Goal: Task Accomplishment & Management: Manage account settings

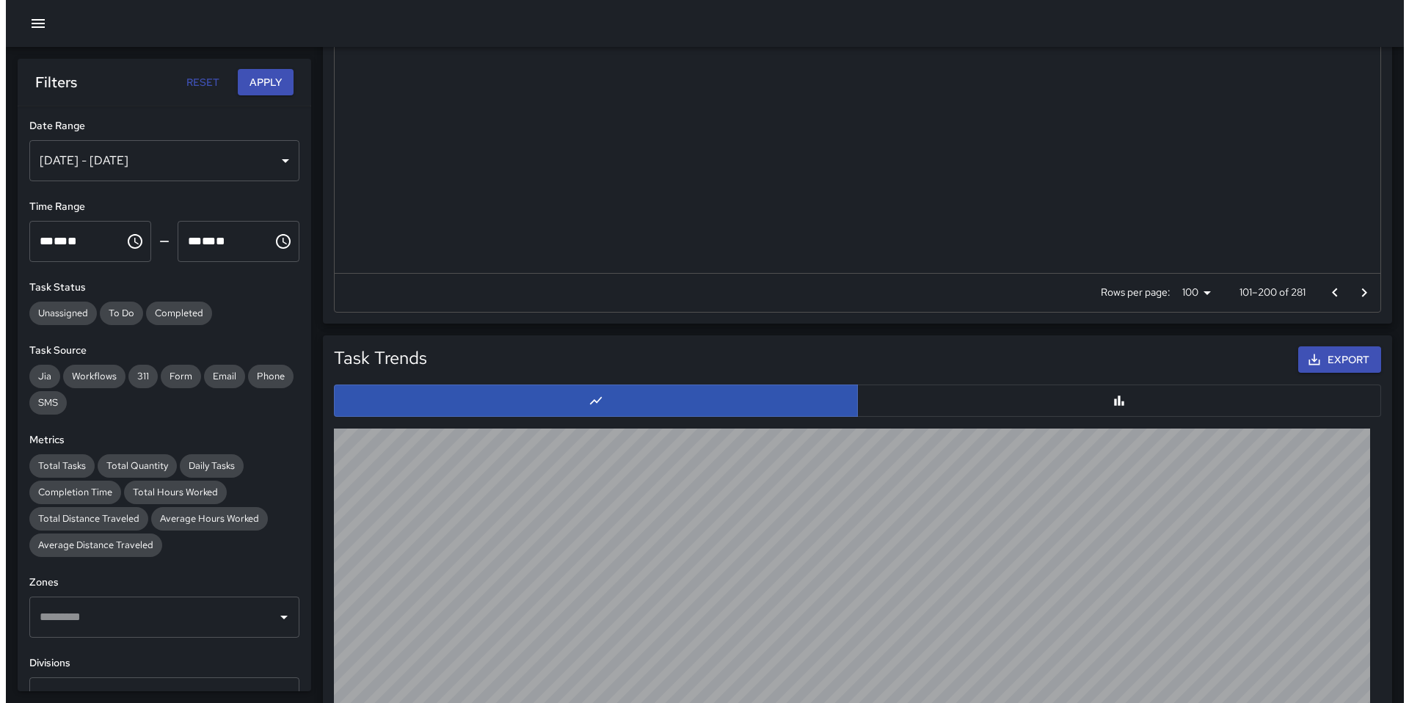
scroll to position [3061, 0]
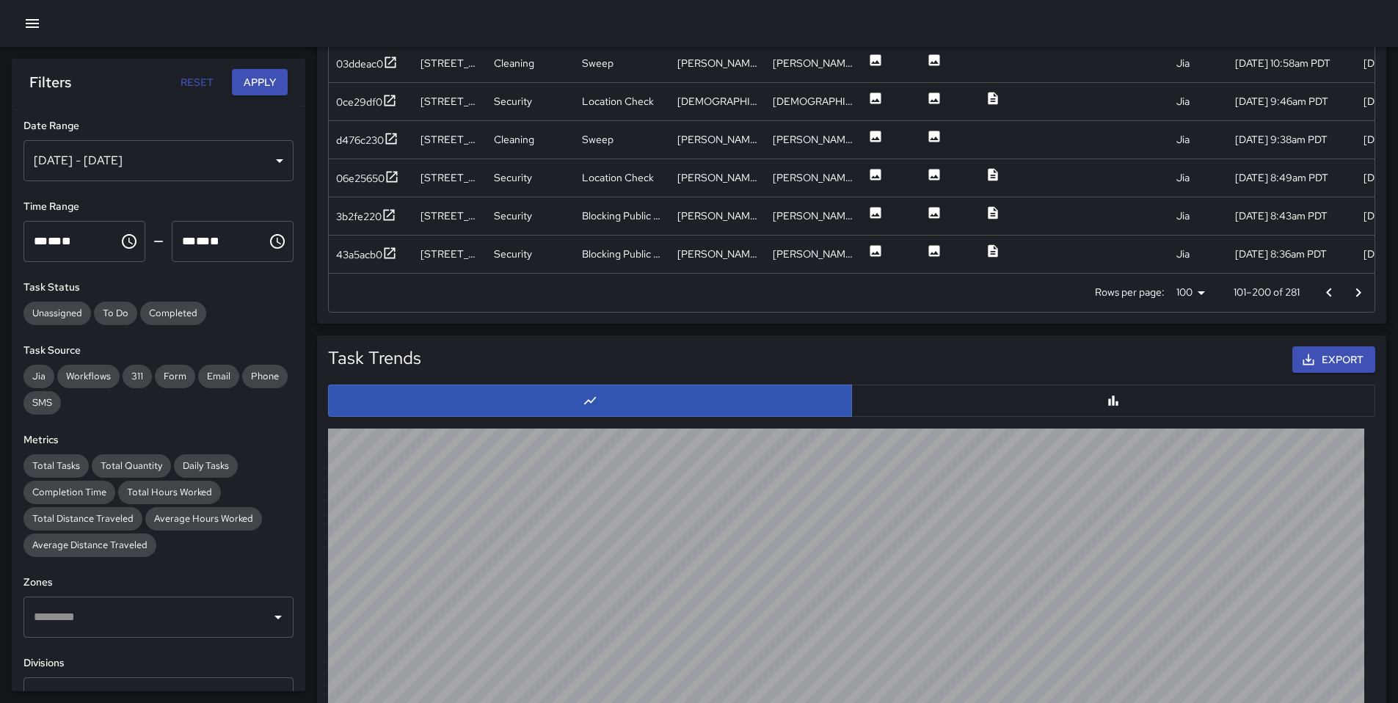
click at [32, 6] on div at bounding box center [699, 23] width 1398 height 47
click at [32, 18] on icon "button" at bounding box center [32, 24] width 18 height 18
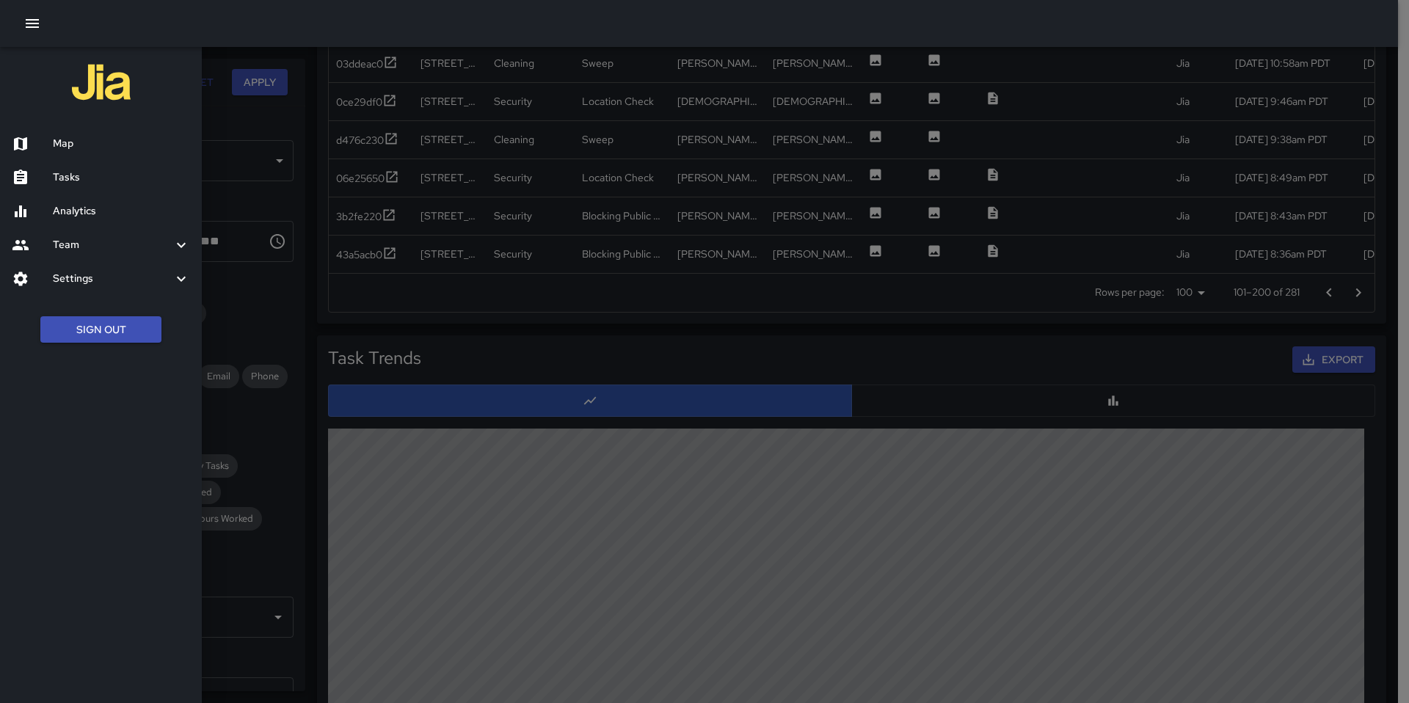
click at [73, 179] on h6 "Tasks" at bounding box center [121, 177] width 137 height 16
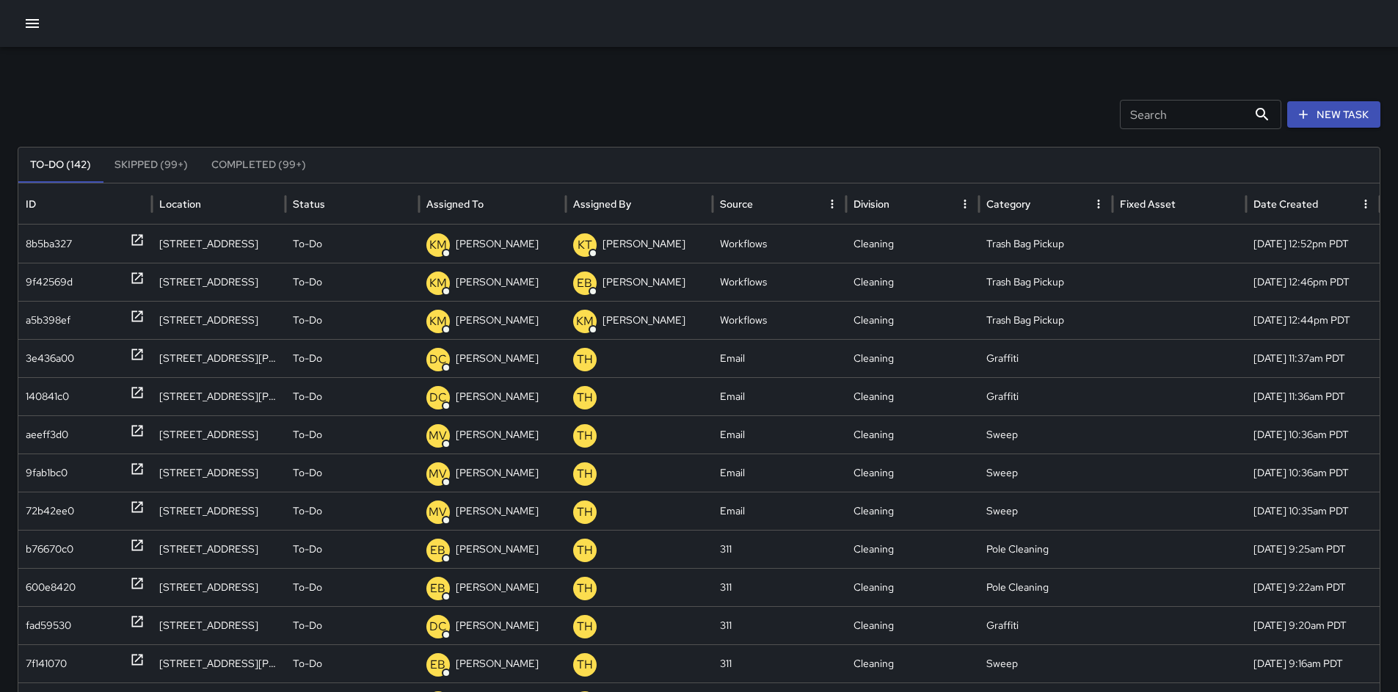
click at [39, 24] on icon "button" at bounding box center [32, 24] width 18 height 18
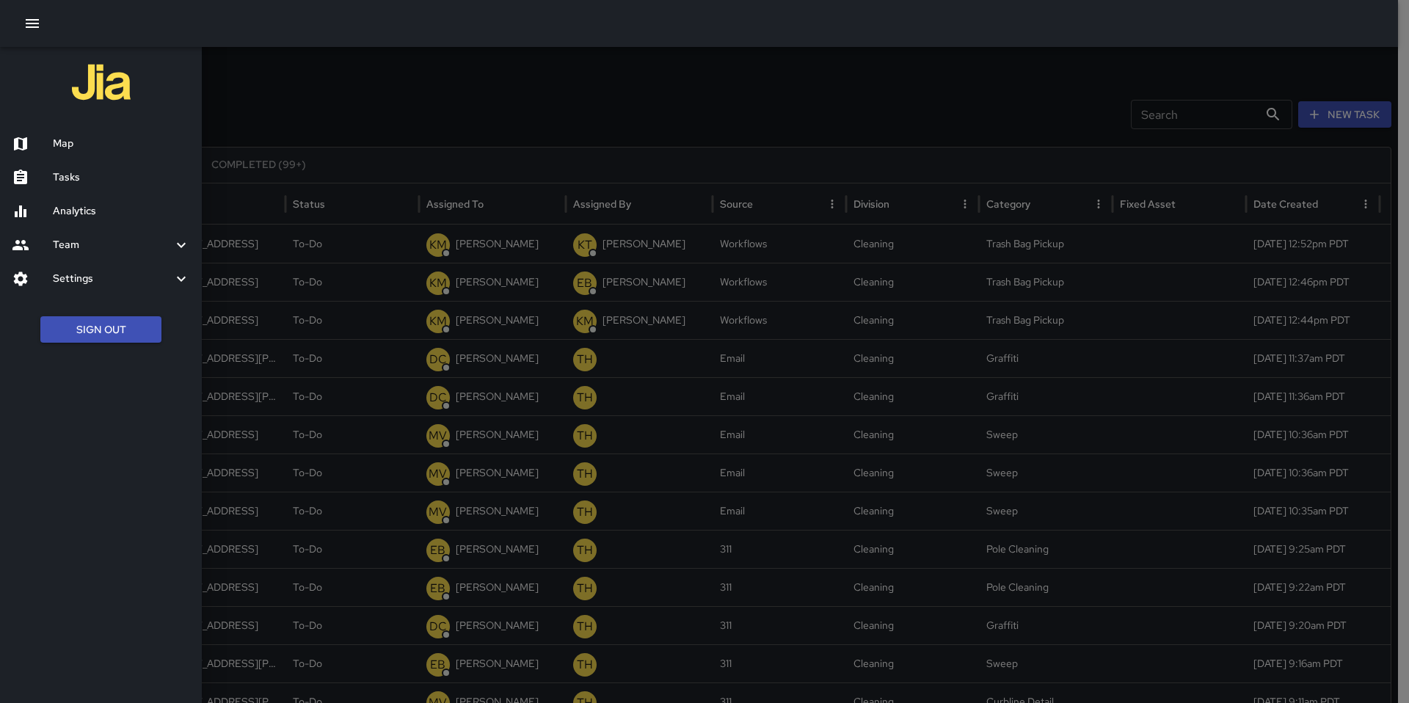
click at [70, 151] on h6 "Map" at bounding box center [121, 144] width 137 height 16
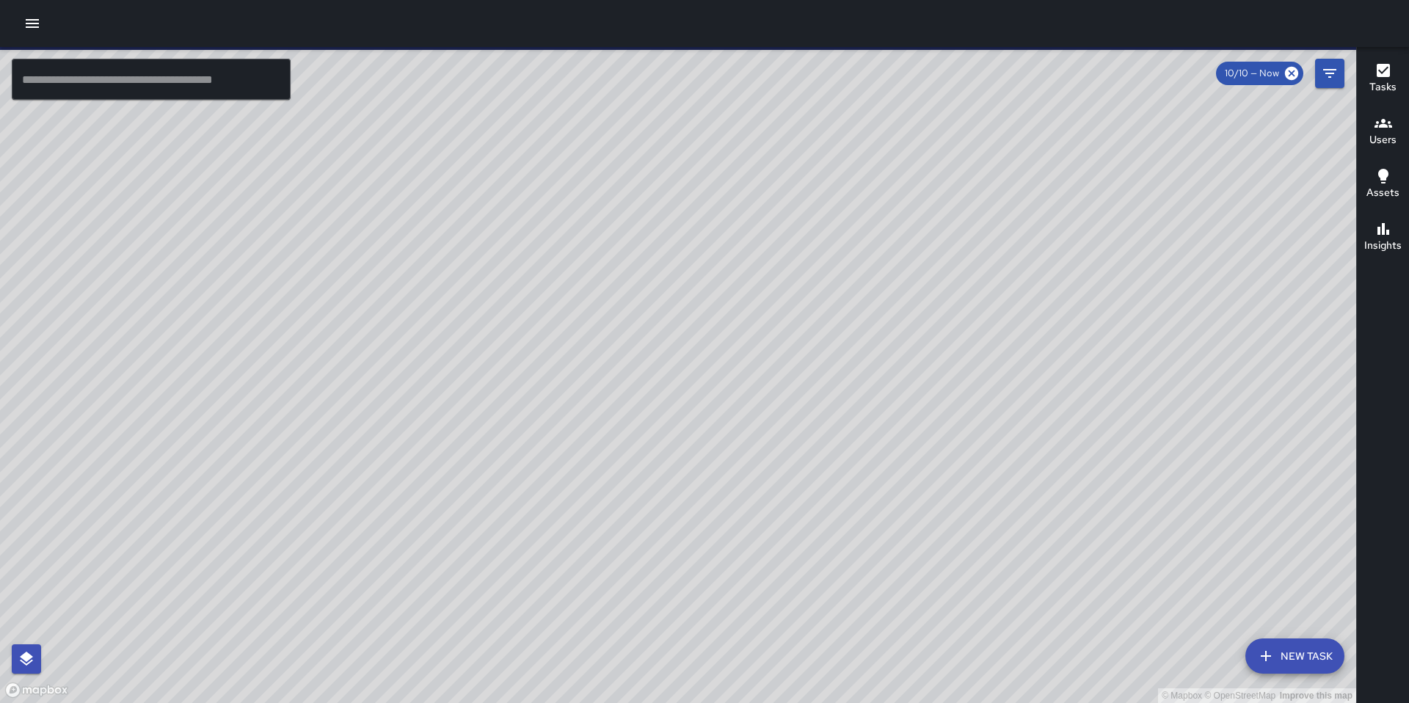
click at [29, 28] on icon "button" at bounding box center [32, 24] width 18 height 18
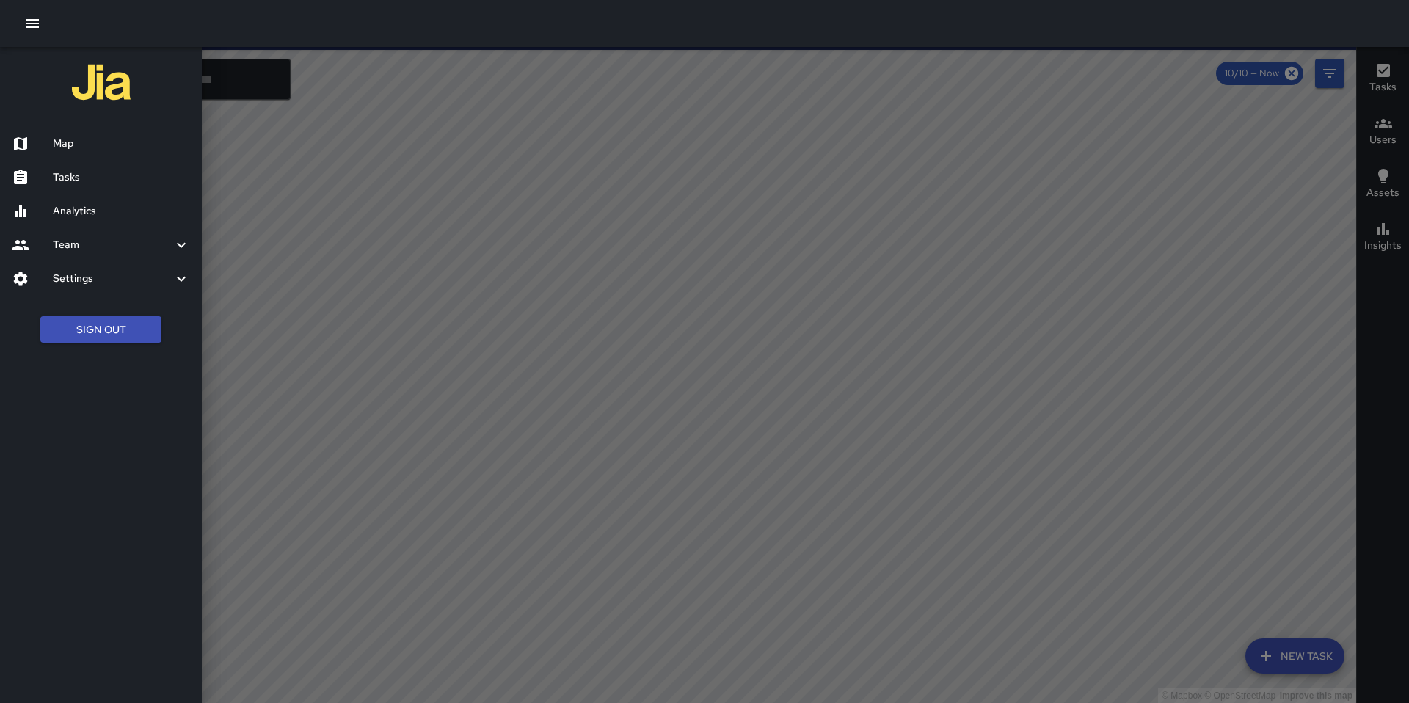
click at [67, 175] on h6 "Tasks" at bounding box center [121, 177] width 137 height 16
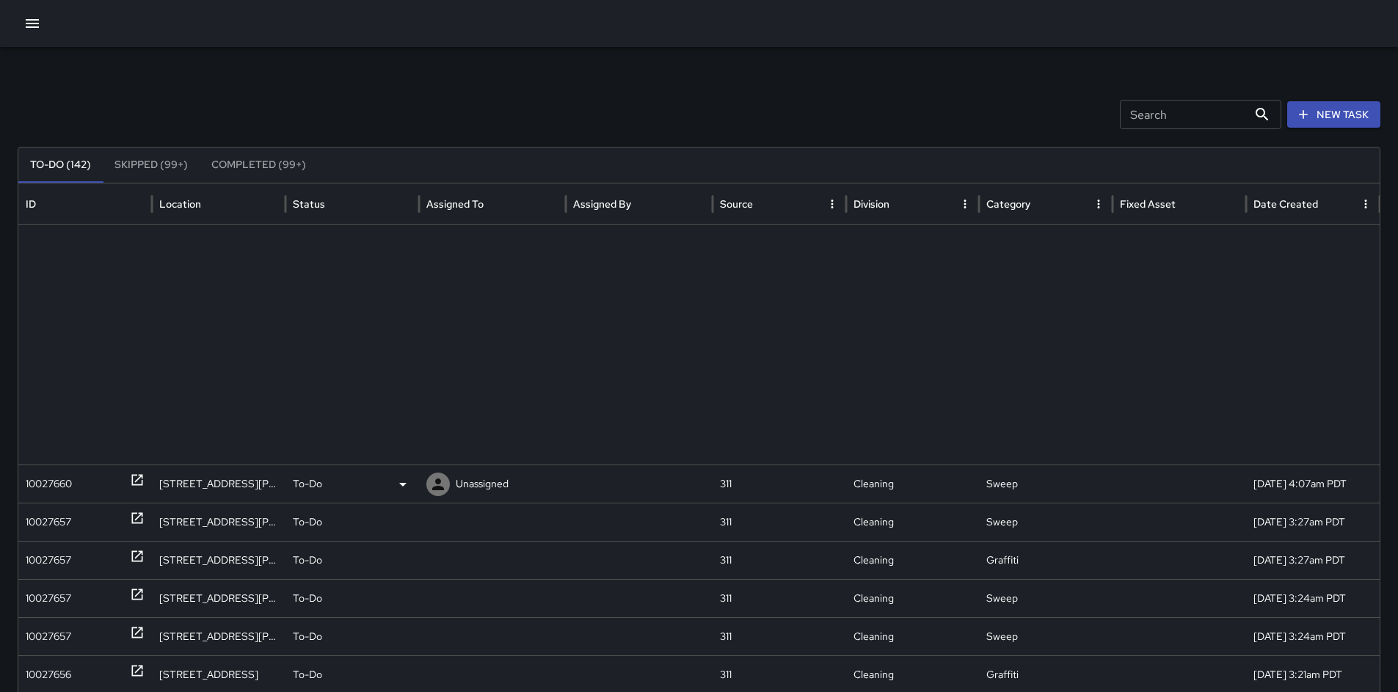
scroll to position [486, 0]
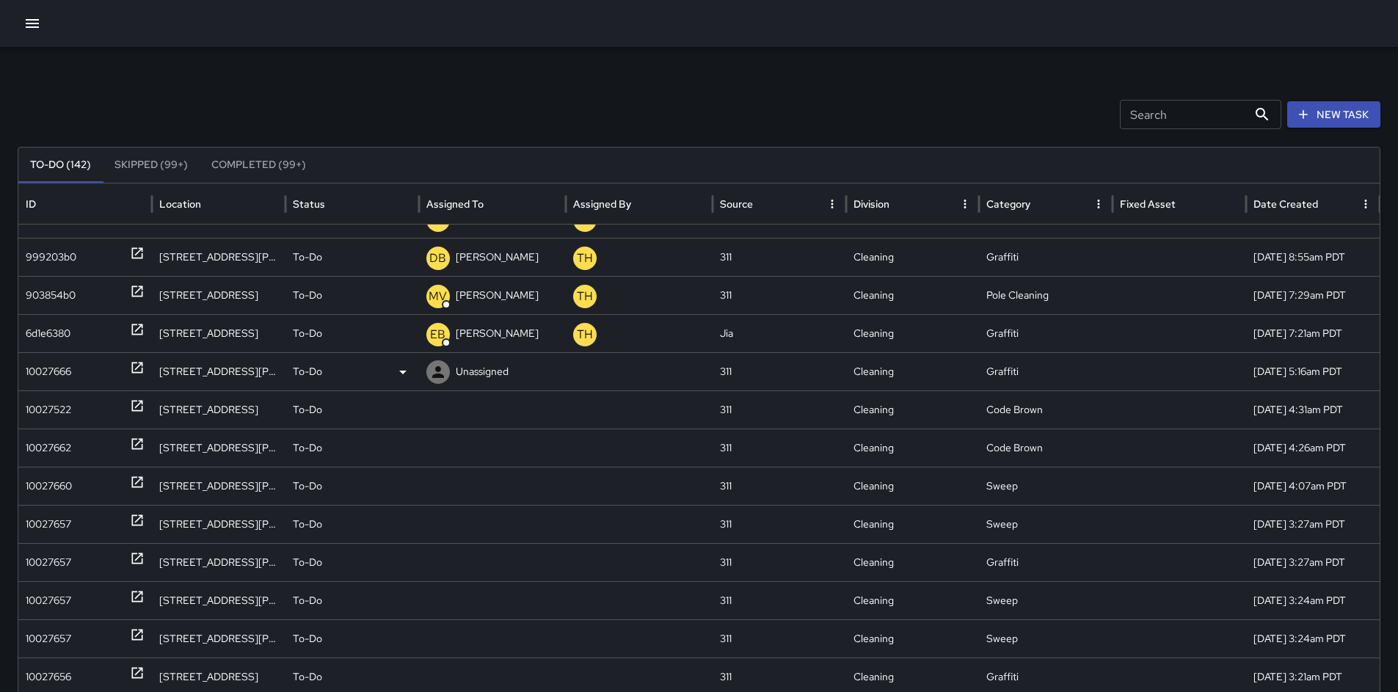
click at [52, 373] on div "10027666" at bounding box center [48, 371] width 45 height 37
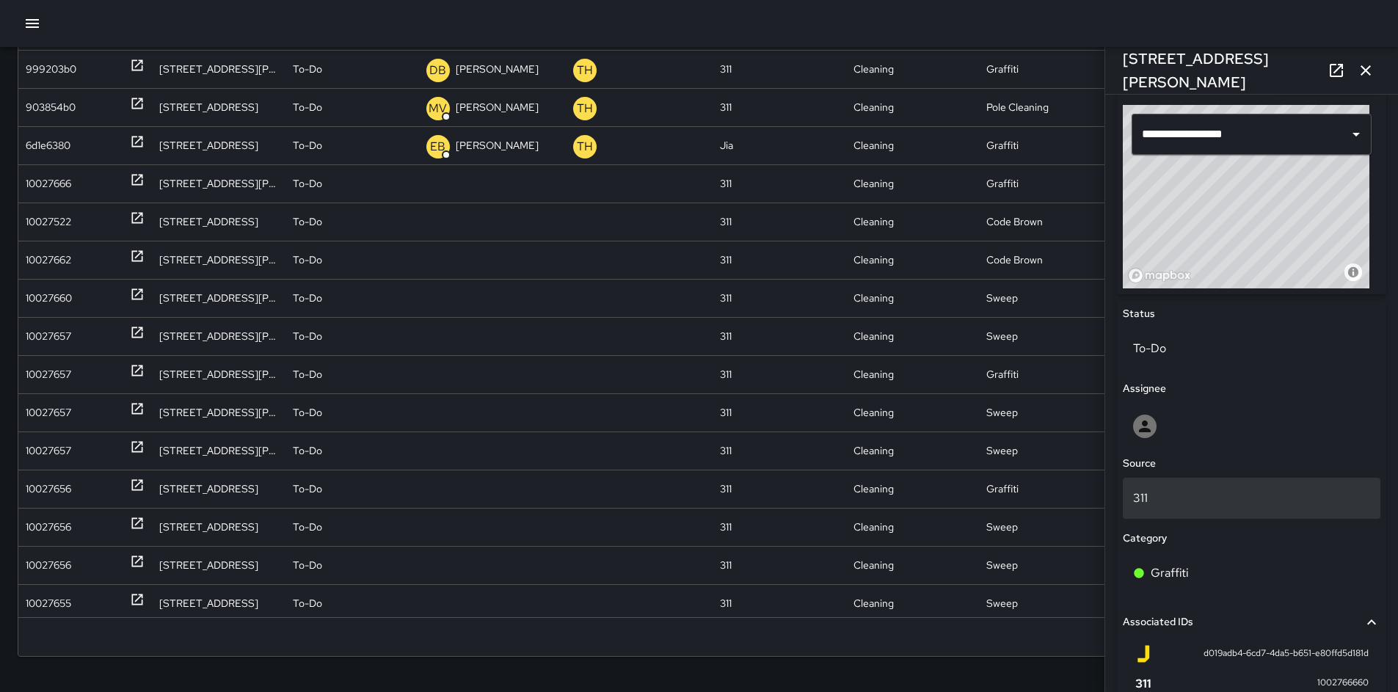
scroll to position [501, 0]
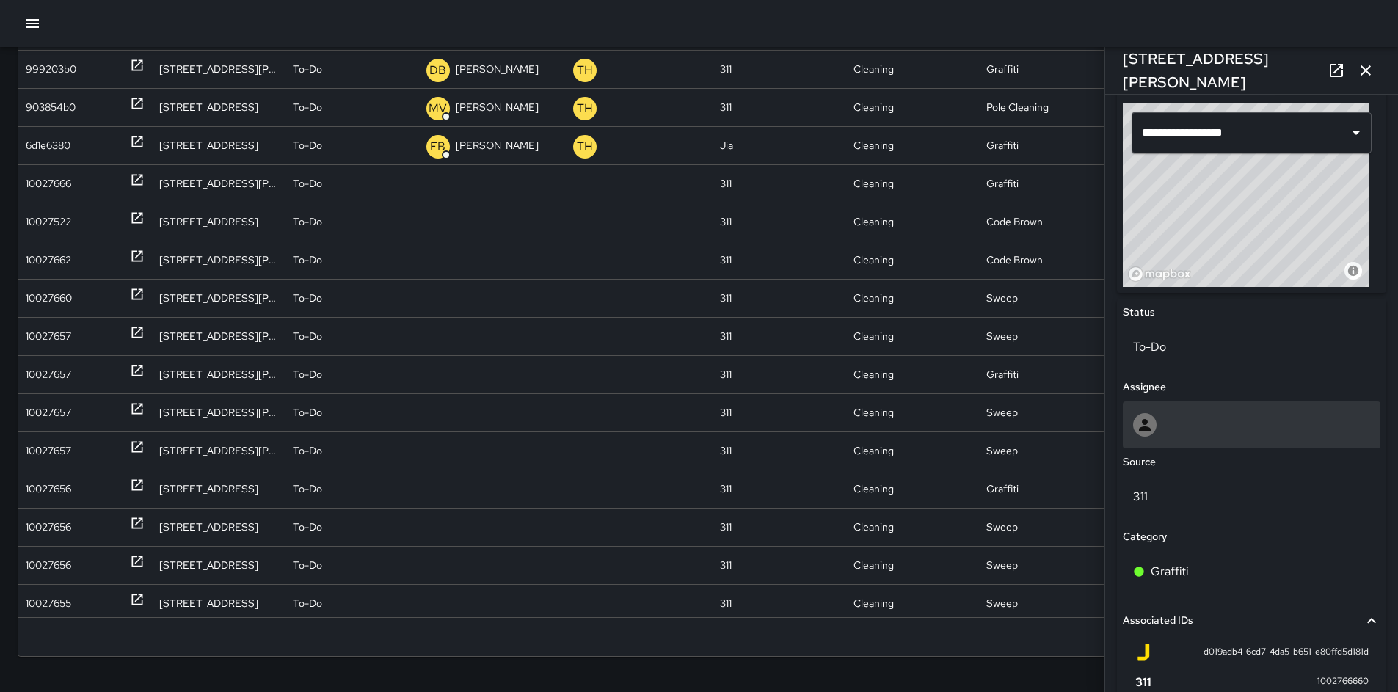
click at [1148, 431] on icon at bounding box center [1145, 425] width 18 height 18
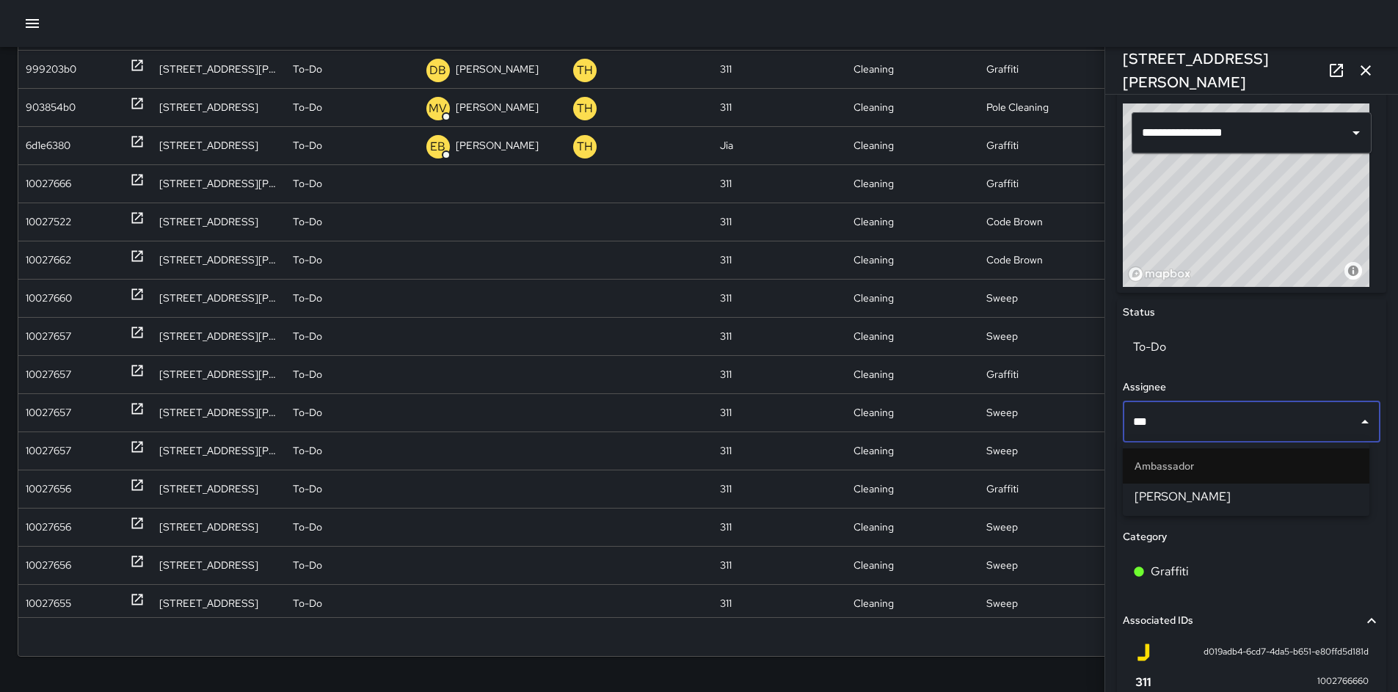
type input "****"
click at [1149, 492] on span "[PERSON_NAME]" at bounding box center [1245, 497] width 223 height 18
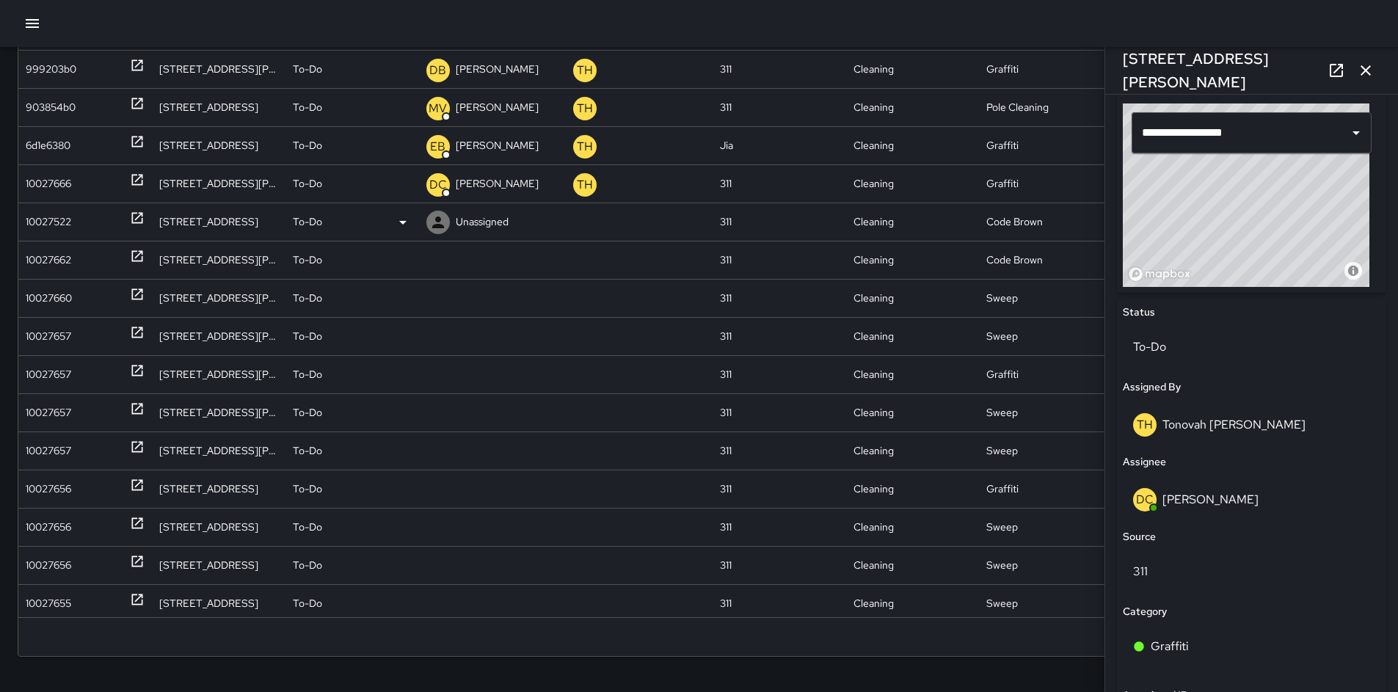
click at [37, 220] on div "10027522" at bounding box center [48, 221] width 45 height 37
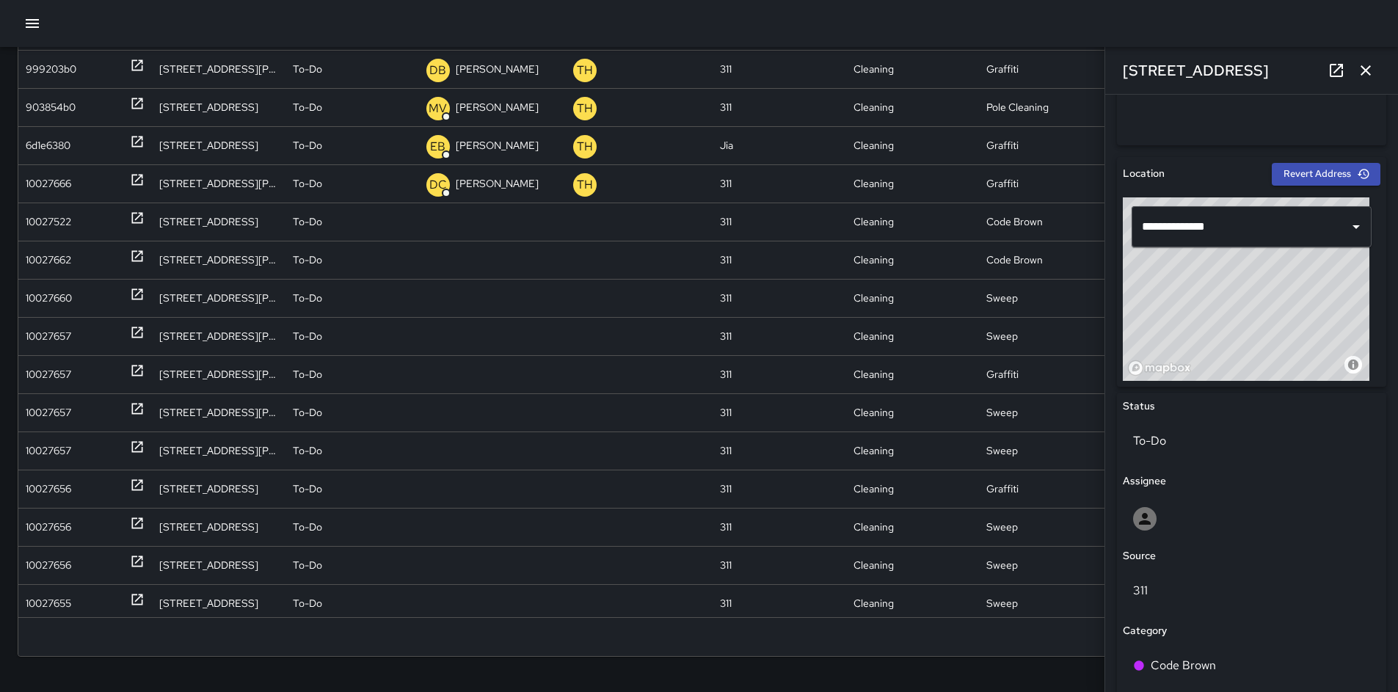
scroll to position [608, 0]
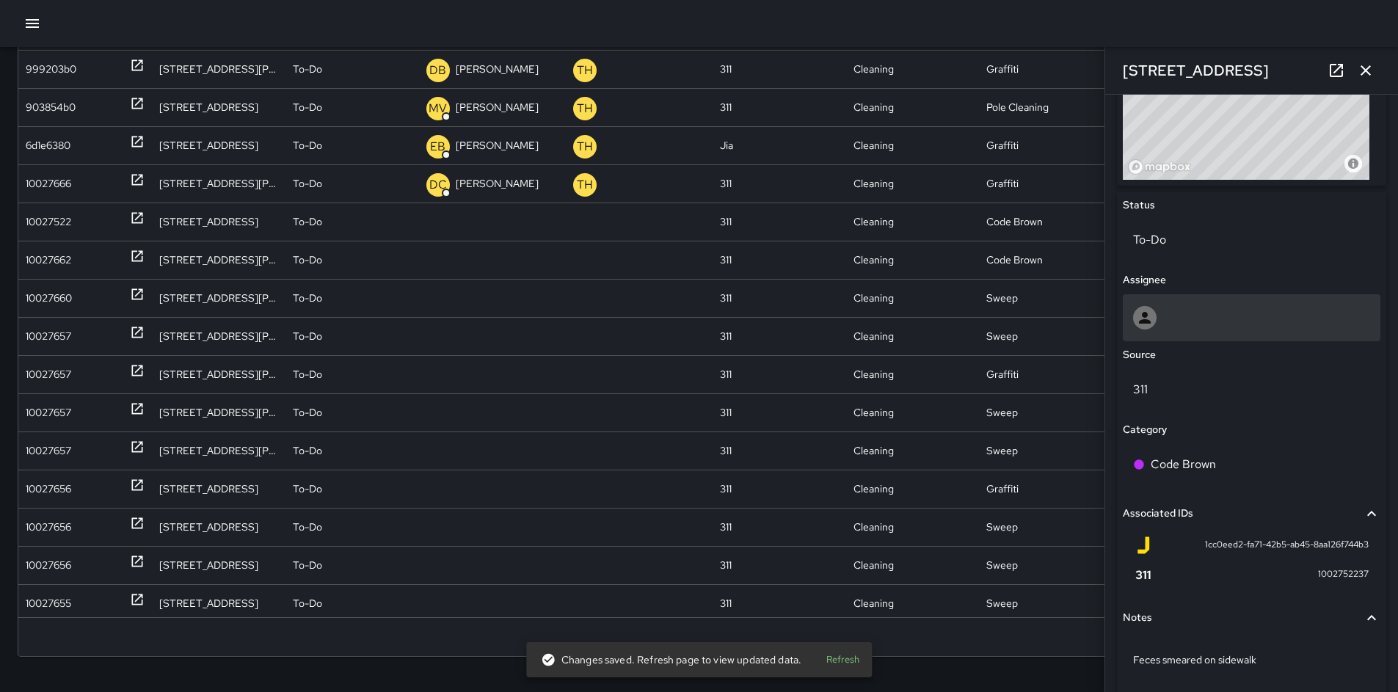
click at [1184, 306] on div at bounding box center [1251, 317] width 237 height 23
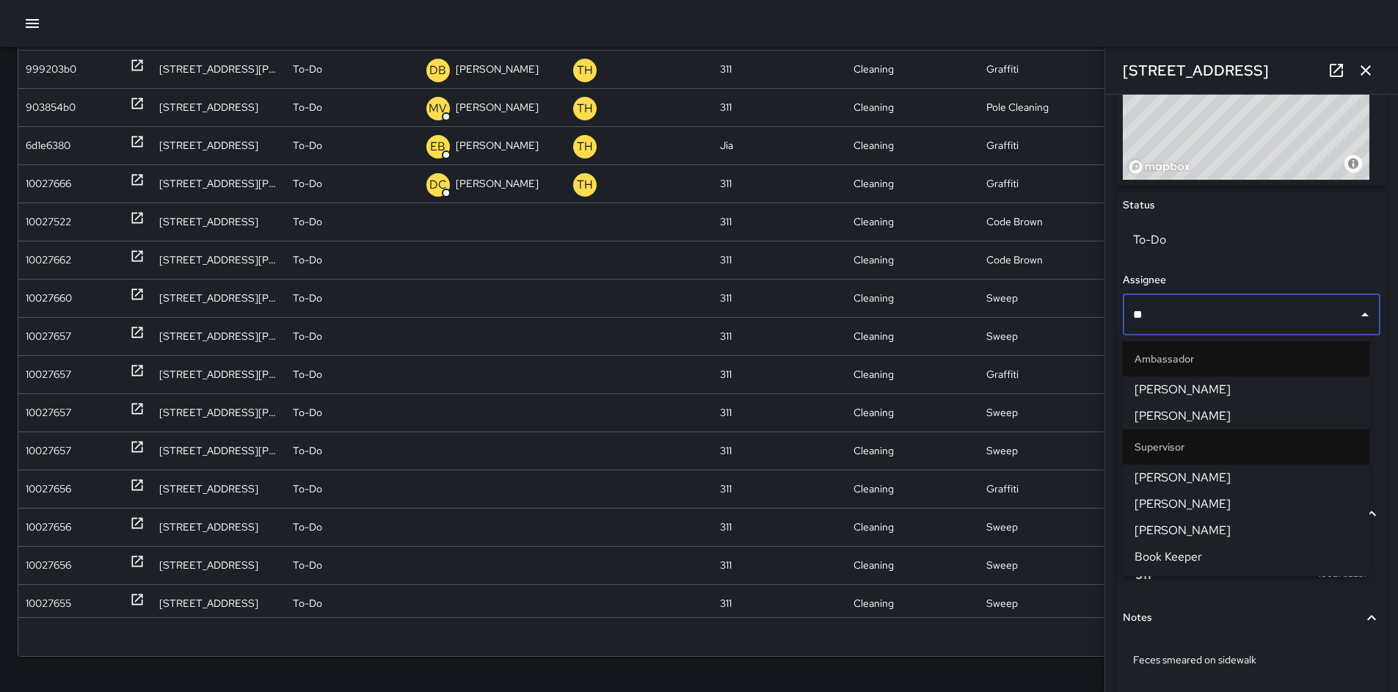
type input "***"
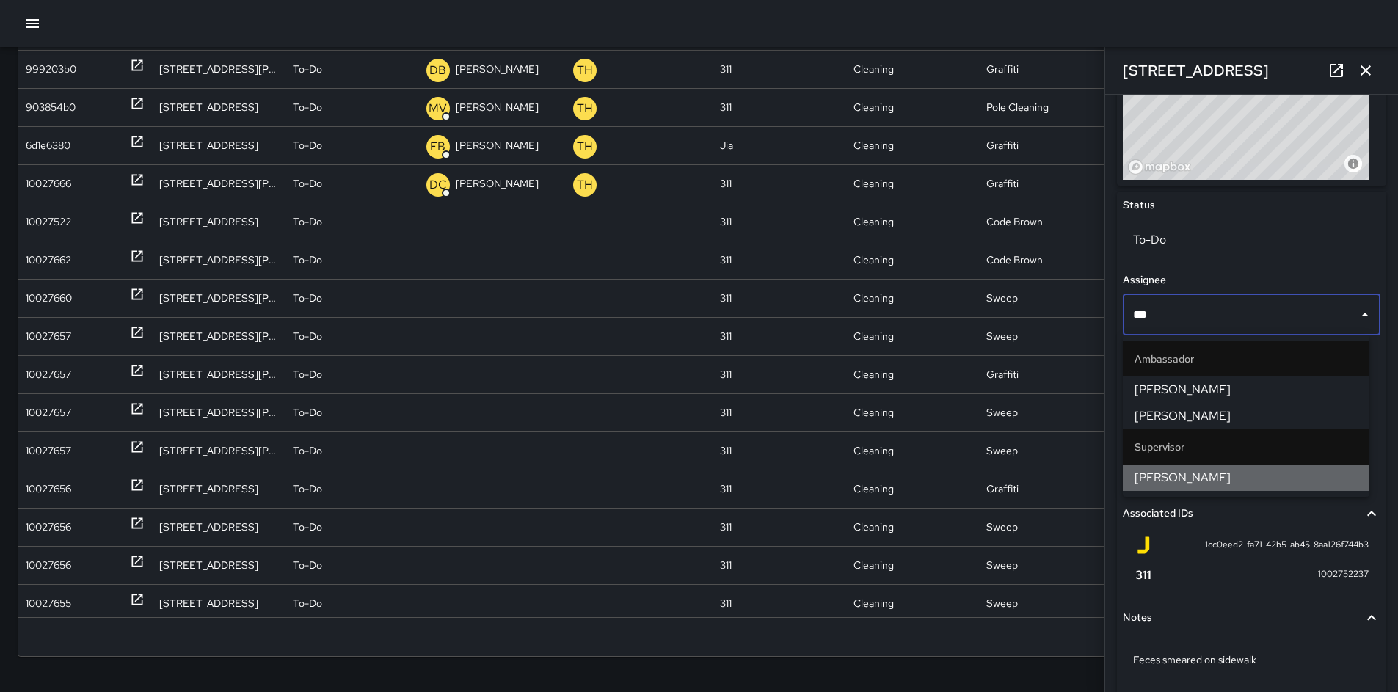
click at [1194, 469] on span "[PERSON_NAME]" at bounding box center [1245, 478] width 223 height 18
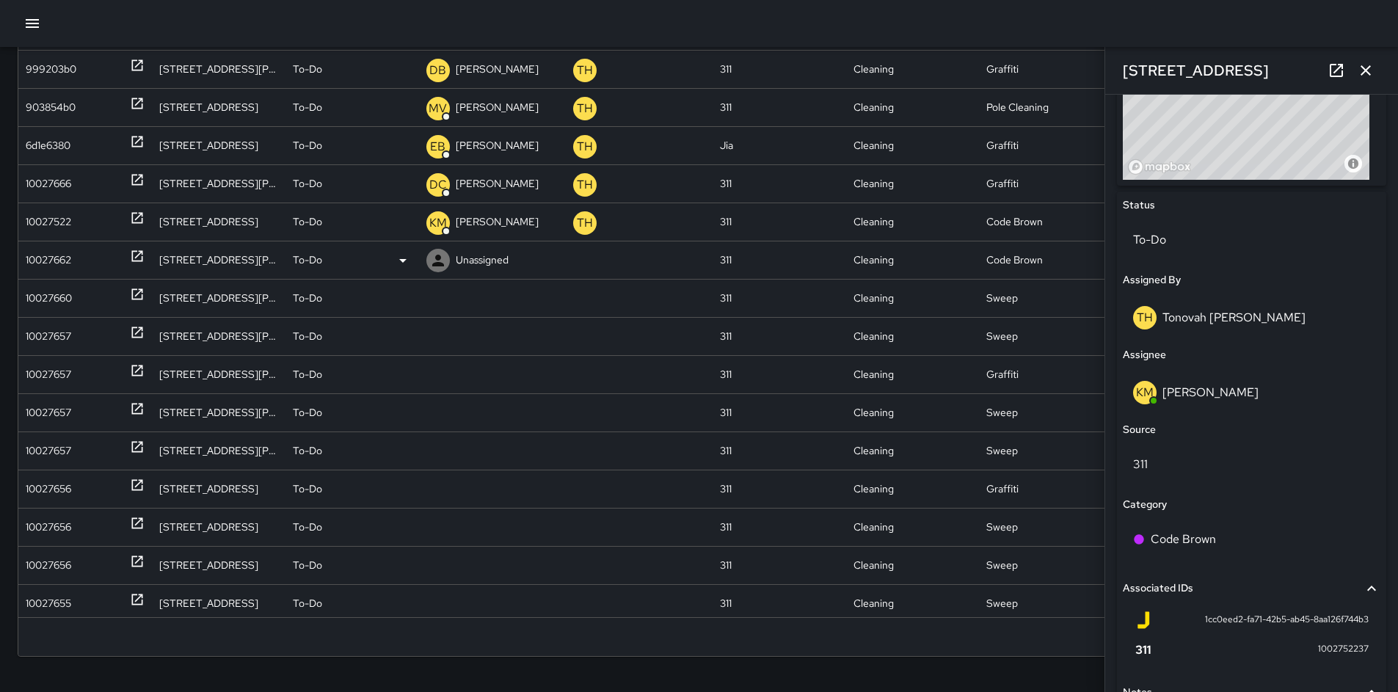
click at [36, 261] on div "10027662" at bounding box center [48, 259] width 45 height 37
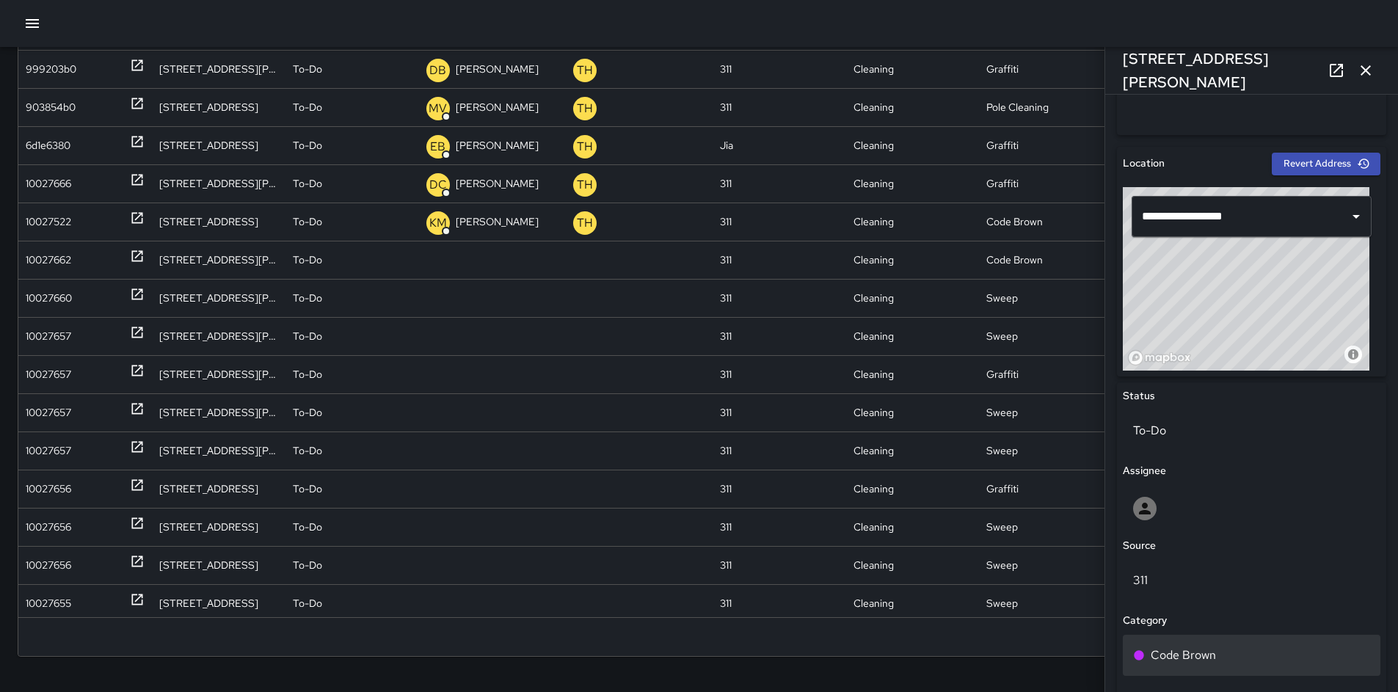
scroll to position [596, 0]
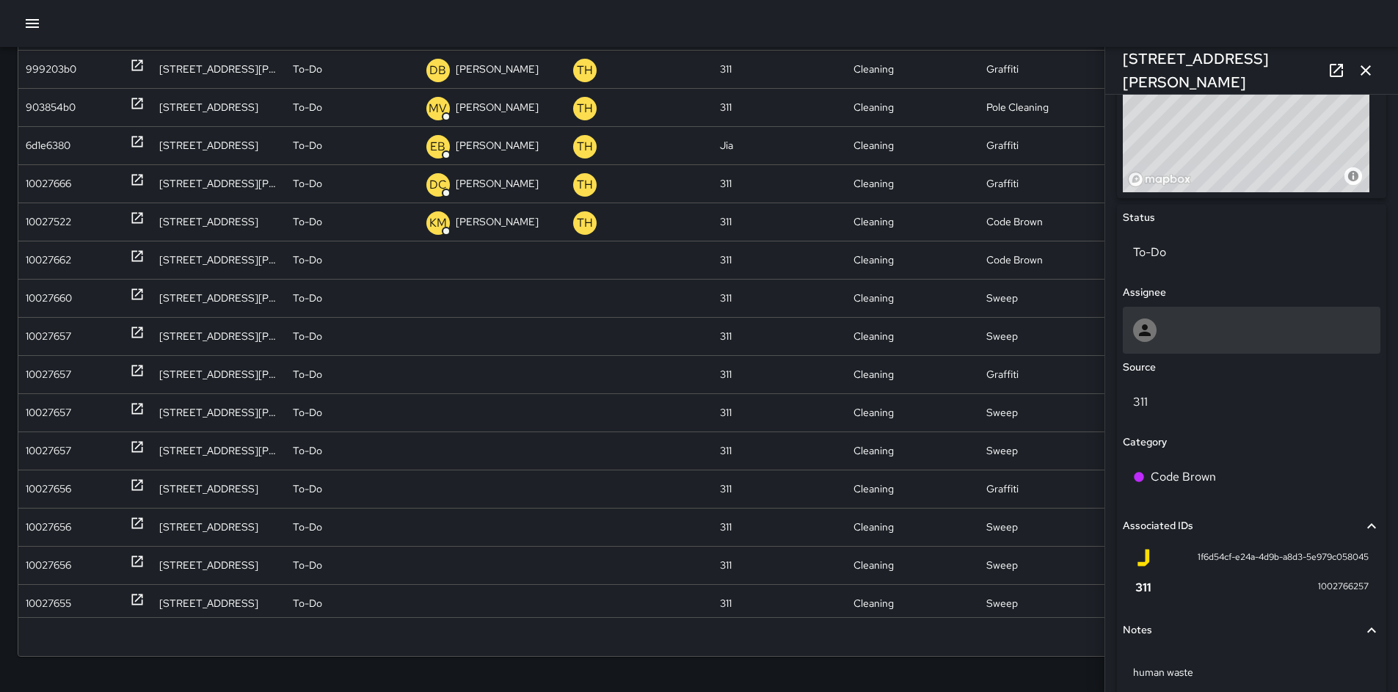
click at [1185, 343] on div at bounding box center [1250, 330] width 257 height 47
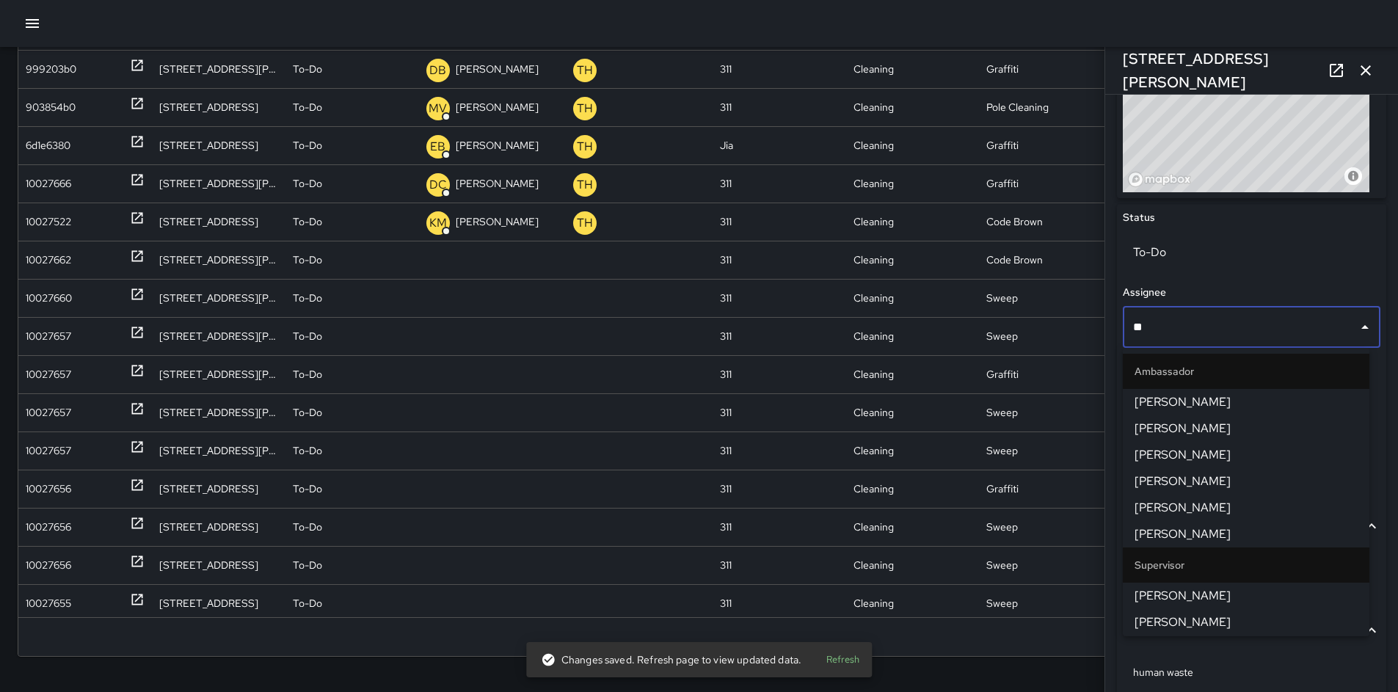
type input "*"
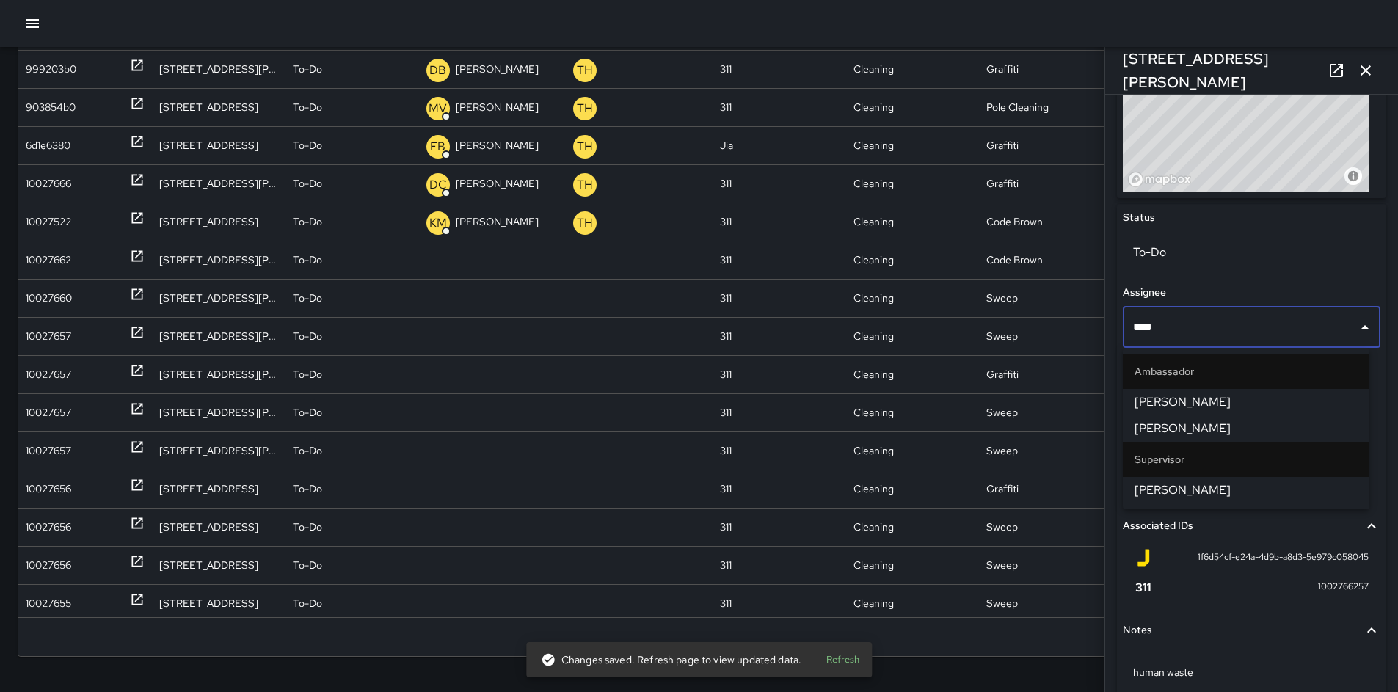
type input "*****"
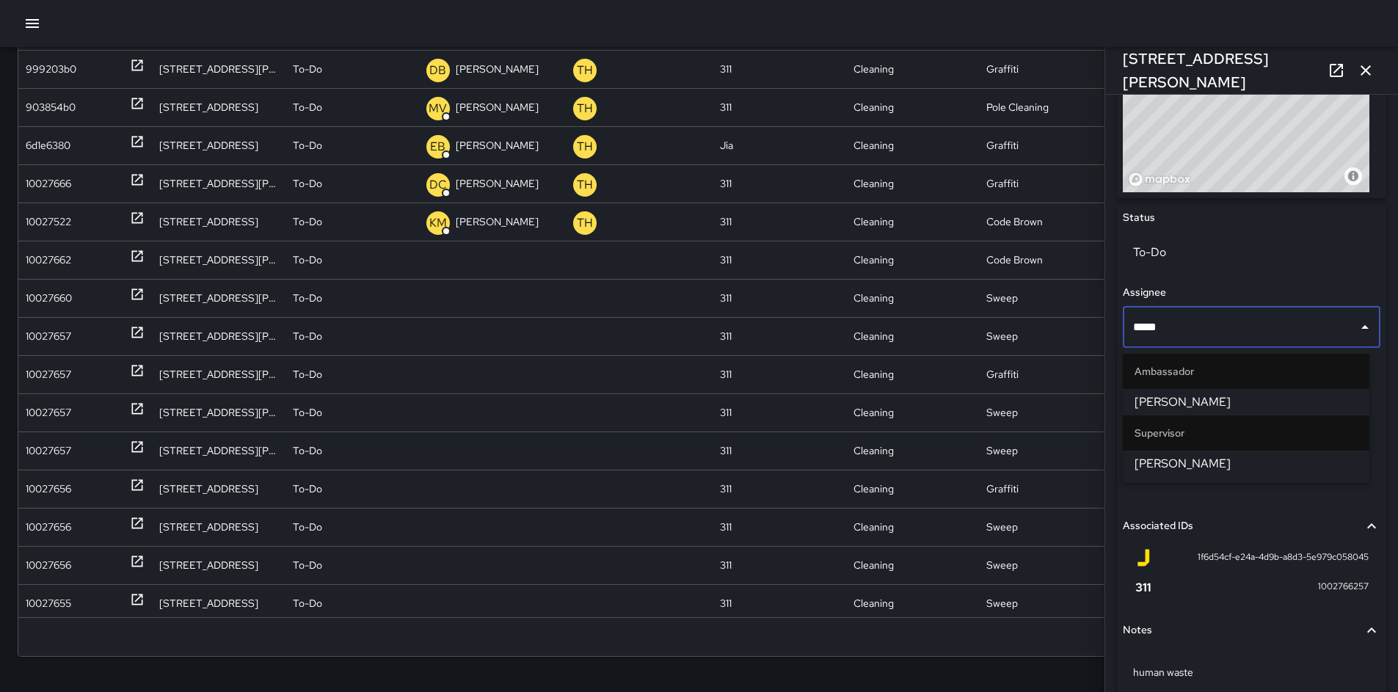
click at [1180, 464] on span "[PERSON_NAME]" at bounding box center [1245, 464] width 223 height 18
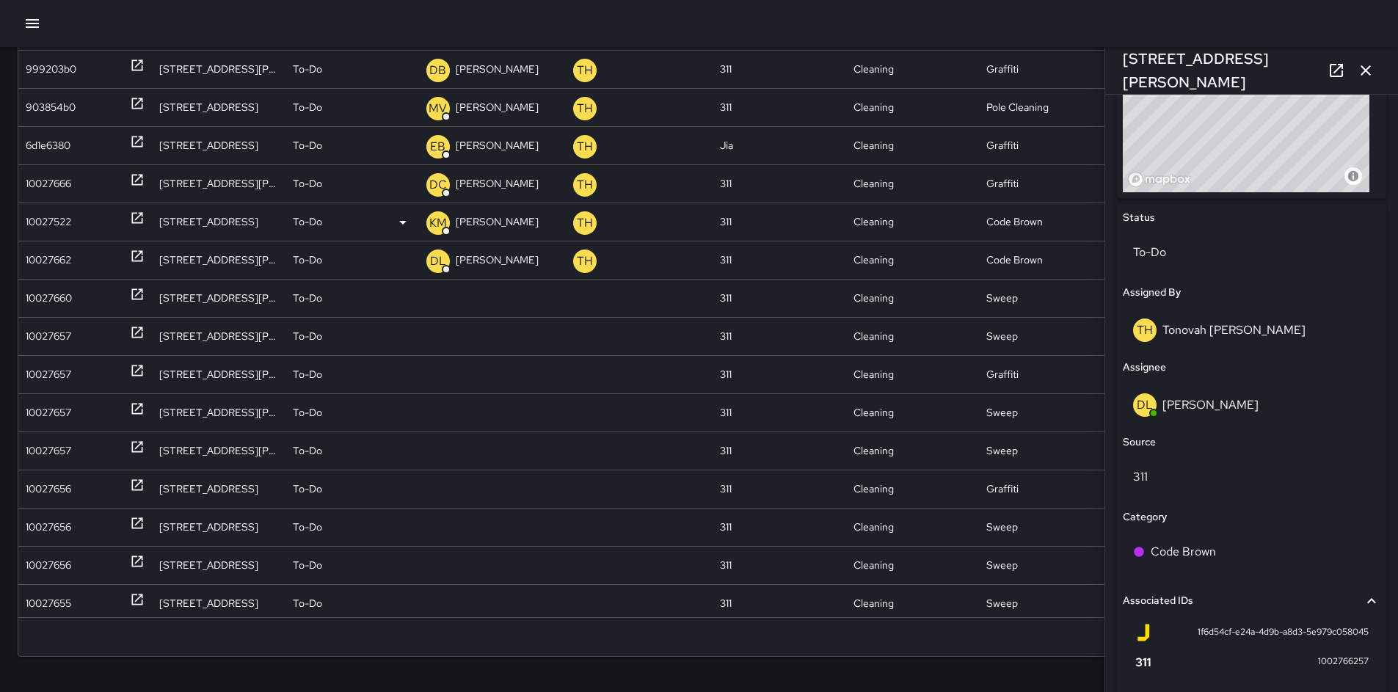
click at [49, 217] on div "10027522" at bounding box center [48, 221] width 45 height 37
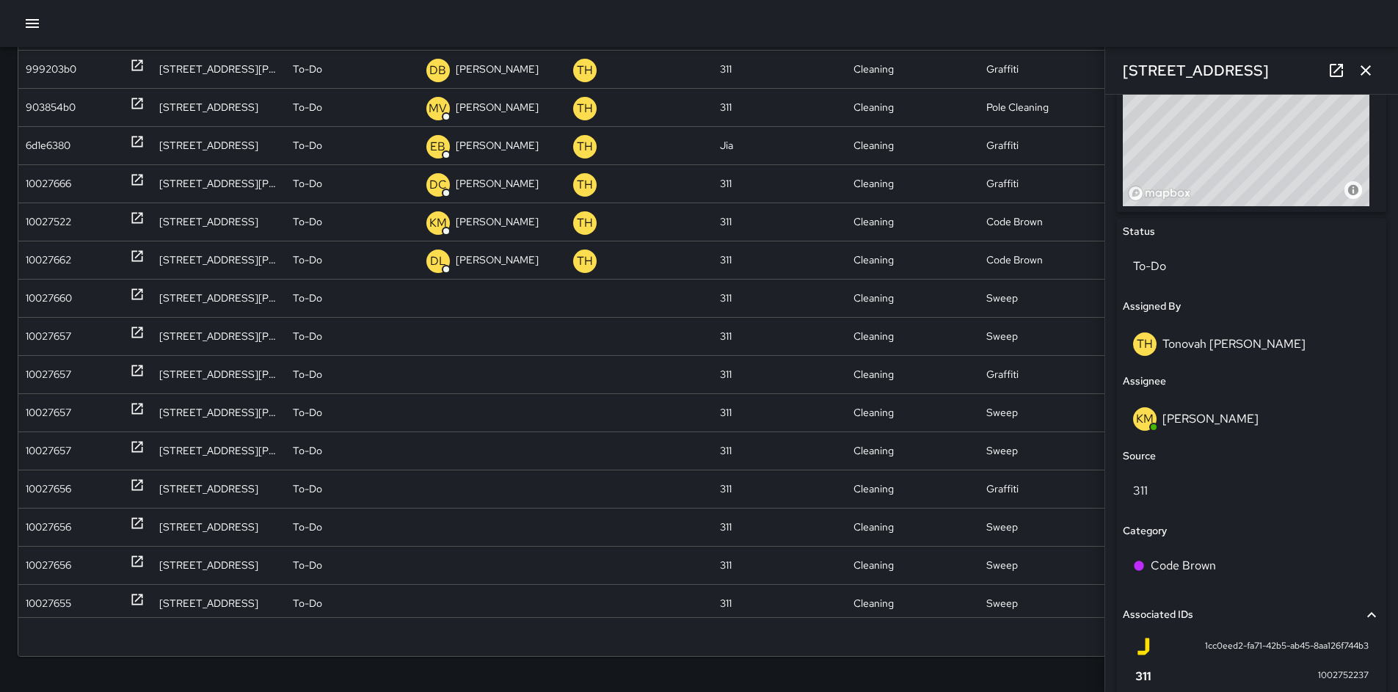
scroll to position [593, 0]
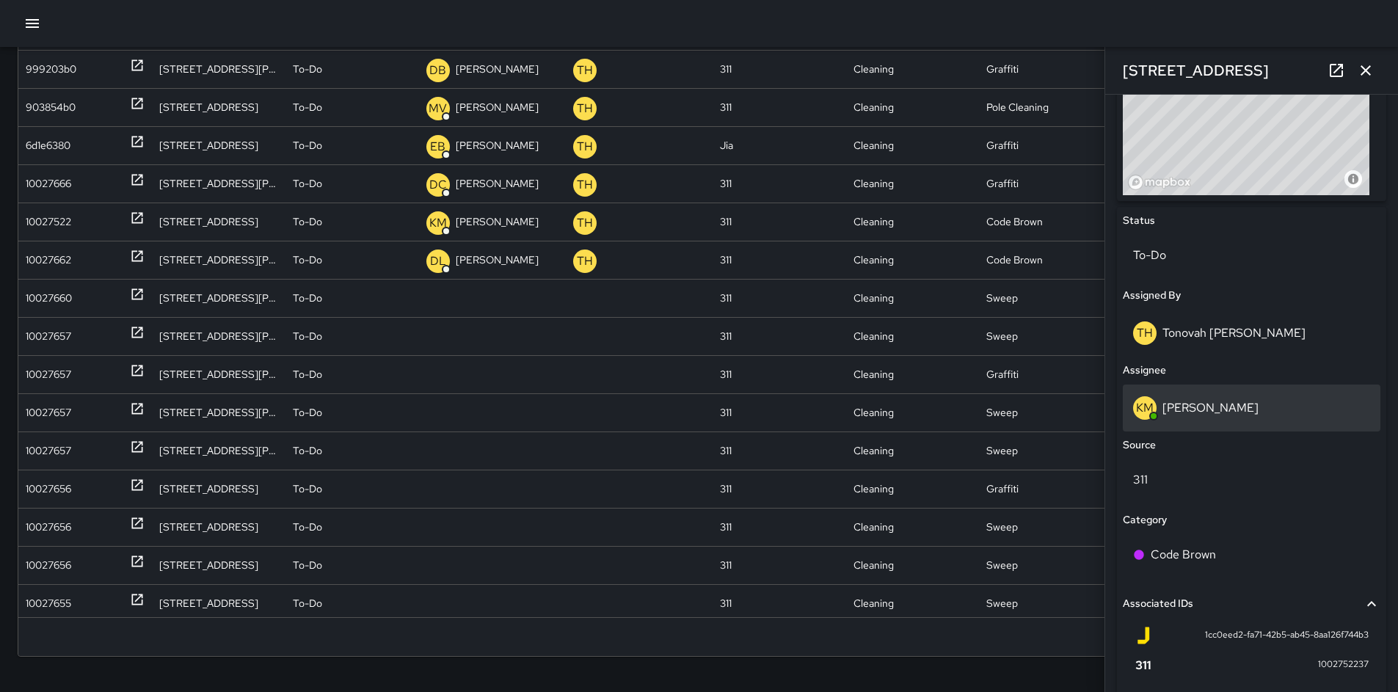
click at [1190, 415] on div "KM [PERSON_NAME]" at bounding box center [1251, 407] width 237 height 23
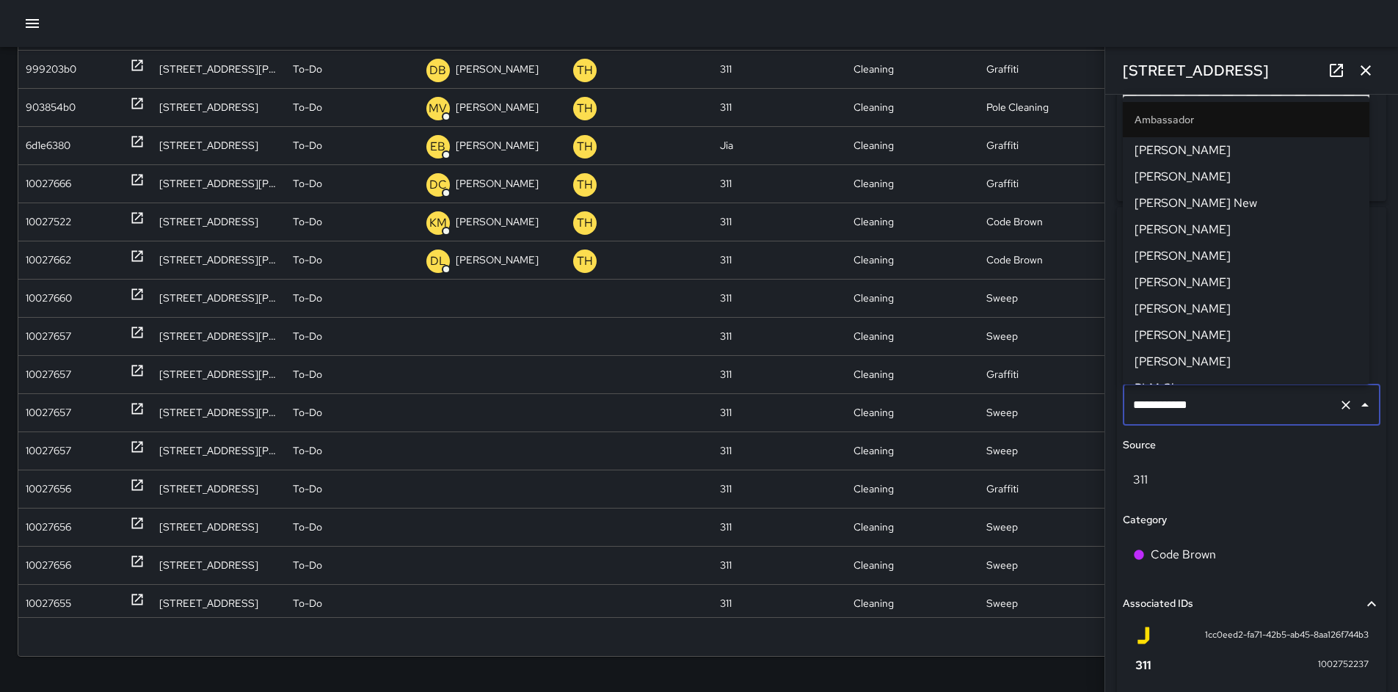
scroll to position [1104, 0]
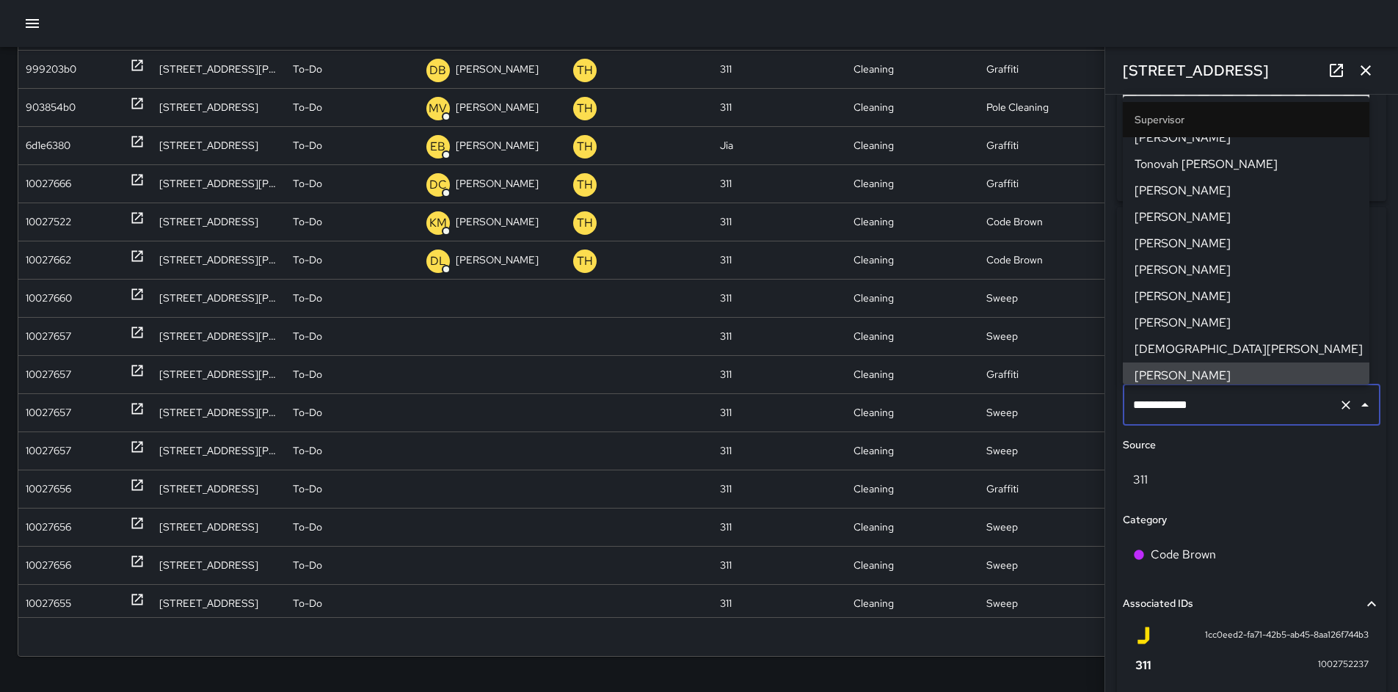
drag, startPoint x: 1214, startPoint y: 412, endPoint x: 1188, endPoint y: 406, distance: 26.3
click at [1188, 406] on input "**********" at bounding box center [1230, 405] width 203 height 28
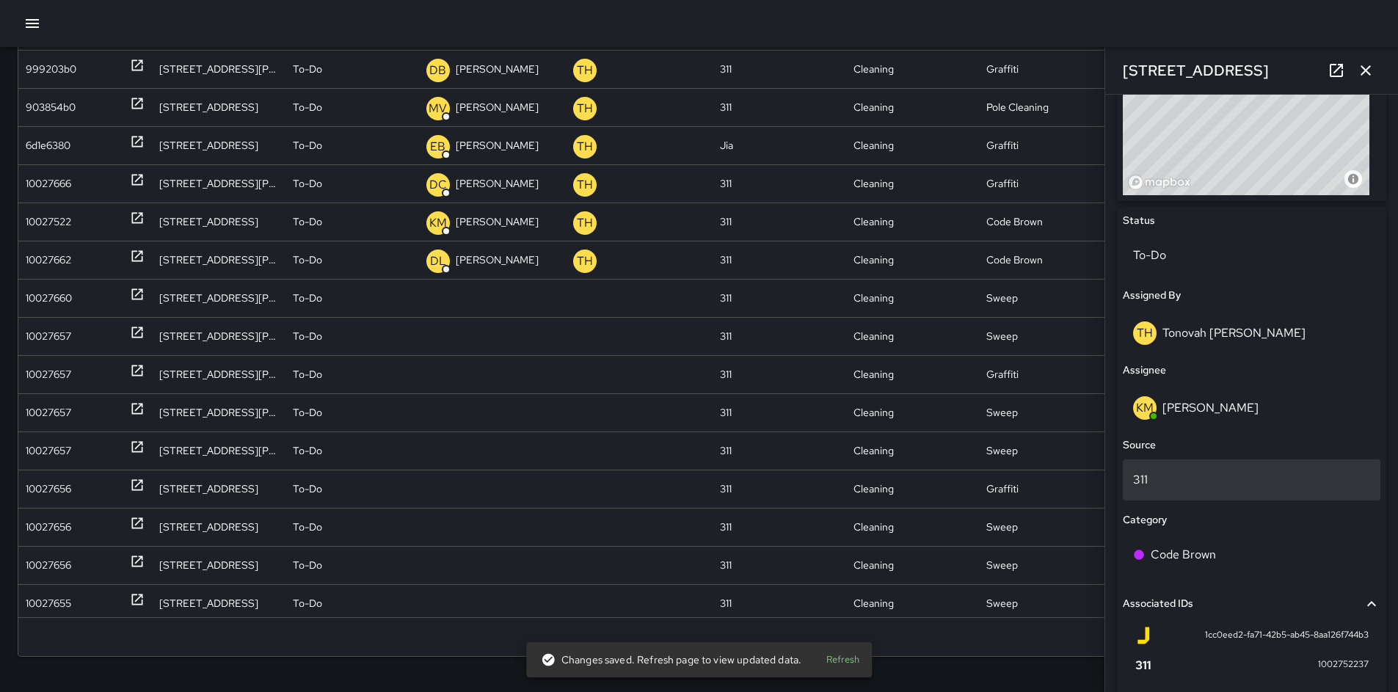
click at [1257, 461] on div "311" at bounding box center [1250, 479] width 257 height 41
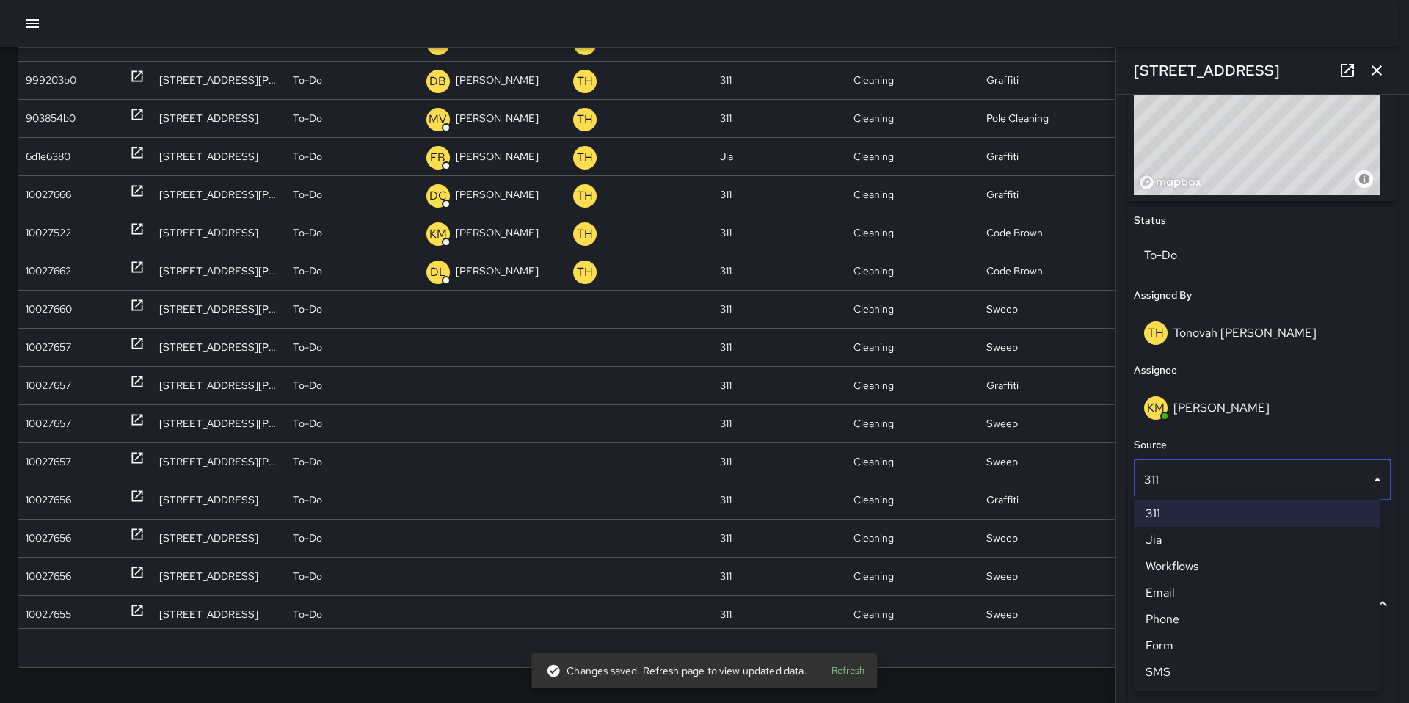
click at [1379, 76] on div at bounding box center [704, 351] width 1409 height 703
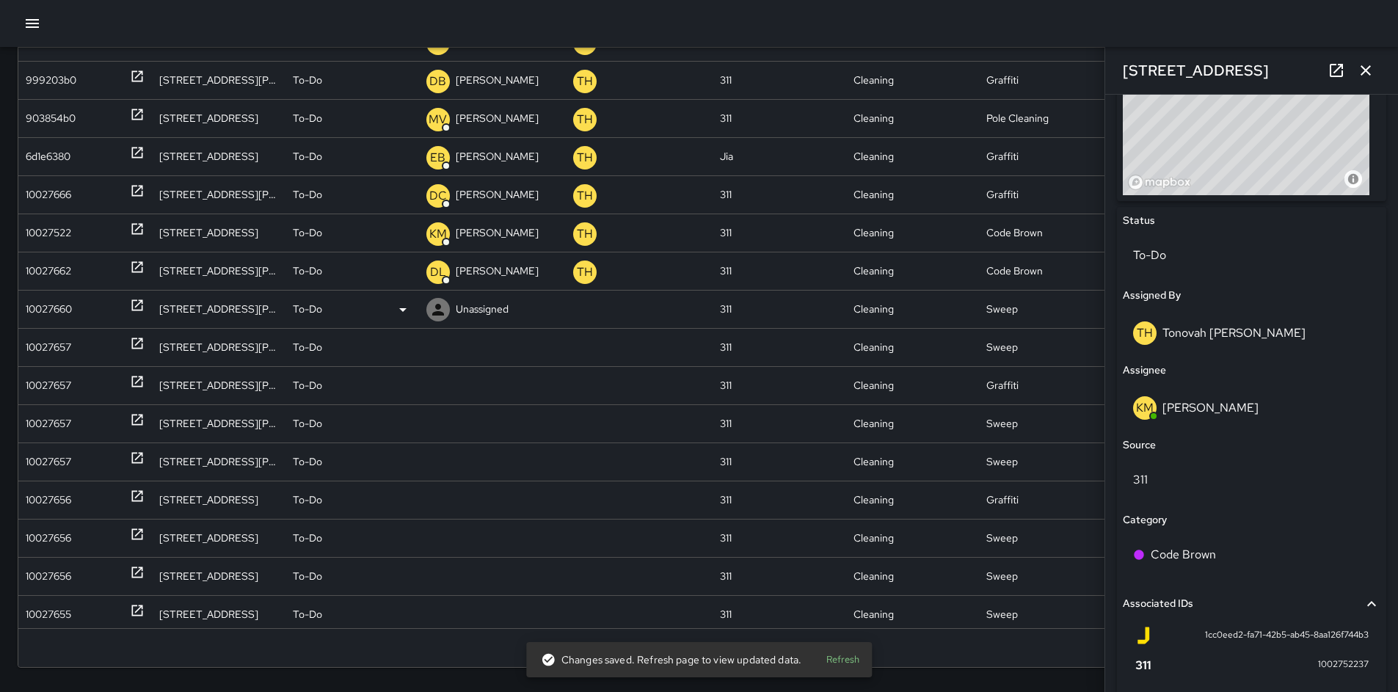
click at [49, 314] on div "10027660" at bounding box center [49, 309] width 46 height 37
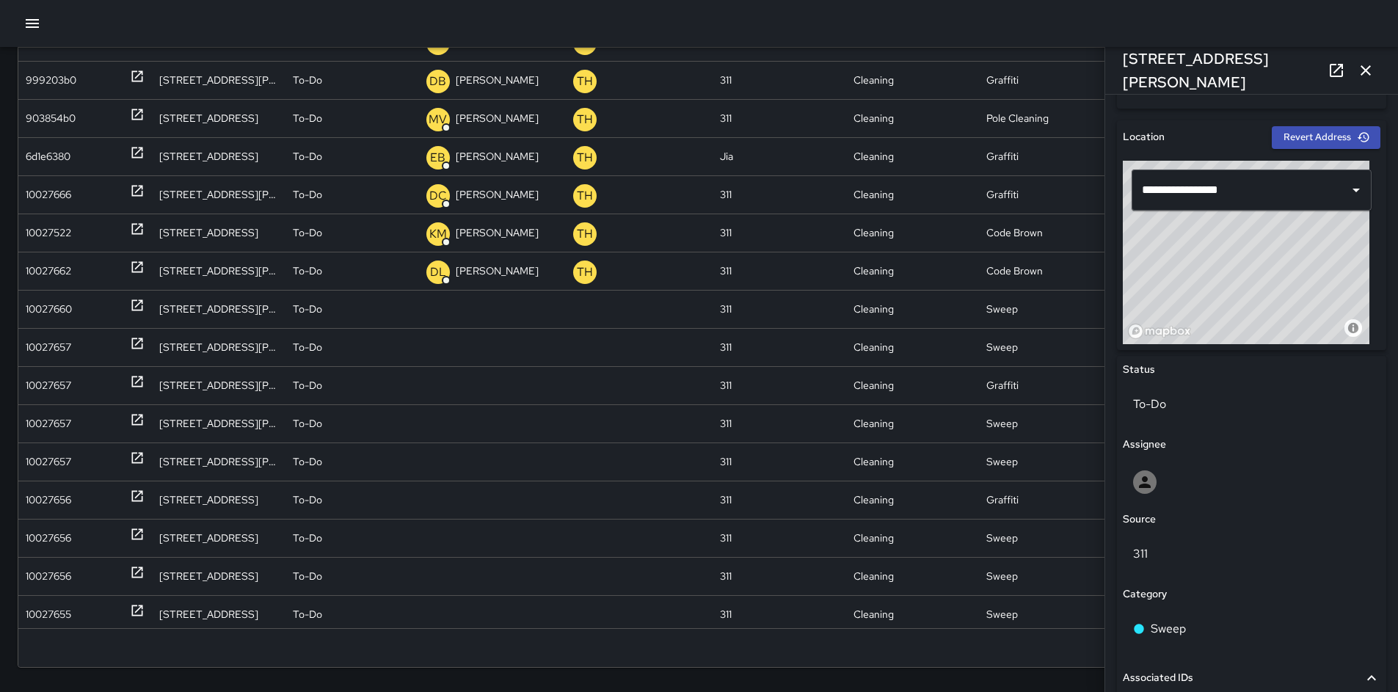
scroll to position [634, 0]
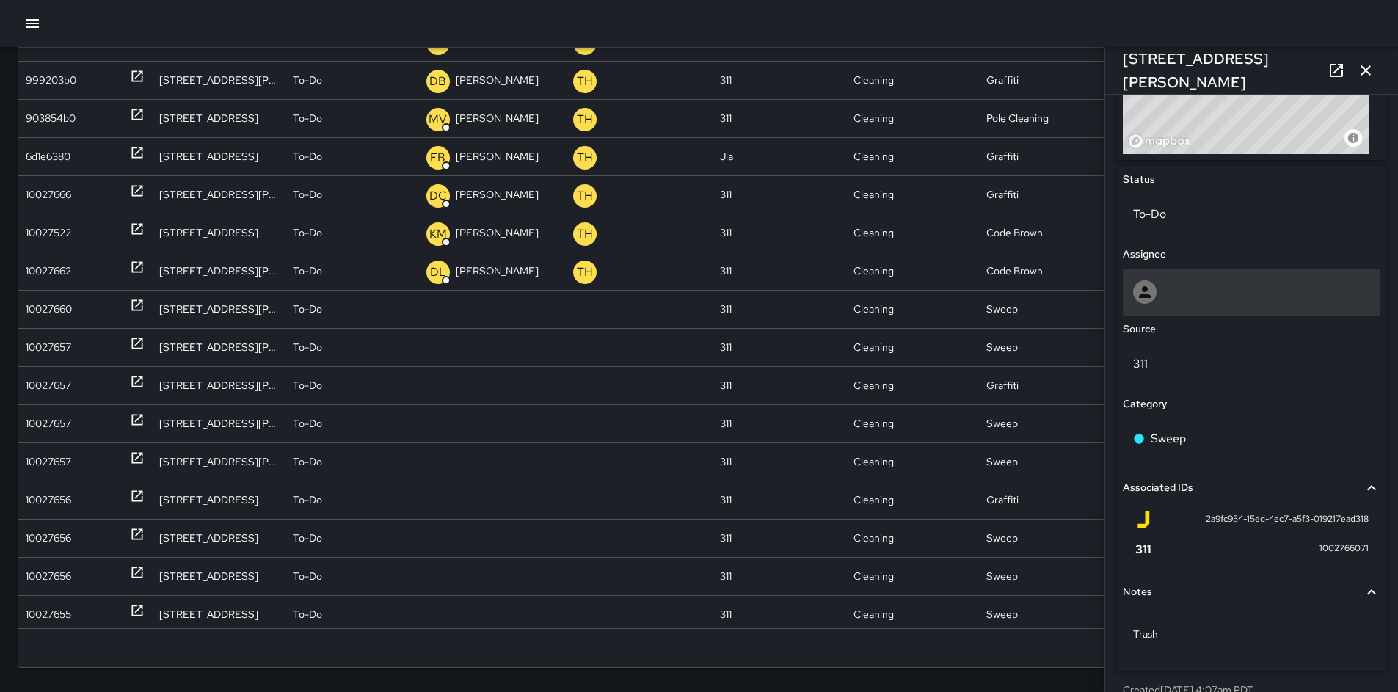
click at [1169, 304] on div at bounding box center [1250, 291] width 257 height 47
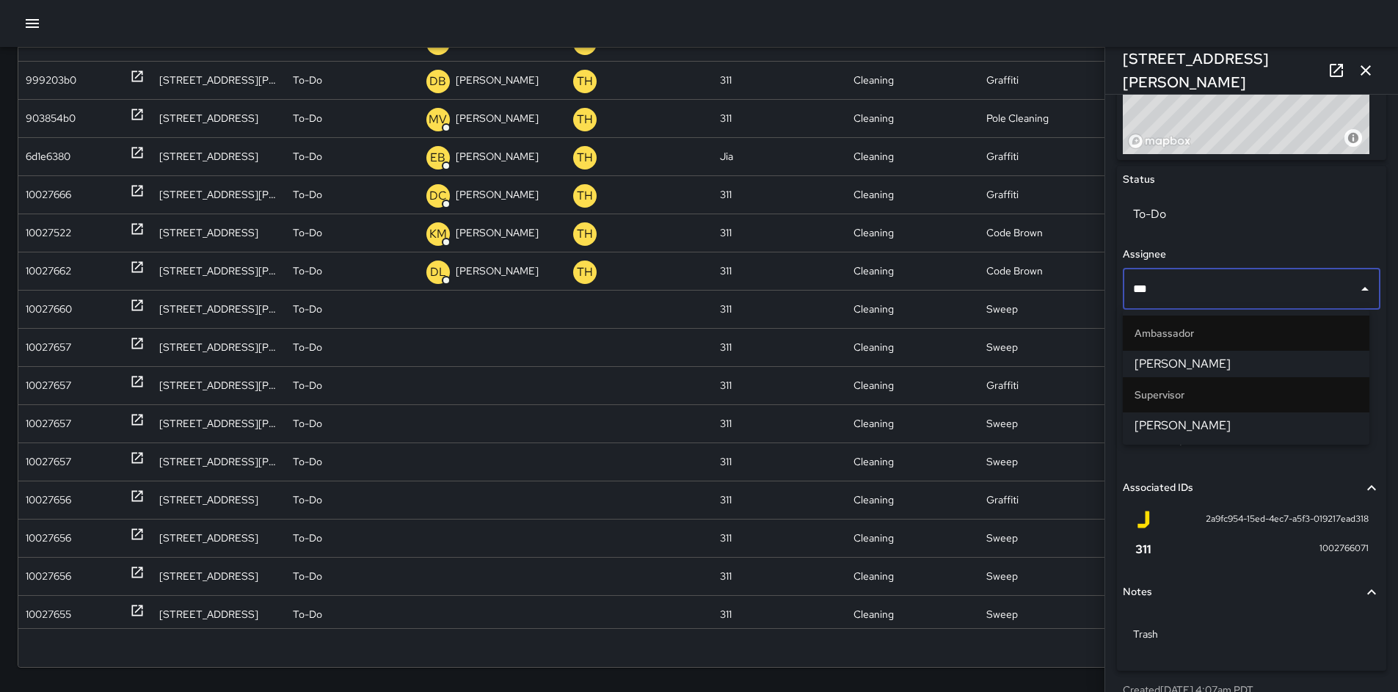
type input "****"
click at [1160, 362] on span "[PERSON_NAME]" at bounding box center [1245, 364] width 223 height 18
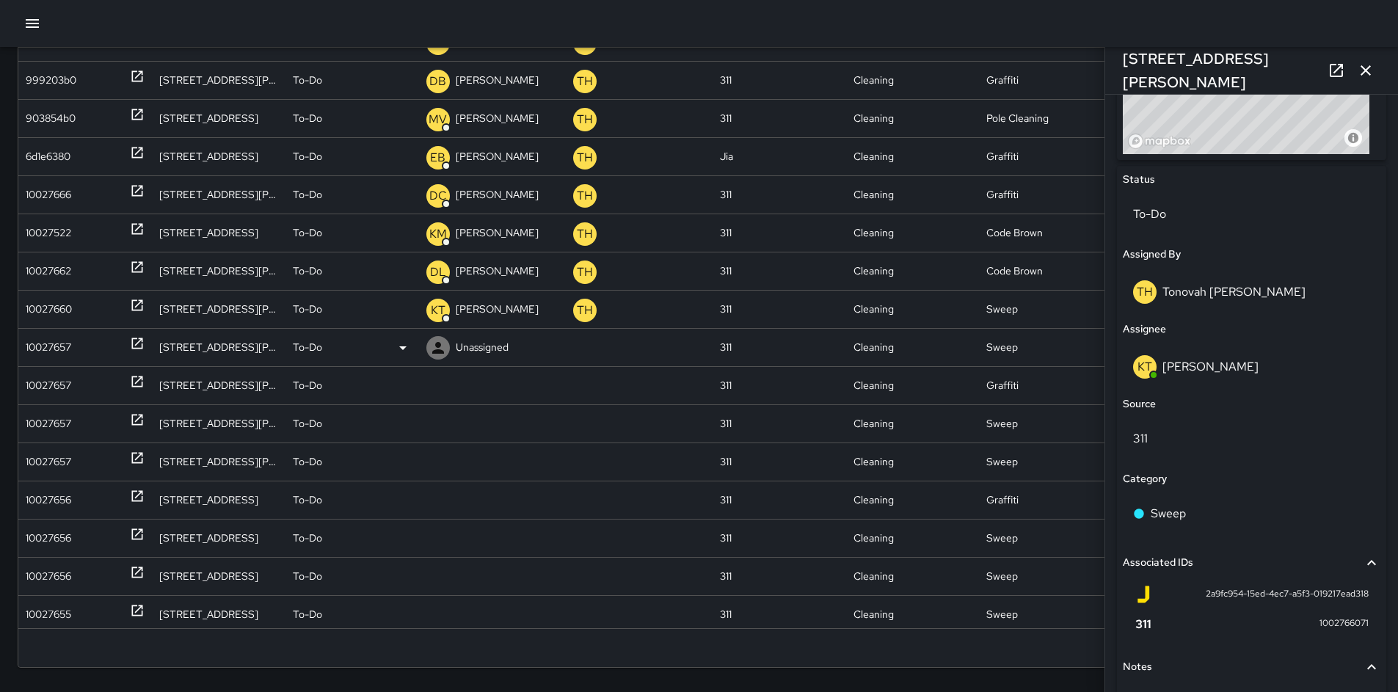
click at [67, 346] on div "10027657" at bounding box center [48, 347] width 45 height 37
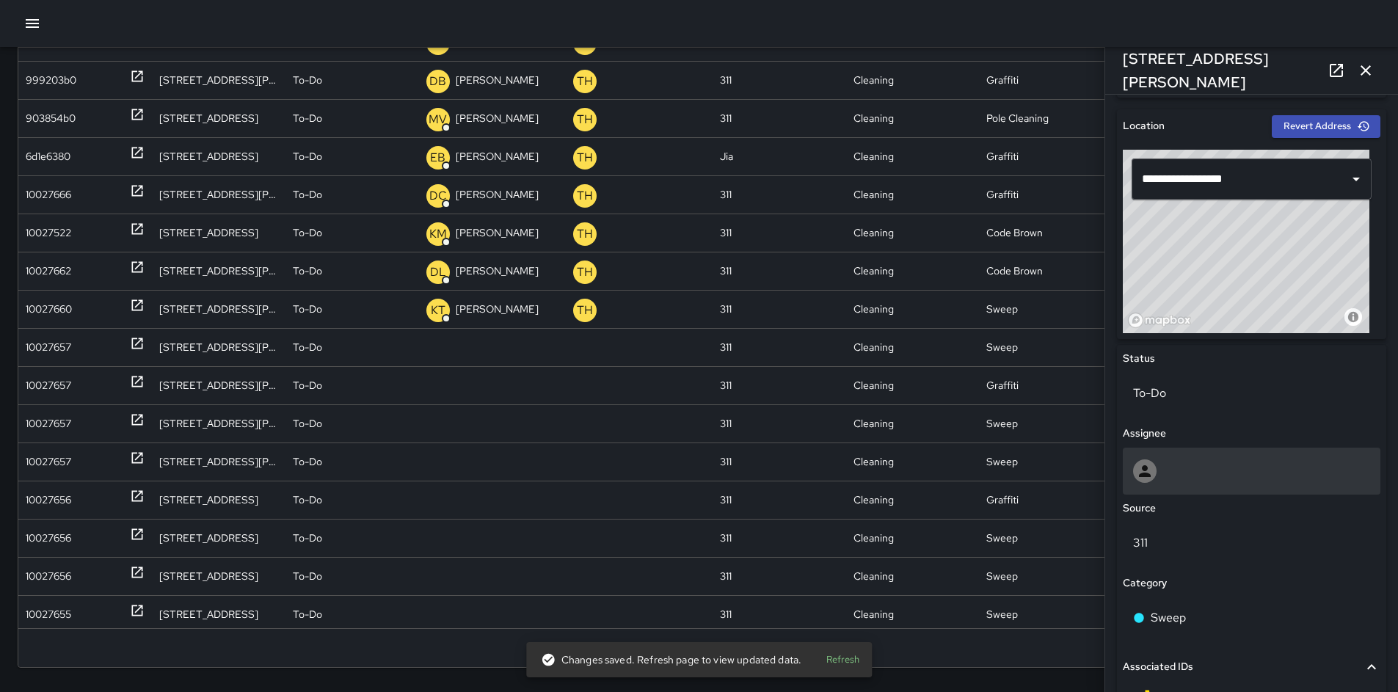
scroll to position [456, 0]
click at [1190, 475] on div at bounding box center [1251, 469] width 237 height 23
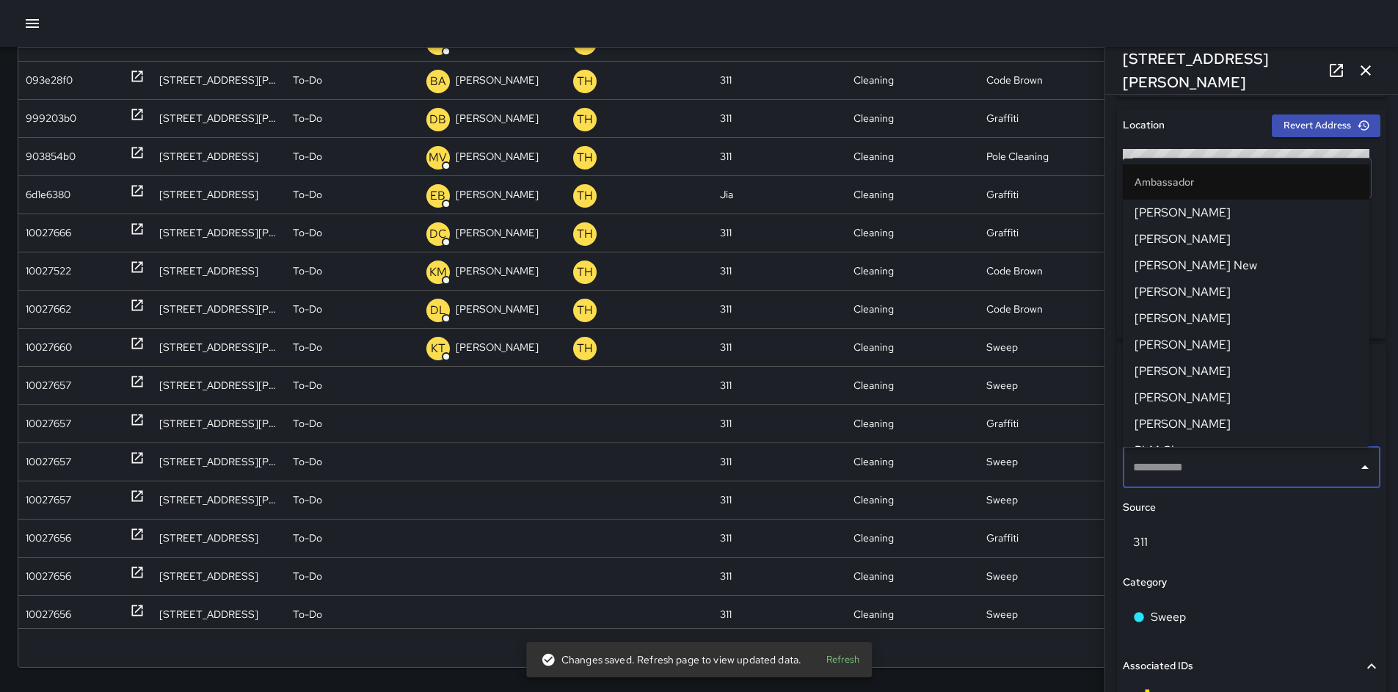
scroll to position [522, 0]
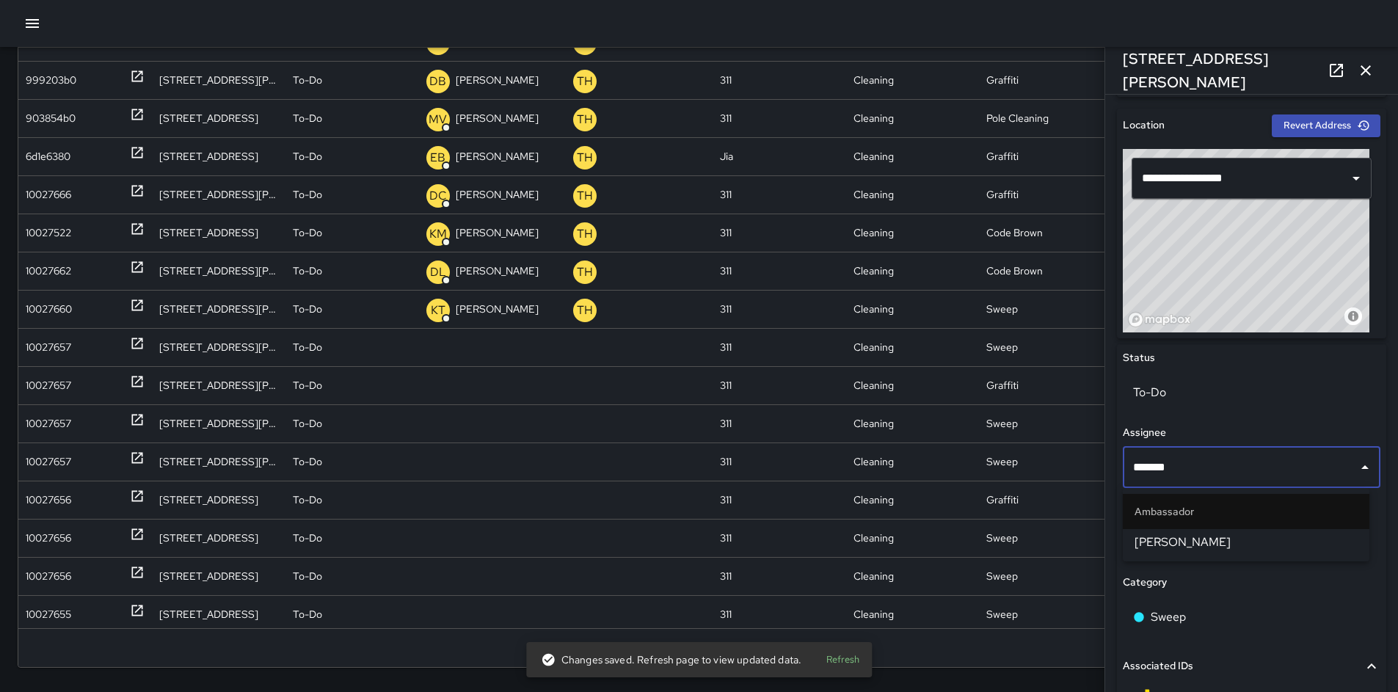
type input "********"
click at [1203, 536] on span "[PERSON_NAME]" at bounding box center [1245, 542] width 223 height 18
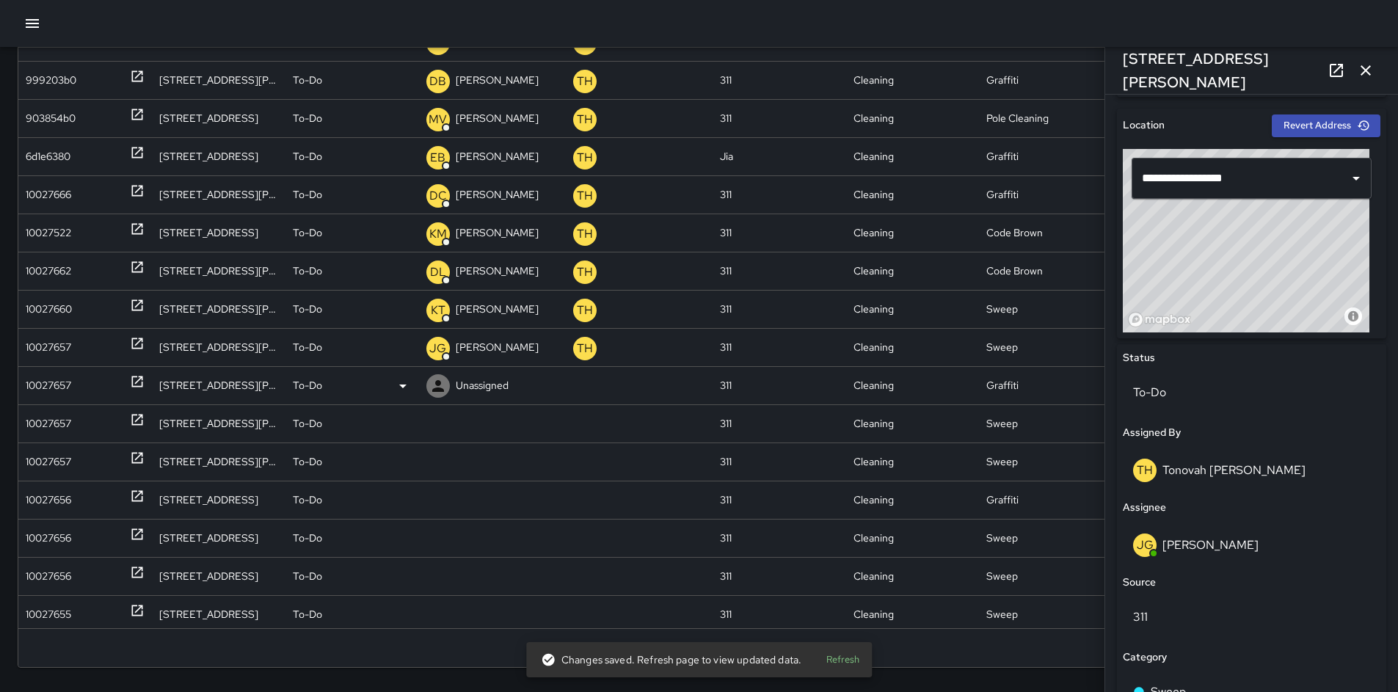
click at [53, 387] on div "10027657" at bounding box center [48, 385] width 45 height 37
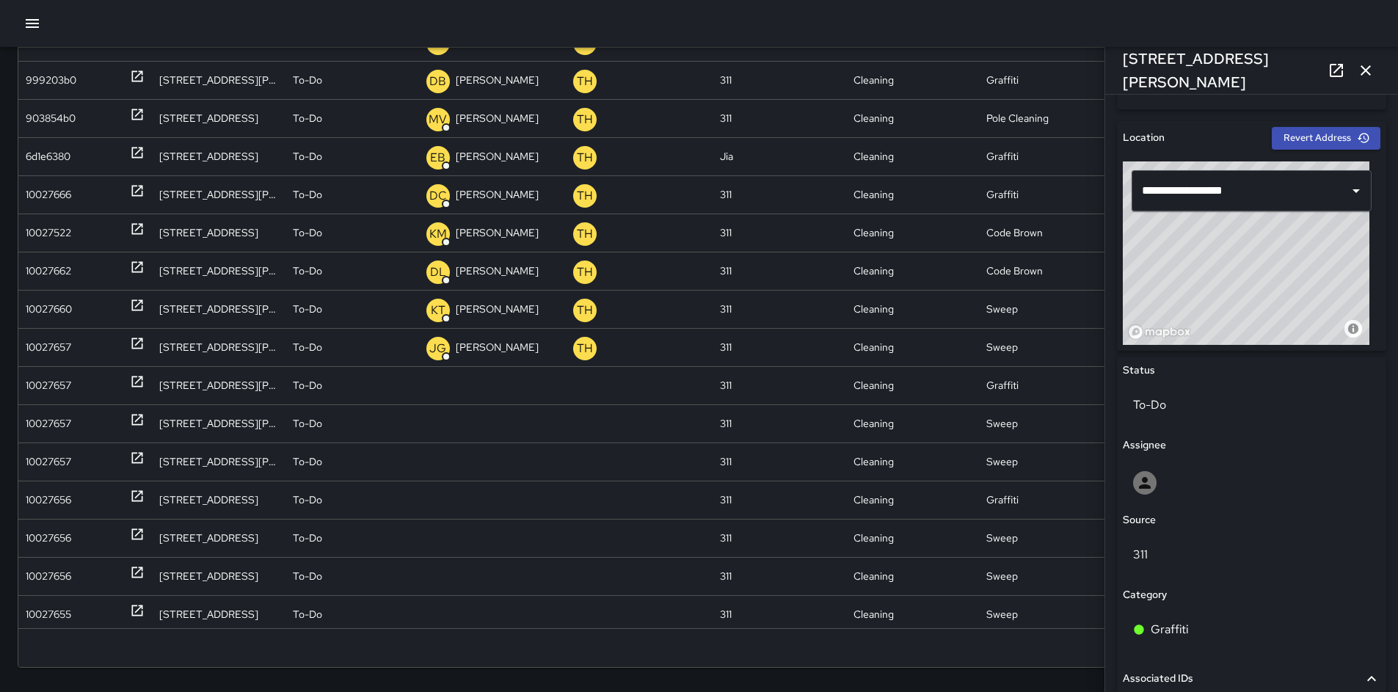
scroll to position [605, 0]
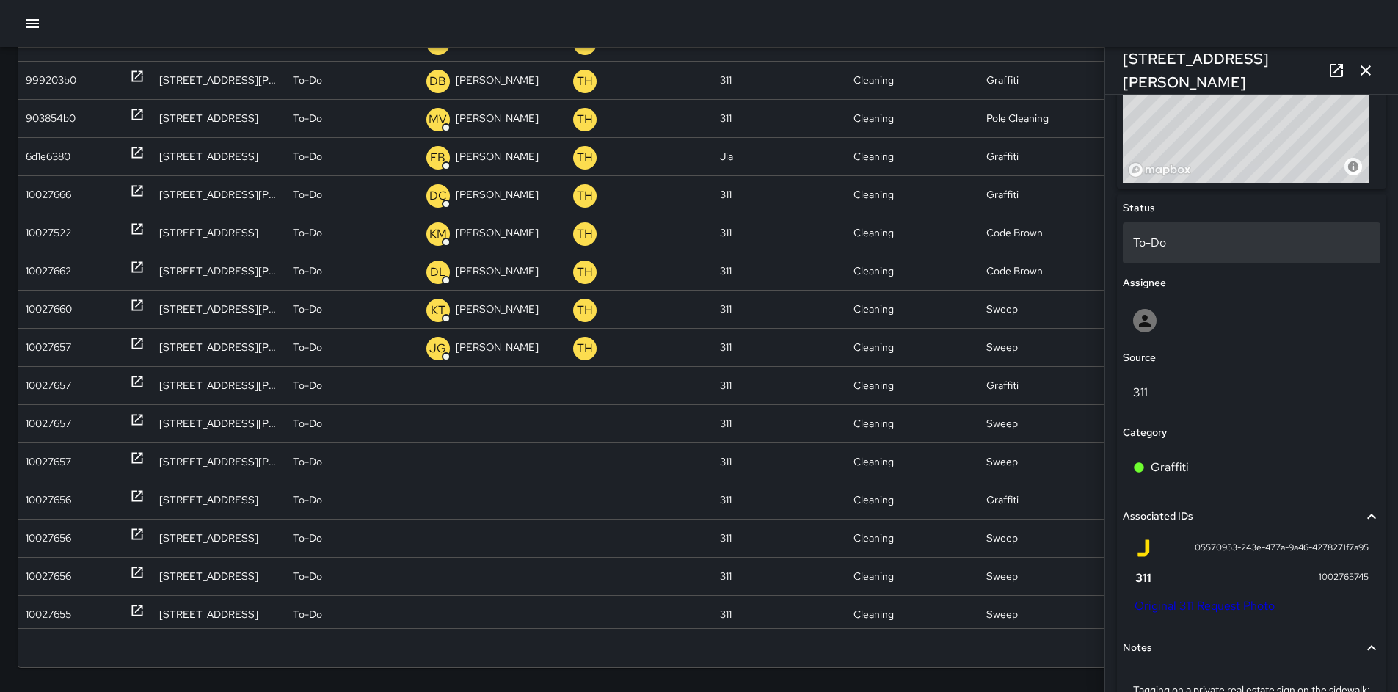
click at [1163, 245] on p "To-Do" at bounding box center [1251, 243] width 237 height 18
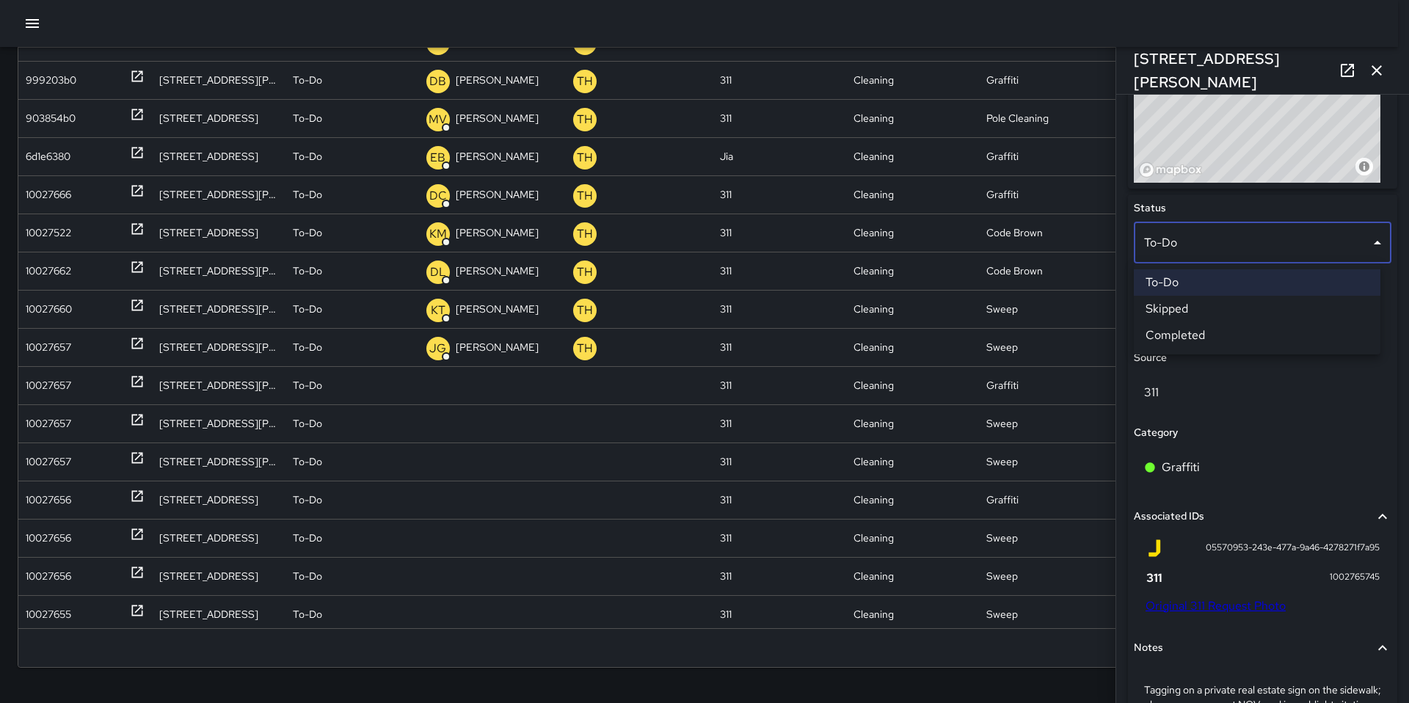
click at [1188, 312] on li "Skipped" at bounding box center [1256, 309] width 246 height 26
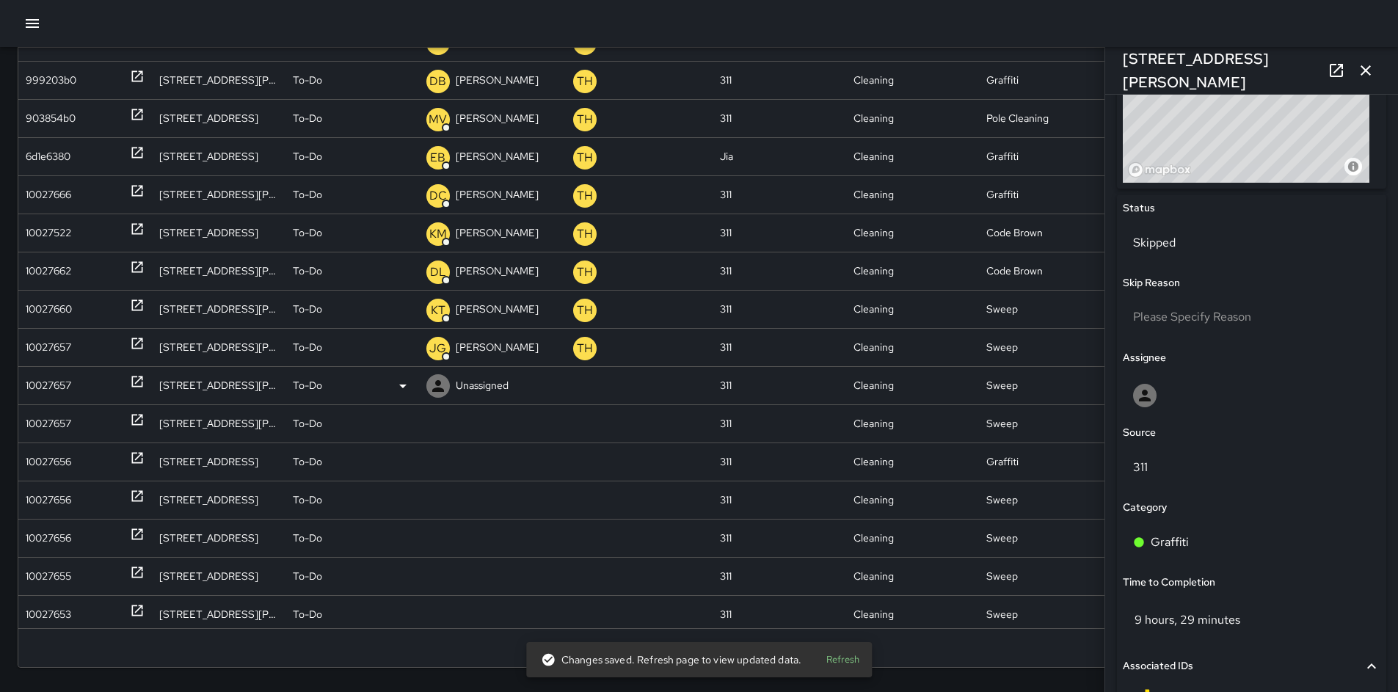
click at [48, 388] on div "10027657" at bounding box center [48, 385] width 45 height 37
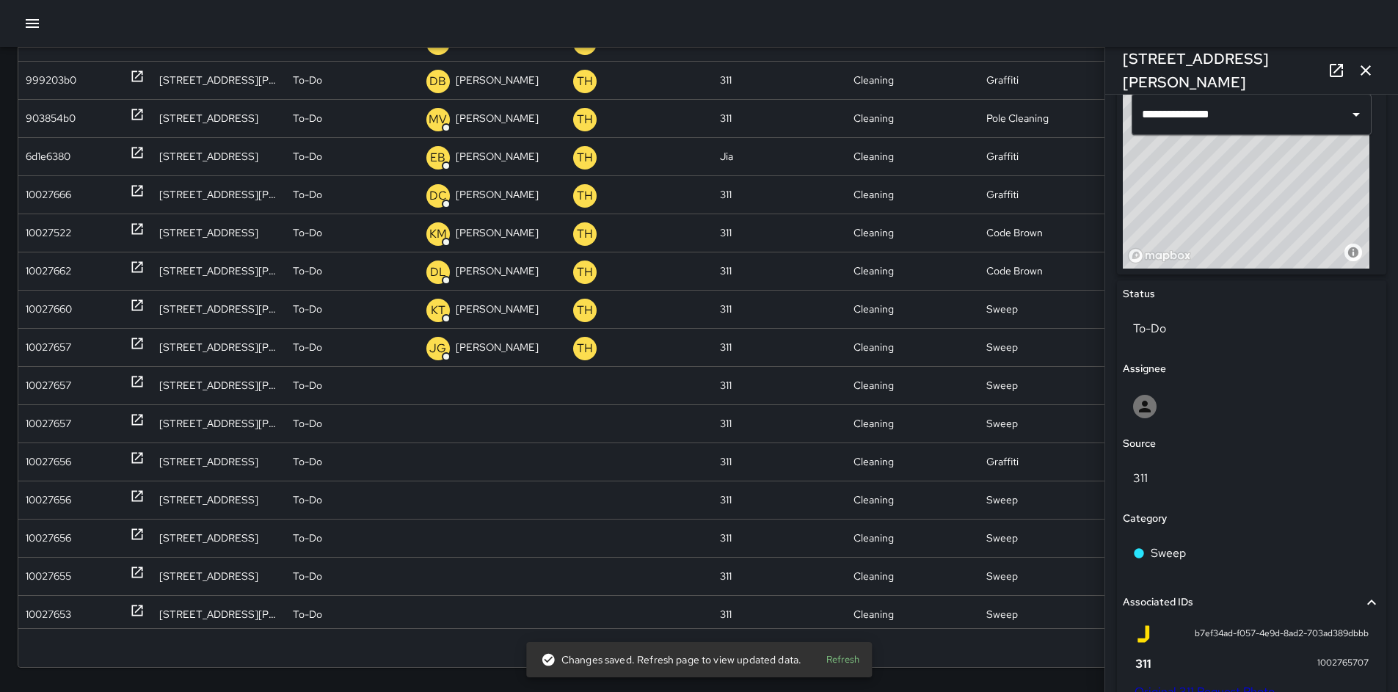
scroll to position [621, 0]
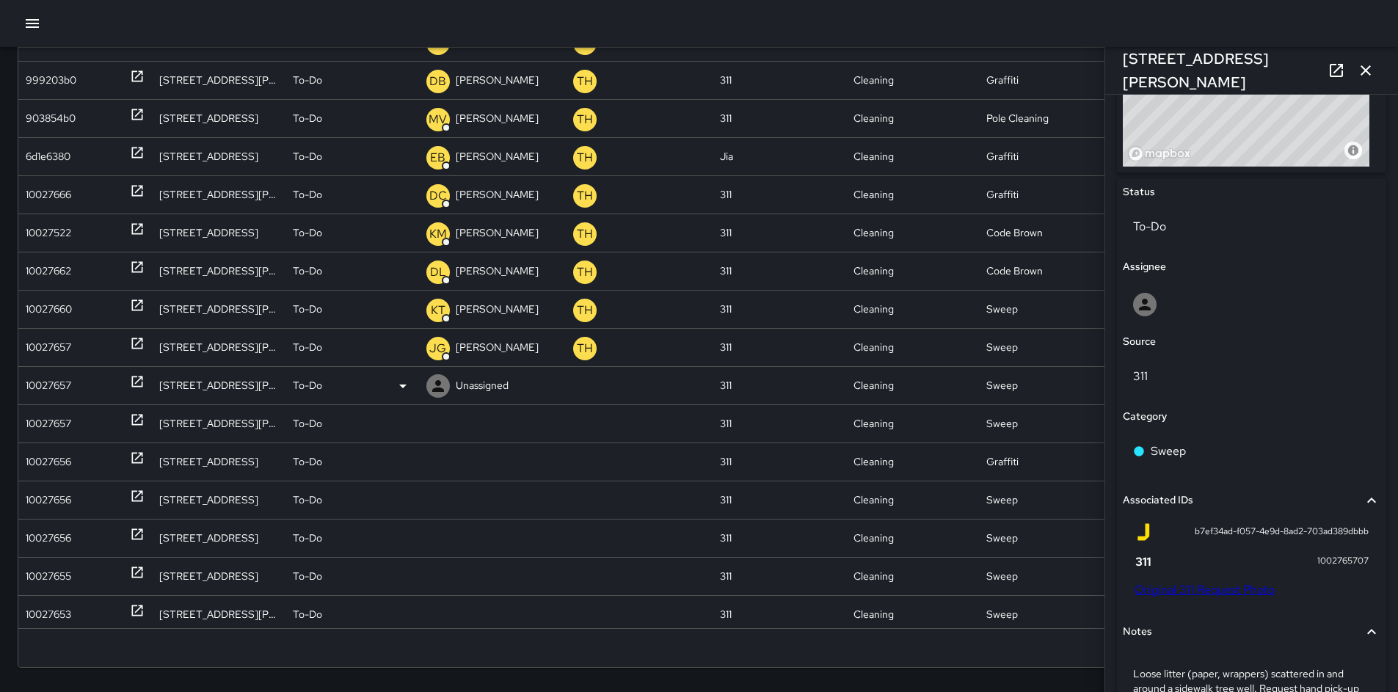
click at [457, 386] on p "Unassigned" at bounding box center [482, 385] width 53 height 37
type input "***"
click at [472, 439] on p "Jia Support" at bounding box center [492, 431] width 62 height 18
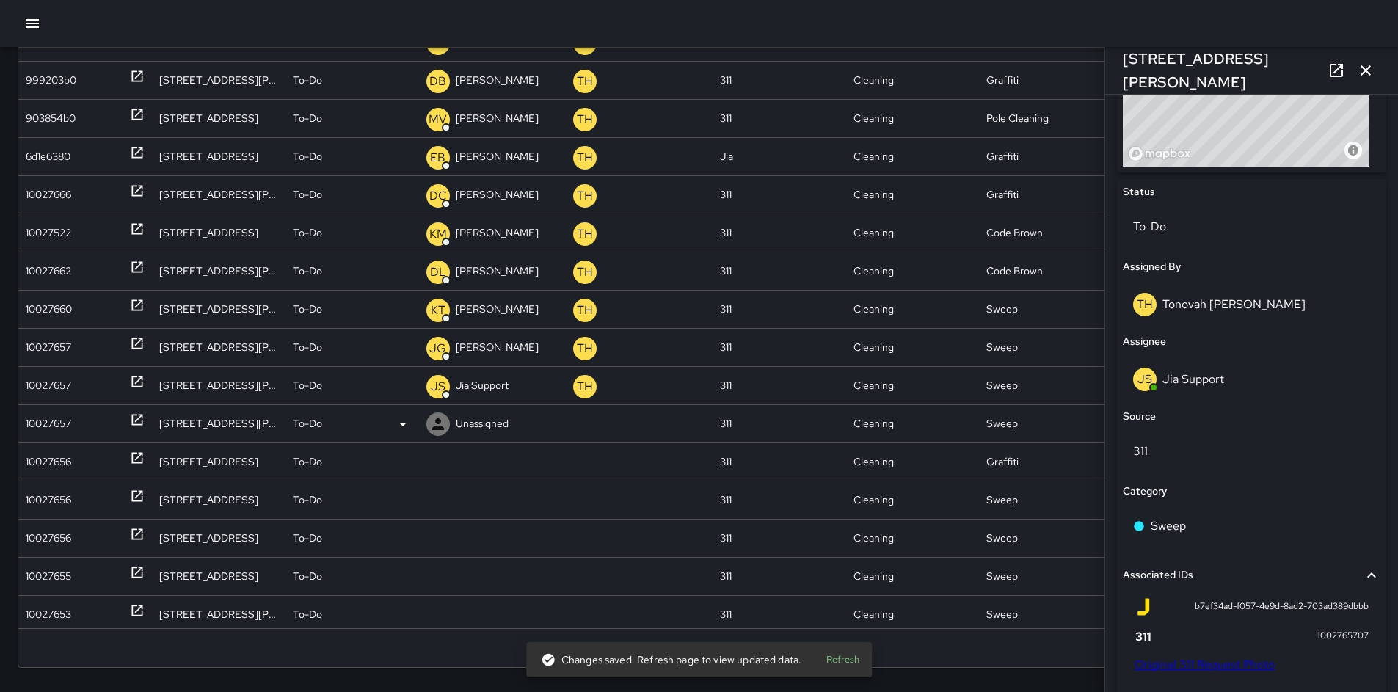
click at [63, 420] on div "10027657" at bounding box center [48, 423] width 45 height 37
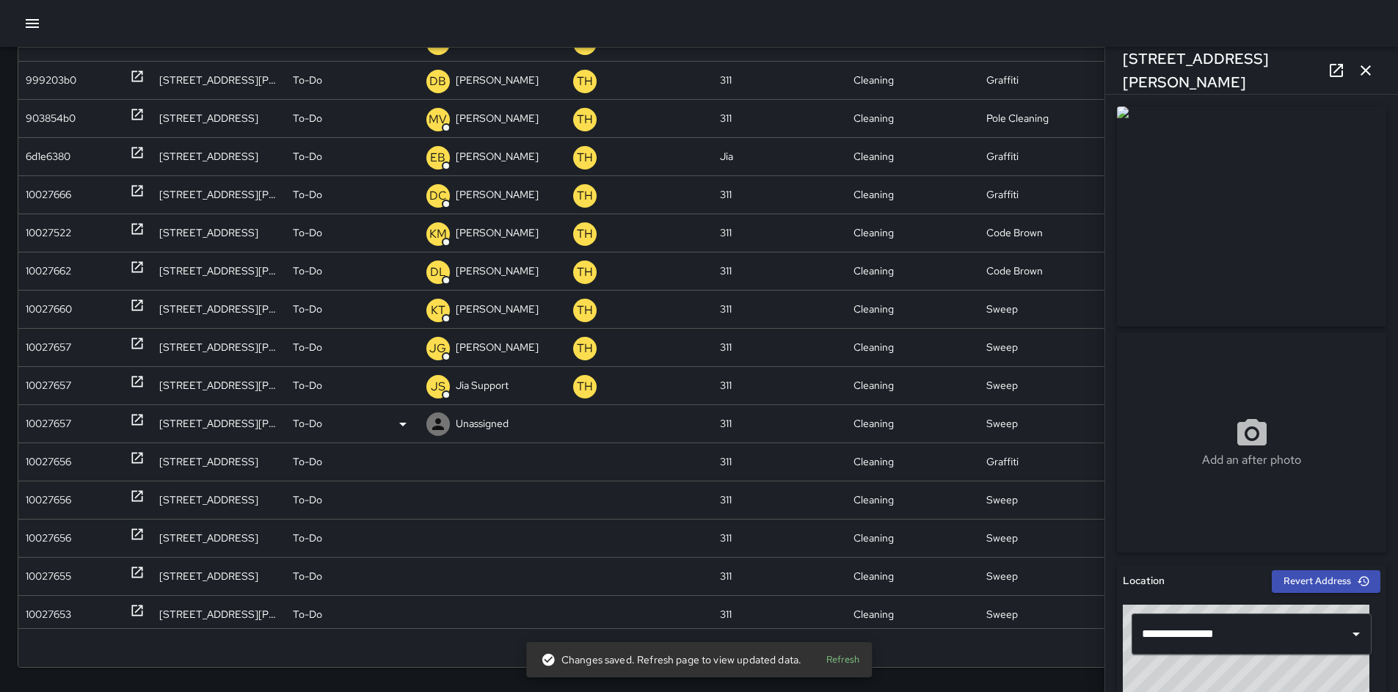
click at [482, 425] on p "Unassigned" at bounding box center [482, 423] width 53 height 37
type input "*"
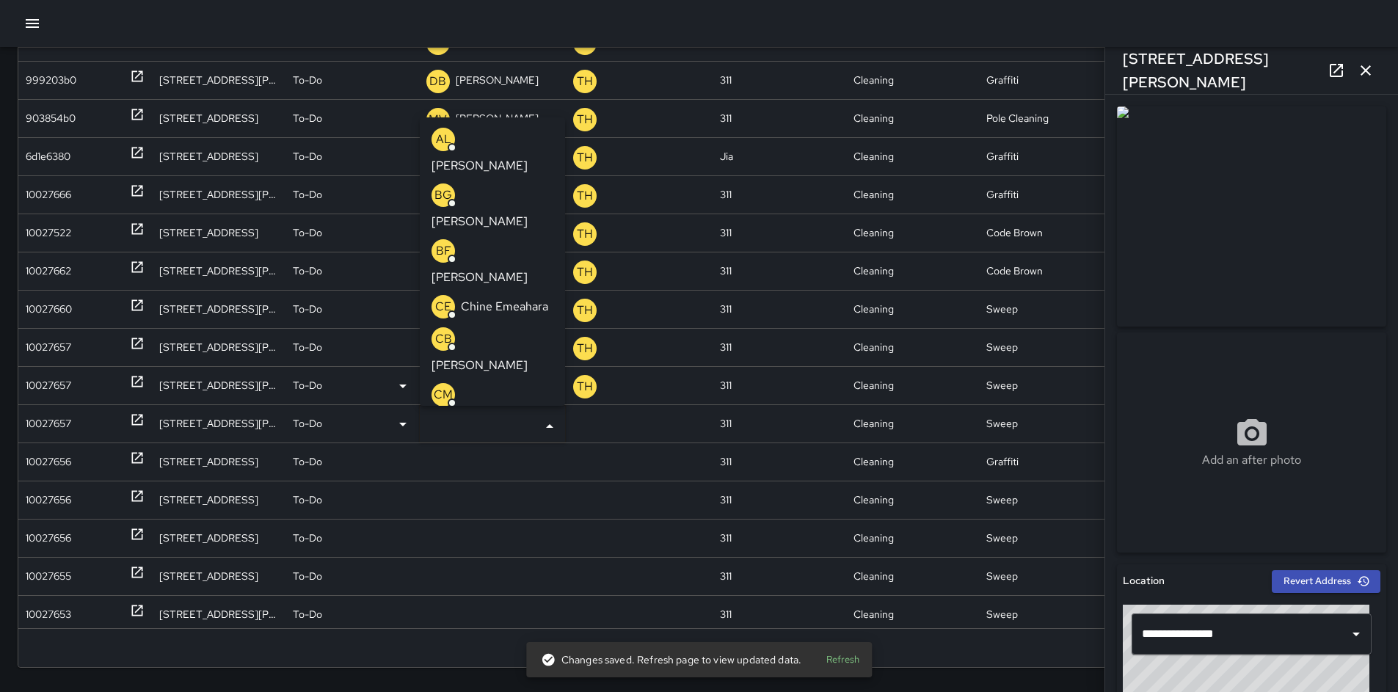
click at [48, 381] on div "10027657" at bounding box center [48, 385] width 45 height 37
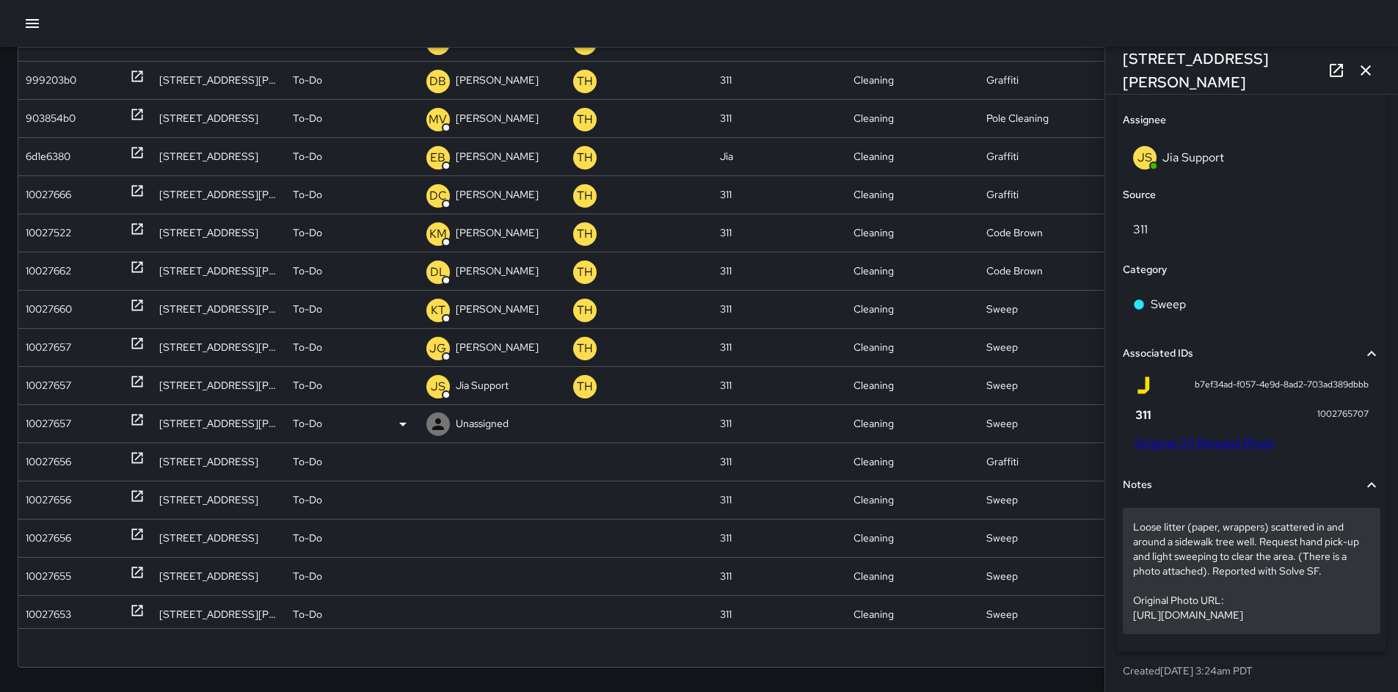
scroll to position [859, 0]
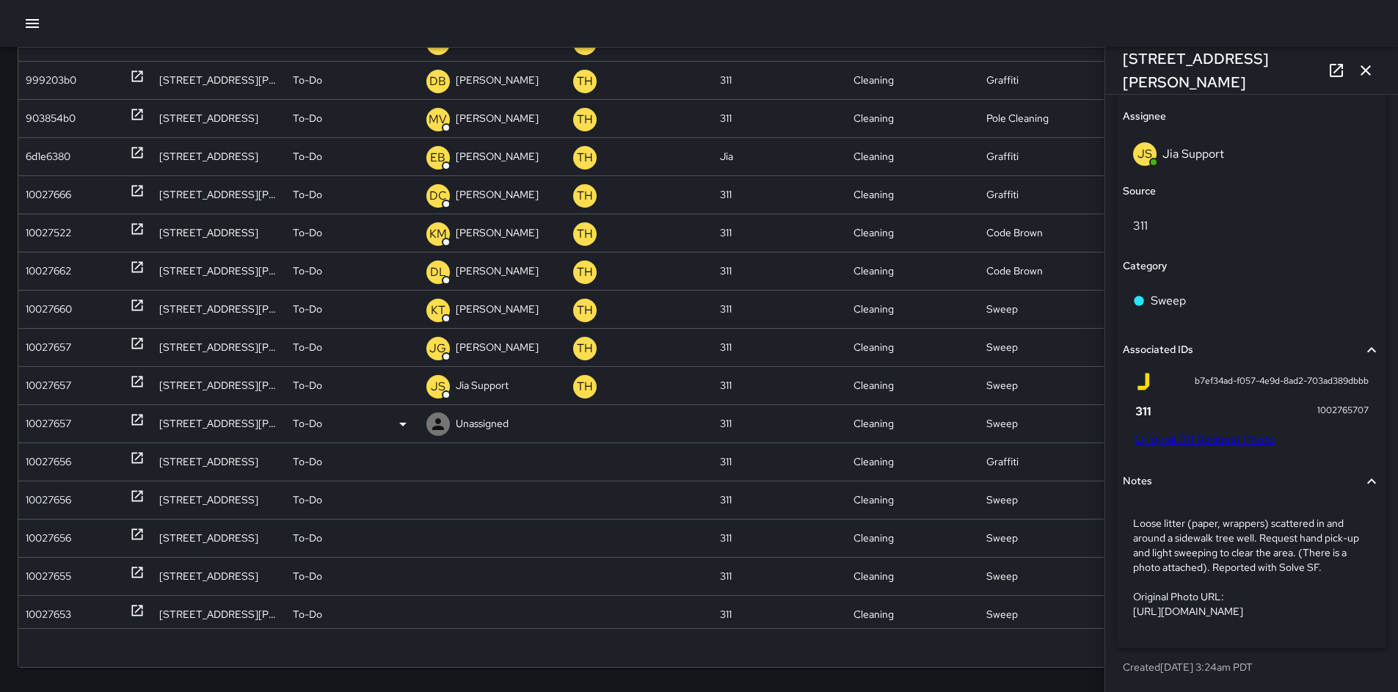
click at [1213, 431] on link "Original 311 Request Photo" at bounding box center [1204, 438] width 140 height 15
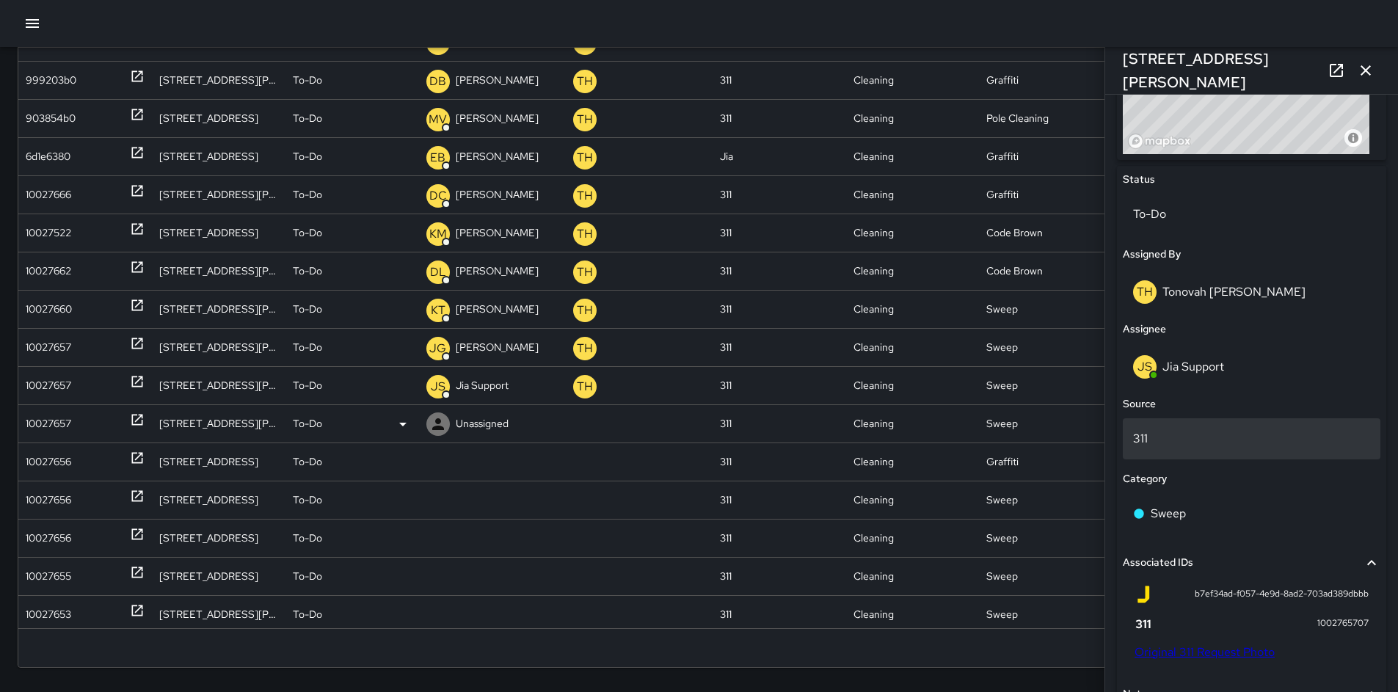
scroll to position [624, 0]
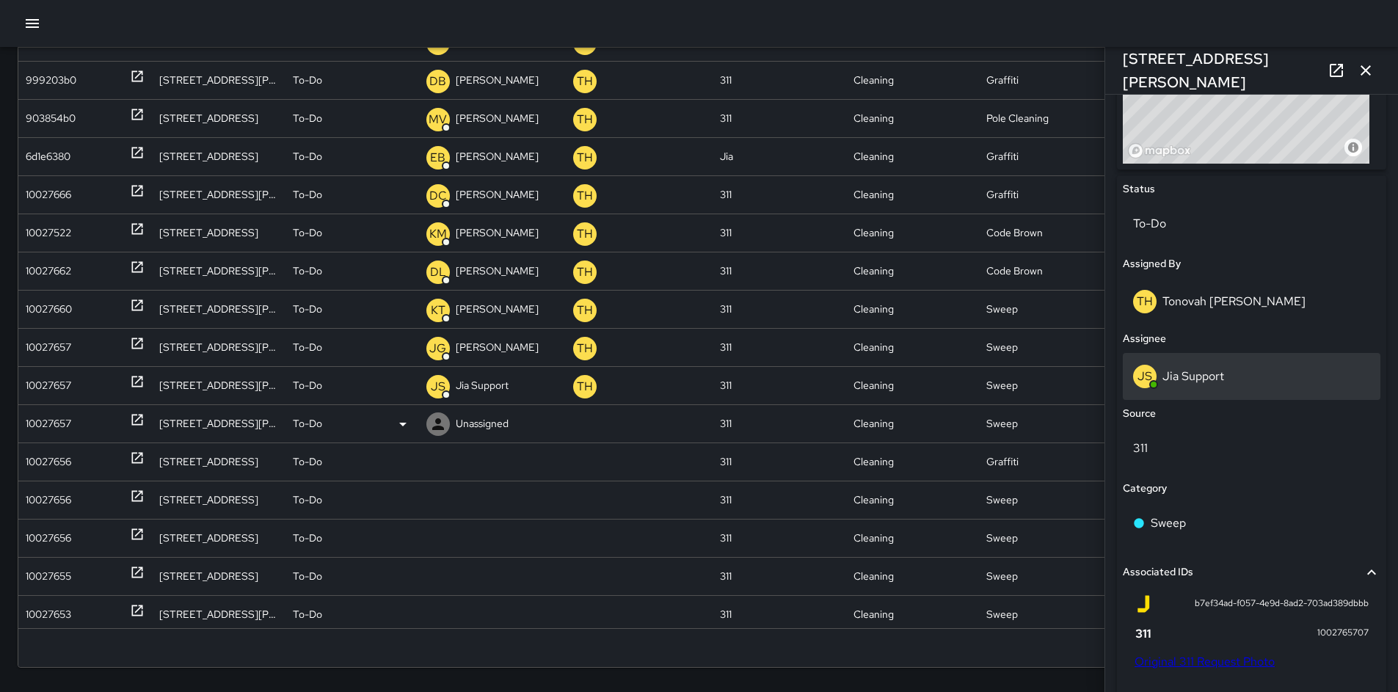
click at [1192, 389] on div "[PERSON_NAME] Support" at bounding box center [1250, 376] width 257 height 47
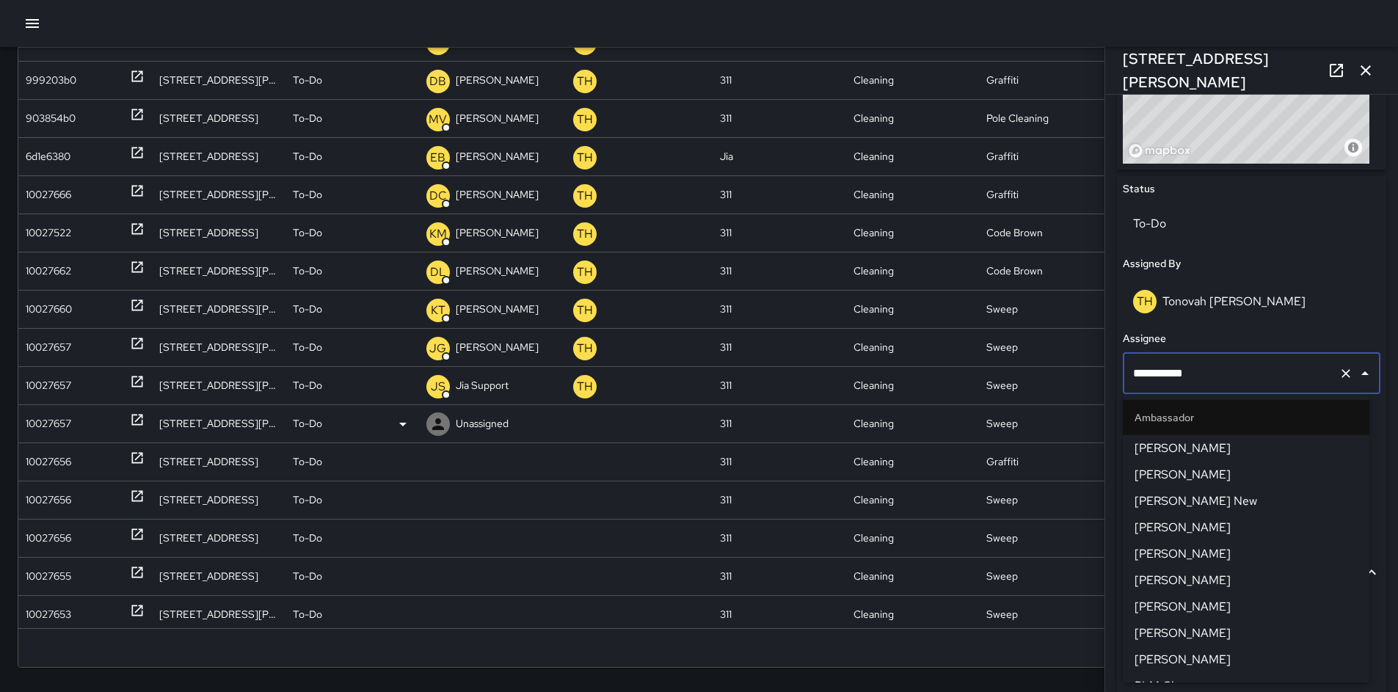
scroll to position [1315, 0]
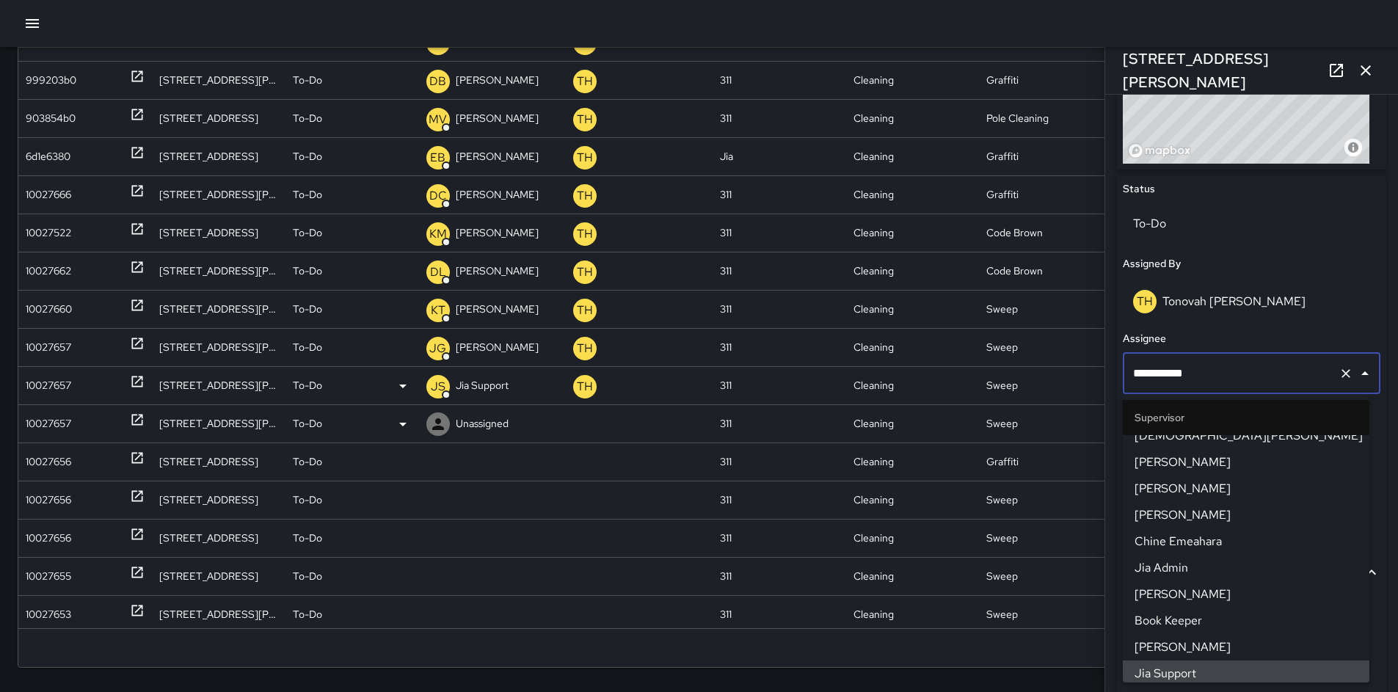
drag, startPoint x: 1198, startPoint y: 379, endPoint x: 1050, endPoint y: 368, distance: 148.6
click at [1052, 368] on div "Search Search New Task To-Do (142) Skipped (99+) Completed (99+) ID Location St…" at bounding box center [699, 286] width 1398 height 833
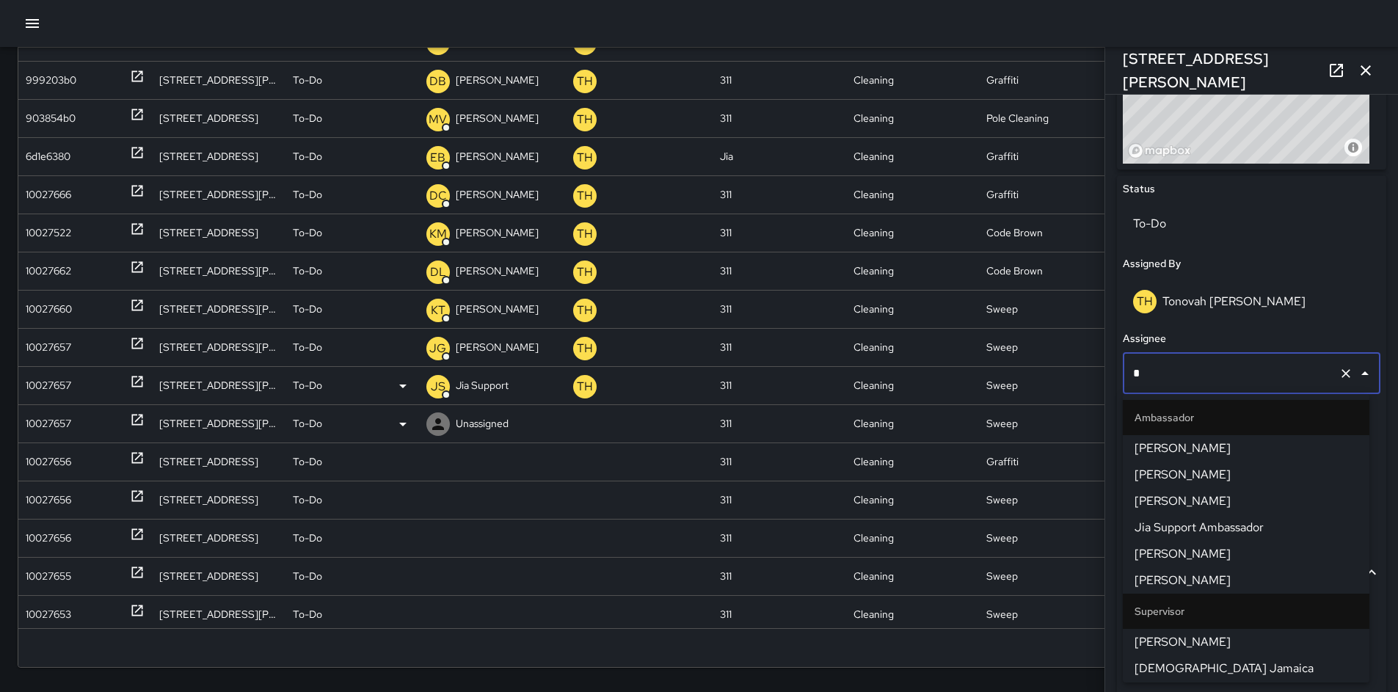
scroll to position [0, 0]
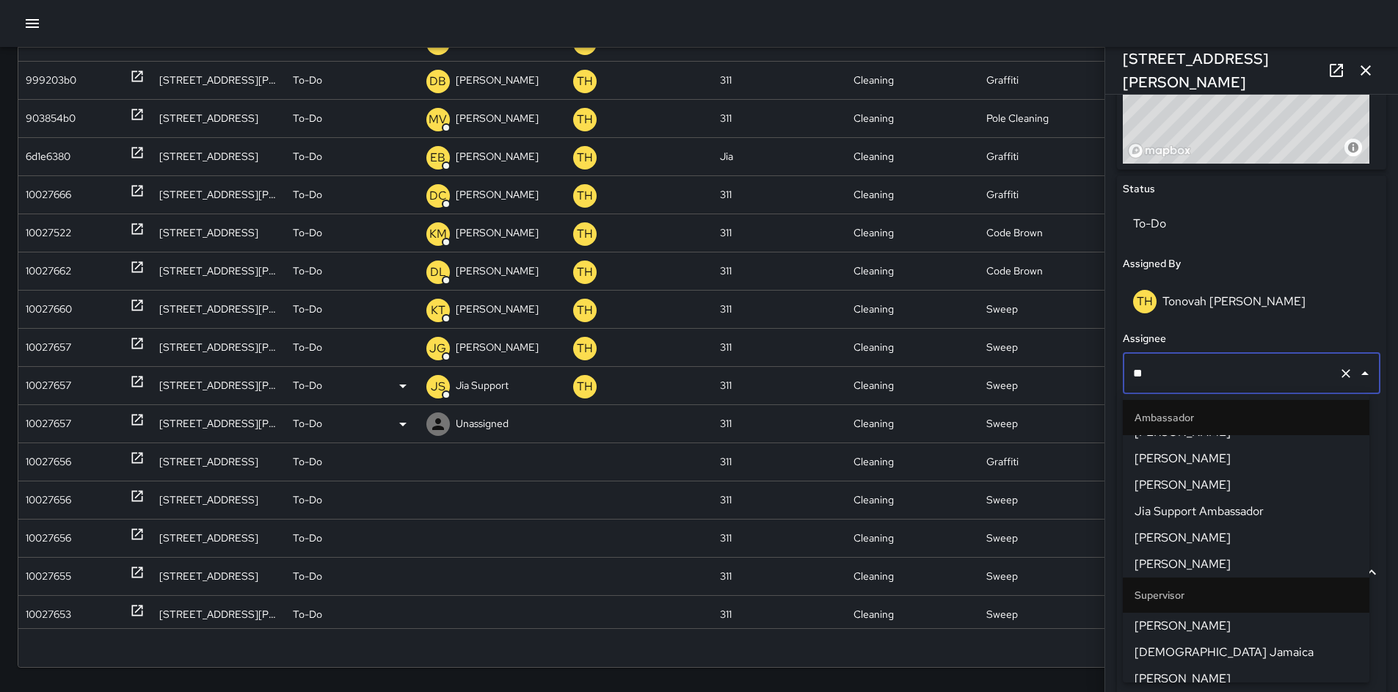
type input "***"
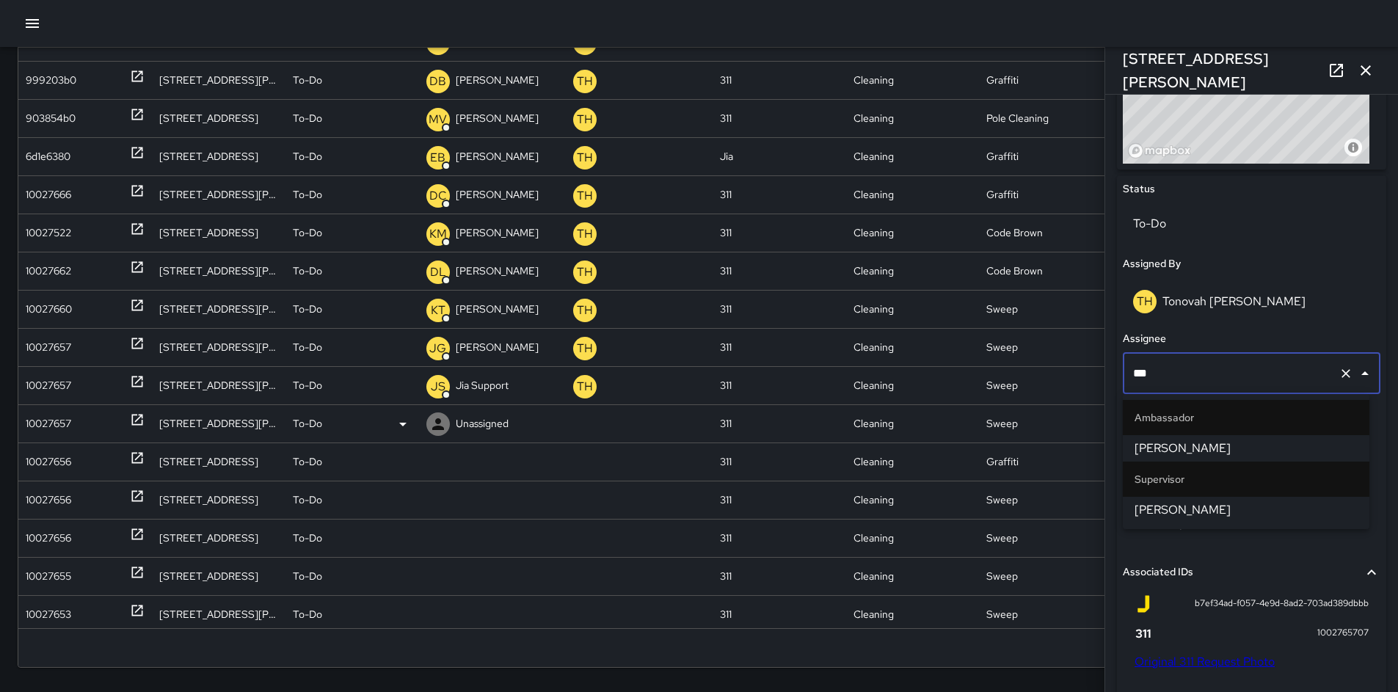
click at [1155, 447] on span "[PERSON_NAME]" at bounding box center [1245, 448] width 223 height 18
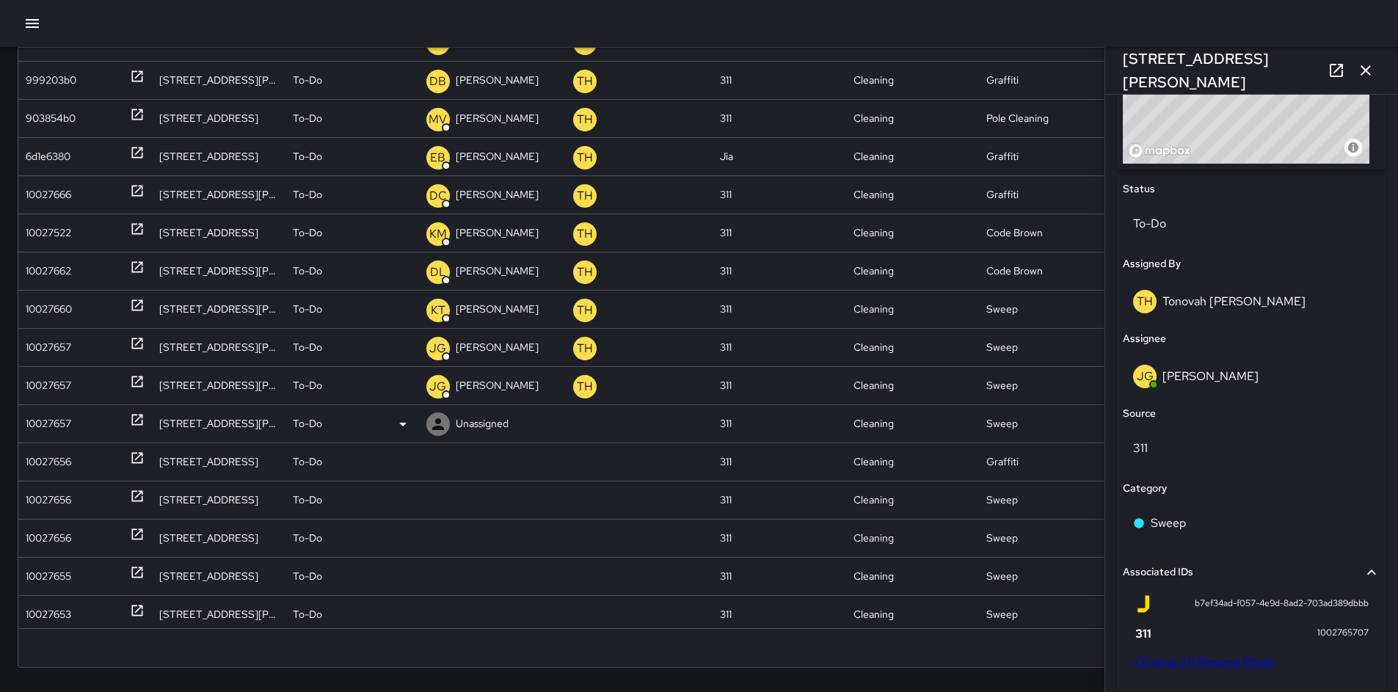
click at [67, 418] on div "10027657" at bounding box center [48, 423] width 45 height 37
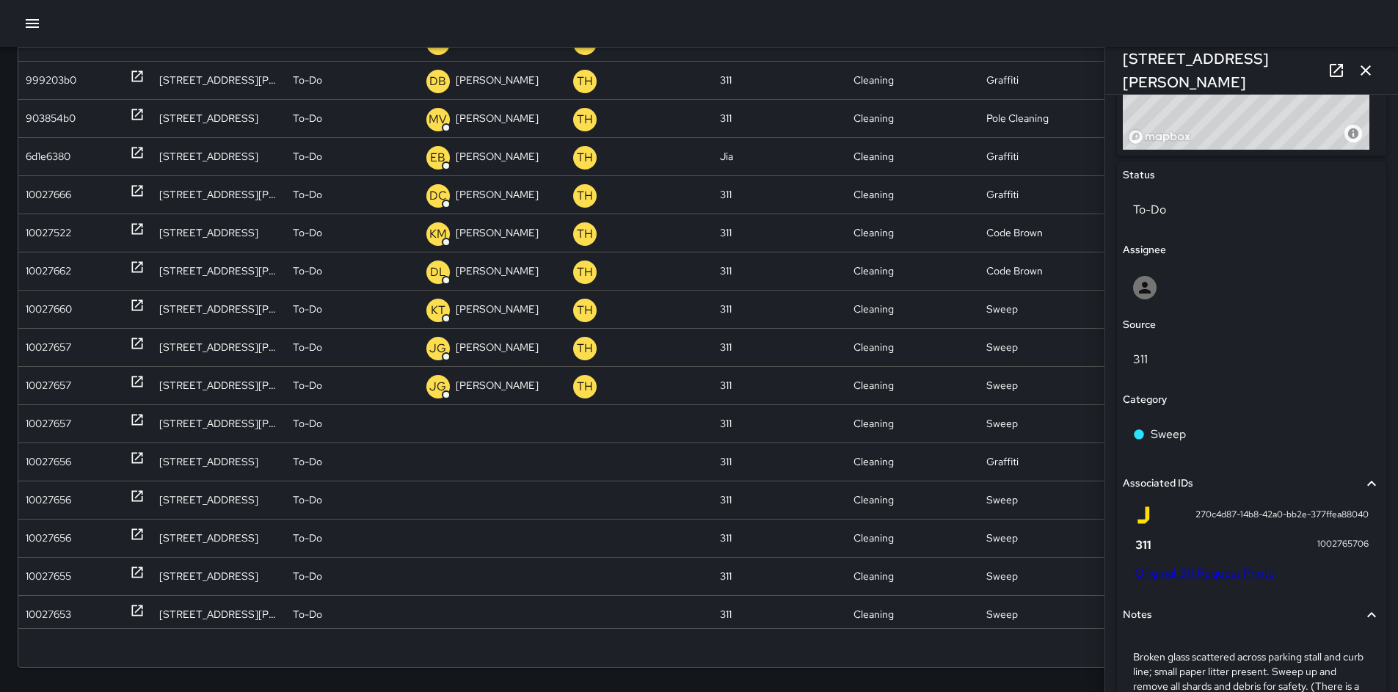
scroll to position [815, 0]
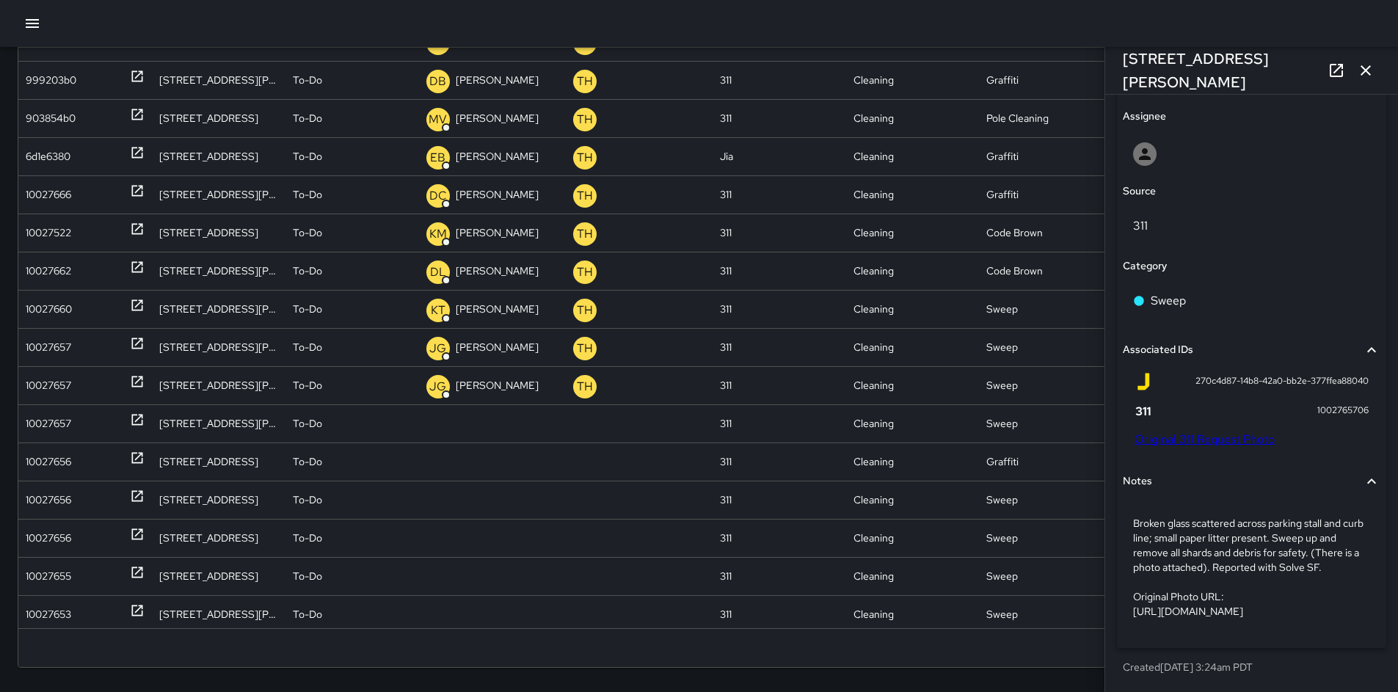
click at [1172, 431] on link "Original 311 Request Photo" at bounding box center [1204, 438] width 140 height 15
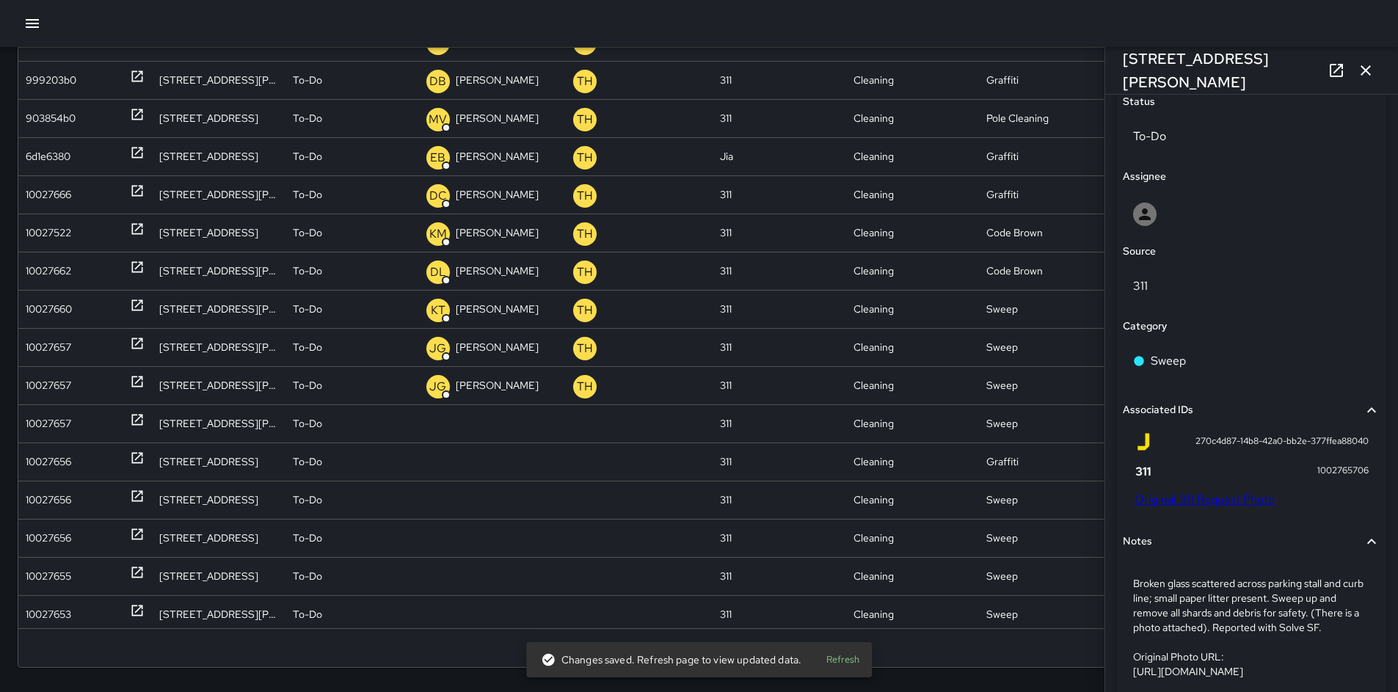
scroll to position [675, 0]
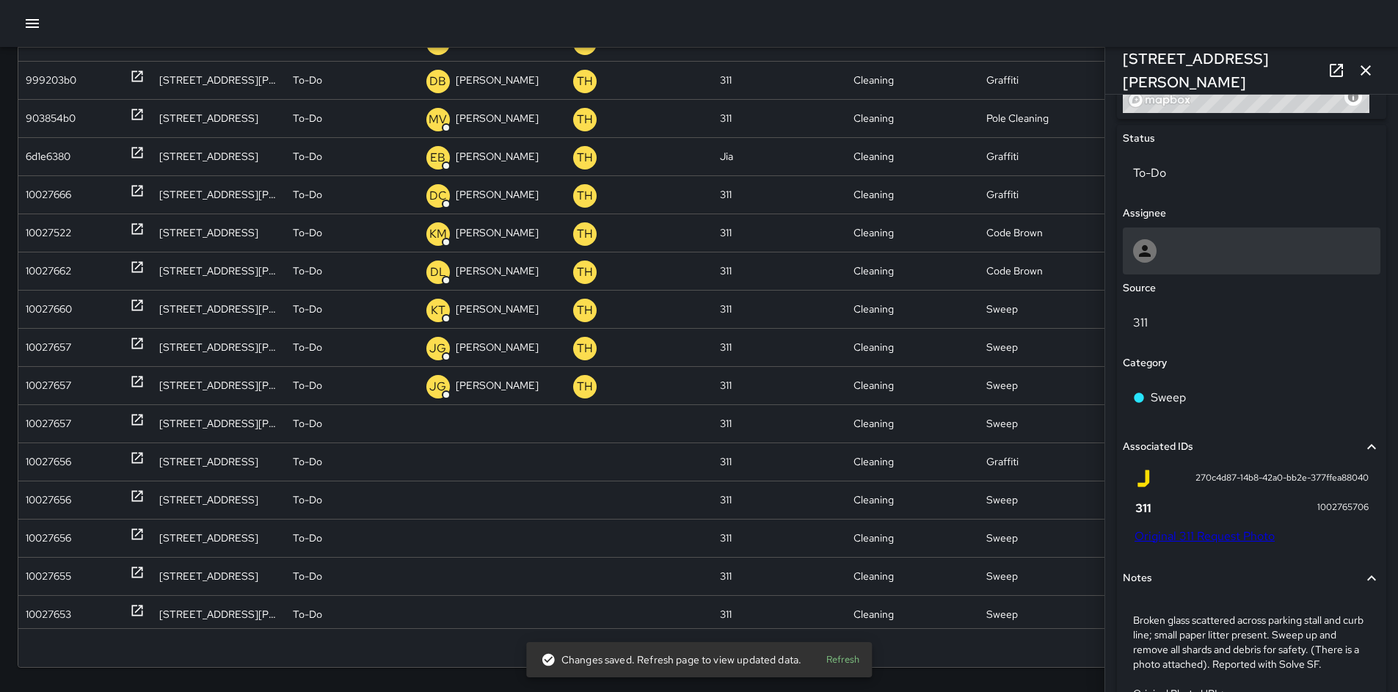
click at [1162, 263] on div at bounding box center [1250, 250] width 257 height 47
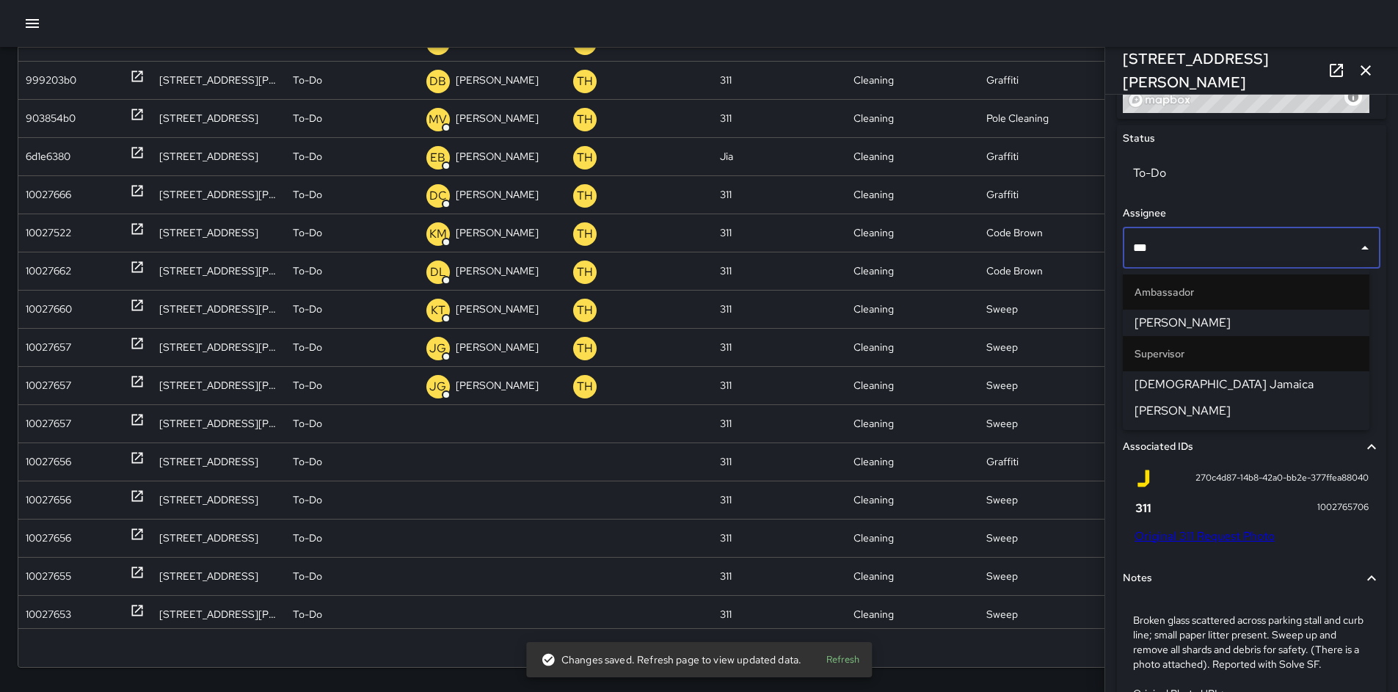
type input "****"
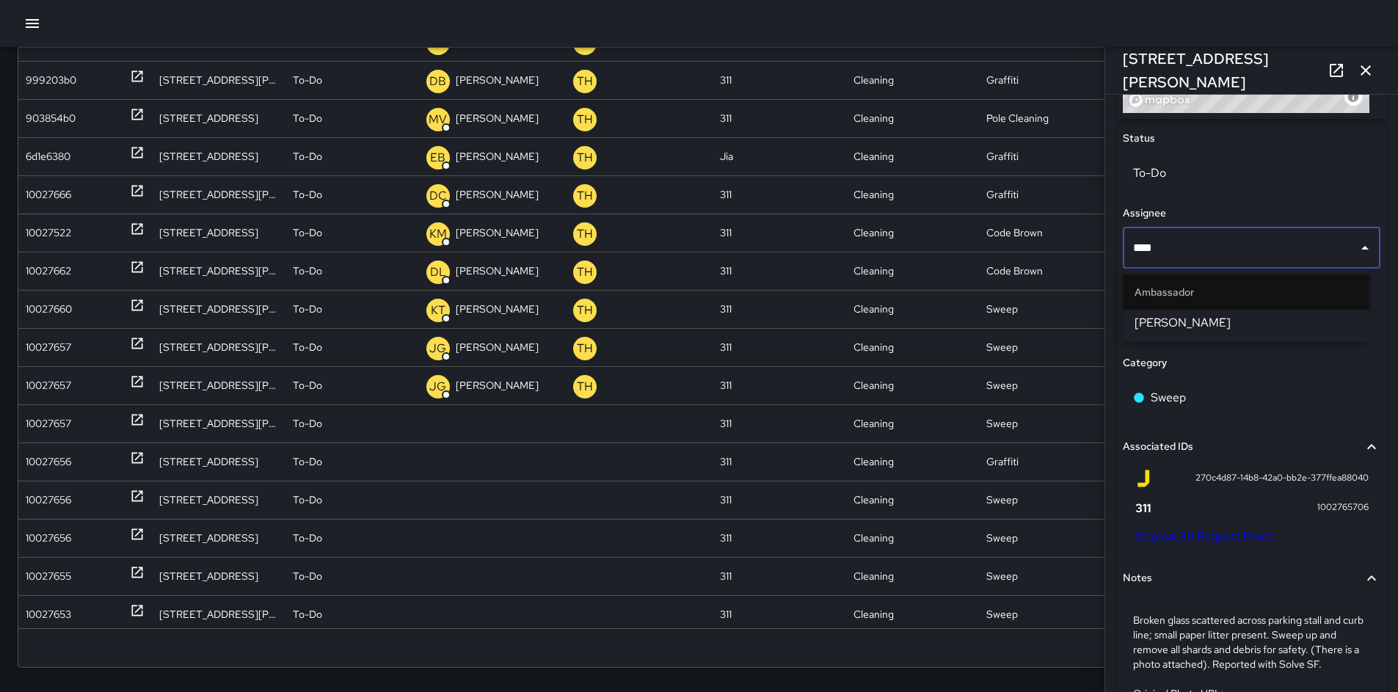
click at [1243, 321] on span "[PERSON_NAME]" at bounding box center [1245, 323] width 223 height 18
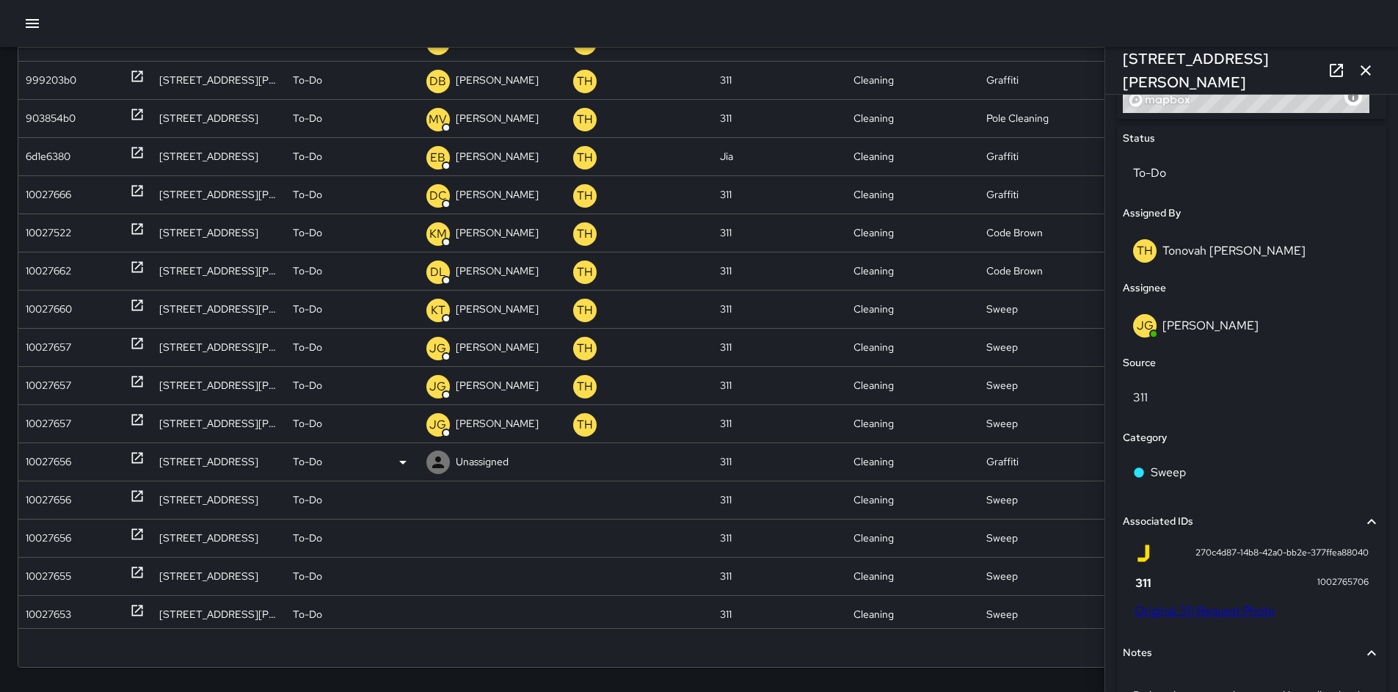
click at [59, 458] on div "10027656" at bounding box center [48, 461] width 45 height 37
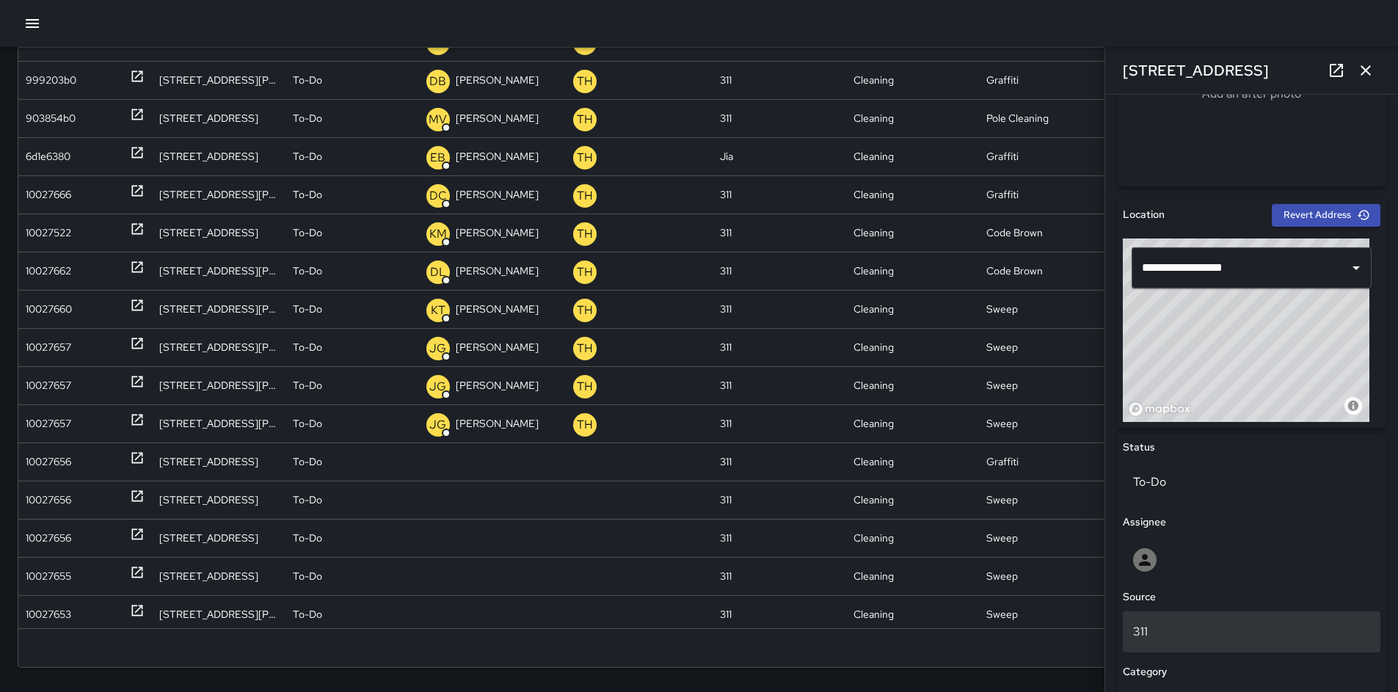
scroll to position [640, 0]
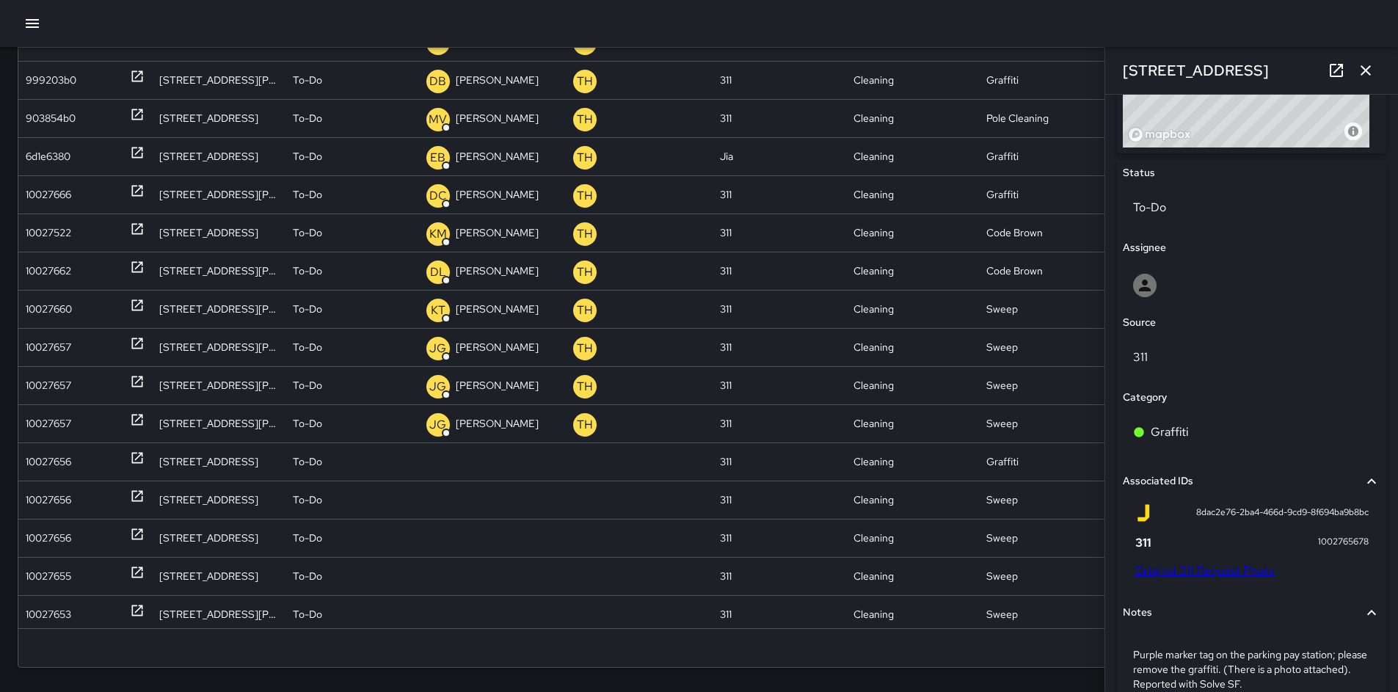
click at [1201, 569] on link "Original 311 Request Photo" at bounding box center [1204, 570] width 140 height 15
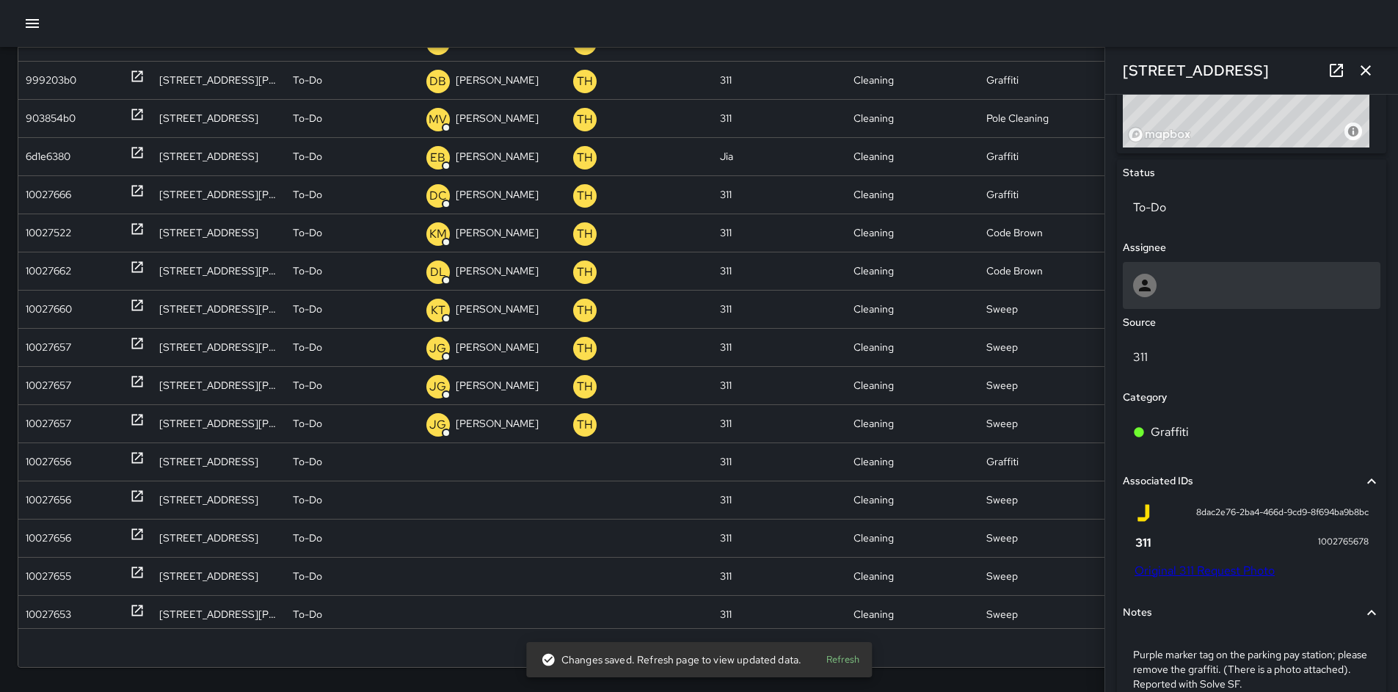
click at [1183, 280] on div at bounding box center [1251, 285] width 237 height 23
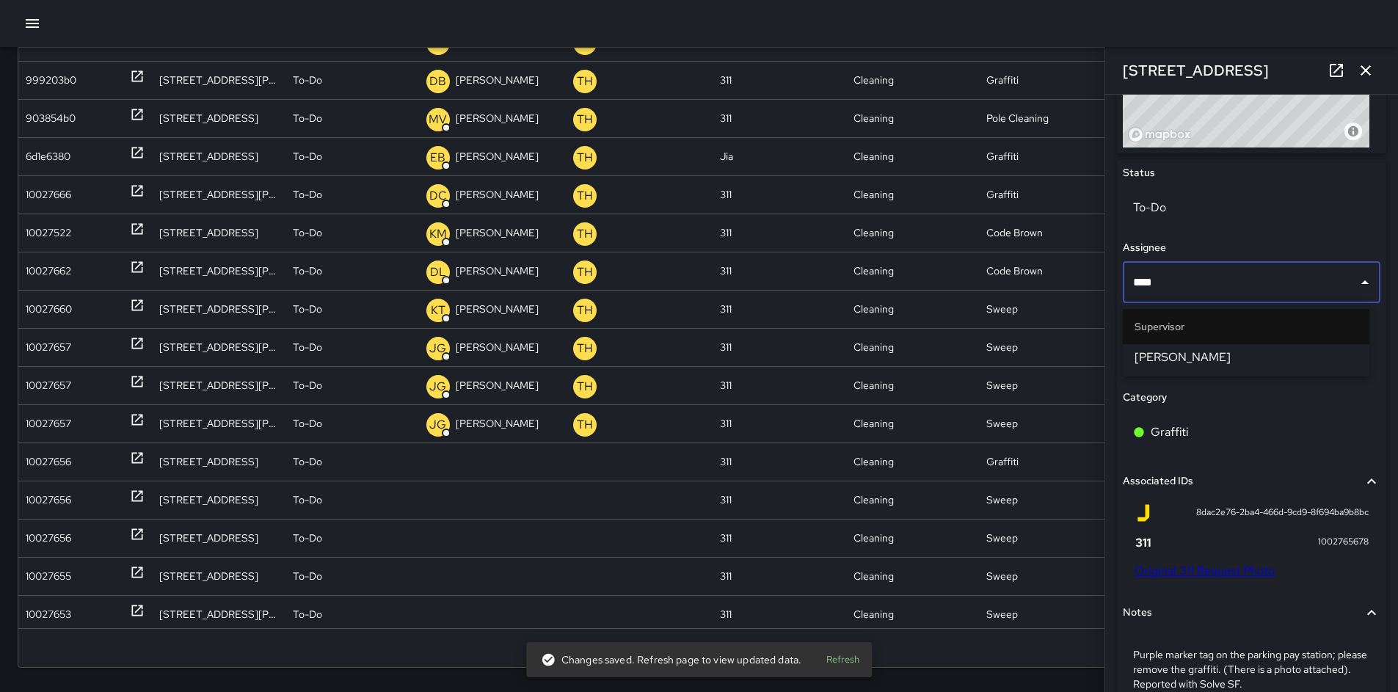
type input "*****"
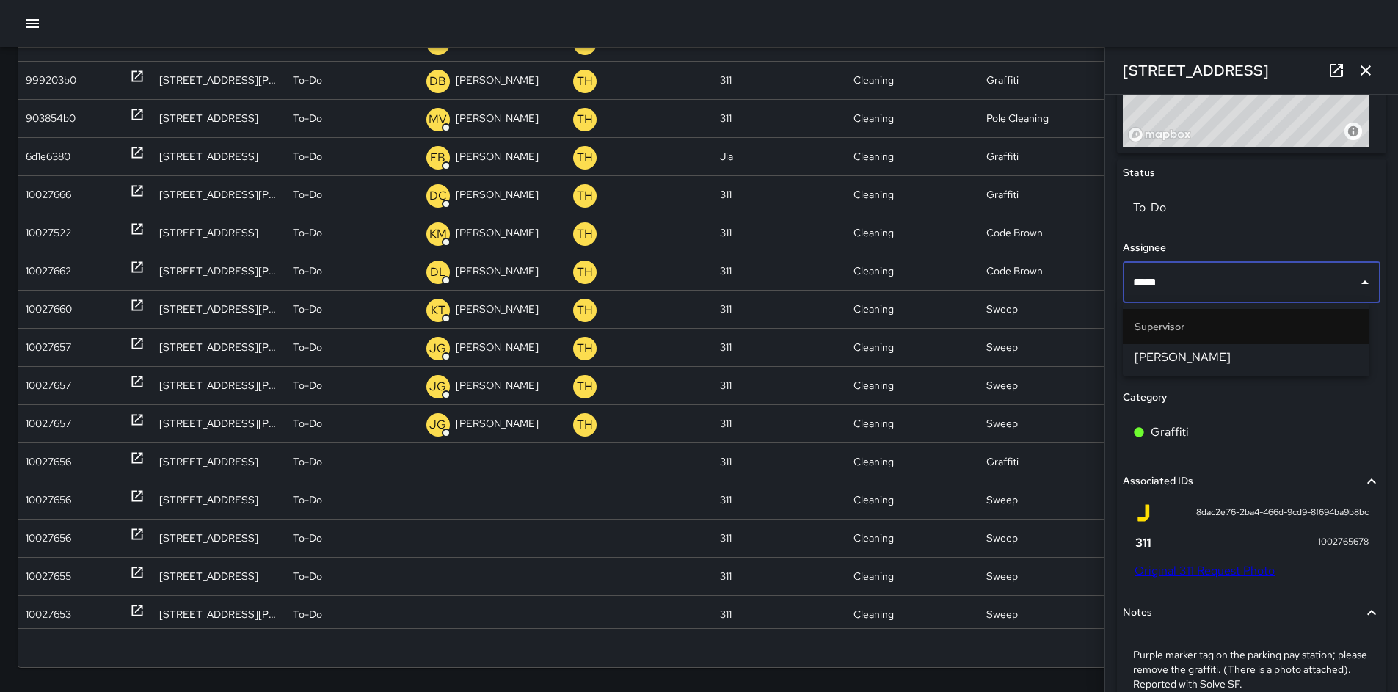
click at [1210, 357] on span "[PERSON_NAME]" at bounding box center [1245, 357] width 223 height 18
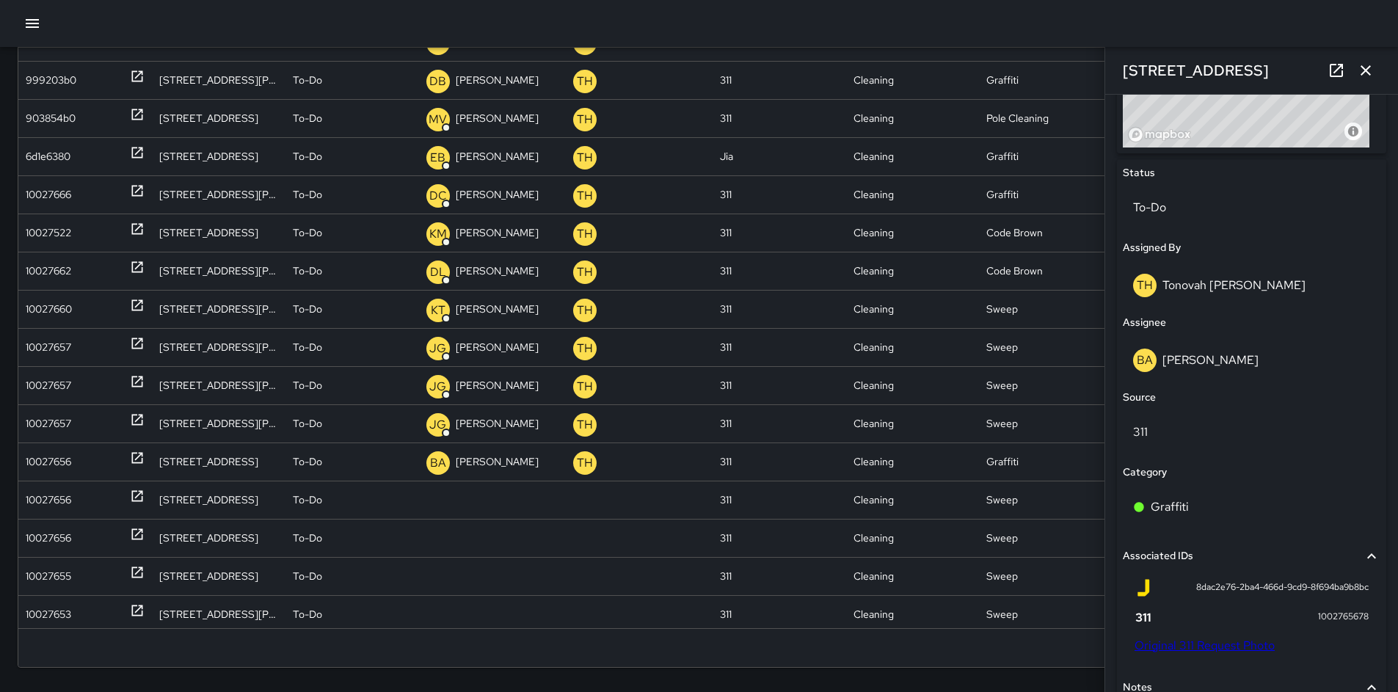
click at [1357, 69] on icon "button" at bounding box center [1365, 71] width 18 height 18
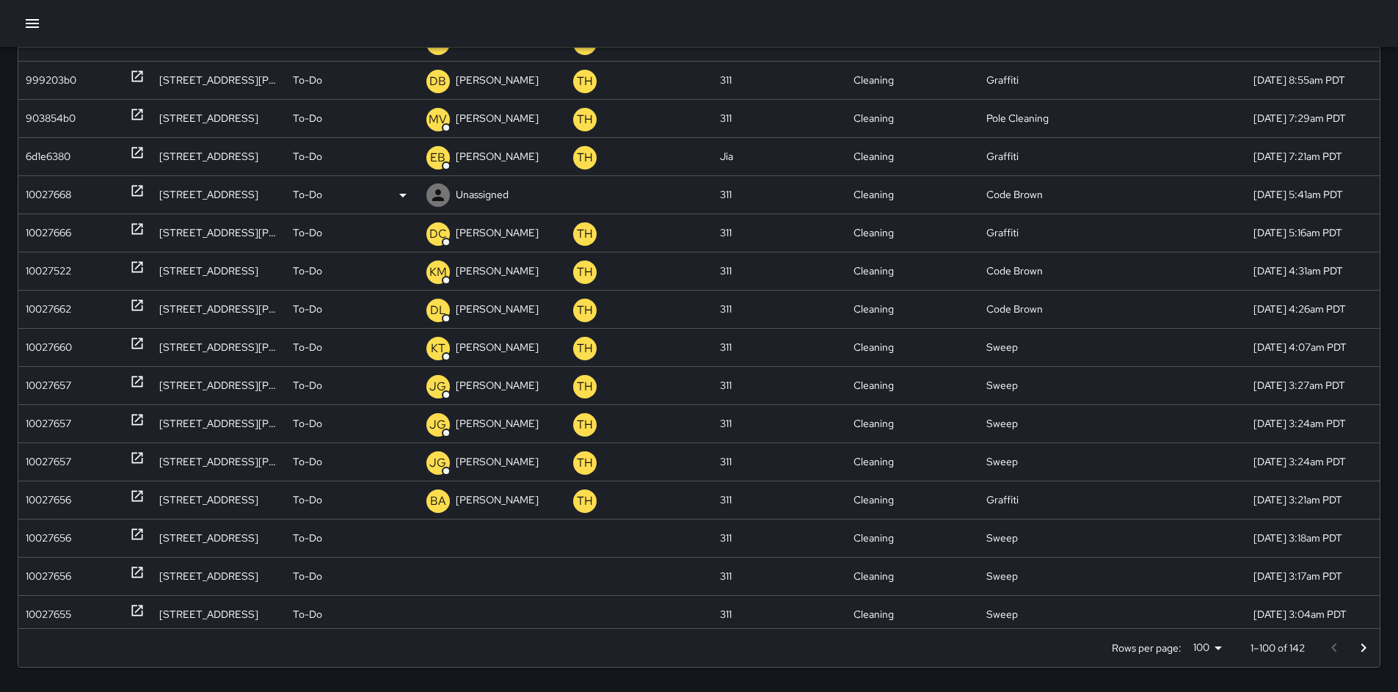
click at [37, 195] on div "10027668" at bounding box center [48, 194] width 45 height 37
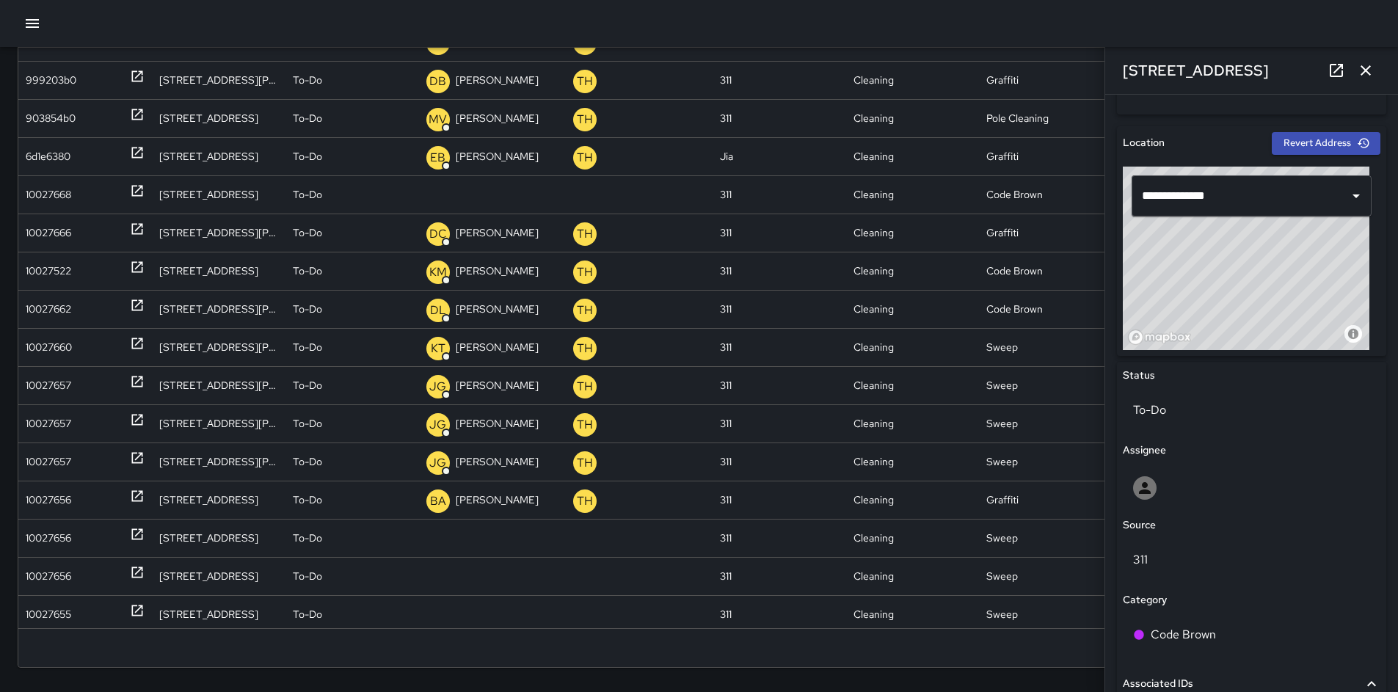
scroll to position [630, 0]
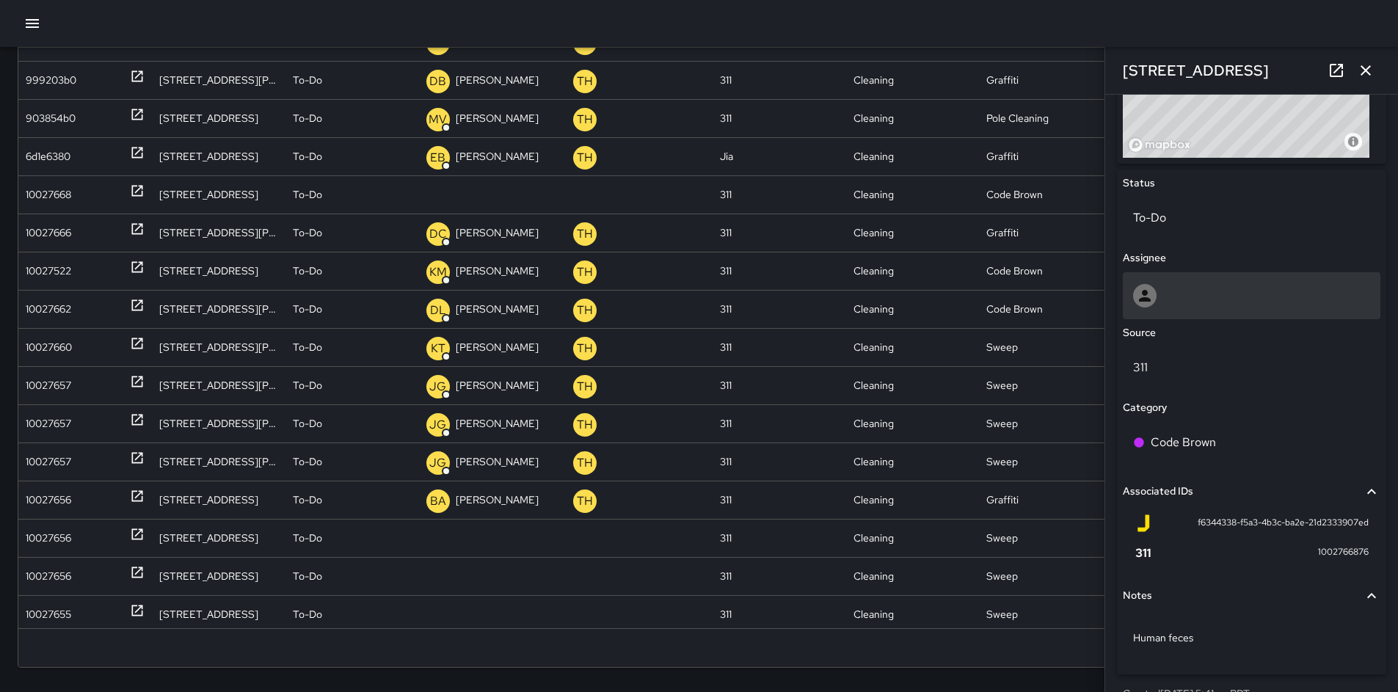
click at [1163, 301] on div at bounding box center [1251, 295] width 237 height 23
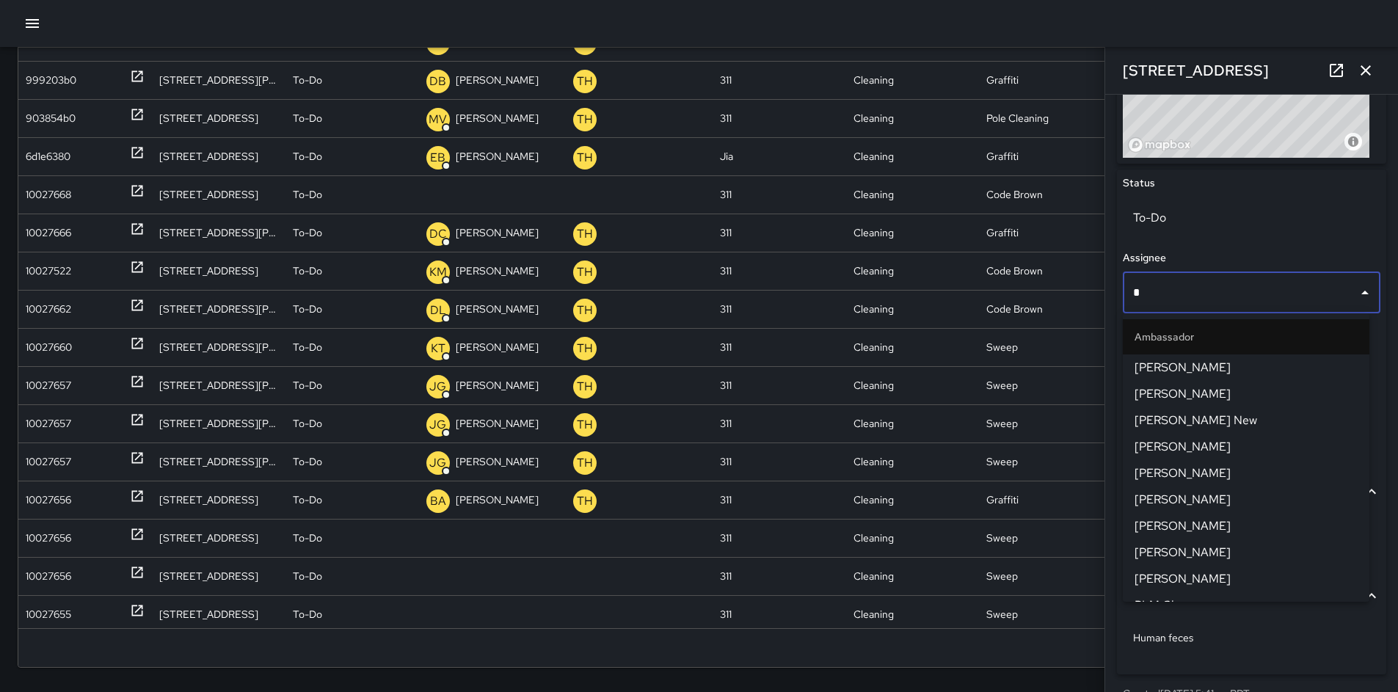
type input "**"
click at [1199, 500] on span "[PERSON_NAME]" at bounding box center [1245, 500] width 223 height 18
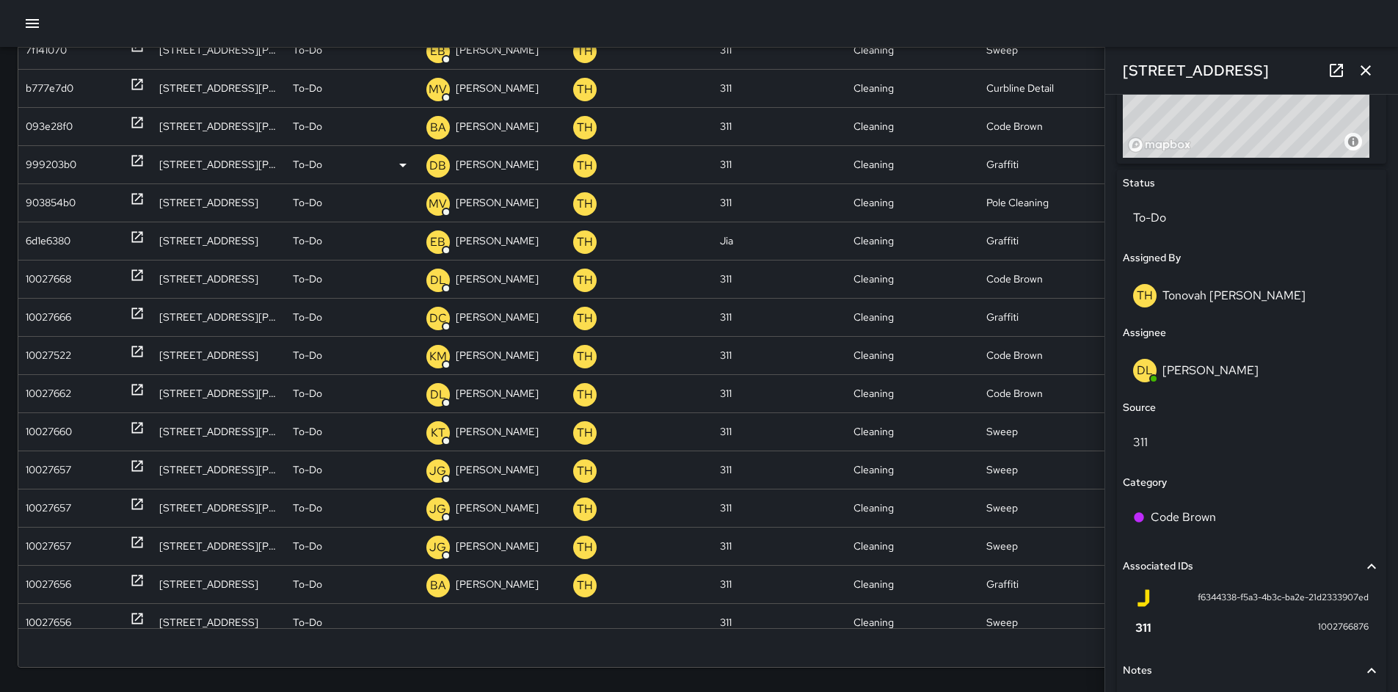
scroll to position [450, 0]
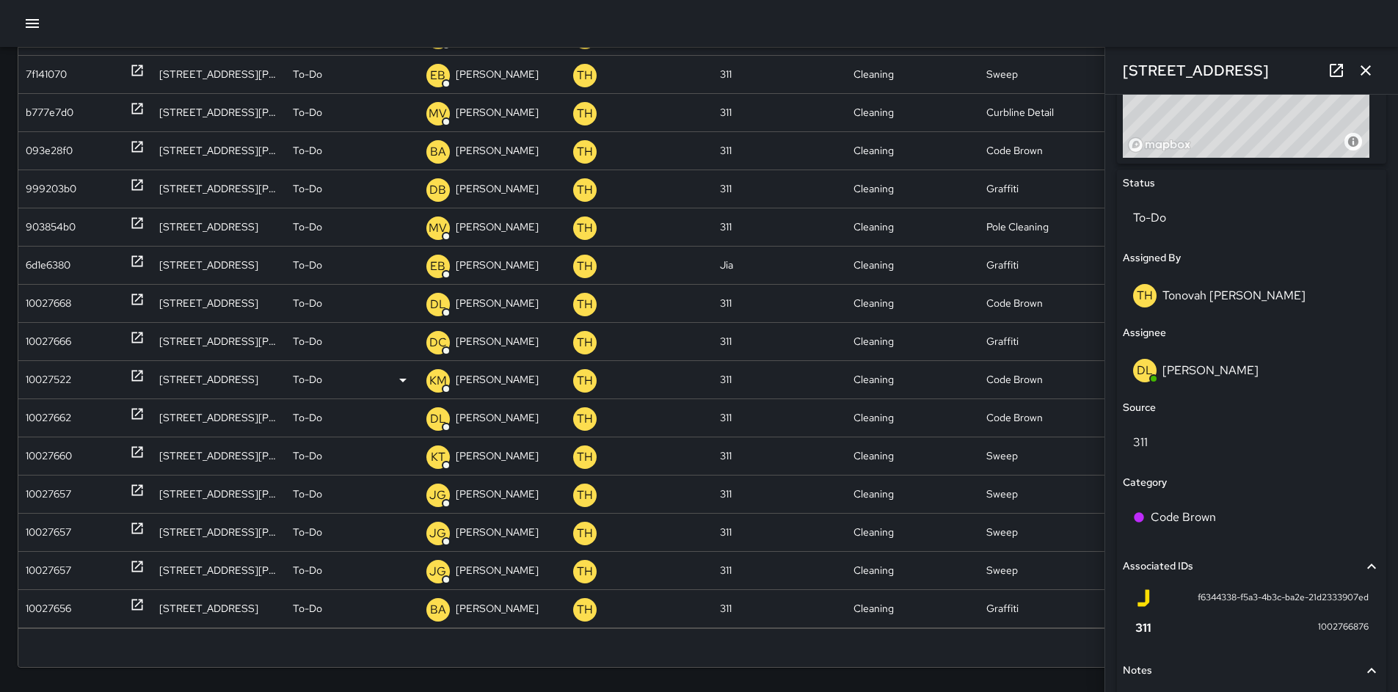
click at [51, 373] on div "10027522" at bounding box center [48, 379] width 45 height 37
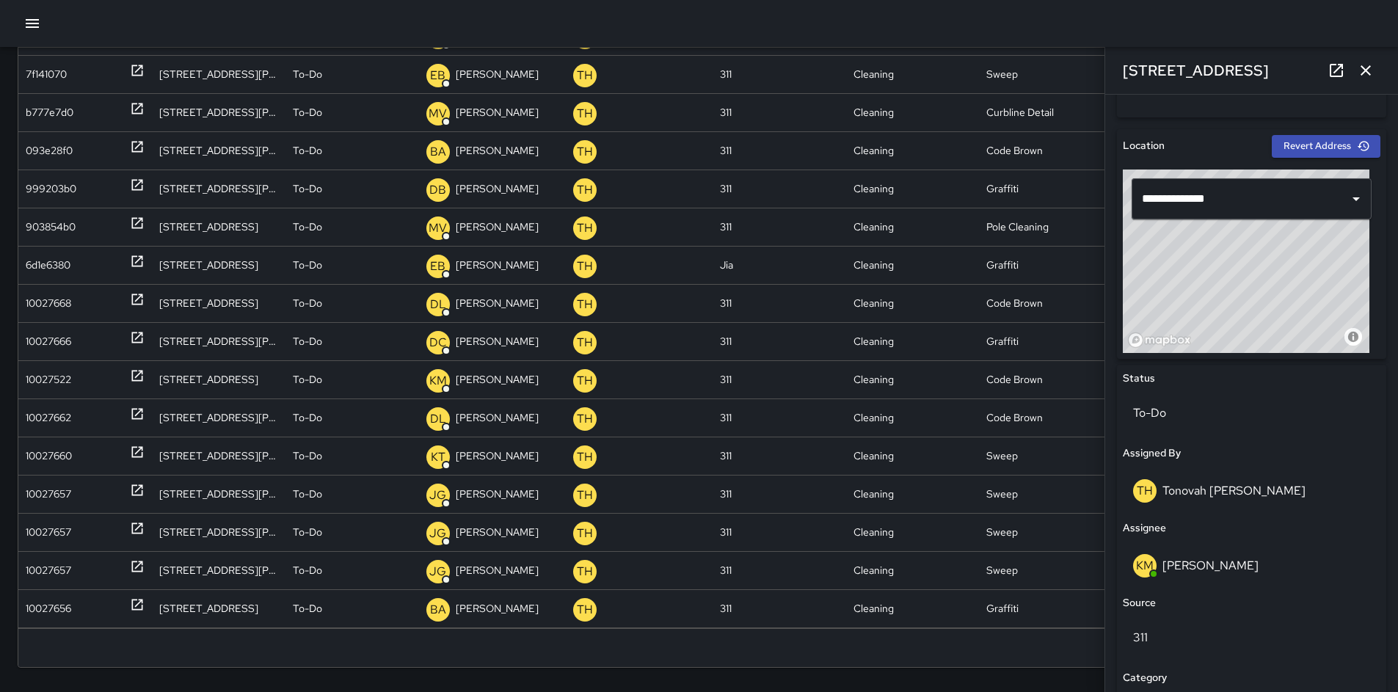
scroll to position [643, 0]
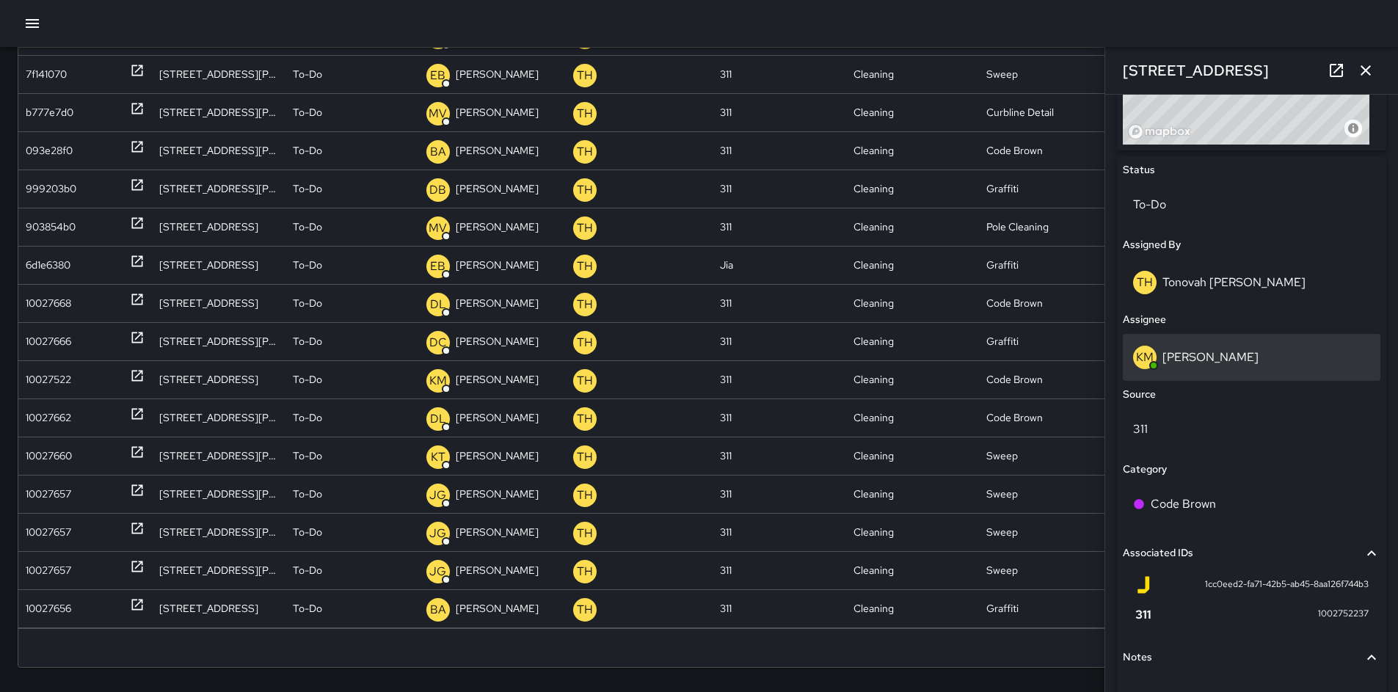
click at [1194, 364] on div "KM [PERSON_NAME]" at bounding box center [1251, 357] width 237 height 23
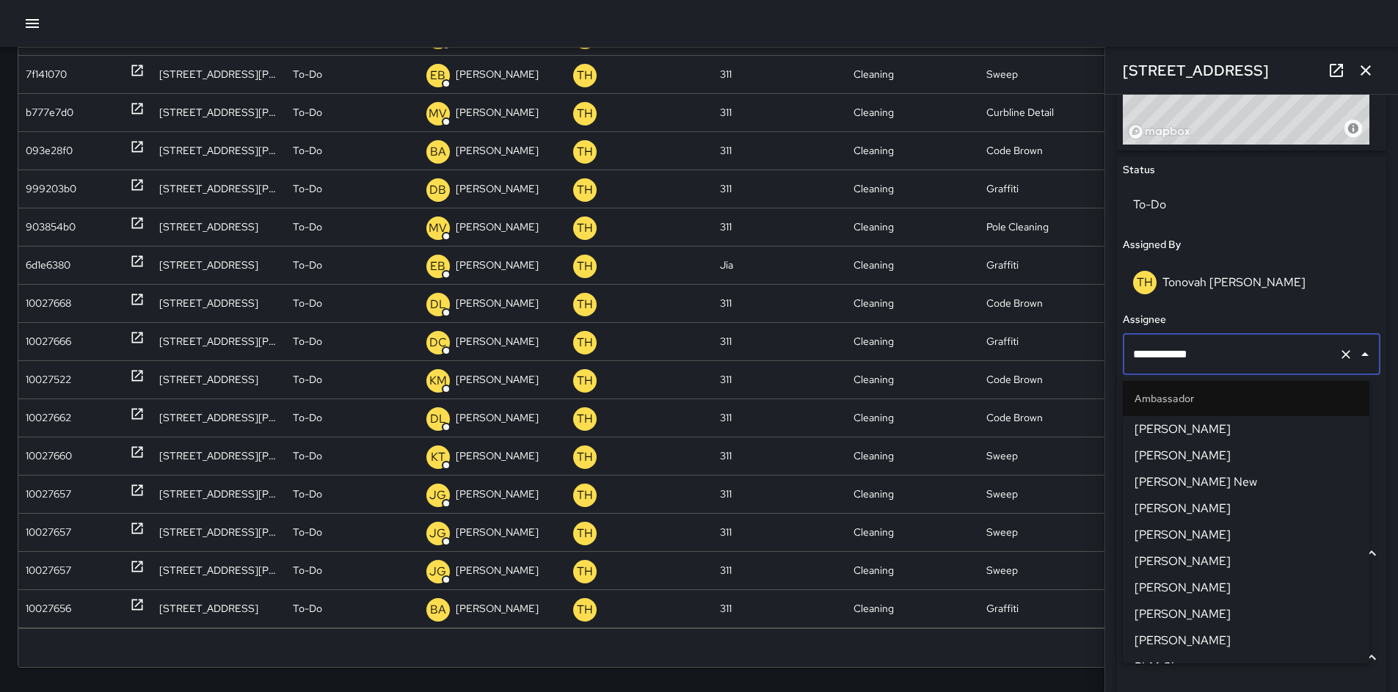
scroll to position [1104, 0]
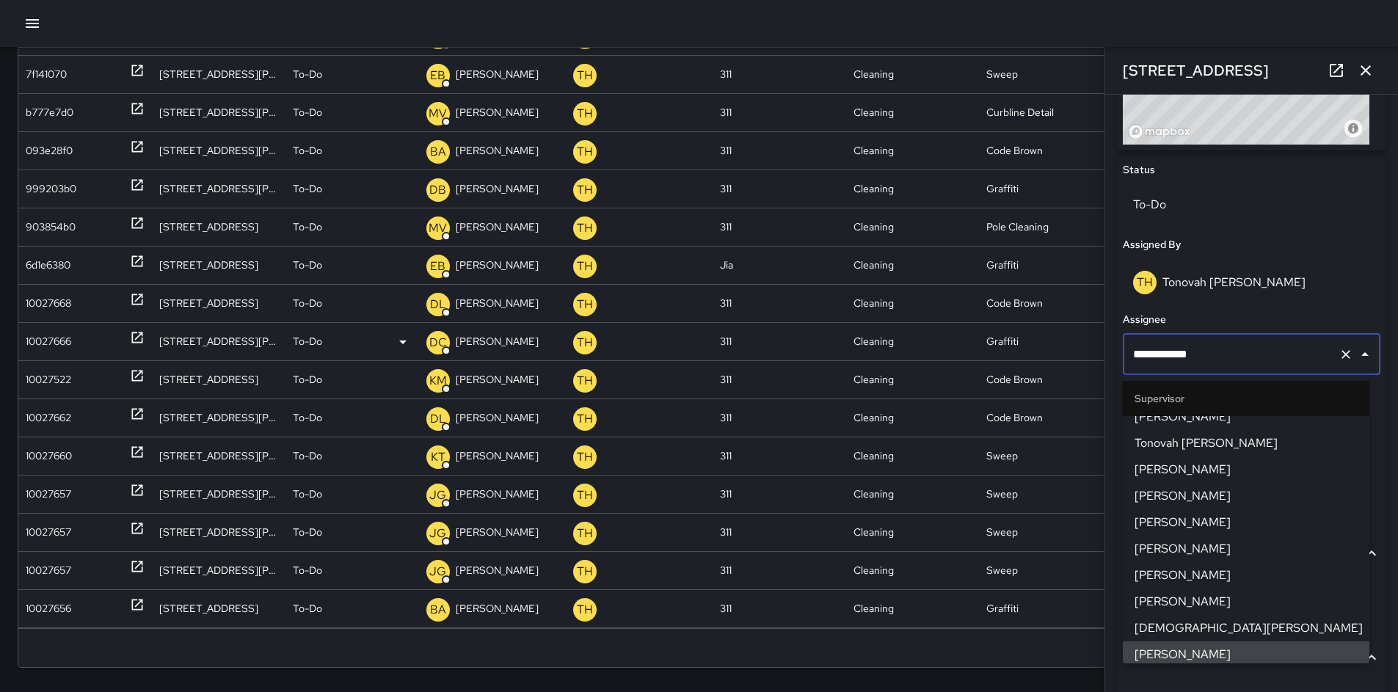
drag, startPoint x: 1200, startPoint y: 357, endPoint x: 1066, endPoint y: 348, distance: 134.5
click at [1066, 348] on div "Search Search New Task To-Do (142) Skipped (99+) Completed (99+) ID Location St…" at bounding box center [699, 286] width 1398 height 833
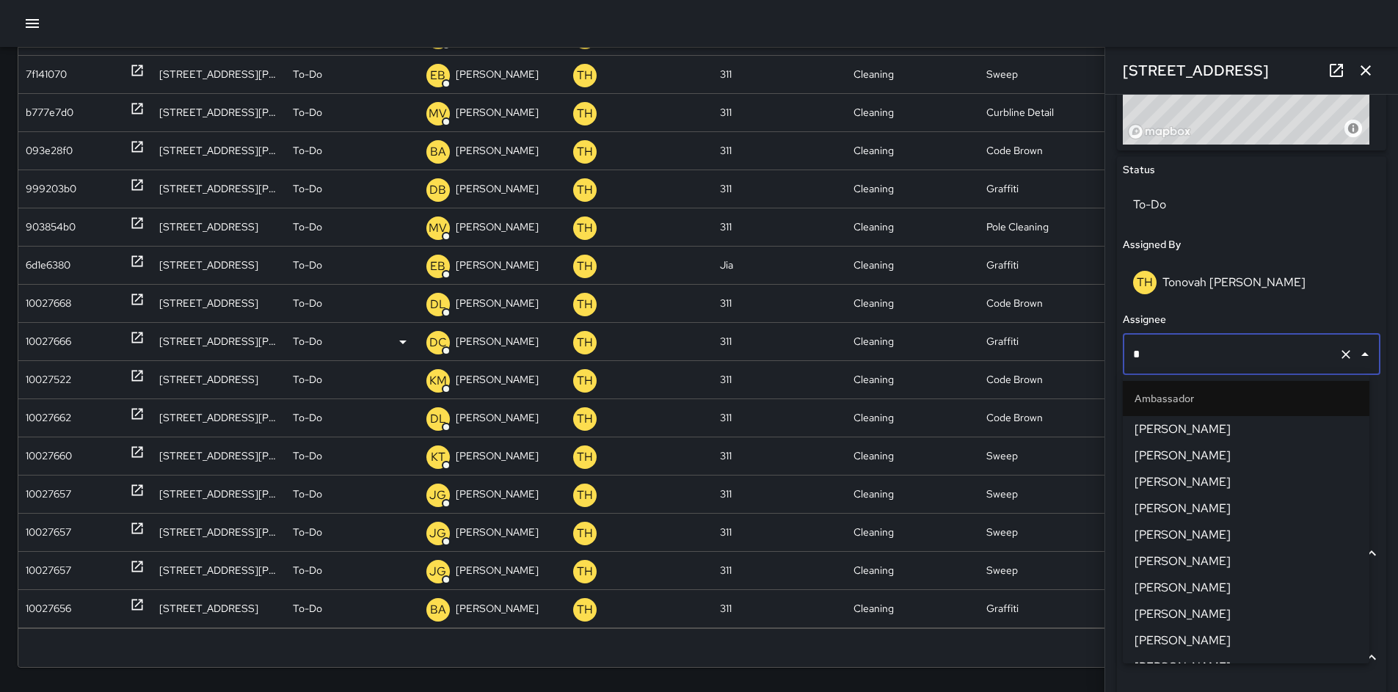
type input "**"
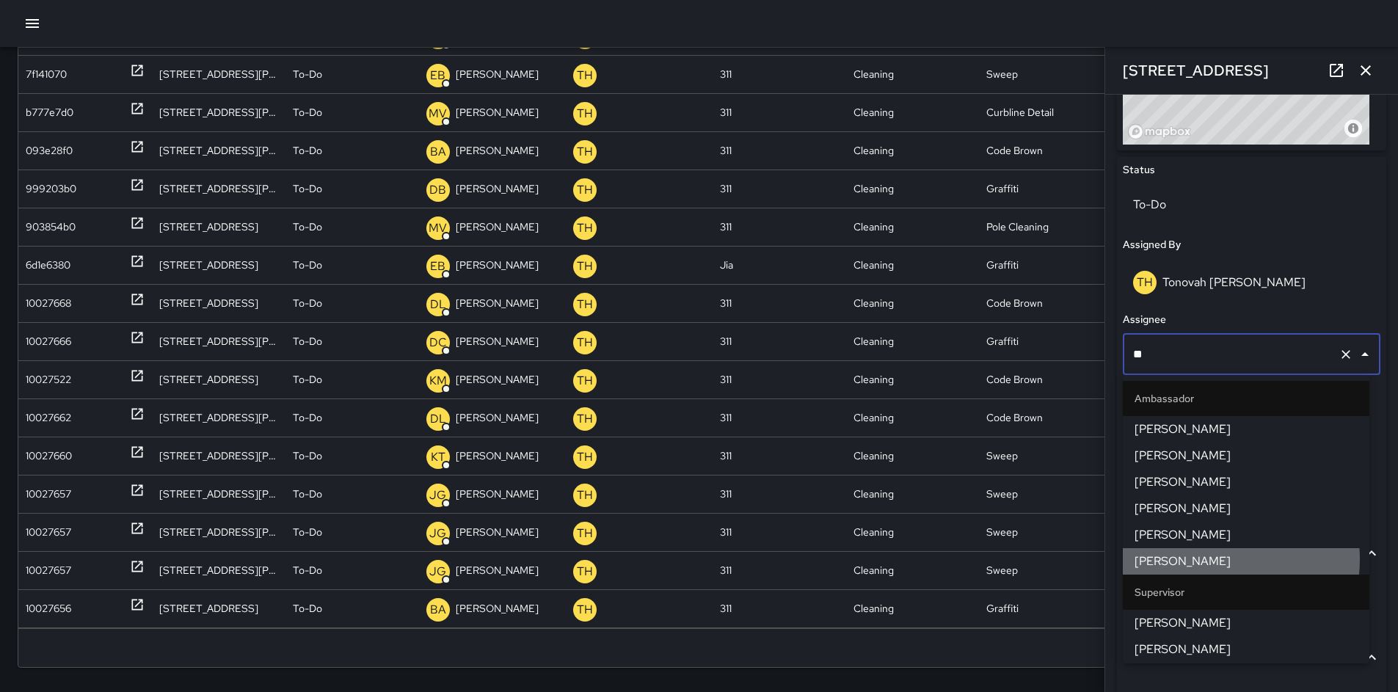
click at [1208, 559] on span "[PERSON_NAME]" at bounding box center [1245, 561] width 223 height 18
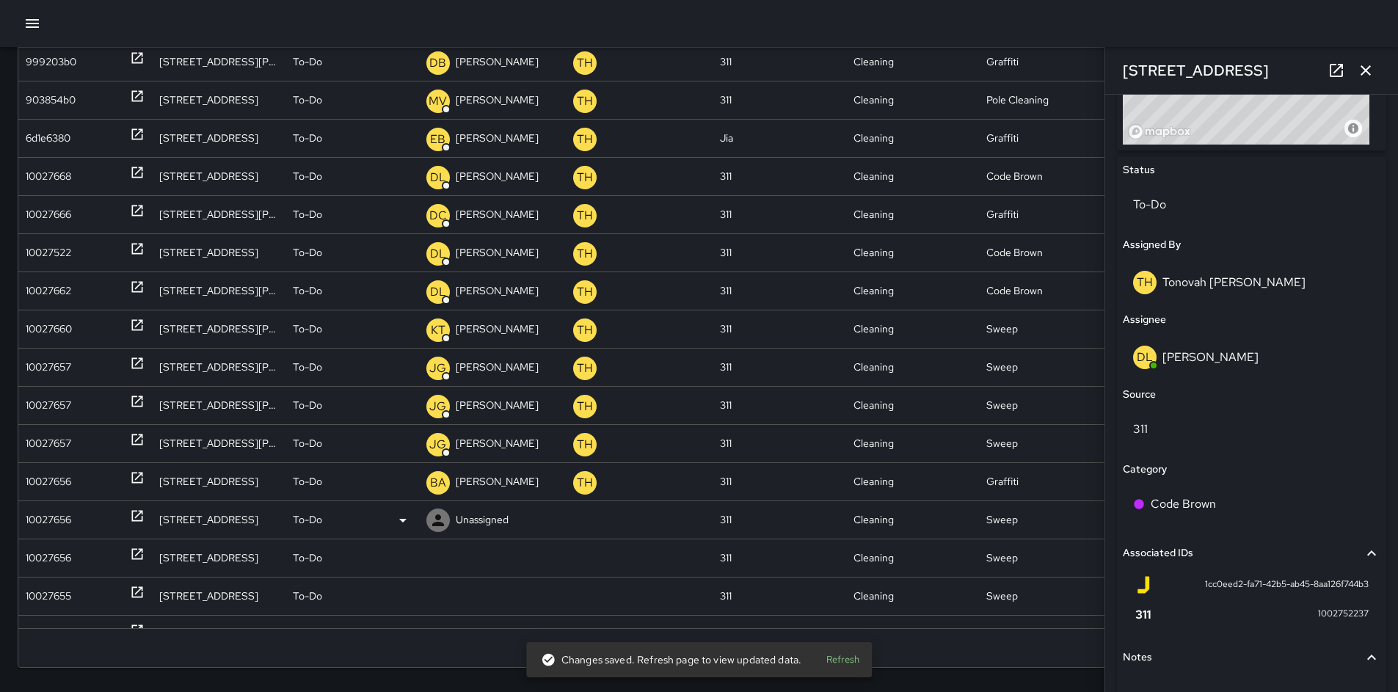
scroll to position [759, 0]
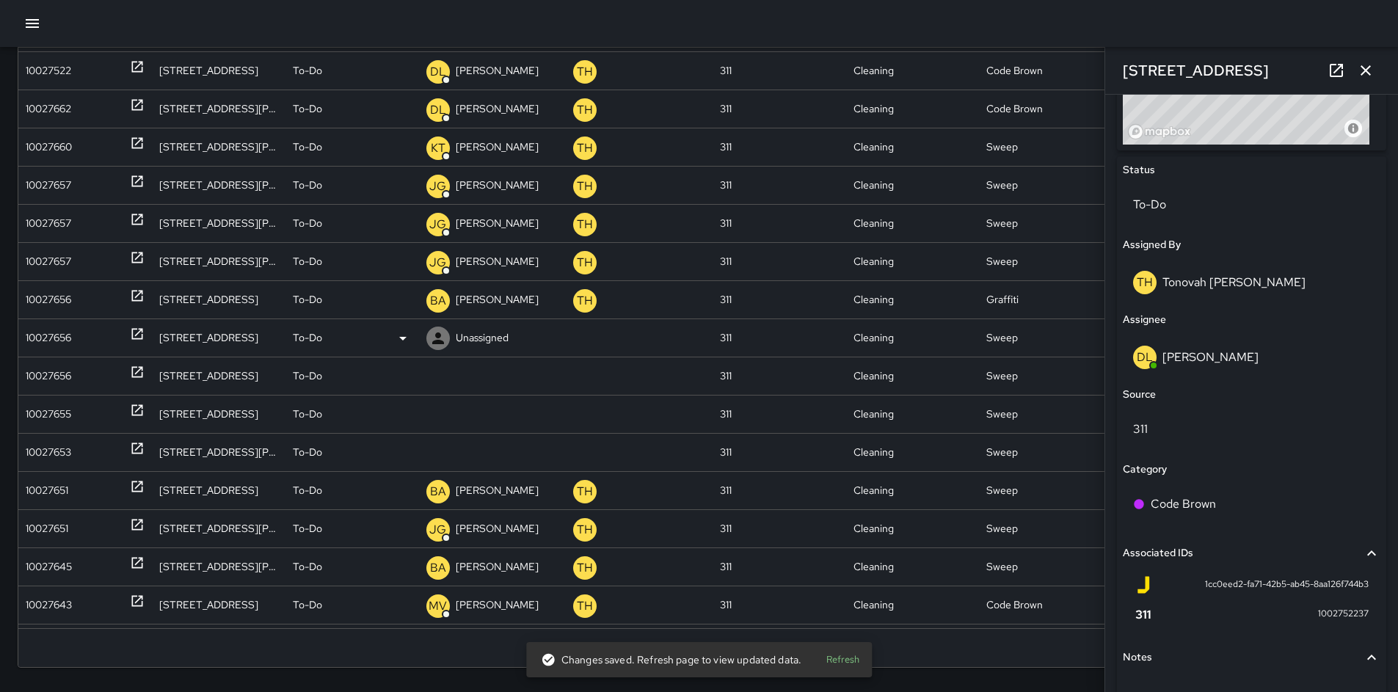
click at [40, 337] on div "10027656" at bounding box center [48, 337] width 45 height 37
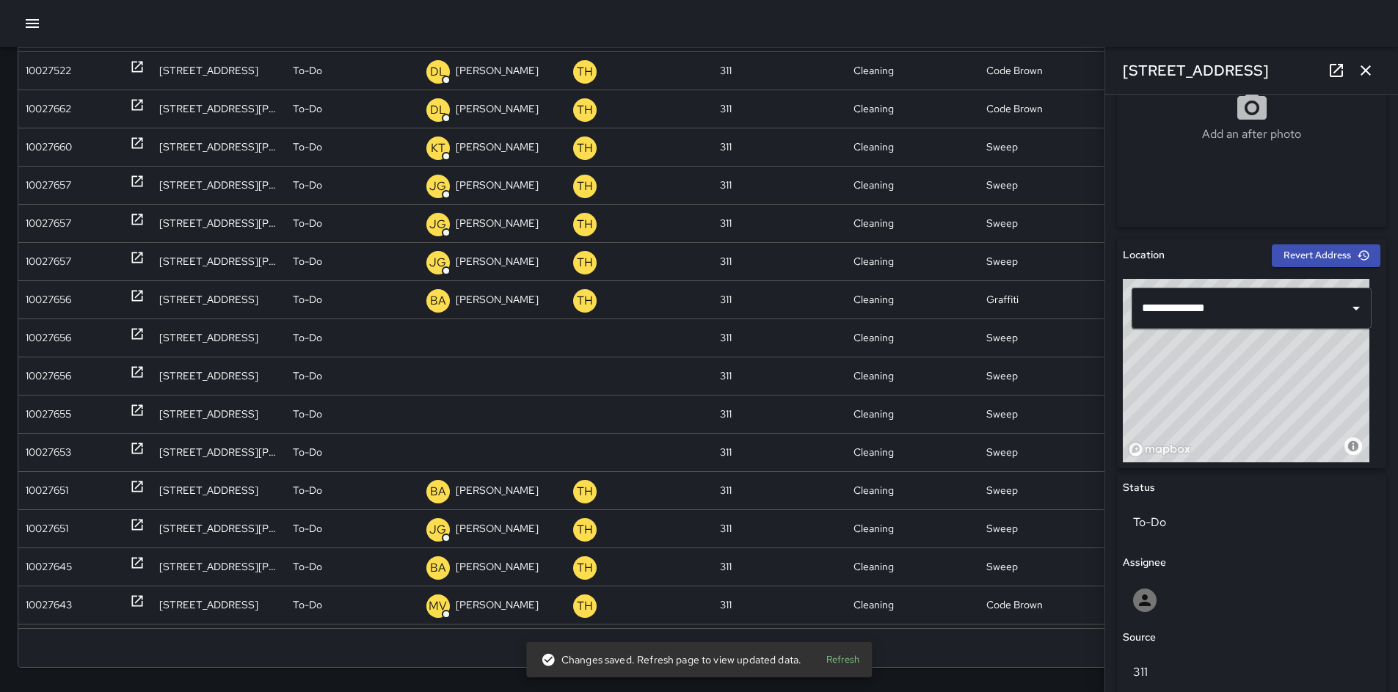
scroll to position [527, 0]
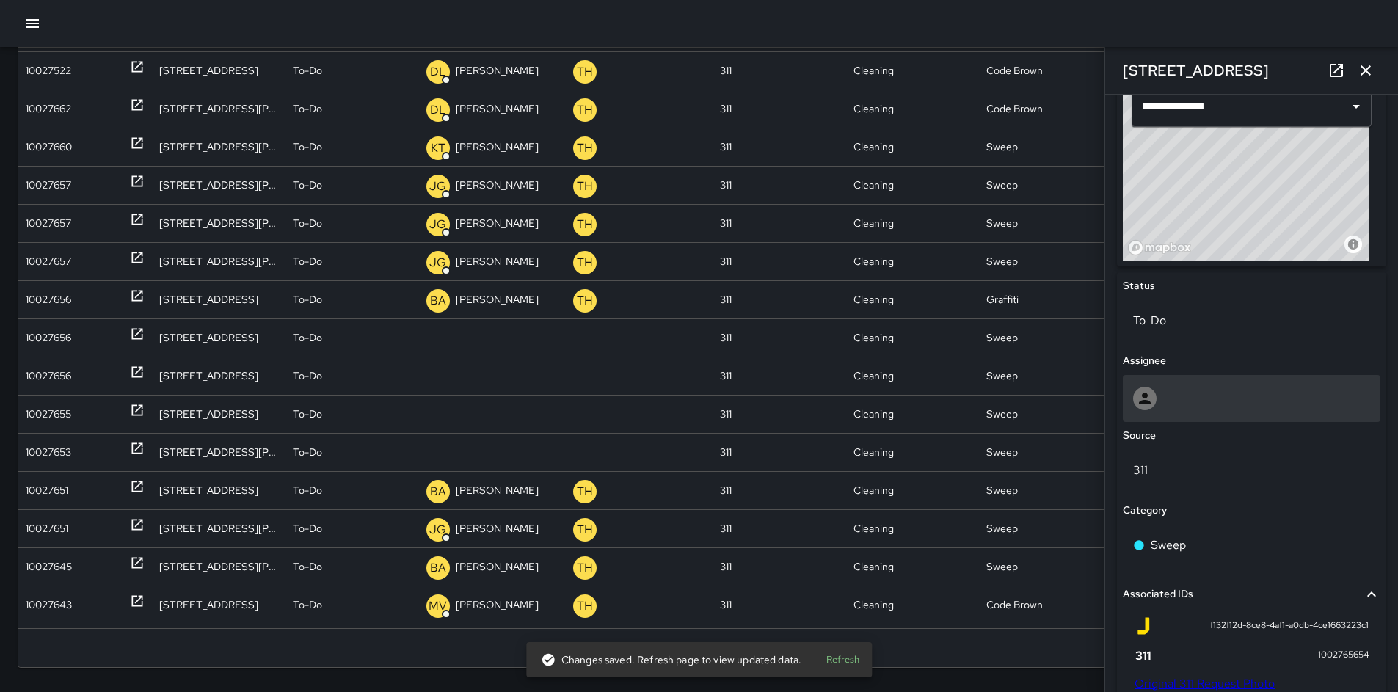
click at [1173, 385] on div at bounding box center [1250, 398] width 257 height 47
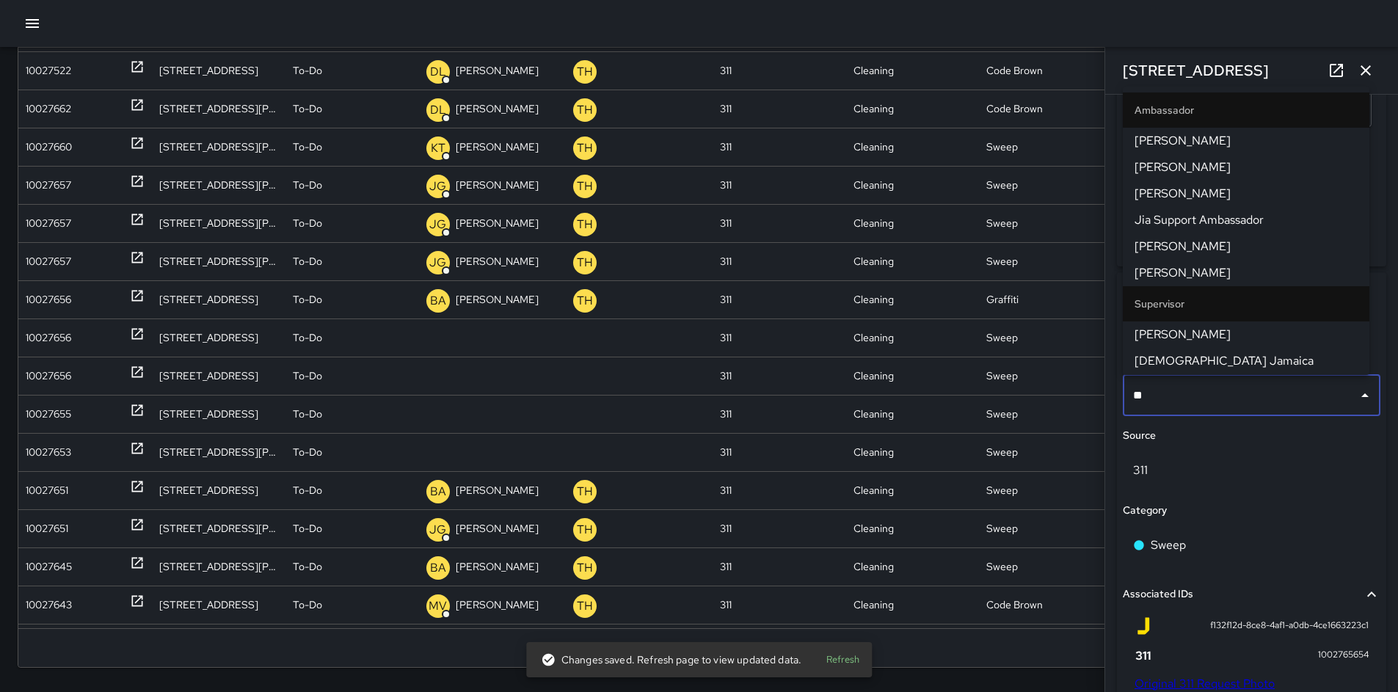
type input "***"
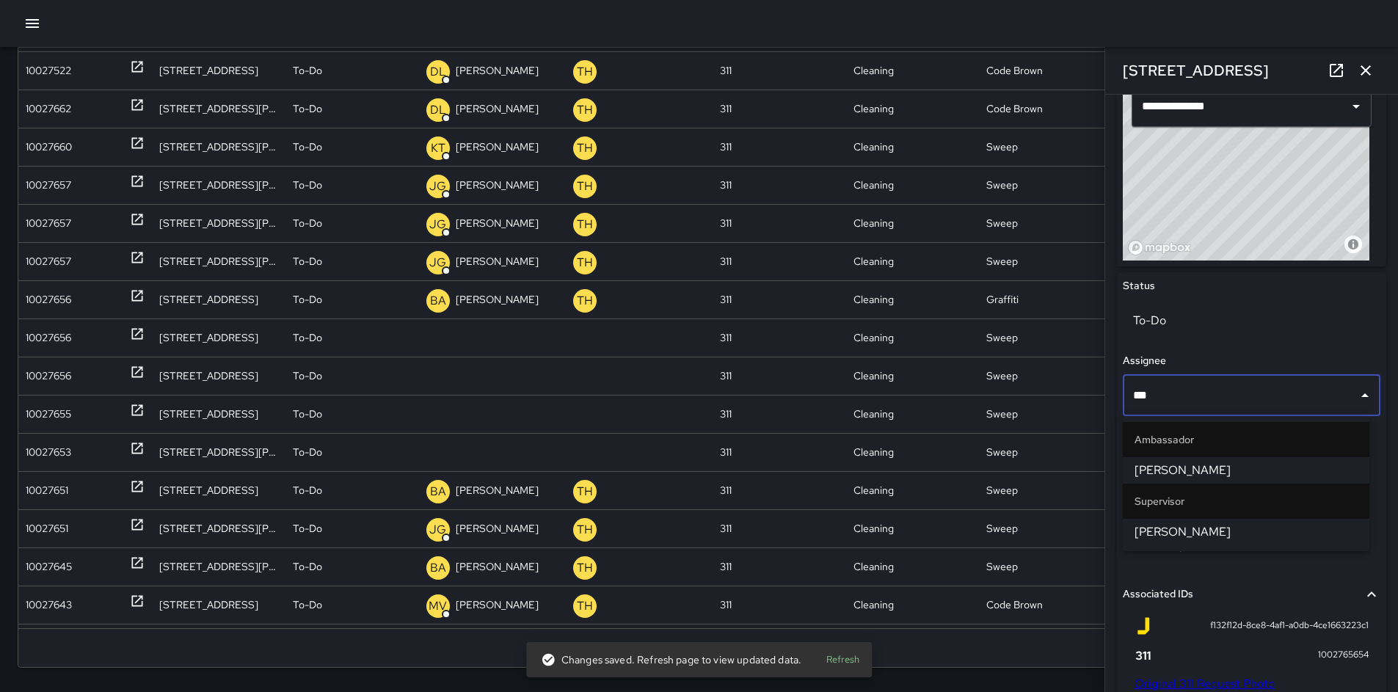
click at [1173, 463] on span "[PERSON_NAME]" at bounding box center [1245, 470] width 223 height 18
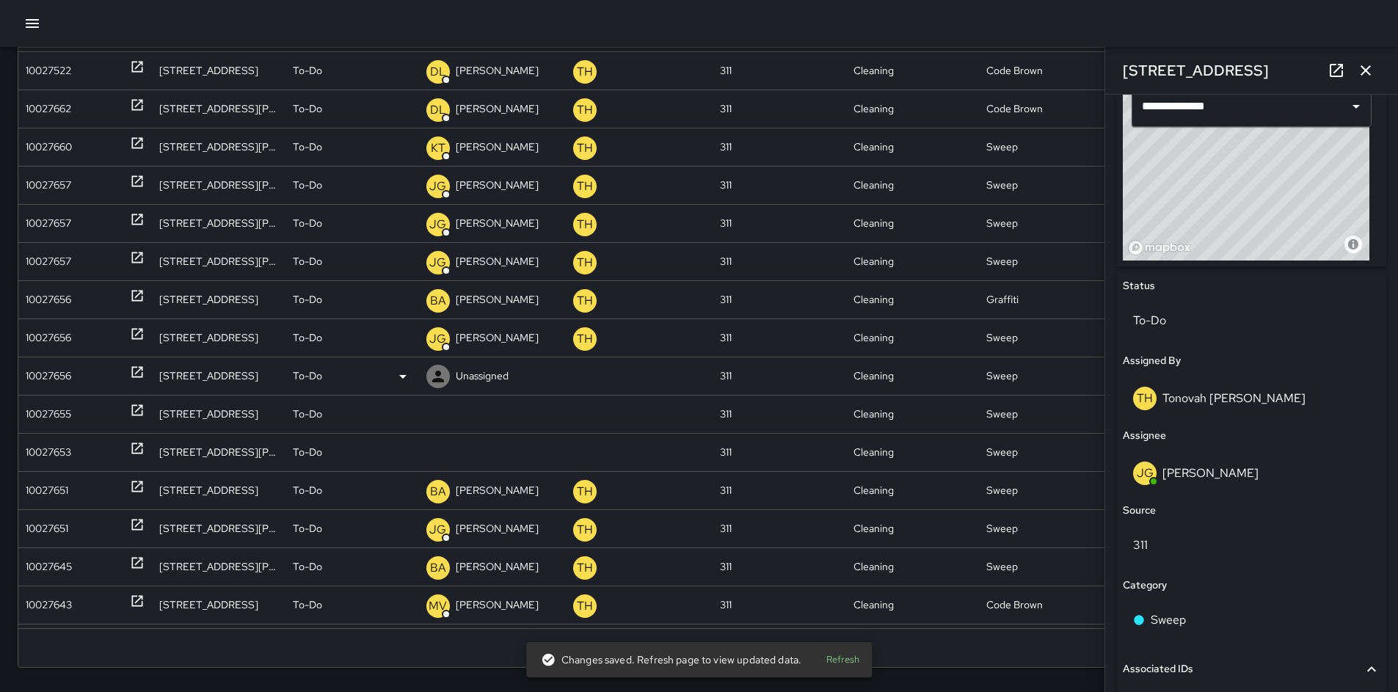
click at [27, 379] on div "10027656" at bounding box center [48, 375] width 45 height 37
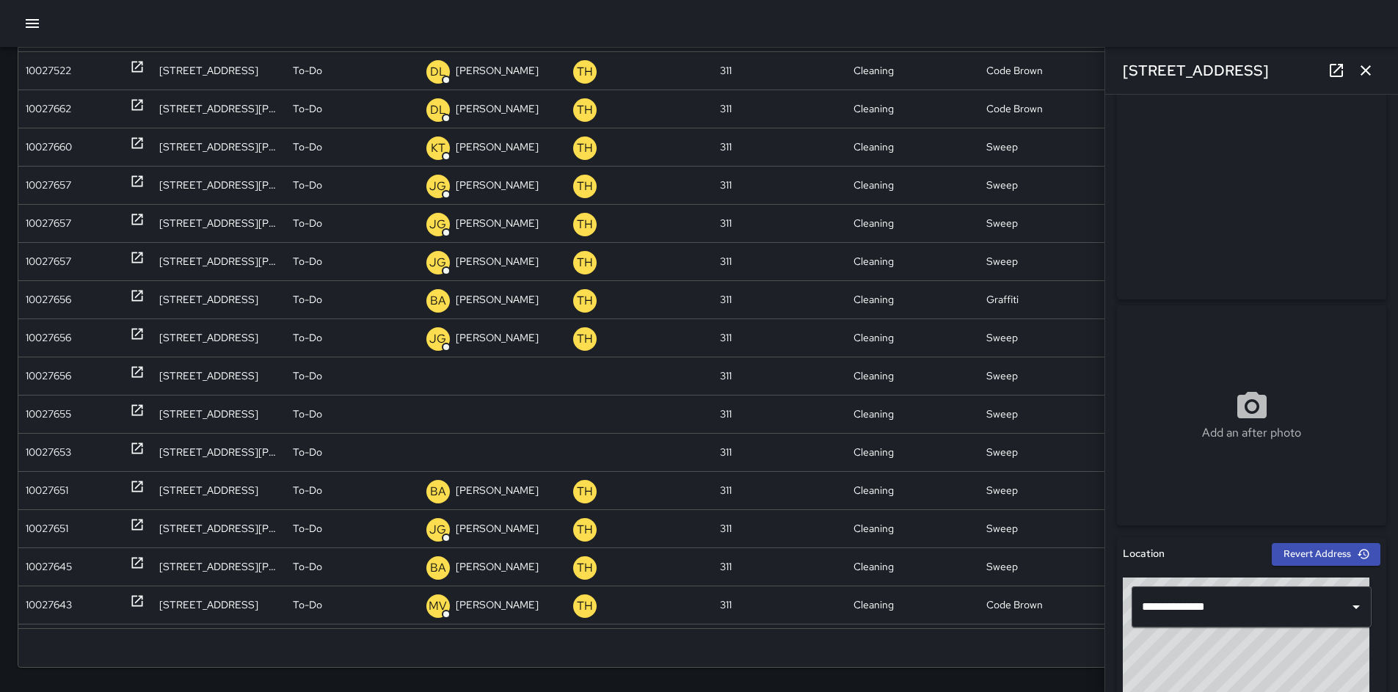
scroll to position [482, 0]
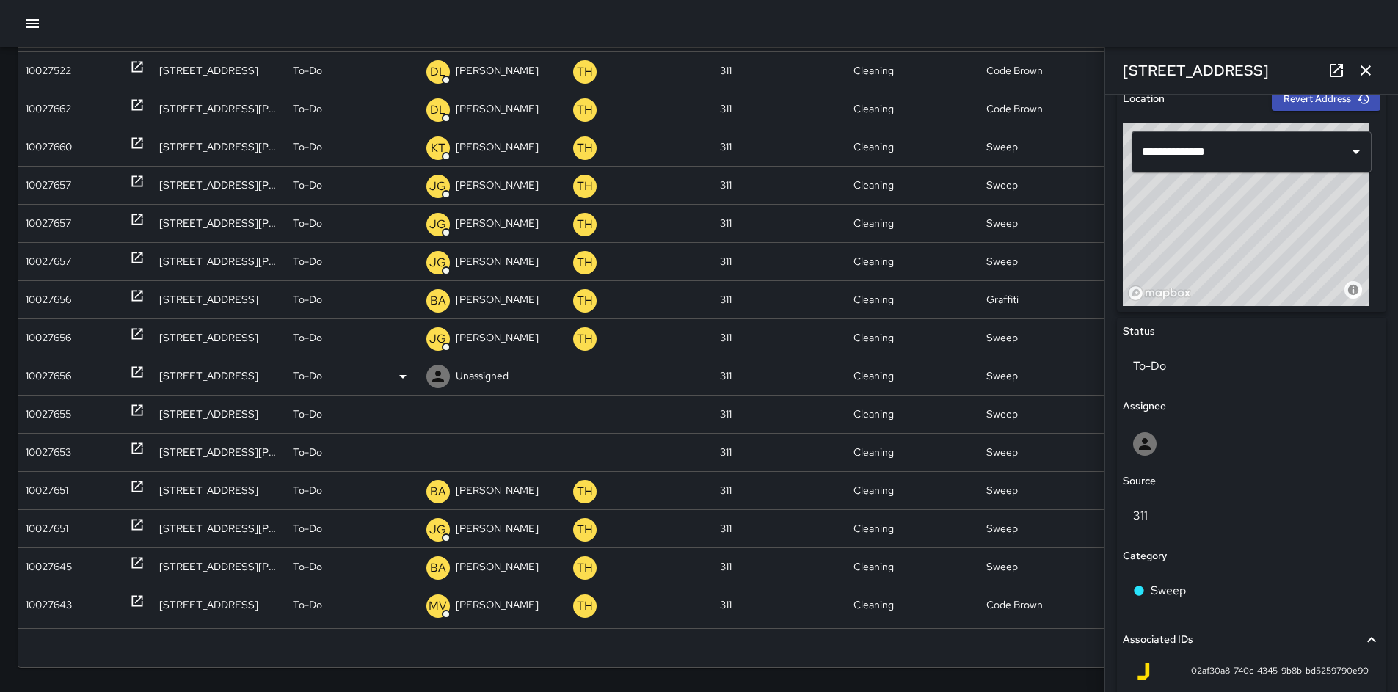
click at [481, 360] on p "Unassigned" at bounding box center [482, 375] width 53 height 37
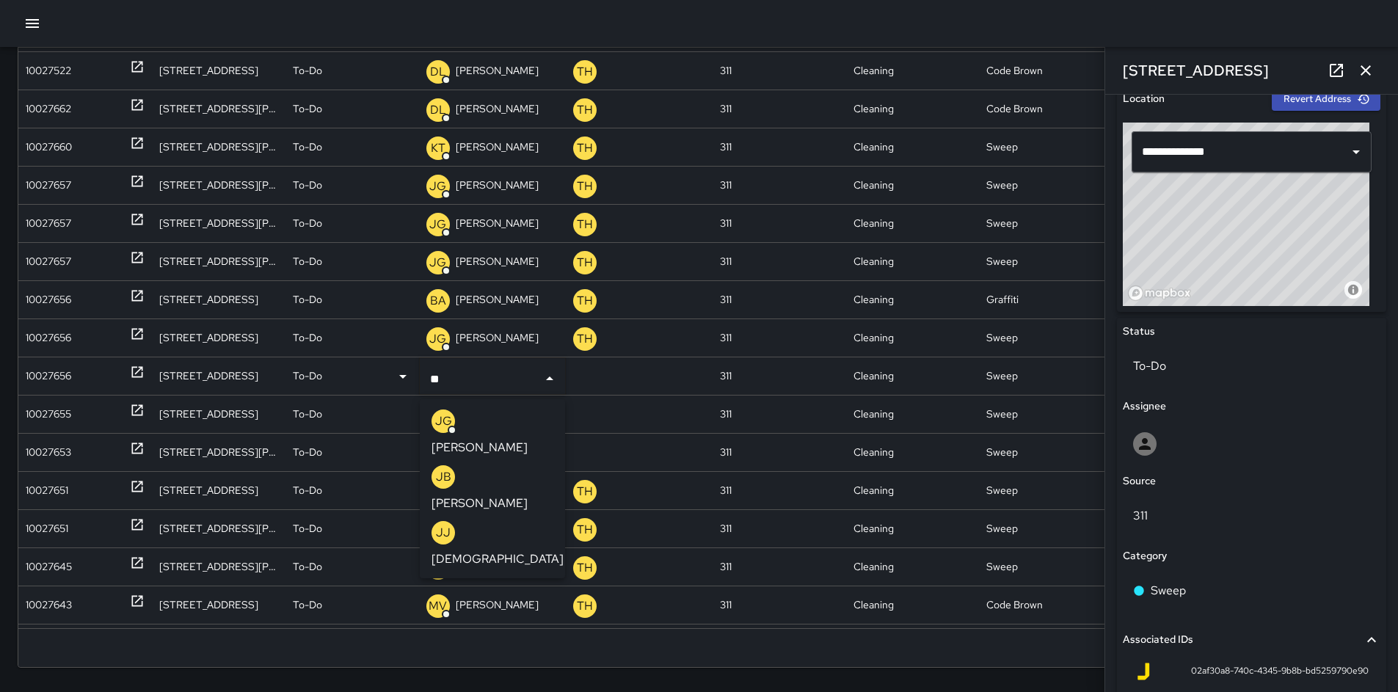
type input "***"
click at [506, 409] on div "[PERSON_NAME]" at bounding box center [492, 432] width 122 height 47
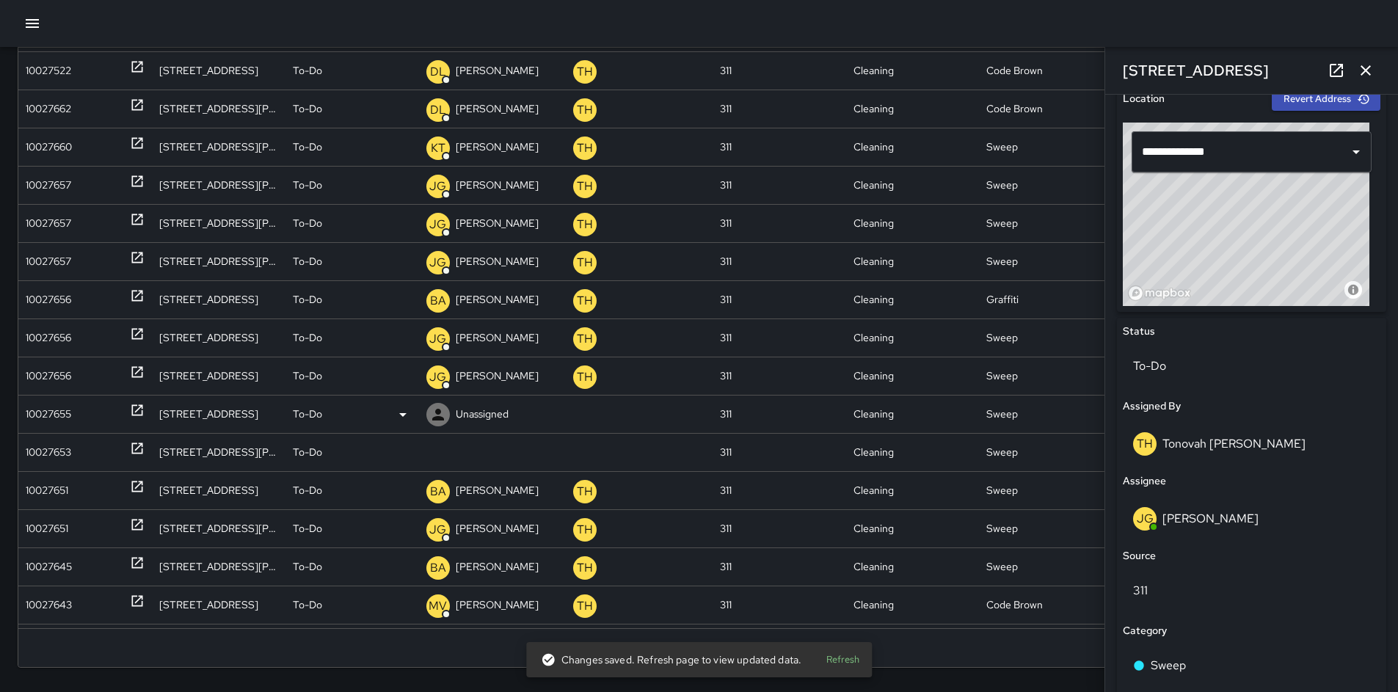
click at [46, 420] on div "10027655" at bounding box center [48, 413] width 45 height 37
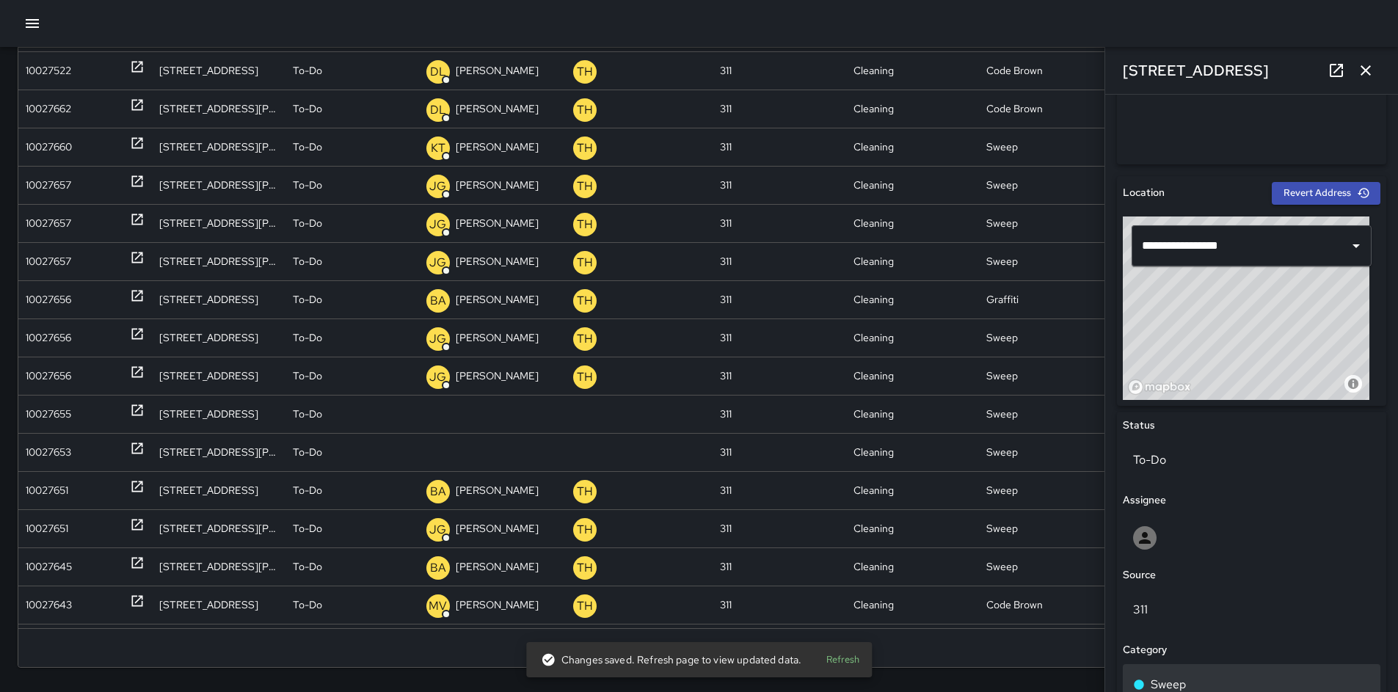
scroll to position [599, 0]
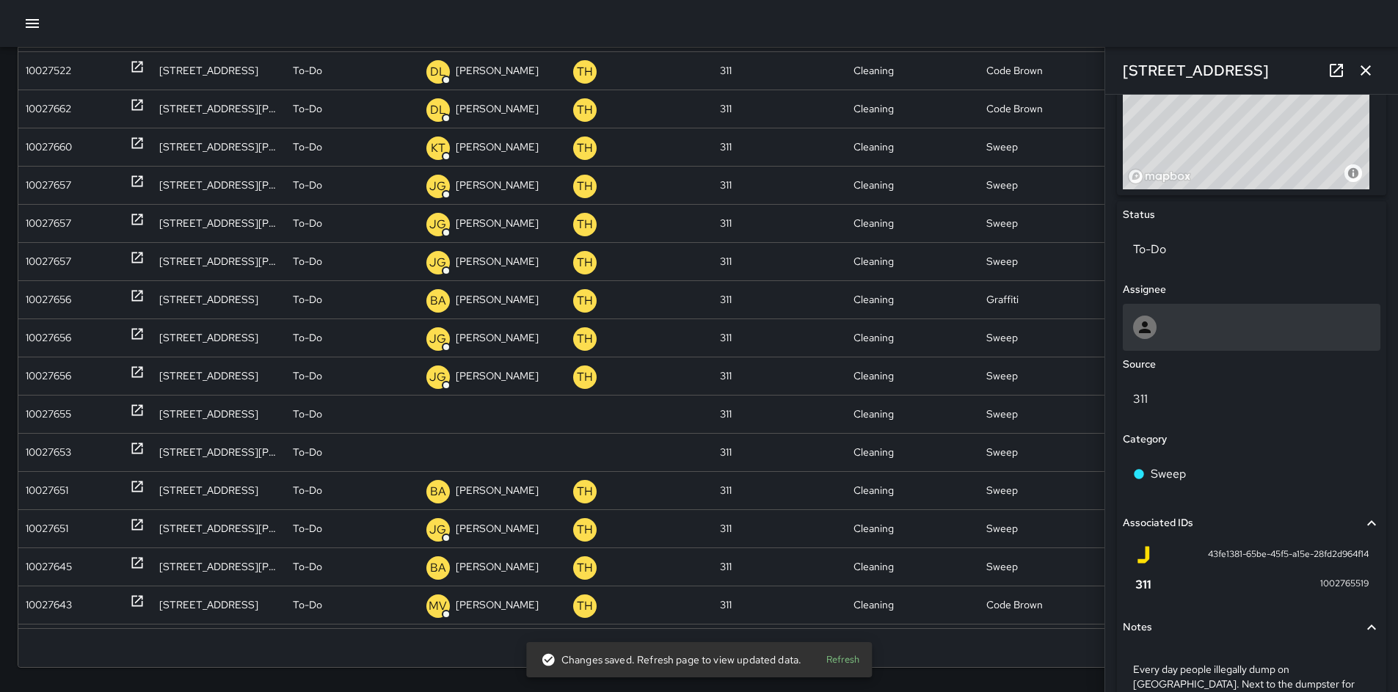
click at [1180, 326] on div at bounding box center [1251, 326] width 237 height 23
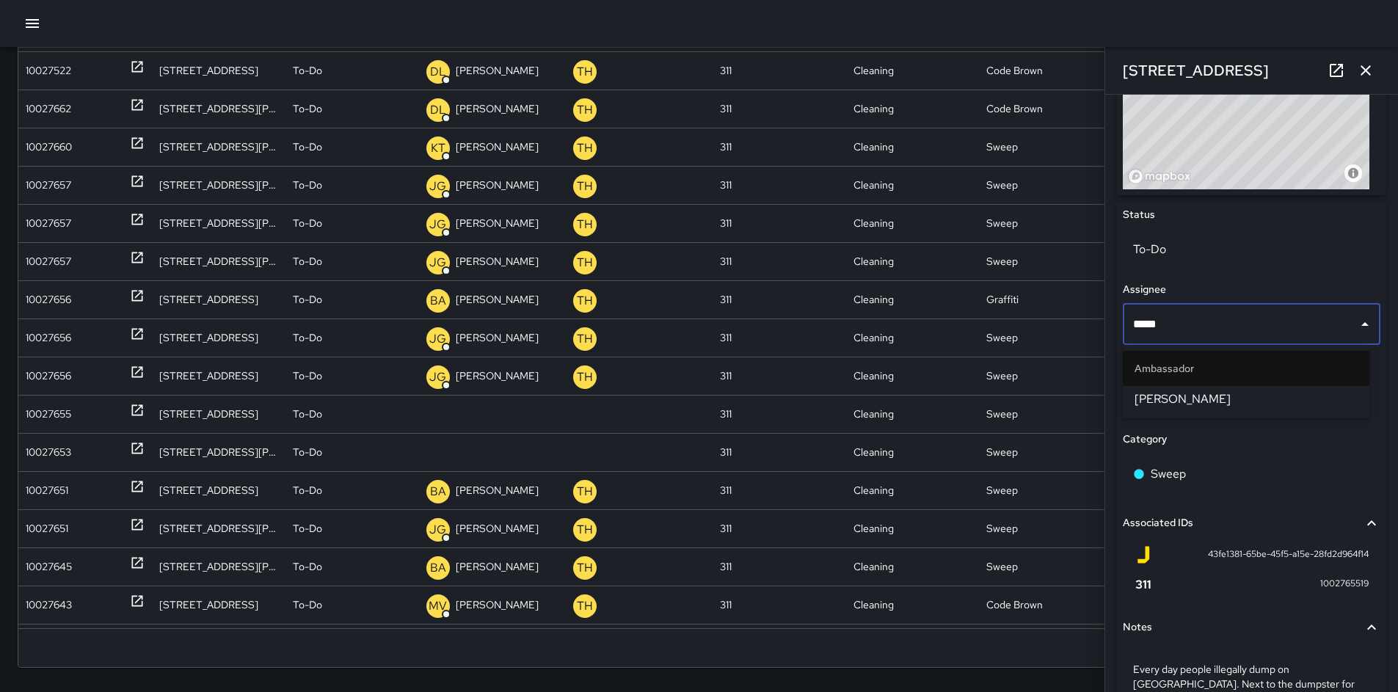
type input "******"
click at [1196, 403] on span "[PERSON_NAME]" at bounding box center [1245, 399] width 223 height 18
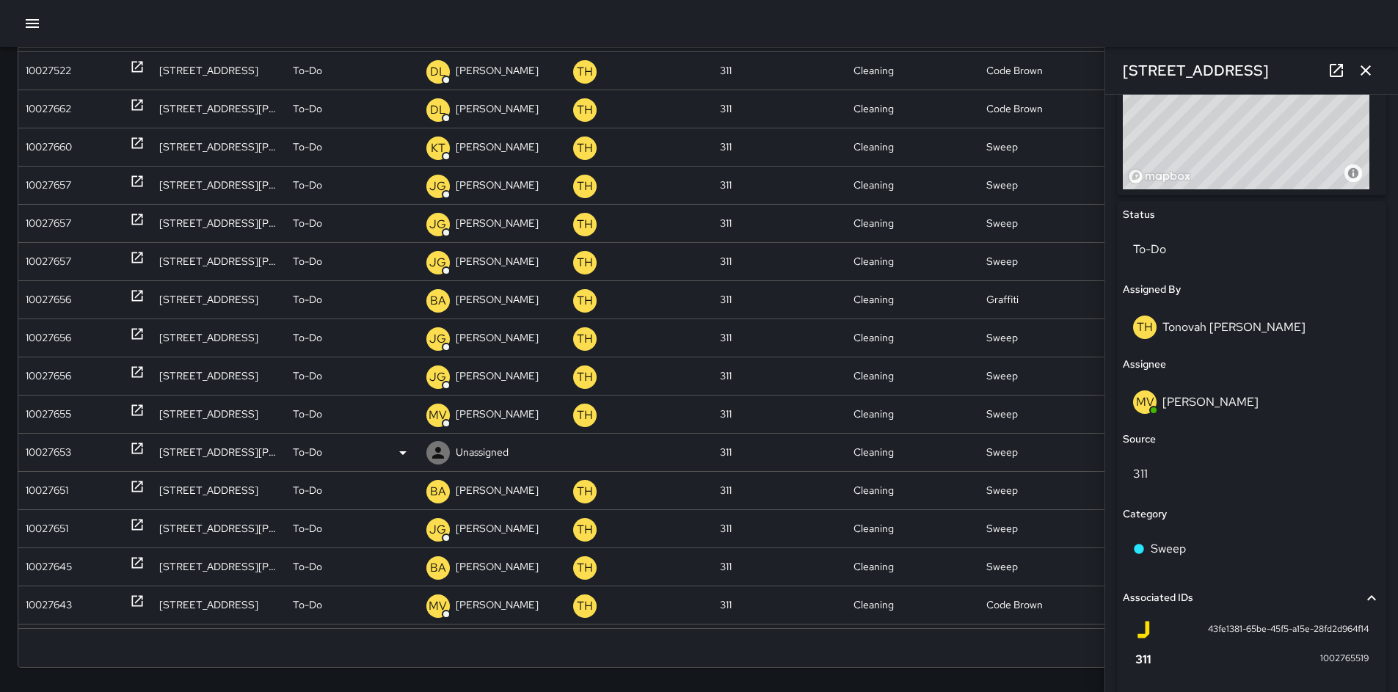
click at [49, 445] on div "10027653" at bounding box center [48, 452] width 45 height 37
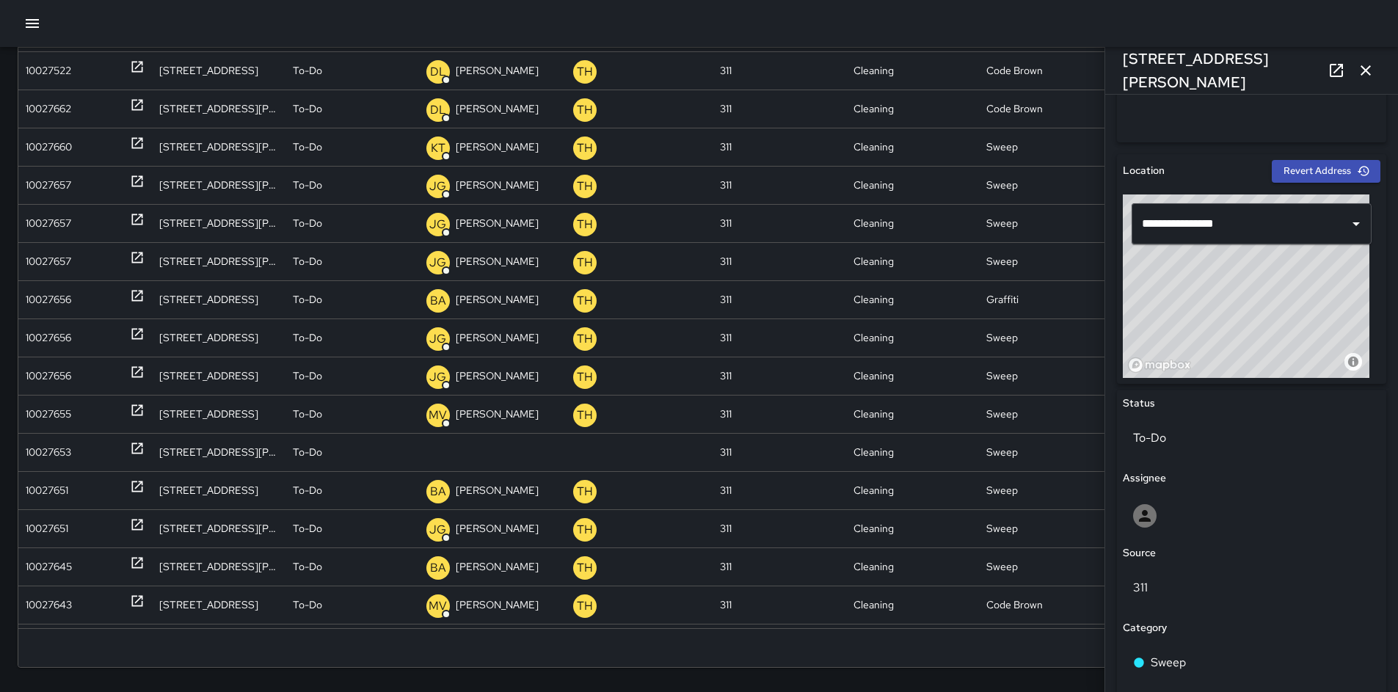
scroll to position [643, 0]
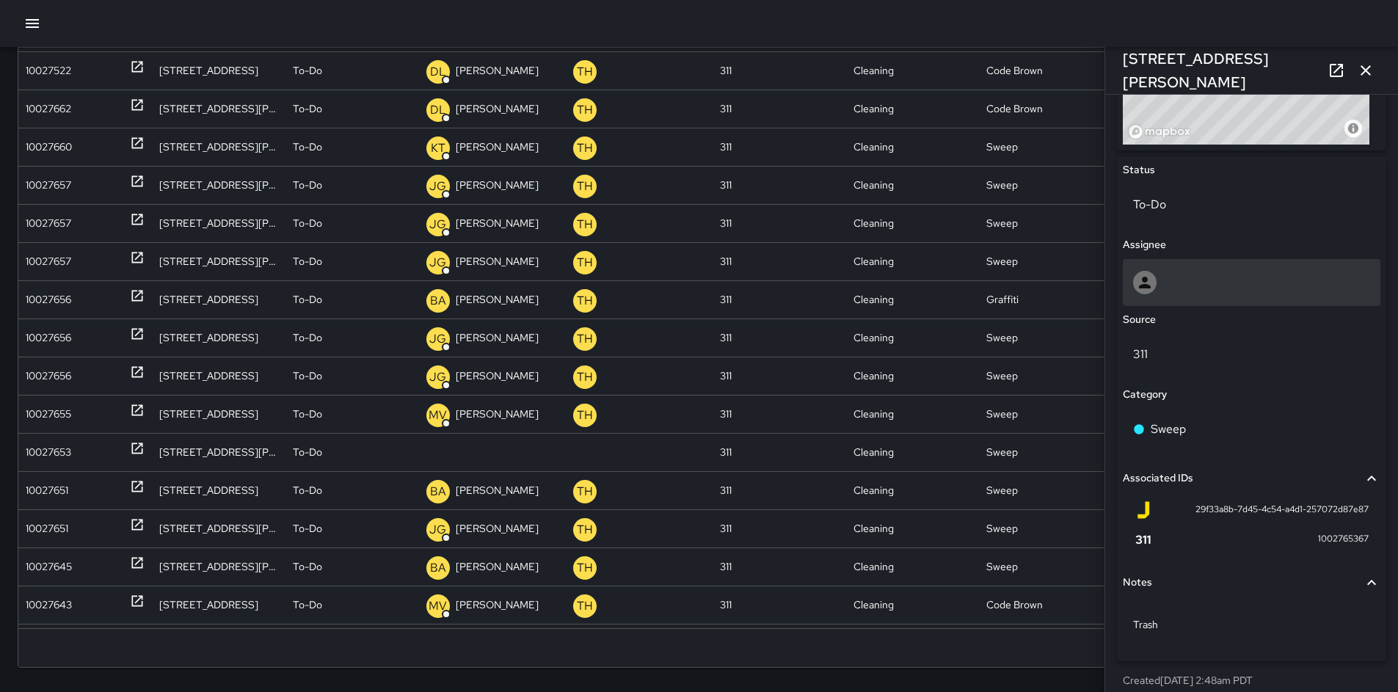
click at [1182, 270] on div at bounding box center [1250, 282] width 257 height 47
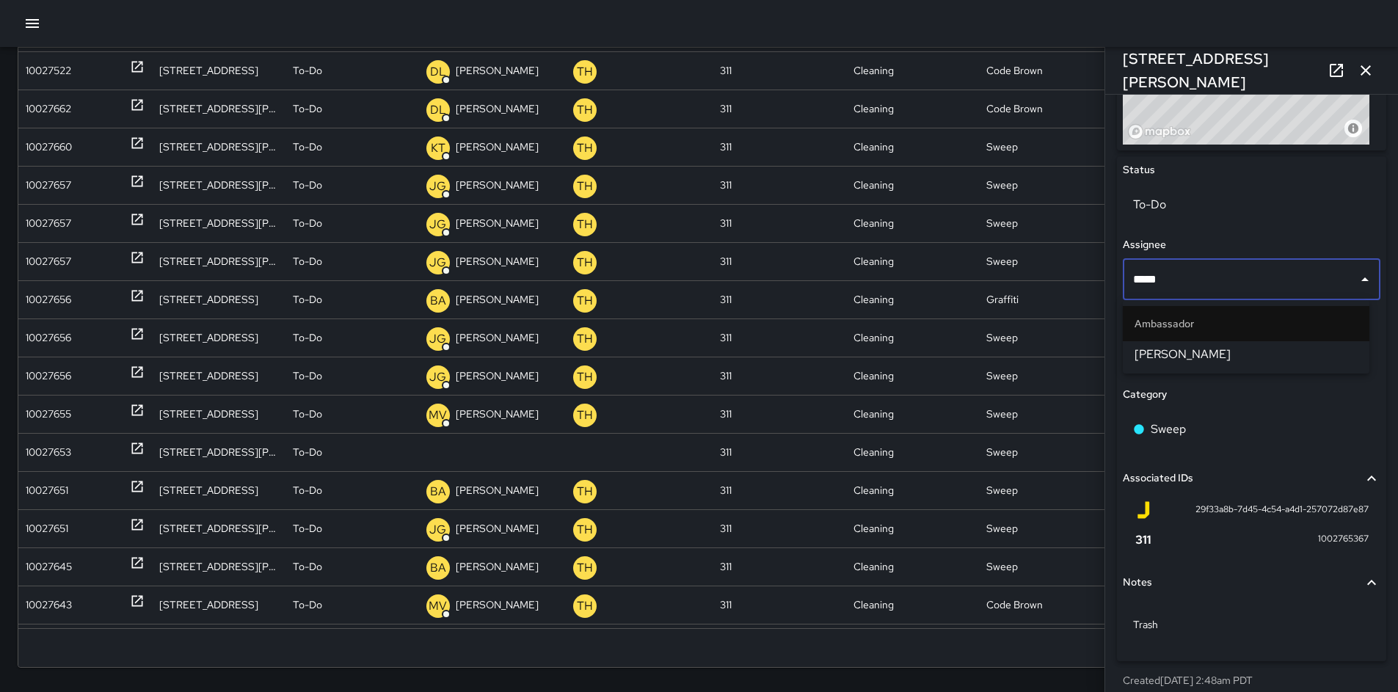
type input "******"
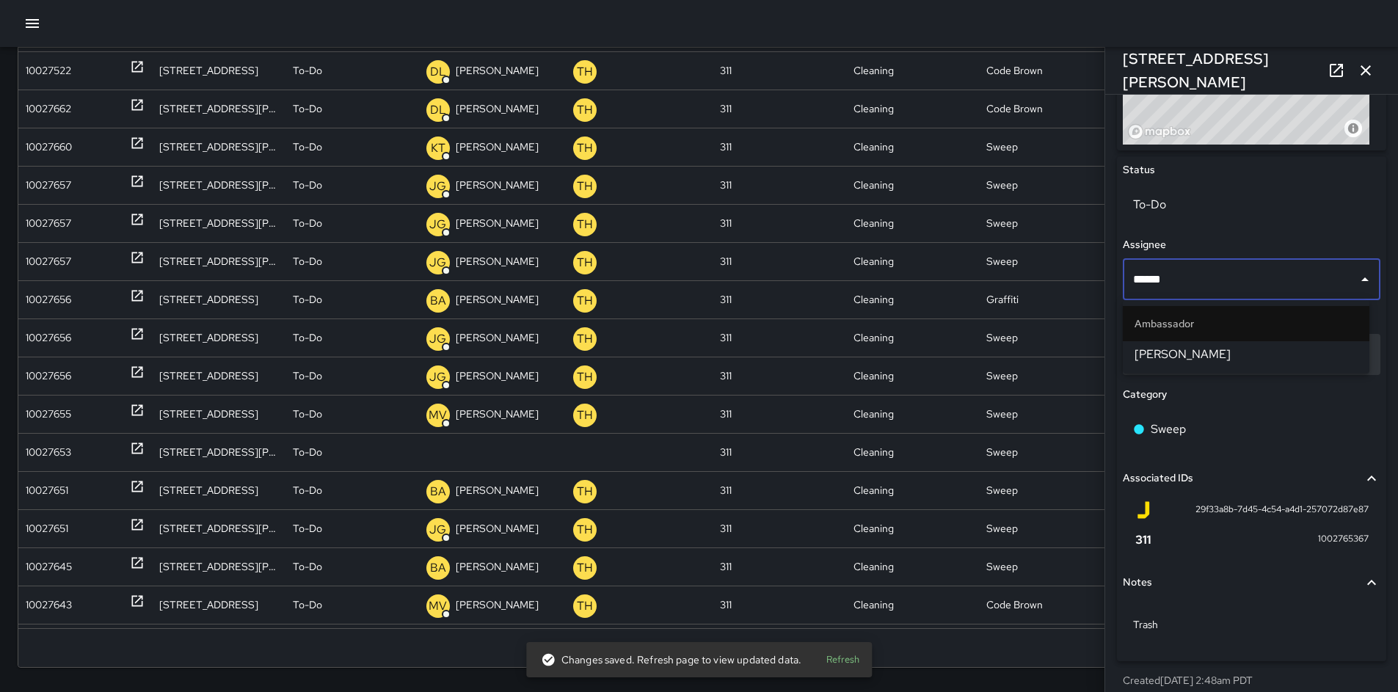
click at [1177, 355] on span "[PERSON_NAME]" at bounding box center [1245, 355] width 223 height 18
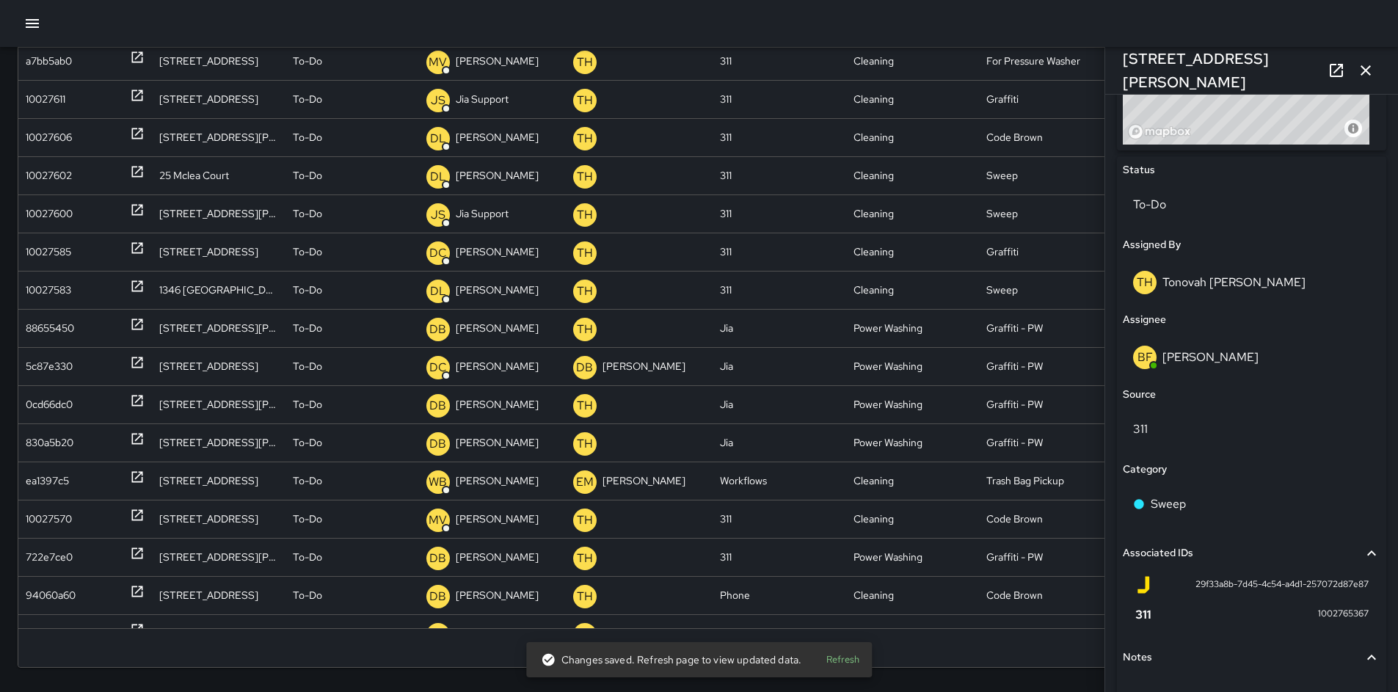
scroll to position [0, 0]
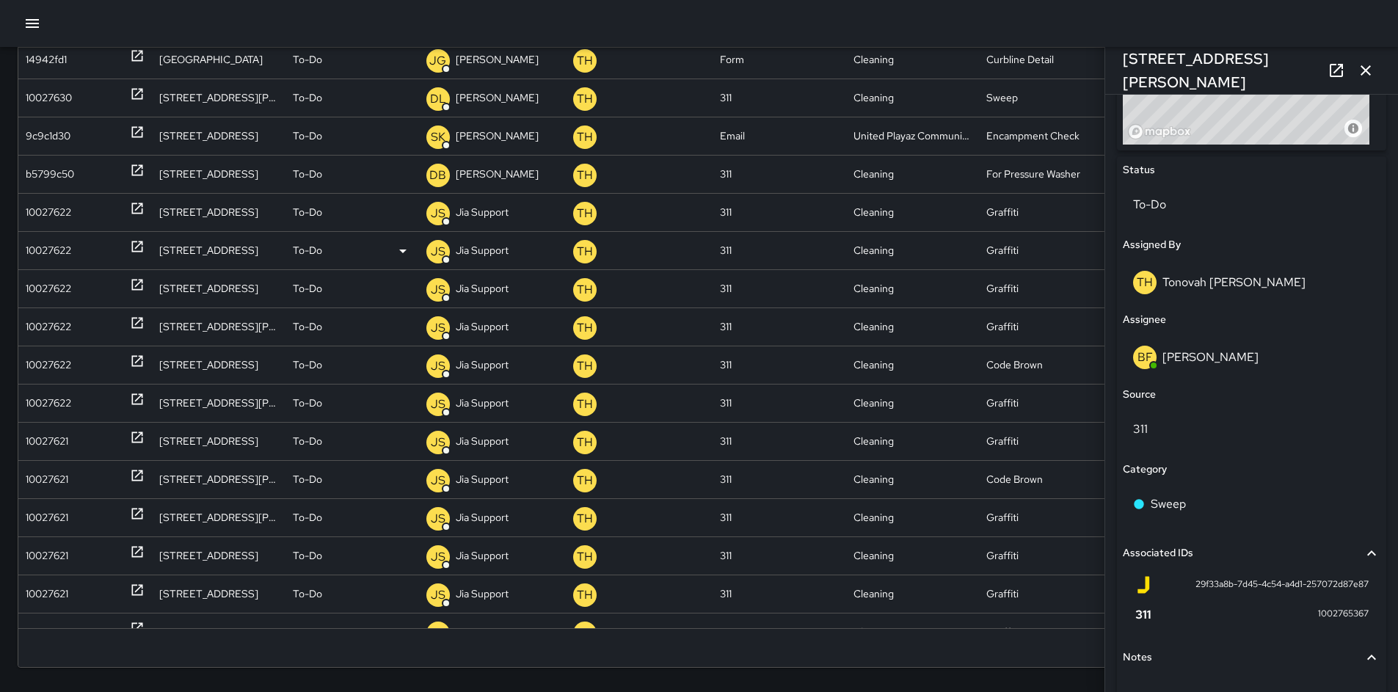
click at [33, 242] on div "10027622" at bounding box center [48, 250] width 45 height 37
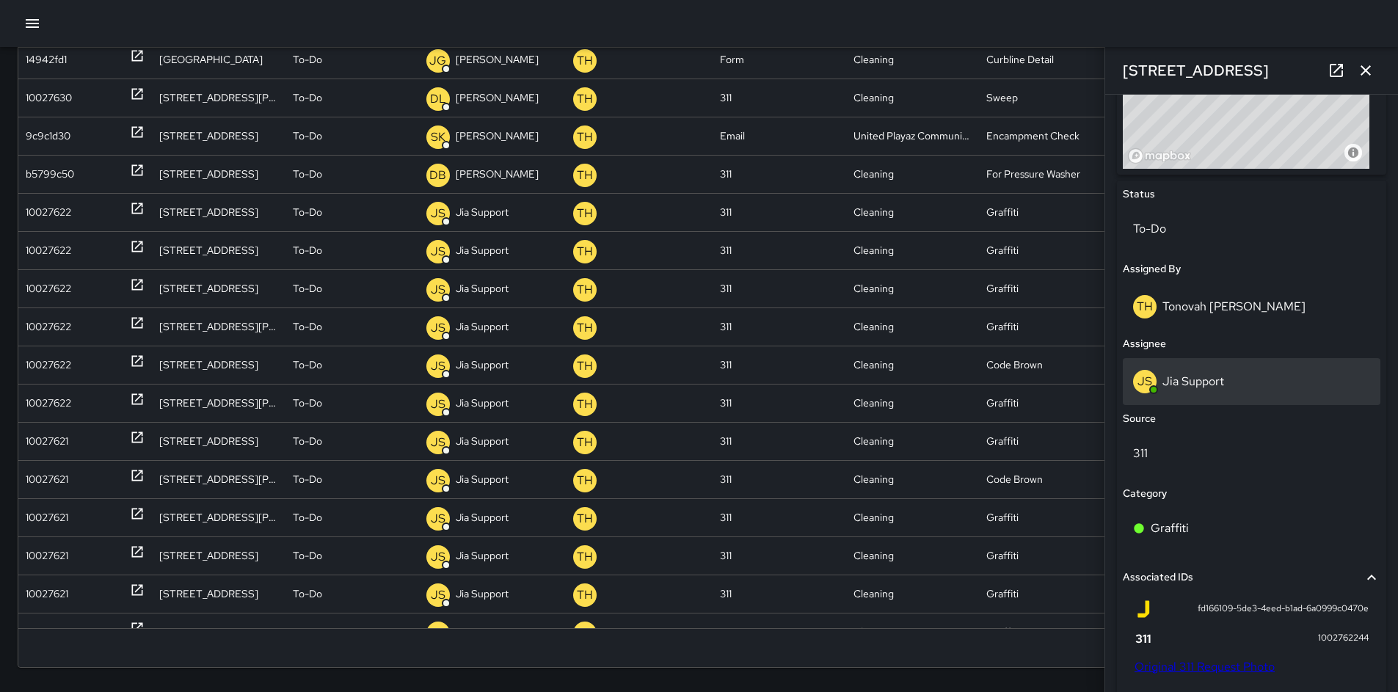
click at [1196, 373] on div "[PERSON_NAME] Support" at bounding box center [1251, 381] width 237 height 23
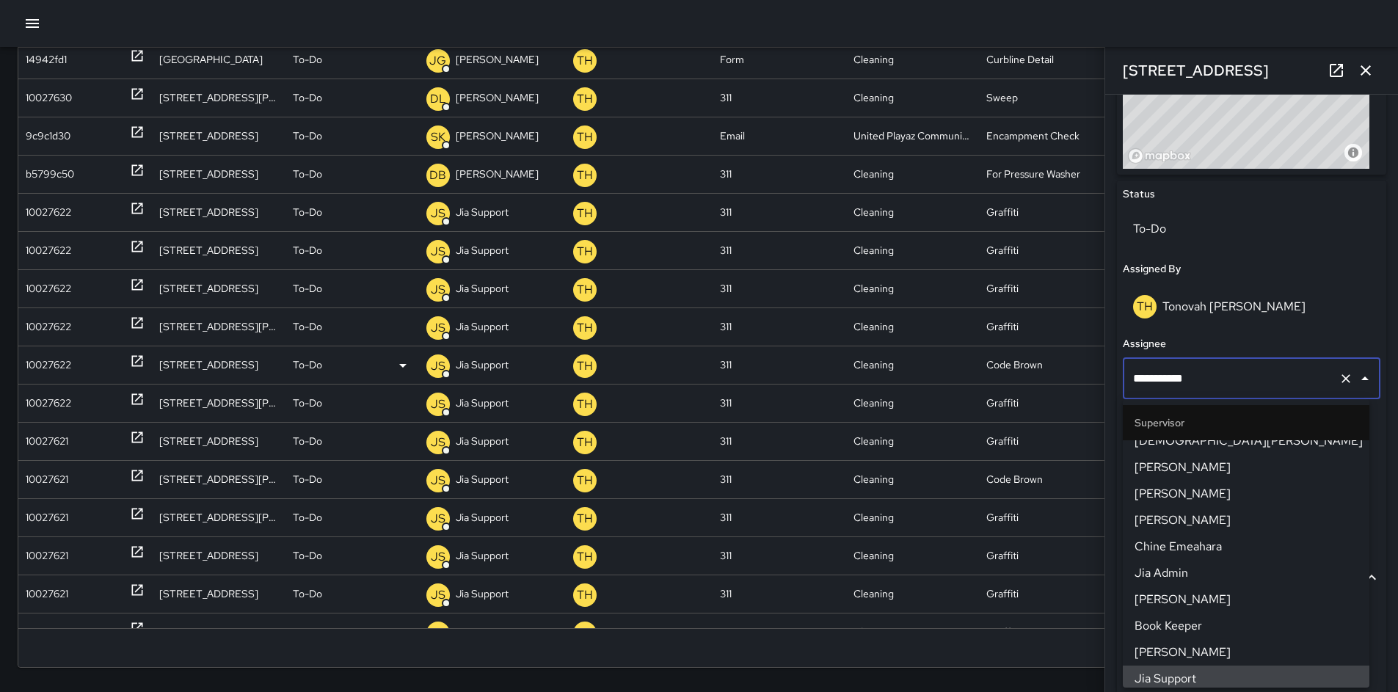
drag, startPoint x: 1215, startPoint y: 376, endPoint x: 1060, endPoint y: 373, distance: 154.8
click at [1061, 373] on div "Search Search New Task To-Do (142) Skipped (99+) Completed (99+) ID Location St…" at bounding box center [699, 286] width 1398 height 833
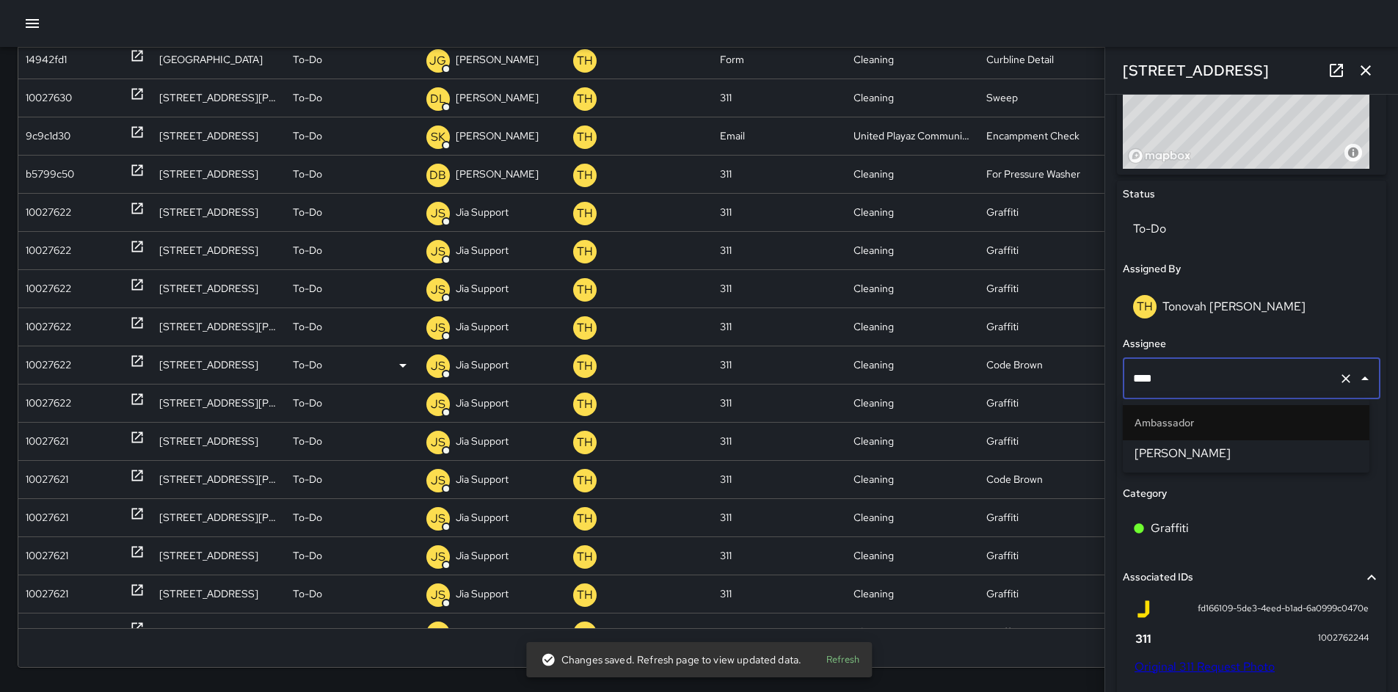
type input "*****"
click at [1164, 459] on span "[PERSON_NAME]" at bounding box center [1245, 454] width 223 height 18
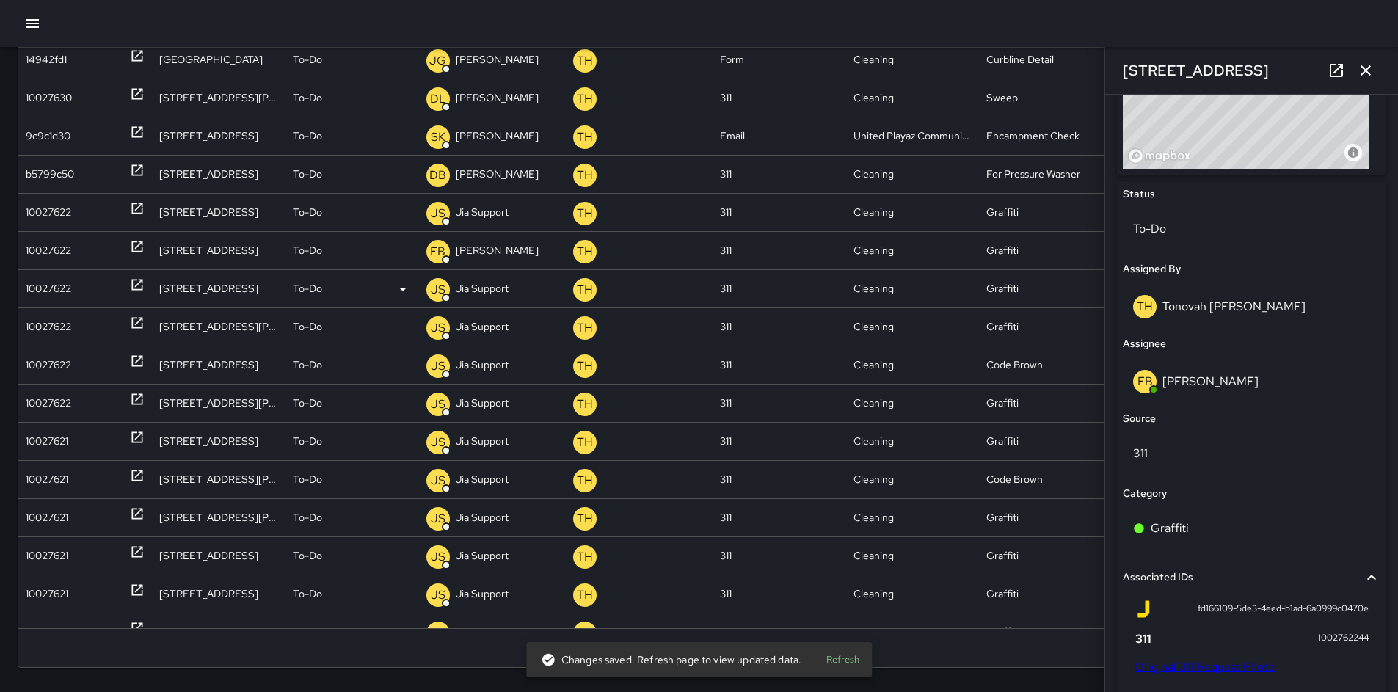
click at [36, 296] on div "10027622" at bounding box center [48, 288] width 45 height 37
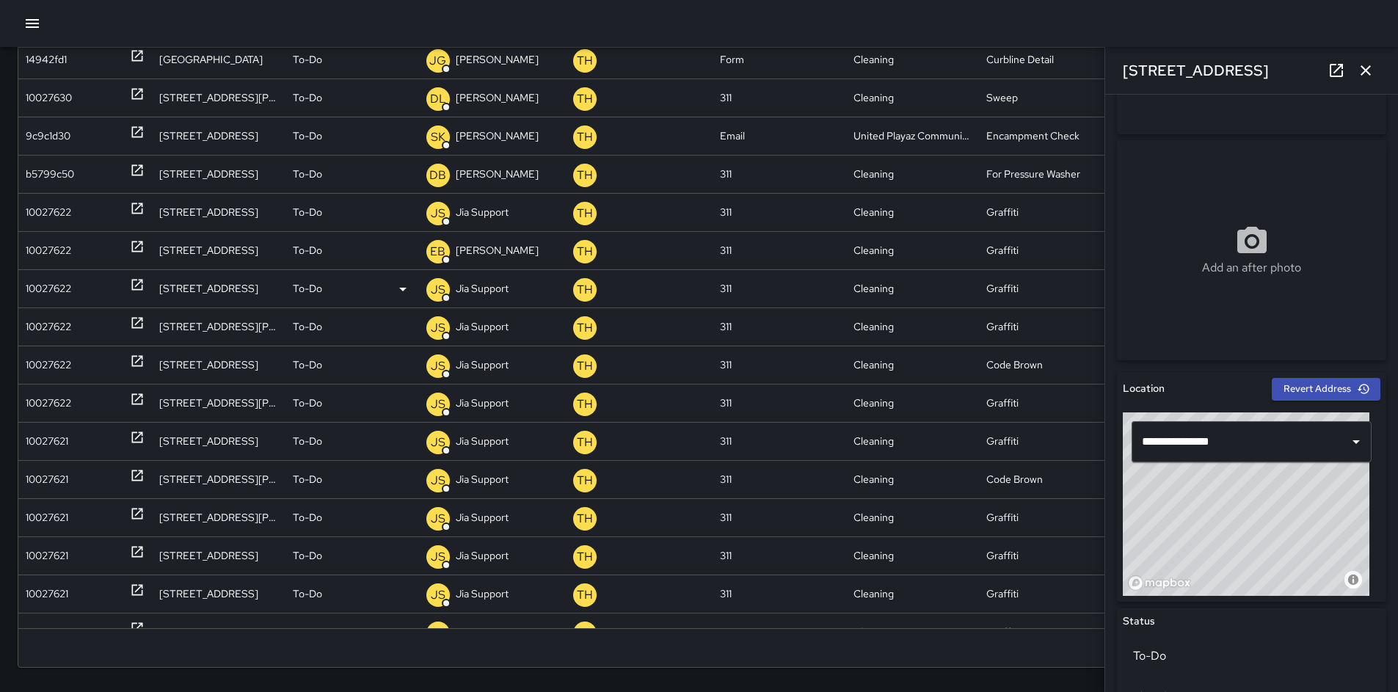
click at [482, 291] on p "Jia Support" at bounding box center [482, 288] width 53 height 37
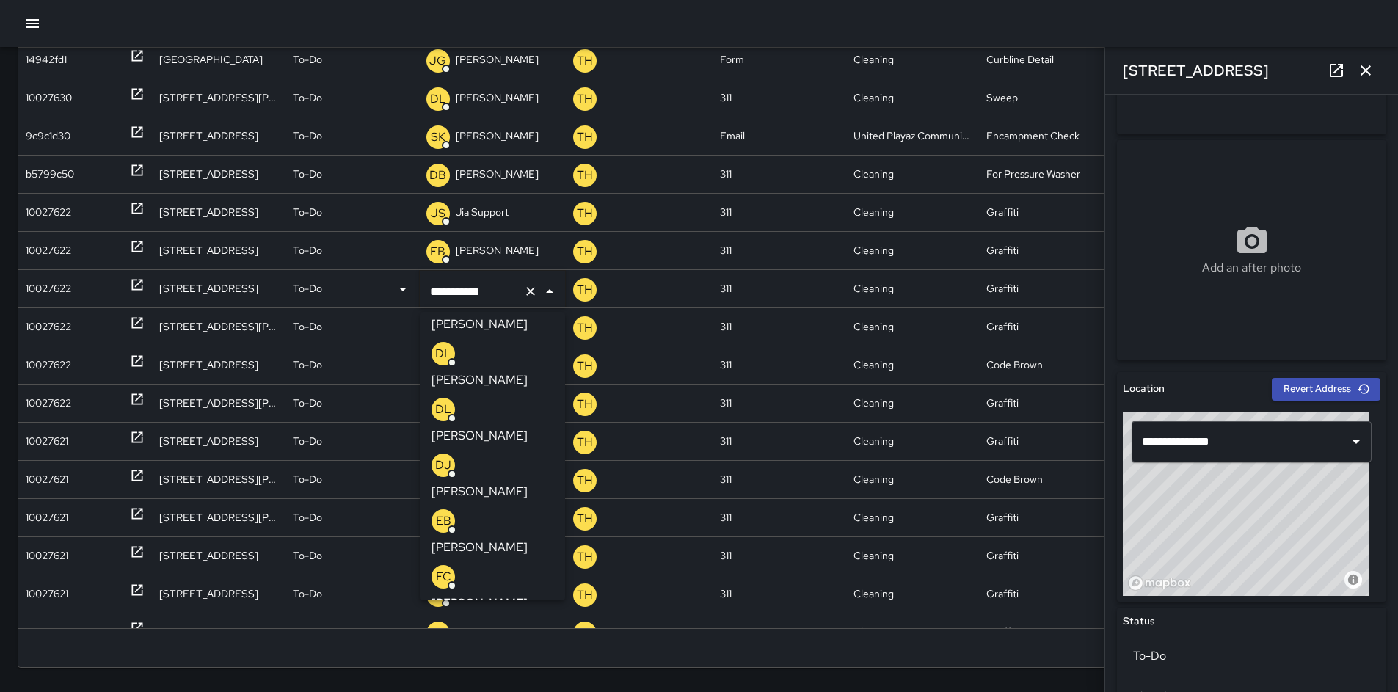
drag, startPoint x: 497, startPoint y: 292, endPoint x: 384, endPoint y: 282, distance: 113.4
click at [388, 282] on div "**********" at bounding box center [704, 288] width 1372 height 38
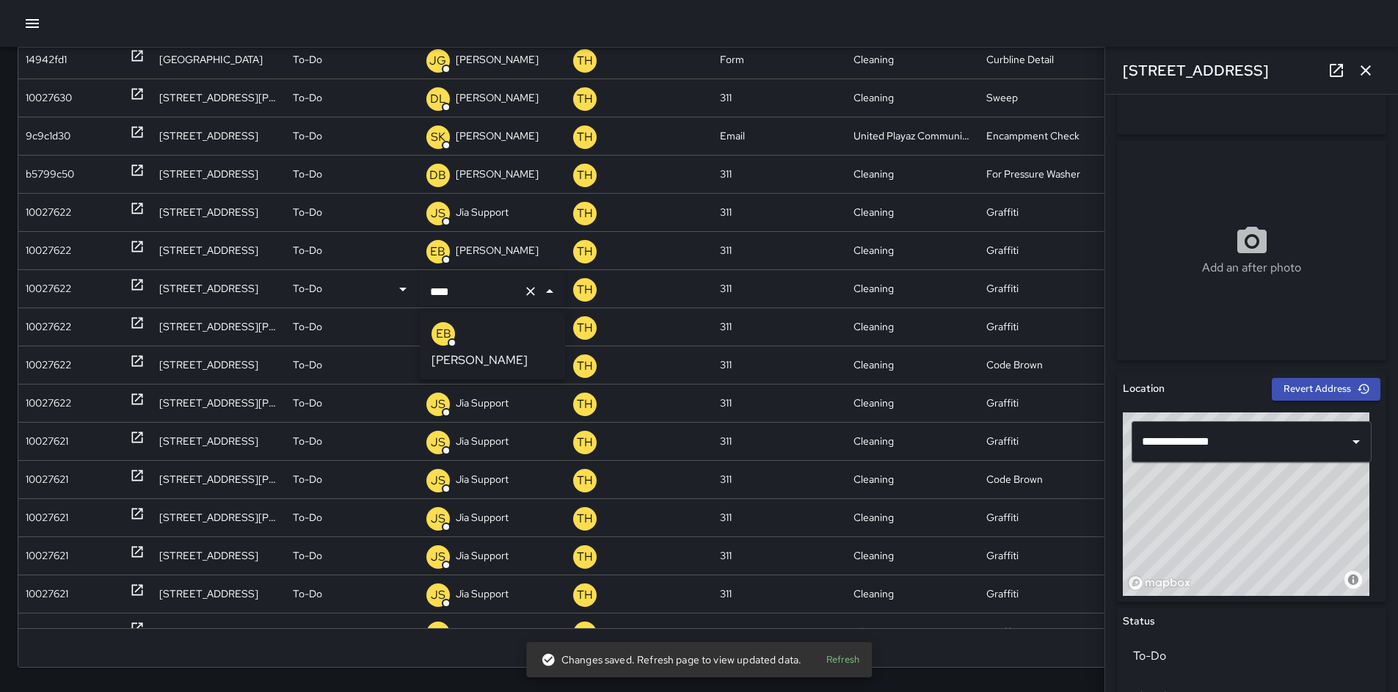
type input "*****"
click at [451, 331] on div "EB" at bounding box center [442, 333] width 23 height 23
click at [37, 322] on div "10027622" at bounding box center [48, 326] width 45 height 37
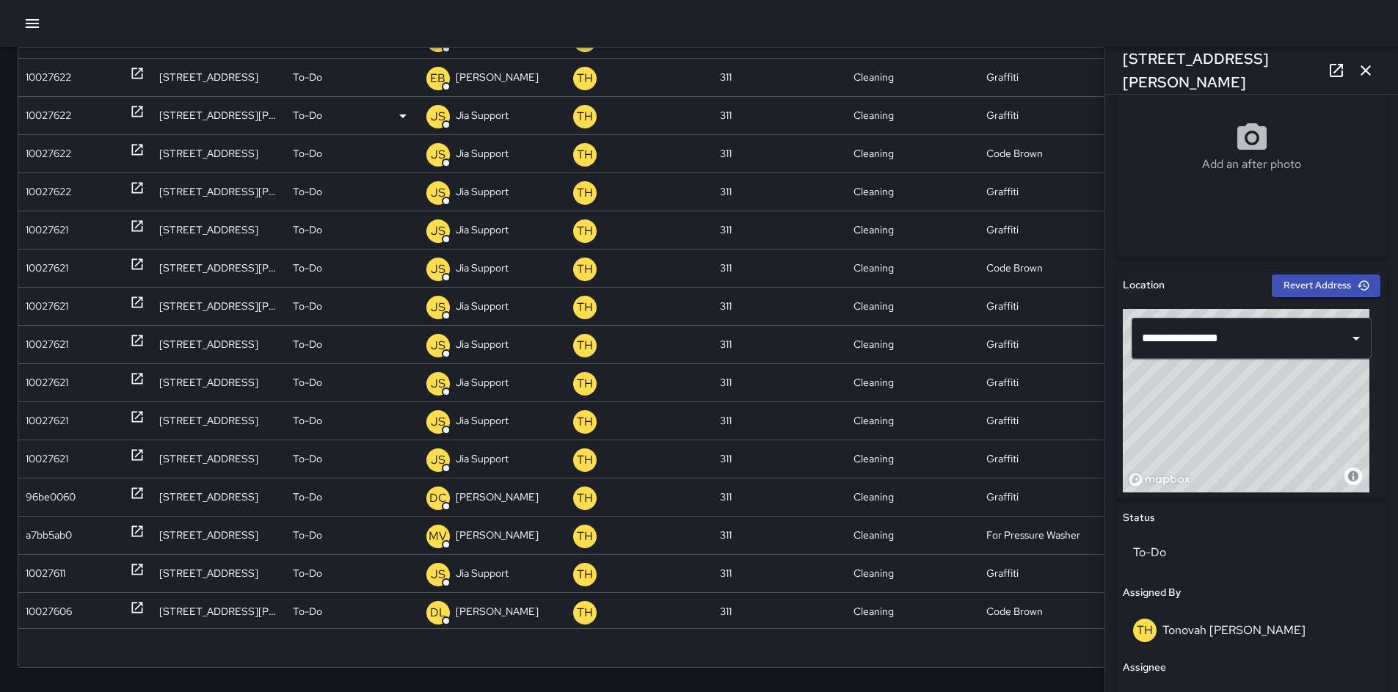
click at [485, 111] on p "Jia Support" at bounding box center [482, 115] width 53 height 37
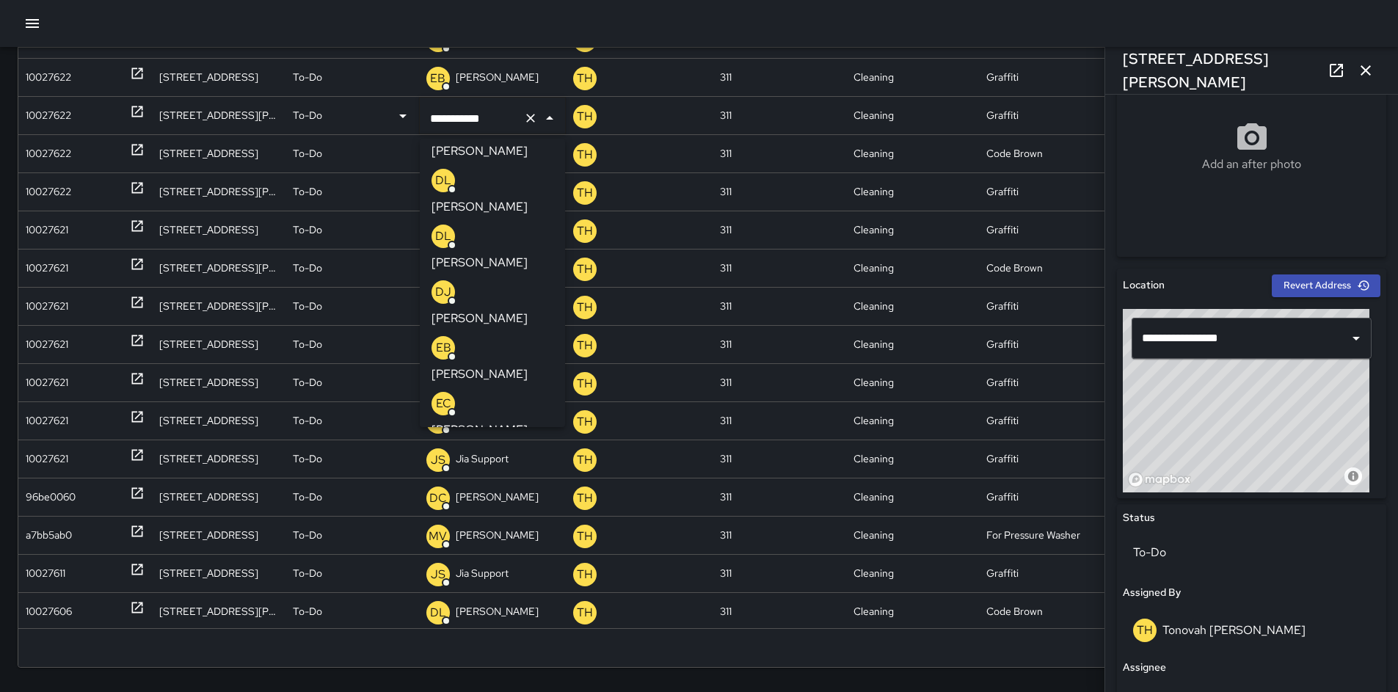
drag, startPoint x: 492, startPoint y: 119, endPoint x: 361, endPoint y: 111, distance: 131.6
click at [361, 111] on div "**********" at bounding box center [704, 115] width 1372 height 38
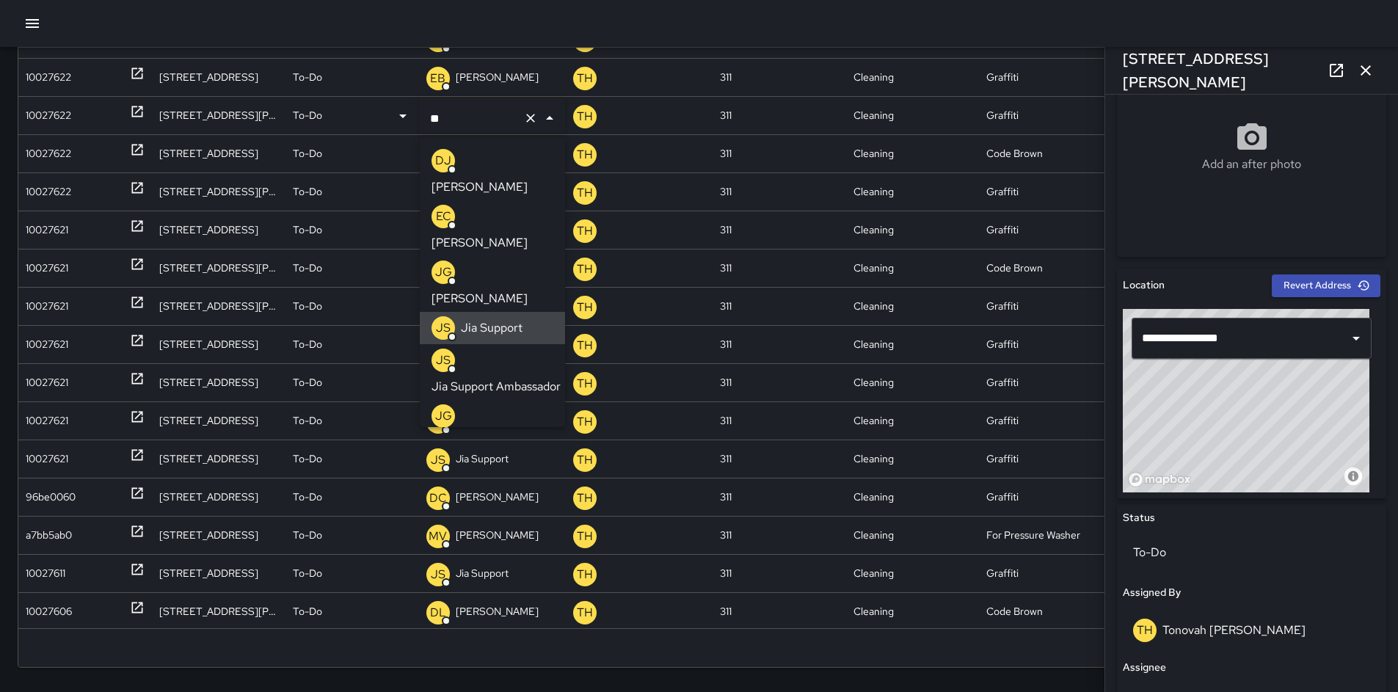
type input "***"
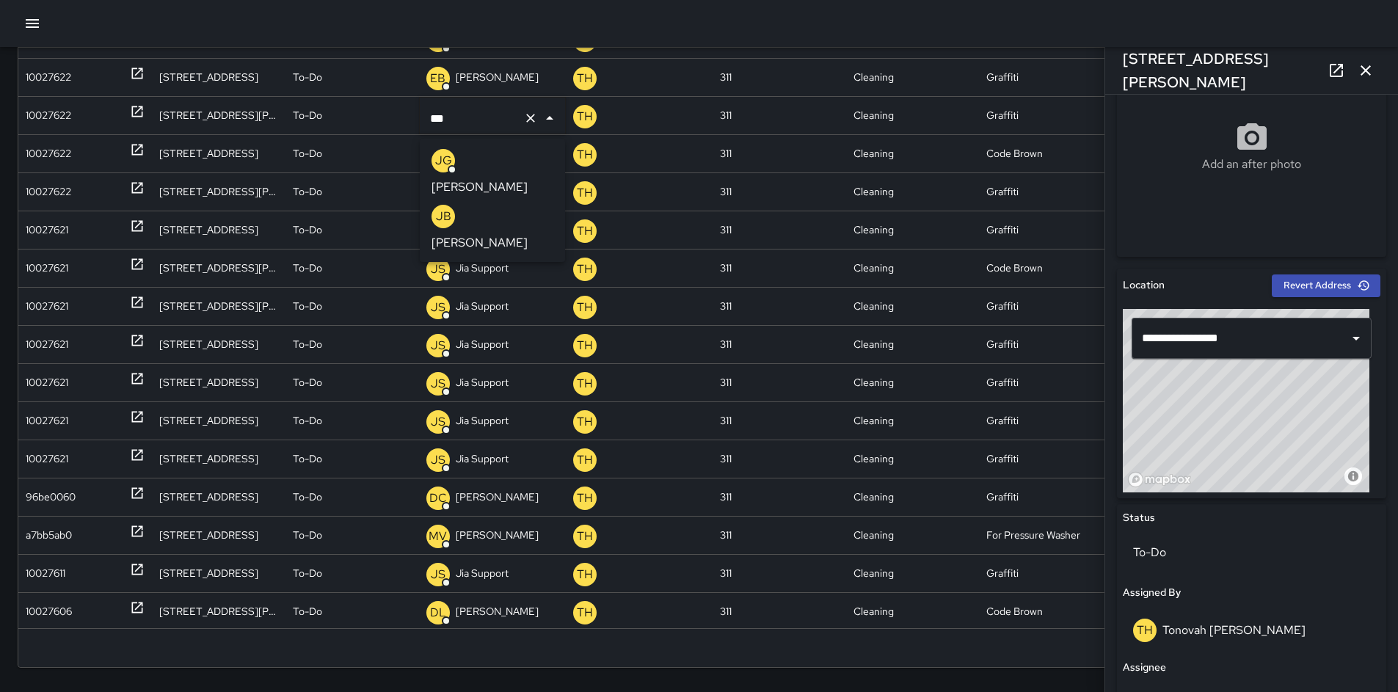
click at [484, 178] on p "[PERSON_NAME]" at bounding box center [479, 187] width 96 height 18
click at [46, 154] on div "10027622" at bounding box center [48, 153] width 45 height 37
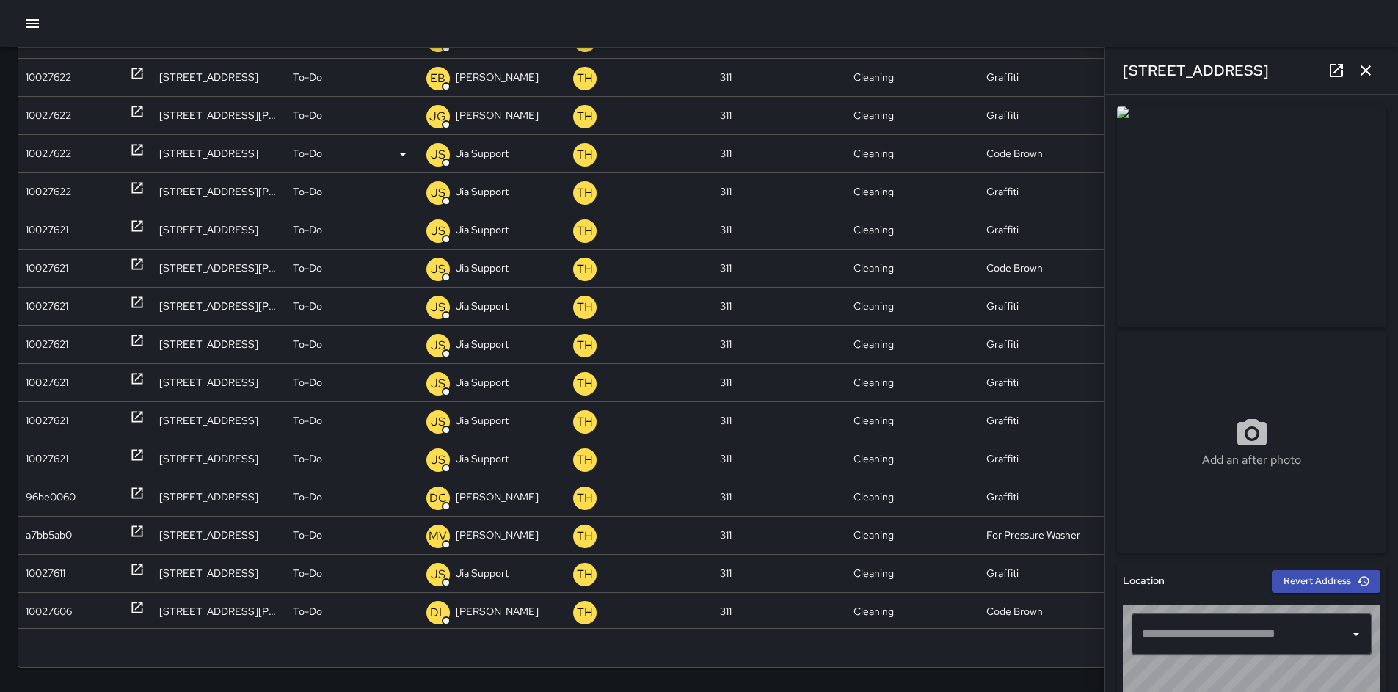
type input "**********"
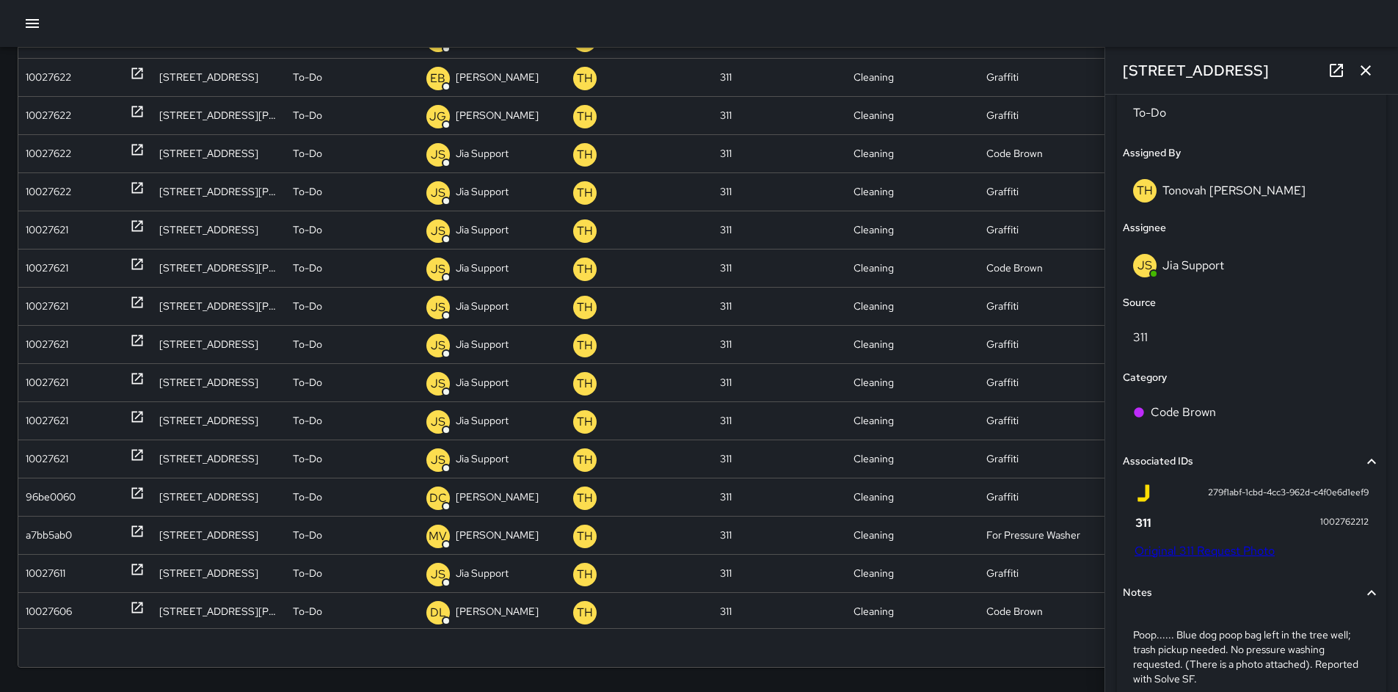
click at [1223, 549] on link "Original 311 Request Photo" at bounding box center [1204, 550] width 140 height 15
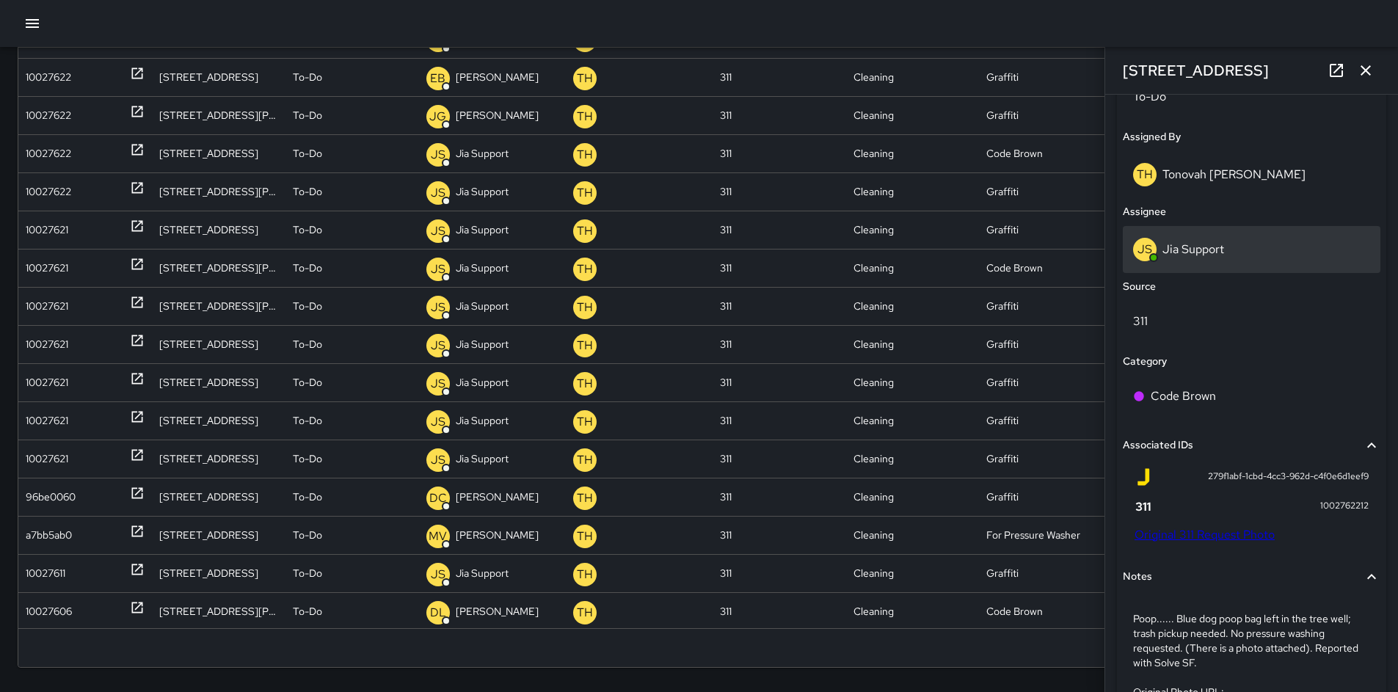
click at [1185, 253] on p "Jia Support" at bounding box center [1193, 248] width 62 height 15
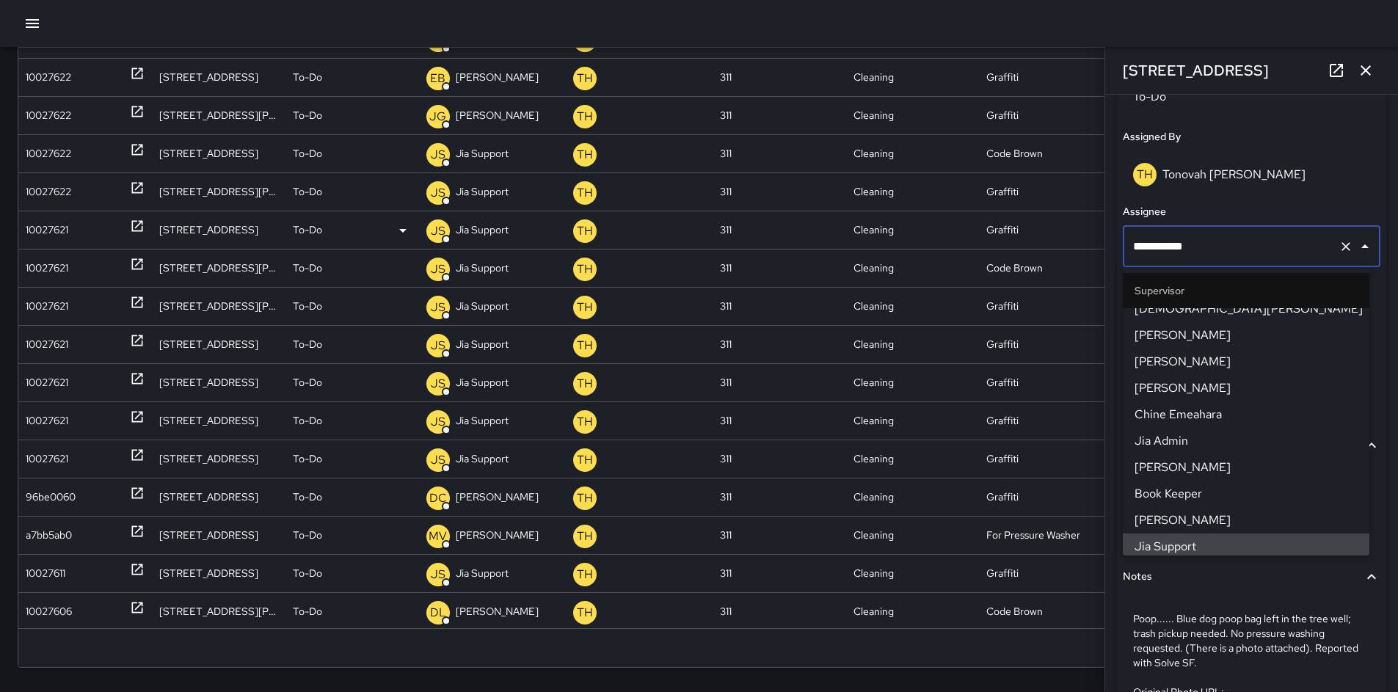
drag, startPoint x: 1210, startPoint y: 248, endPoint x: 1051, endPoint y: 241, distance: 160.1
click at [1052, 240] on div "Search Search New Task To-Do (142) Skipped (99+) Completed (99+) ID Location St…" at bounding box center [699, 286] width 1398 height 833
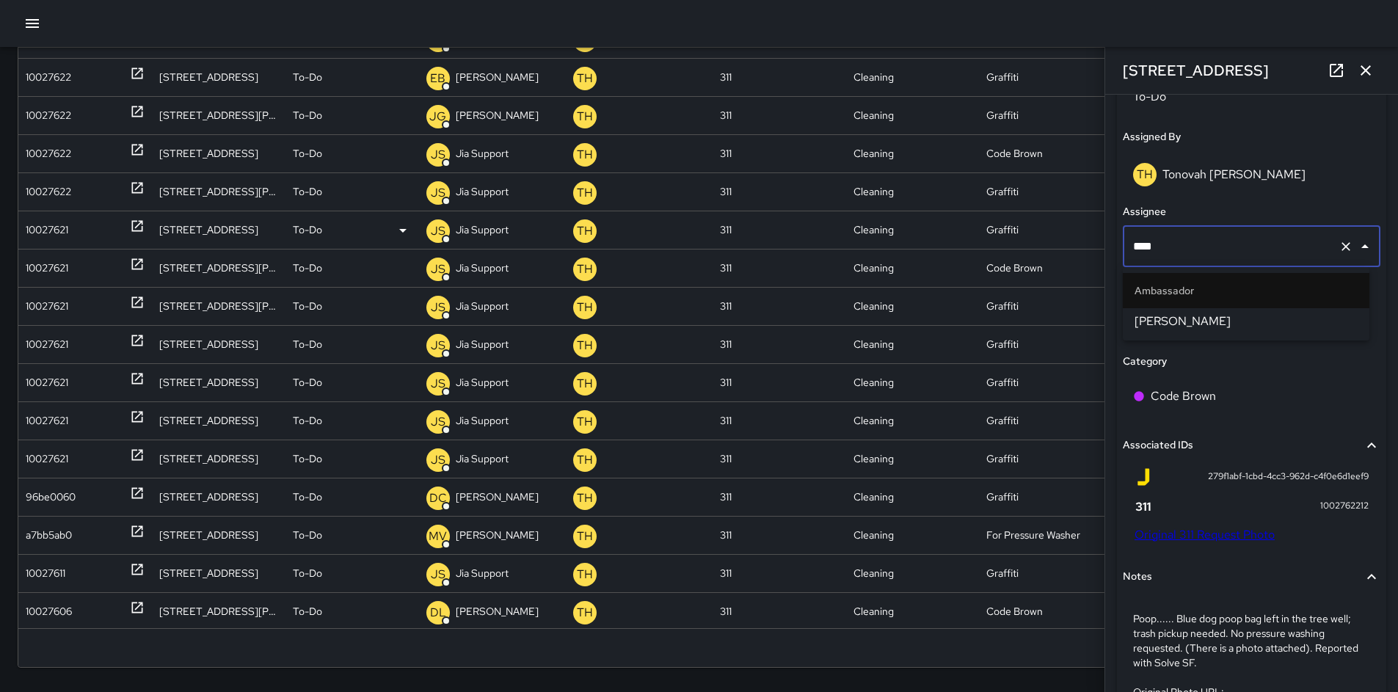
type input "*****"
click at [1147, 310] on li "[PERSON_NAME]" at bounding box center [1245, 321] width 246 height 26
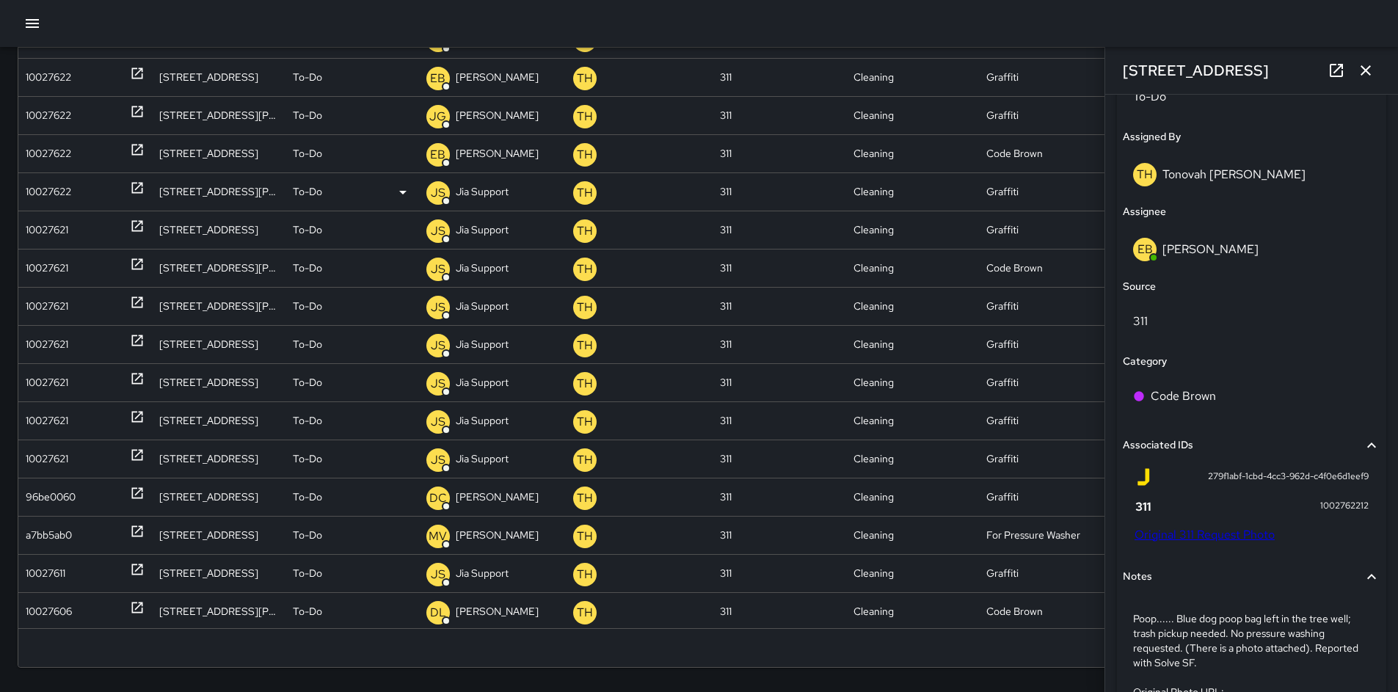
click at [56, 197] on div "10027622" at bounding box center [48, 191] width 45 height 37
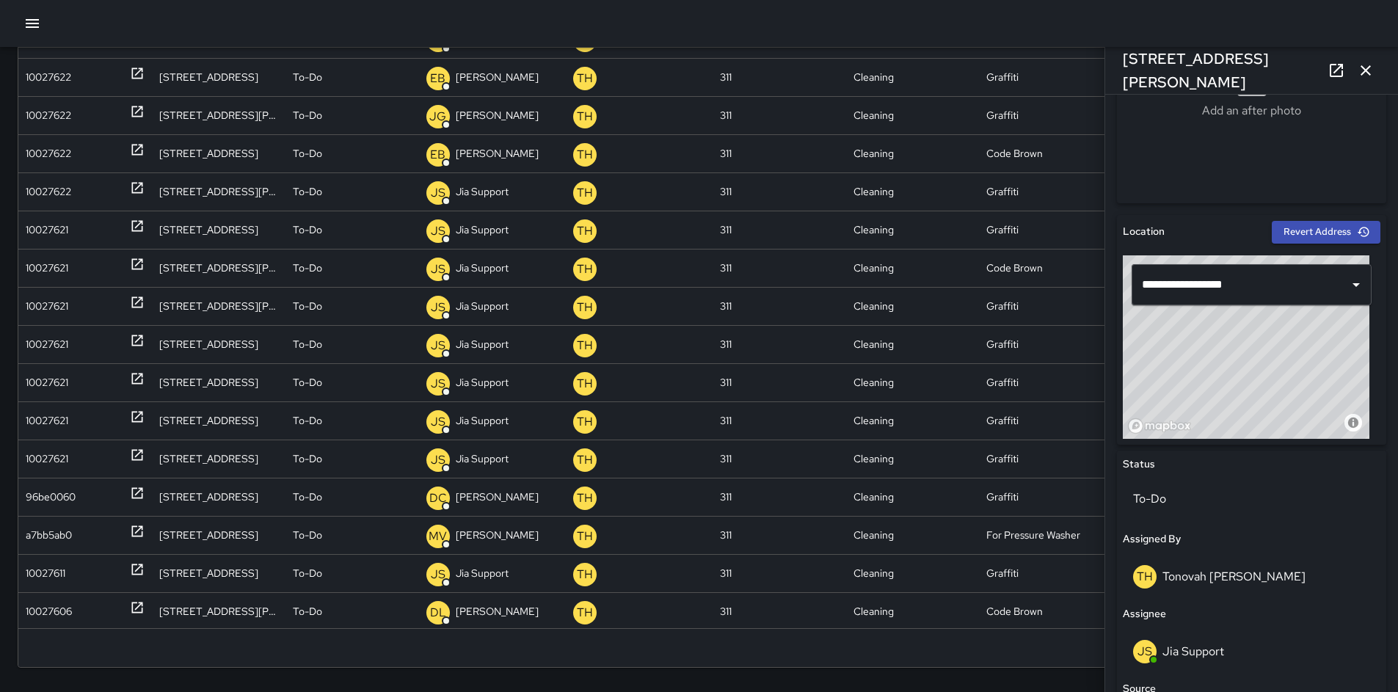
scroll to position [542, 0]
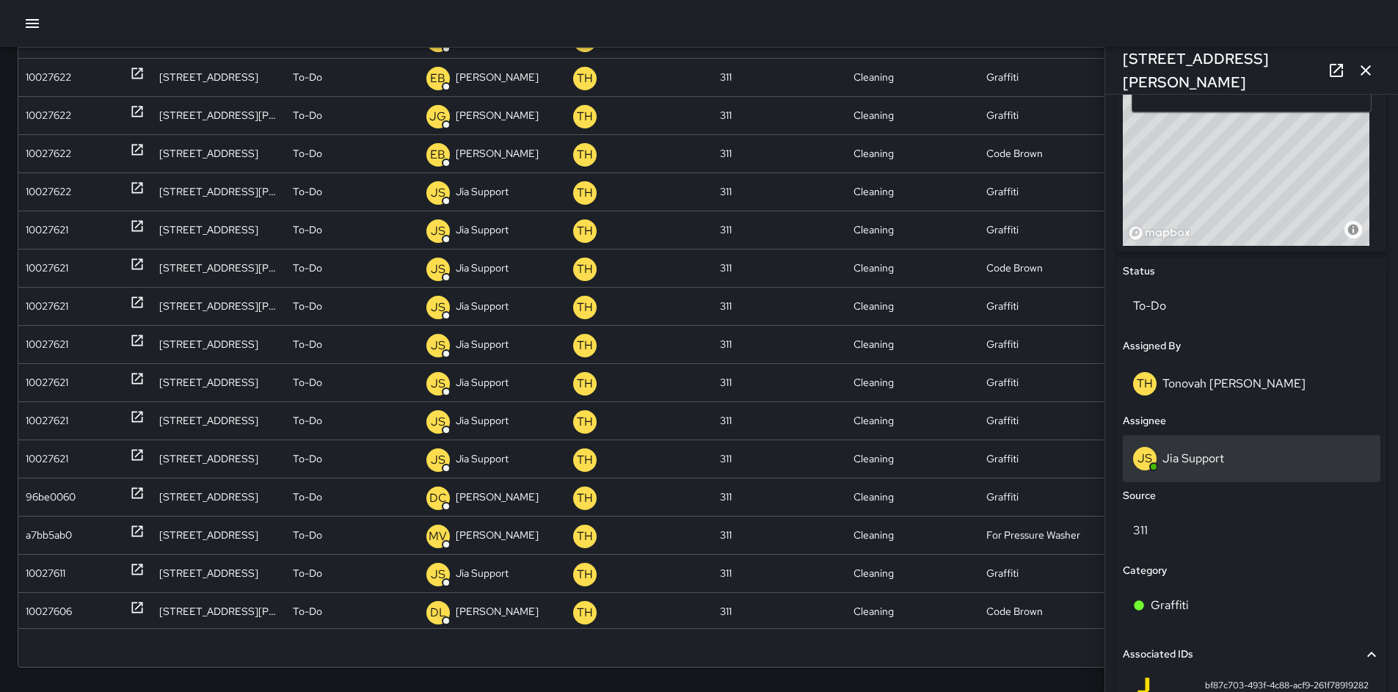
click at [1240, 459] on div "[PERSON_NAME] Support" at bounding box center [1251, 458] width 237 height 23
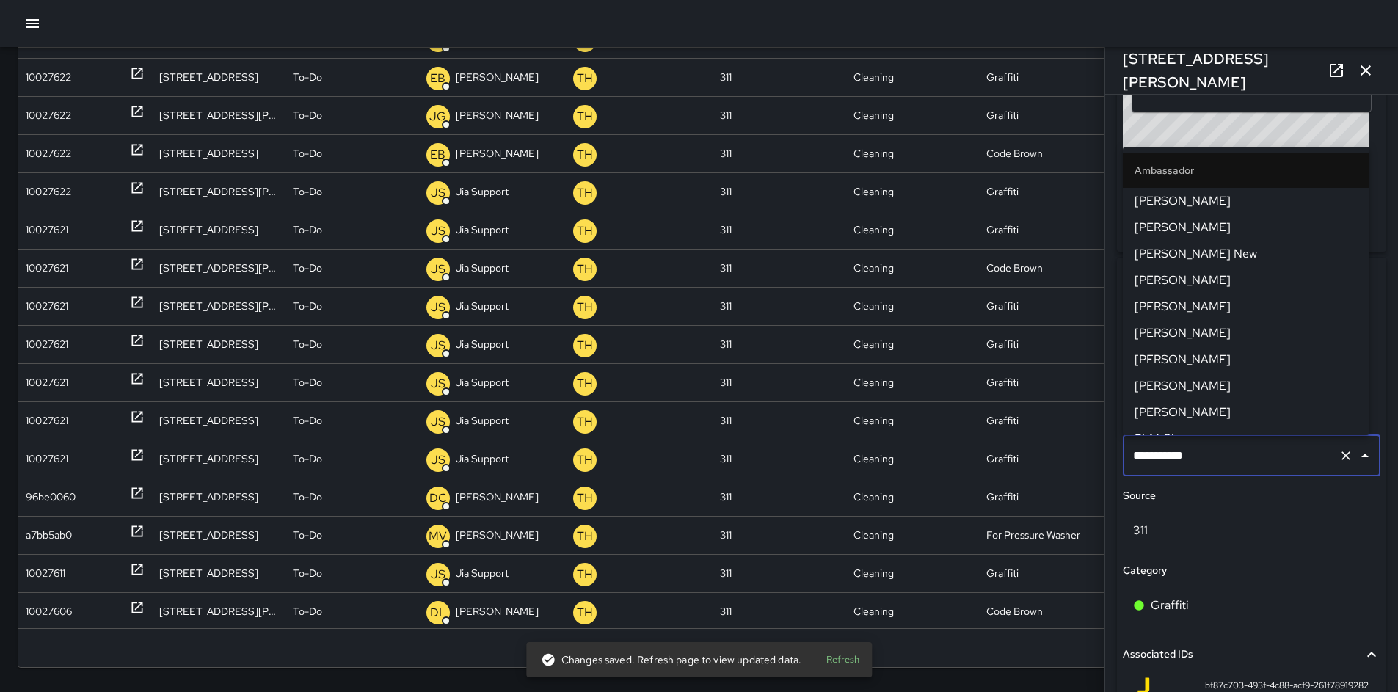
scroll to position [1315, 0]
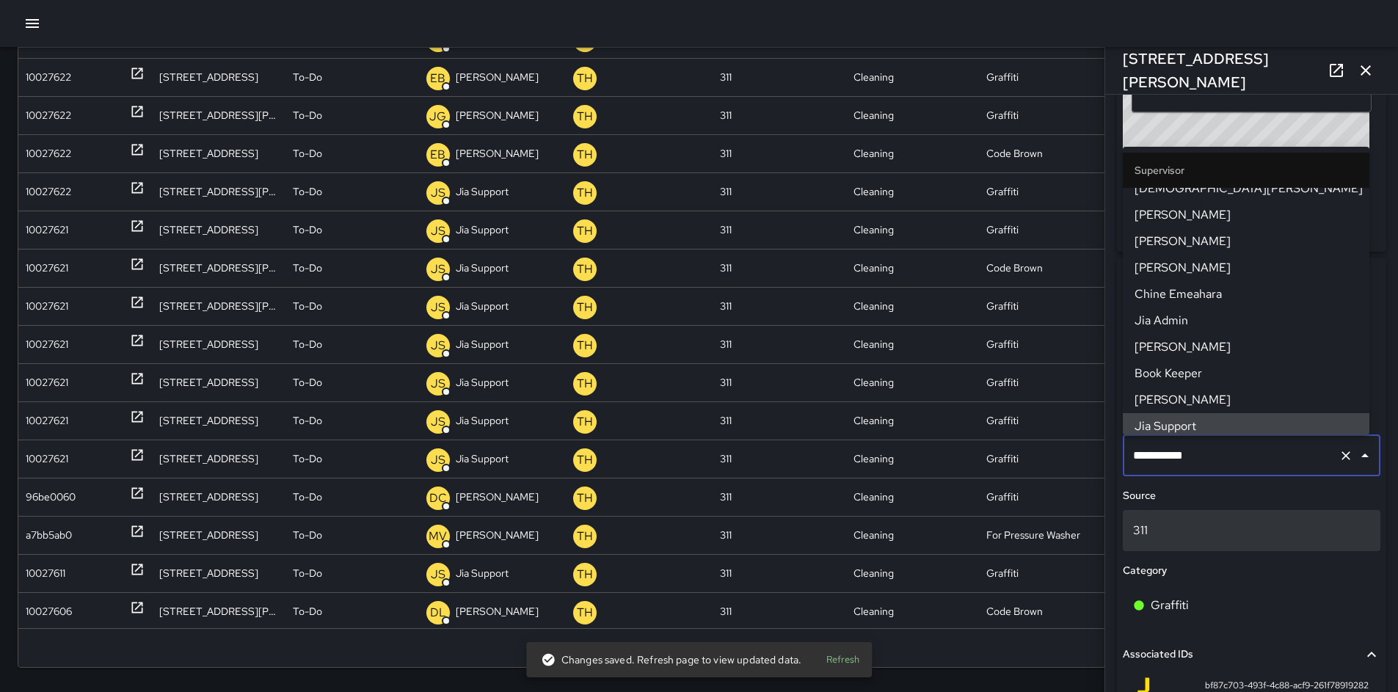
click at [1232, 519] on div "311" at bounding box center [1250, 530] width 257 height 41
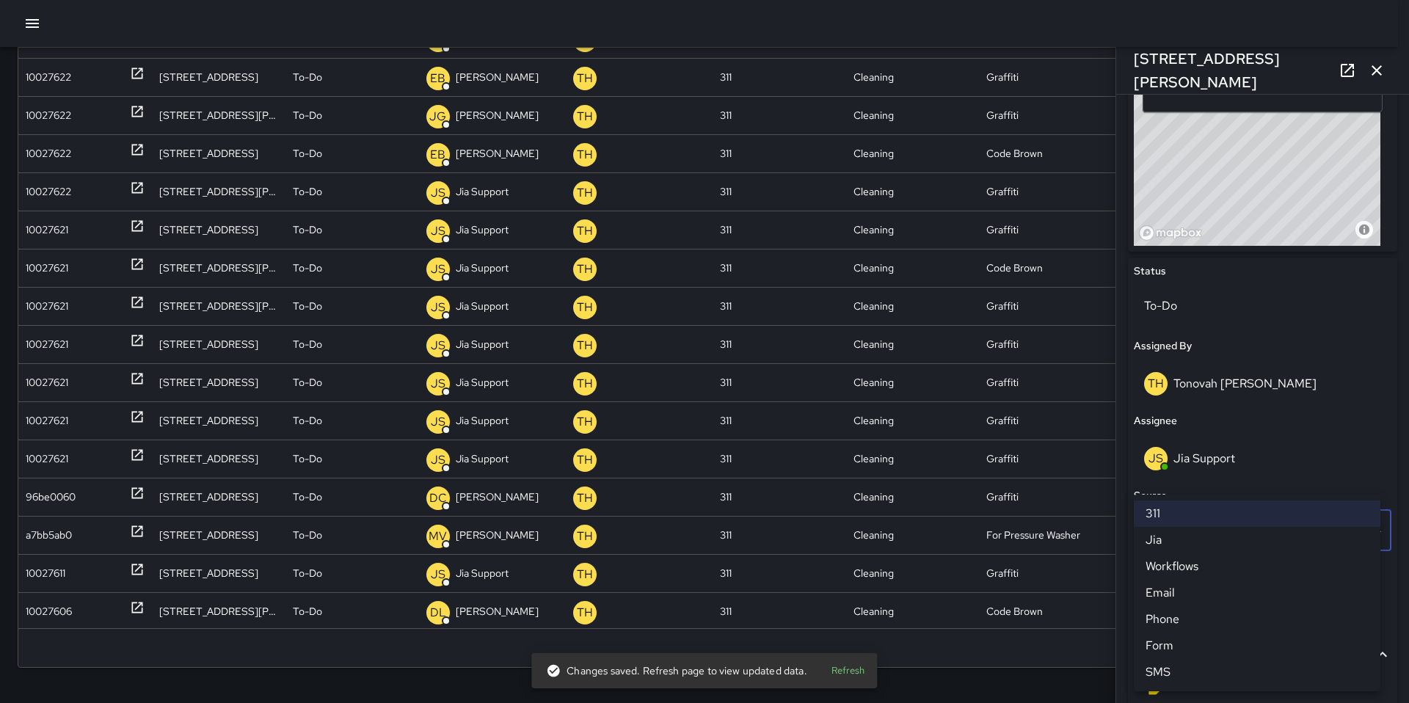
click at [1223, 483] on div at bounding box center [704, 351] width 1409 height 703
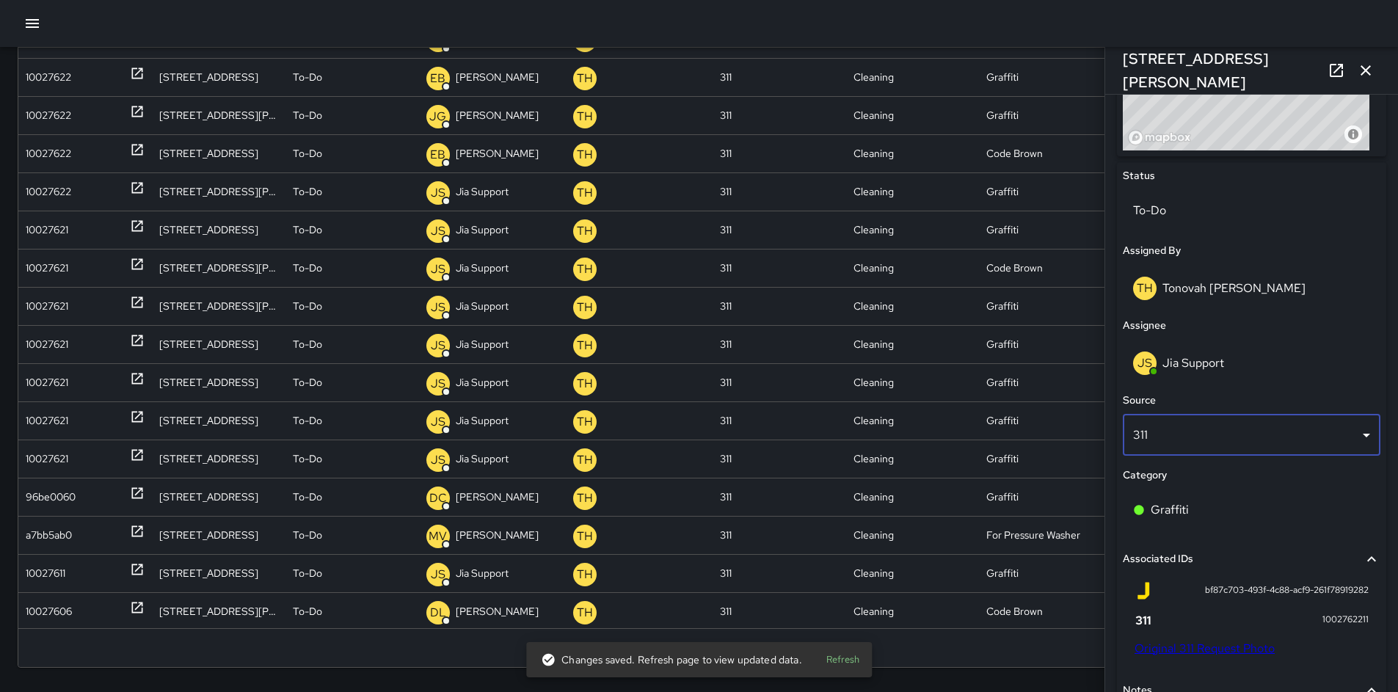
scroll to position [876, 0]
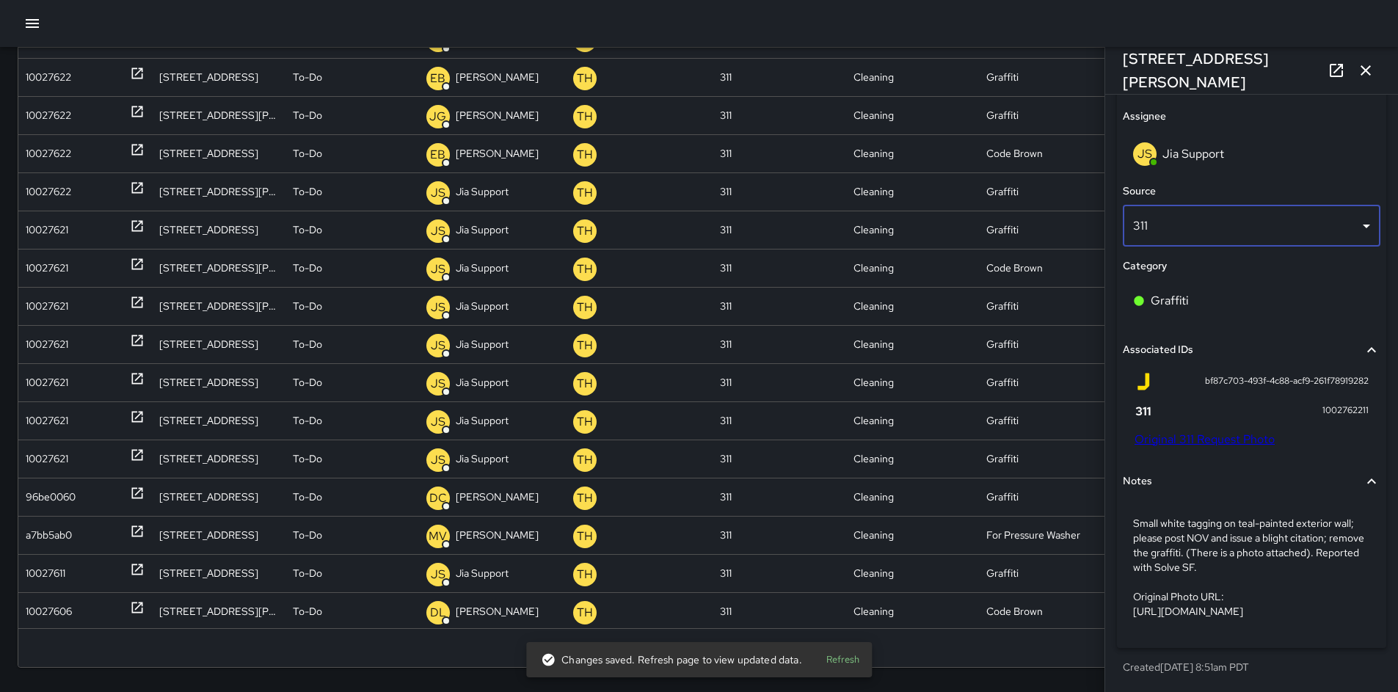
click at [1189, 431] on link "Original 311 Request Photo" at bounding box center [1204, 438] width 140 height 15
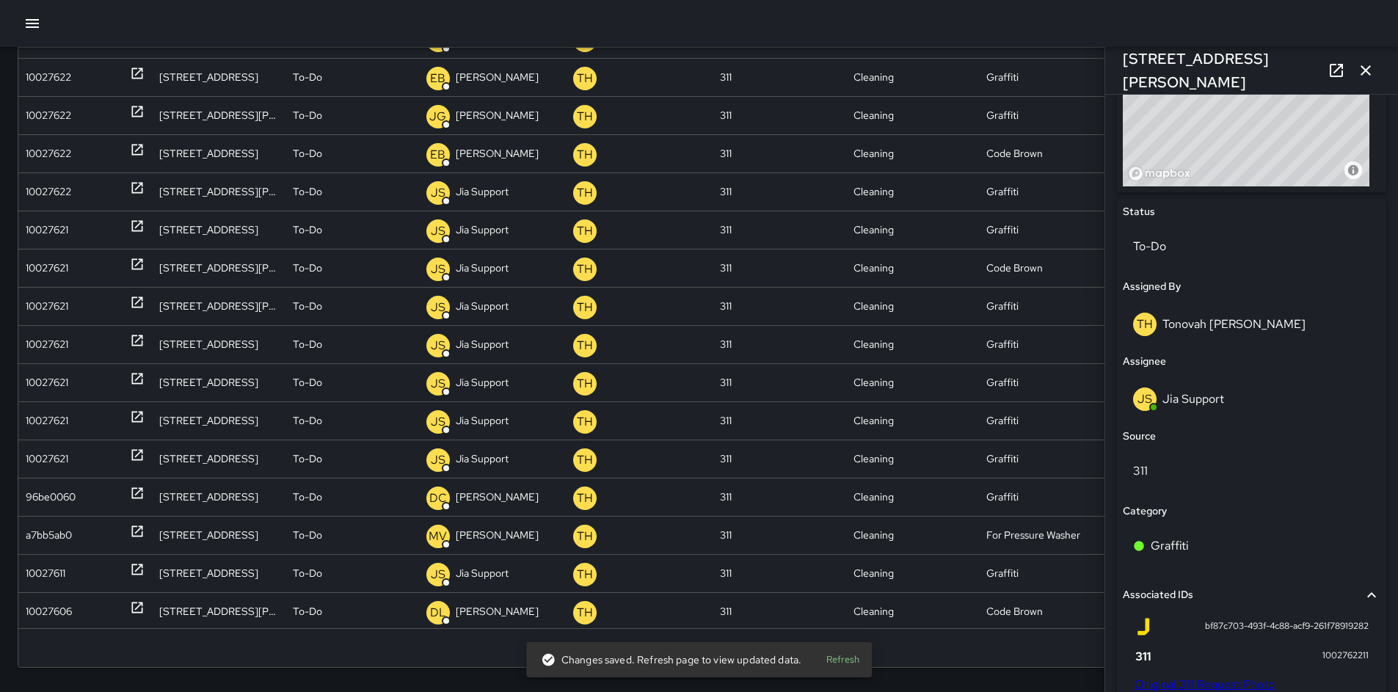
scroll to position [593, 0]
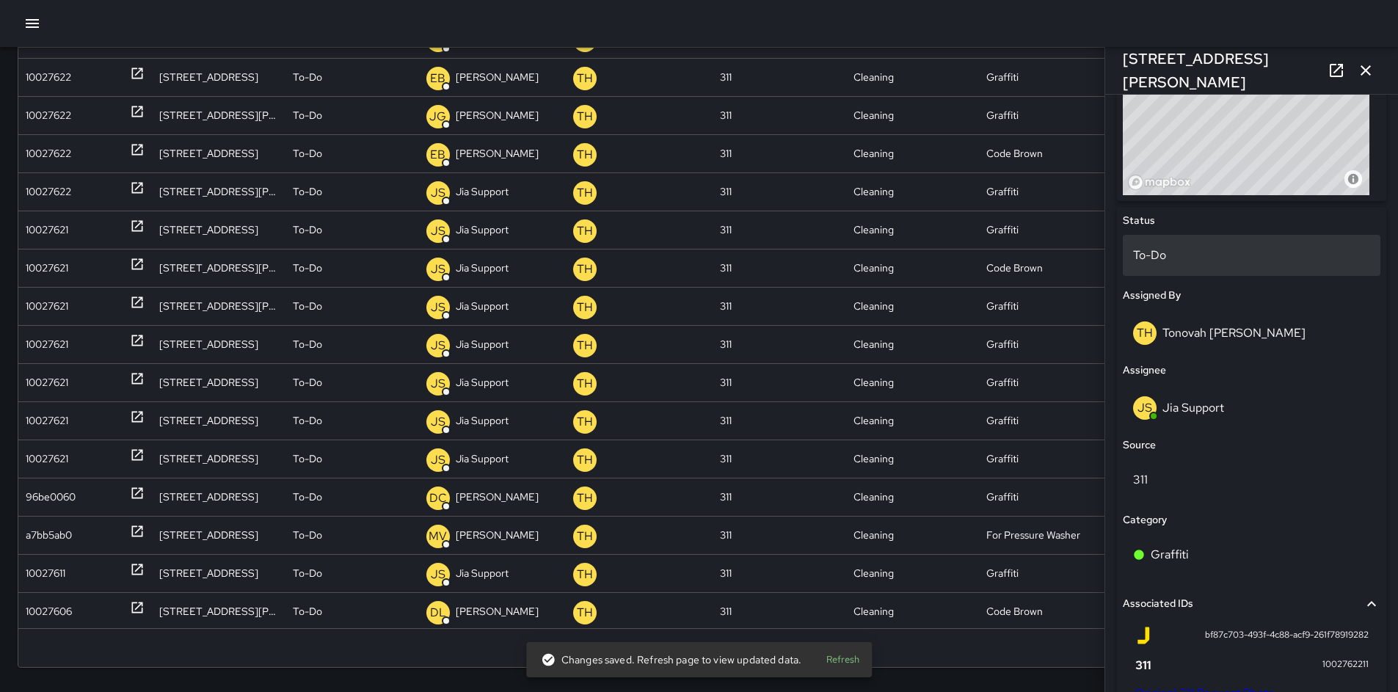
click at [1176, 246] on p "To-Do" at bounding box center [1251, 255] width 237 height 18
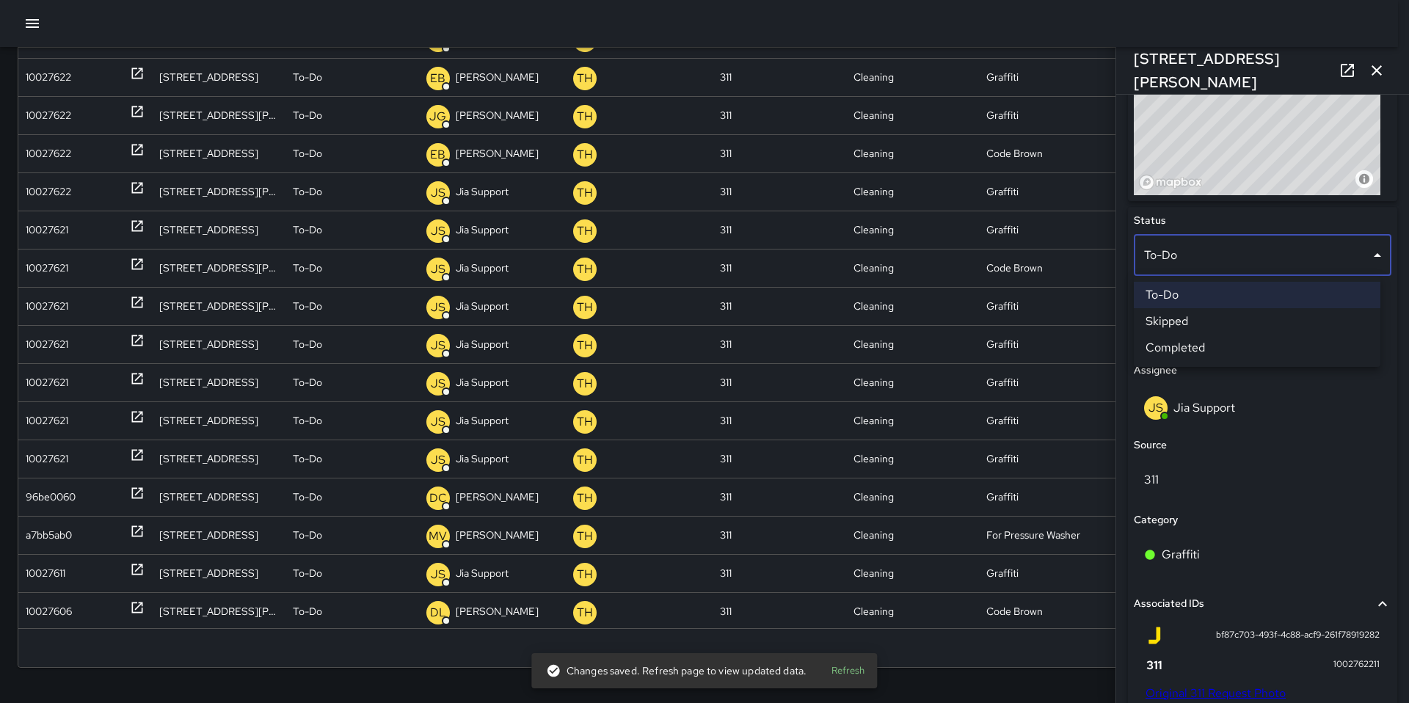
click at [1181, 318] on li "Skipped" at bounding box center [1256, 321] width 246 height 26
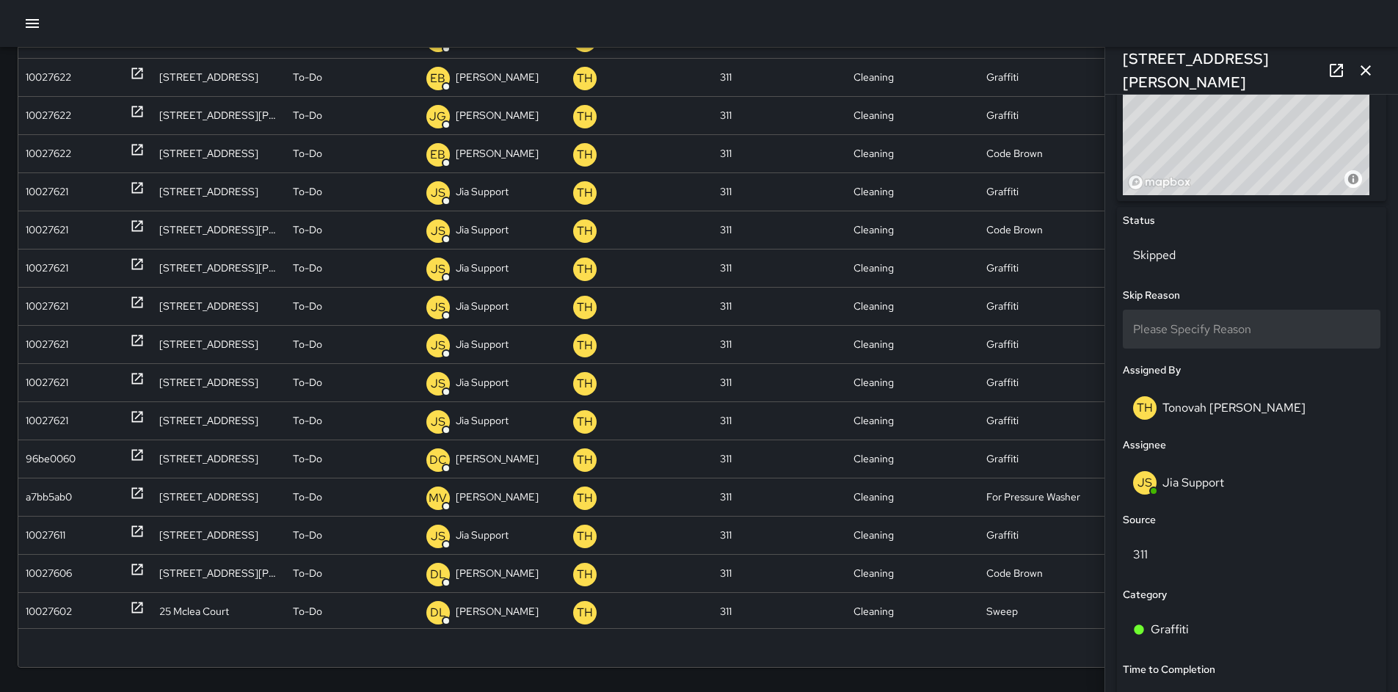
click at [1180, 327] on span "Please Specify Reason" at bounding box center [1192, 328] width 118 height 15
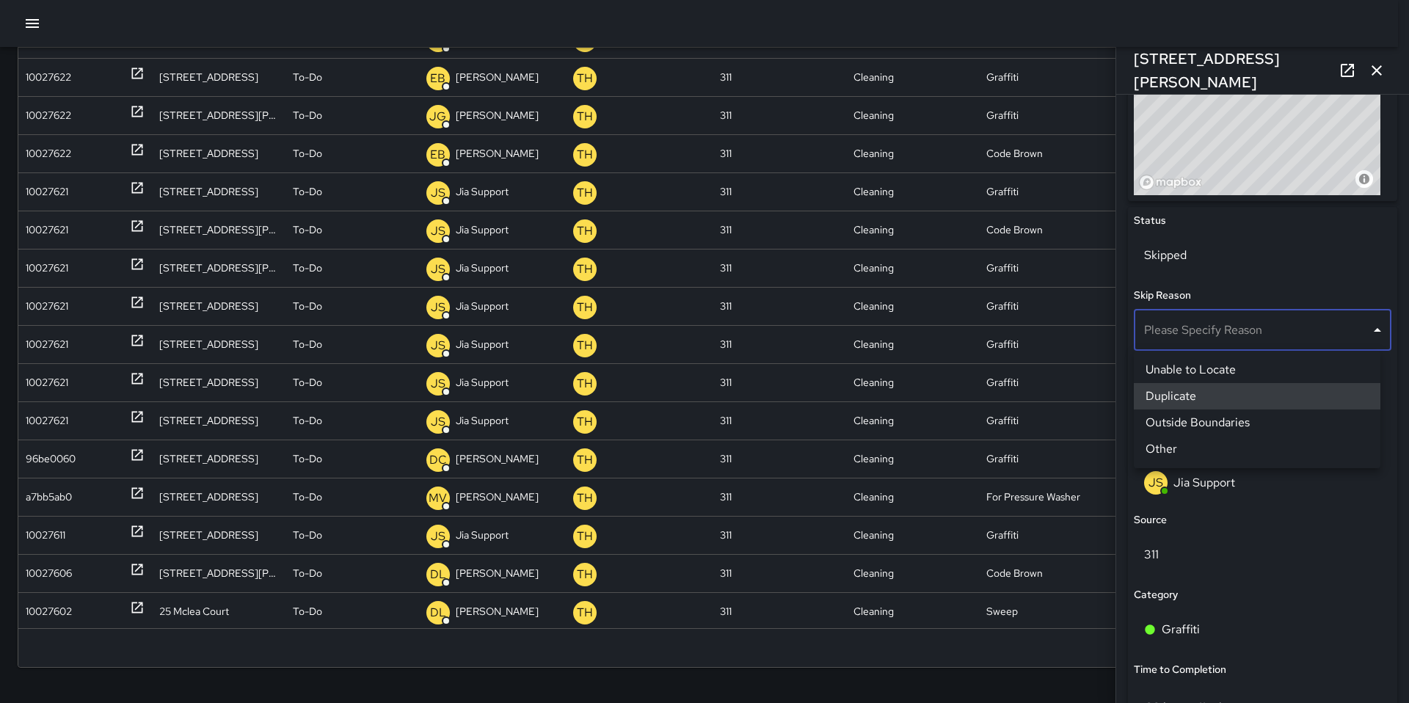
click at [1201, 395] on li "Duplicate" at bounding box center [1256, 396] width 246 height 26
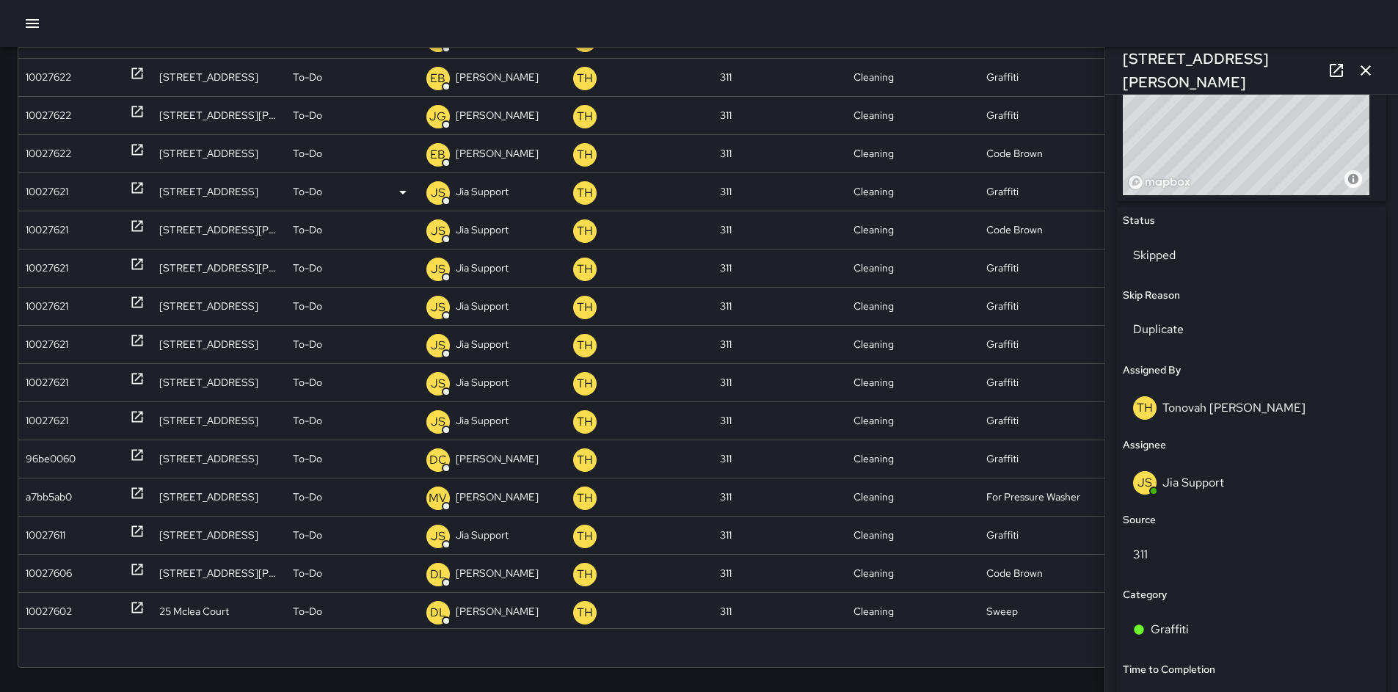
click at [23, 200] on div "10027621" at bounding box center [85, 191] width 134 height 38
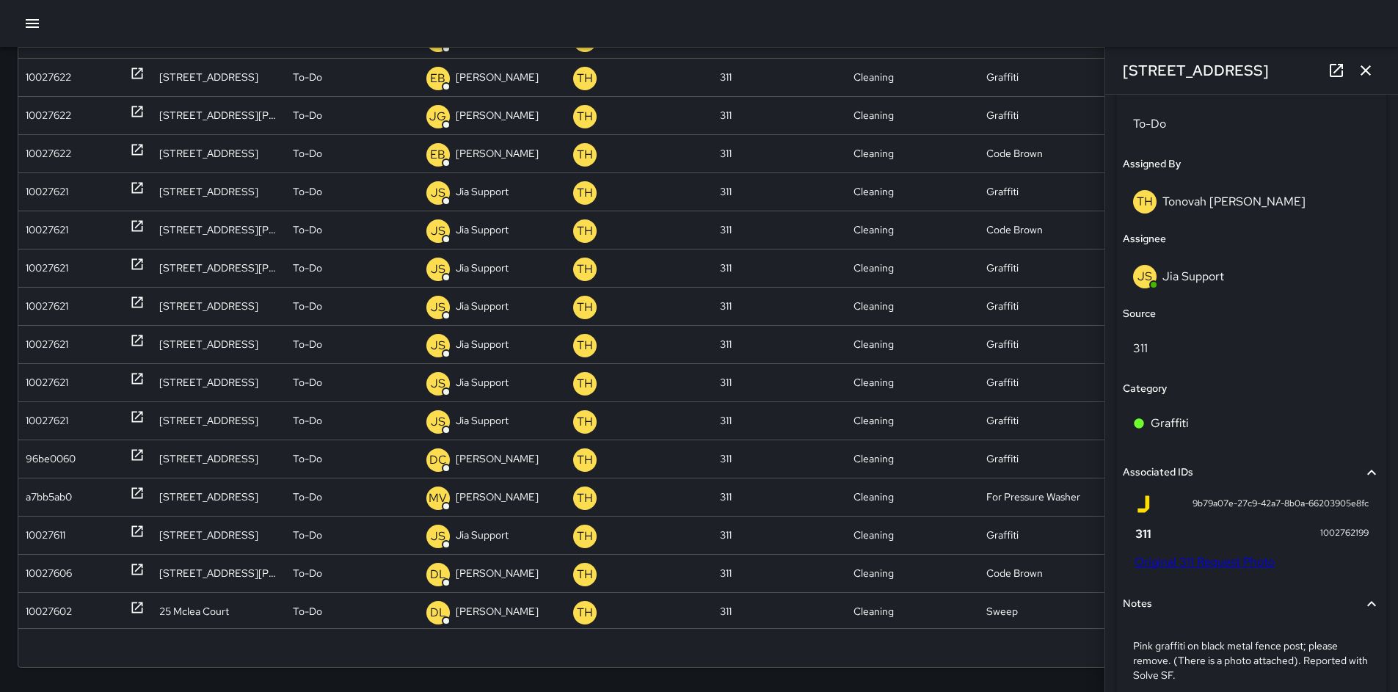
scroll to position [725, 0]
click at [1234, 549] on div "9b79a07e-27c9-42a7-8b0a-66203905e8fc 1002762199 Original 311 Request Photo" at bounding box center [1251, 531] width 234 height 74
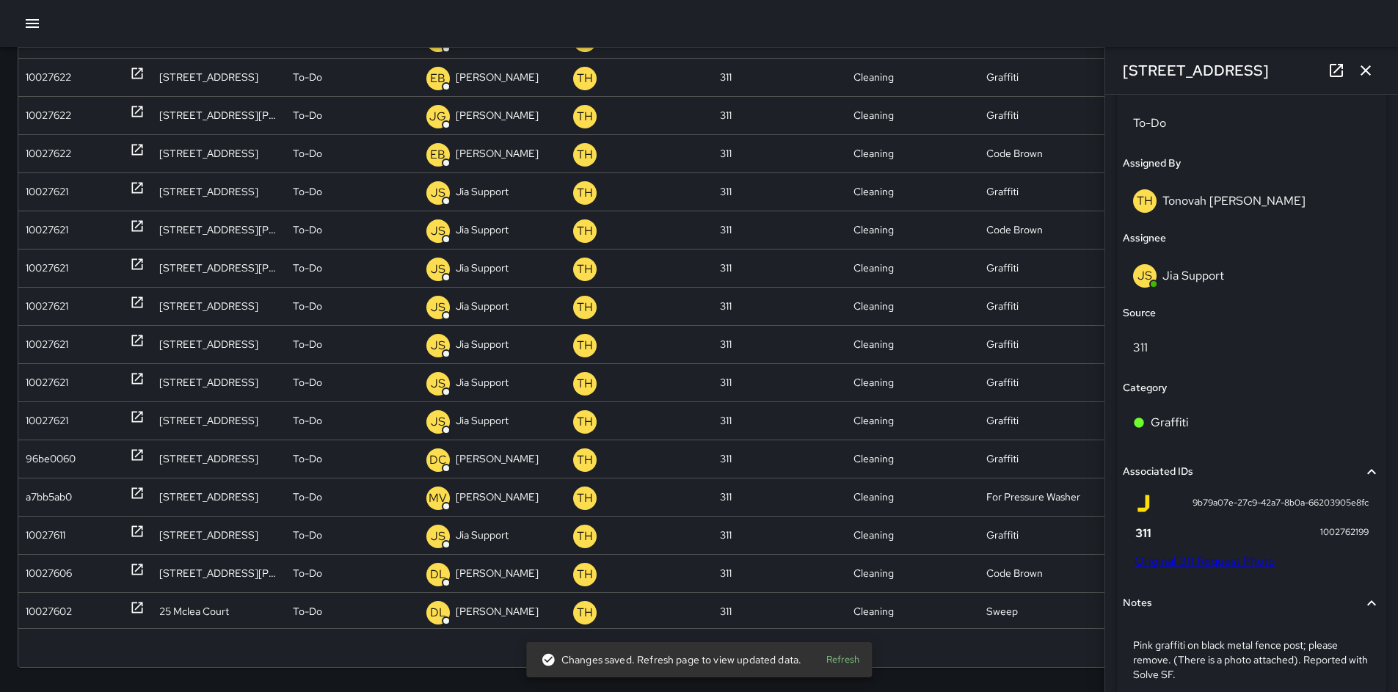
click at [1237, 556] on link "Original 311 Request Photo" at bounding box center [1204, 560] width 140 height 15
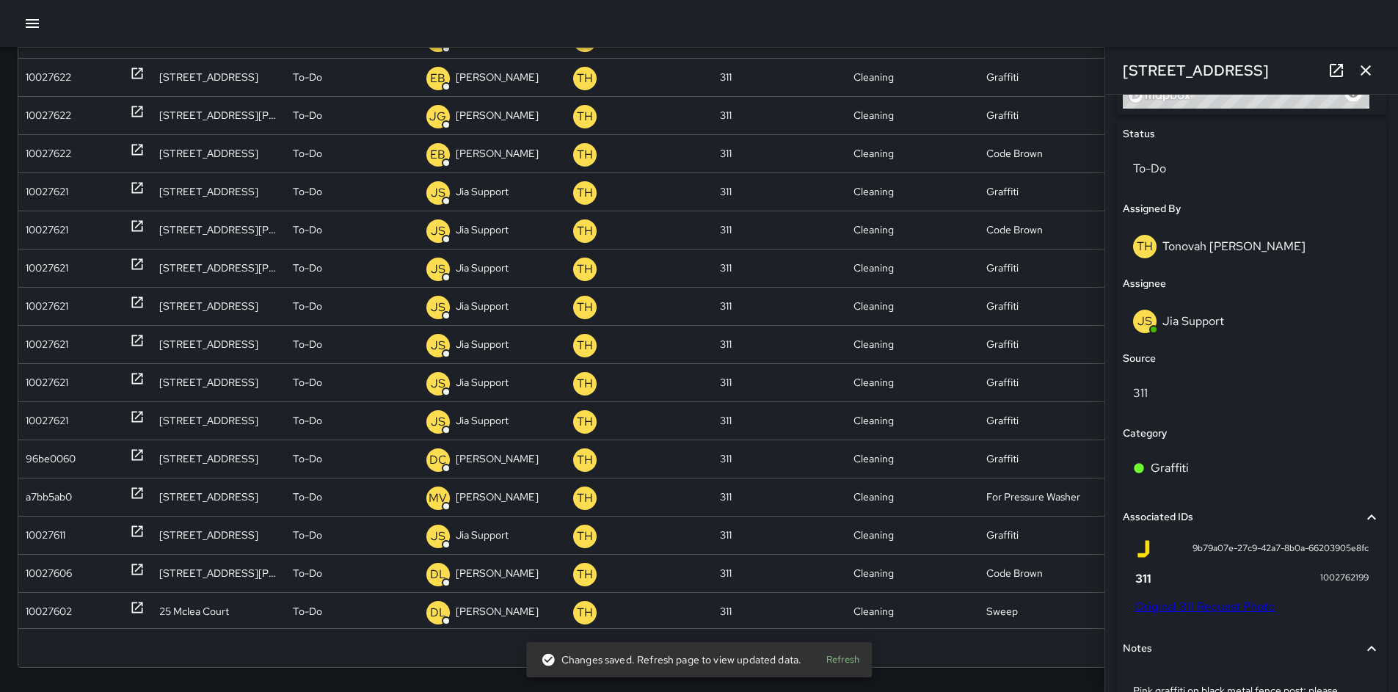
scroll to position [551, 0]
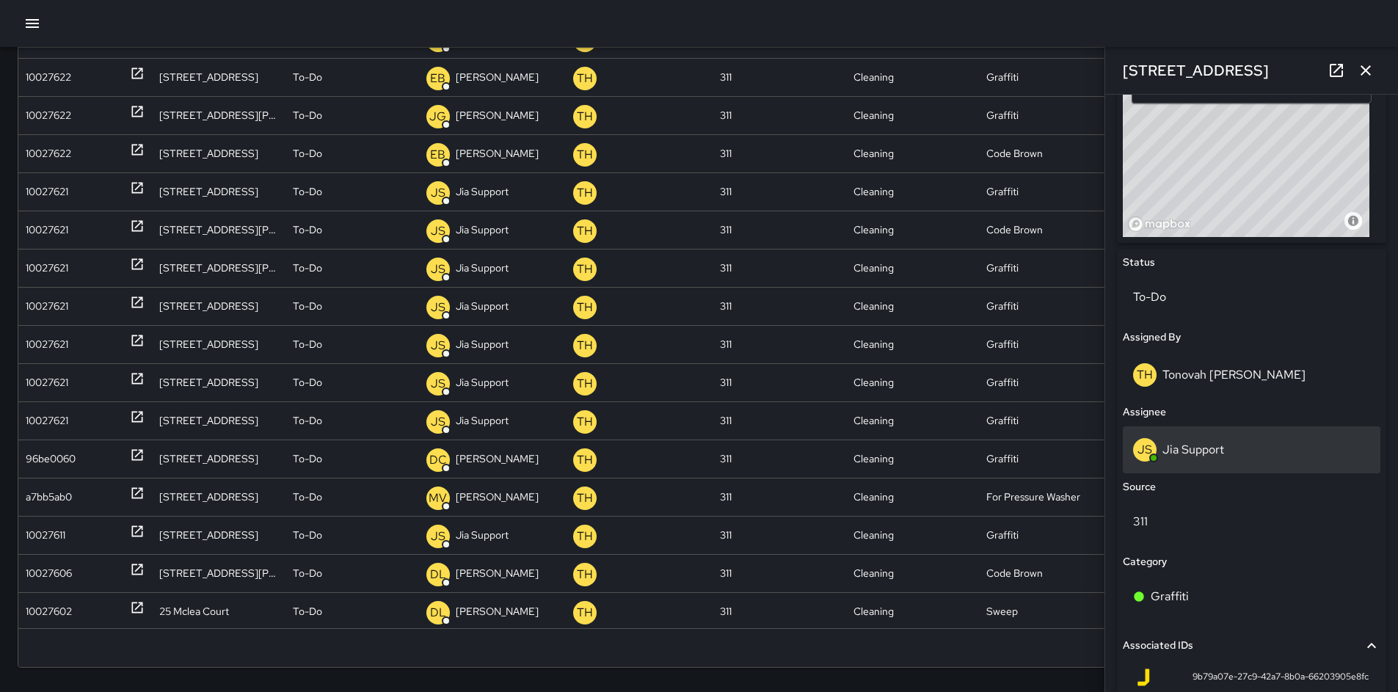
click at [1194, 447] on p "Jia Support" at bounding box center [1193, 449] width 62 height 15
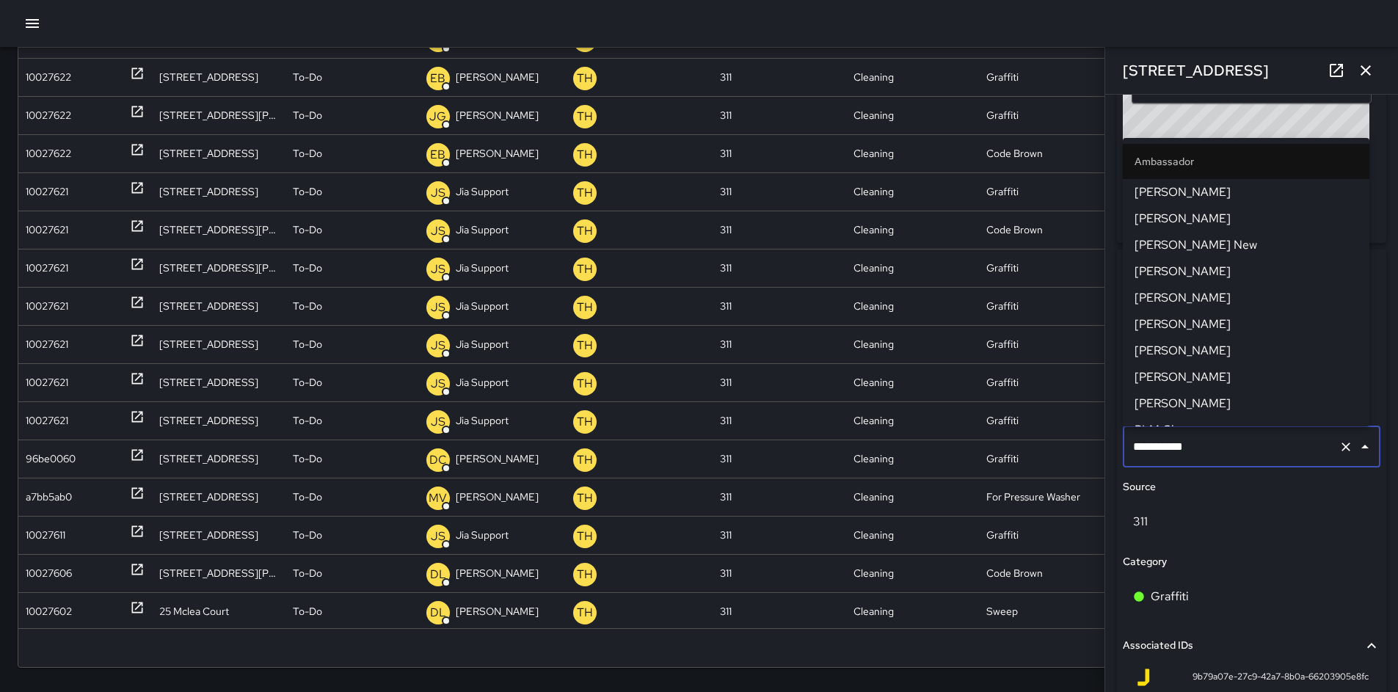
scroll to position [1315, 0]
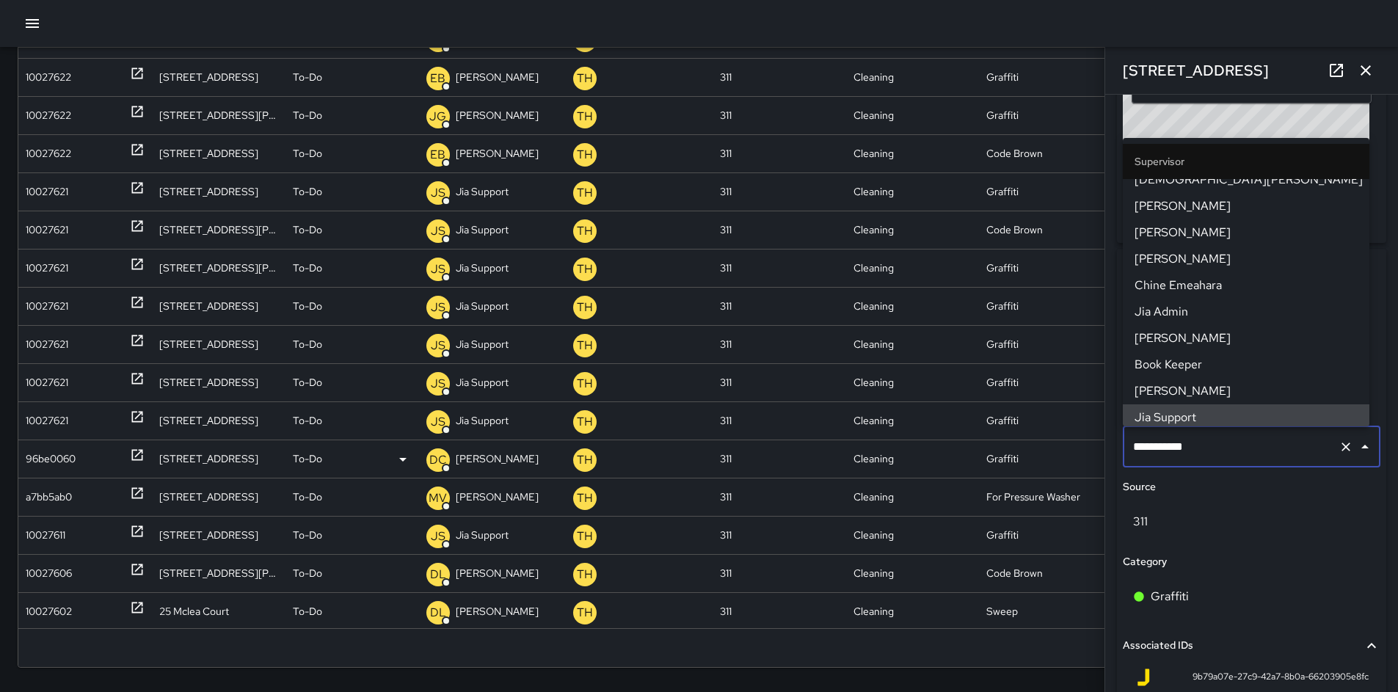
drag, startPoint x: 1208, startPoint y: 445, endPoint x: 1087, endPoint y: 450, distance: 120.5
click at [1099, 449] on div "Search Search New Task To-Do (141) Skipped (99+) Completed (99+) ID Location St…" at bounding box center [699, 286] width 1398 height 833
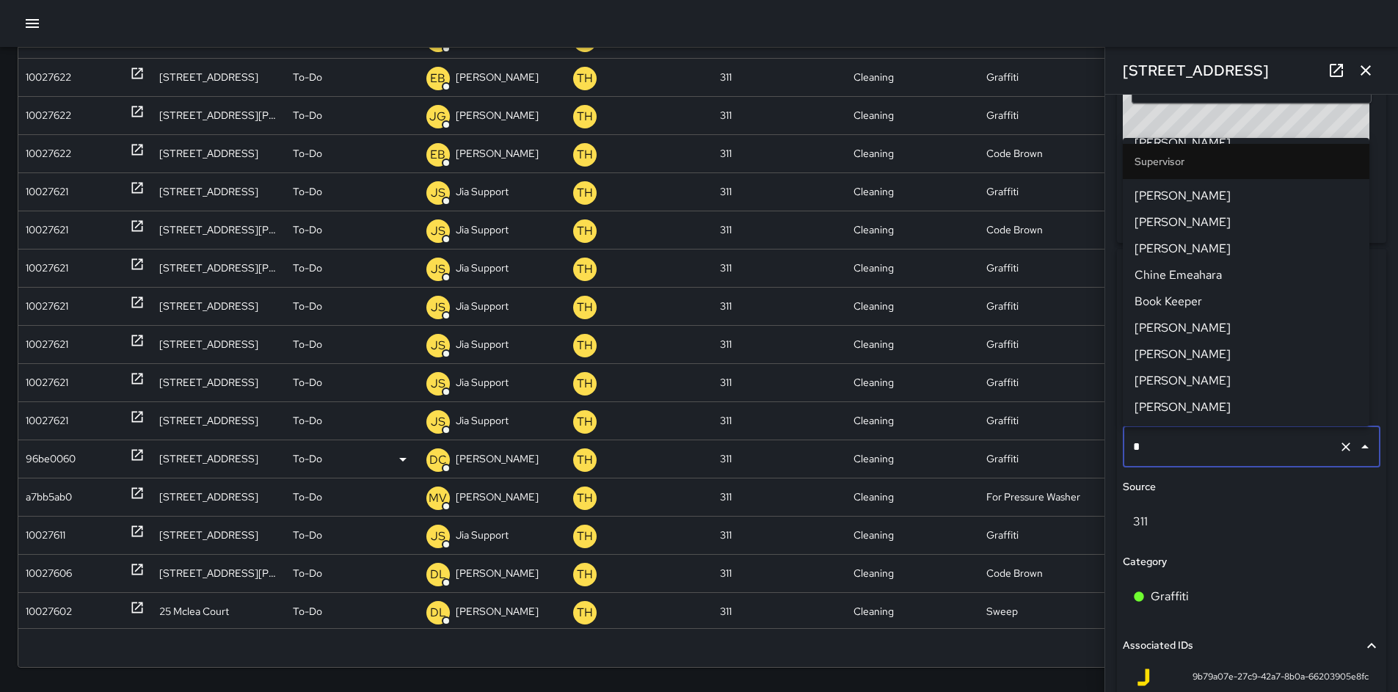
scroll to position [0, 0]
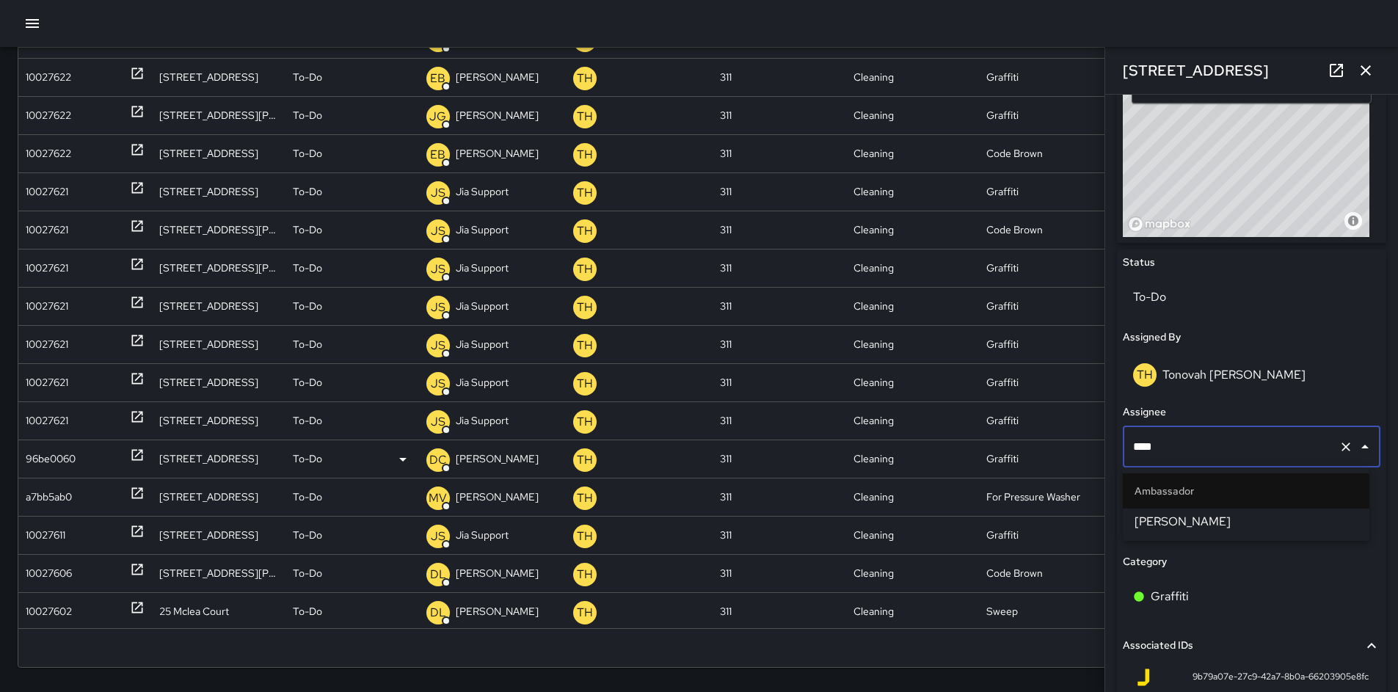
type input "*****"
click at [1175, 516] on span "[PERSON_NAME]" at bounding box center [1245, 522] width 223 height 18
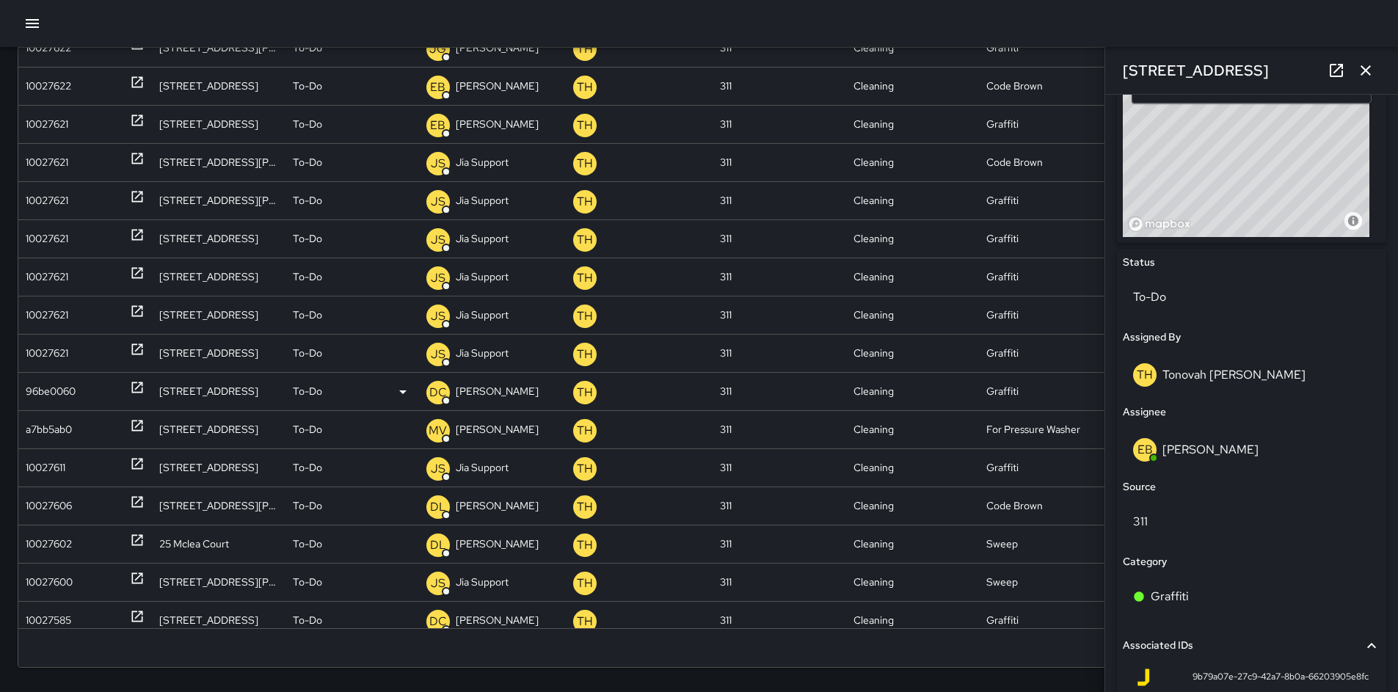
scroll to position [1585, 0]
click at [44, 164] on div "10027621" at bounding box center [47, 163] width 43 height 37
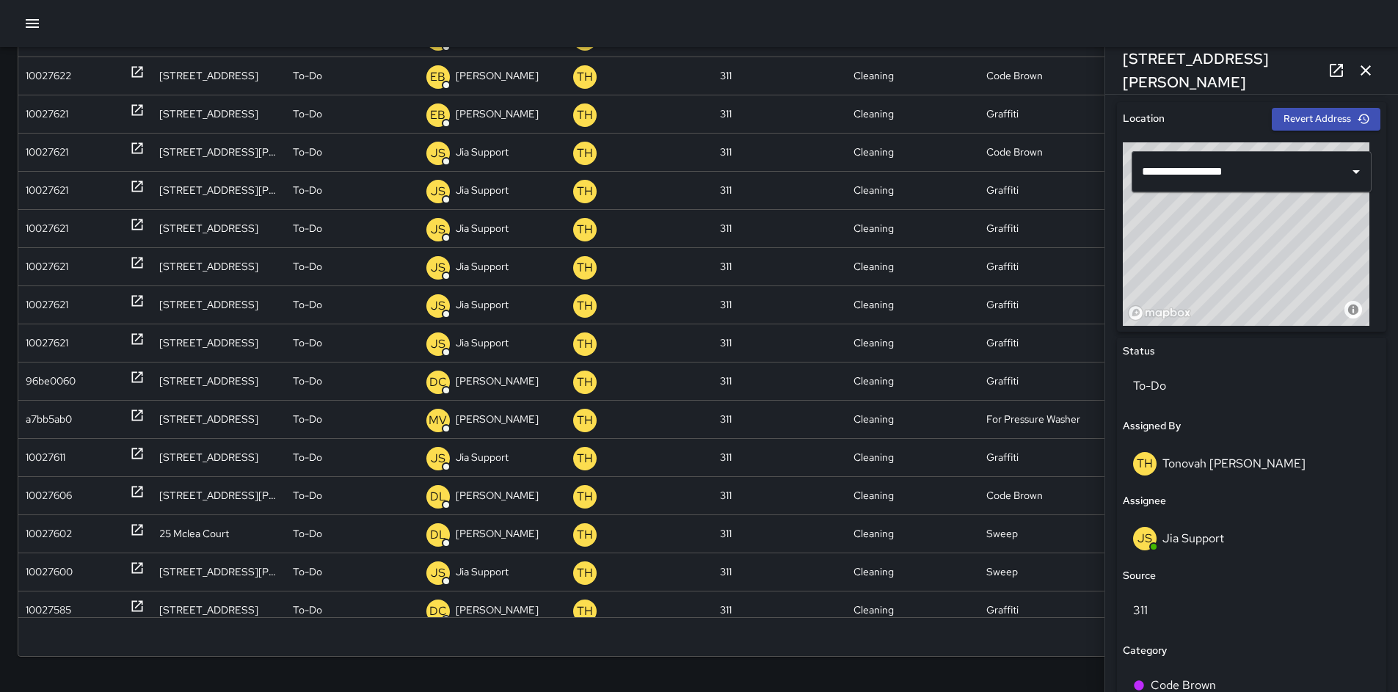
scroll to position [618, 0]
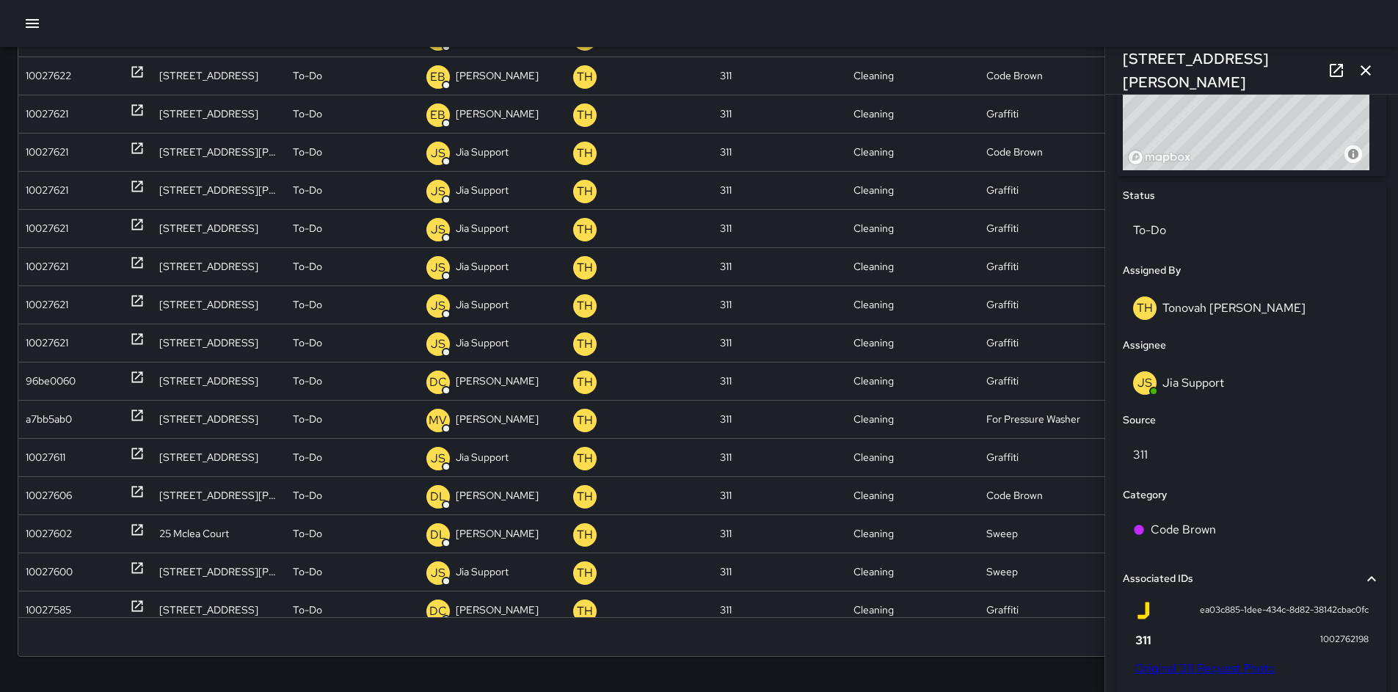
click at [1202, 662] on link "Original 311 Request Photo" at bounding box center [1204, 667] width 140 height 15
click at [1182, 379] on p "Jia Support" at bounding box center [1193, 382] width 62 height 15
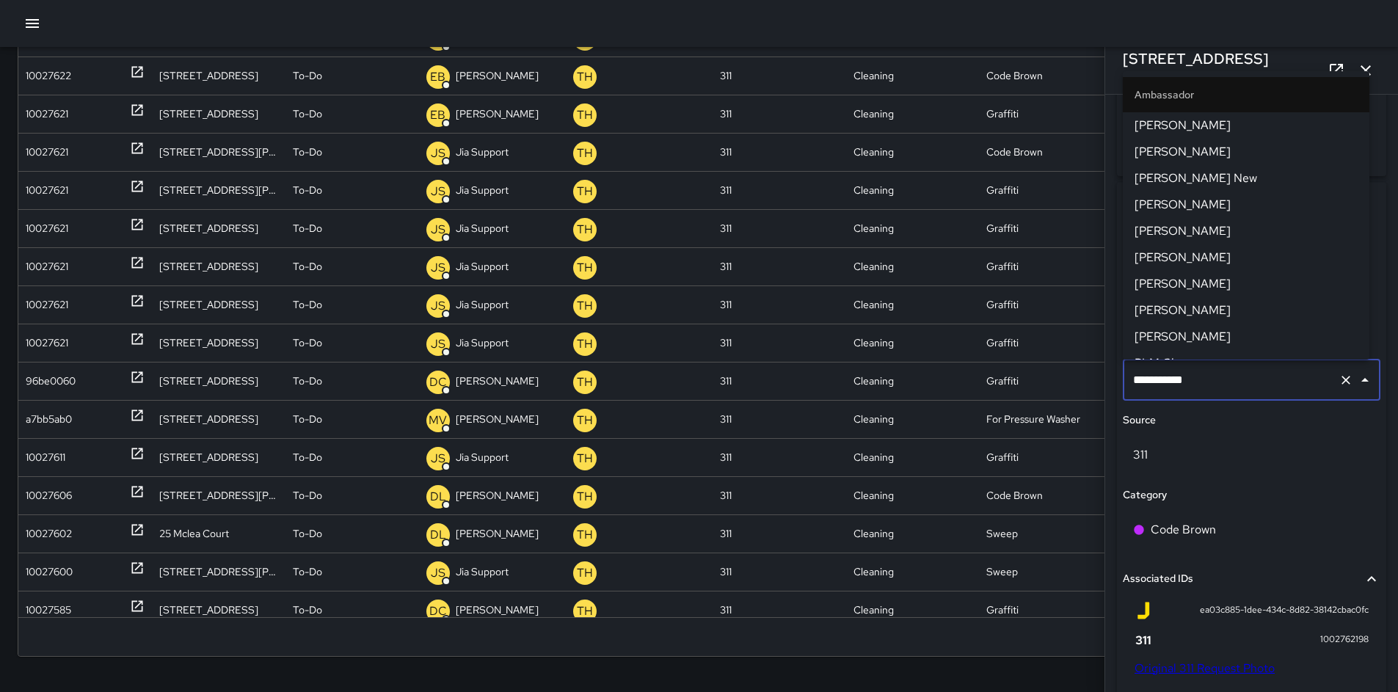
scroll to position [1315, 0]
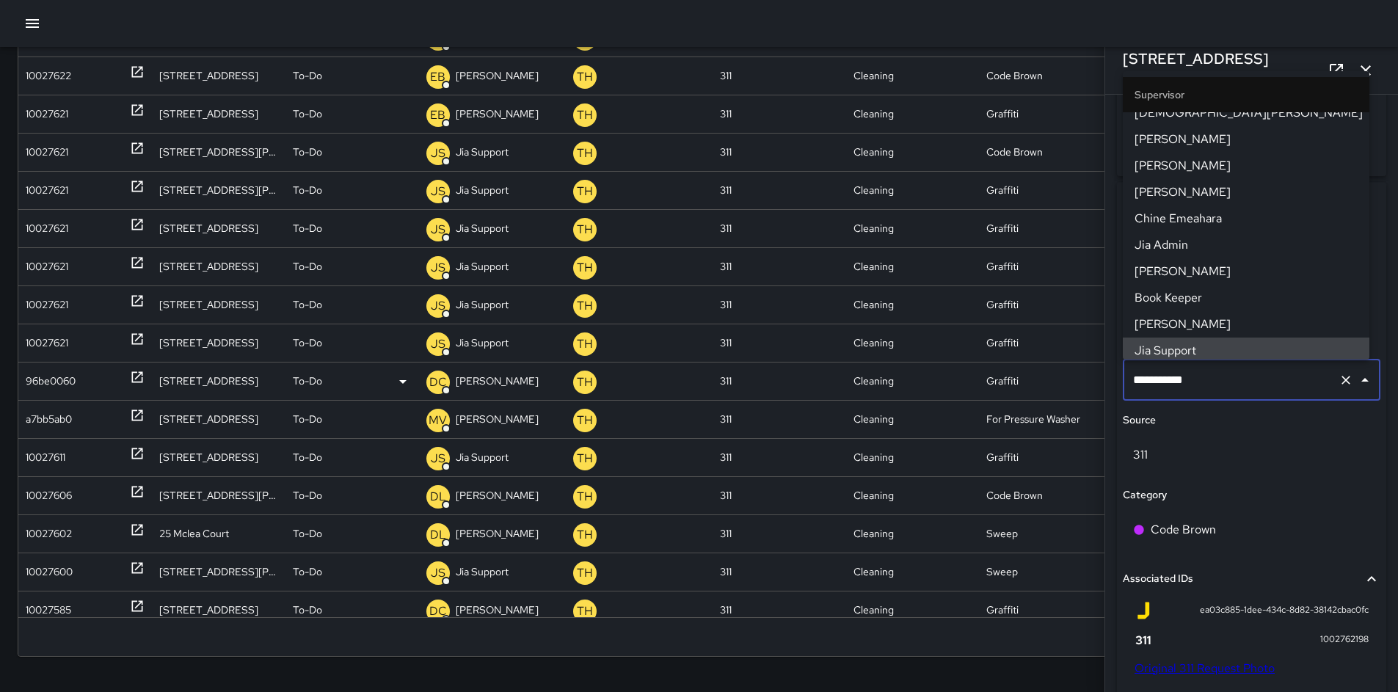
drag, startPoint x: 1144, startPoint y: 385, endPoint x: 1101, endPoint y: 384, distance: 42.6
click at [1117, 386] on div "**********" at bounding box center [1251, 529] width 269 height 695
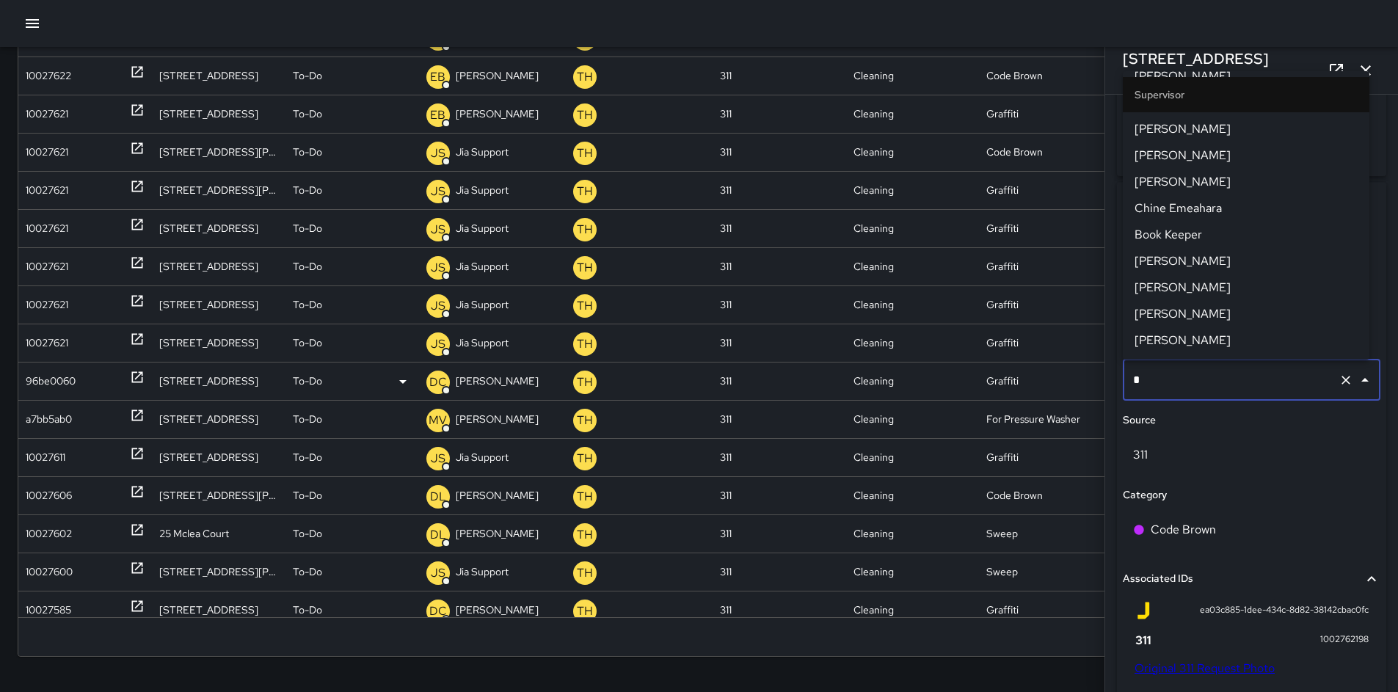
scroll to position [0, 0]
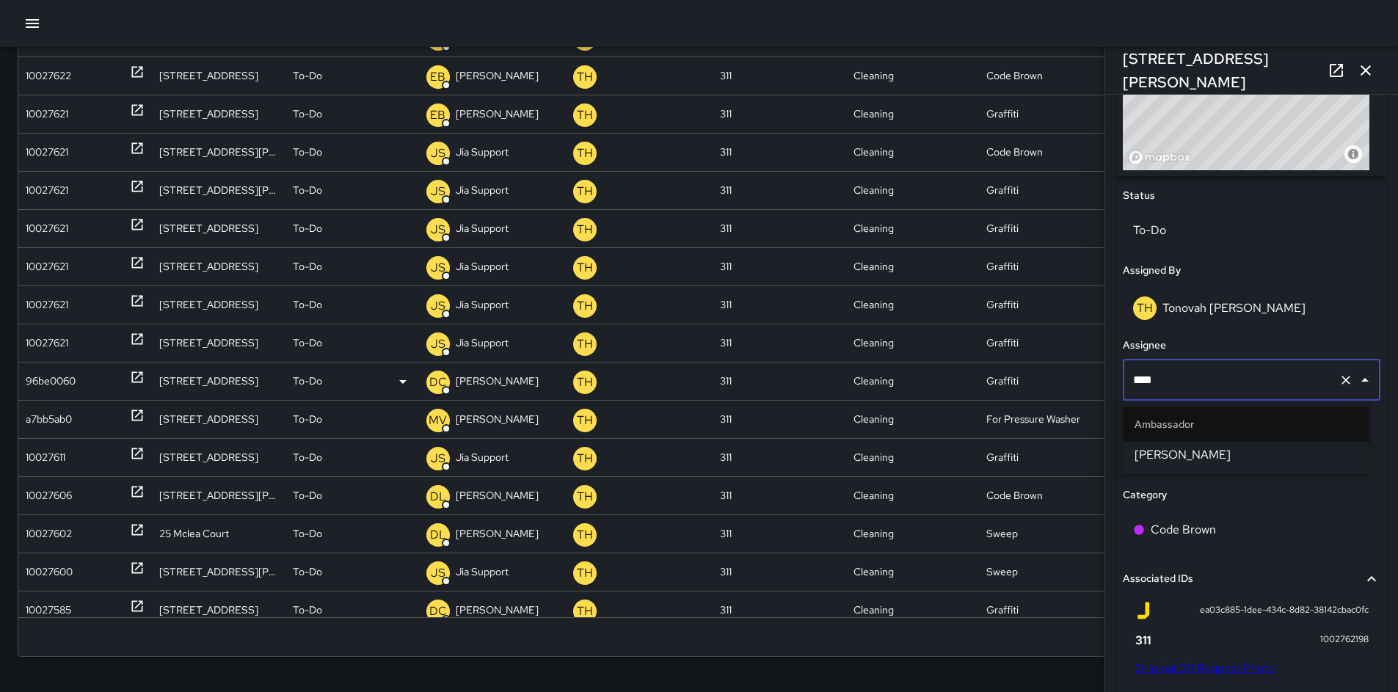
type input "*****"
click at [1134, 458] on span "[PERSON_NAME]" at bounding box center [1245, 455] width 223 height 18
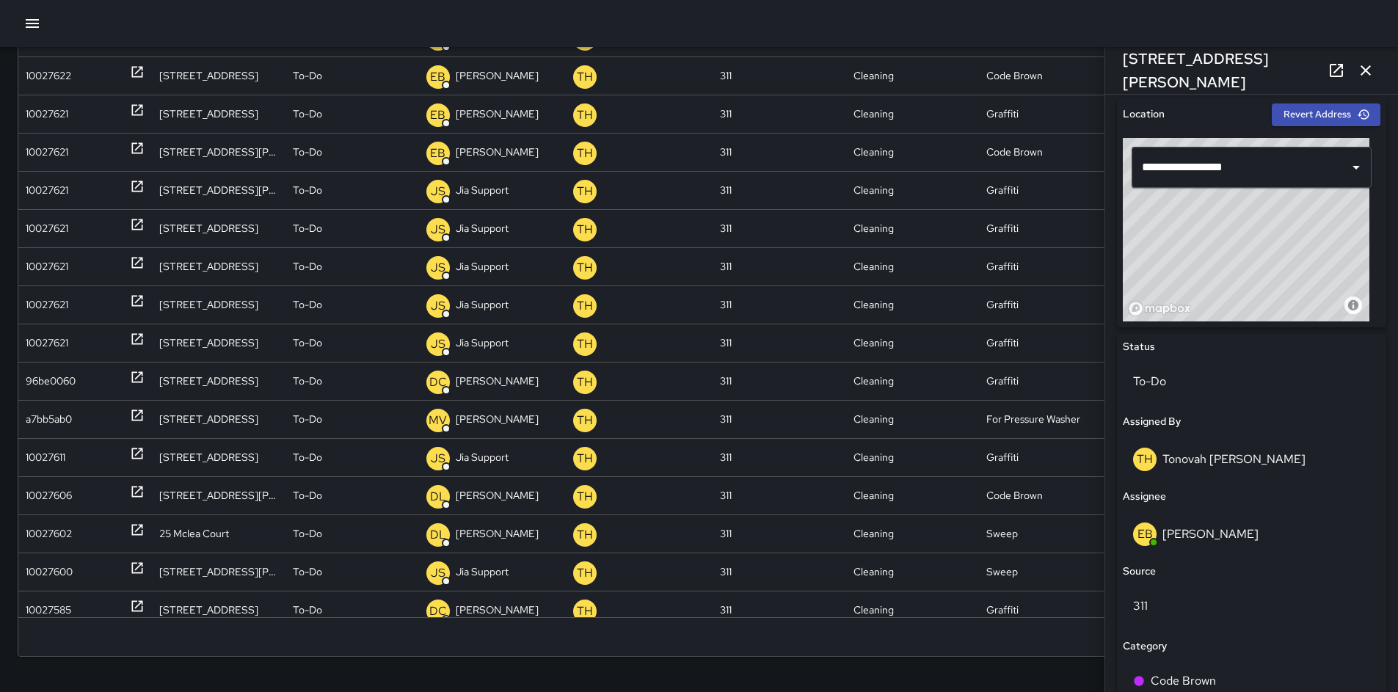
scroll to position [313, 0]
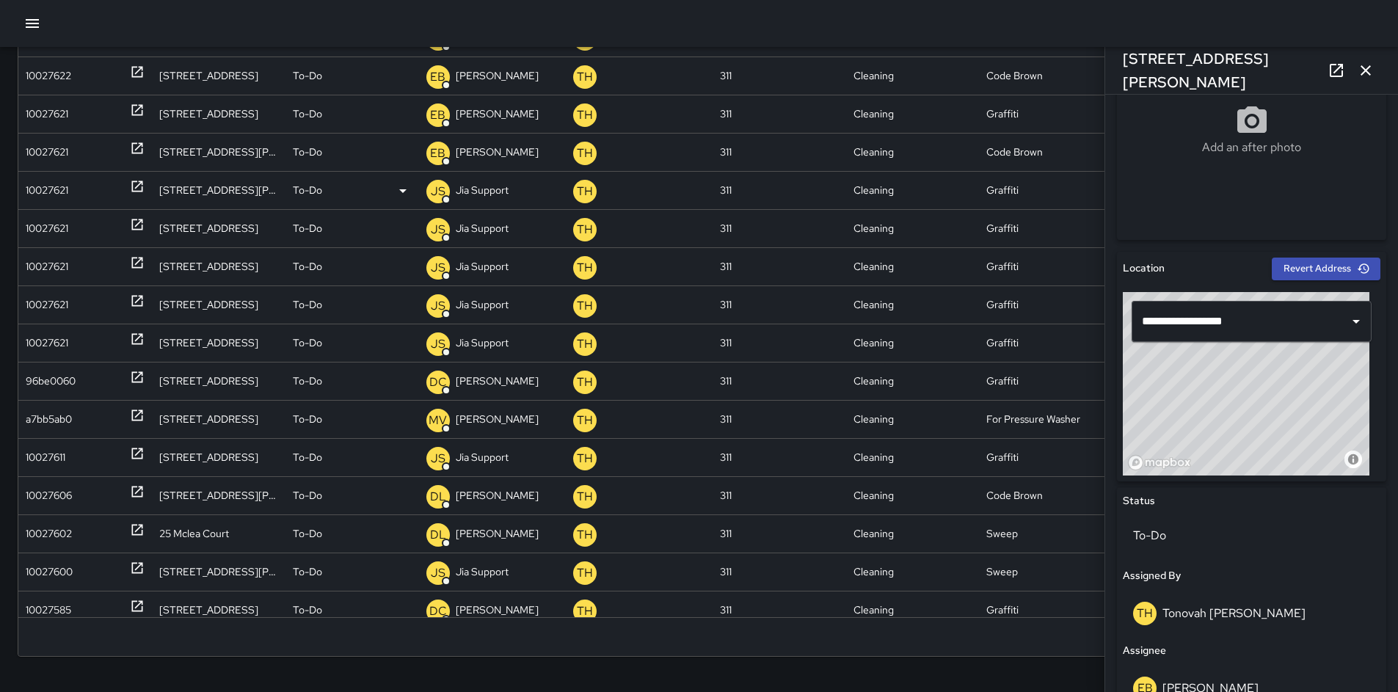
click at [42, 190] on div "10027621" at bounding box center [47, 190] width 43 height 37
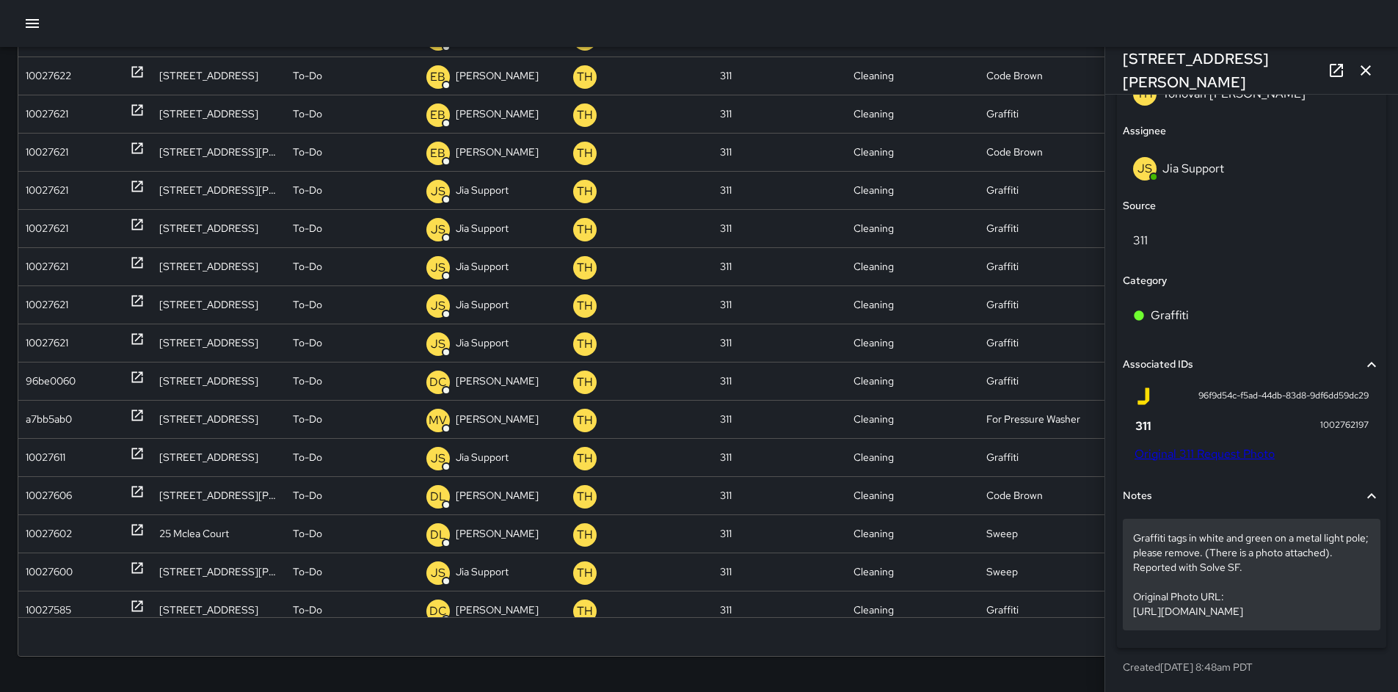
scroll to position [861, 0]
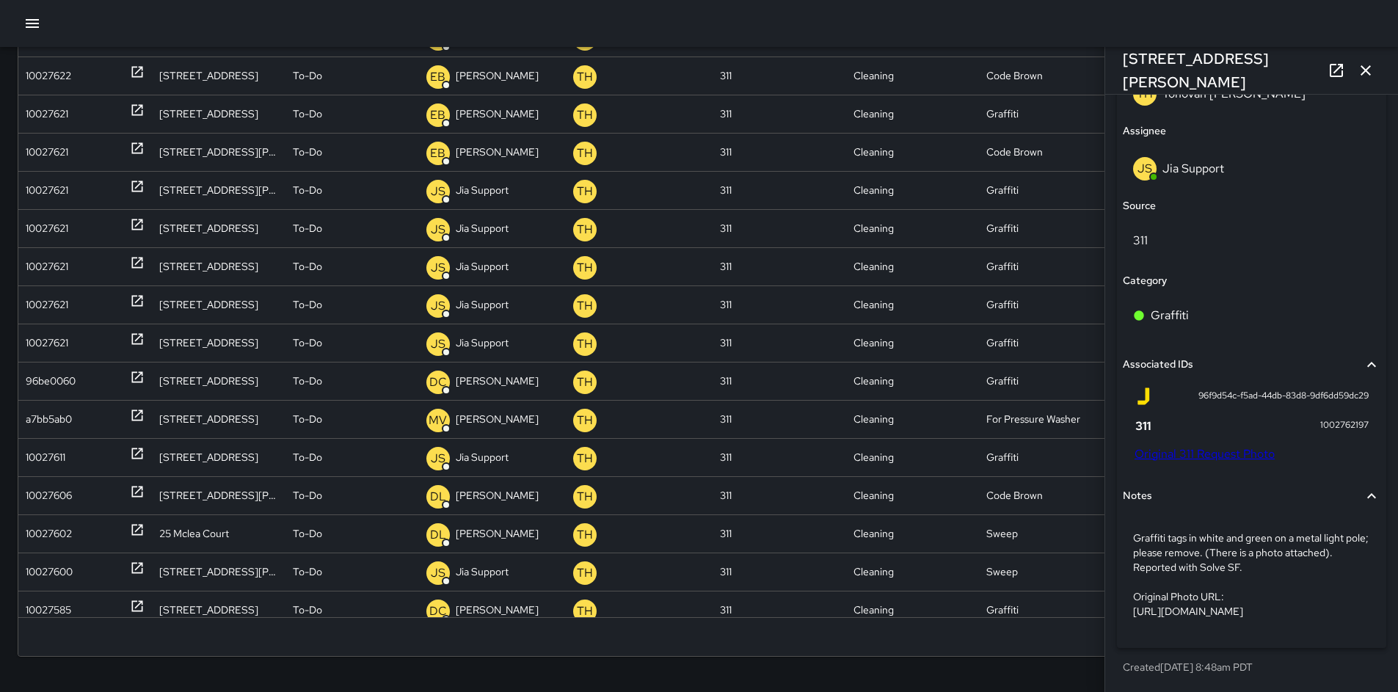
click at [1182, 446] on link "Original 311 Request Photo" at bounding box center [1204, 453] width 140 height 15
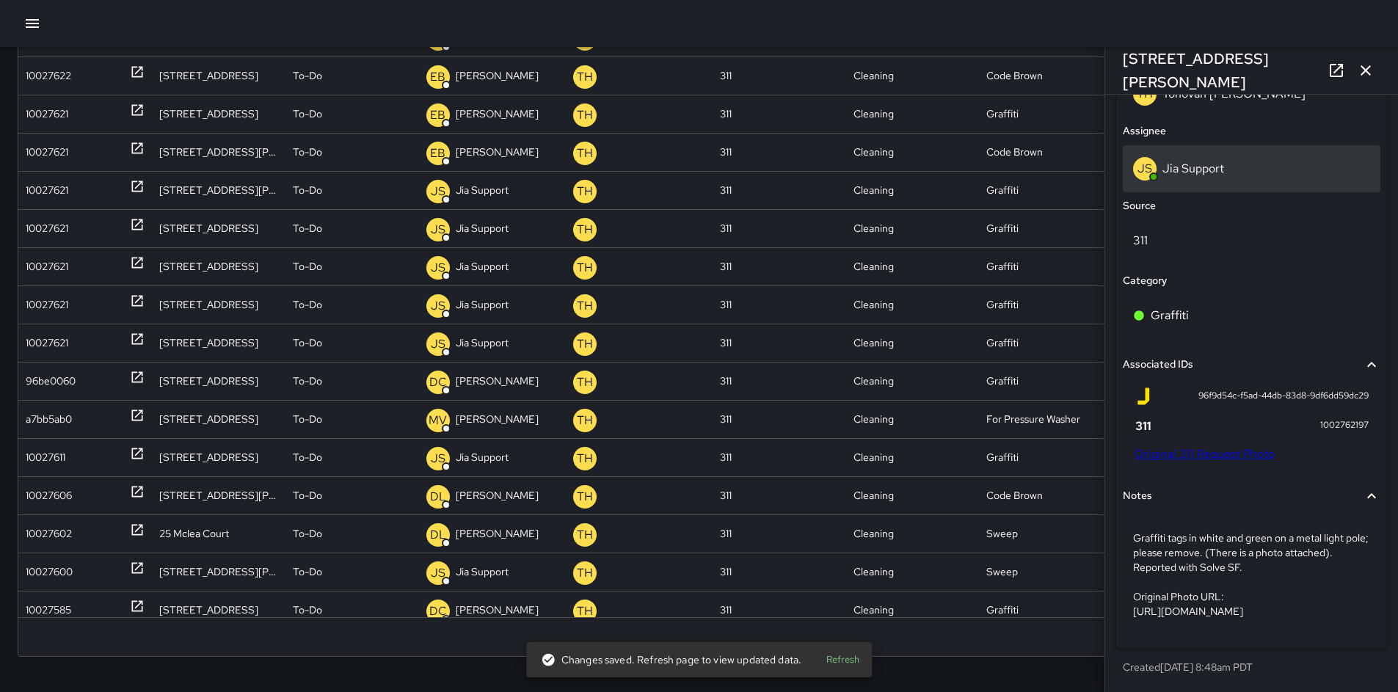
click at [1188, 161] on p "Jia Support" at bounding box center [1193, 168] width 62 height 15
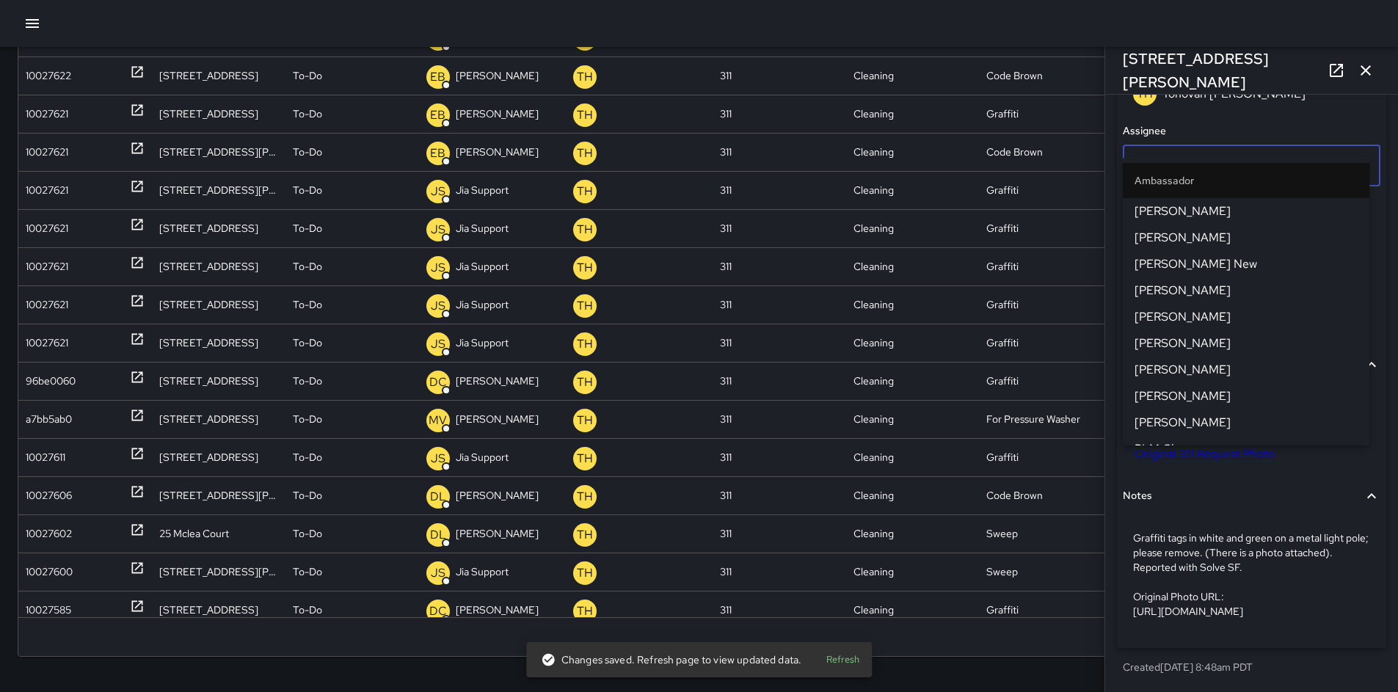
scroll to position [1315, 0]
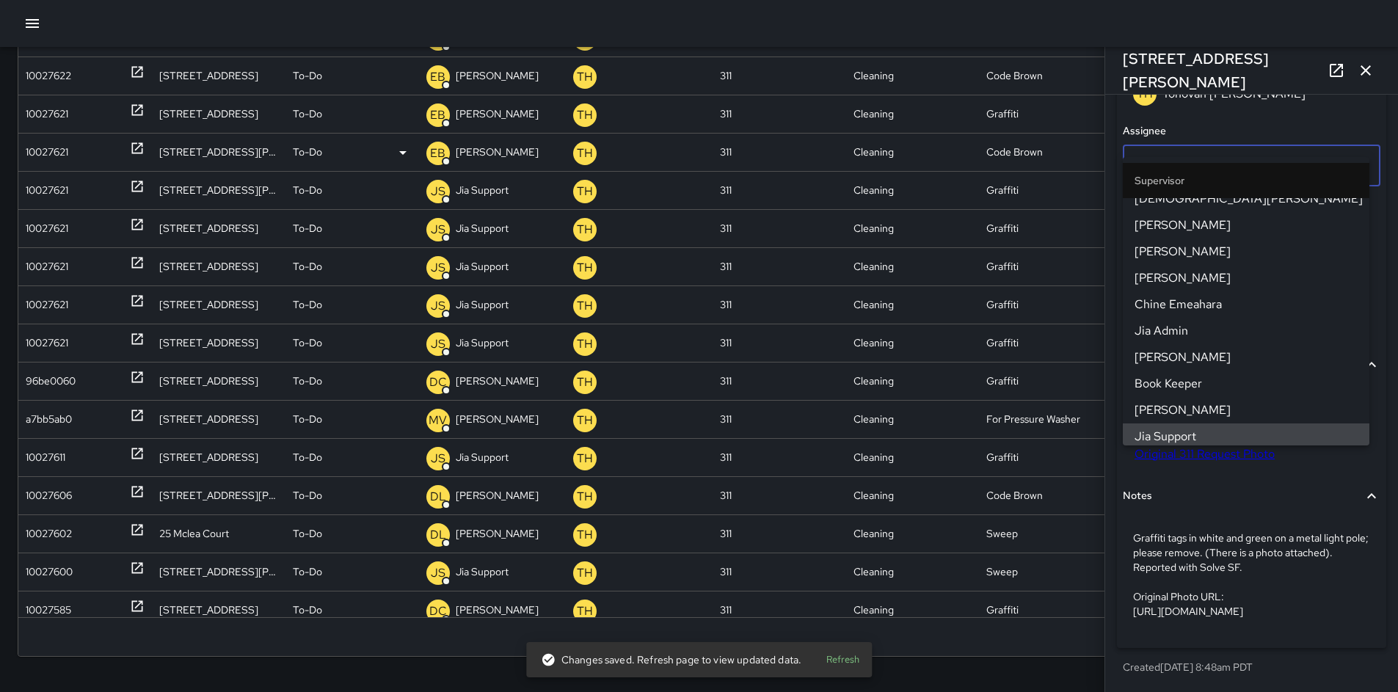
drag, startPoint x: 1166, startPoint y: 136, endPoint x: 1062, endPoint y: 137, distance: 104.2
click at [1100, 135] on div "Search Search New Task To-Do (141) Skipped (99+) Completed (99+) ID Location St…" at bounding box center [699, 275] width 1398 height 833
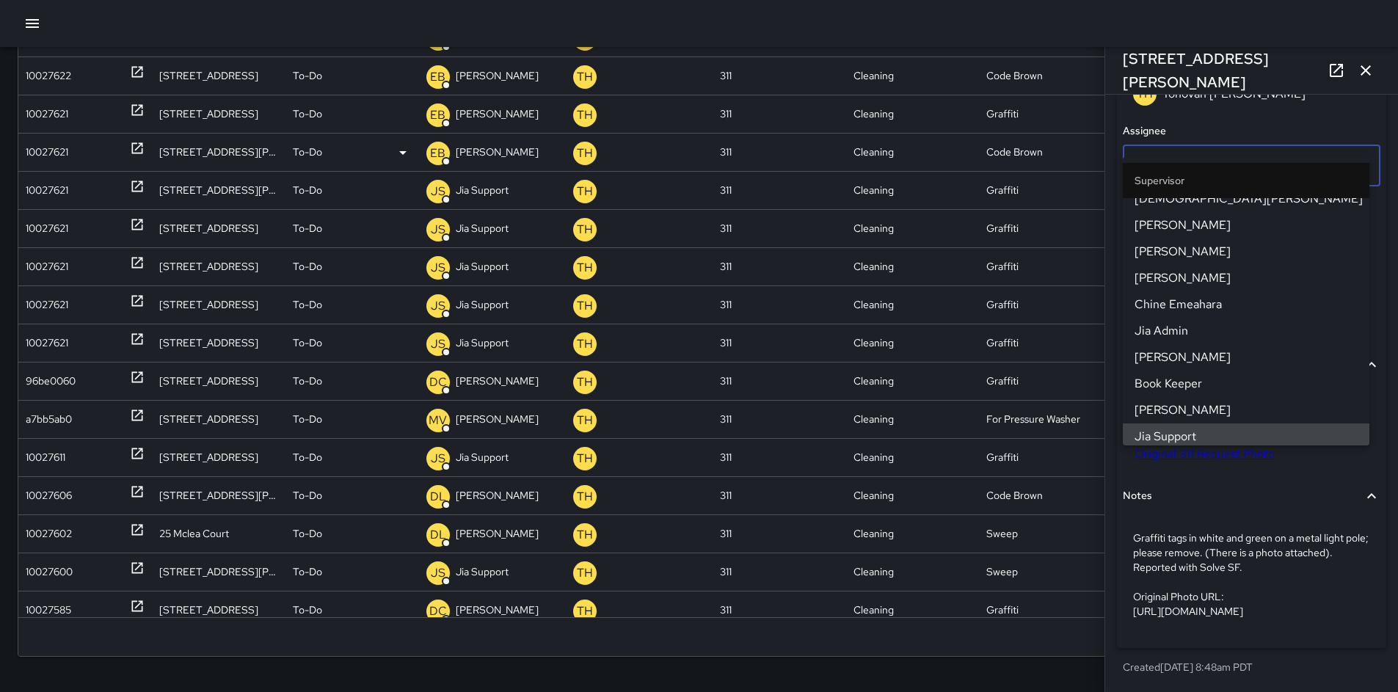
scroll to position [0, 0]
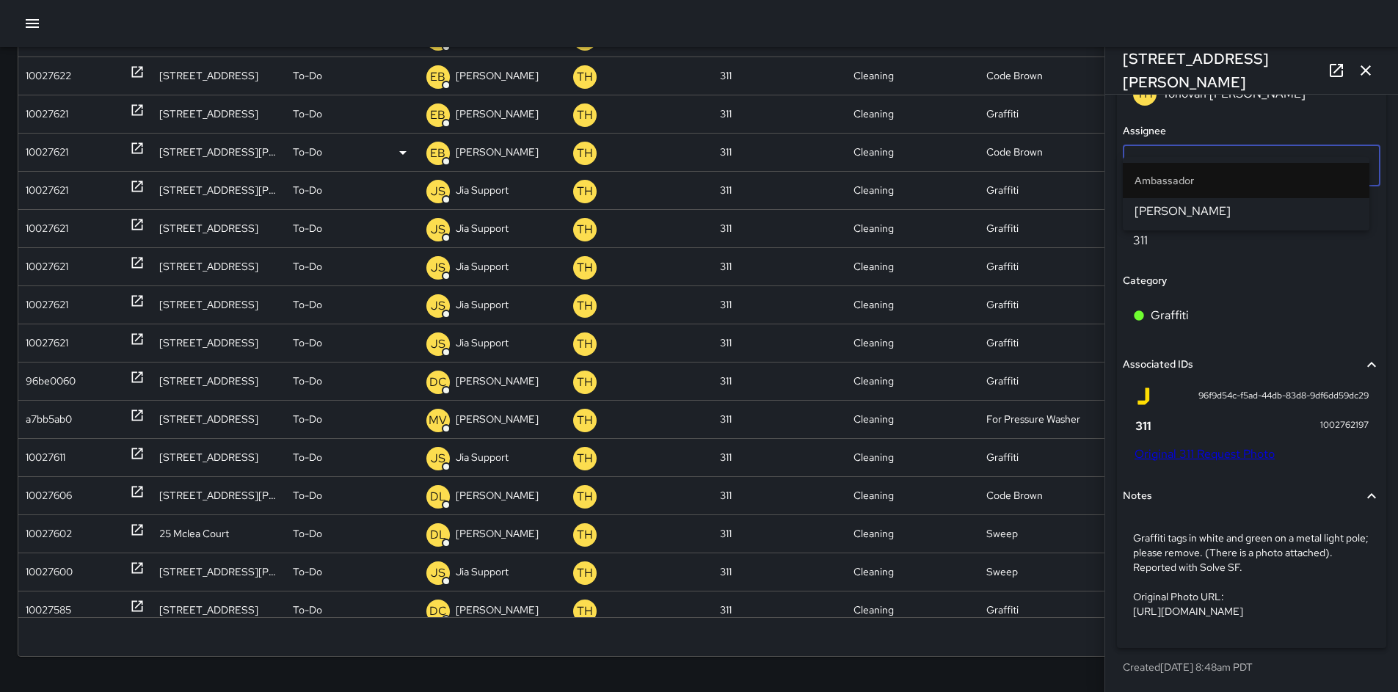
type input "*****"
click at [1172, 209] on span "[PERSON_NAME]" at bounding box center [1245, 211] width 223 height 18
click at [40, 226] on div "10027621" at bounding box center [47, 228] width 43 height 37
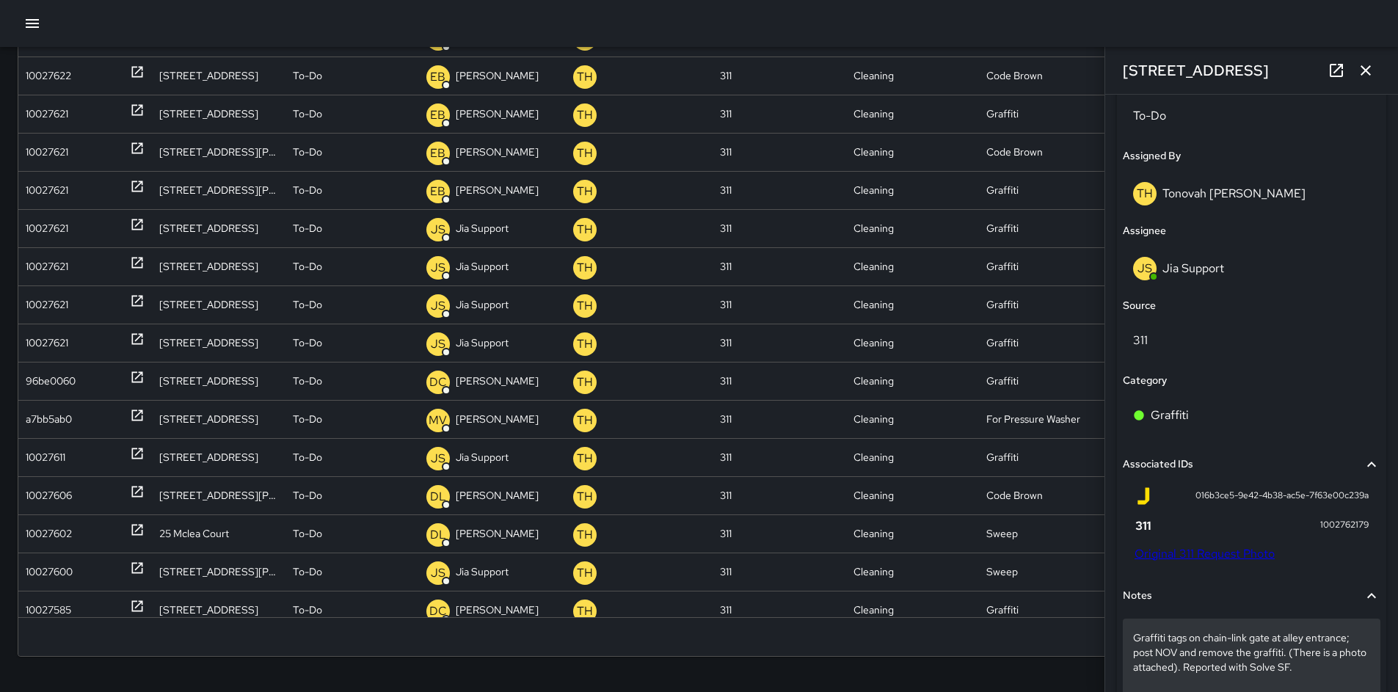
scroll to position [742, 0]
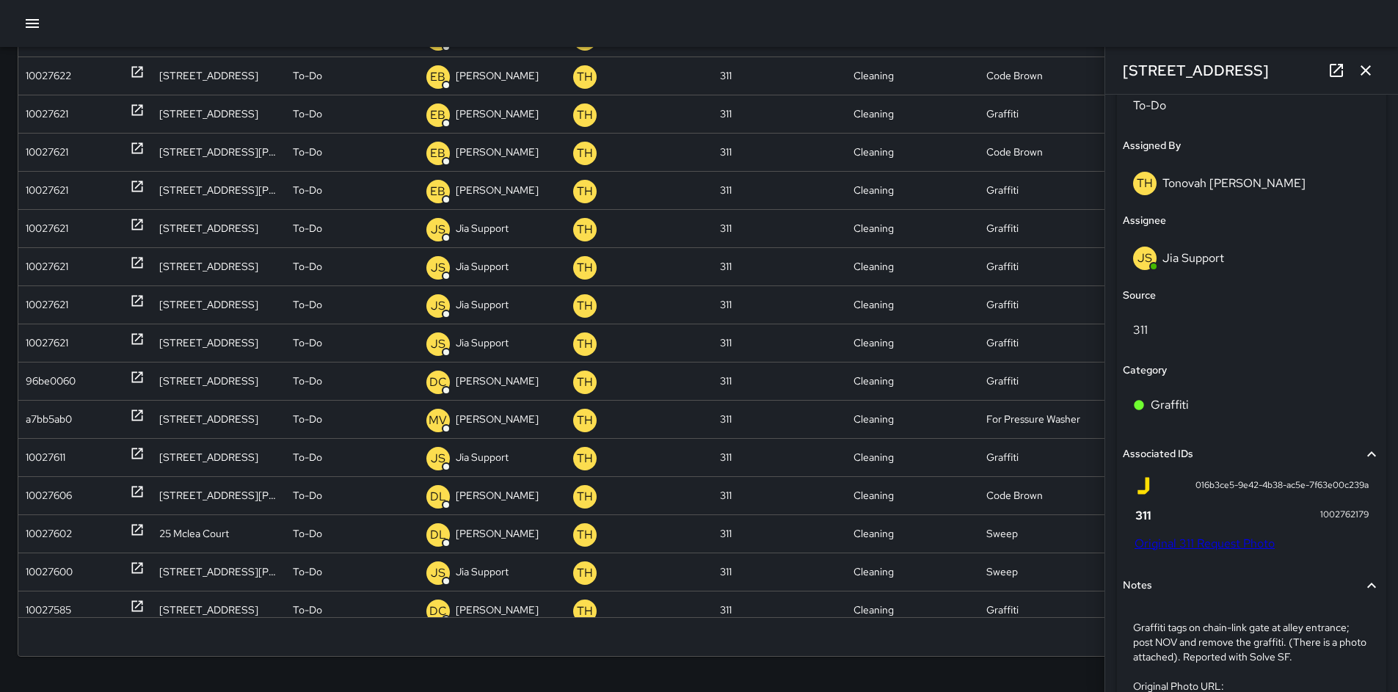
click at [1204, 543] on link "Original 311 Request Photo" at bounding box center [1204, 543] width 140 height 15
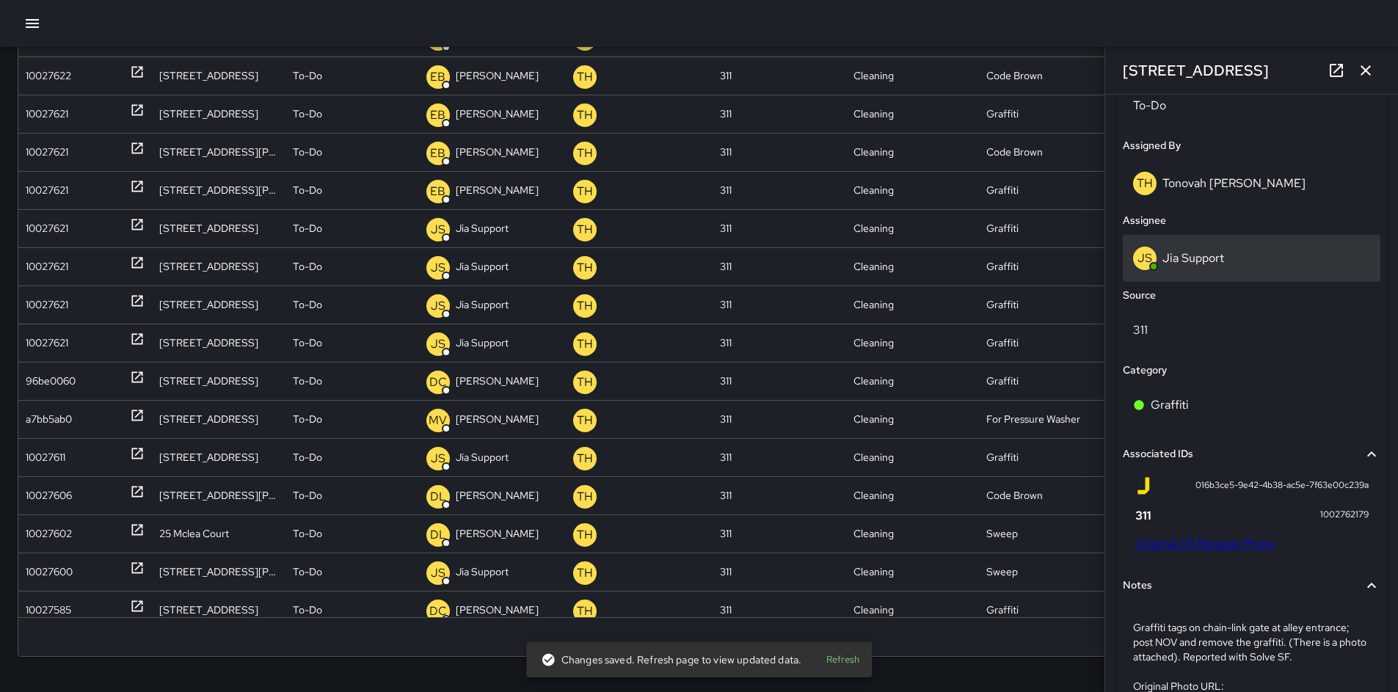
click at [1185, 258] on p "Jia Support" at bounding box center [1193, 257] width 62 height 15
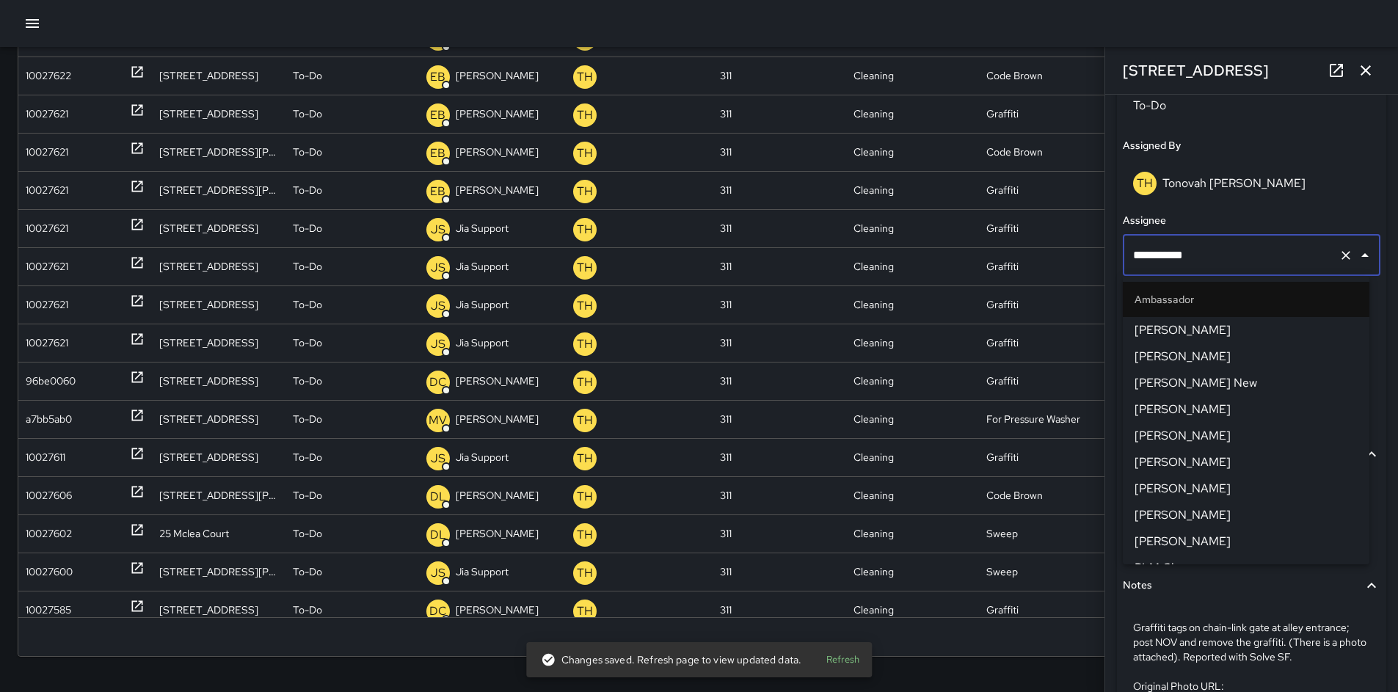
scroll to position [1315, 0]
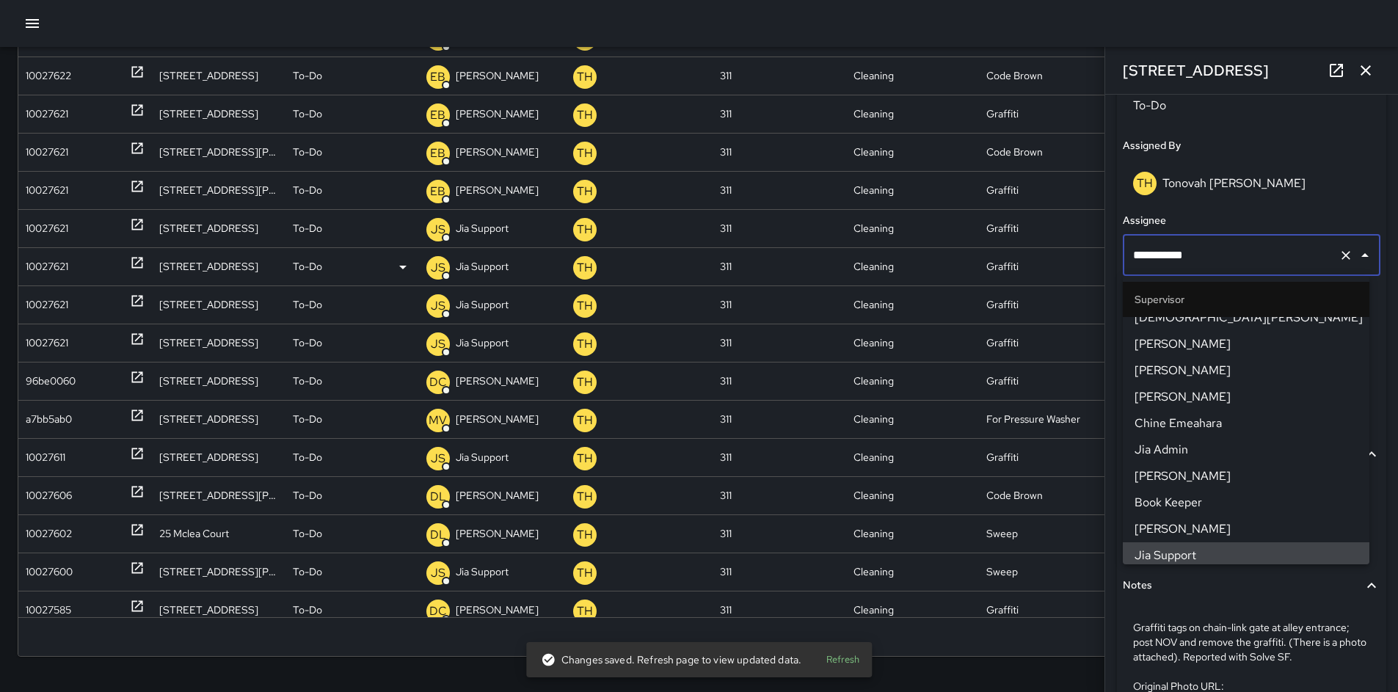
drag, startPoint x: 1199, startPoint y: 255, endPoint x: 1044, endPoint y: 251, distance: 154.8
click at [1045, 251] on div "Search Search New Task To-Do (141) Skipped (99+) Completed (99+) ID Location St…" at bounding box center [699, 275] width 1398 height 833
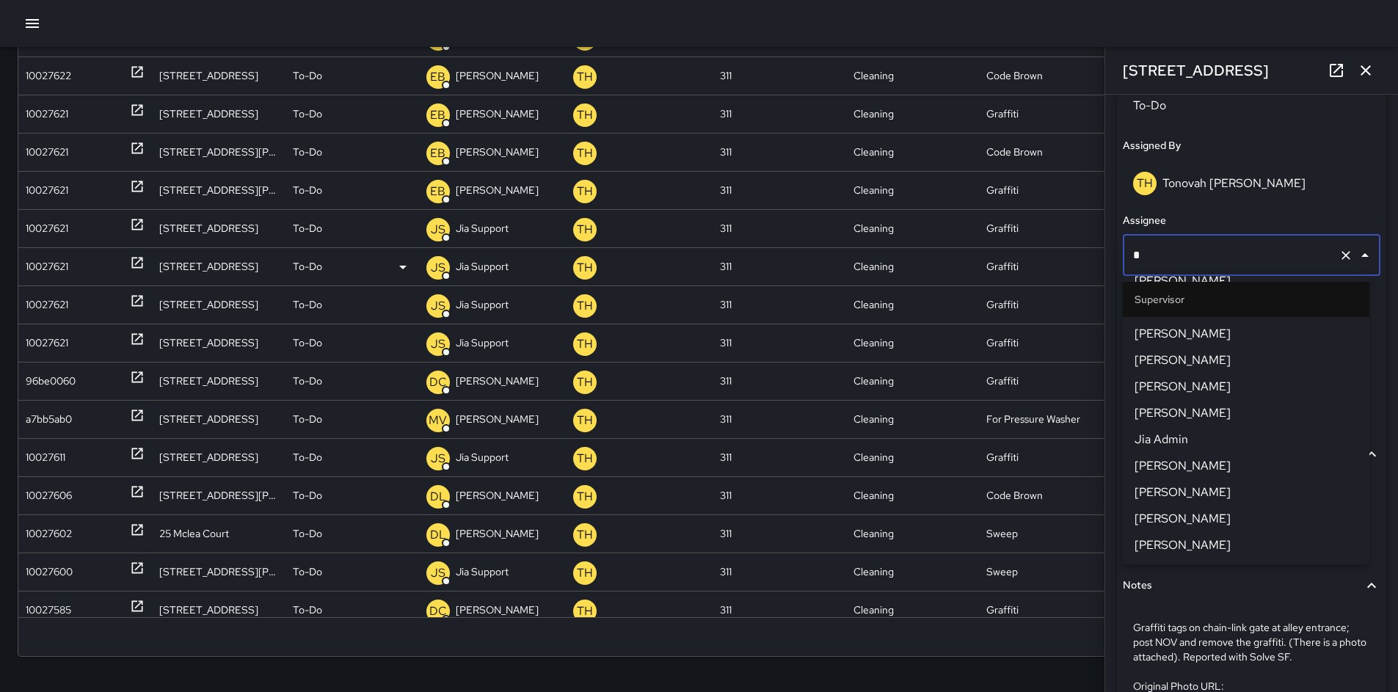
scroll to position [0, 0]
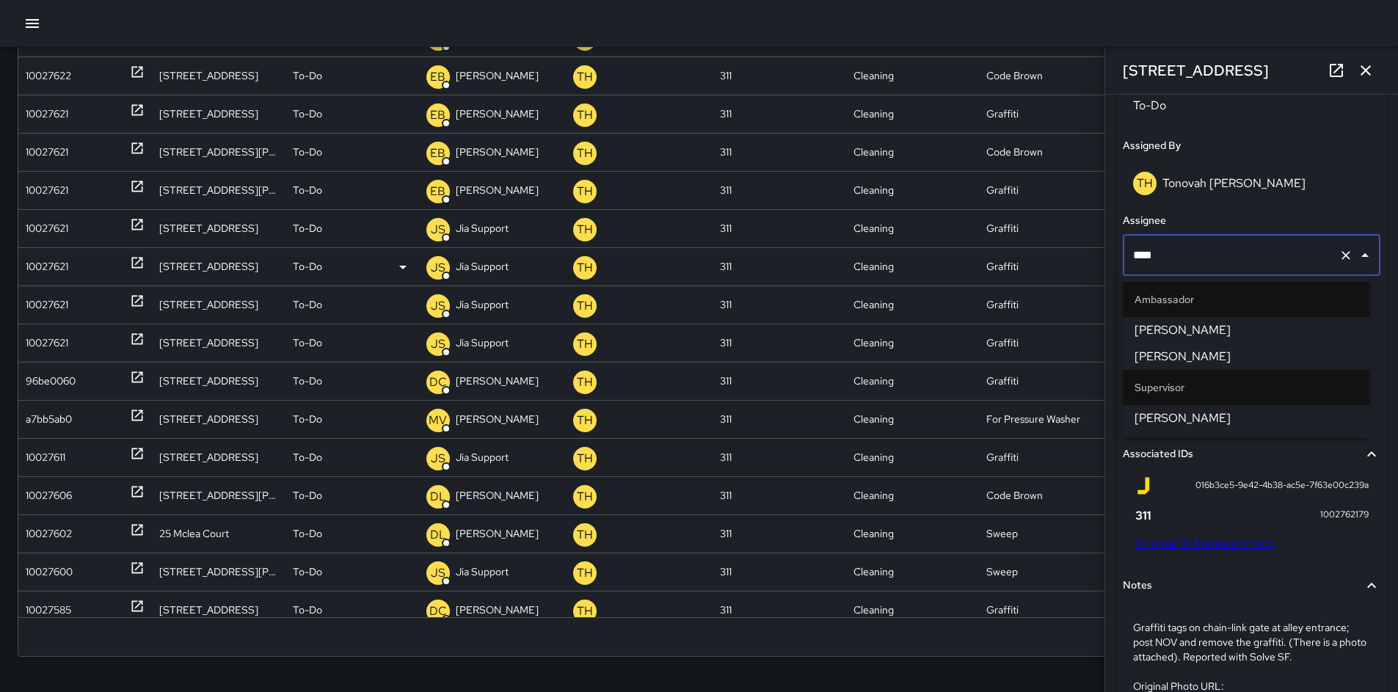
type input "*****"
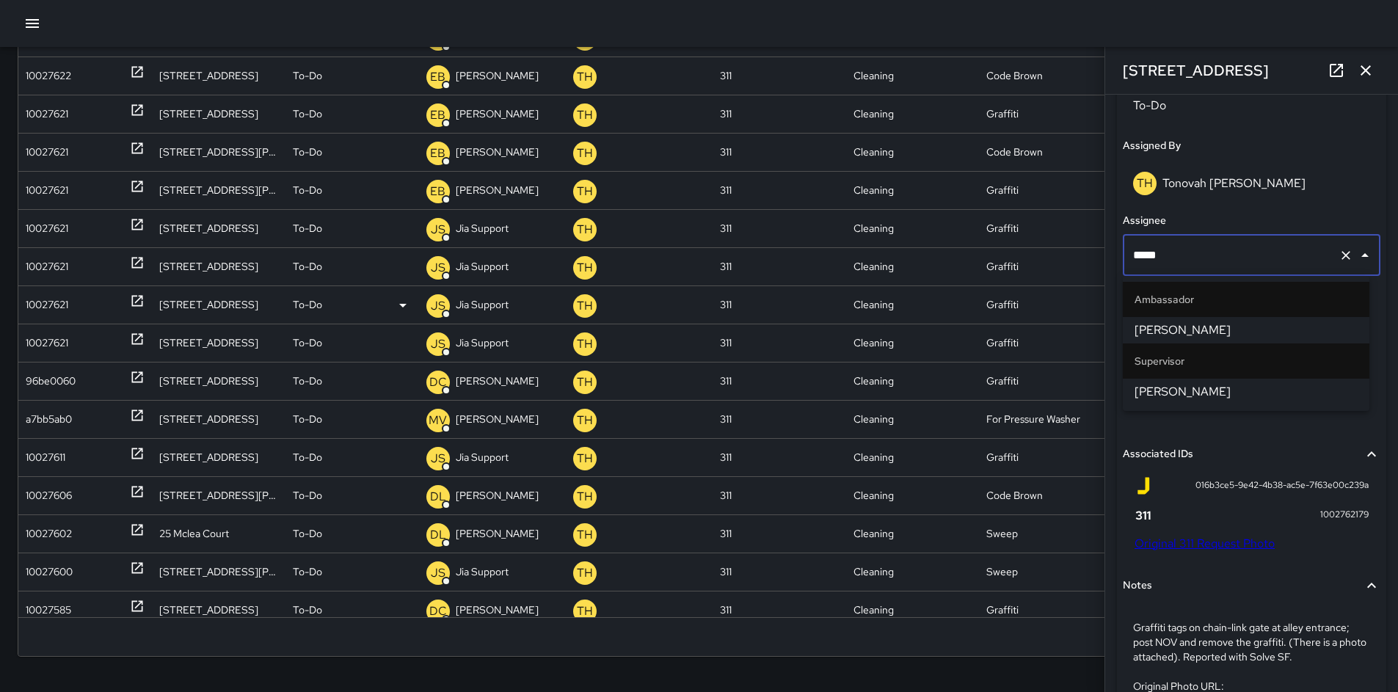
scroll to position [1549, 0]
click at [1149, 403] on li "[PERSON_NAME]" at bounding box center [1245, 392] width 246 height 26
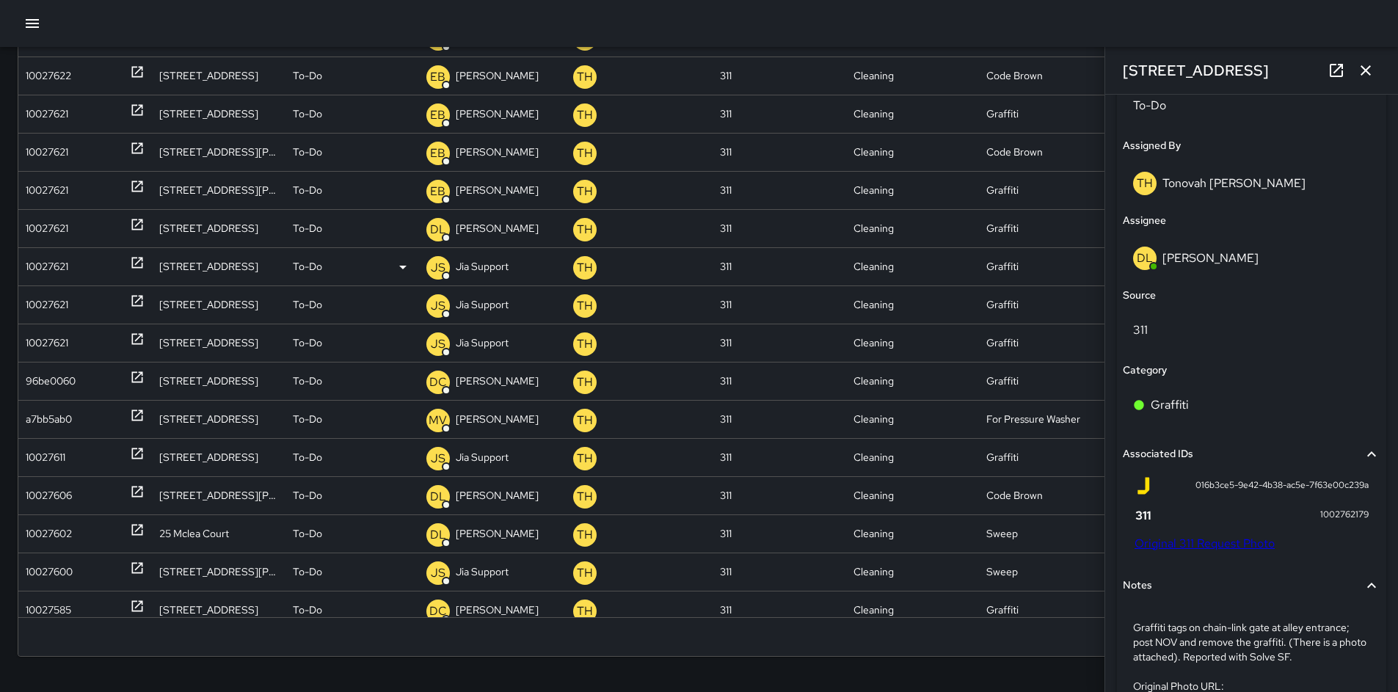
click at [38, 265] on div "10027621" at bounding box center [47, 266] width 43 height 37
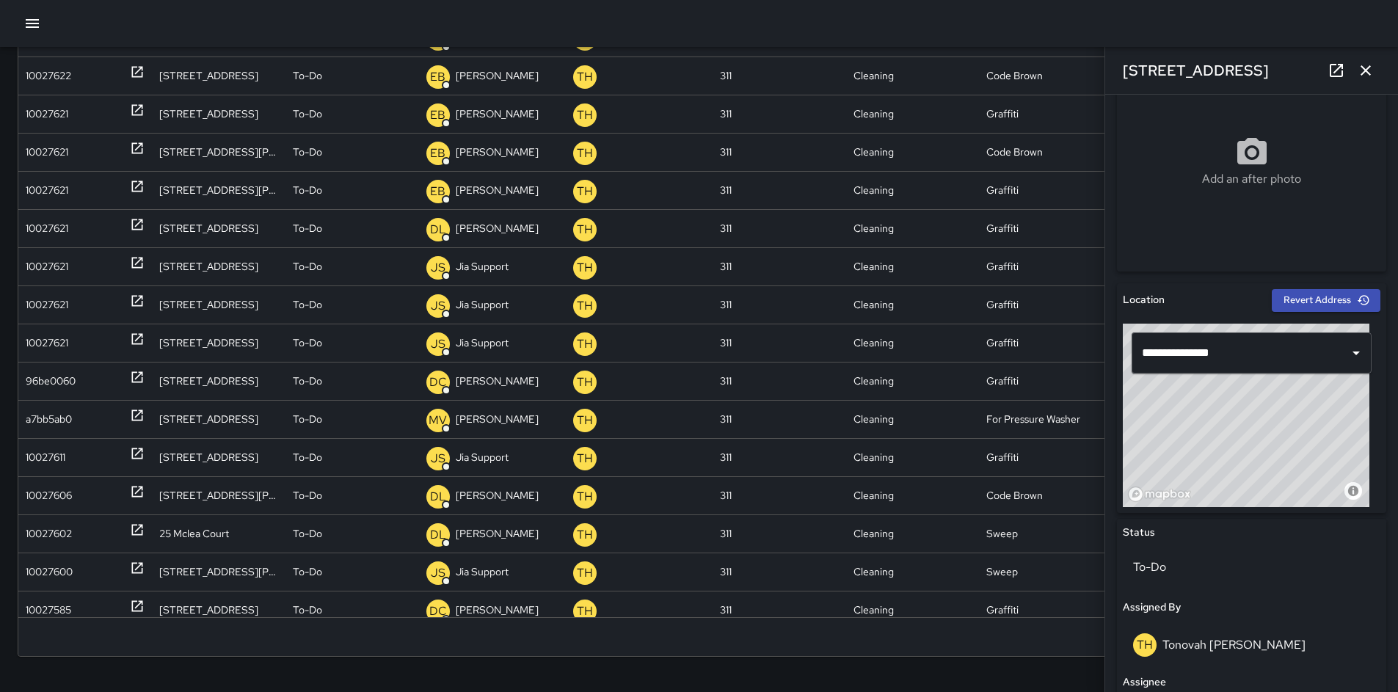
scroll to position [439, 0]
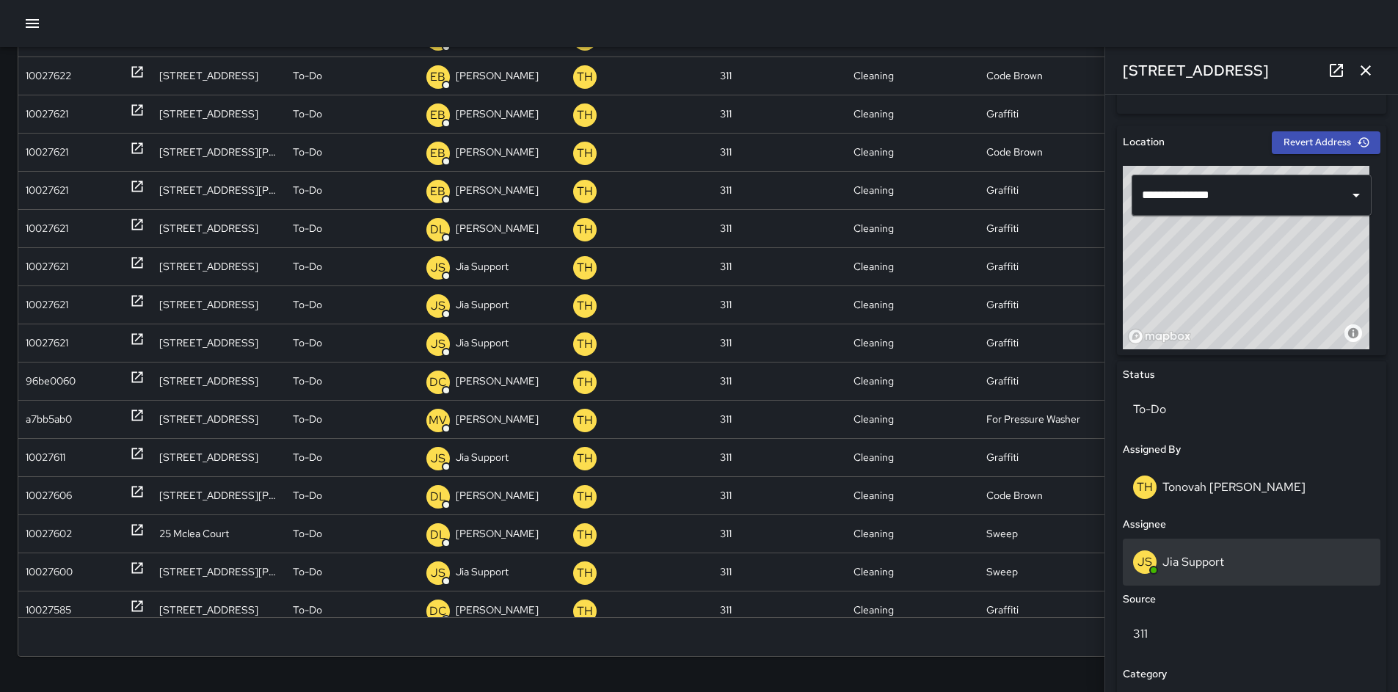
click at [1206, 558] on p "Jia Support" at bounding box center [1193, 561] width 62 height 15
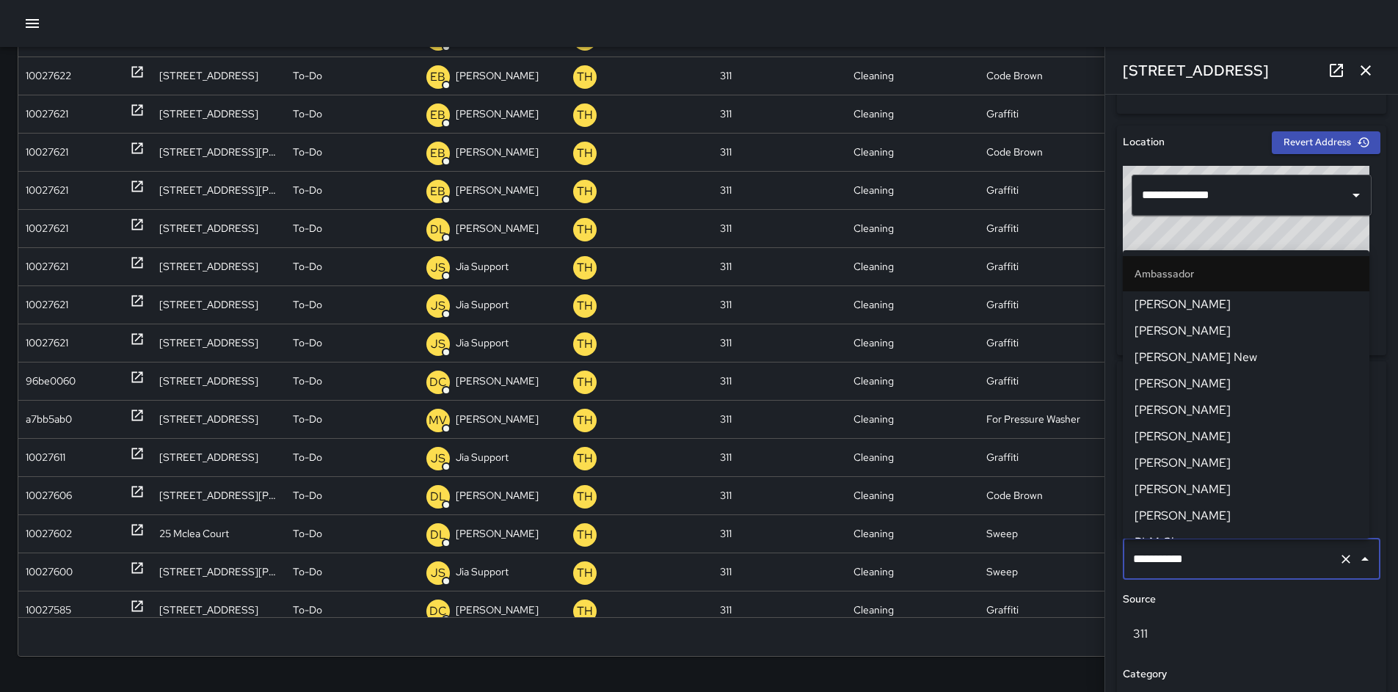
scroll to position [1315, 0]
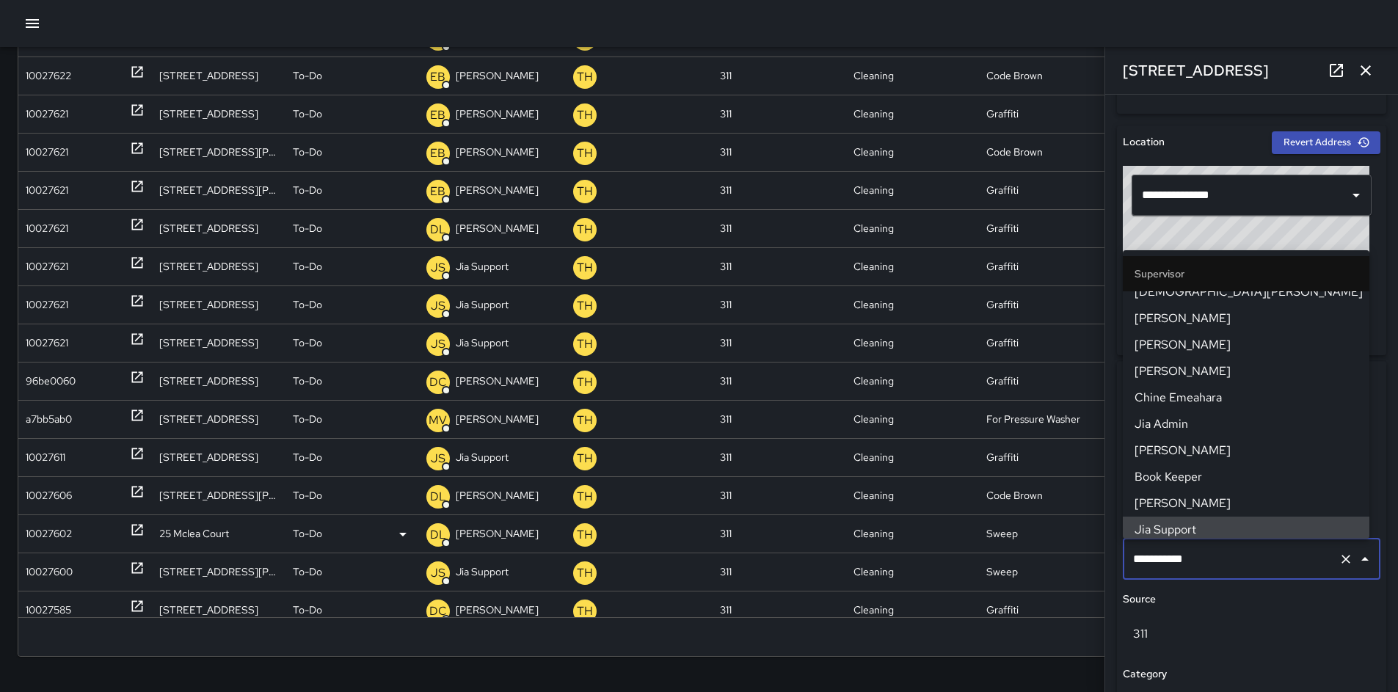
drag, startPoint x: 1216, startPoint y: 557, endPoint x: 1059, endPoint y: 550, distance: 156.4
click at [1059, 549] on div "Search Search New Task To-Do (140) Skipped (99+) Completed (99+) ID Location St…" at bounding box center [699, 275] width 1398 height 833
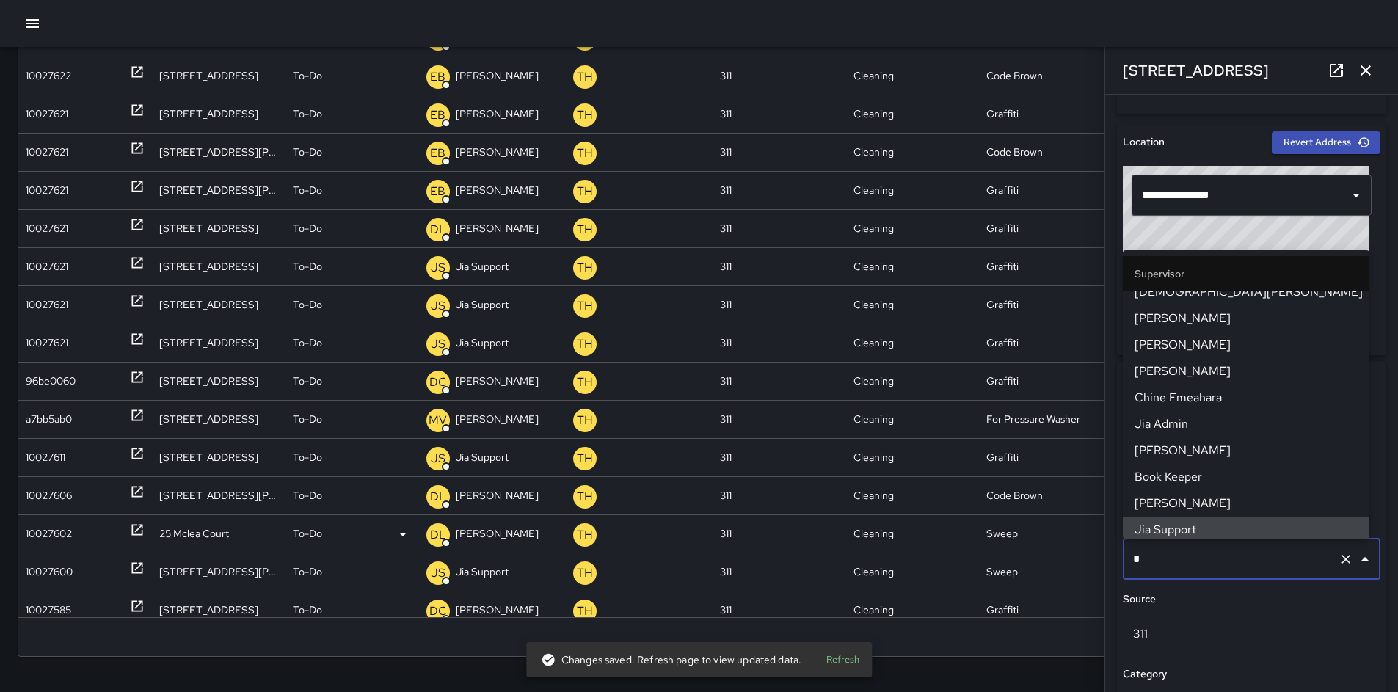
scroll to position [0, 0]
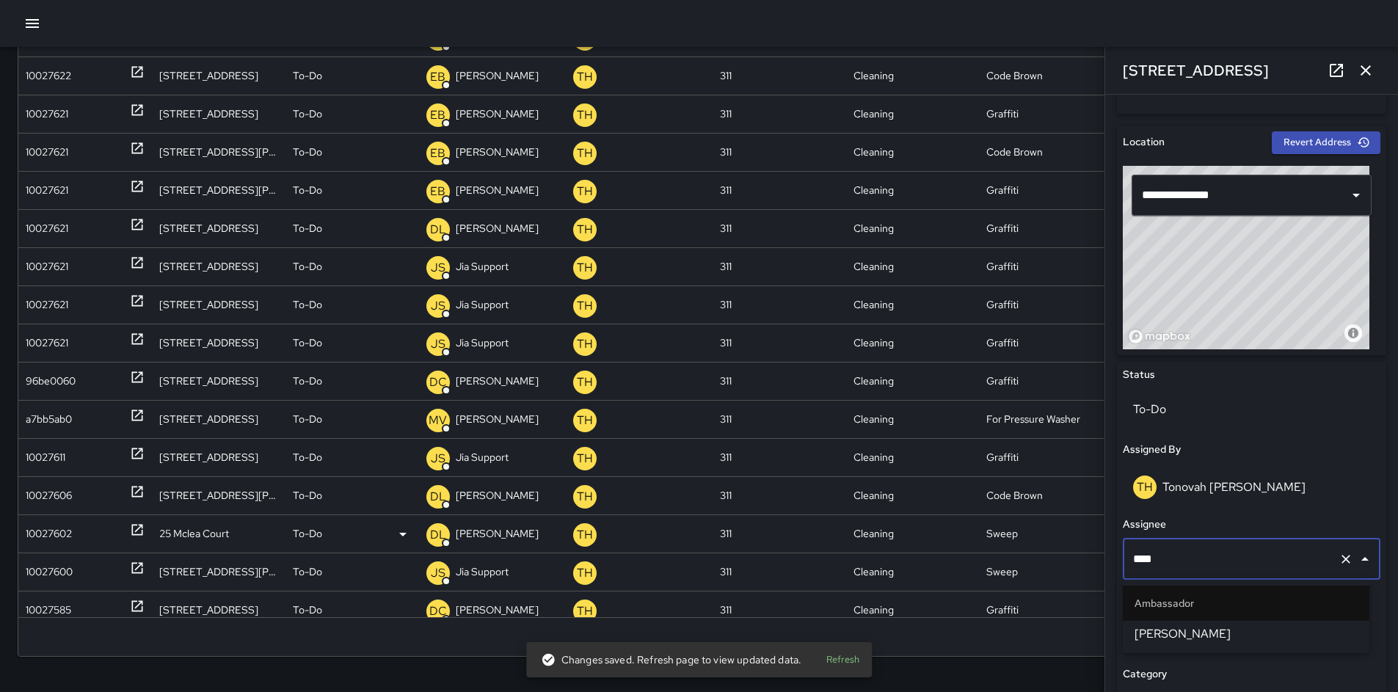
type input "*****"
click at [1194, 627] on span "[PERSON_NAME]" at bounding box center [1245, 634] width 223 height 18
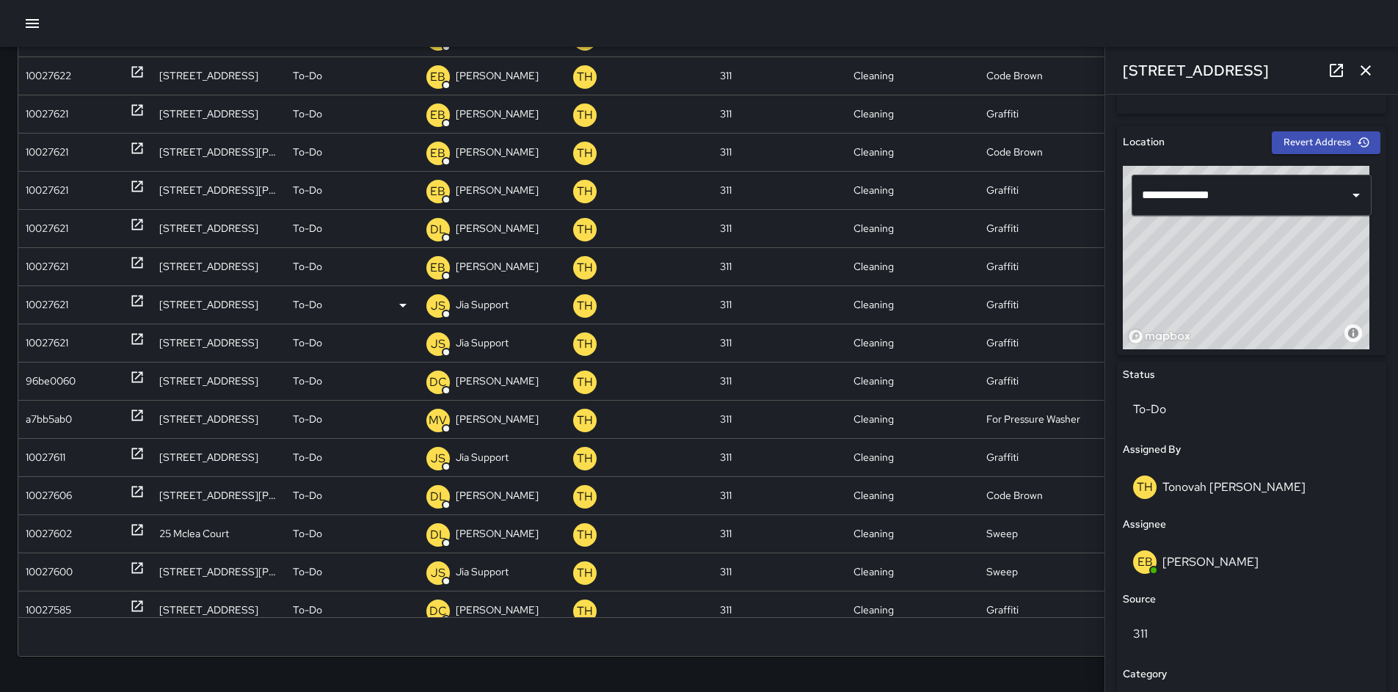
click at [66, 304] on div "10027621" at bounding box center [47, 304] width 43 height 37
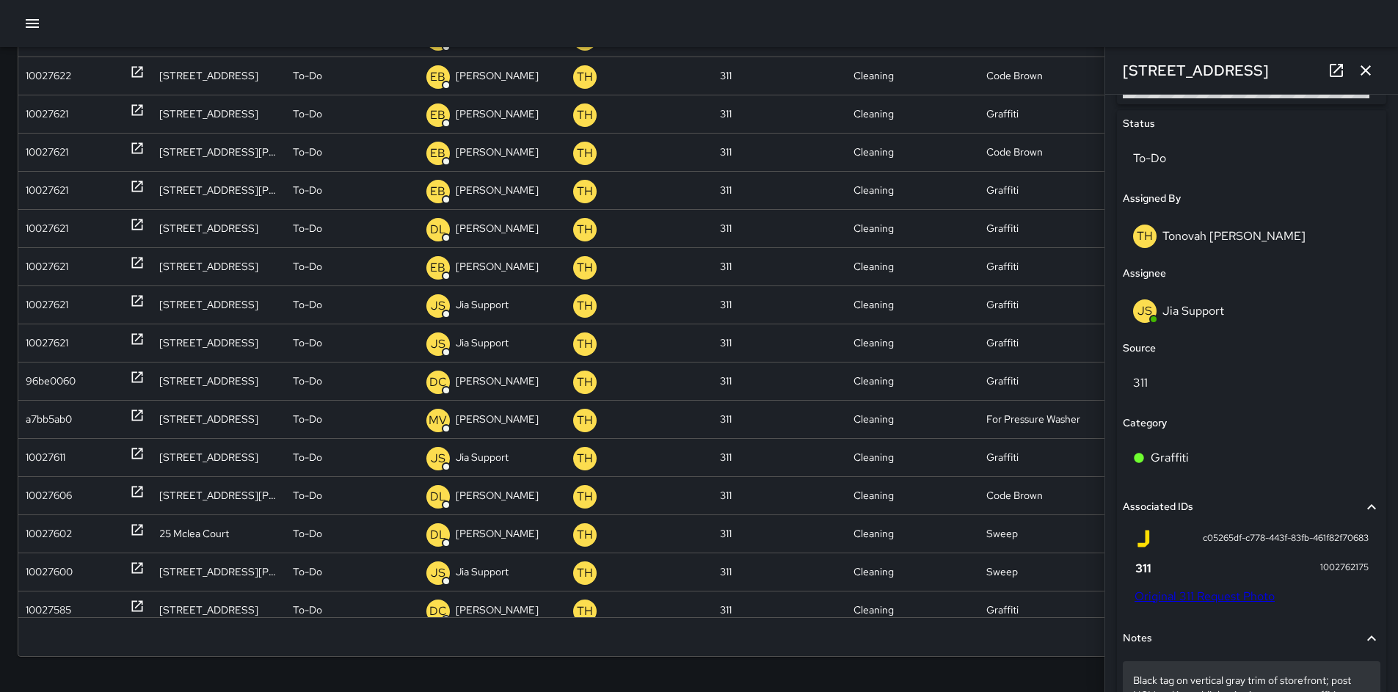
scroll to position [874, 0]
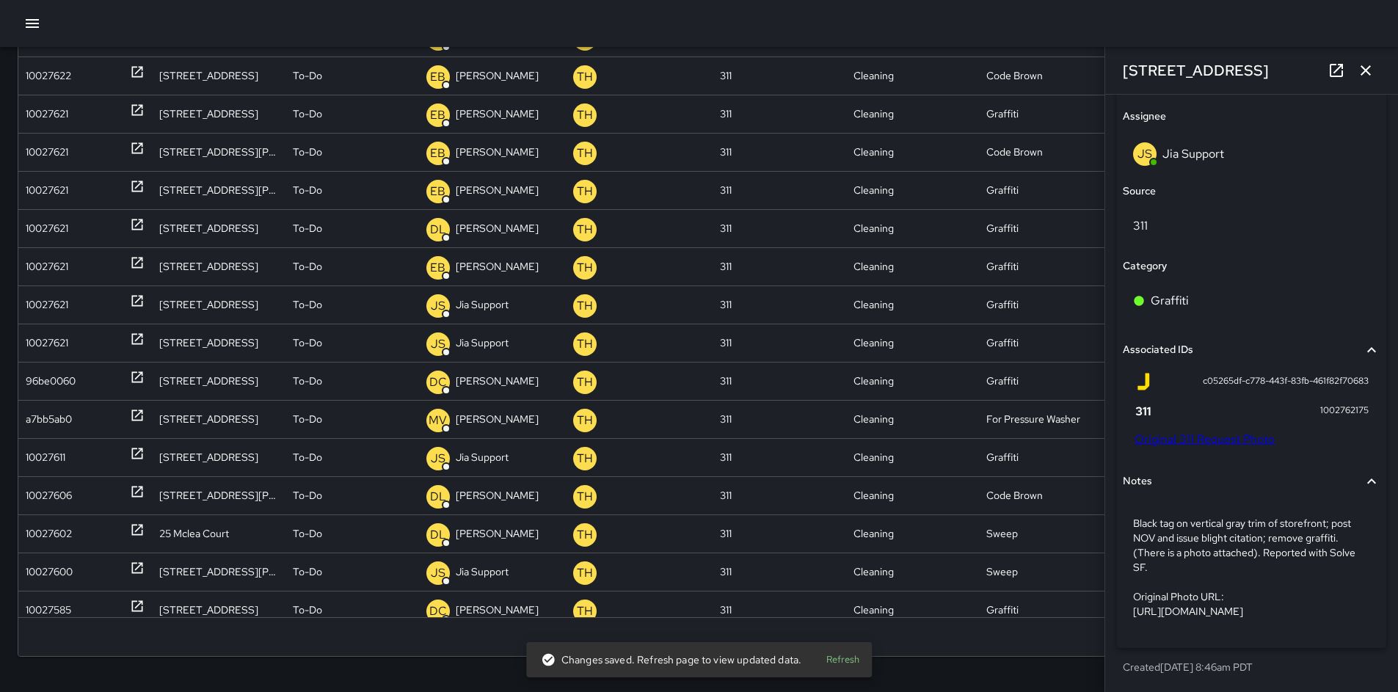
click at [1192, 431] on link "Original 311 Request Photo" at bounding box center [1204, 438] width 140 height 15
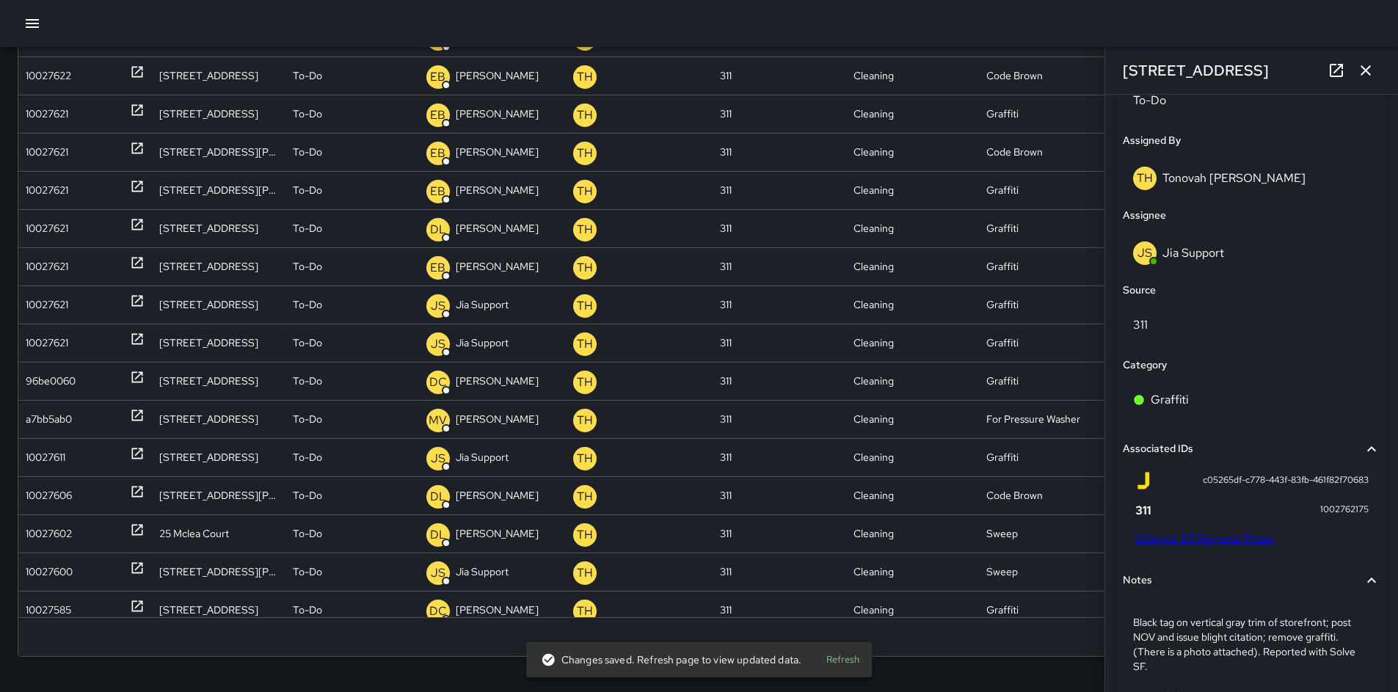
scroll to position [730, 0]
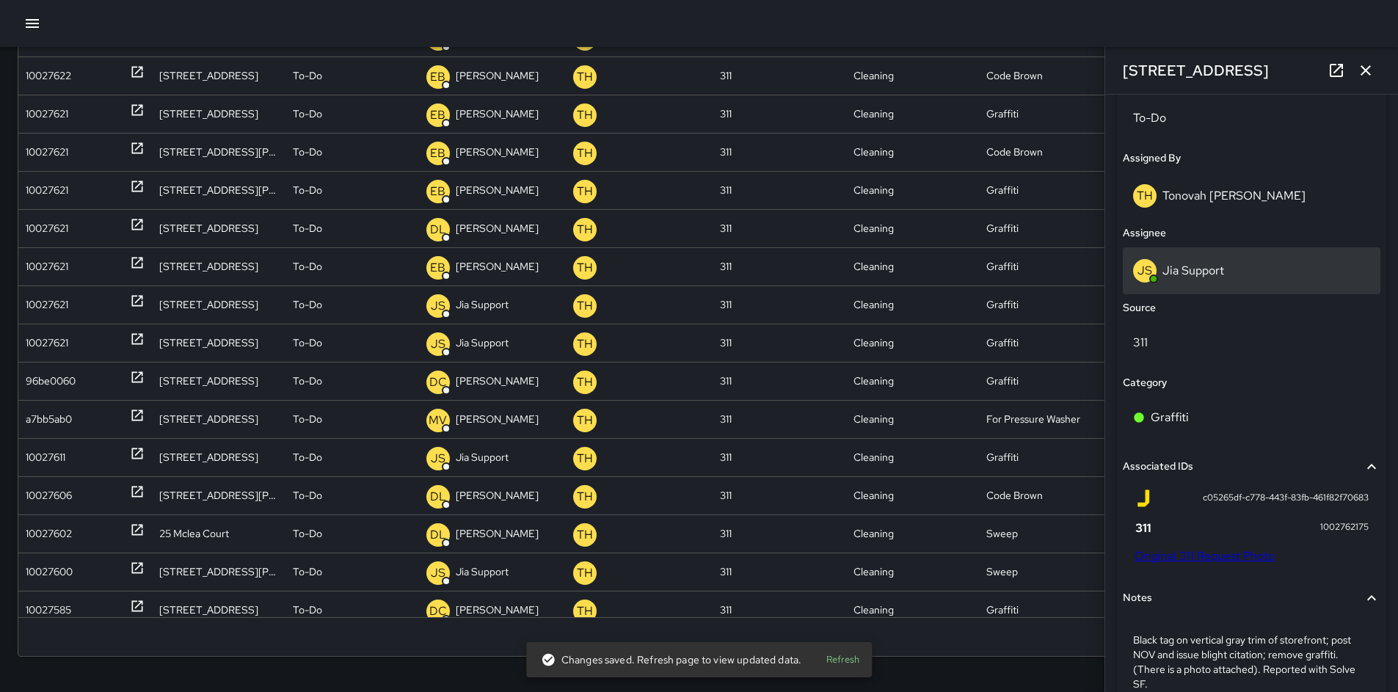
click at [1183, 264] on p "Jia Support" at bounding box center [1193, 270] width 62 height 15
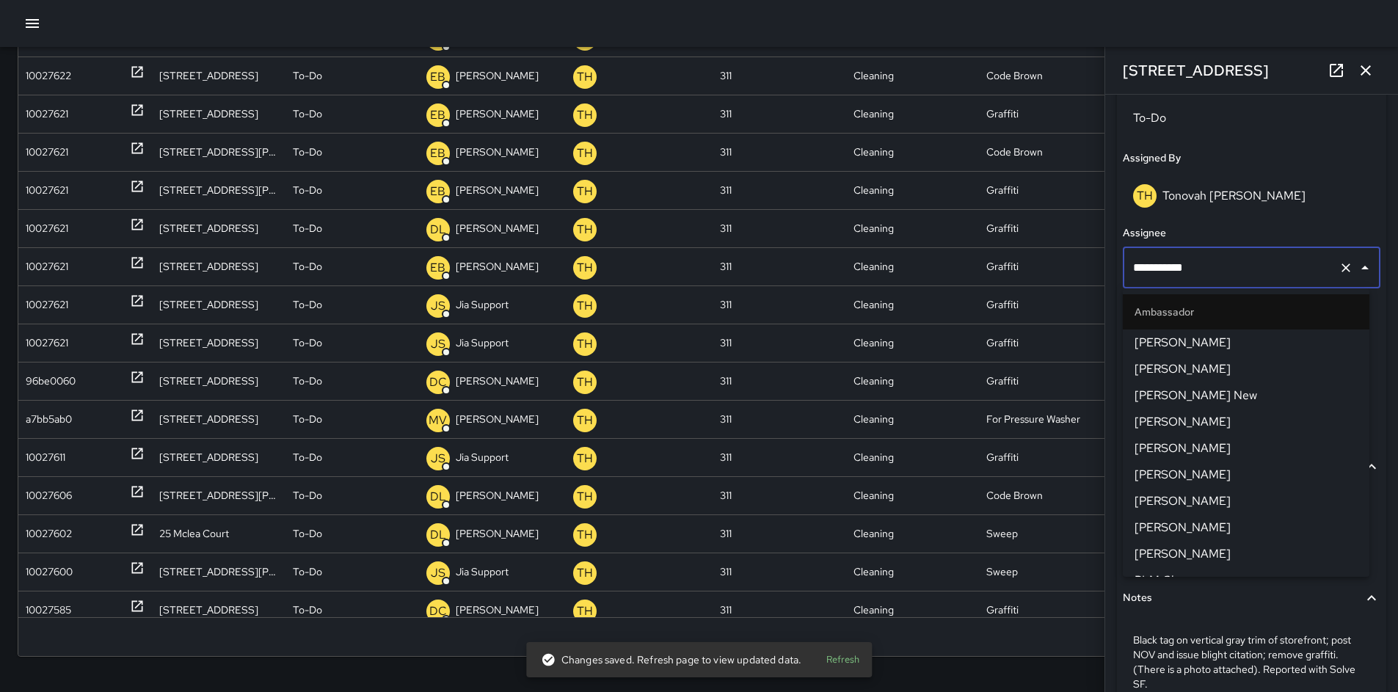
scroll to position [1315, 0]
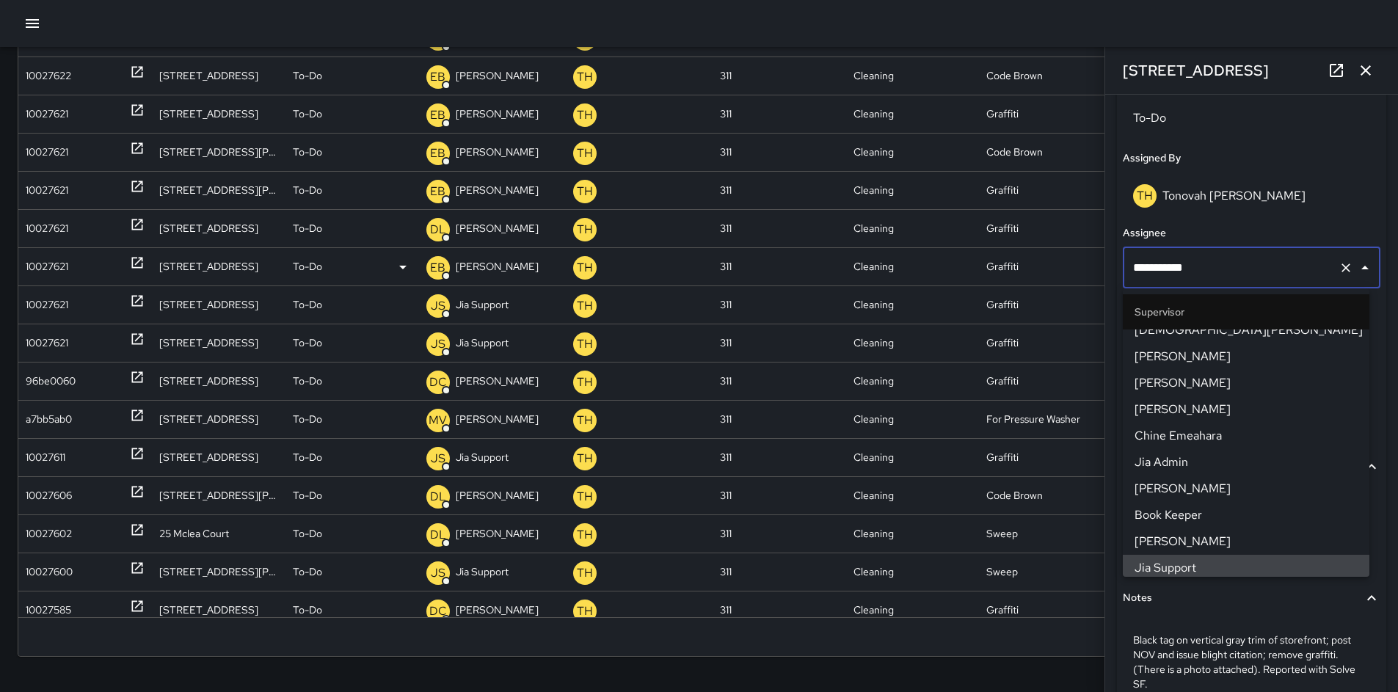
drag, startPoint x: 1207, startPoint y: 268, endPoint x: 1061, endPoint y: 274, distance: 146.1
click at [1113, 268] on div "**********" at bounding box center [1251, 393] width 293 height 597
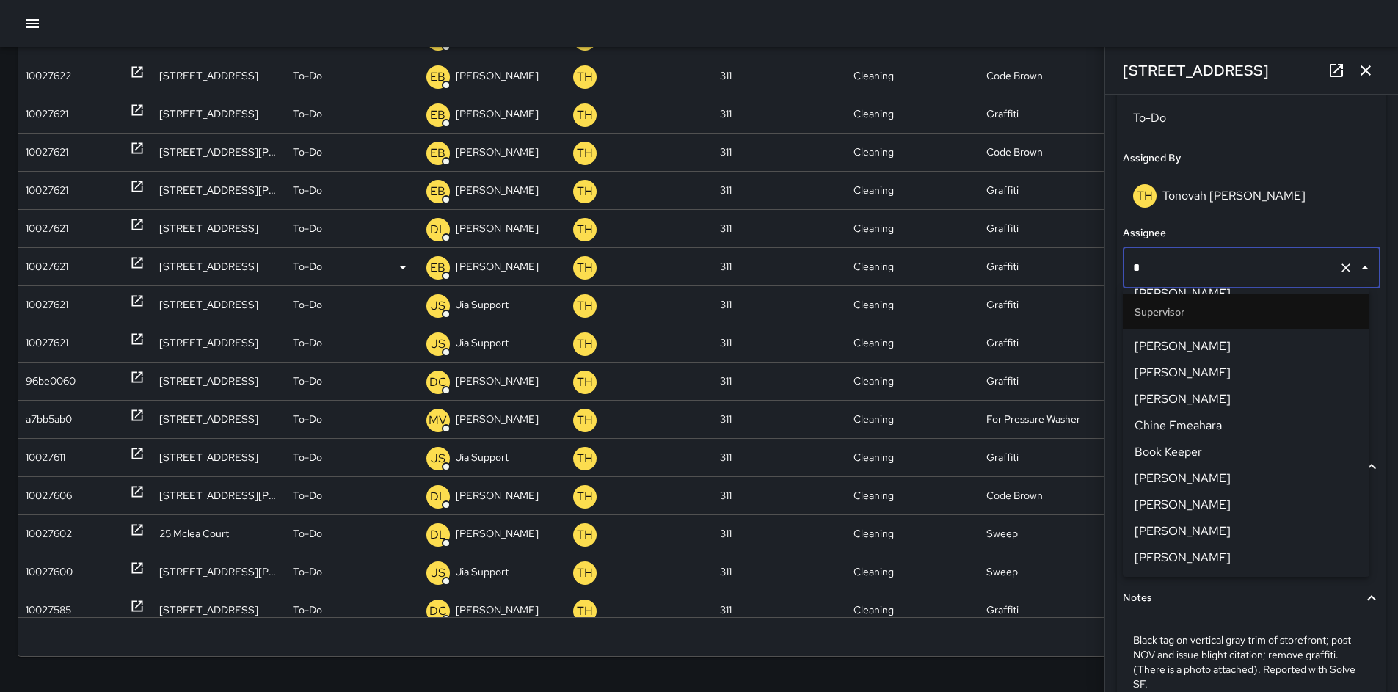
scroll to position [0, 0]
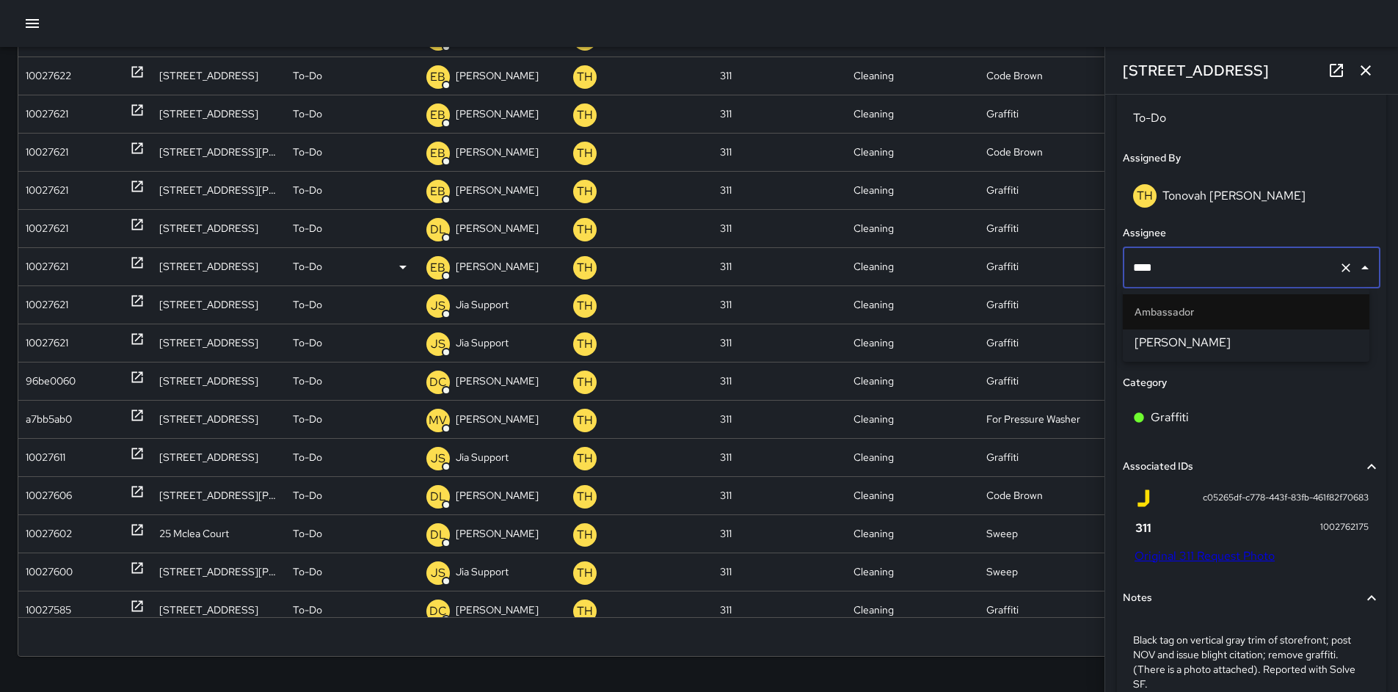
type input "*****"
click at [1168, 356] on ul "Ambassador [PERSON_NAME]" at bounding box center [1245, 324] width 246 height 73
click at [1171, 343] on span "[PERSON_NAME]" at bounding box center [1245, 343] width 223 height 18
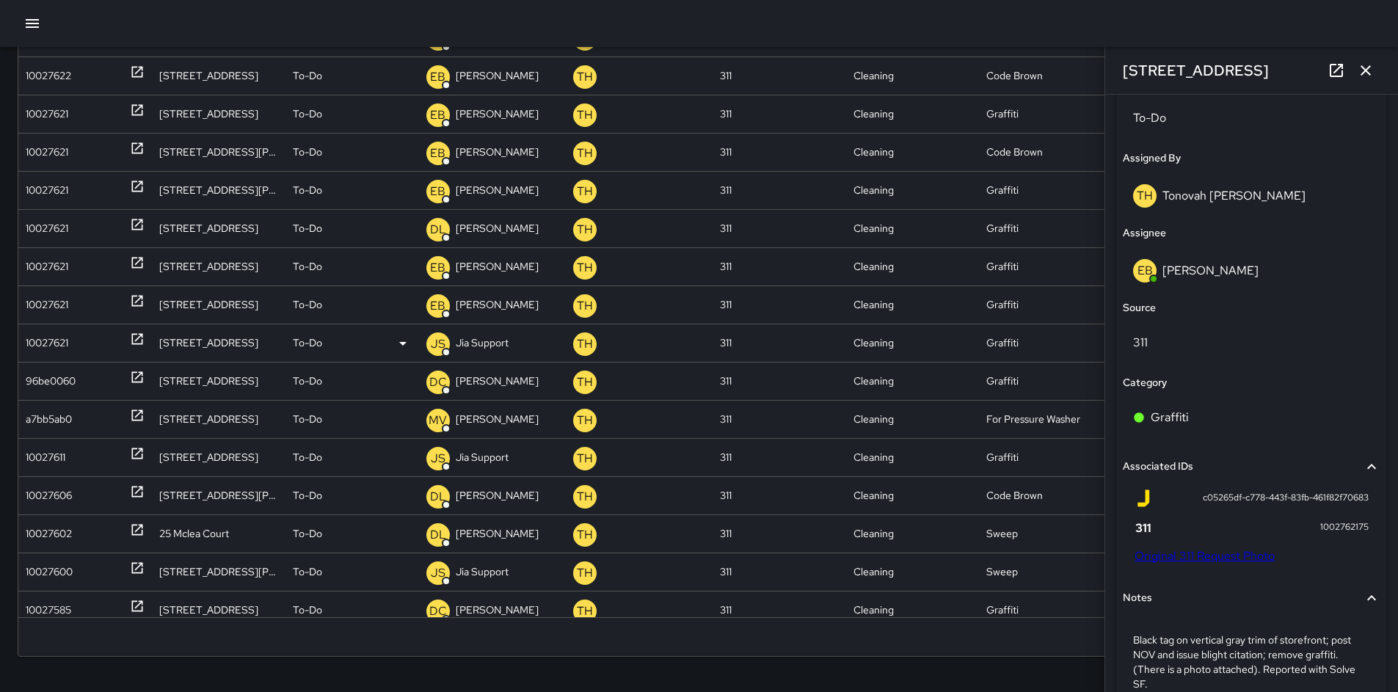
click at [62, 343] on div "10027621" at bounding box center [47, 342] width 43 height 37
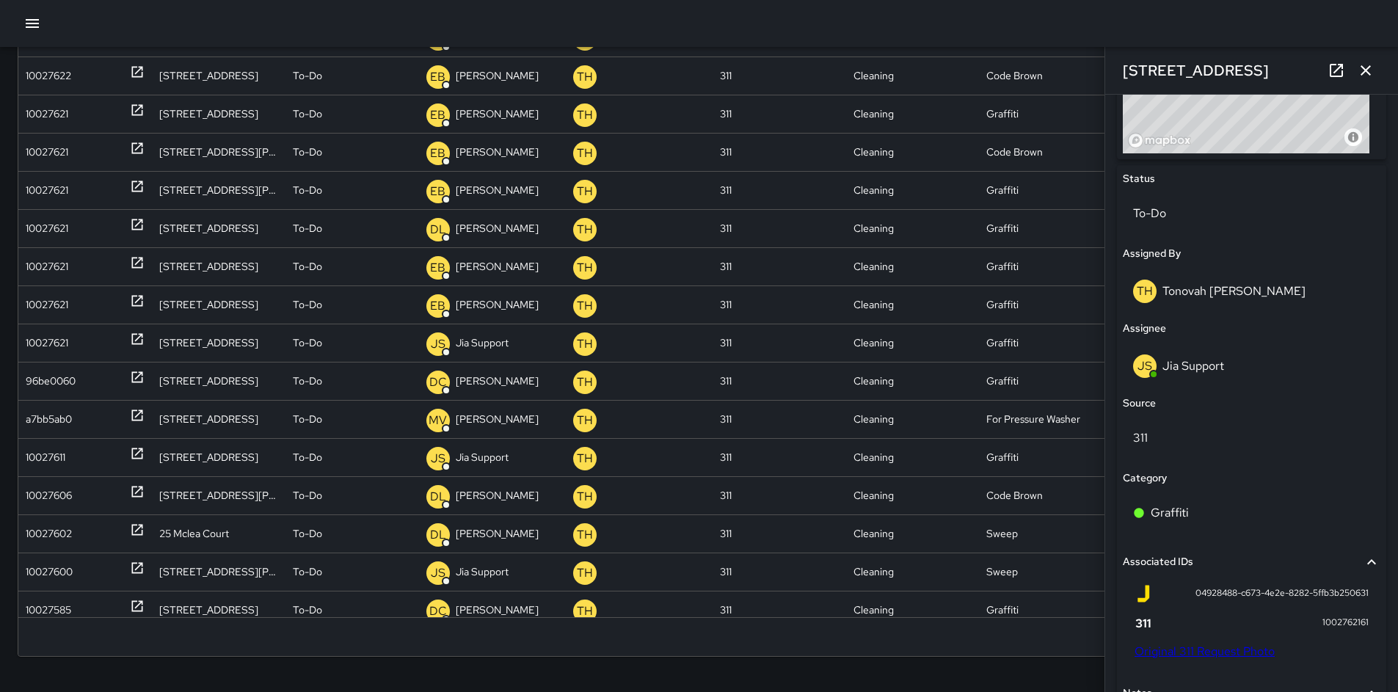
scroll to position [876, 0]
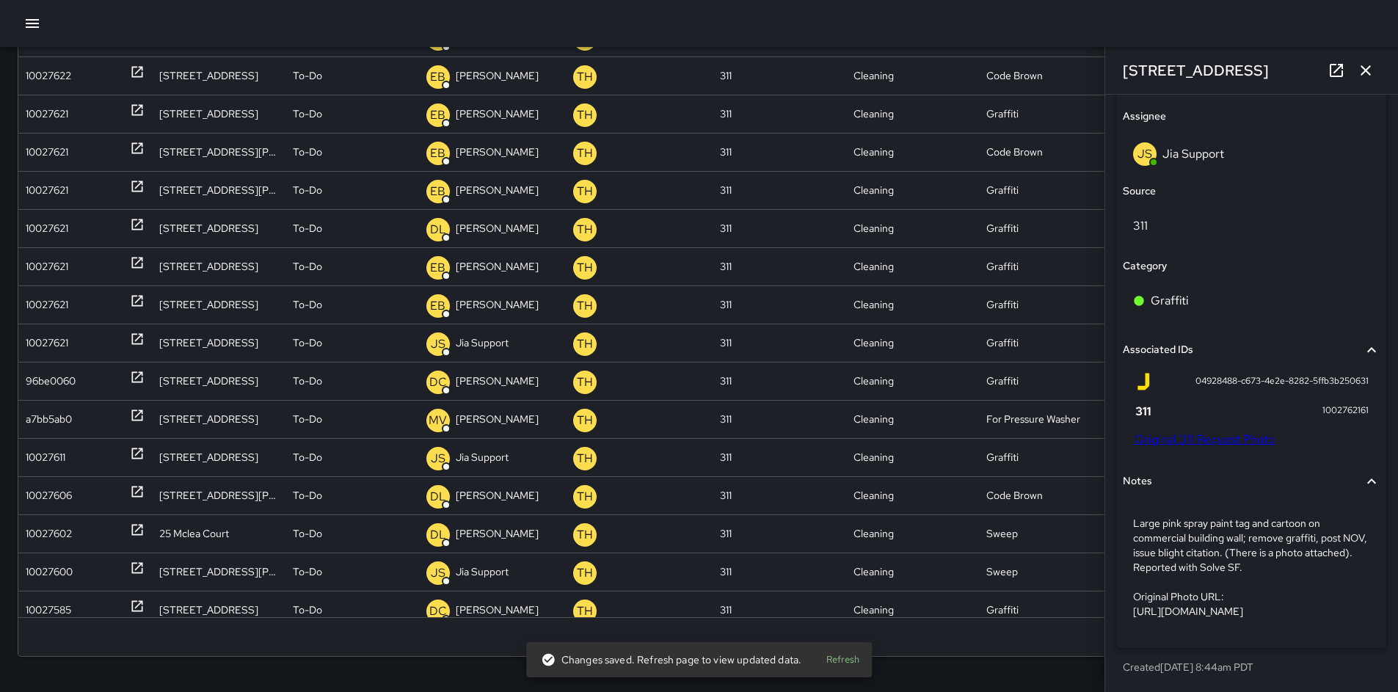
click at [1205, 431] on link "Original 311 Request Photo" at bounding box center [1204, 438] width 140 height 15
click at [1201, 292] on div "Graffiti" at bounding box center [1251, 301] width 237 height 18
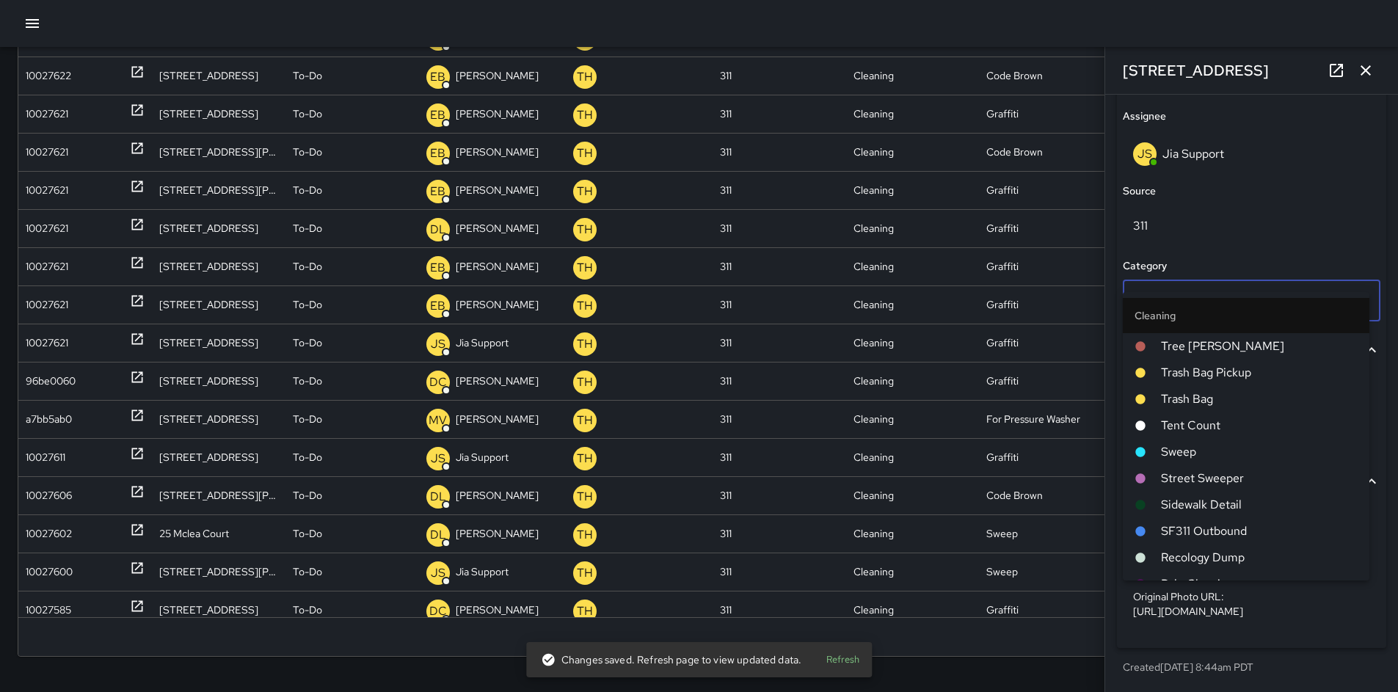
scroll to position [277, 0]
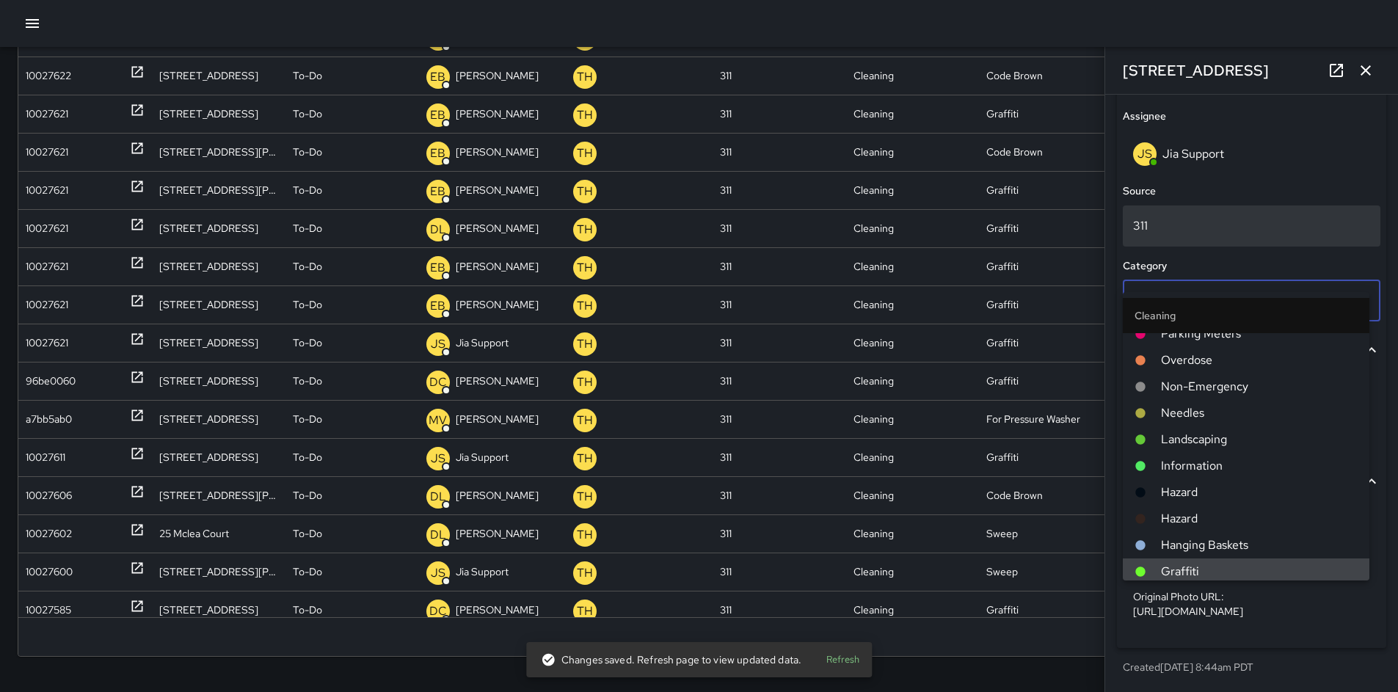
click at [1190, 217] on p "311" at bounding box center [1251, 226] width 237 height 18
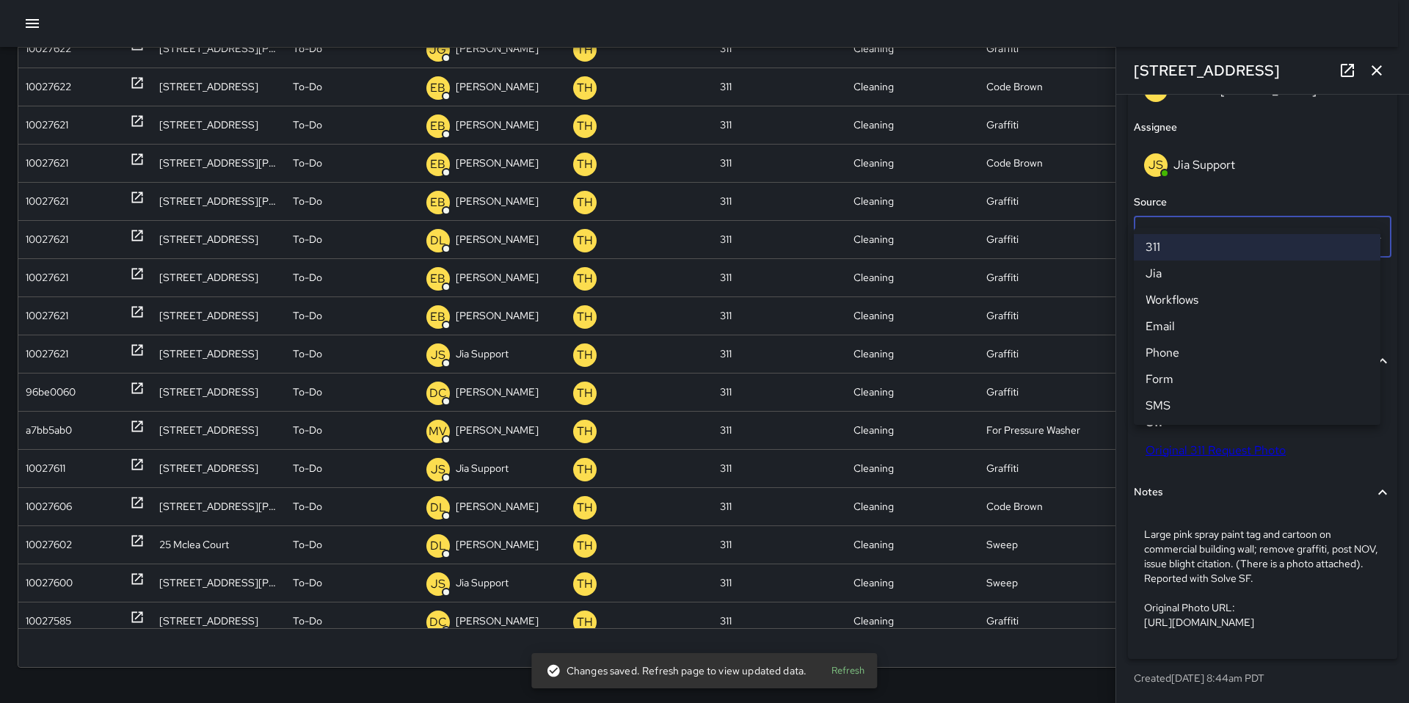
click at [1191, 133] on div at bounding box center [704, 351] width 1409 height 703
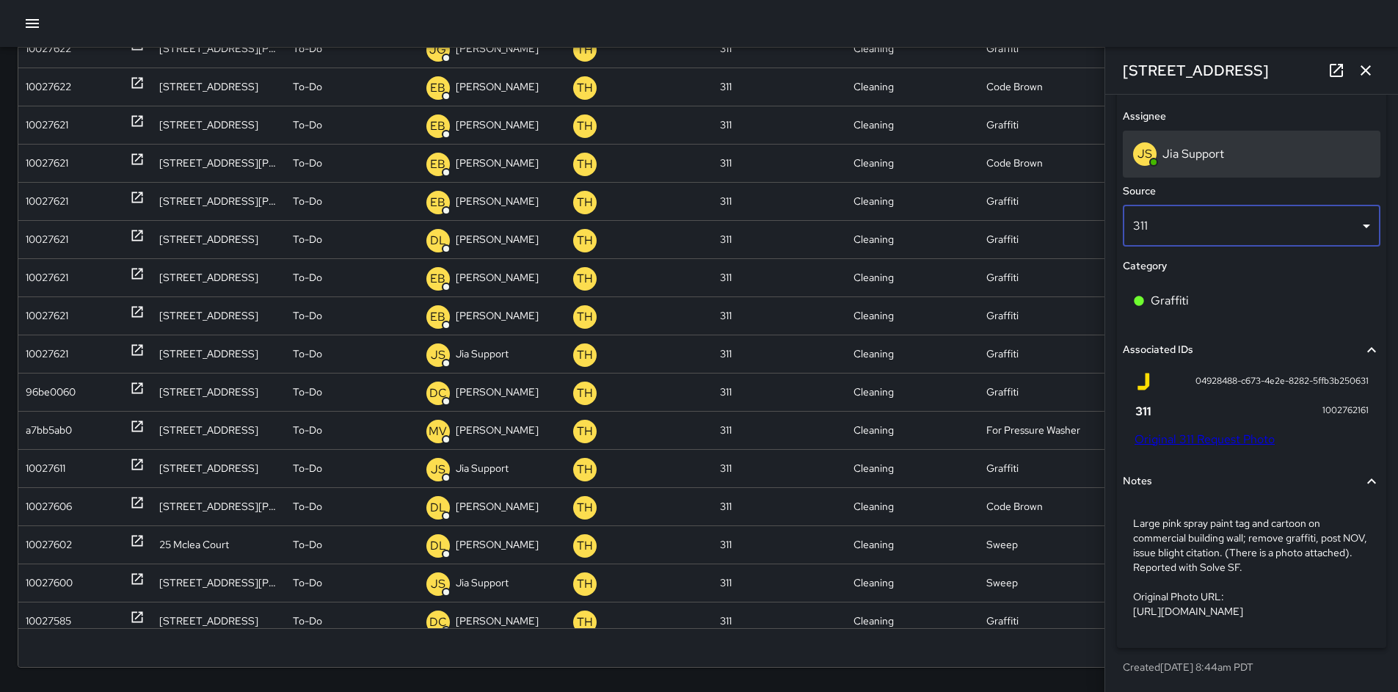
click at [1193, 146] on p "Jia Support" at bounding box center [1193, 153] width 62 height 15
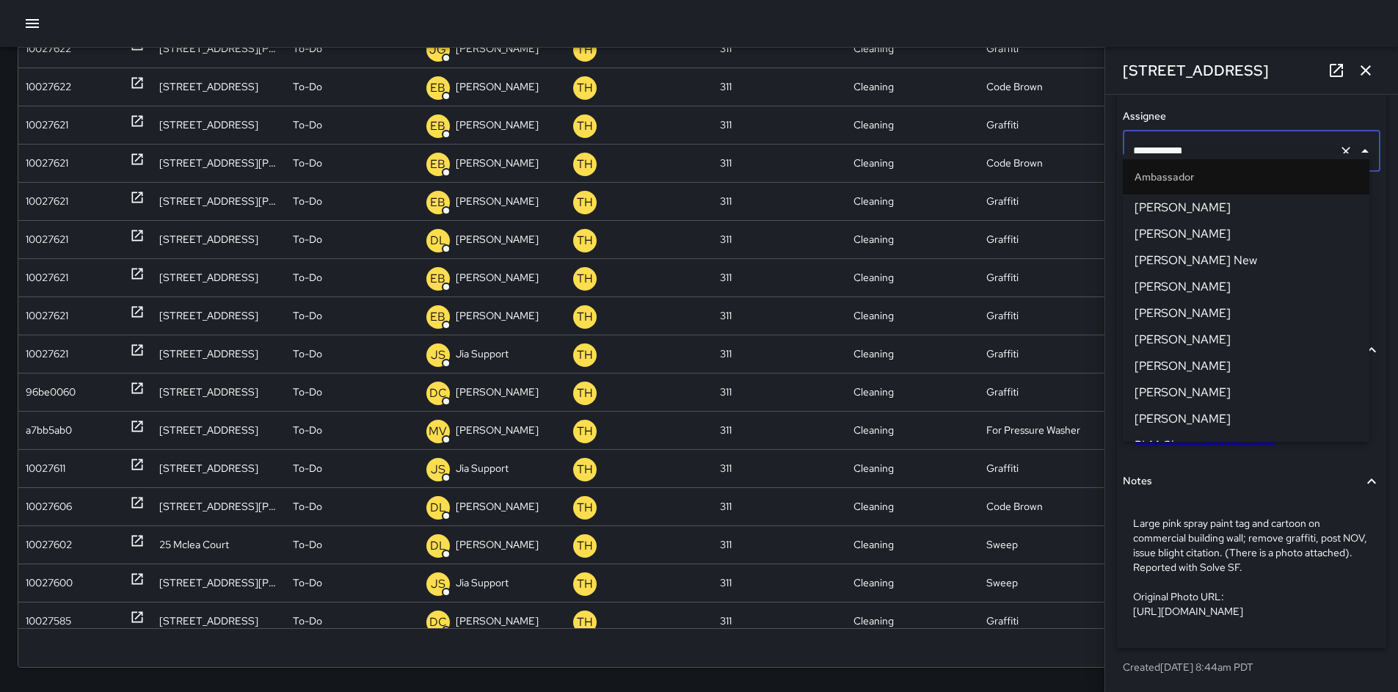
scroll to position [1315, 0]
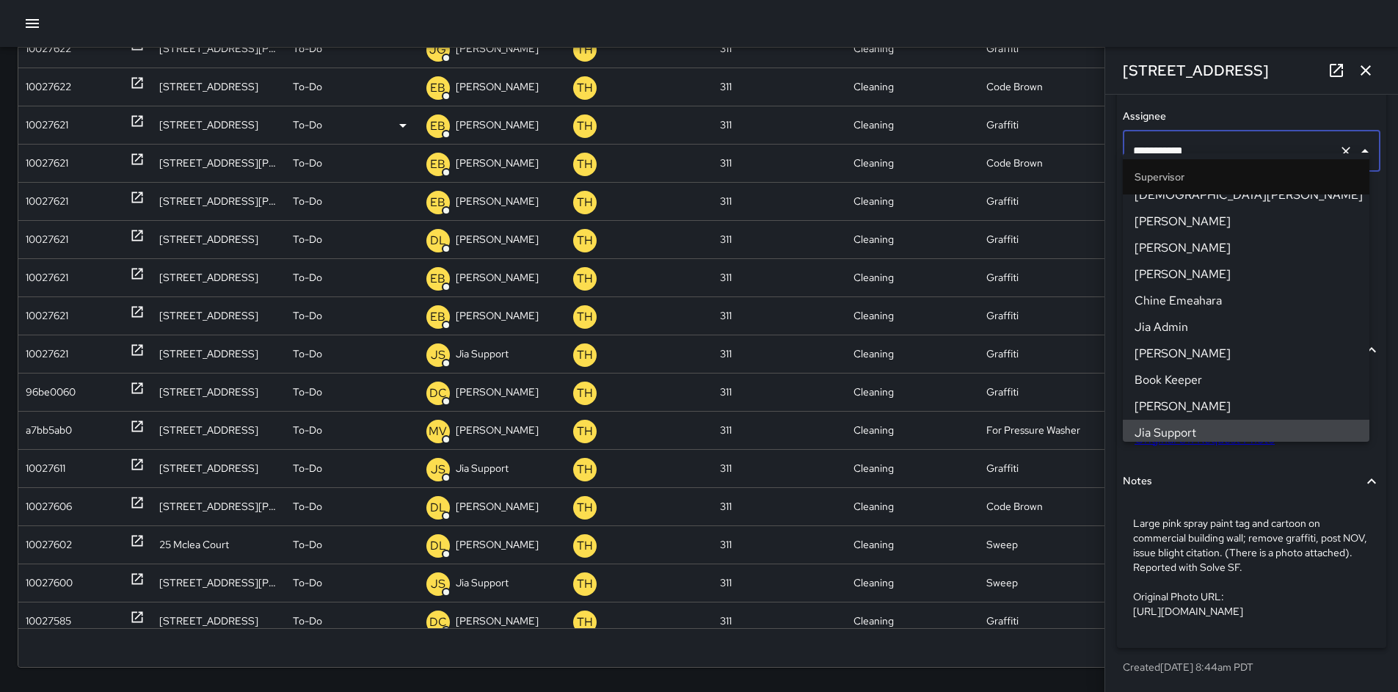
drag, startPoint x: 1217, startPoint y: 137, endPoint x: 1072, endPoint y: 137, distance: 145.3
click at [1077, 137] on div "Search Search New Task To-Do (140) Skipped (99+) Completed (99+) ID Location St…" at bounding box center [699, 286] width 1398 height 833
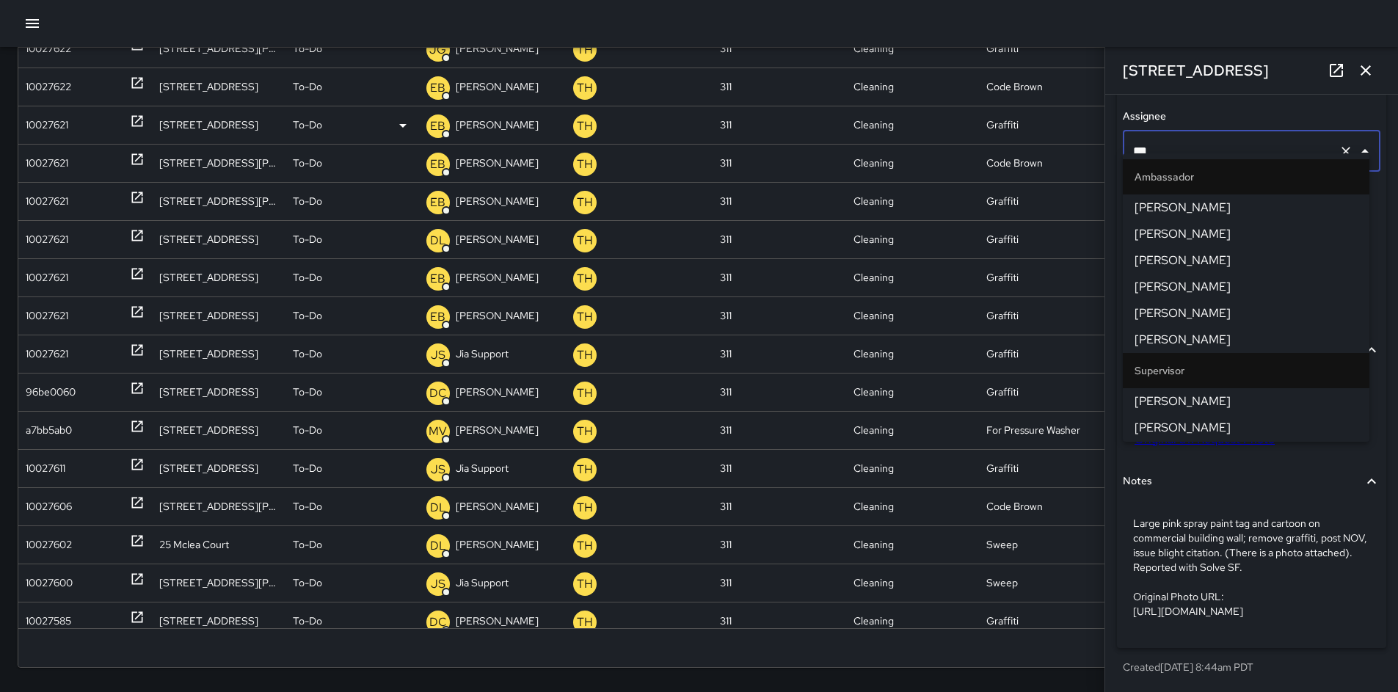
type input "****"
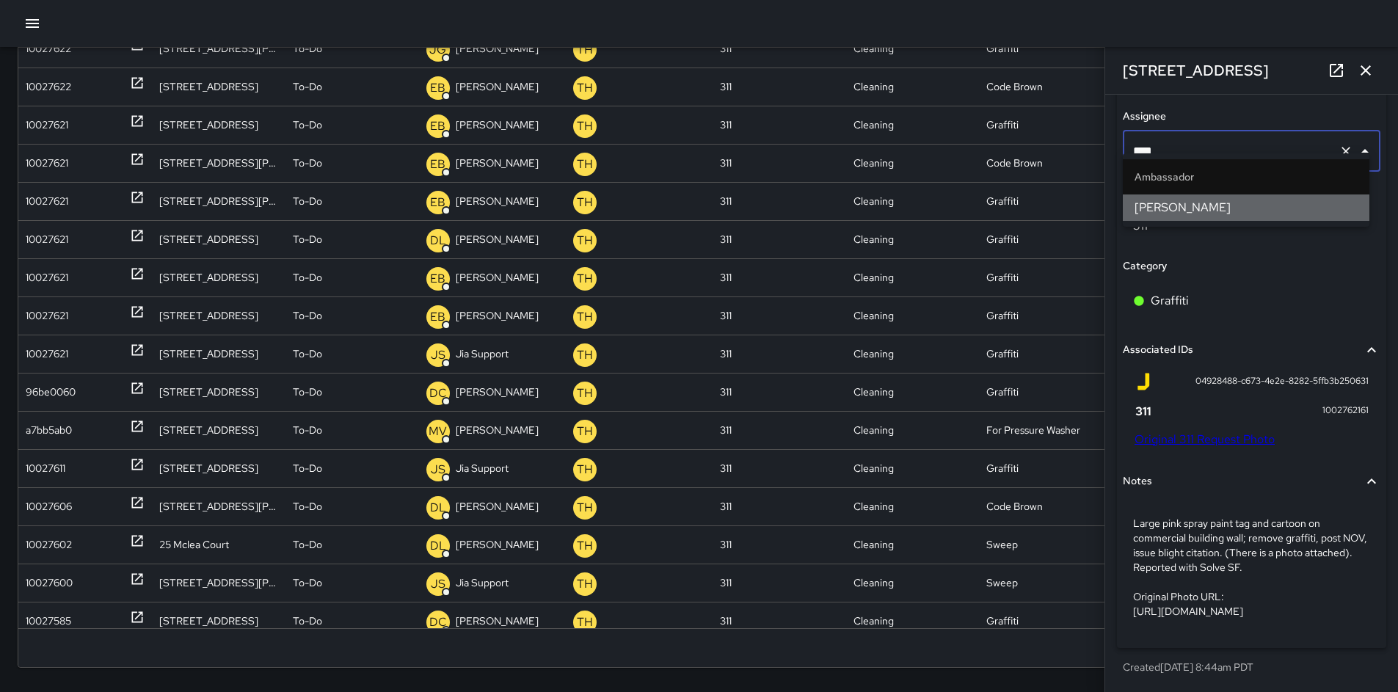
click at [1144, 200] on span "[PERSON_NAME]" at bounding box center [1245, 208] width 223 height 18
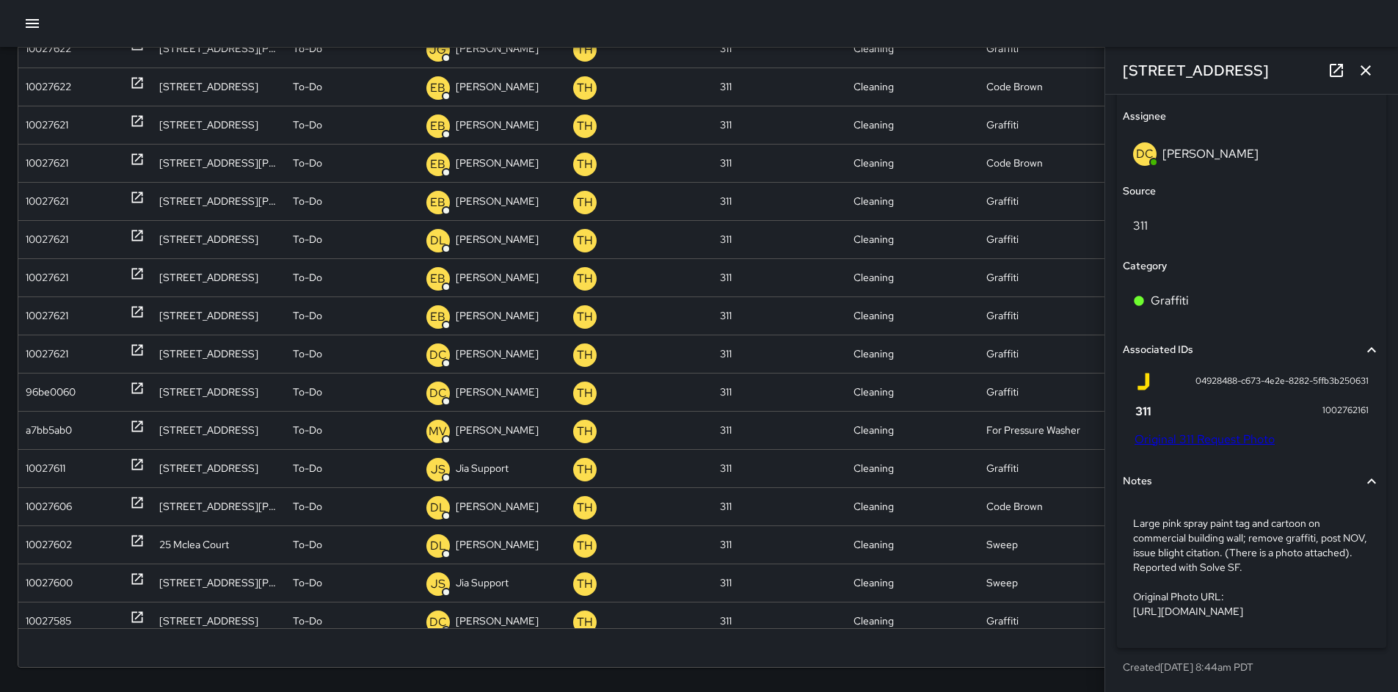
click at [1366, 67] on icon "button" at bounding box center [1365, 71] width 18 height 18
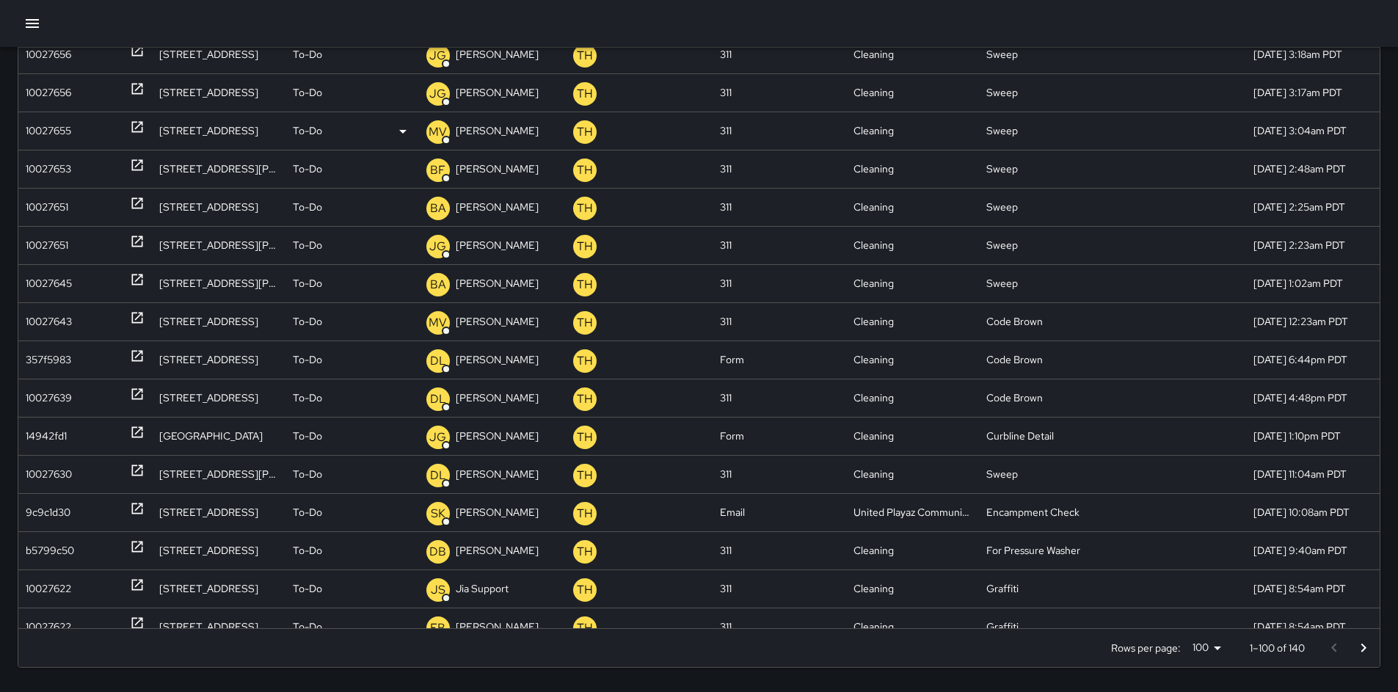
scroll to position [767, 0]
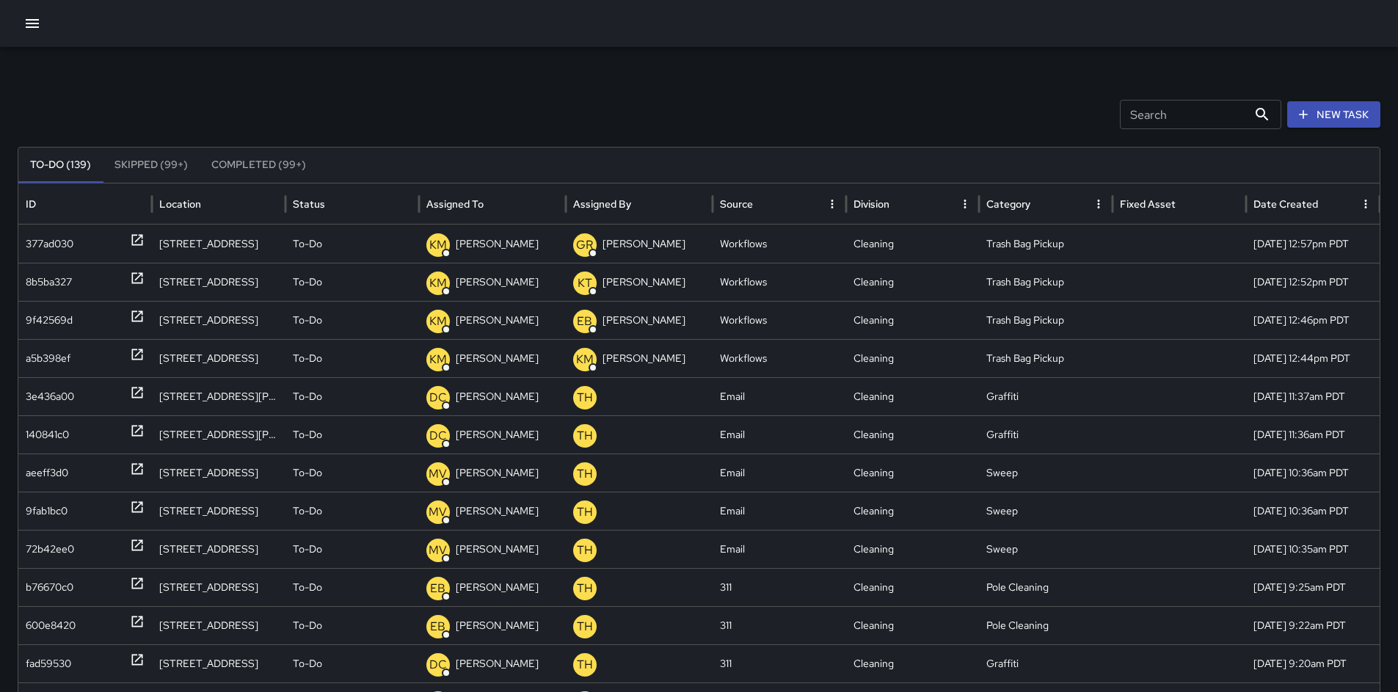
click at [34, 23] on icon "button" at bounding box center [32, 23] width 13 height 9
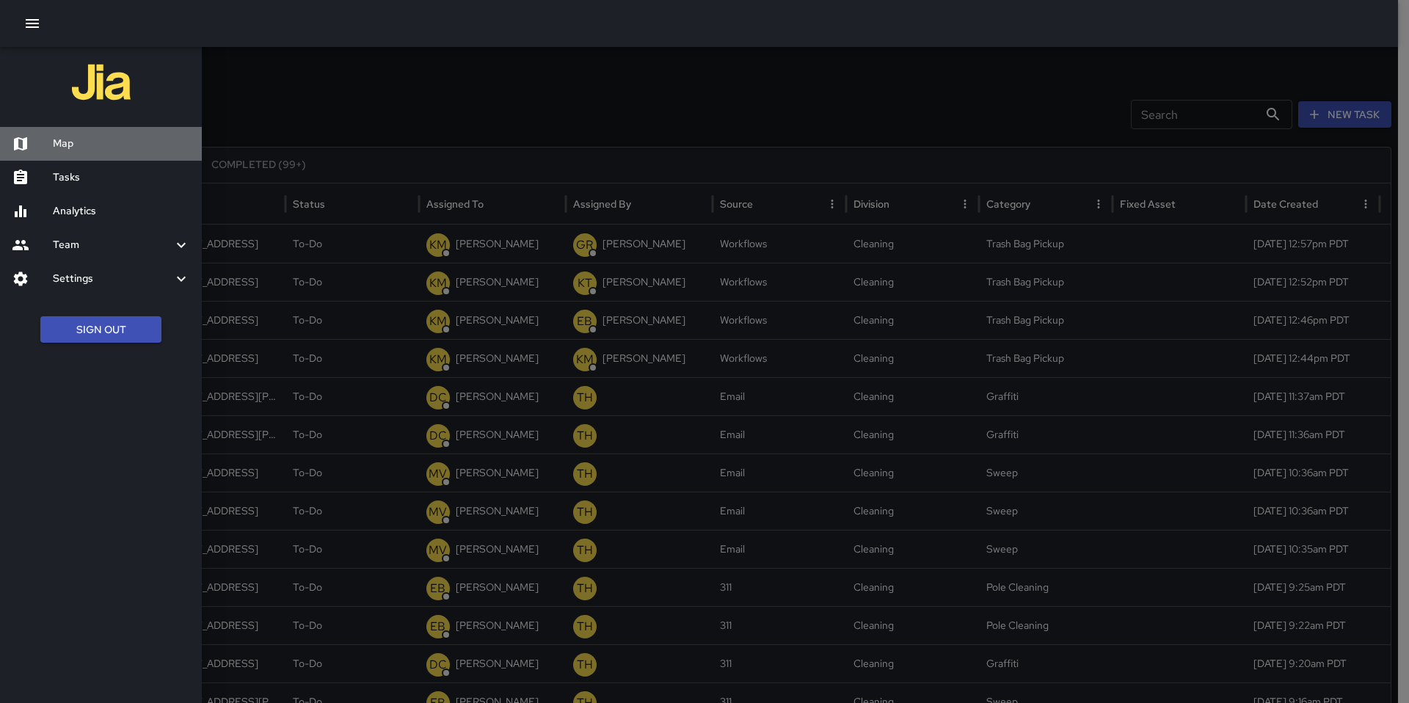
click at [76, 148] on h6 "Map" at bounding box center [121, 144] width 137 height 16
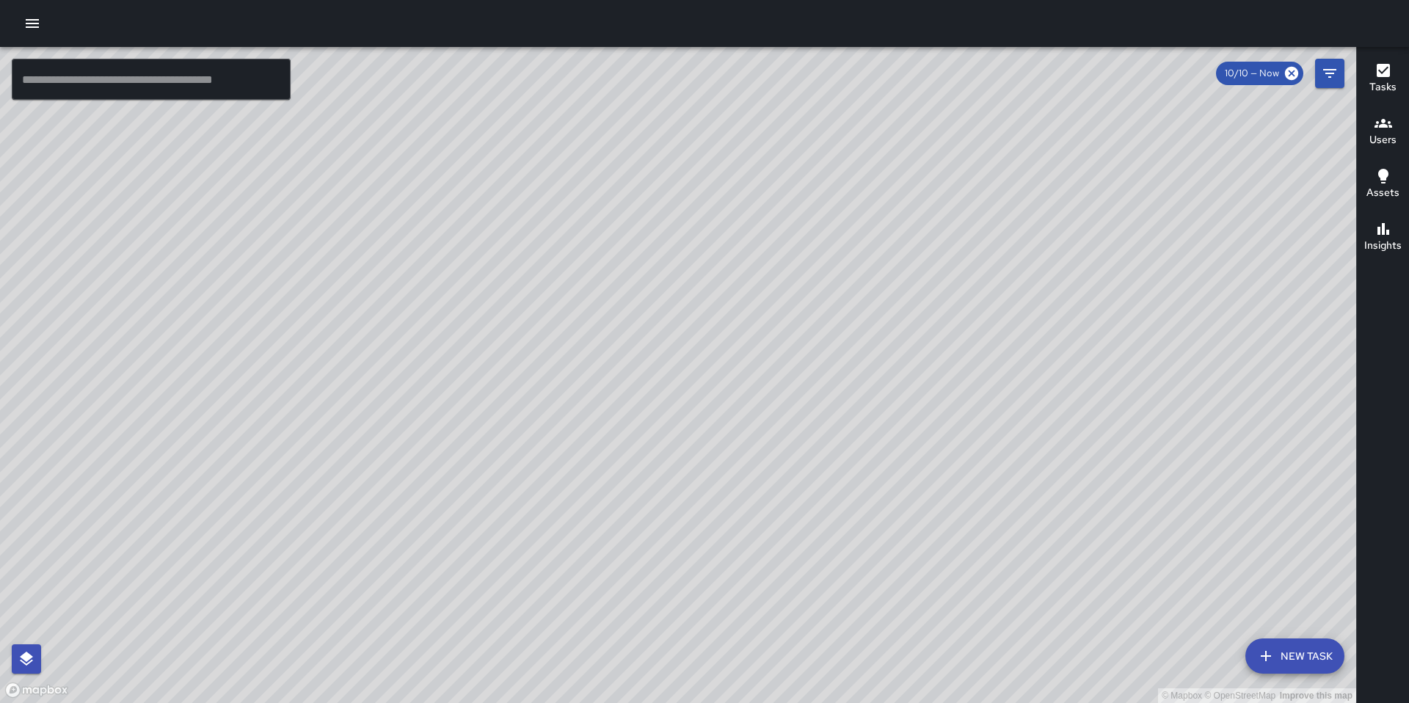
drag, startPoint x: 463, startPoint y: 480, endPoint x: 736, endPoint y: 144, distance: 432.9
click at [736, 144] on div "© Mapbox © OpenStreetMap Improve this map" at bounding box center [678, 375] width 1356 height 656
drag, startPoint x: 684, startPoint y: 319, endPoint x: 768, endPoint y: 222, distance: 127.9
click at [767, 193] on div "© Mapbox © OpenStreetMap Improve this map" at bounding box center [678, 375] width 1356 height 656
drag, startPoint x: 808, startPoint y: 303, endPoint x: 795, endPoint y: 321, distance: 22.2
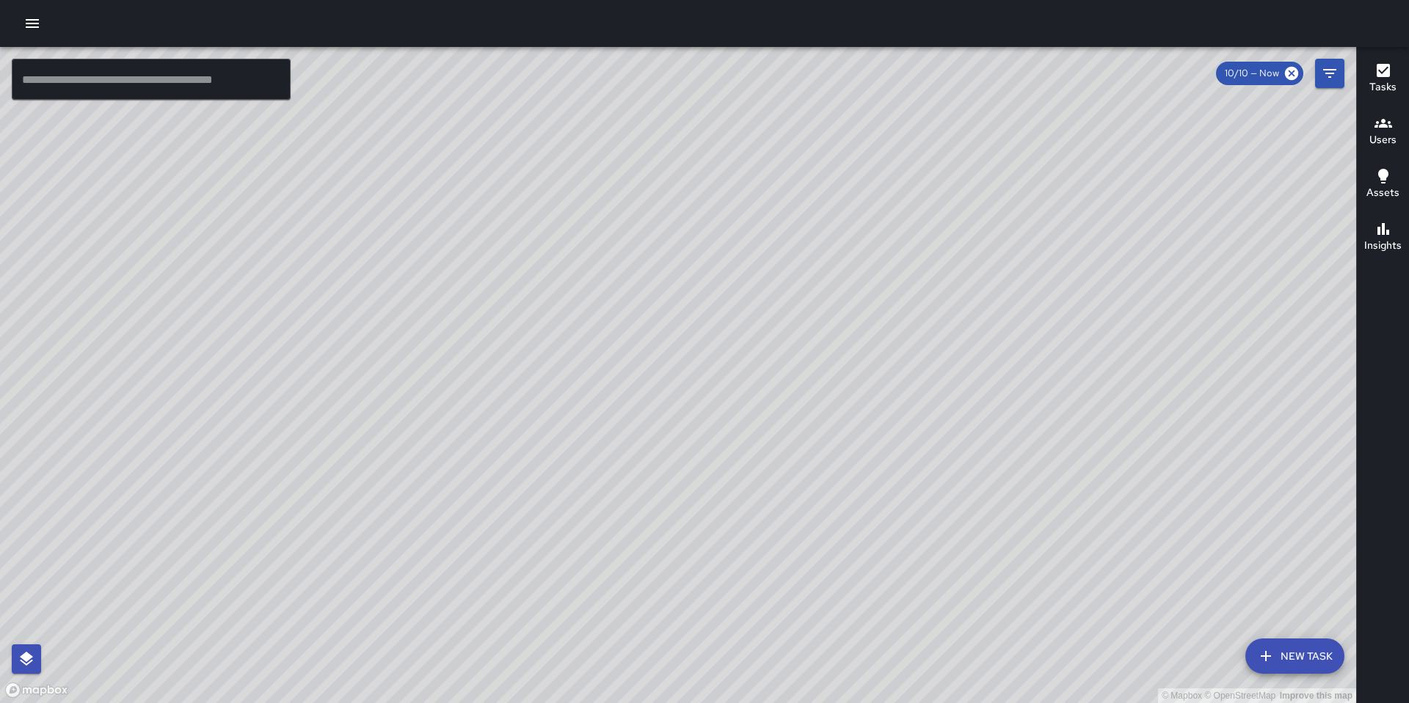
click at [782, 337] on div "© Mapbox © OpenStreetMap Improve this map" at bounding box center [678, 375] width 1356 height 656
drag, startPoint x: 777, startPoint y: 335, endPoint x: 827, endPoint y: 292, distance: 66.6
click at [848, 248] on div "© Mapbox © OpenStreetMap Improve this map" at bounding box center [678, 375] width 1356 height 656
drag, startPoint x: 768, startPoint y: 346, endPoint x: 839, endPoint y: 304, distance: 82.9
click at [839, 304] on div "© Mapbox © OpenStreetMap Improve this map" at bounding box center [678, 375] width 1356 height 656
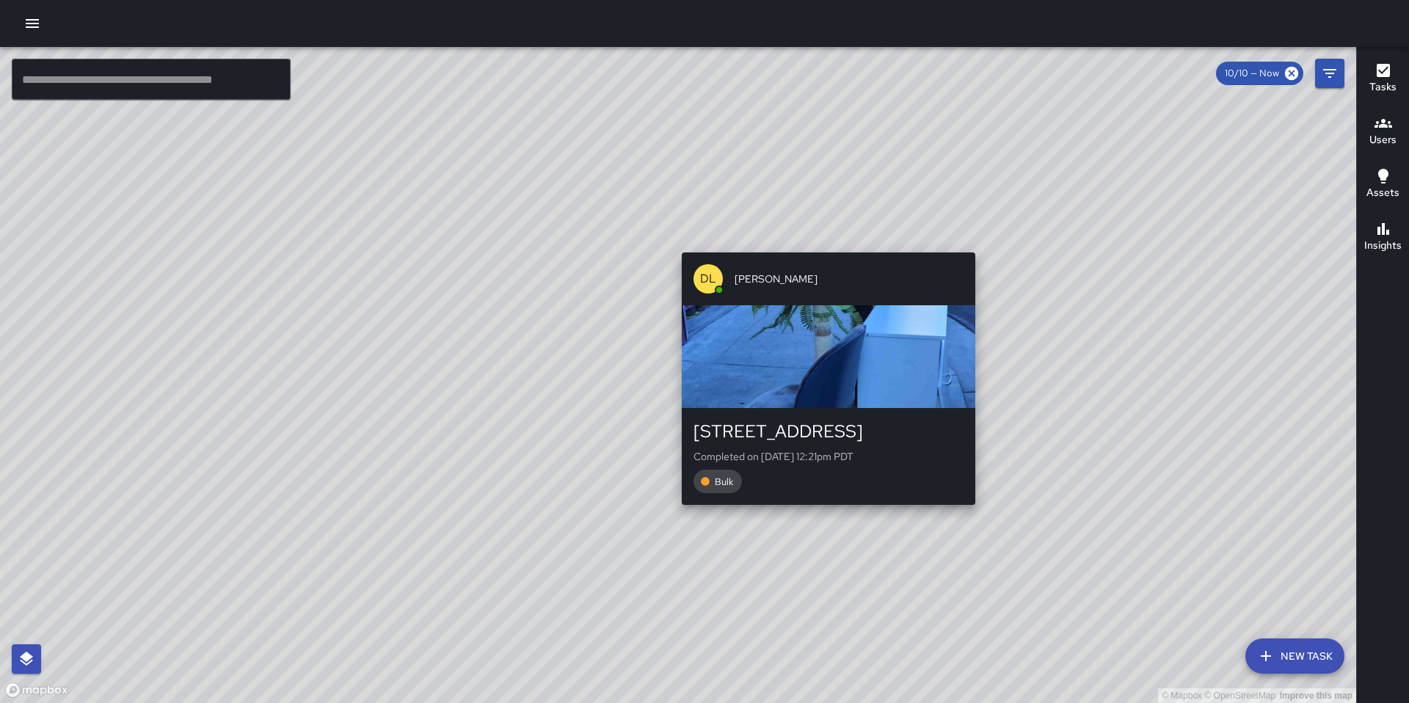
click at [825, 246] on div "DL [PERSON_NAME] [STREET_ADDRESS] Completed on [DATE] 12:21pm PDT Bulk" at bounding box center [828, 378] width 305 height 264
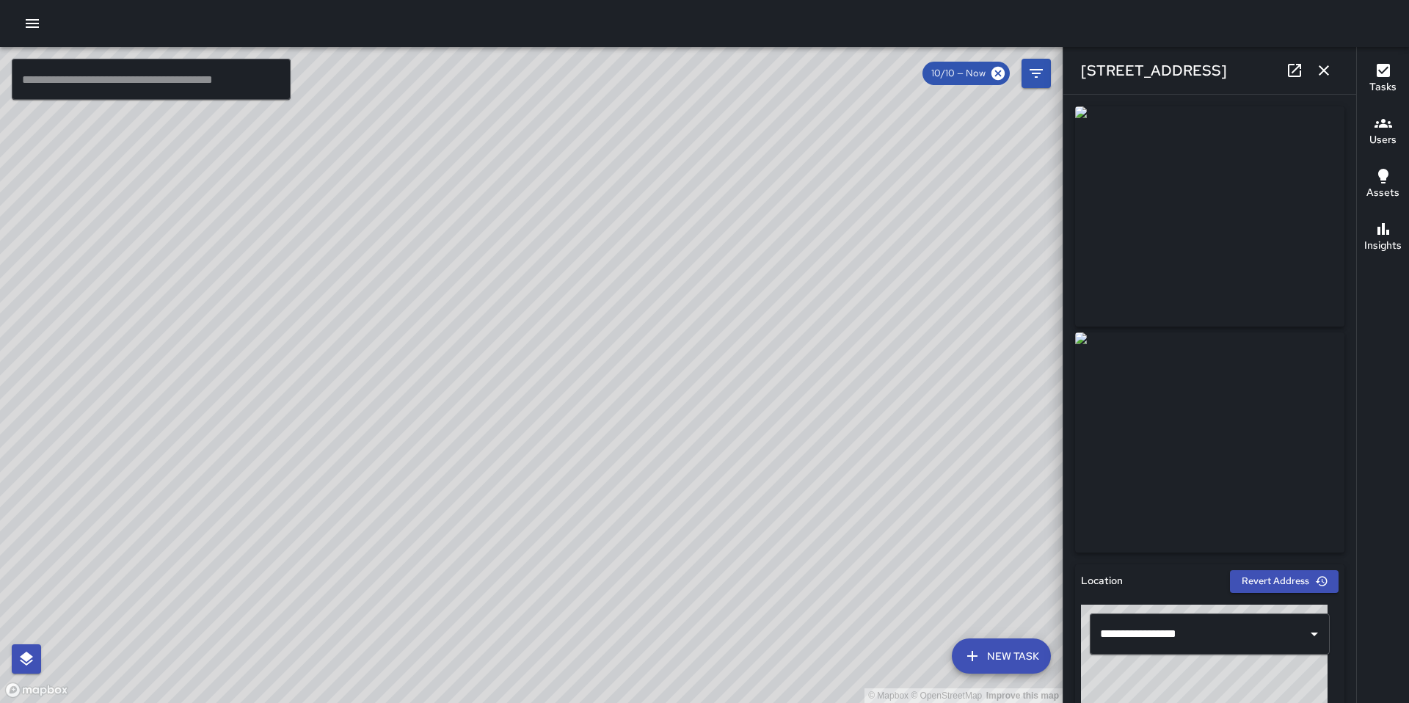
click at [517, 382] on div "© Mapbox © OpenStreetMap Improve this map DL [PERSON_NAME][GEOGRAPHIC_DATA][STR…" at bounding box center [531, 375] width 1062 height 656
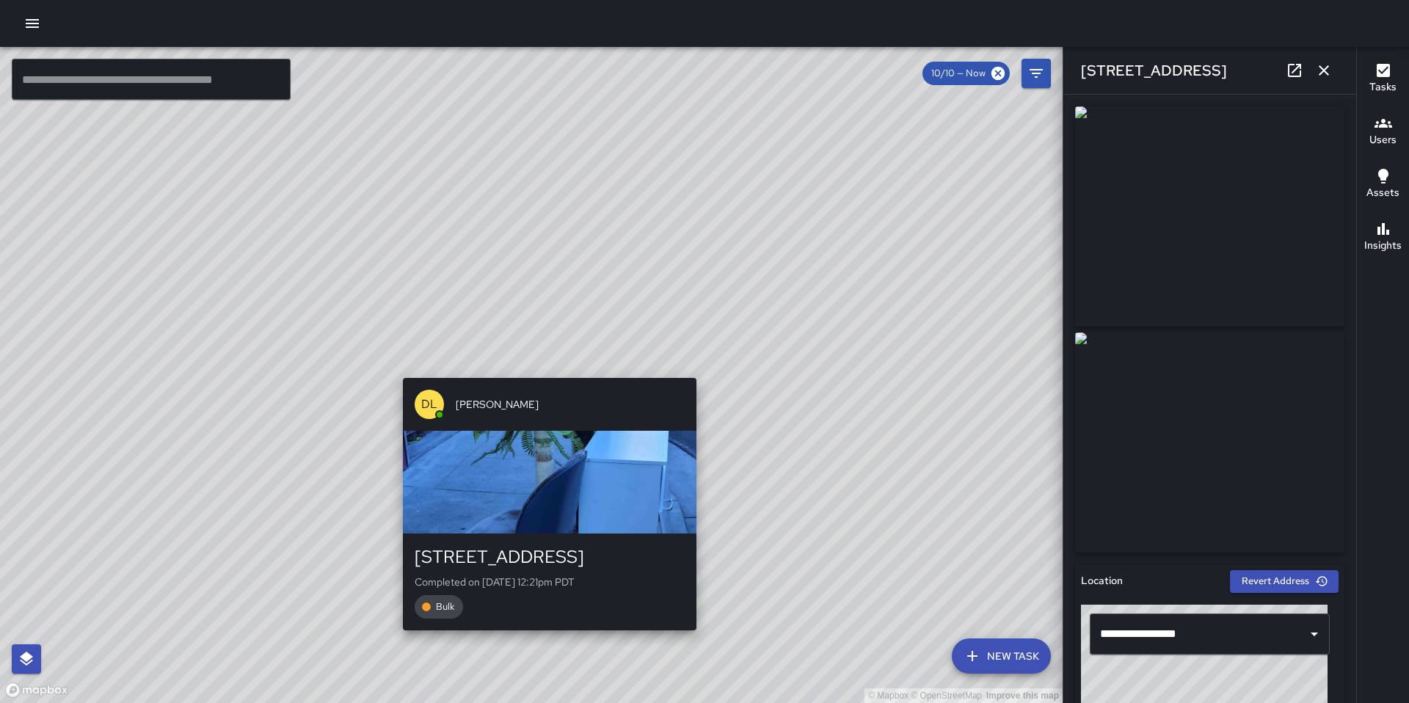
click at [544, 368] on div "© Mapbox © OpenStreetMap Improve this map DL [PERSON_NAME][GEOGRAPHIC_DATA][STR…" at bounding box center [531, 375] width 1062 height 656
type input "**********"
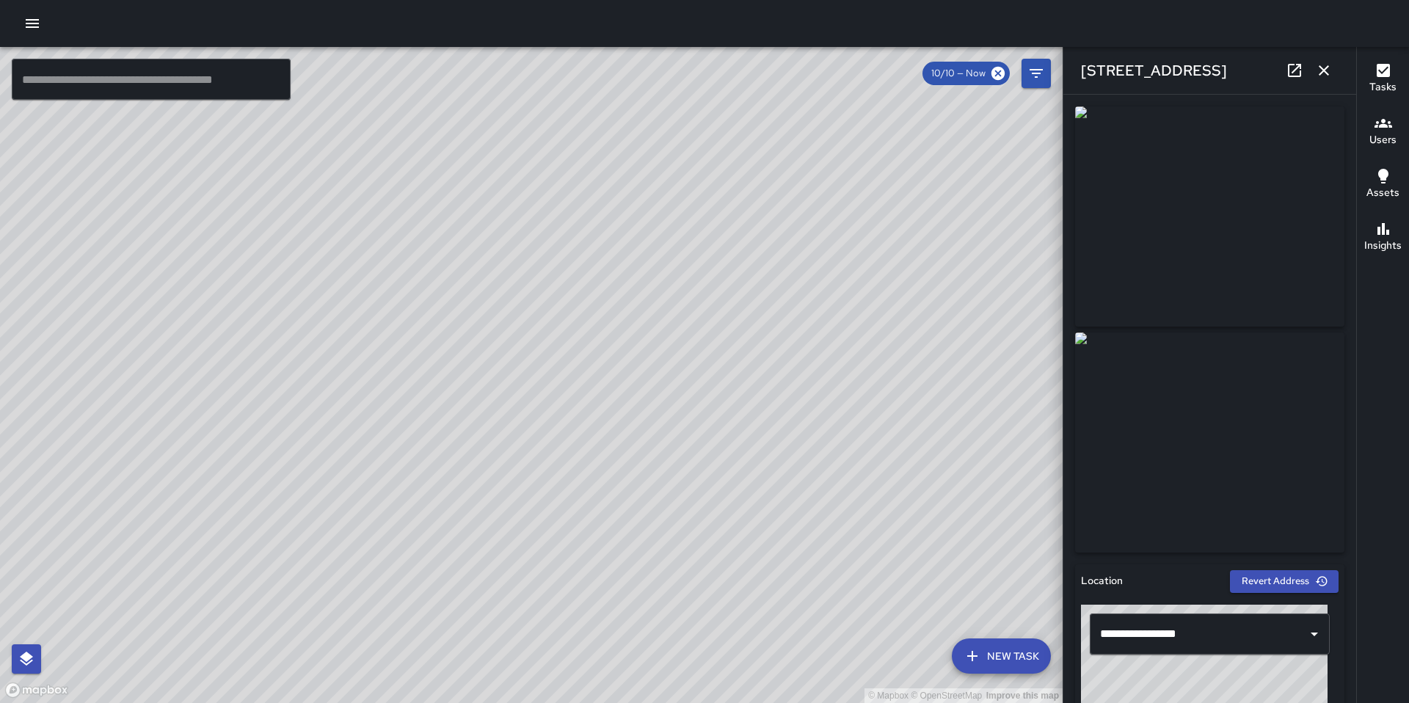
click at [1329, 73] on icon "button" at bounding box center [1324, 71] width 18 height 18
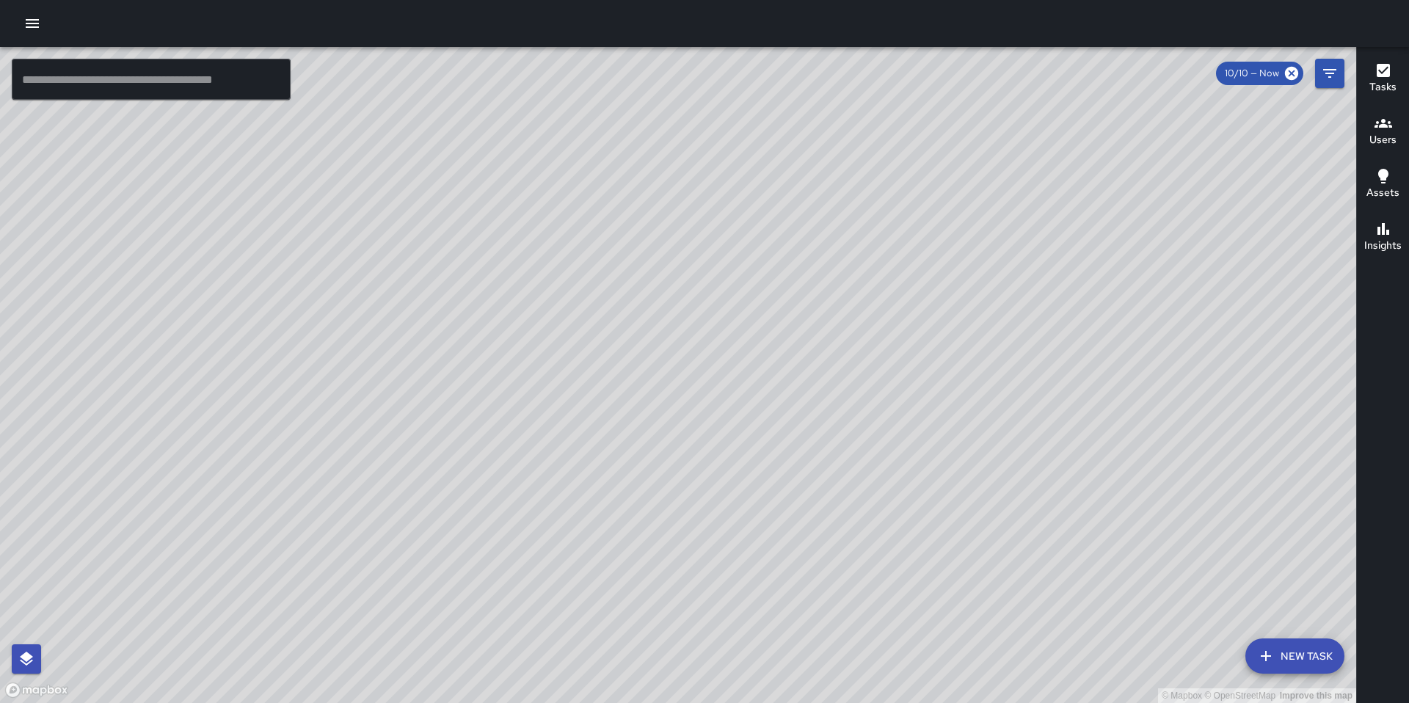
click at [1291, 78] on icon at bounding box center [1291, 73] width 13 height 13
click at [101, 87] on input "text" at bounding box center [151, 79] width 279 height 41
click at [150, 87] on input "text" at bounding box center [151, 79] width 279 height 41
click at [34, 20] on icon "button" at bounding box center [32, 23] width 13 height 9
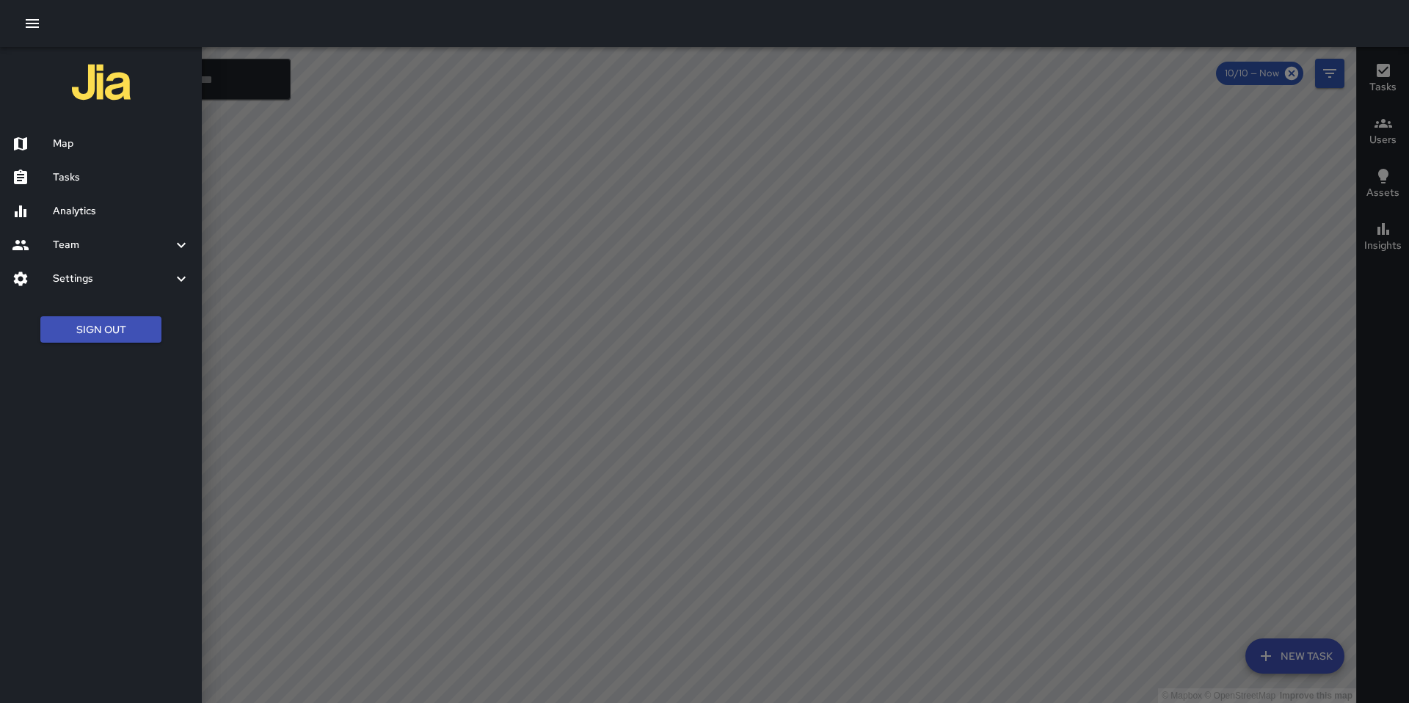
click at [68, 153] on div "Map" at bounding box center [101, 144] width 202 height 34
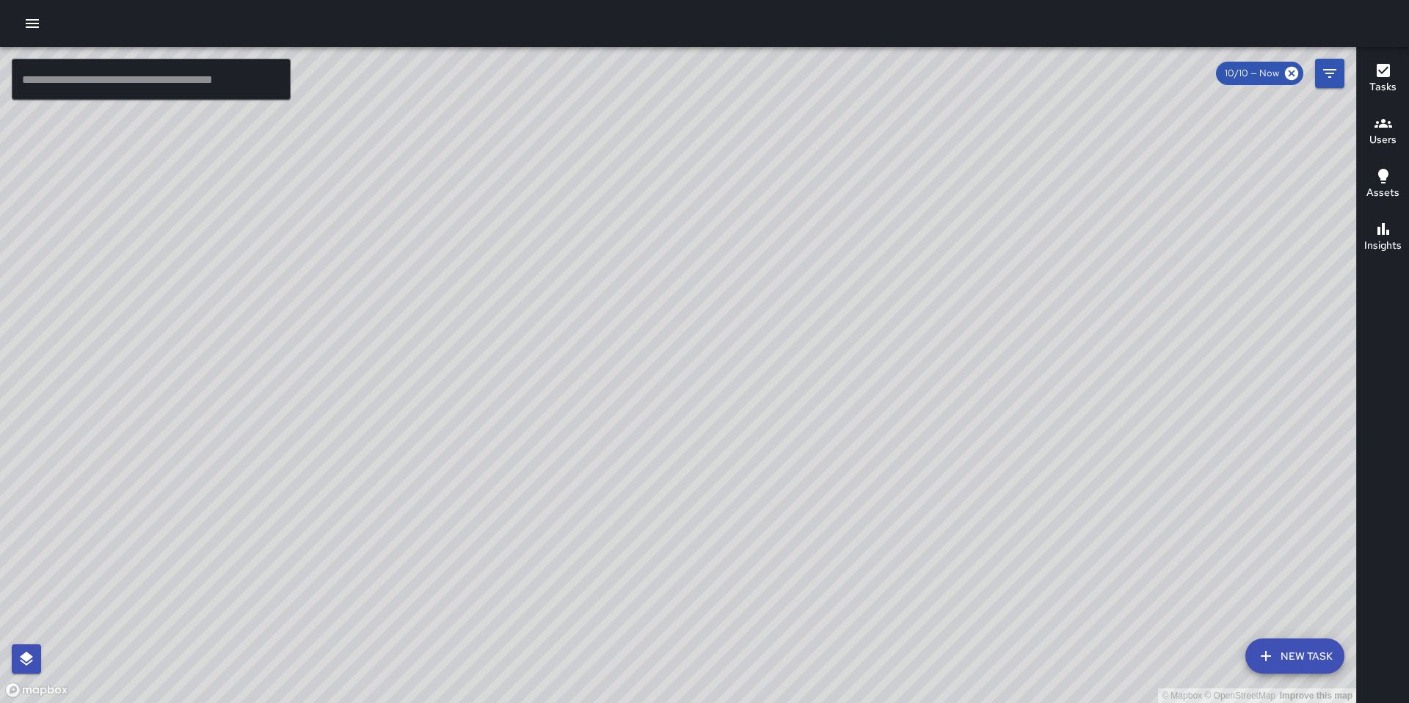
click at [136, 68] on input "text" at bounding box center [151, 79] width 279 height 41
click at [34, 23] on icon "button" at bounding box center [32, 23] width 13 height 9
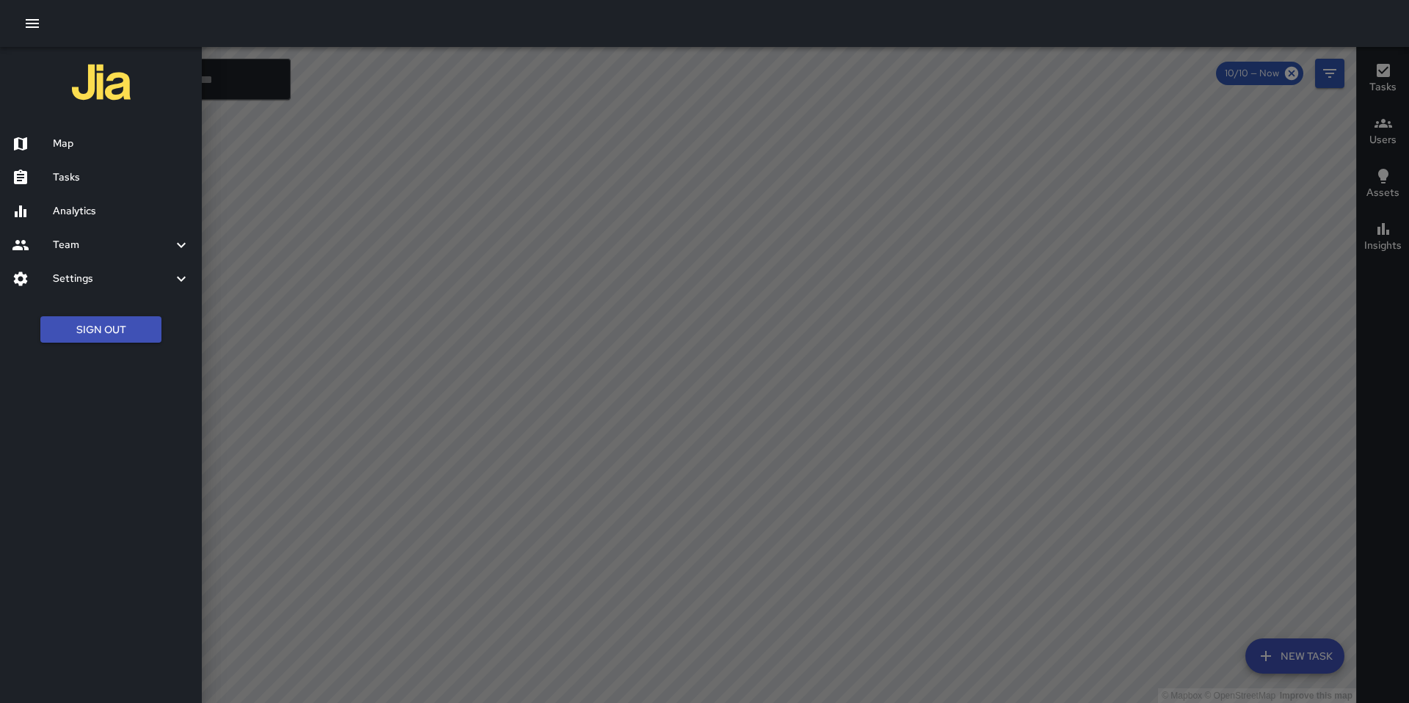
click at [89, 202] on div "Analytics" at bounding box center [101, 211] width 202 height 34
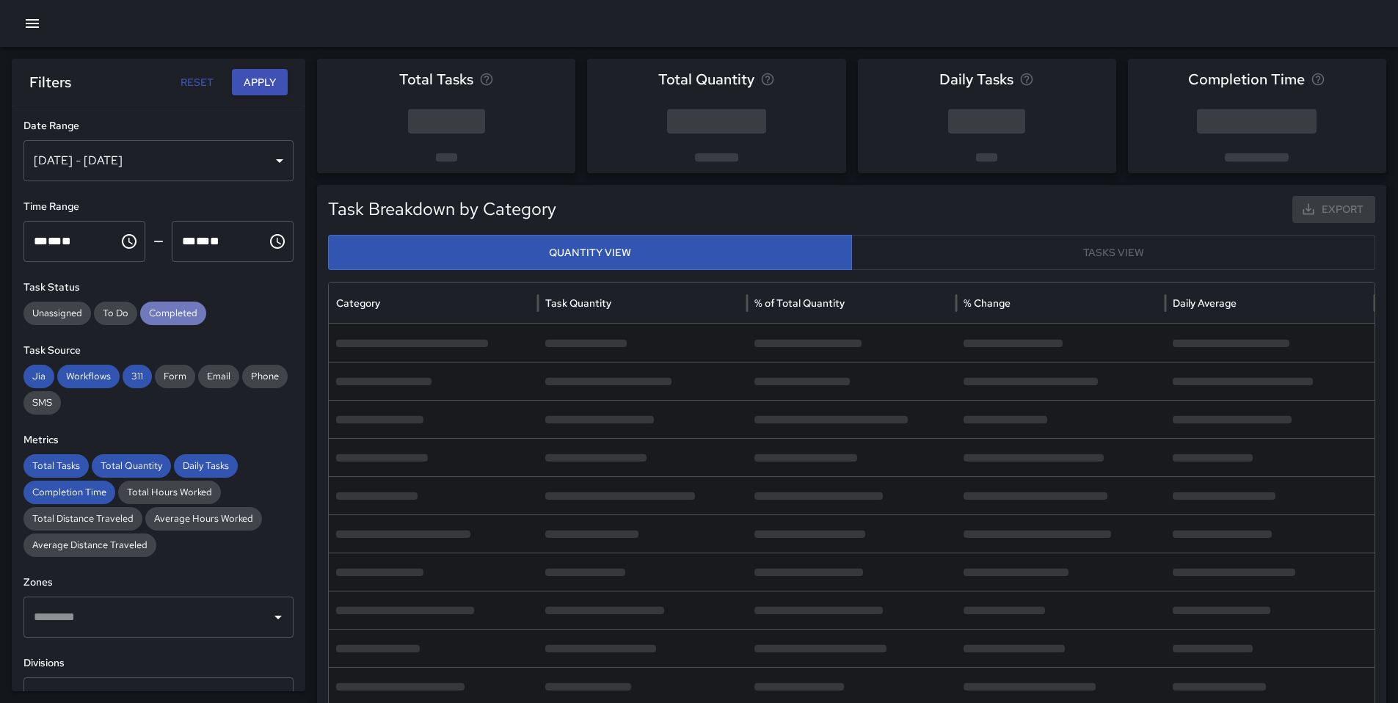
drag, startPoint x: 174, startPoint y: 309, endPoint x: 169, endPoint y: 301, distance: 9.6
click at [169, 299] on div "Task Status Unassigned To Do Completed" at bounding box center [158, 302] width 270 height 45
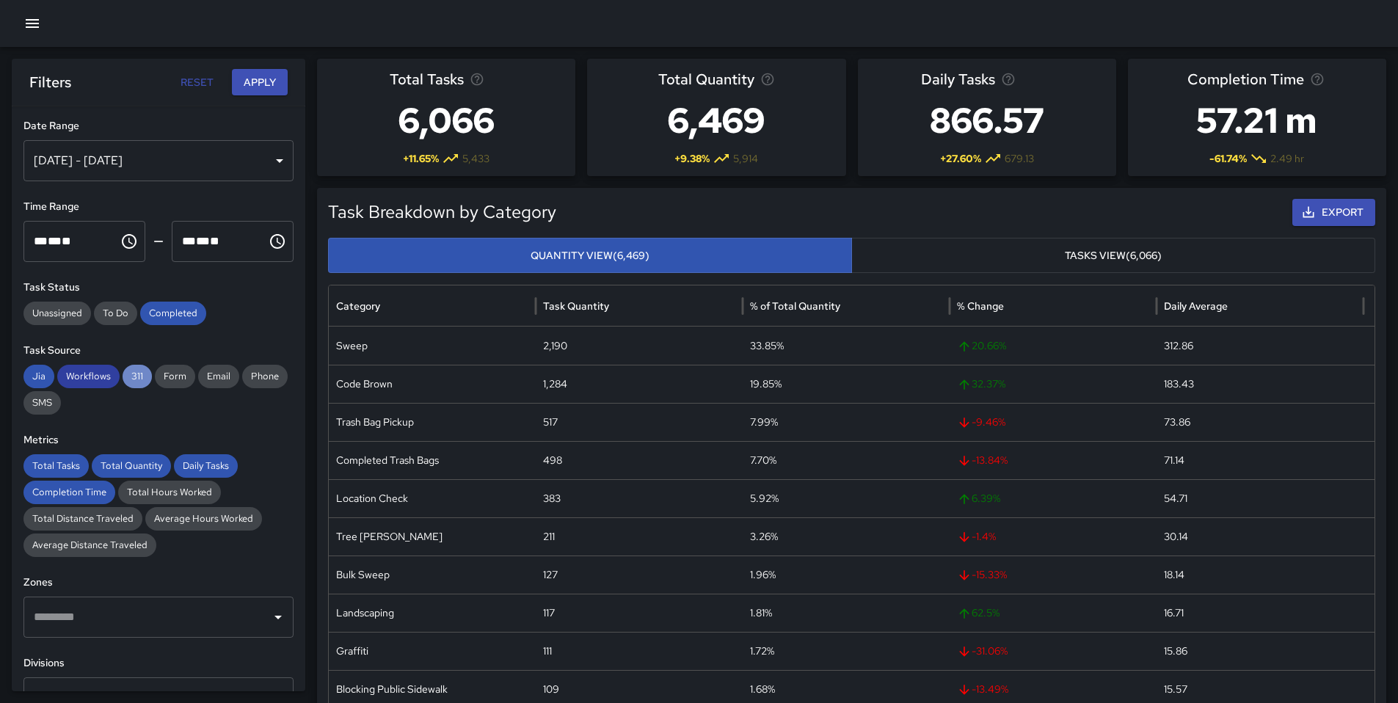
drag, startPoint x: 135, startPoint y: 379, endPoint x: 103, endPoint y: 373, distance: 32.7
click at [135, 379] on span "311" at bounding box center [137, 376] width 29 height 15
drag, startPoint x: 101, startPoint y: 375, endPoint x: 59, endPoint y: 378, distance: 41.9
click at [98, 377] on span "Workflows" at bounding box center [88, 376] width 62 height 15
drag, startPoint x: 43, startPoint y: 374, endPoint x: 59, endPoint y: 428, distance: 56.6
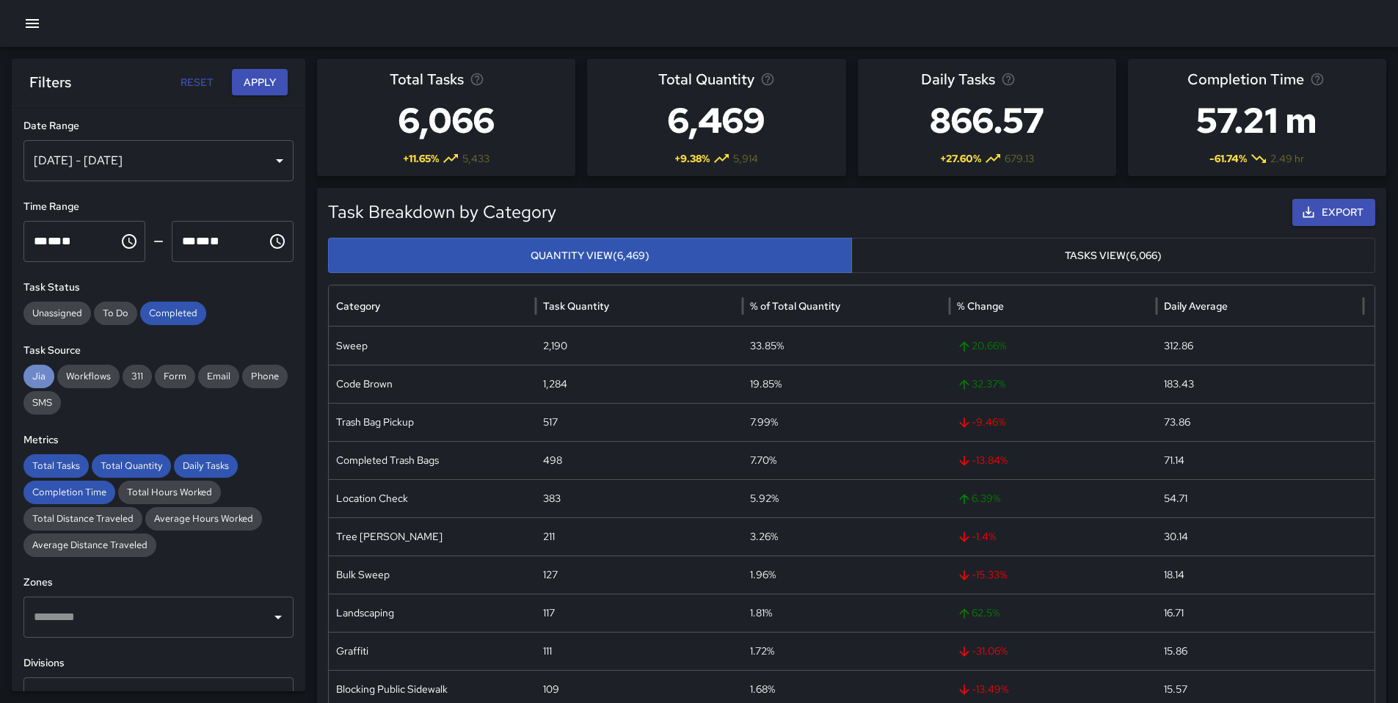
click at [43, 374] on span "Jia" at bounding box center [38, 376] width 31 height 15
click at [58, 468] on span "Total Tasks" at bounding box center [55, 465] width 65 height 15
click at [112, 463] on span "Total Quantity" at bounding box center [131, 465] width 79 height 15
drag, startPoint x: 198, startPoint y: 464, endPoint x: 189, endPoint y: 470, distance: 10.2
click at [197, 465] on span "Daily Tasks" at bounding box center [206, 465] width 64 height 15
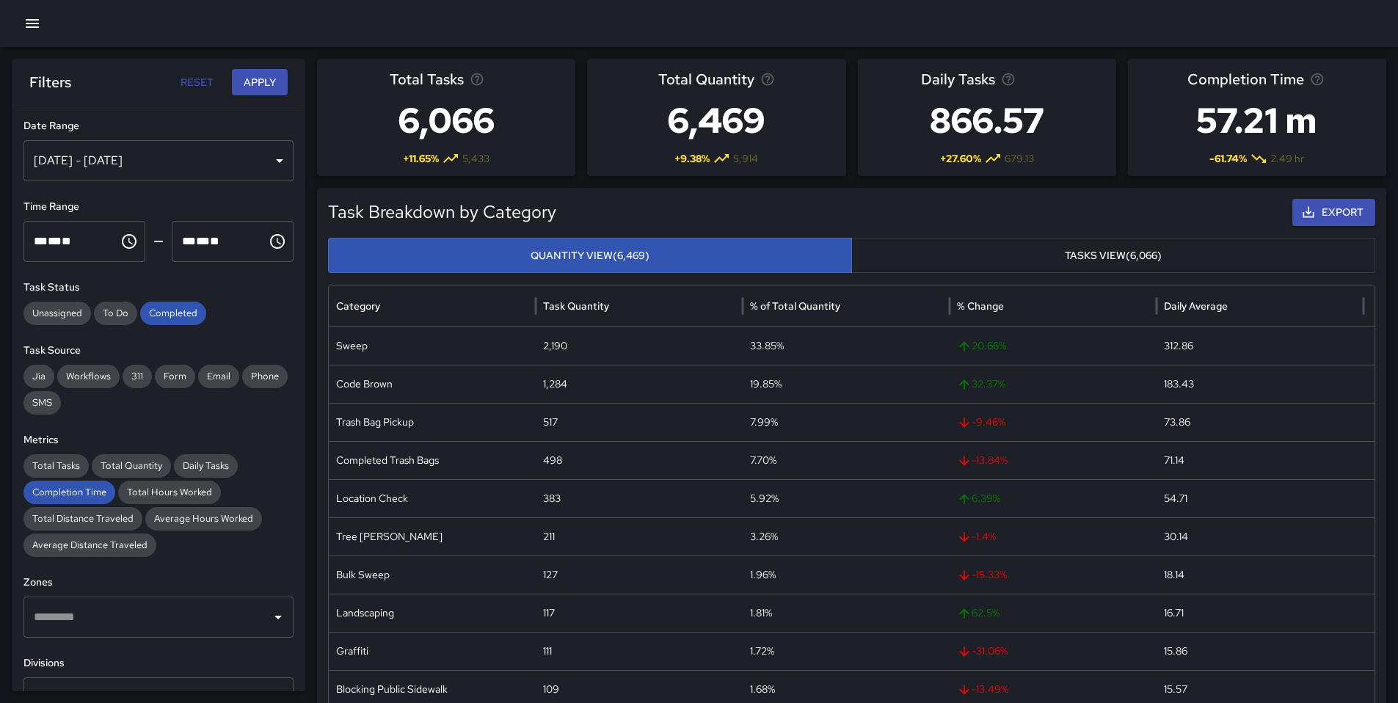
drag, startPoint x: 62, startPoint y: 500, endPoint x: 79, endPoint y: 478, distance: 27.2
click at [62, 500] on div "Completion Time" at bounding box center [69, 492] width 92 height 23
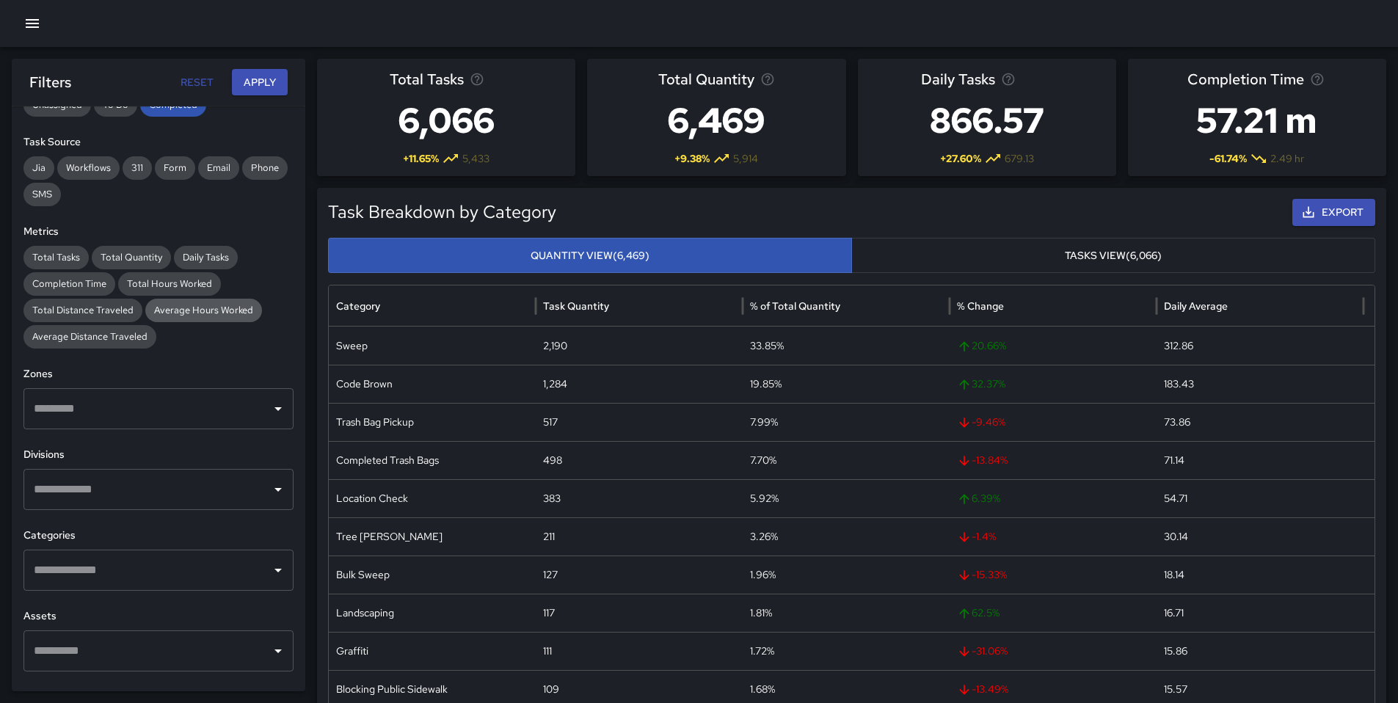
scroll to position [208, 0]
click at [254, 80] on button "Apply" at bounding box center [260, 82] width 56 height 27
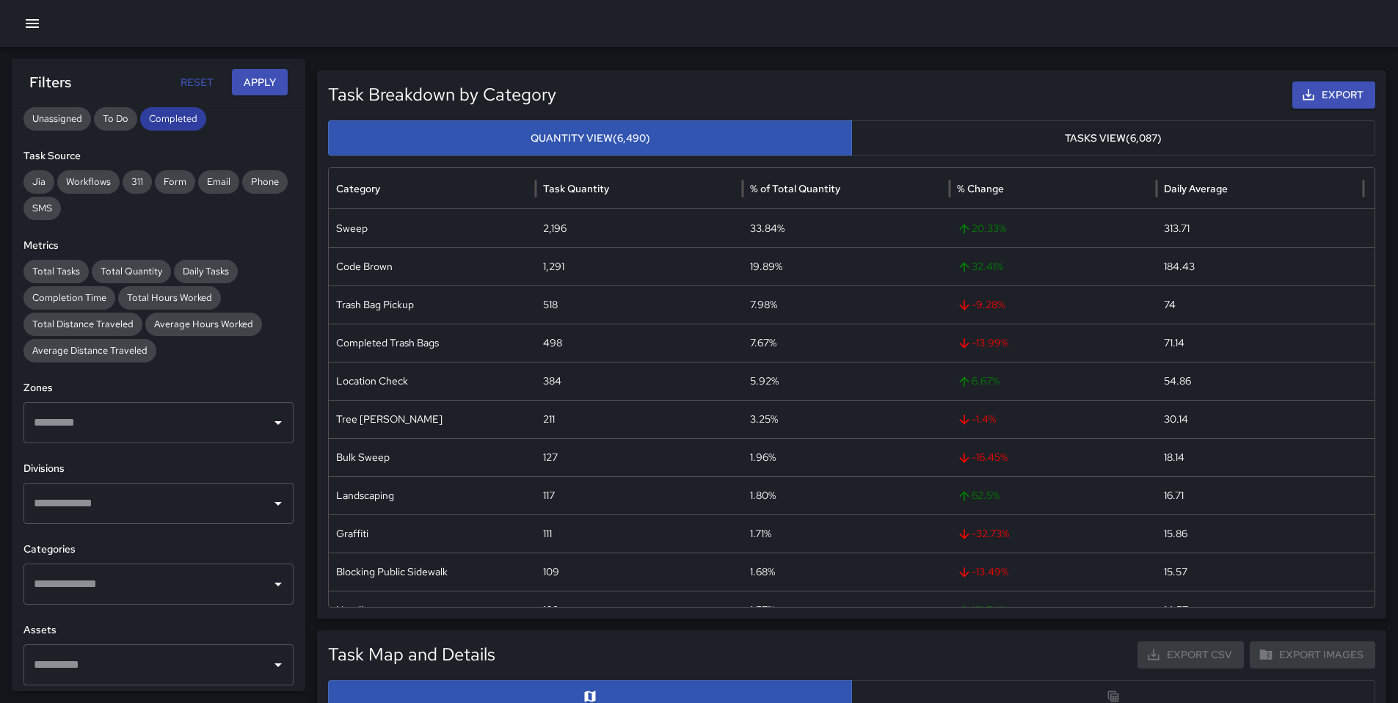
scroll to position [179, 0]
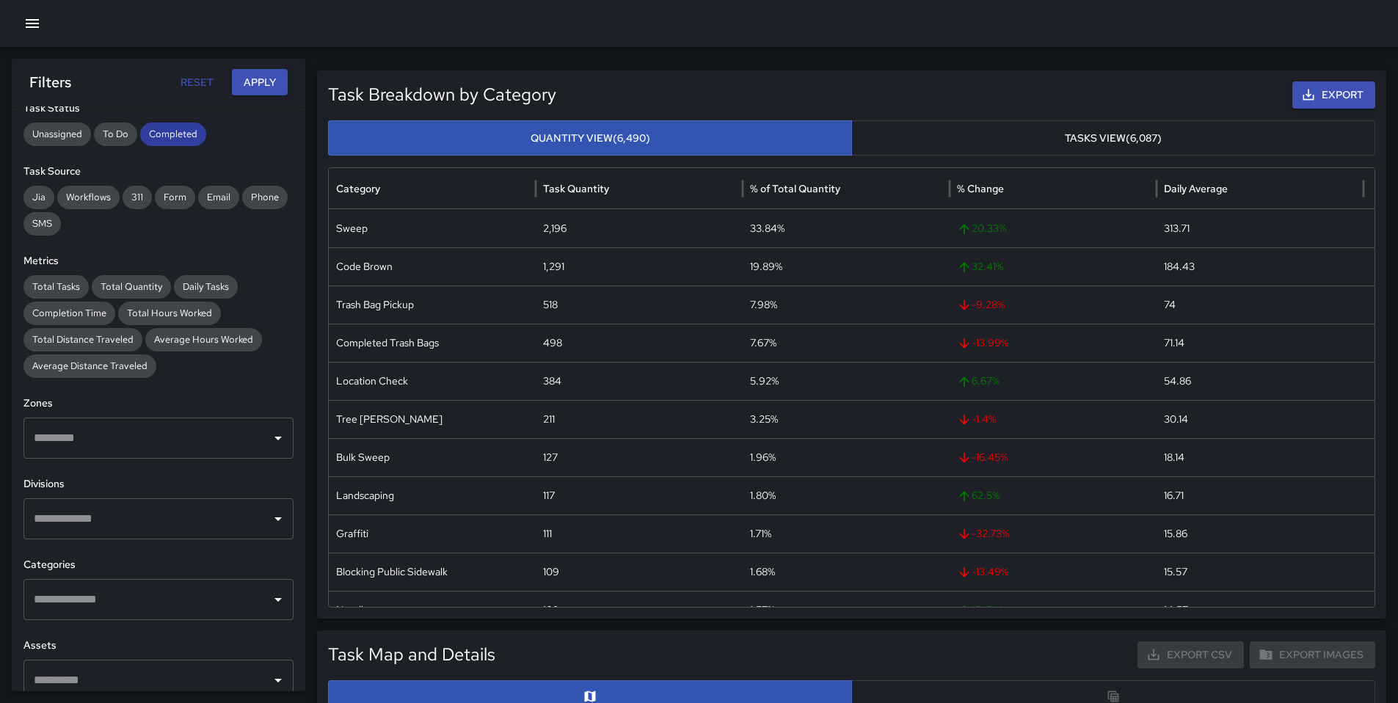
click at [180, 139] on span "Completed" at bounding box center [173, 134] width 66 height 15
click at [248, 89] on button "Apply" at bounding box center [260, 82] width 56 height 27
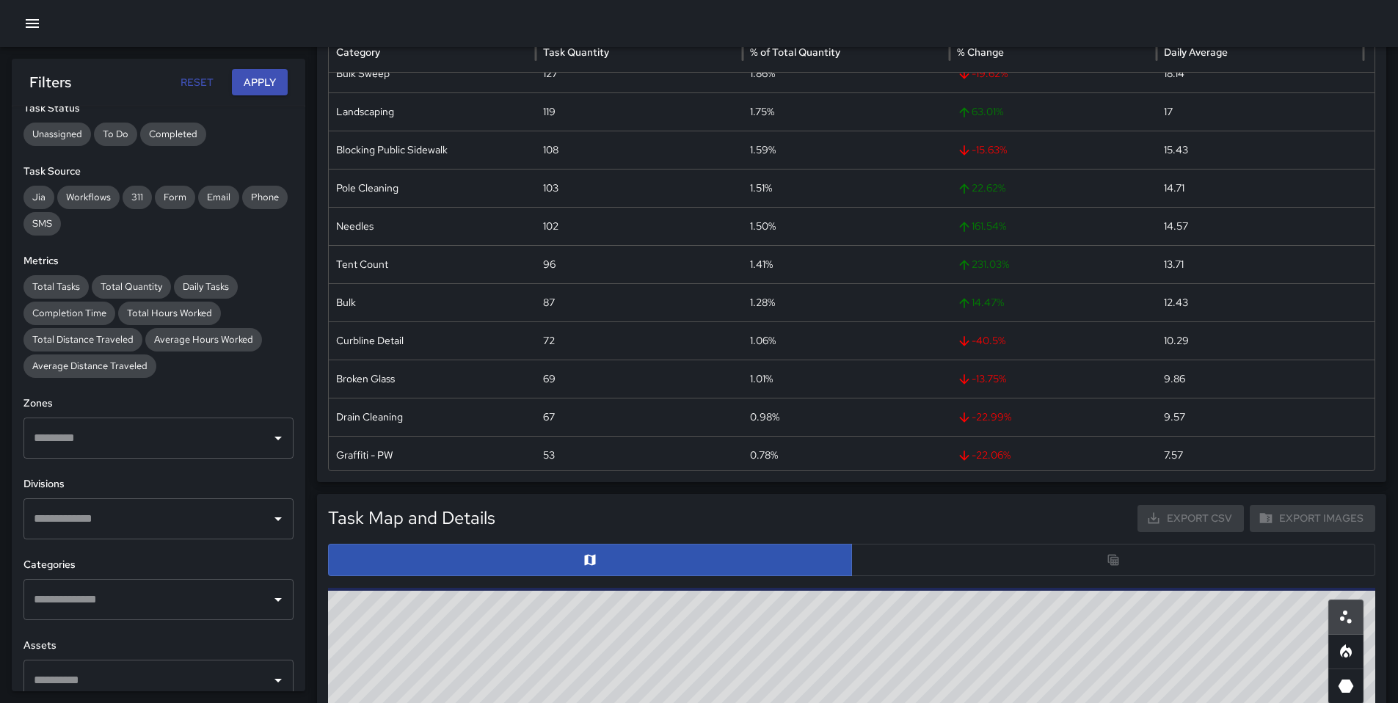
scroll to position [189, 0]
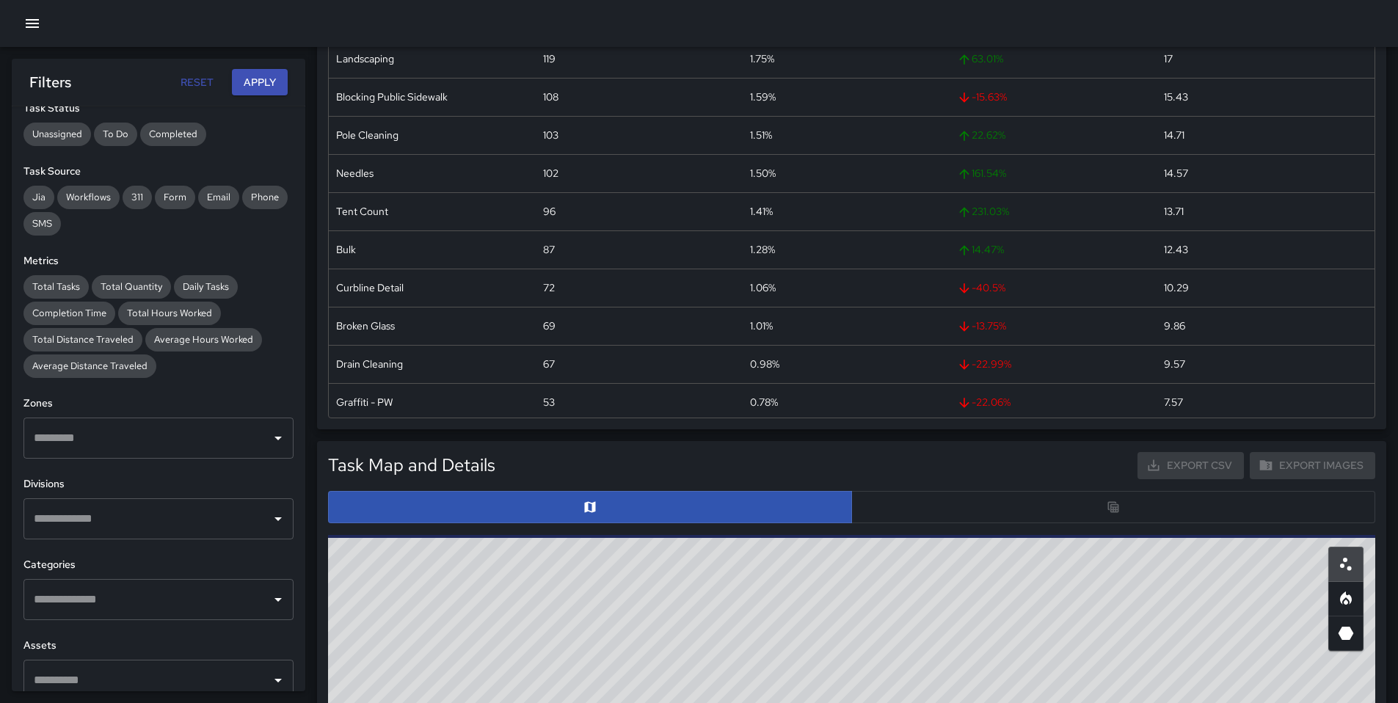
click at [912, 503] on div at bounding box center [851, 507] width 1047 height 32
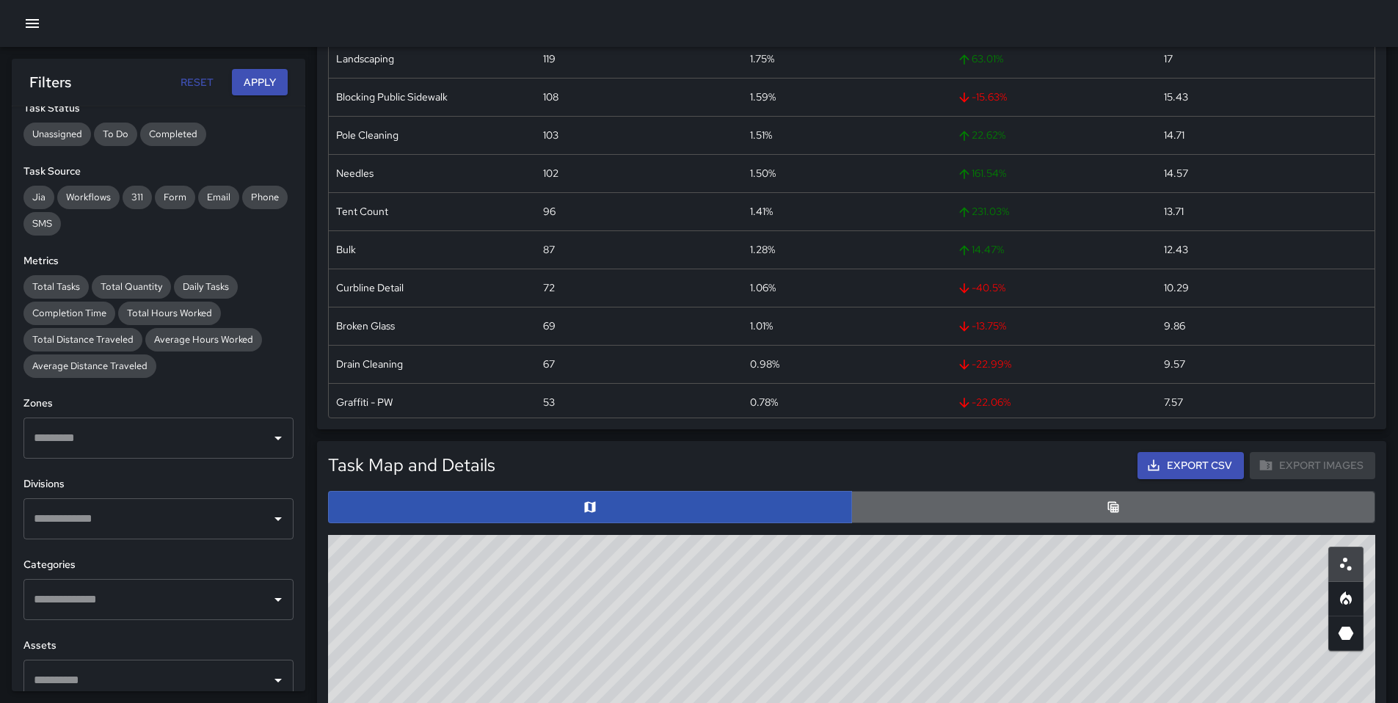
click at [912, 508] on button "button" at bounding box center [1113, 507] width 524 height 32
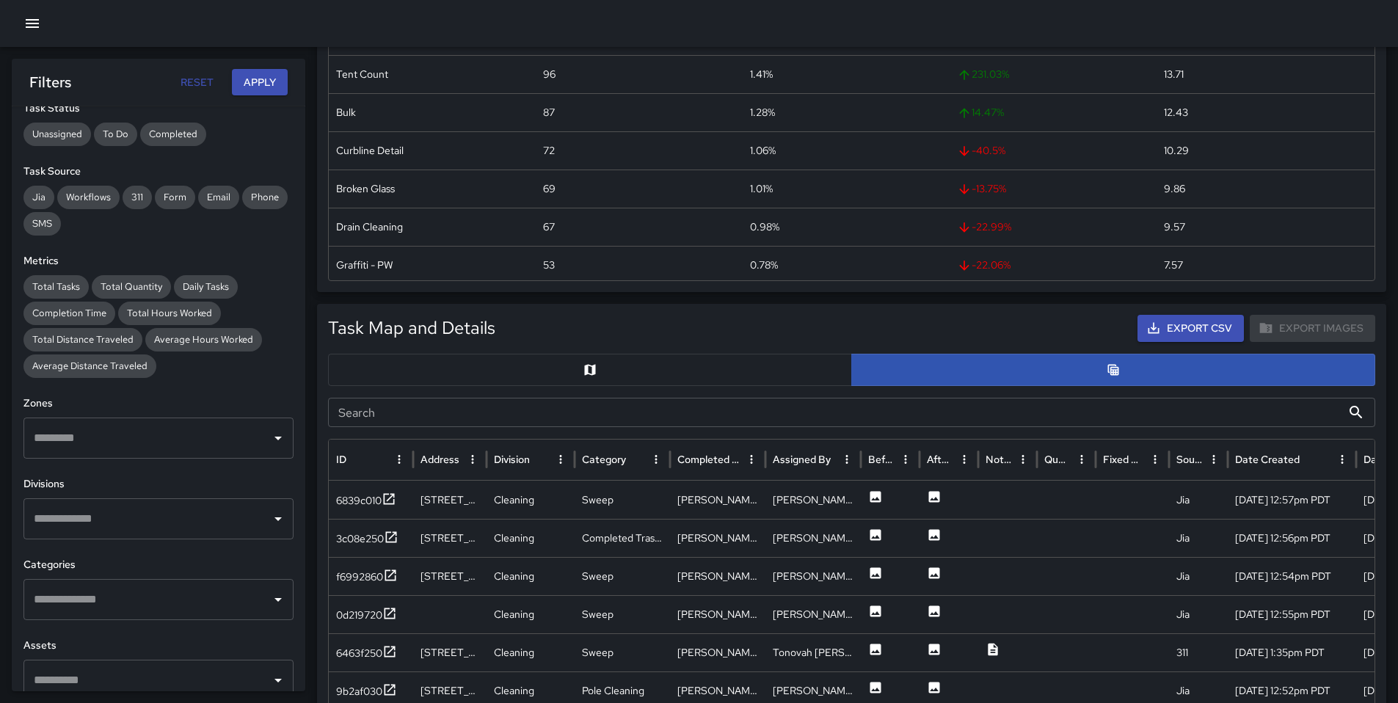
scroll to position [327, 0]
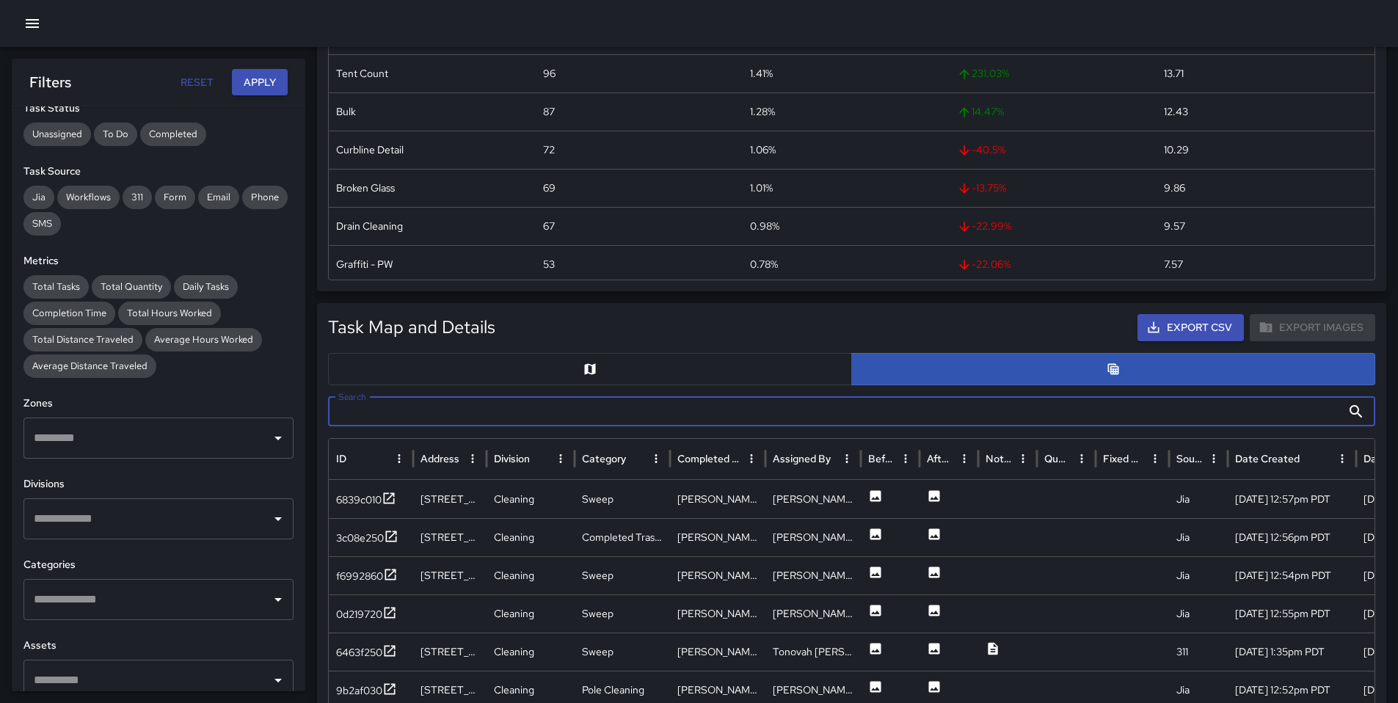
click at [436, 414] on input "Search" at bounding box center [834, 411] width 1013 height 29
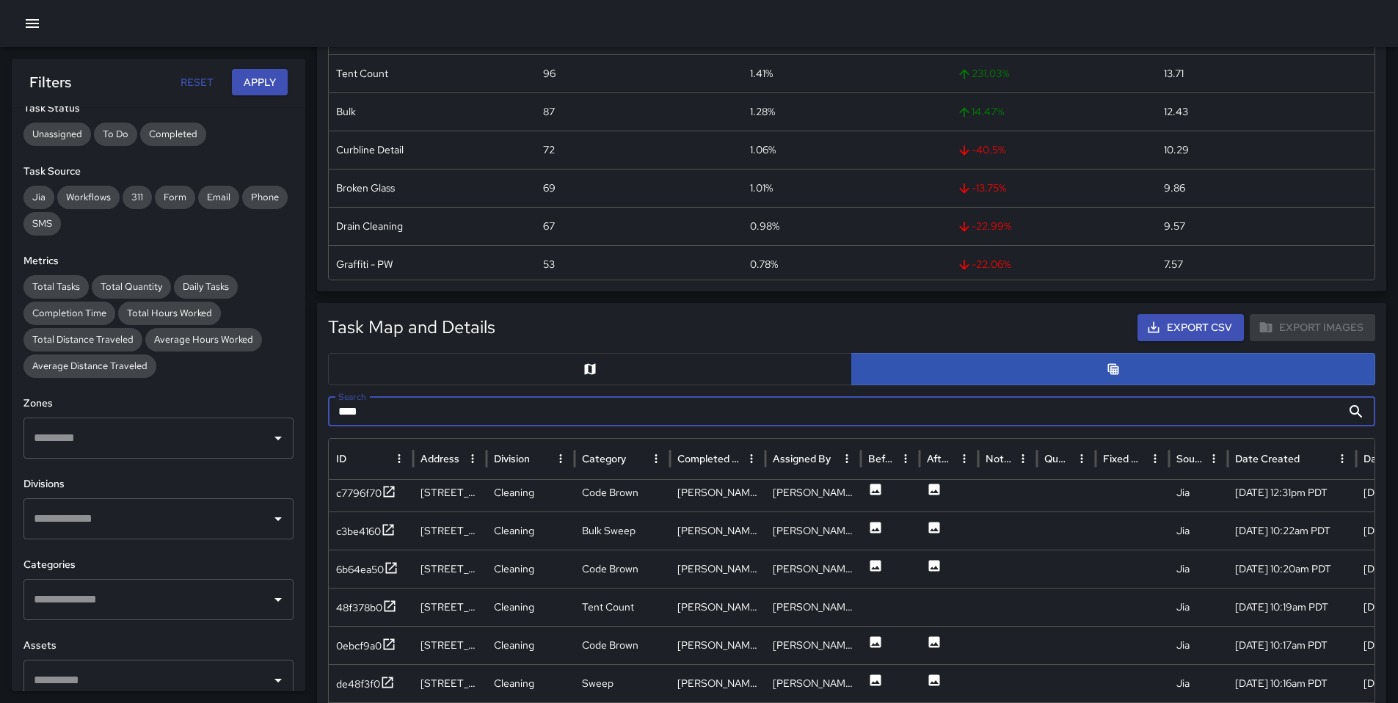
scroll to position [0, 0]
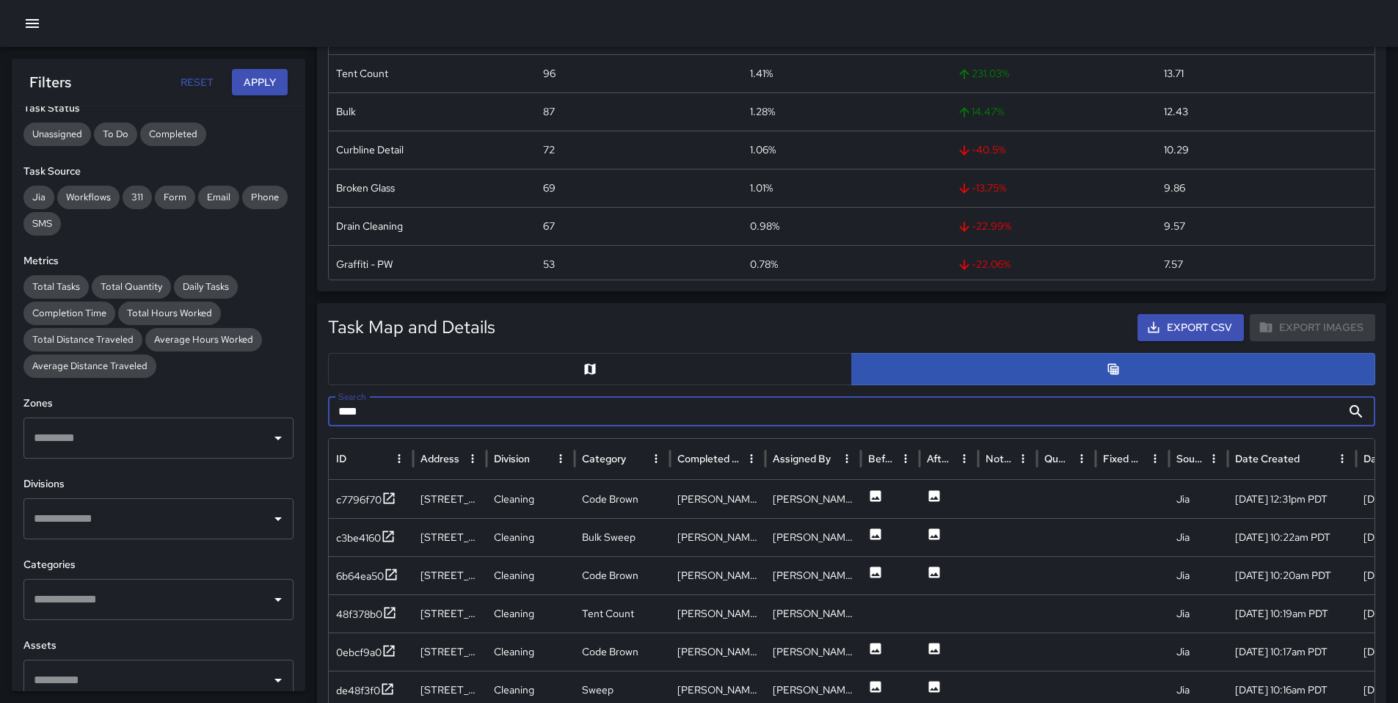
type input "***"
click at [42, 21] on button "button" at bounding box center [32, 23] width 29 height 29
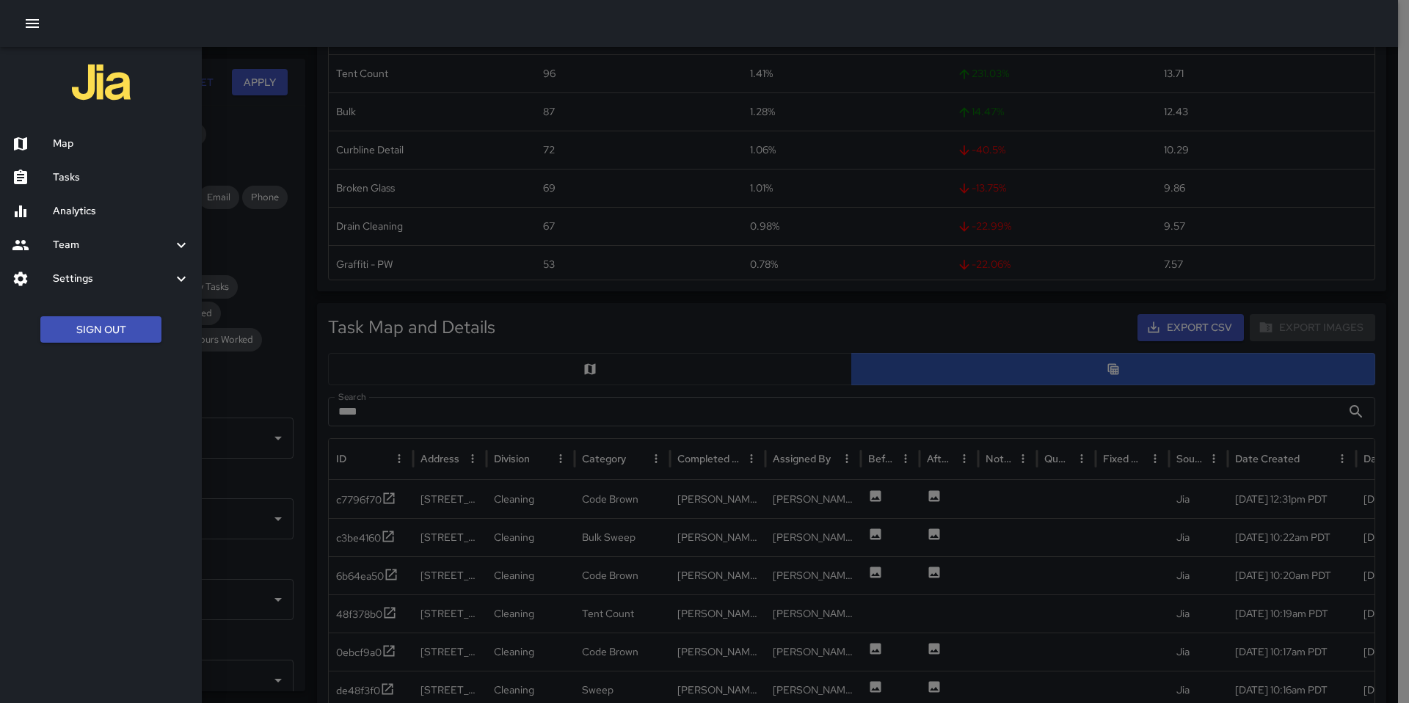
click at [98, 139] on h6 "Map" at bounding box center [121, 144] width 137 height 16
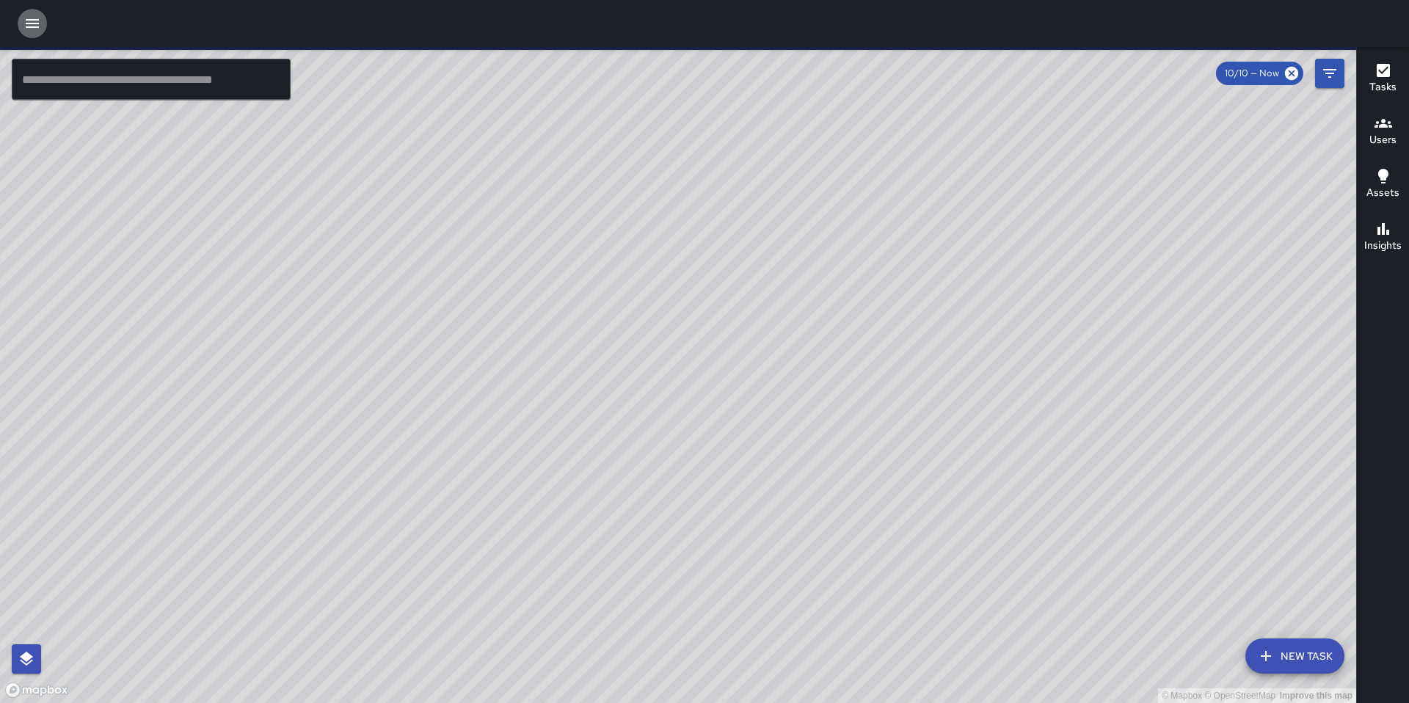
click at [29, 29] on icon "button" at bounding box center [32, 24] width 18 height 18
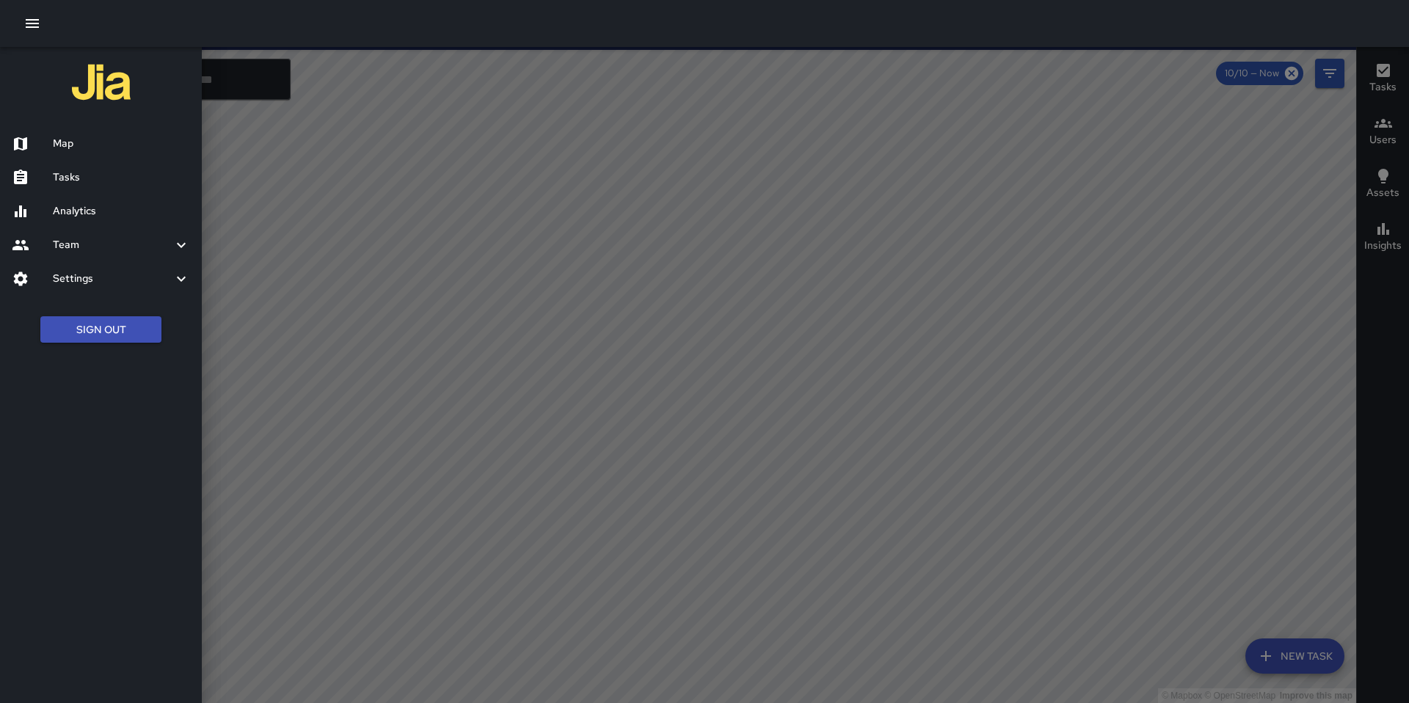
click at [72, 179] on h6 "Tasks" at bounding box center [121, 177] width 137 height 16
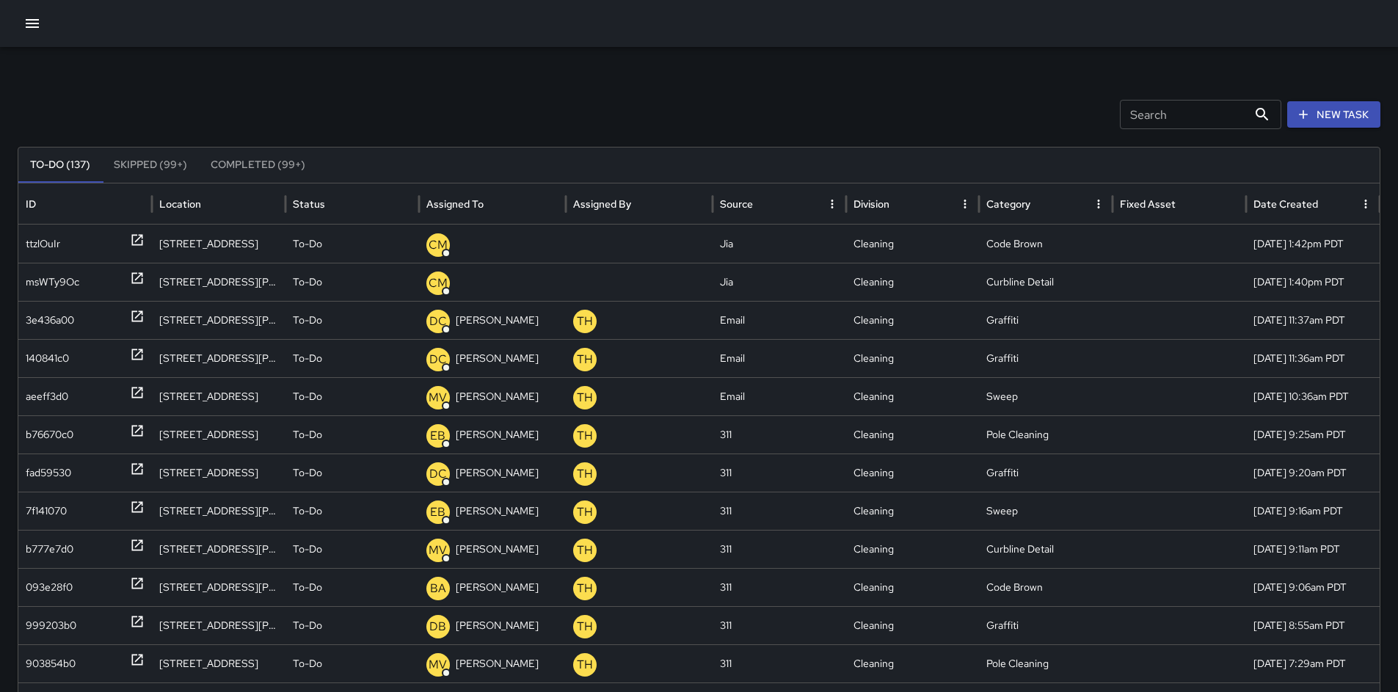
click at [1333, 115] on button "New Task" at bounding box center [1333, 114] width 93 height 27
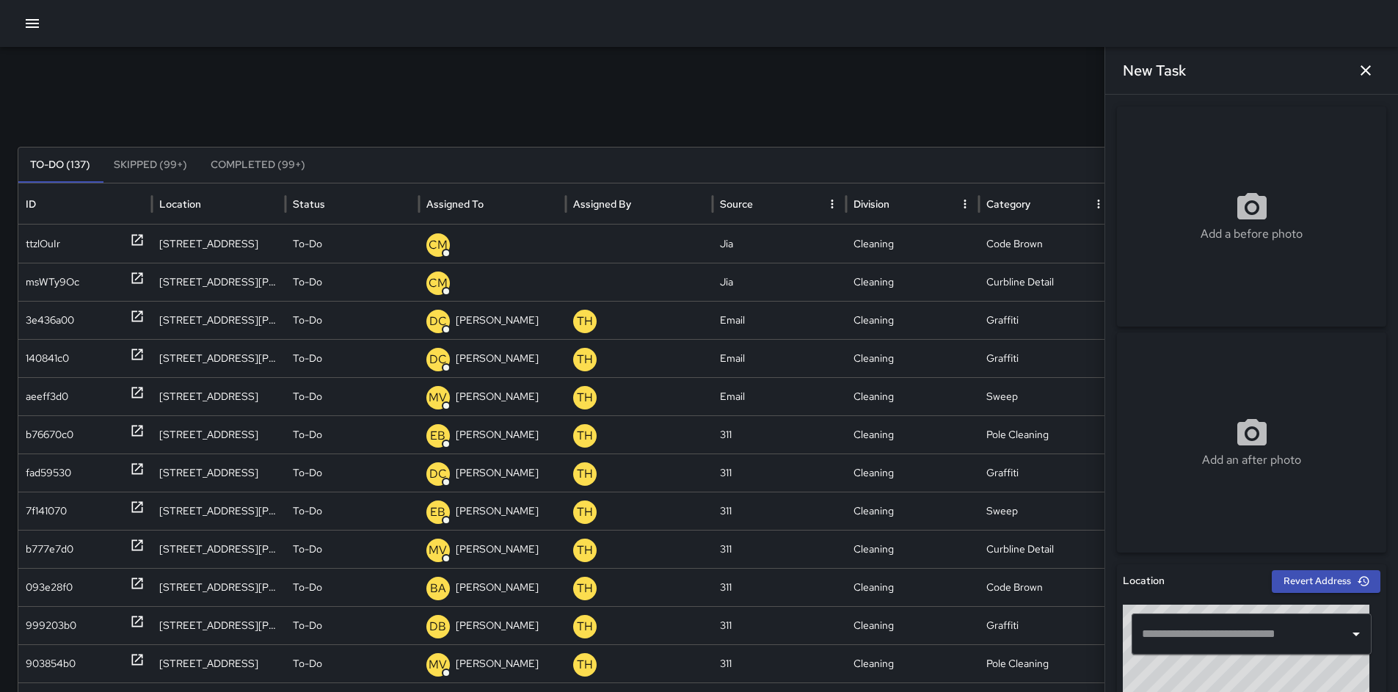
click at [1179, 632] on input "text" at bounding box center [1240, 634] width 205 height 28
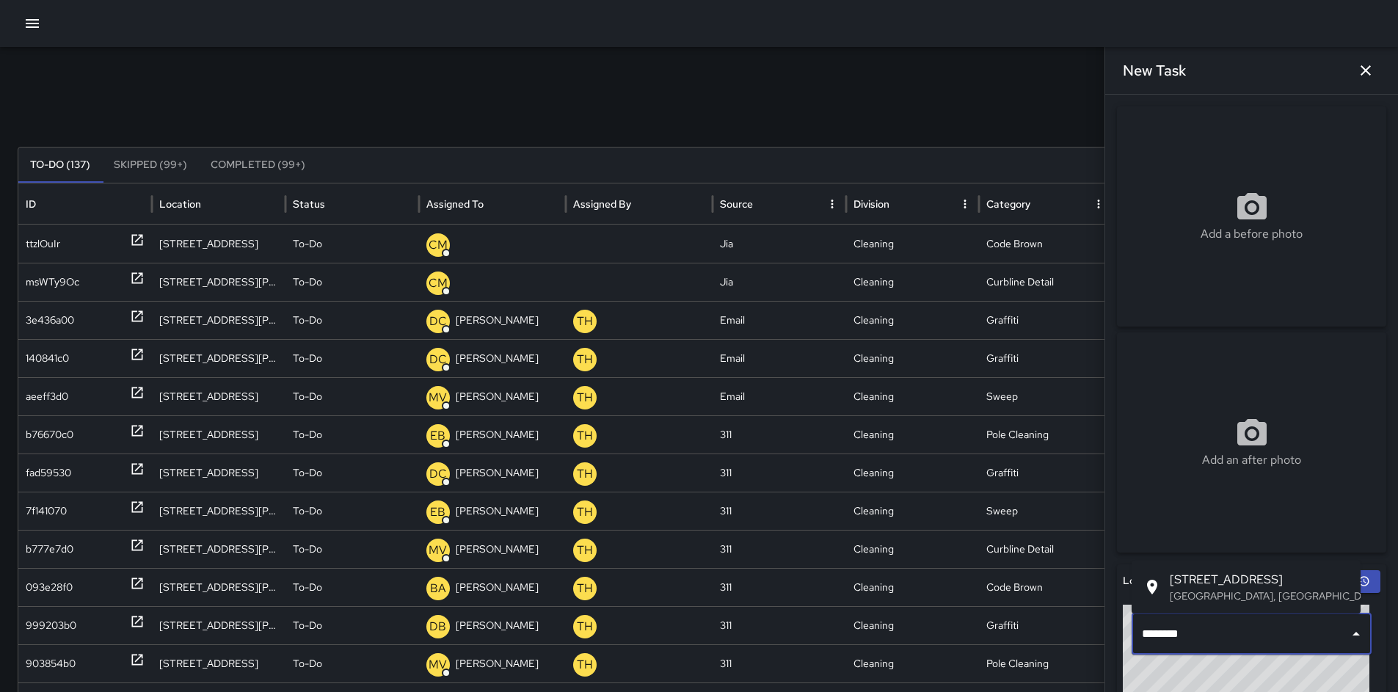
click at [1197, 596] on p "[GEOGRAPHIC_DATA], [GEOGRAPHIC_DATA], [GEOGRAPHIC_DATA]" at bounding box center [1258, 595] width 179 height 15
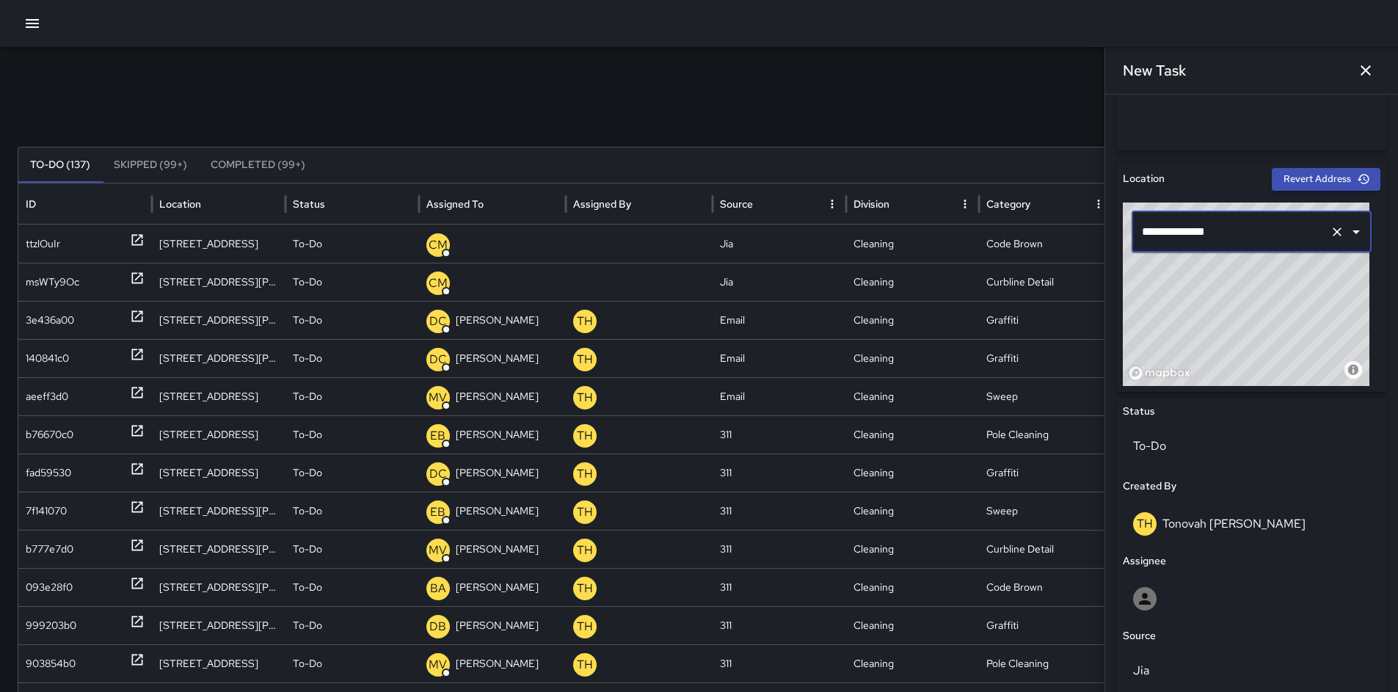
scroll to position [597, 0]
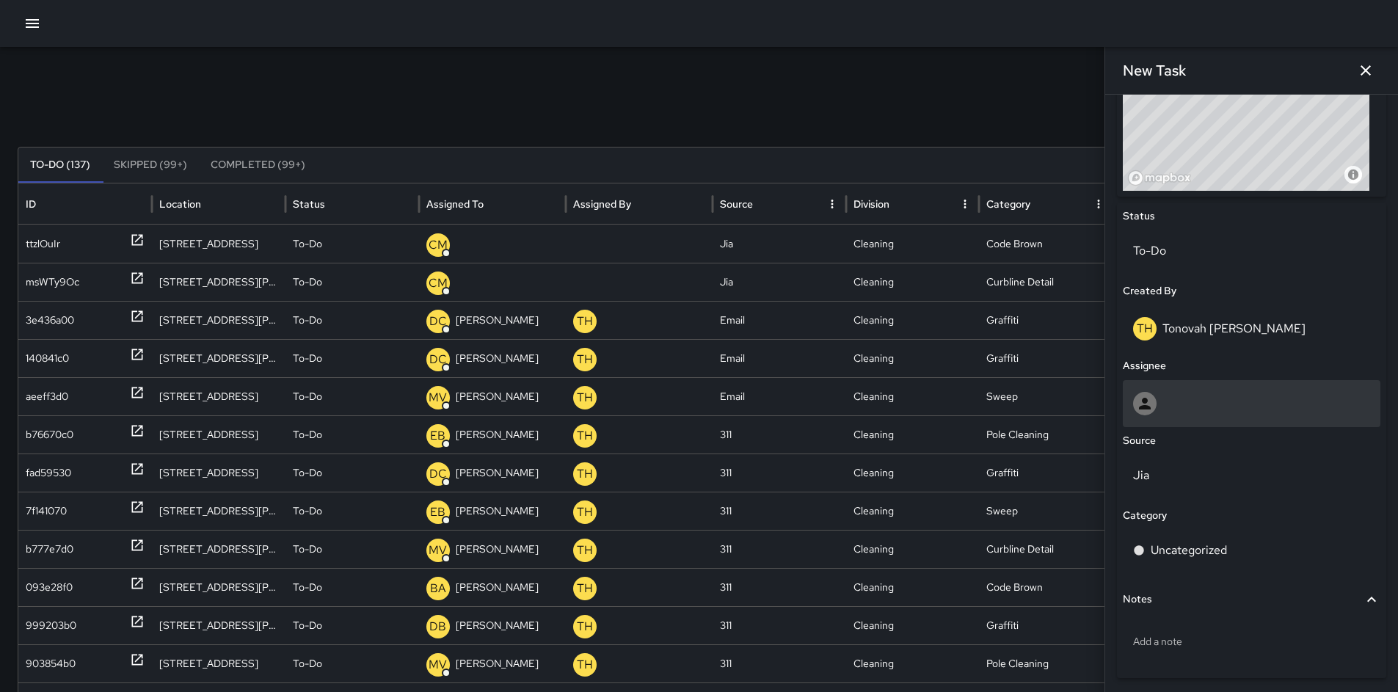
type input "**********"
click at [1172, 403] on div at bounding box center [1251, 403] width 237 height 23
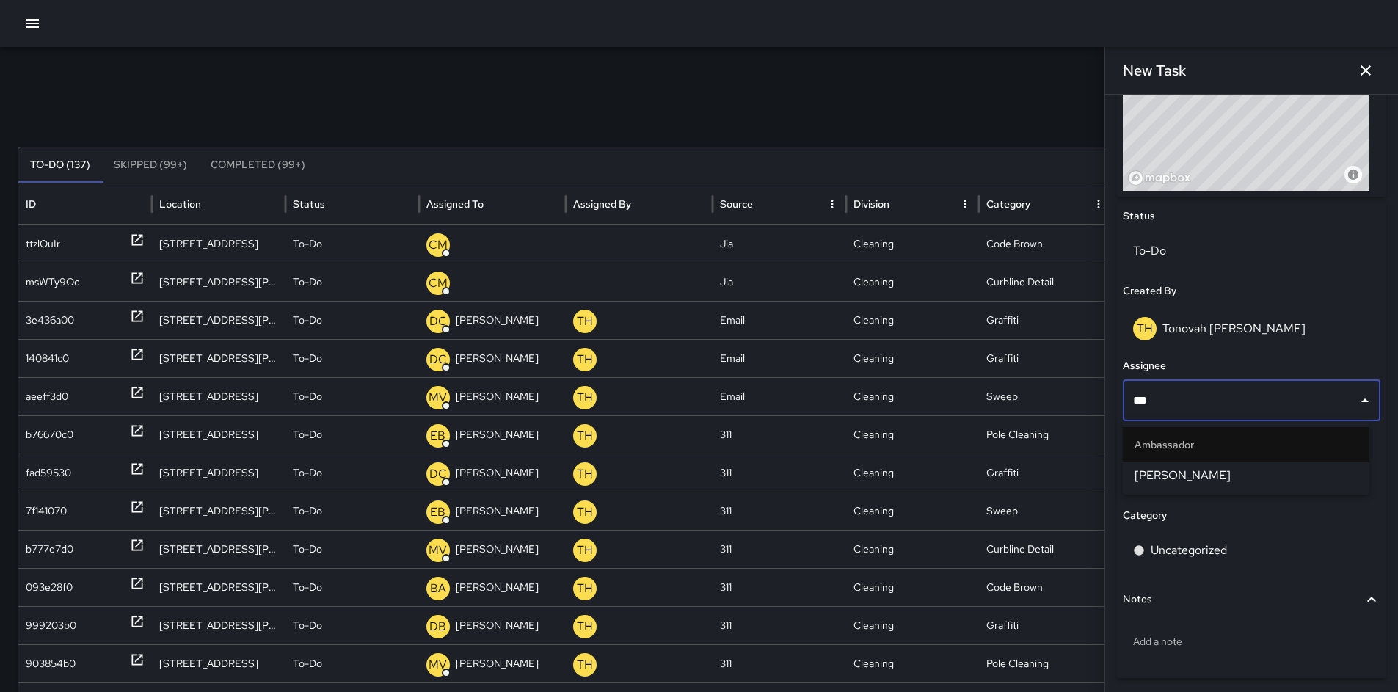
type input "****"
click at [1208, 467] on span "[PERSON_NAME]" at bounding box center [1245, 476] width 223 height 18
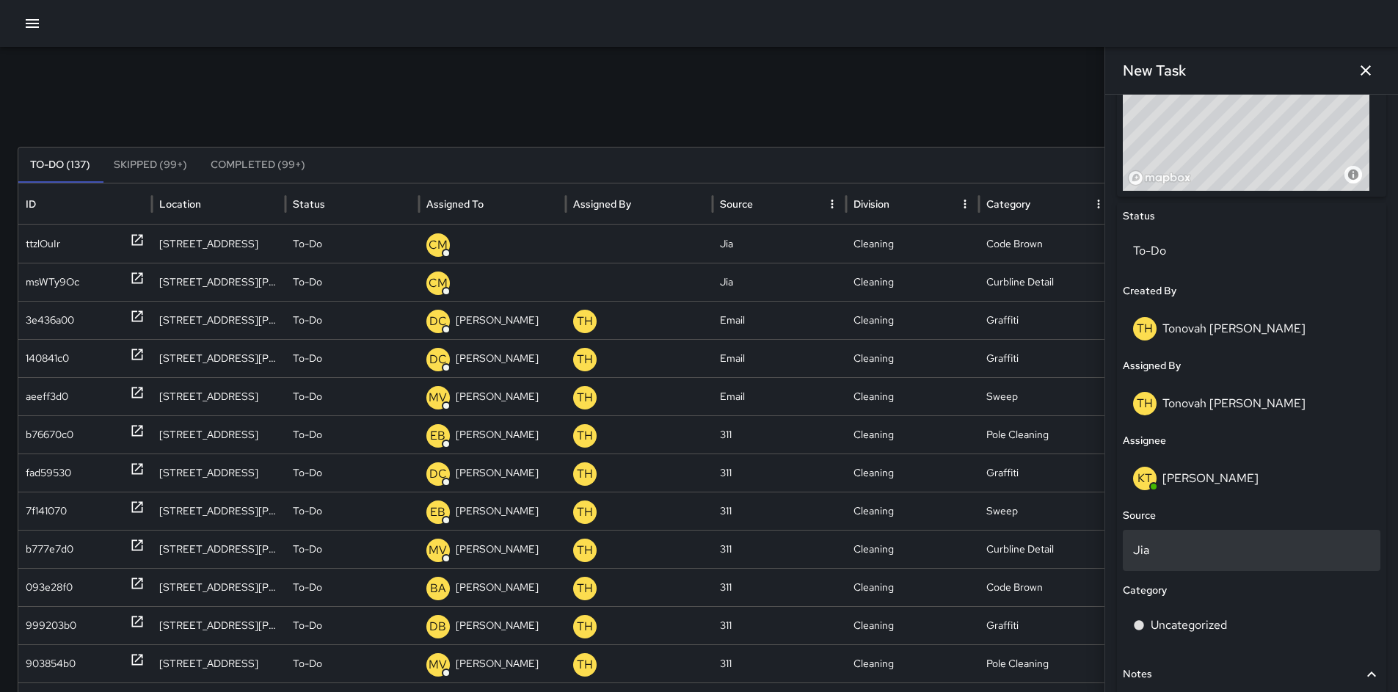
click at [1177, 541] on p "Jia" at bounding box center [1251, 550] width 237 height 18
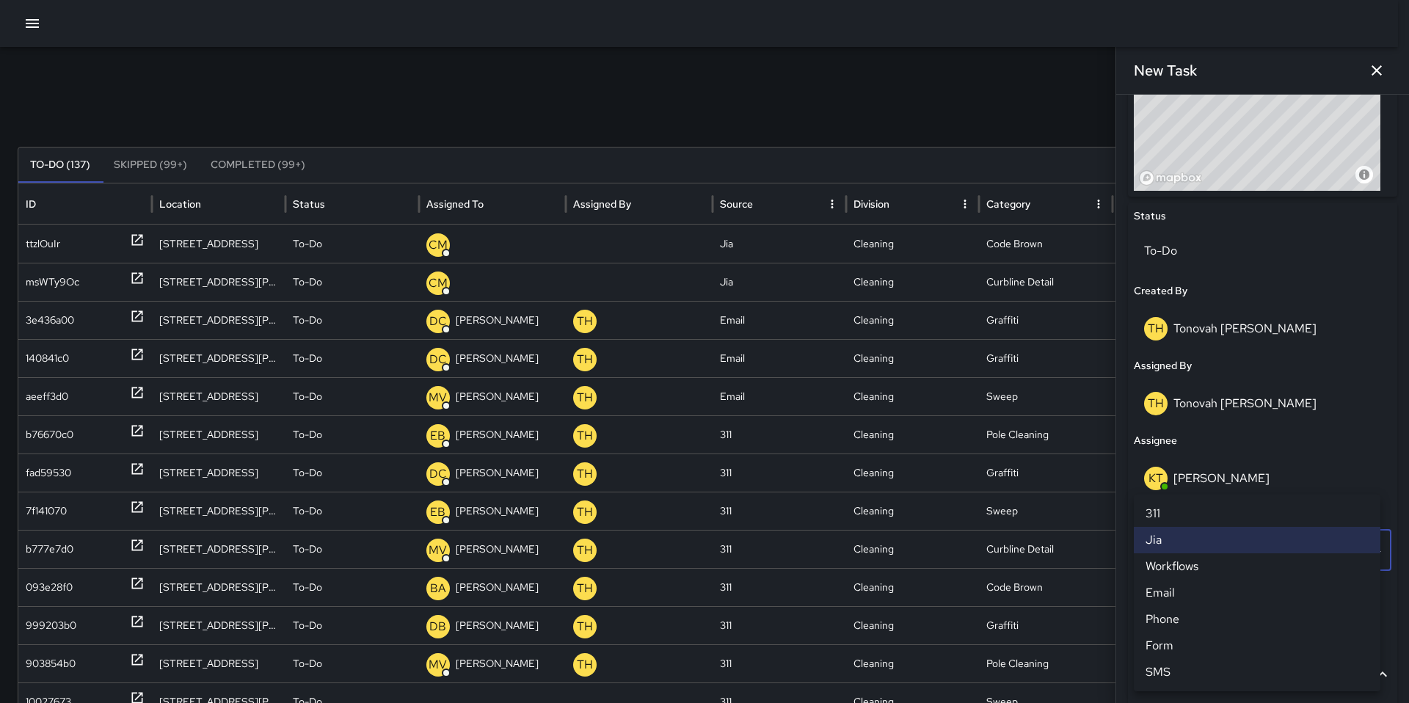
click at [1169, 616] on li "Phone" at bounding box center [1256, 619] width 246 height 26
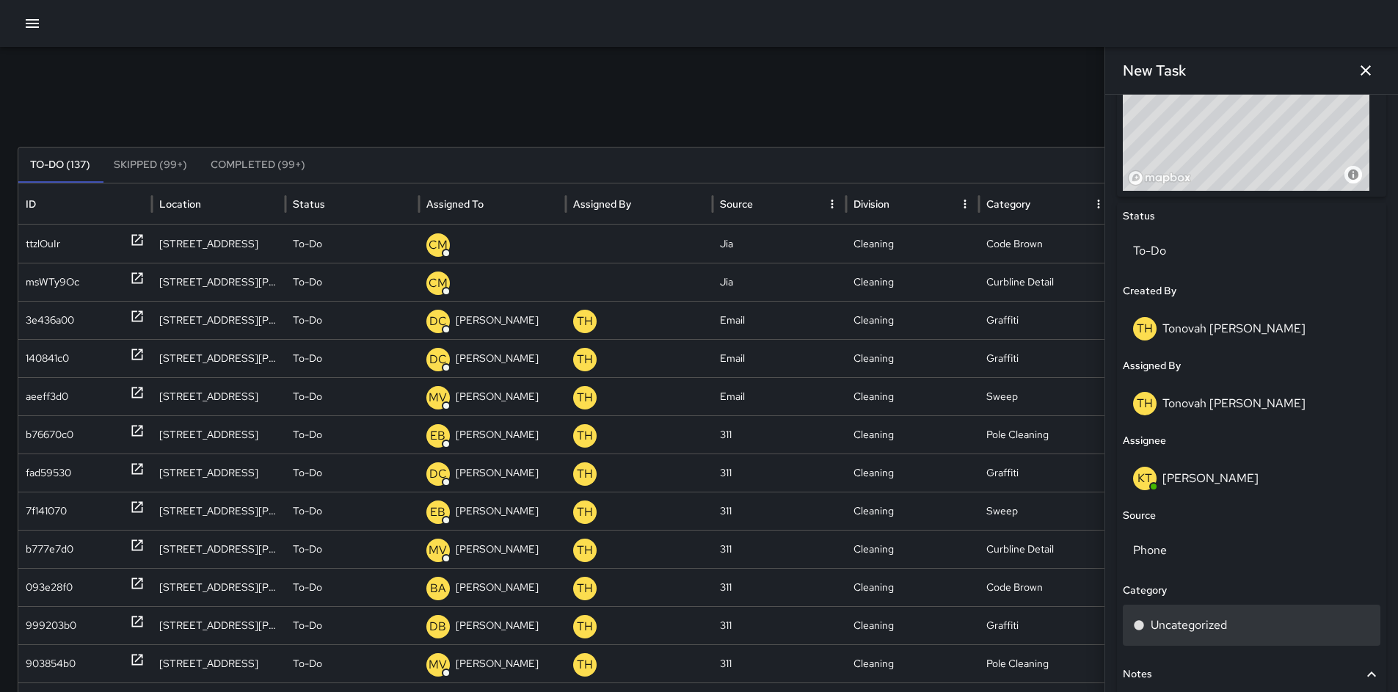
click at [1185, 621] on p "Uncategorized" at bounding box center [1188, 625] width 76 height 18
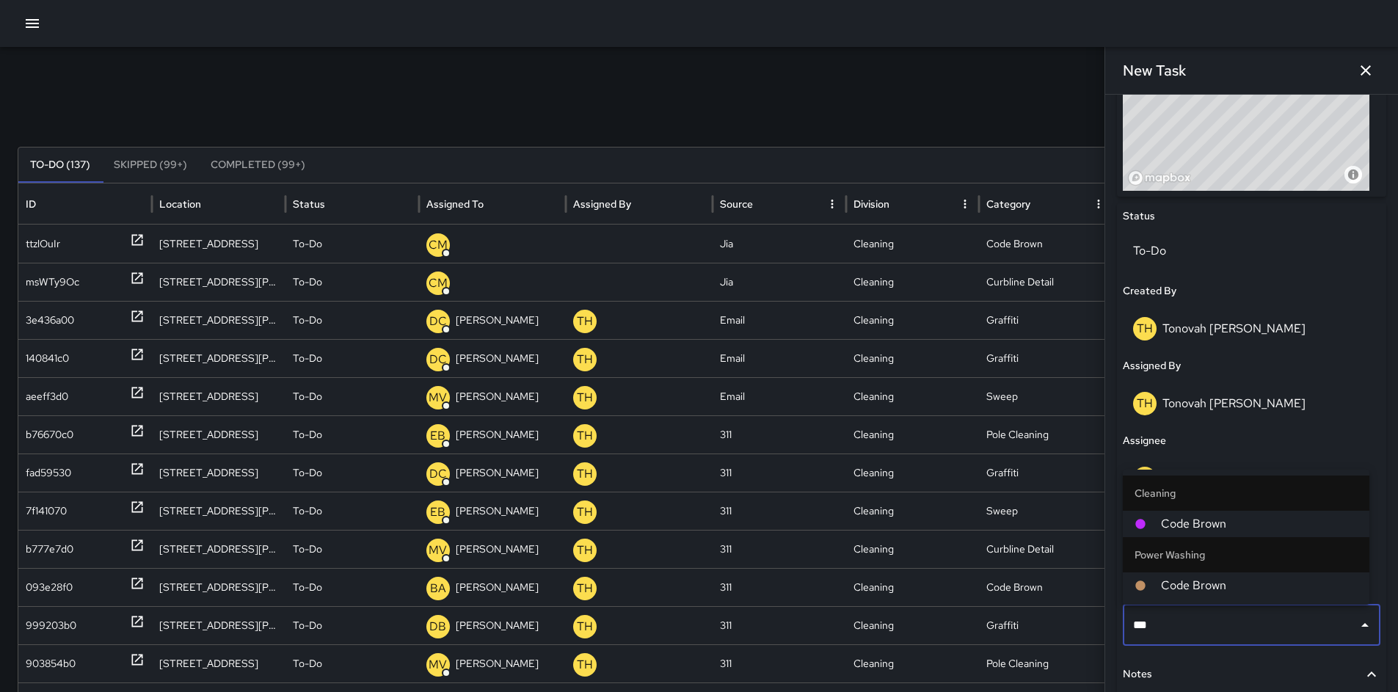
type input "****"
click at [1194, 520] on span "Code Brown" at bounding box center [1259, 524] width 197 height 18
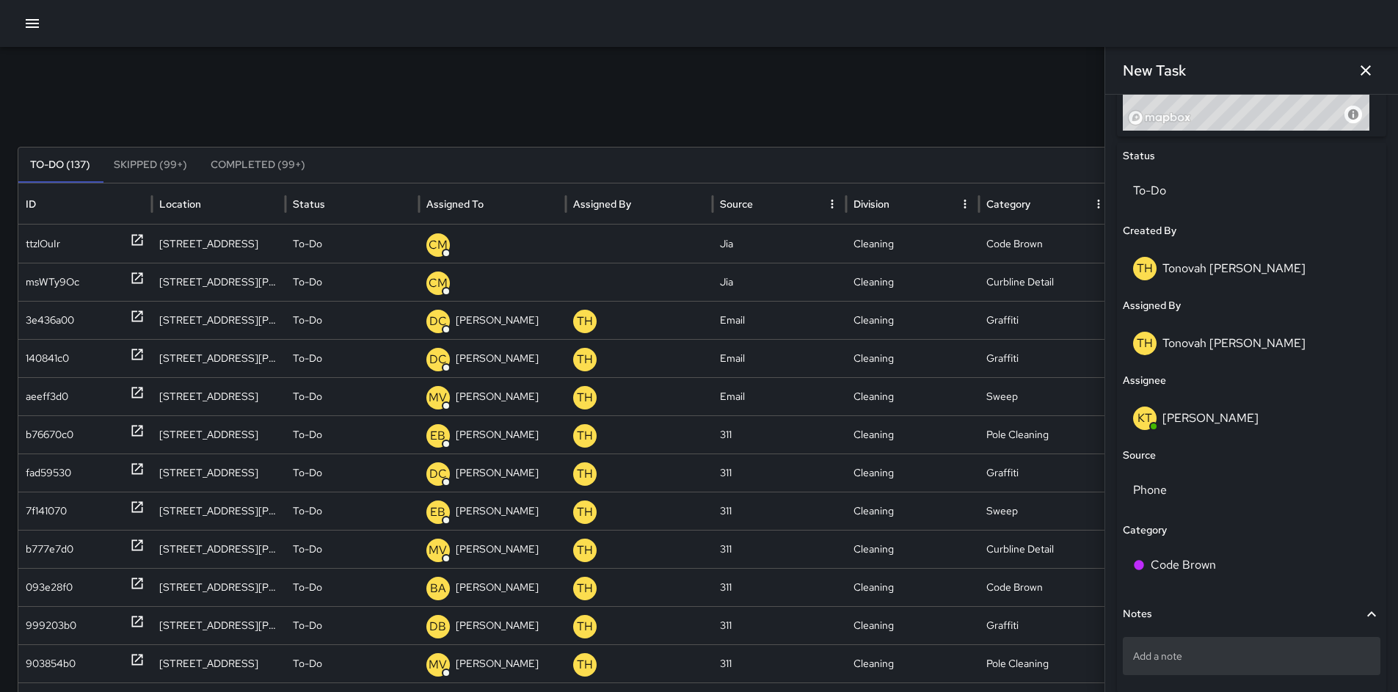
scroll to position [726, 0]
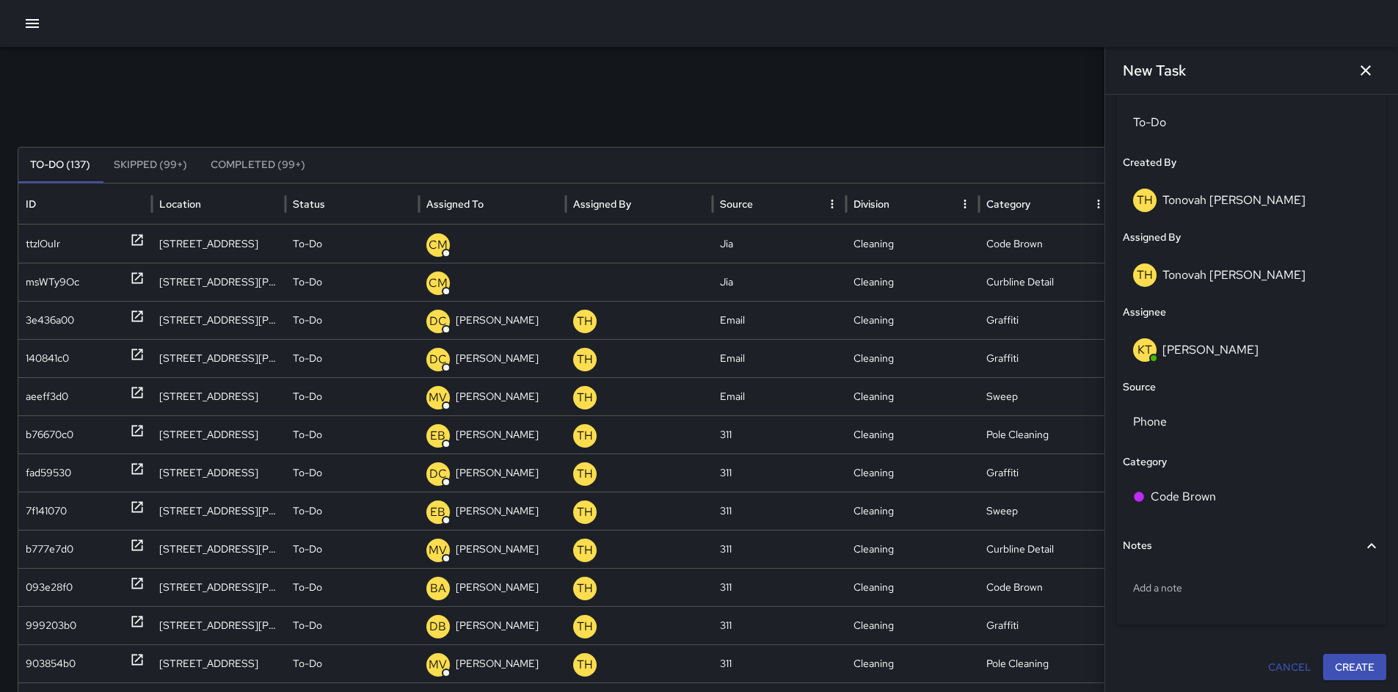
click at [1351, 670] on button "Create" at bounding box center [1354, 667] width 63 height 27
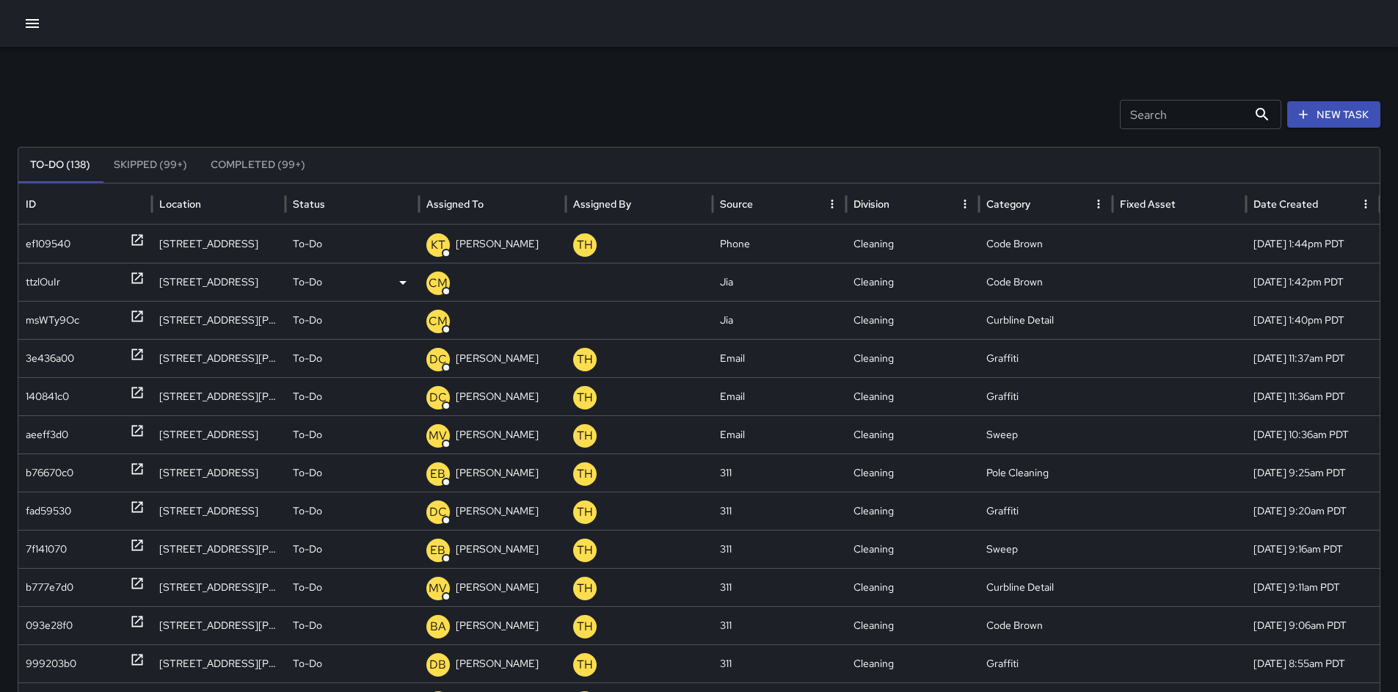
click at [49, 277] on div "ttzlOuIr" at bounding box center [43, 281] width 34 height 37
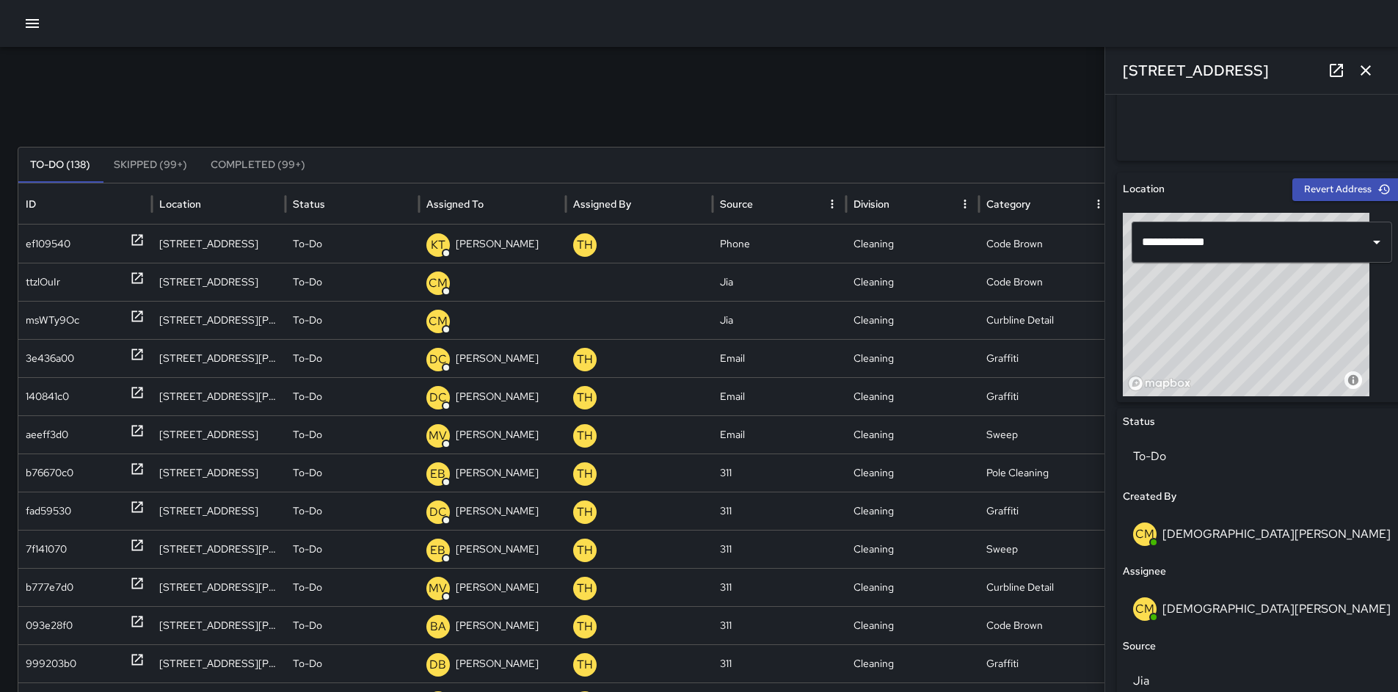
scroll to position [586, 0]
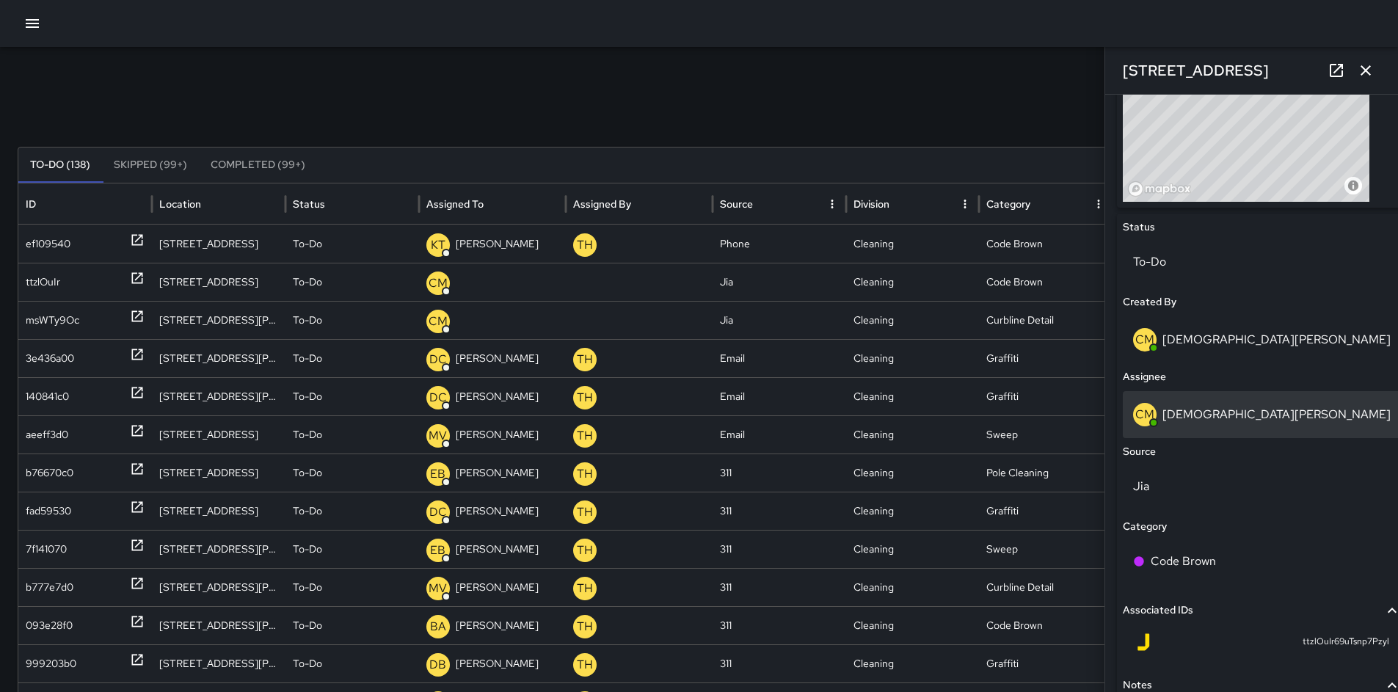
click at [1190, 403] on div "CM [PERSON_NAME]" at bounding box center [1261, 414] width 257 height 23
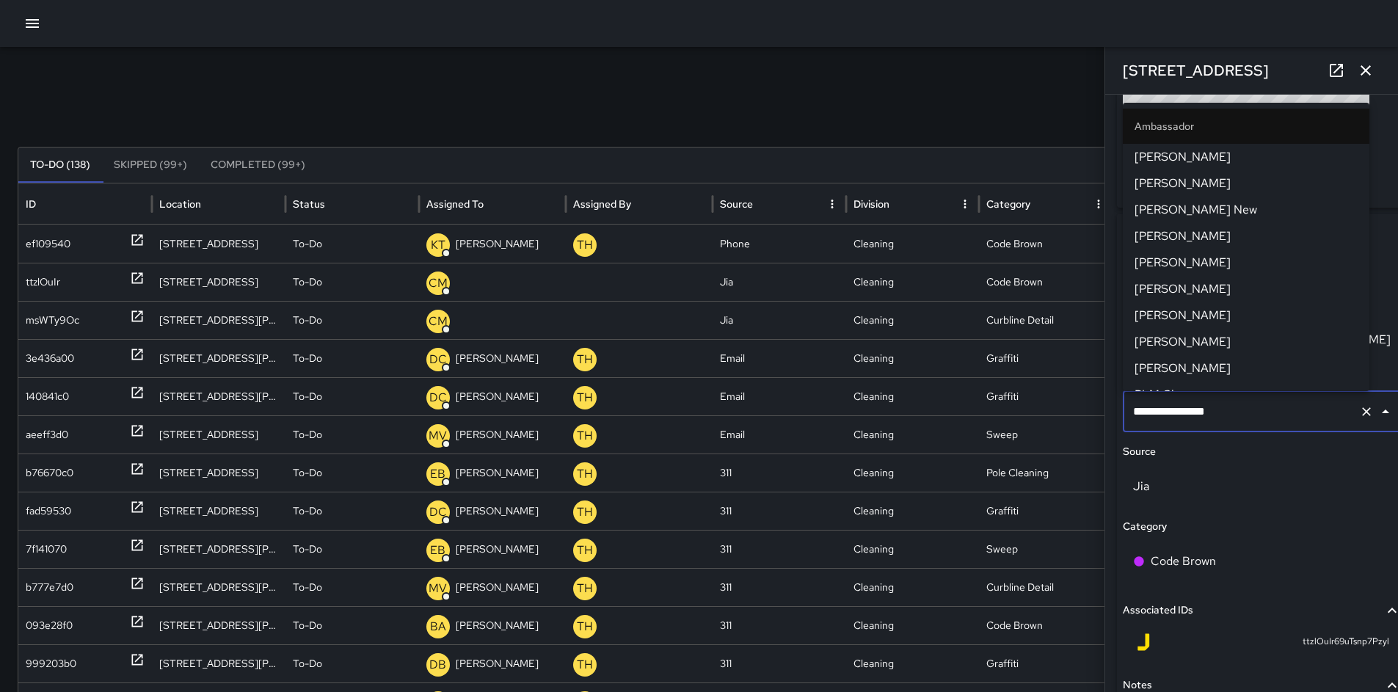
scroll to position [1078, 0]
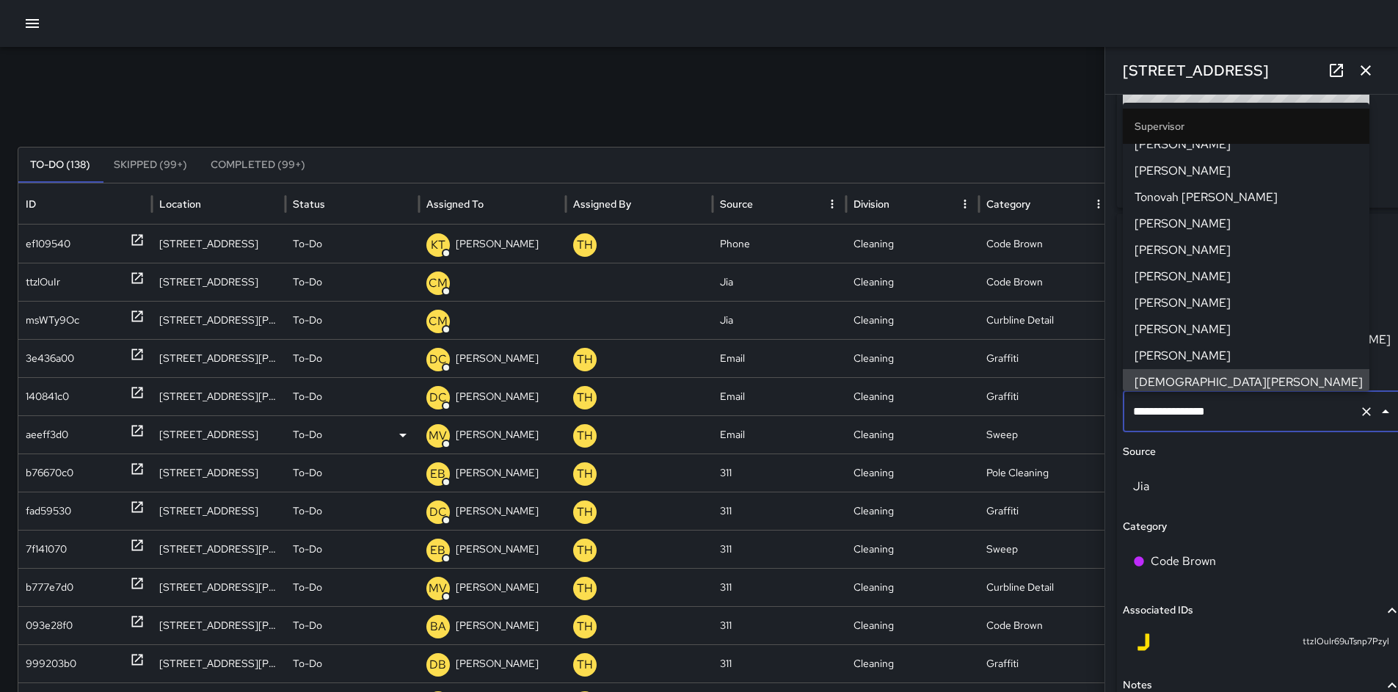
drag, startPoint x: 1221, startPoint y: 414, endPoint x: 1053, endPoint y: 419, distance: 168.1
click at [1053, 418] on div "Search Search New Task To-Do (138) Skipped (99+) Completed (99+) ID Location St…" at bounding box center [699, 463] width 1398 height 833
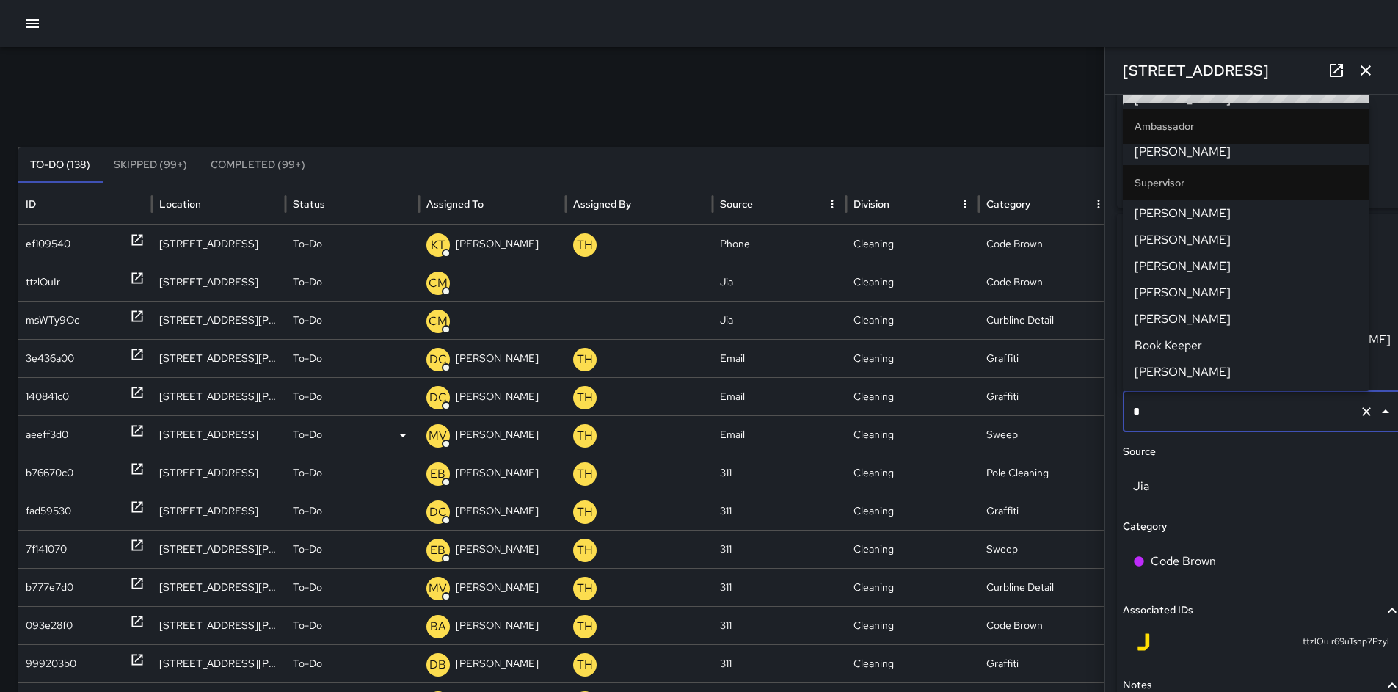
scroll to position [0, 0]
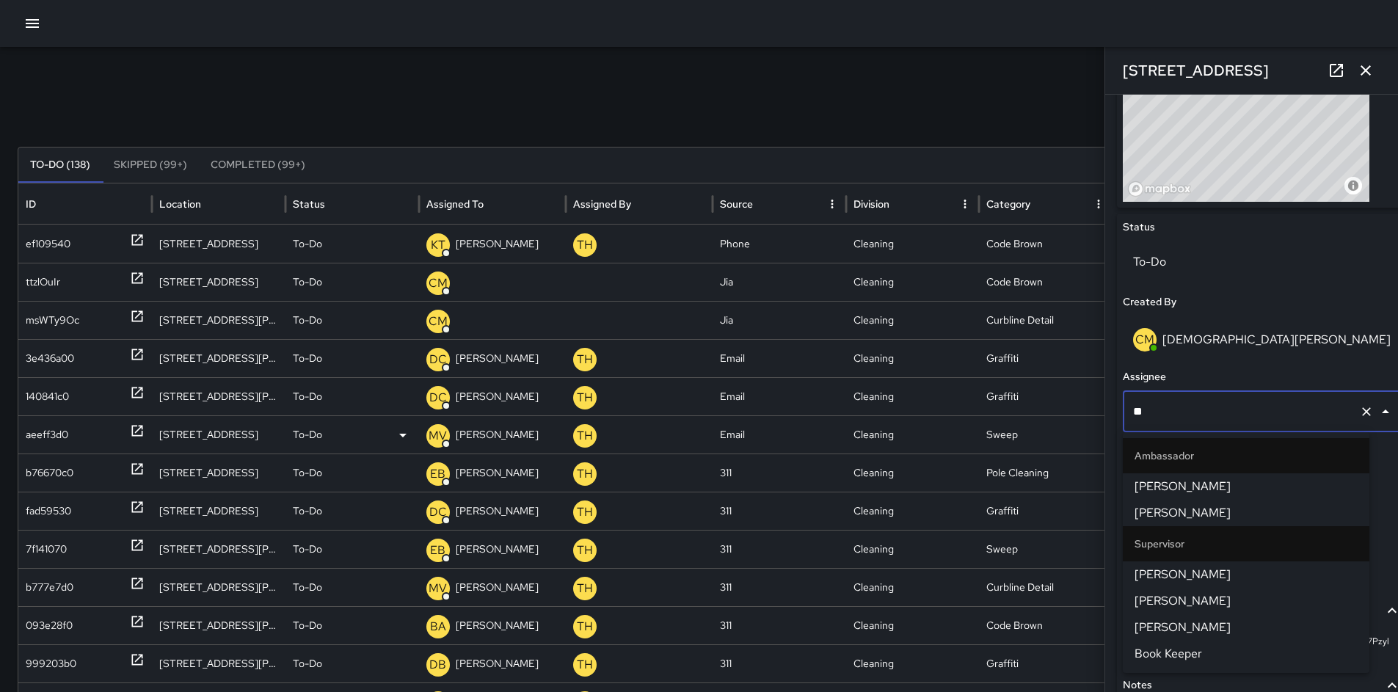
type input "***"
click at [1177, 571] on span "[PERSON_NAME]" at bounding box center [1245, 575] width 223 height 18
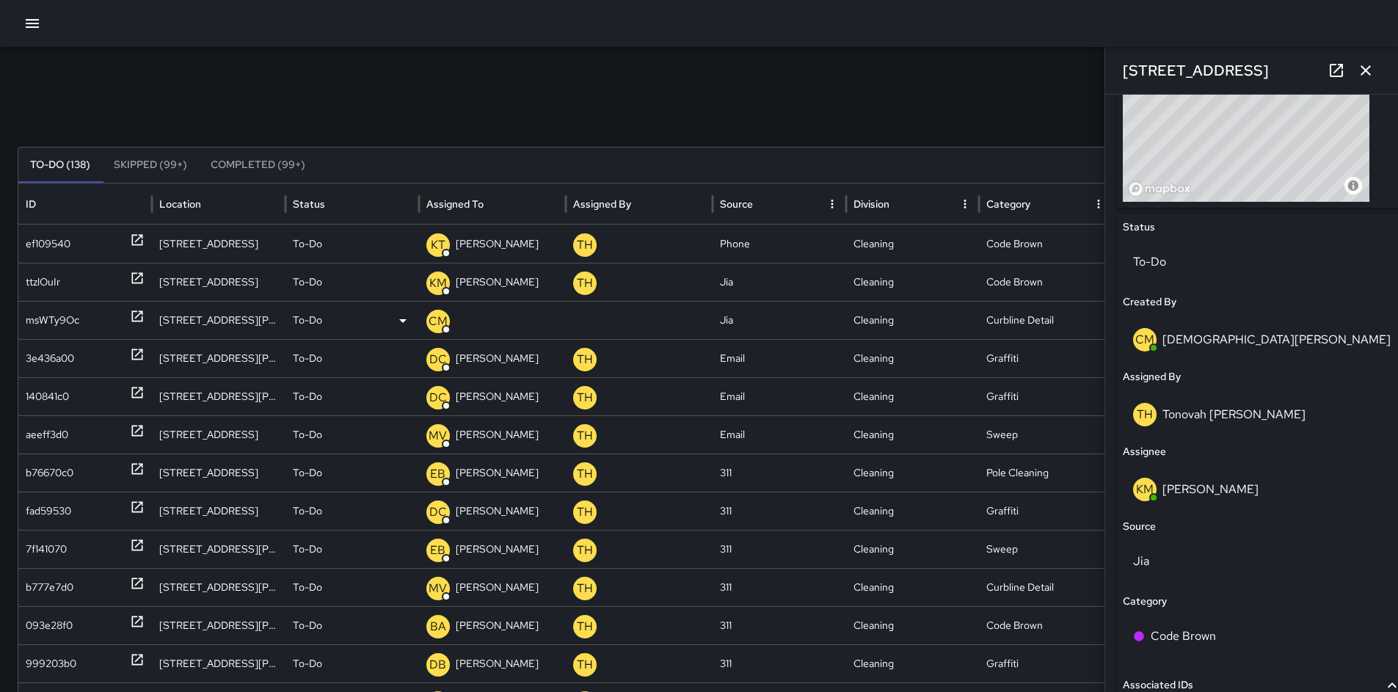
click at [39, 322] on div "msWTy9Oc" at bounding box center [53, 320] width 54 height 37
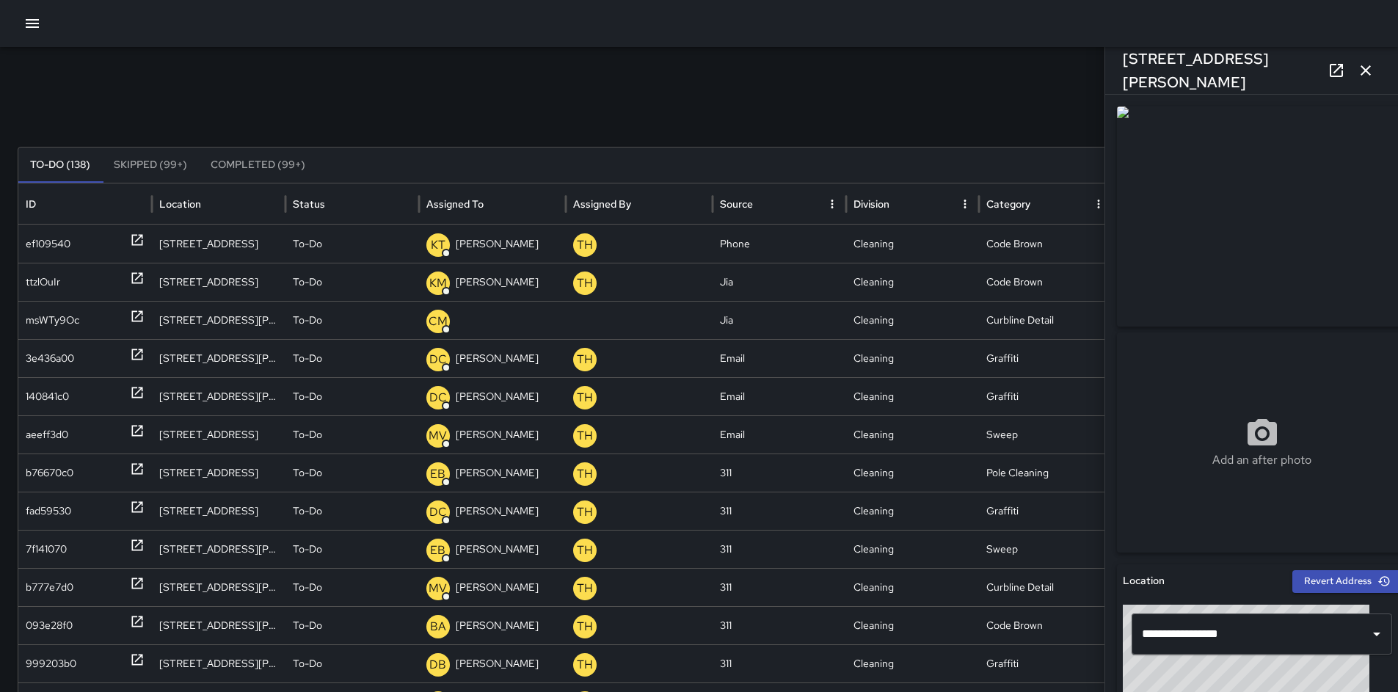
scroll to position [505, 0]
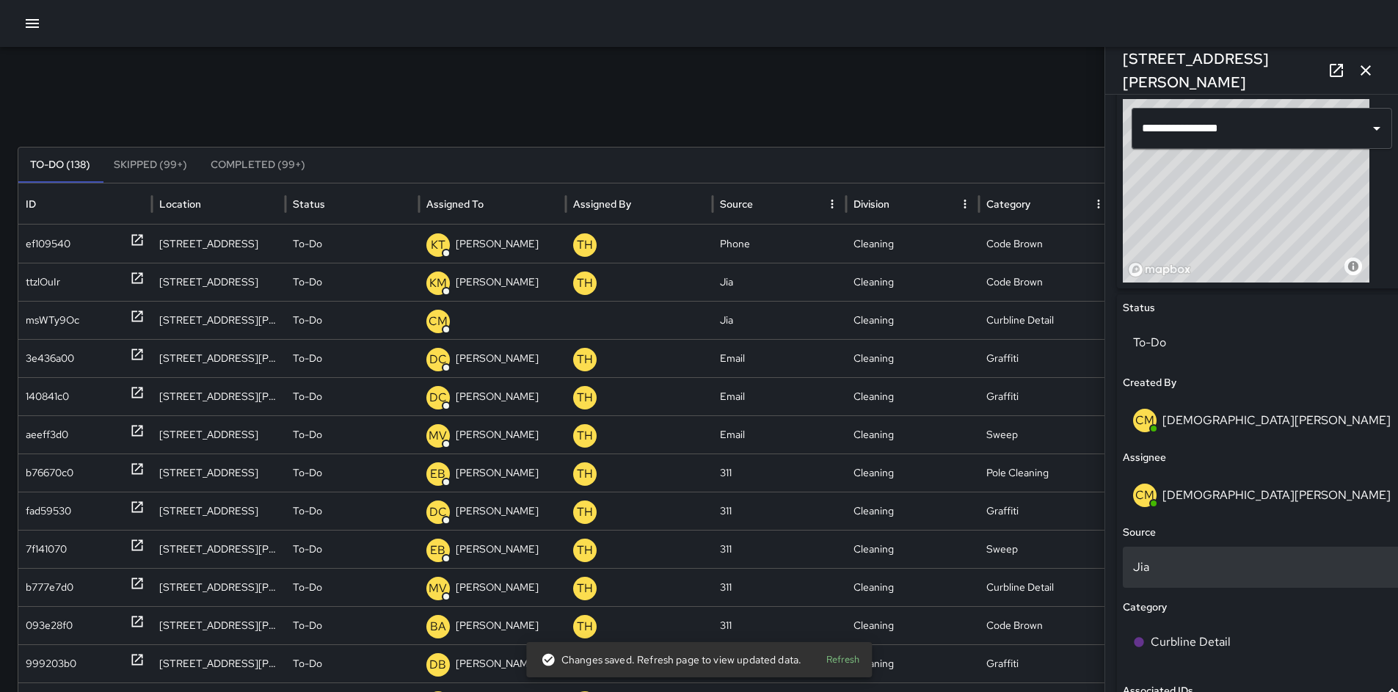
click at [1218, 560] on p "Jia" at bounding box center [1261, 567] width 257 height 18
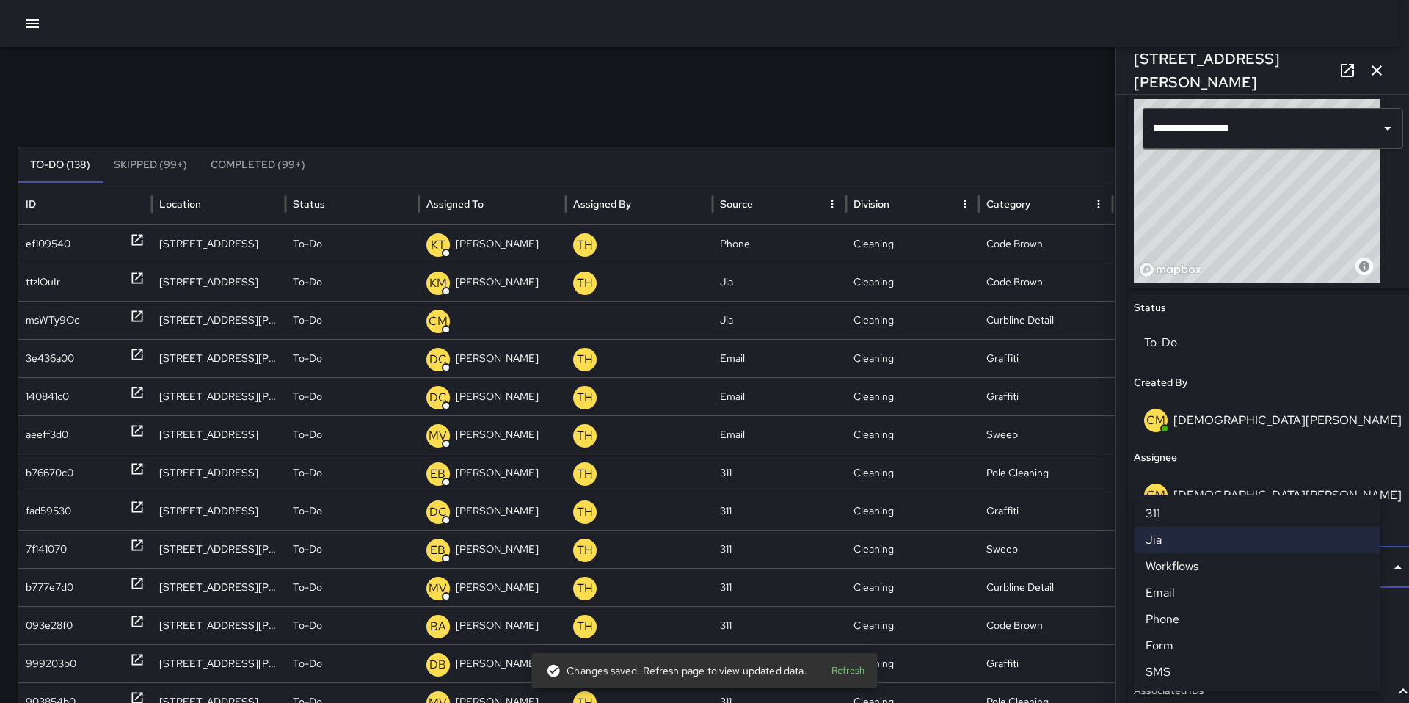
click at [935, 89] on div at bounding box center [704, 351] width 1409 height 703
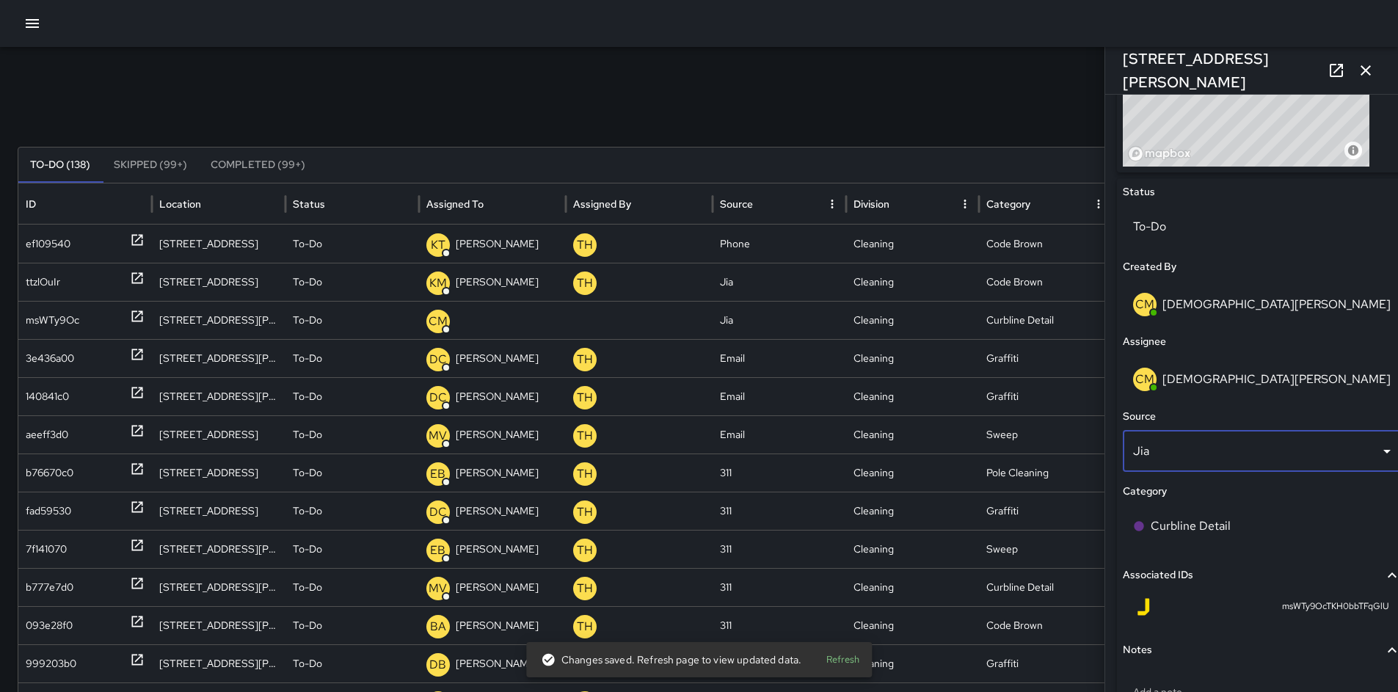
scroll to position [640, 0]
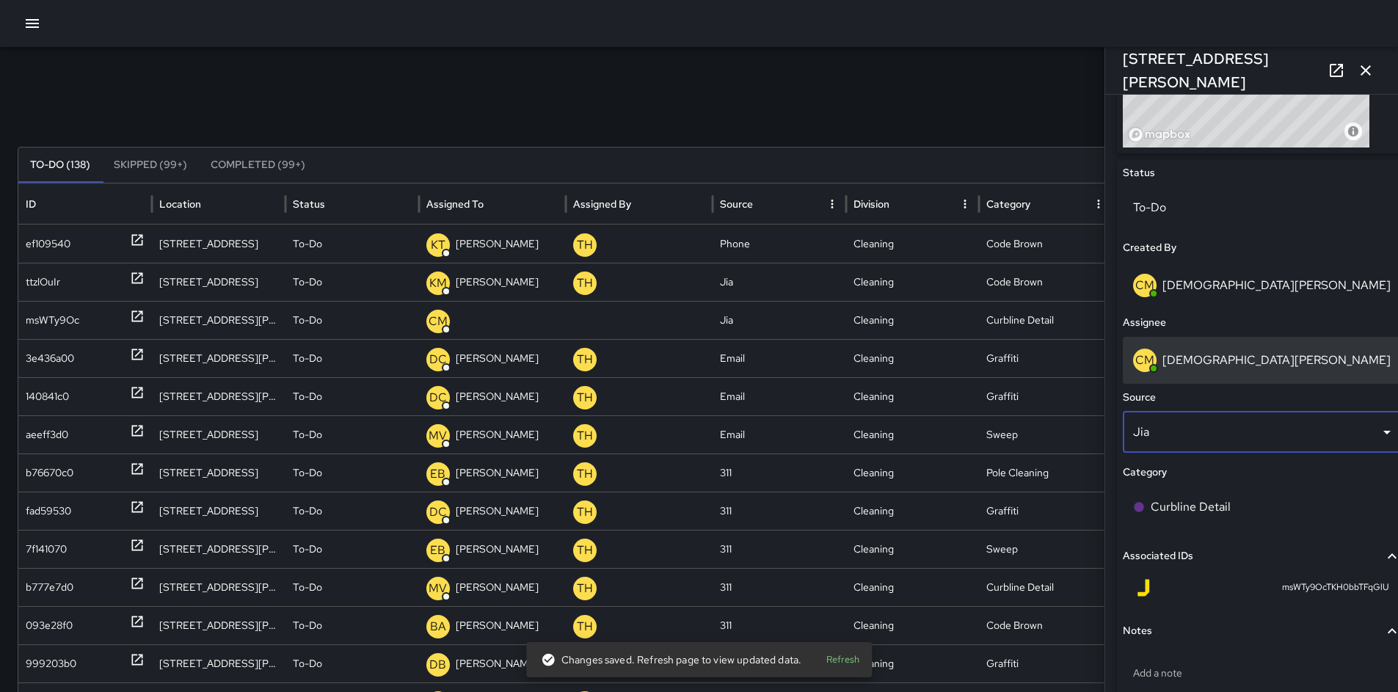
click at [1208, 354] on p "[DEMOGRAPHIC_DATA][PERSON_NAME]" at bounding box center [1276, 359] width 228 height 15
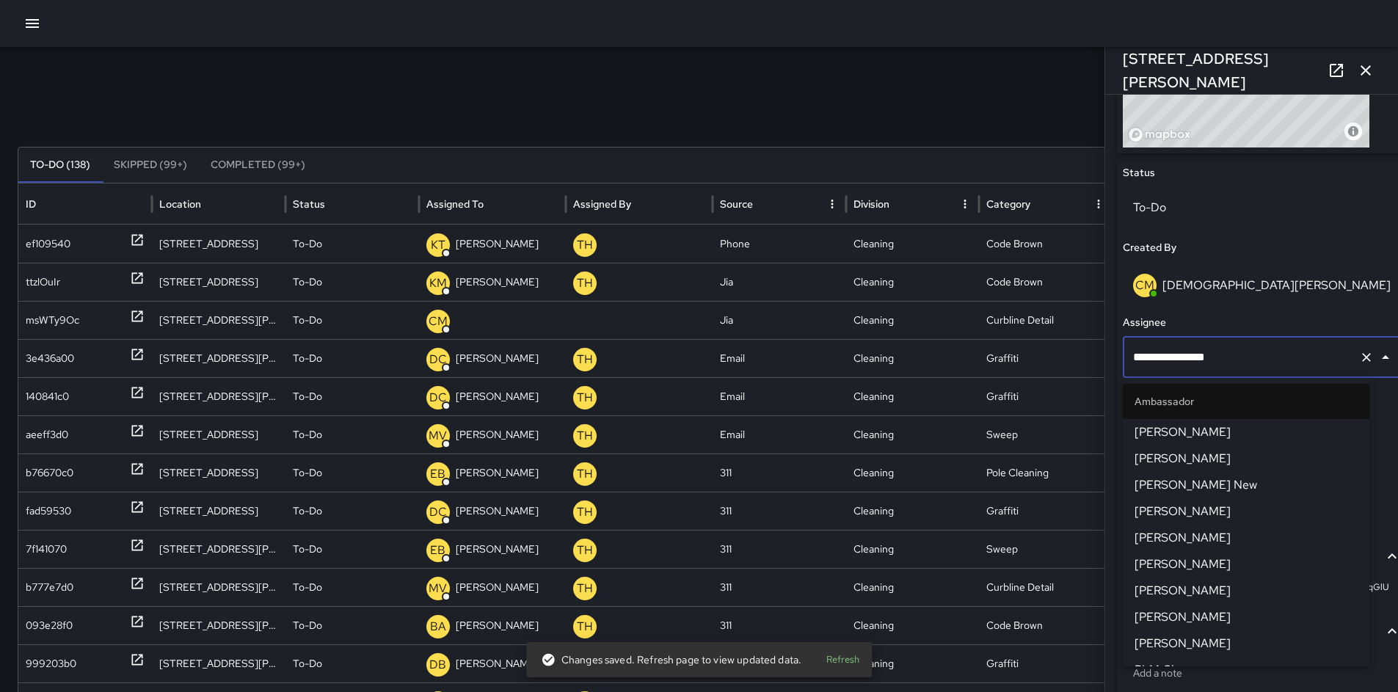
scroll to position [1078, 0]
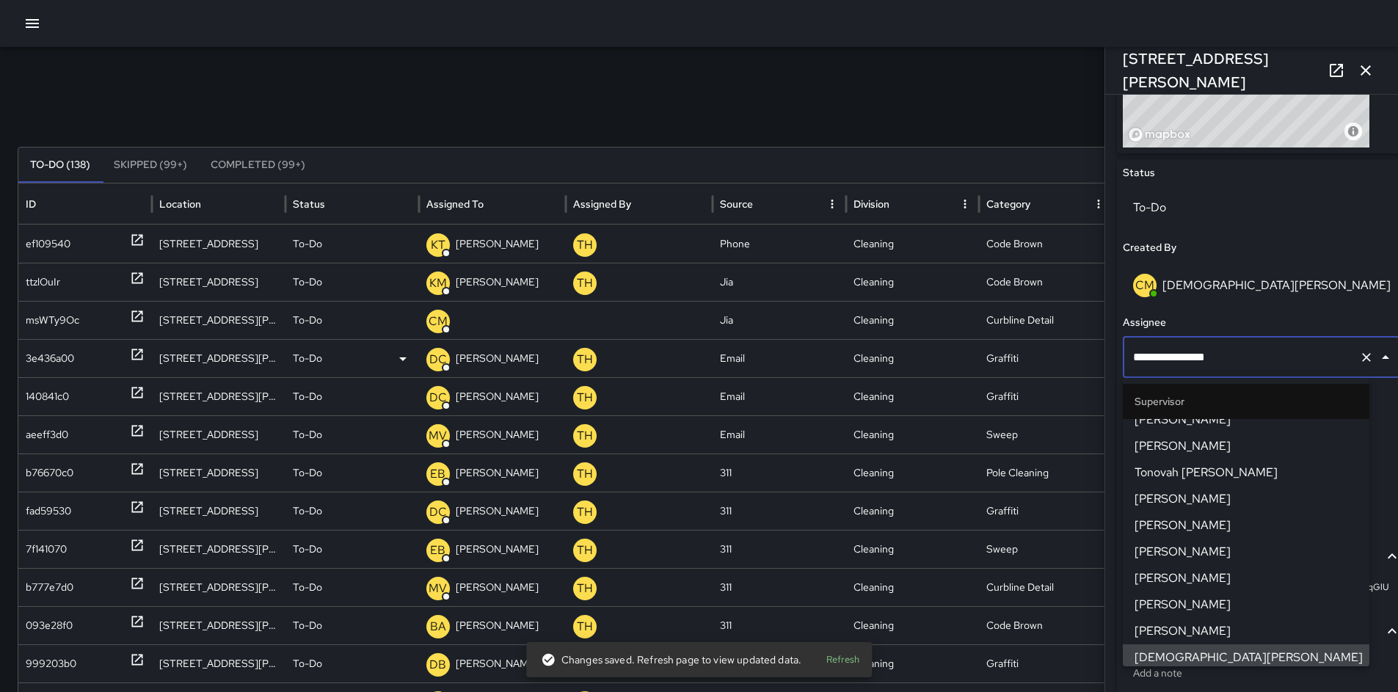
drag, startPoint x: 1144, startPoint y: 353, endPoint x: 1052, endPoint y: 354, distance: 92.4
click at [1088, 354] on div "Search Search New Task To-Do (138) Skipped (99+) Completed (99+) ID Location St…" at bounding box center [699, 463] width 1398 height 833
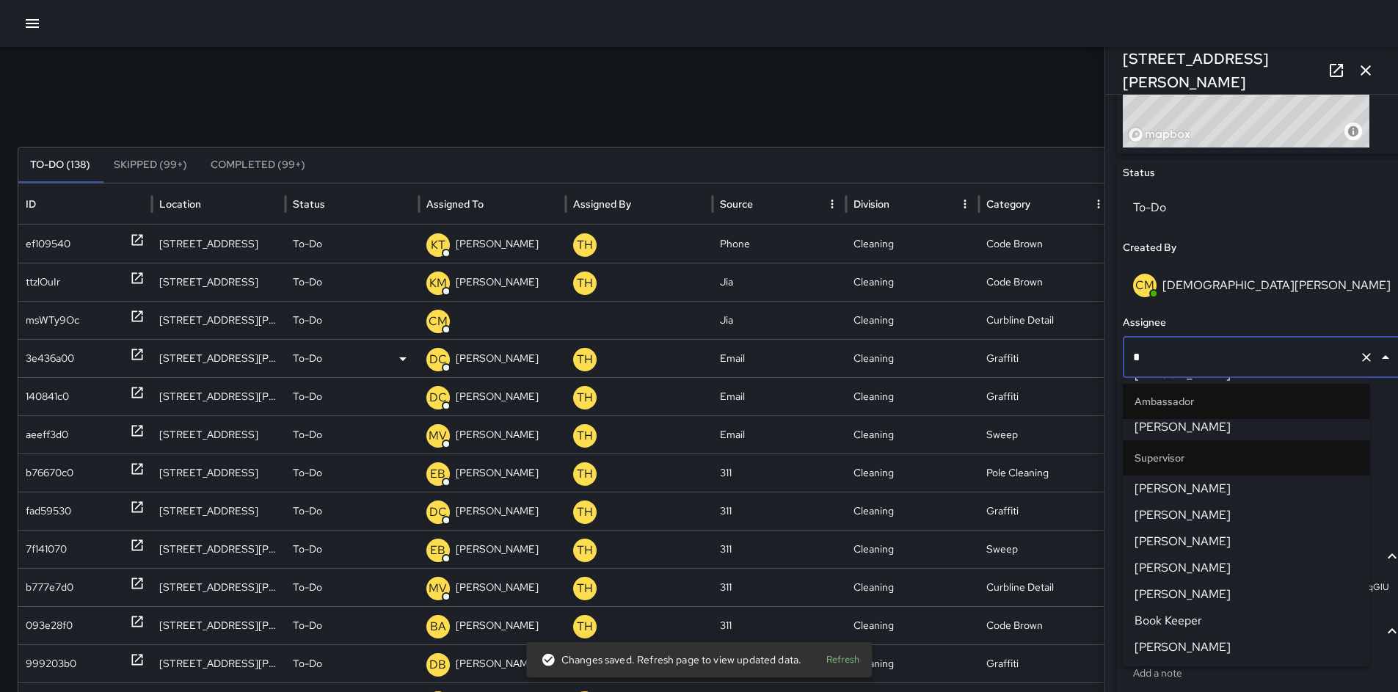
scroll to position [0, 0]
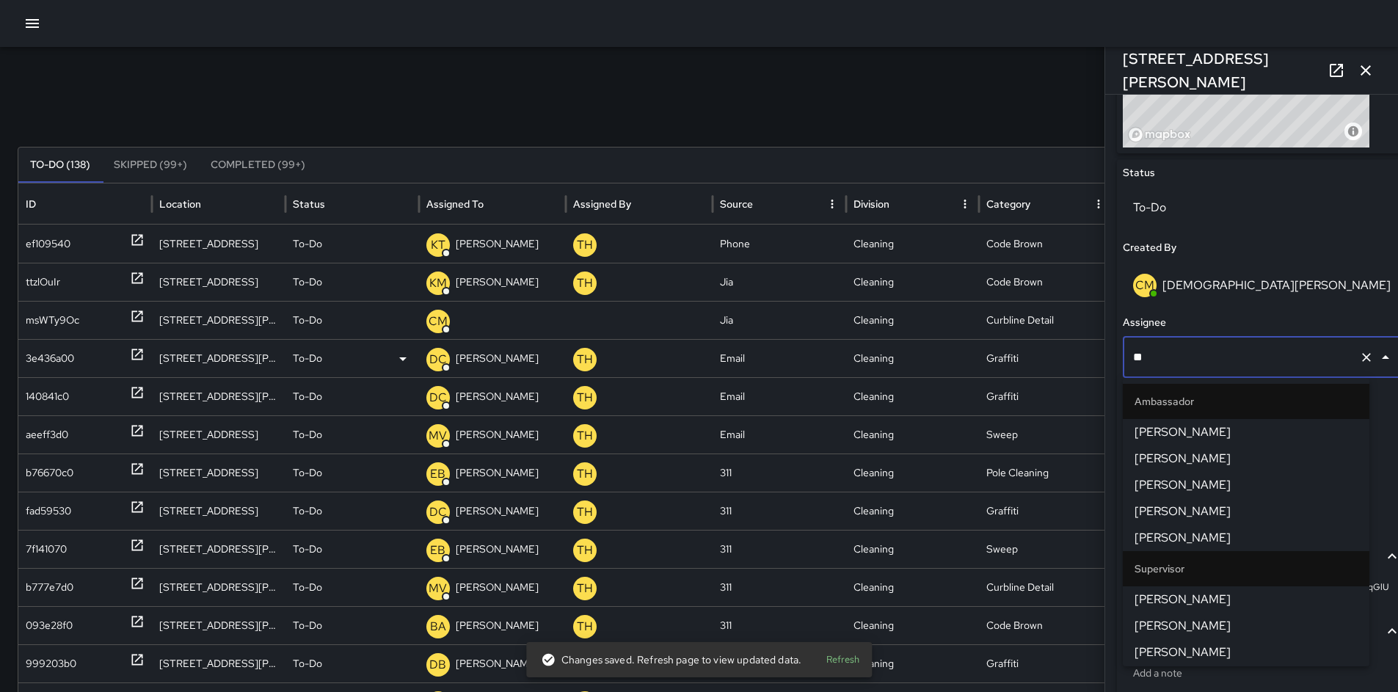
type input "***"
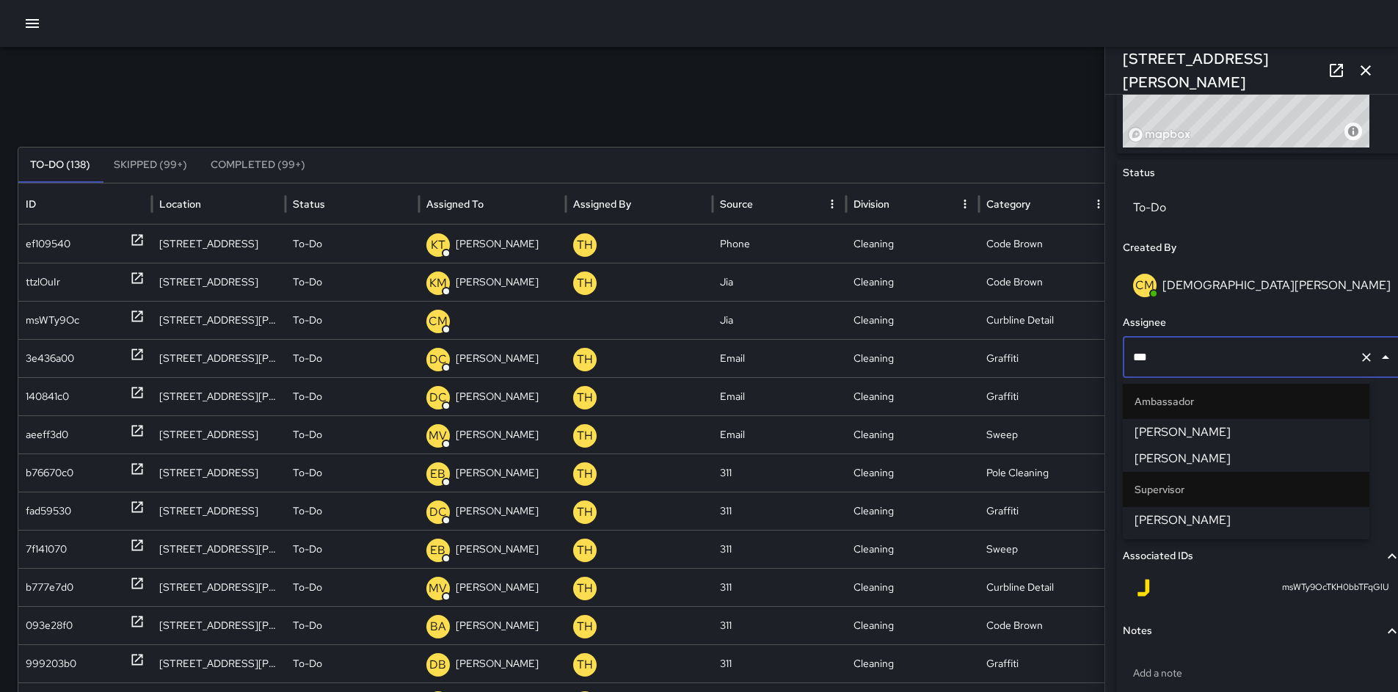
click at [1128, 512] on li "[PERSON_NAME]" at bounding box center [1245, 520] width 246 height 26
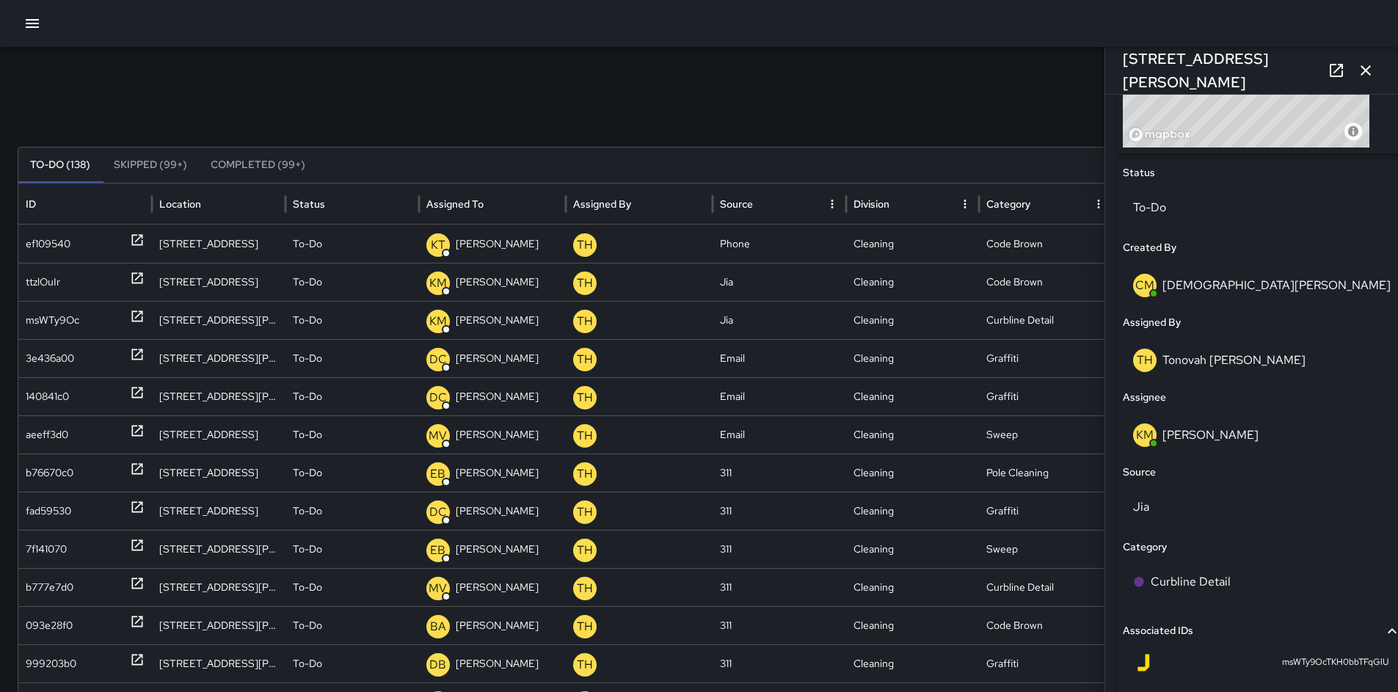
click at [755, 69] on div "Search Search New Task To-Do (138) Skipped (99+) Completed (99+) ID Location St…" at bounding box center [699, 463] width 1398 height 833
click at [778, 89] on div "Search Search New Task To-Do (138) Skipped (99+) Completed (99+) ID Location St…" at bounding box center [699, 463] width 1398 height 833
click at [32, 244] on div "ef109540" at bounding box center [48, 243] width 45 height 37
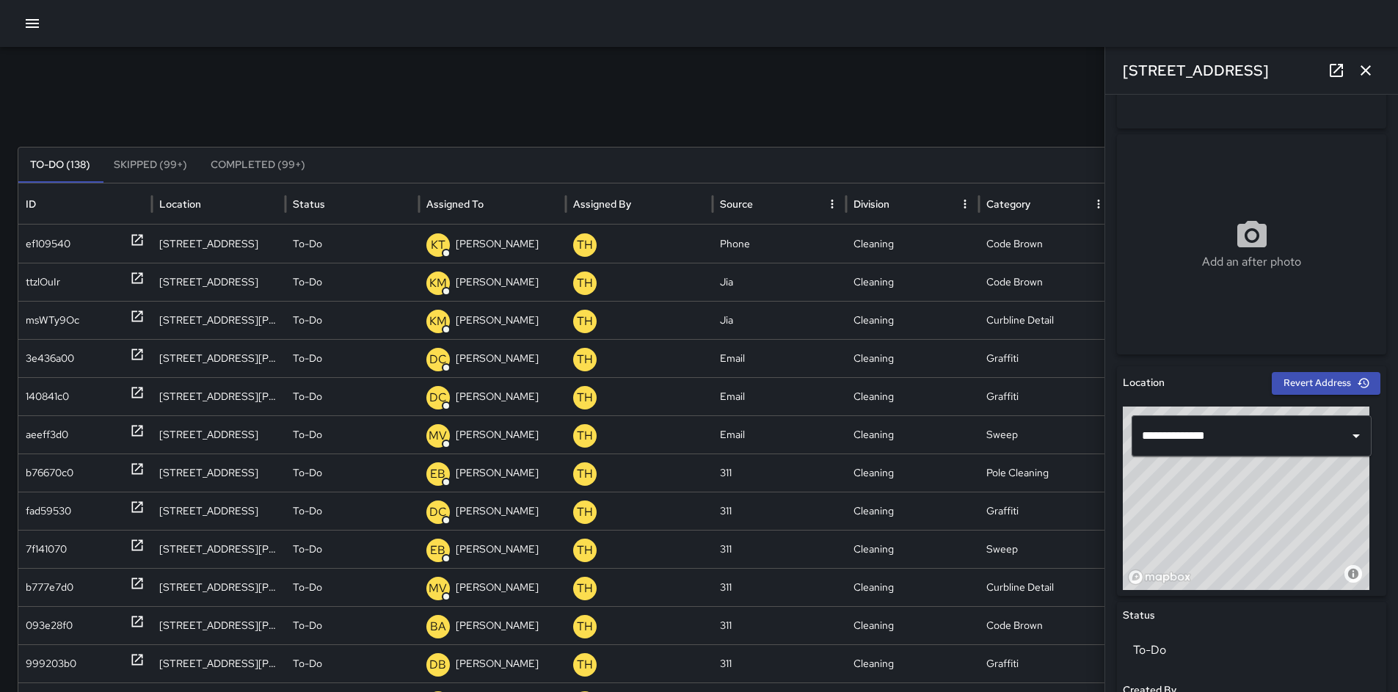
scroll to position [257, 0]
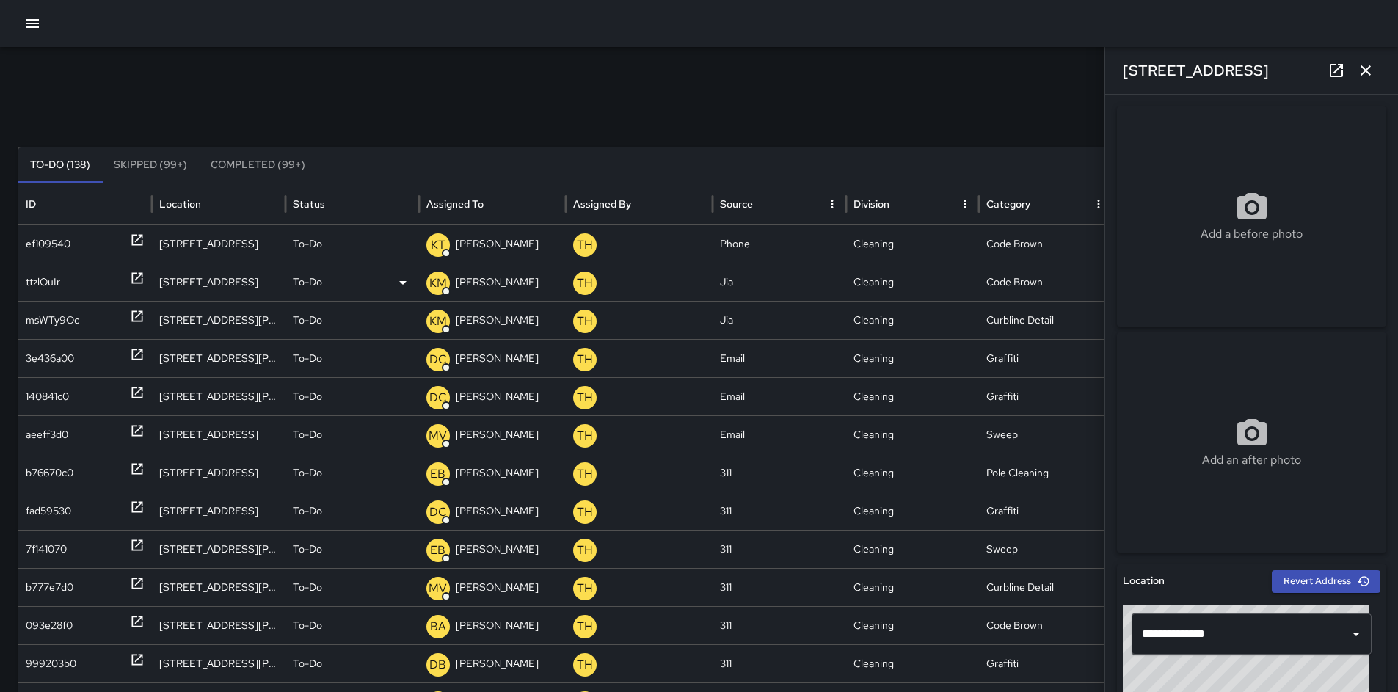
click at [18, 272] on div "ttzlOuIr" at bounding box center [85, 282] width 134 height 38
click at [45, 312] on div "msWTy9Oc" at bounding box center [53, 320] width 54 height 37
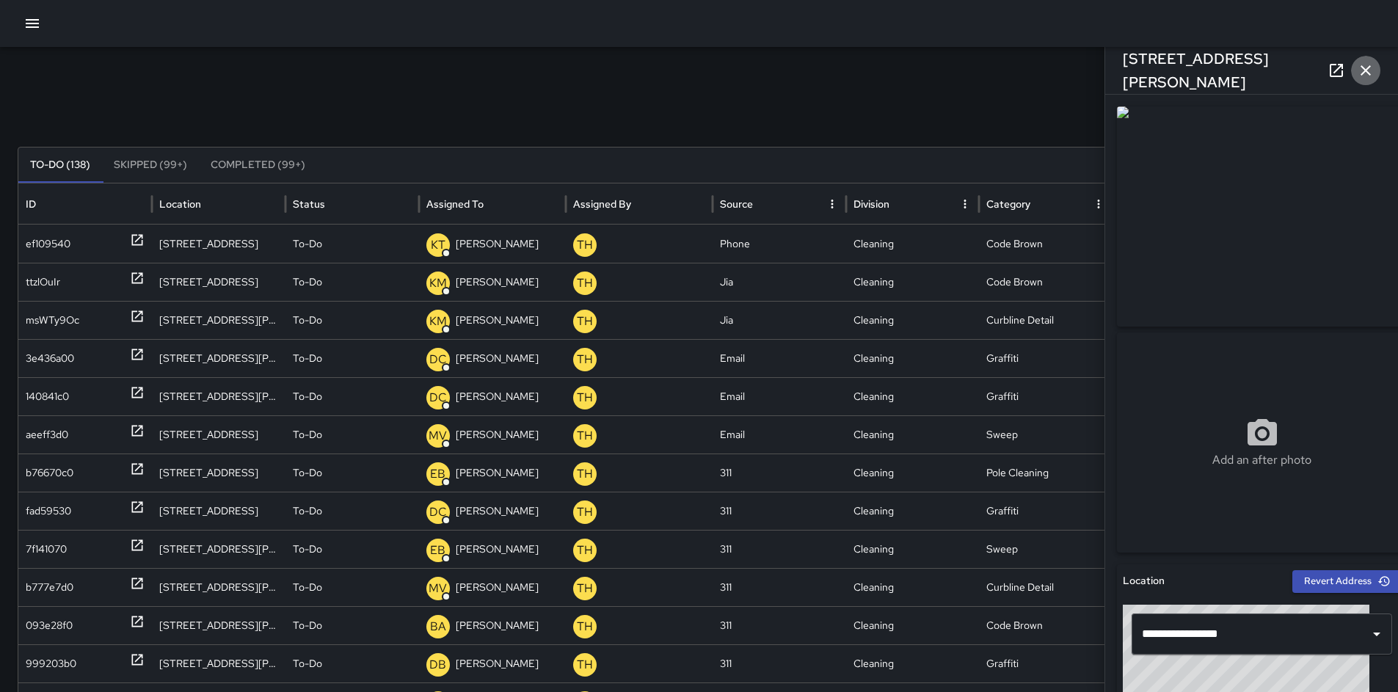
drag, startPoint x: 1364, startPoint y: 71, endPoint x: 1358, endPoint y: 76, distance: 8.4
click at [1364, 73] on icon "button" at bounding box center [1365, 71] width 18 height 18
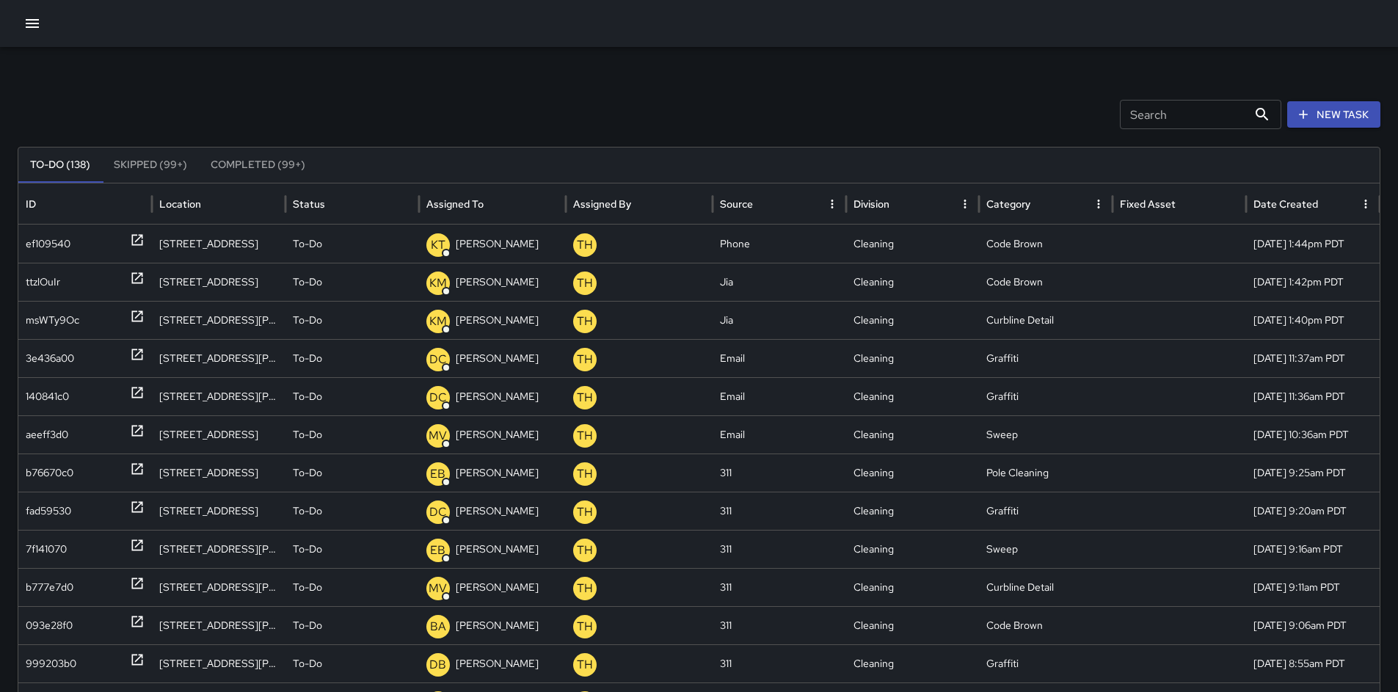
click at [32, 27] on icon "button" at bounding box center [32, 23] width 13 height 9
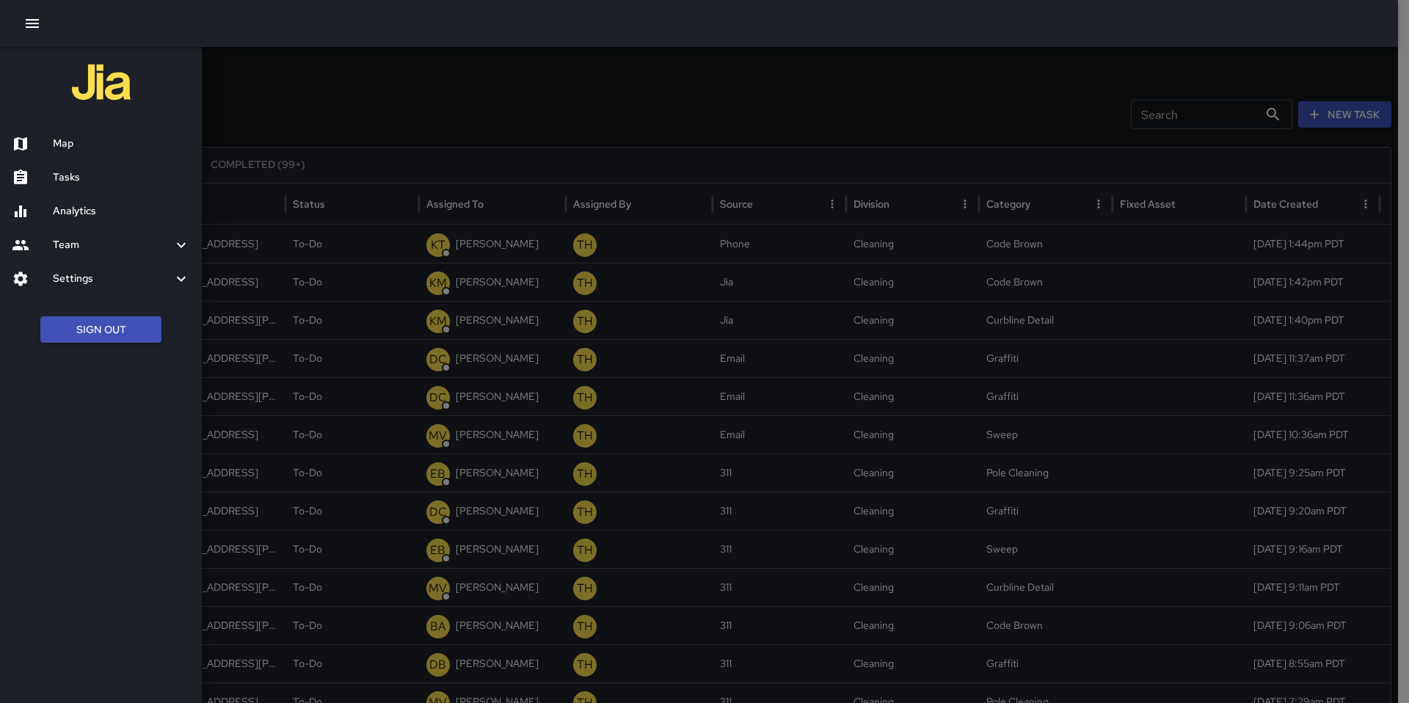
click at [286, 115] on div at bounding box center [704, 351] width 1409 height 703
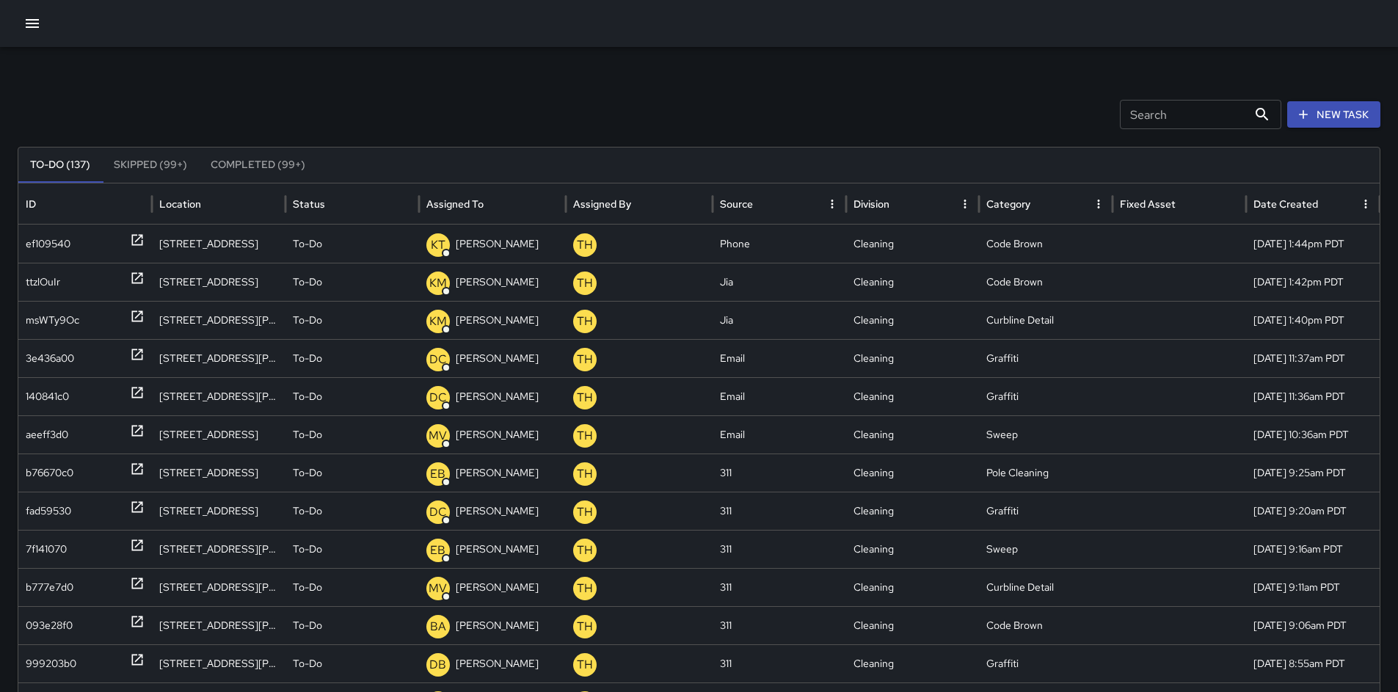
click at [465, 133] on div "Search Search New Task To-Do (137) Skipped (99+) Completed (99+) ID Location St…" at bounding box center [699, 463] width 1398 height 833
click at [59, 242] on div "ICEZyF3l" at bounding box center [47, 243] width 43 height 37
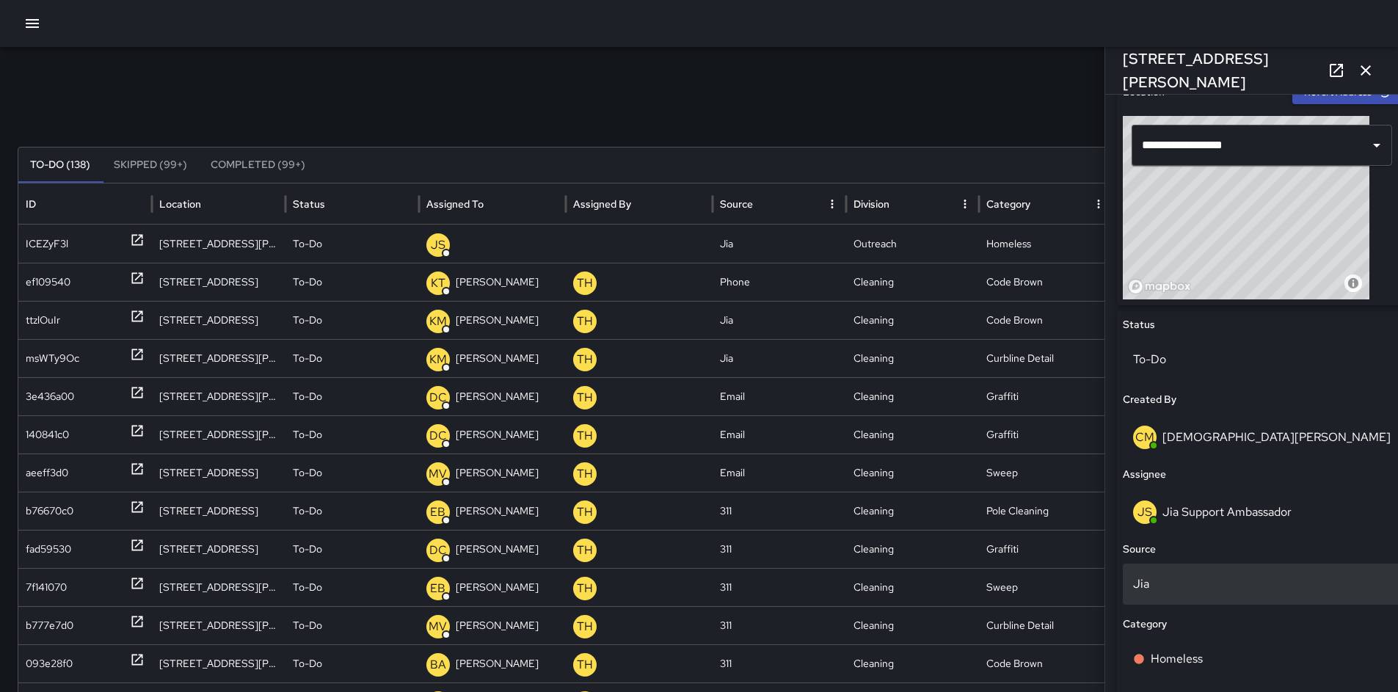
scroll to position [645, 0]
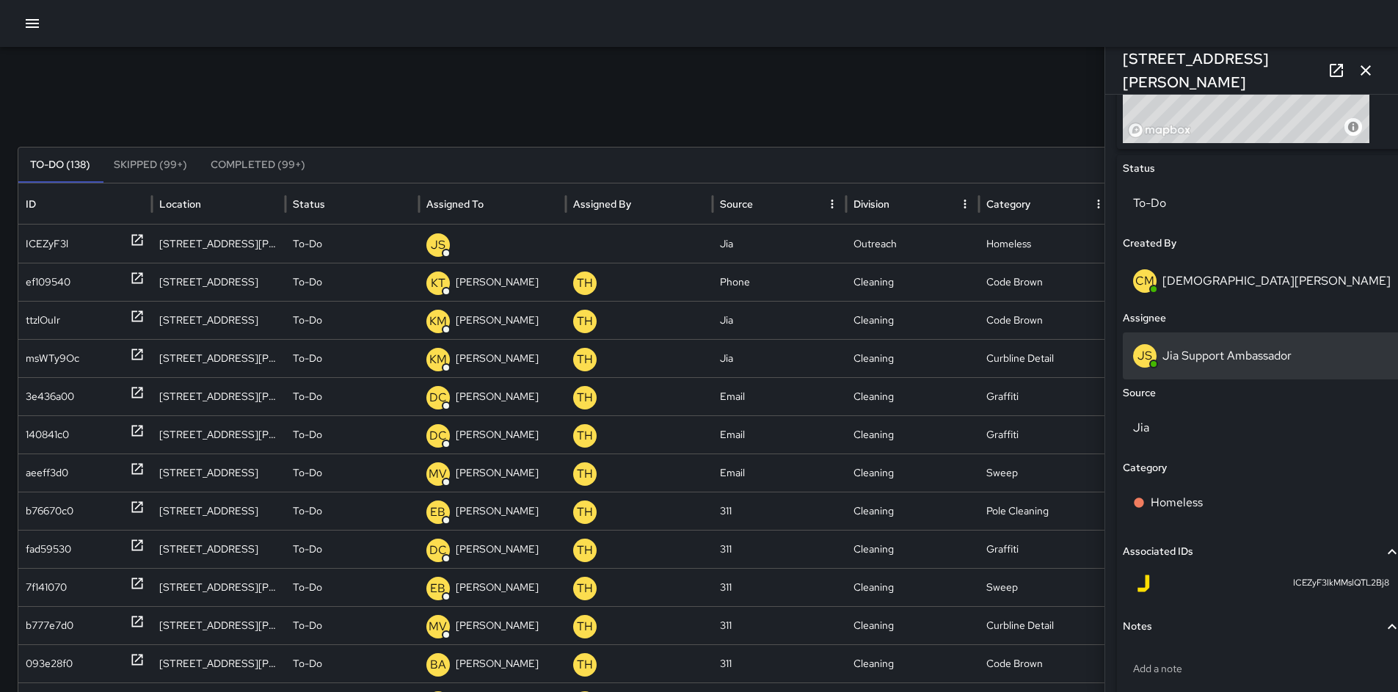
click at [1192, 366] on div "[PERSON_NAME] Support Ambassador" at bounding box center [1261, 355] width 257 height 23
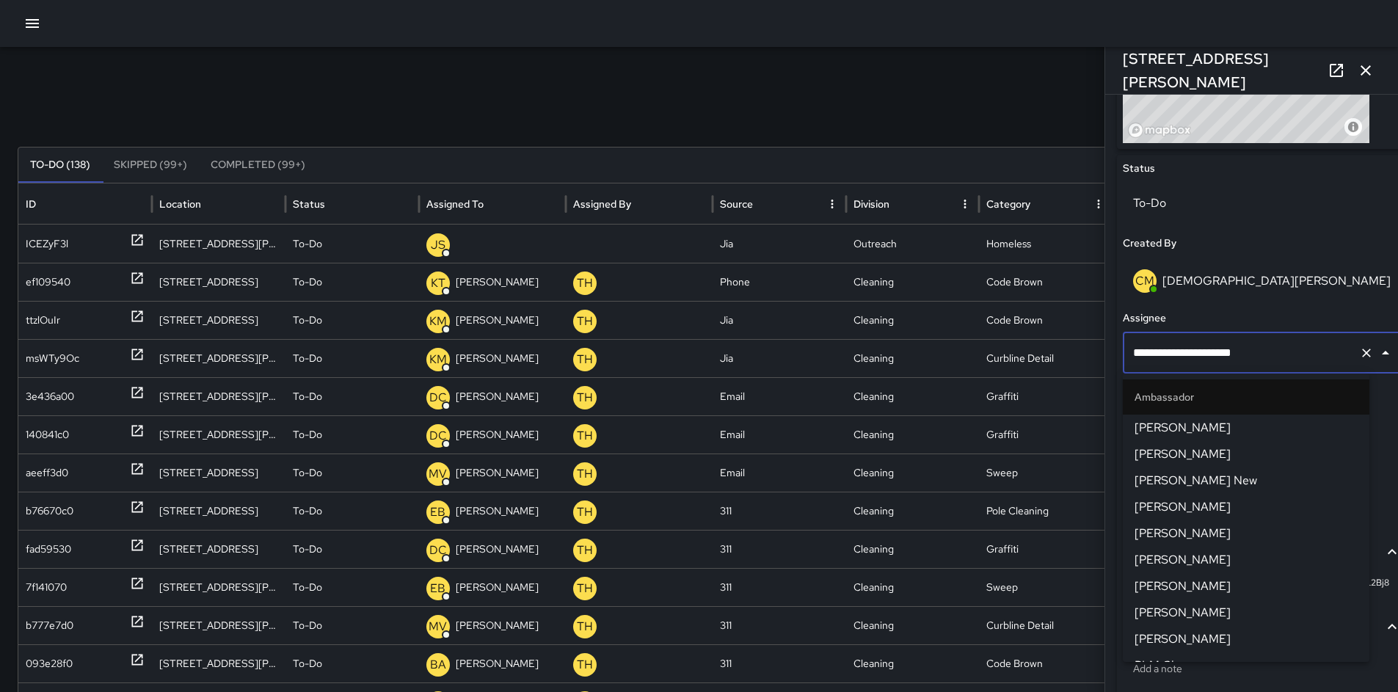
scroll to position [356, 0]
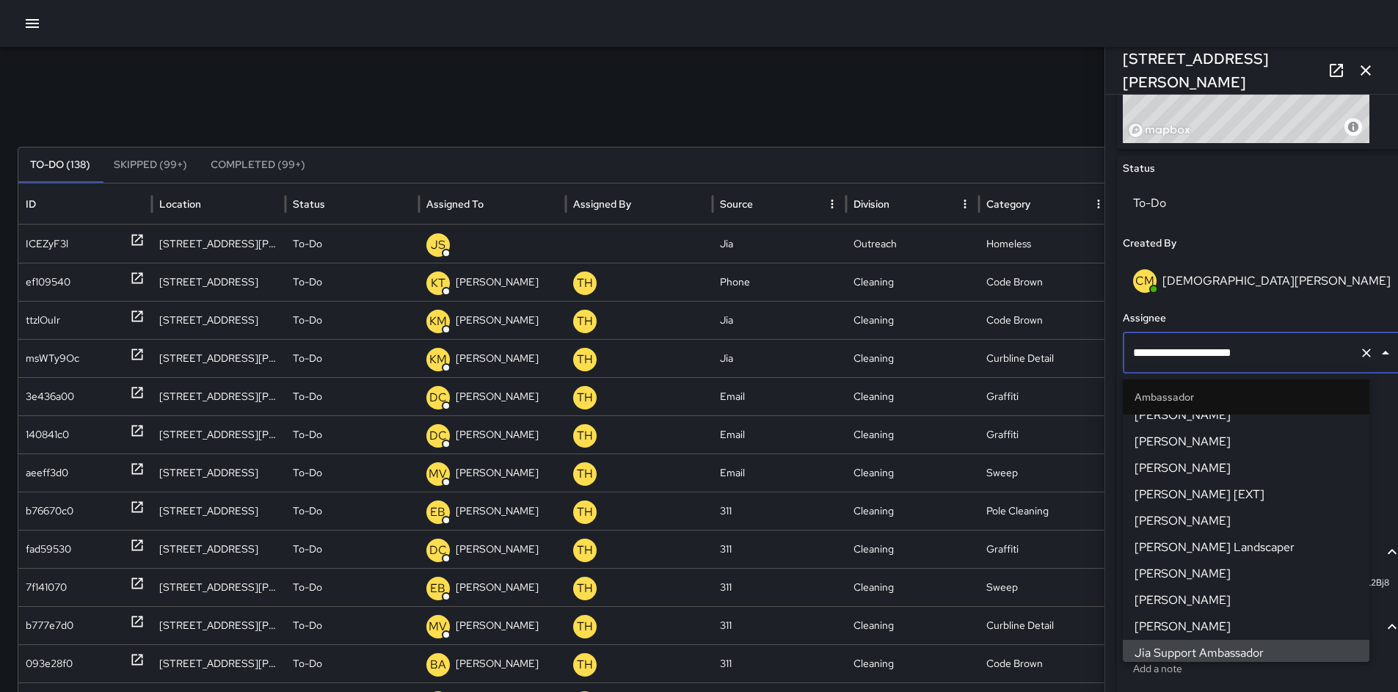
click at [929, 100] on div "Search Search New Task" at bounding box center [699, 114] width 1362 height 29
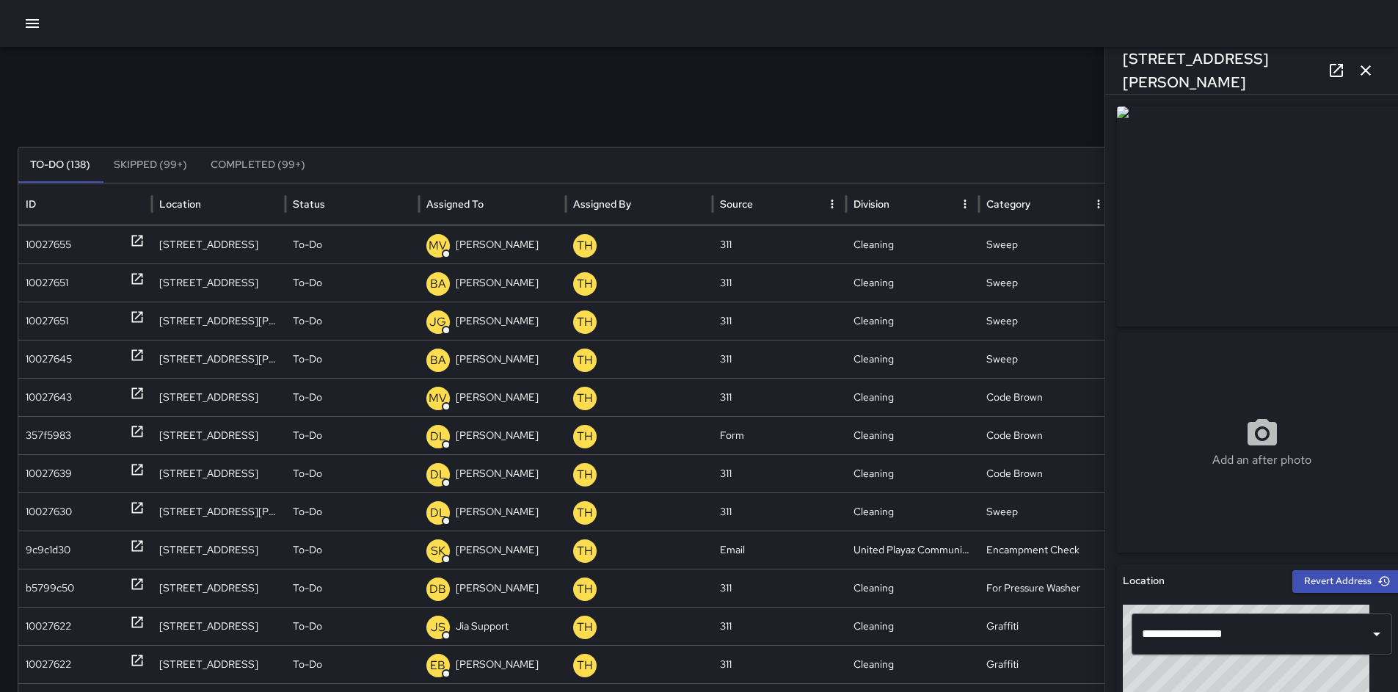
scroll to position [997, 0]
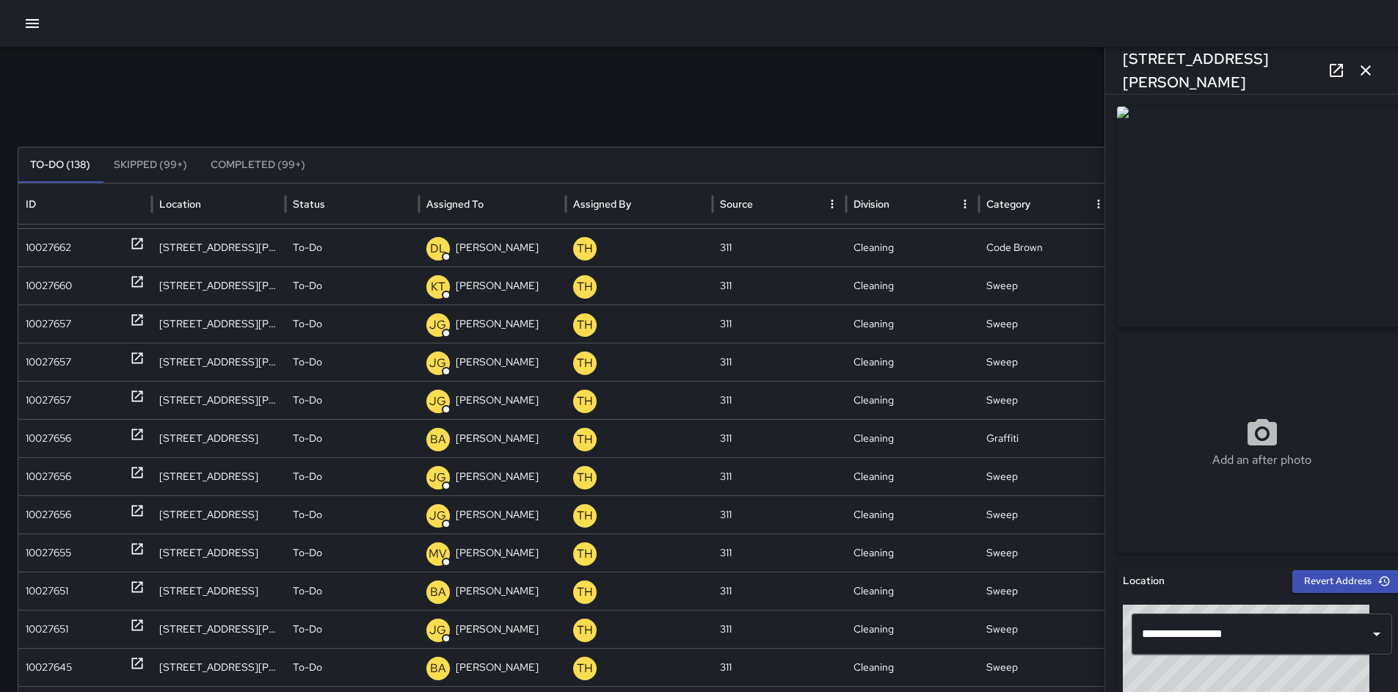
click at [1370, 73] on icon "button" at bounding box center [1365, 71] width 18 height 18
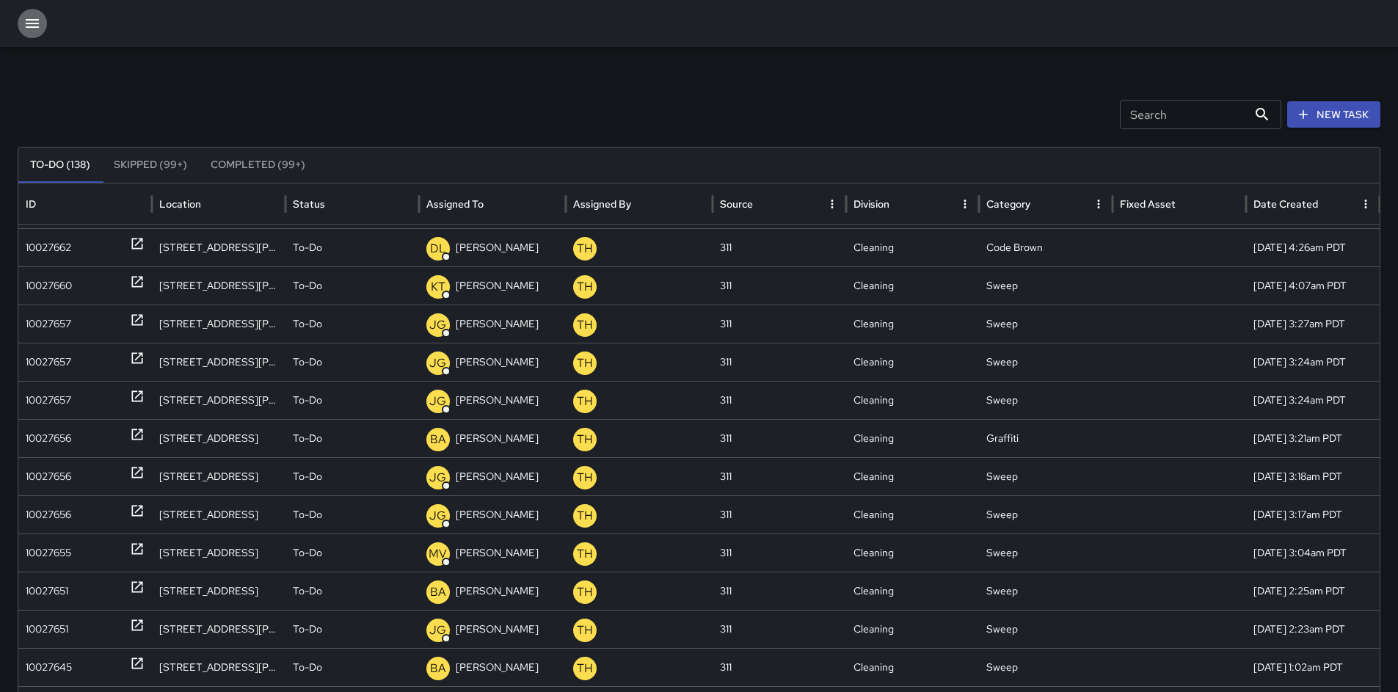
click at [25, 23] on icon "button" at bounding box center [32, 24] width 18 height 18
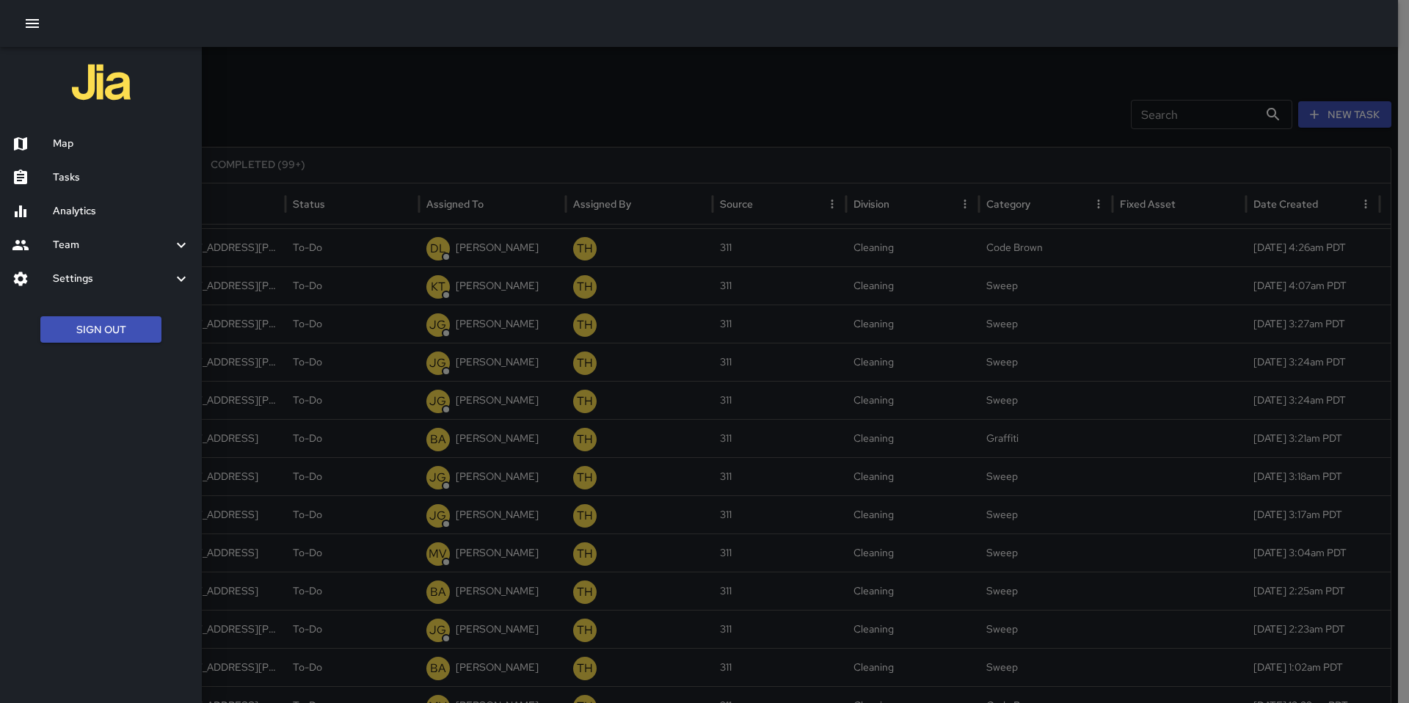
scroll to position [745, 0]
click at [519, 142] on div at bounding box center [704, 351] width 1409 height 703
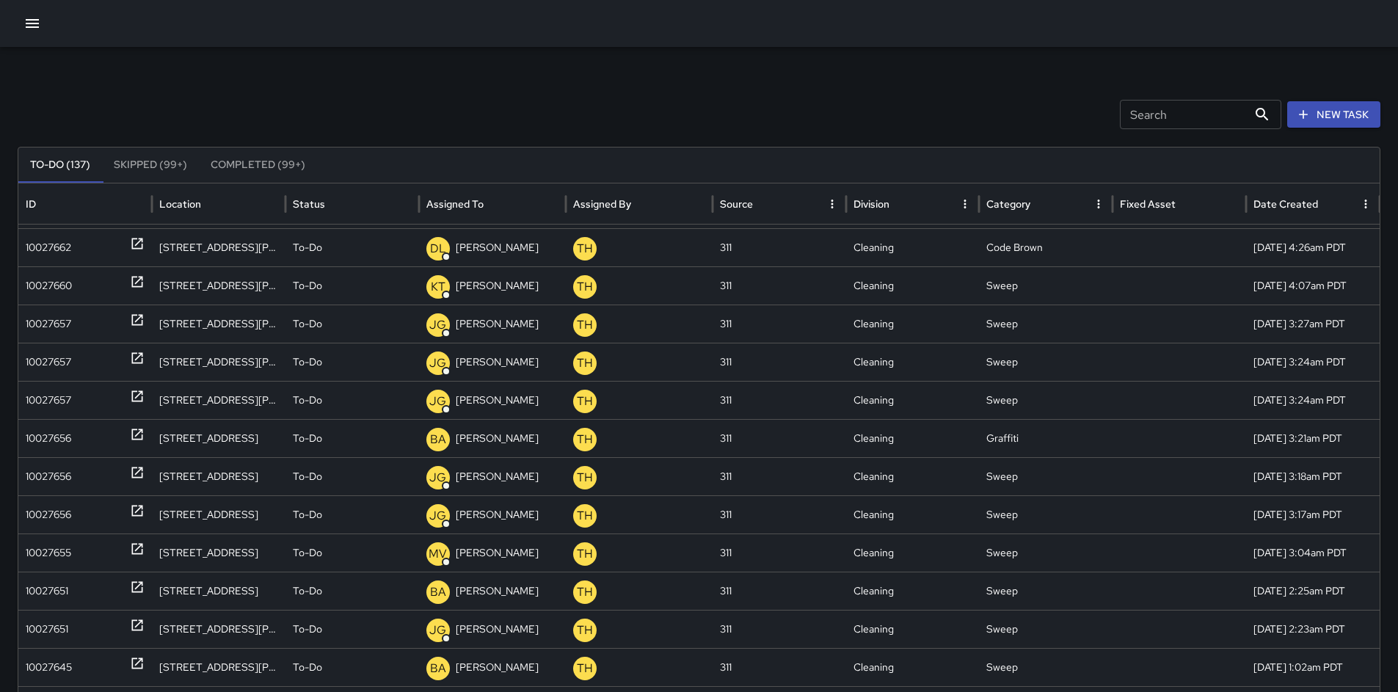
click at [40, 23] on icon "button" at bounding box center [32, 24] width 18 height 18
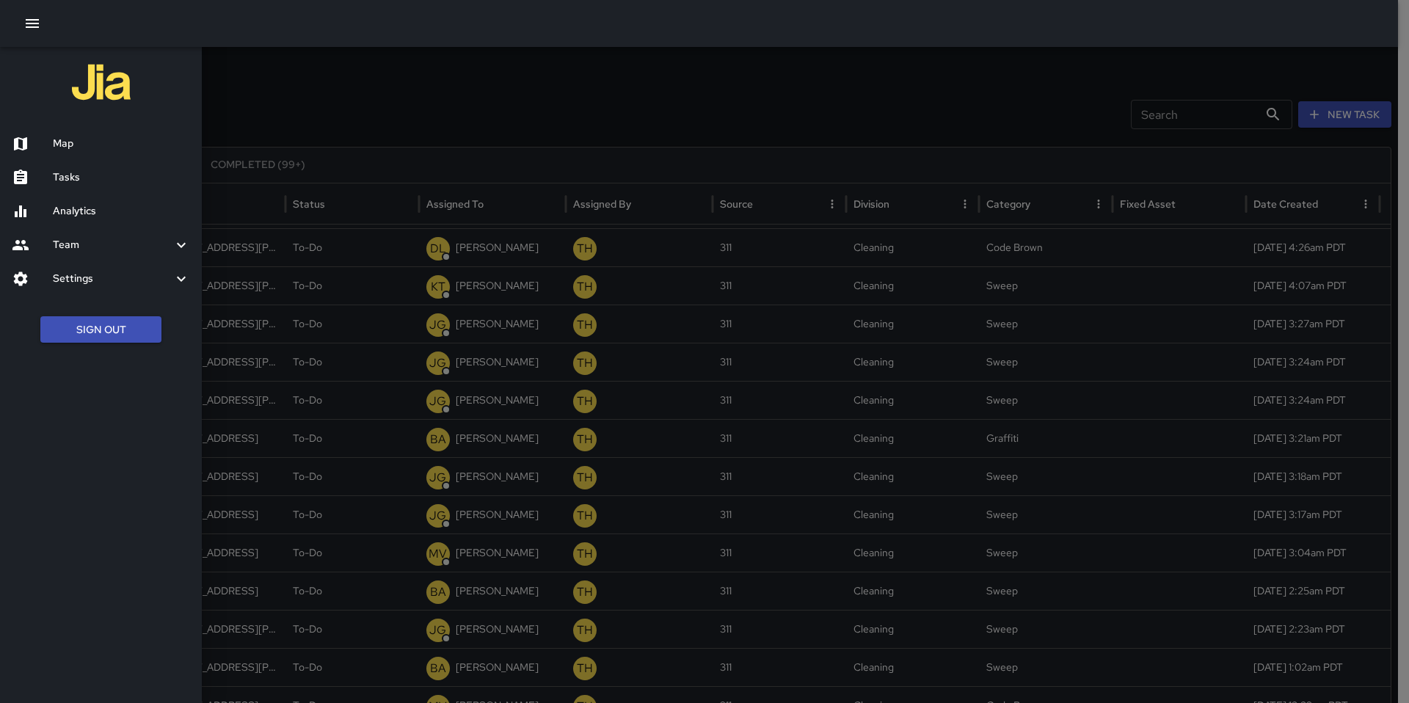
click at [67, 144] on h6 "Map" at bounding box center [121, 144] width 137 height 16
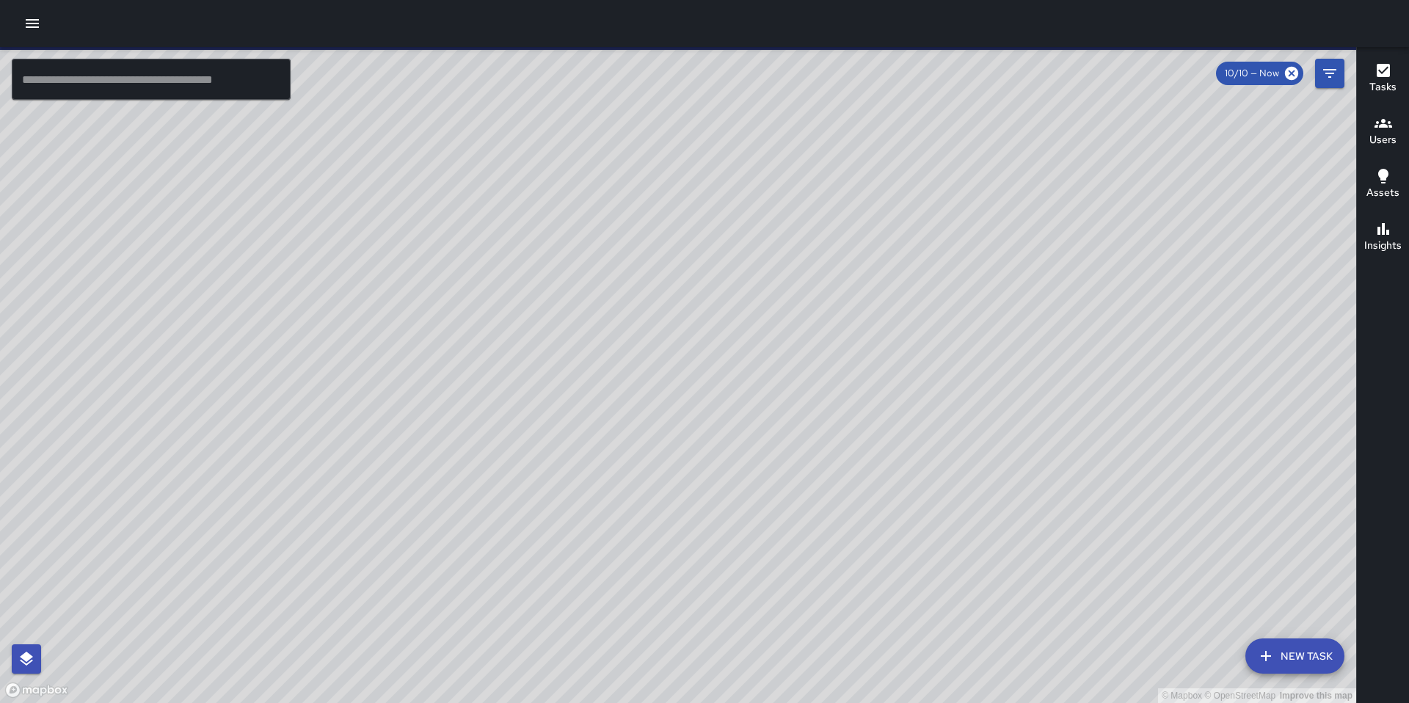
drag, startPoint x: 813, startPoint y: 310, endPoint x: 787, endPoint y: 489, distance: 180.8
click at [787, 489] on div "© Mapbox © OpenStreetMap Improve this map" at bounding box center [678, 375] width 1356 height 656
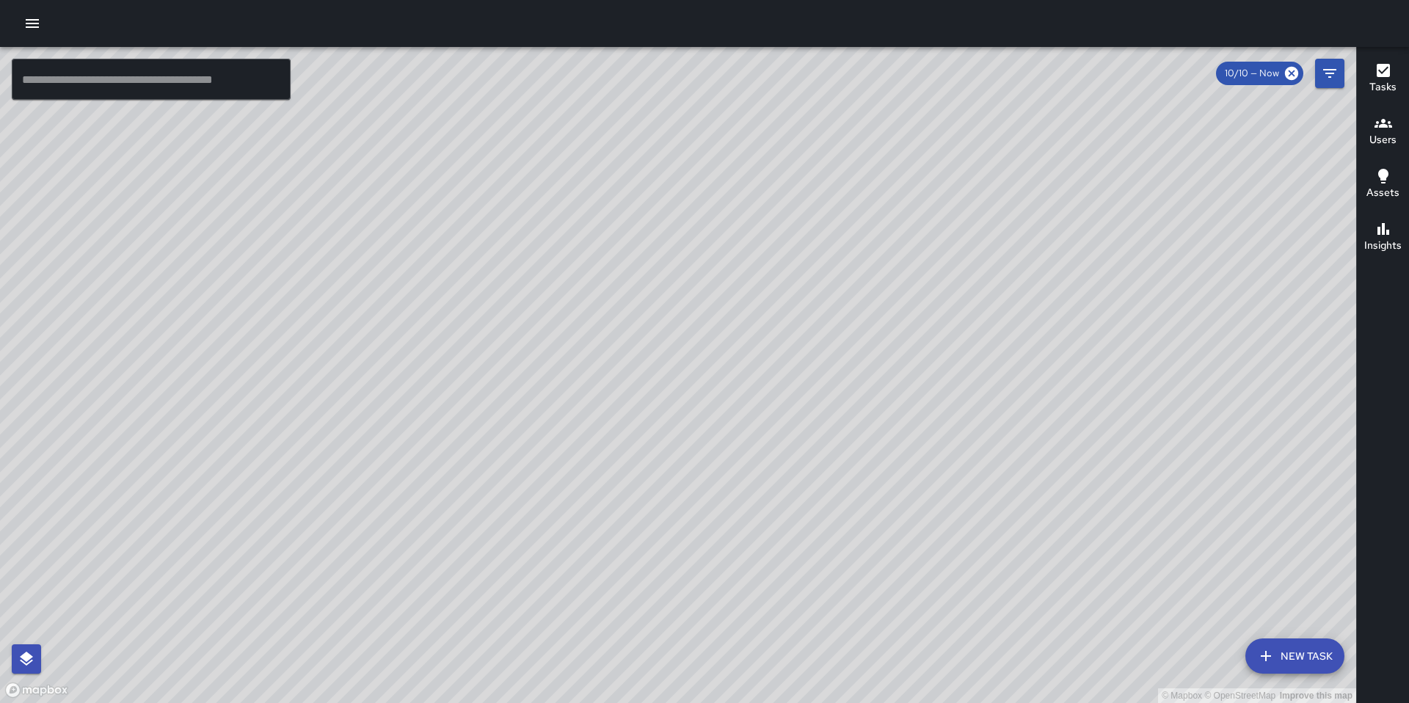
drag, startPoint x: 911, startPoint y: 310, endPoint x: 867, endPoint y: 406, distance: 105.7
click at [864, 412] on div "© Mapbox © OpenStreetMap Improve this map" at bounding box center [678, 375] width 1356 height 656
drag, startPoint x: 946, startPoint y: 347, endPoint x: 916, endPoint y: 383, distance: 46.4
click at [916, 383] on div "© Mapbox © OpenStreetMap Improve this map" at bounding box center [678, 375] width 1356 height 656
drag, startPoint x: 847, startPoint y: 389, endPoint x: 895, endPoint y: 295, distance: 105.6
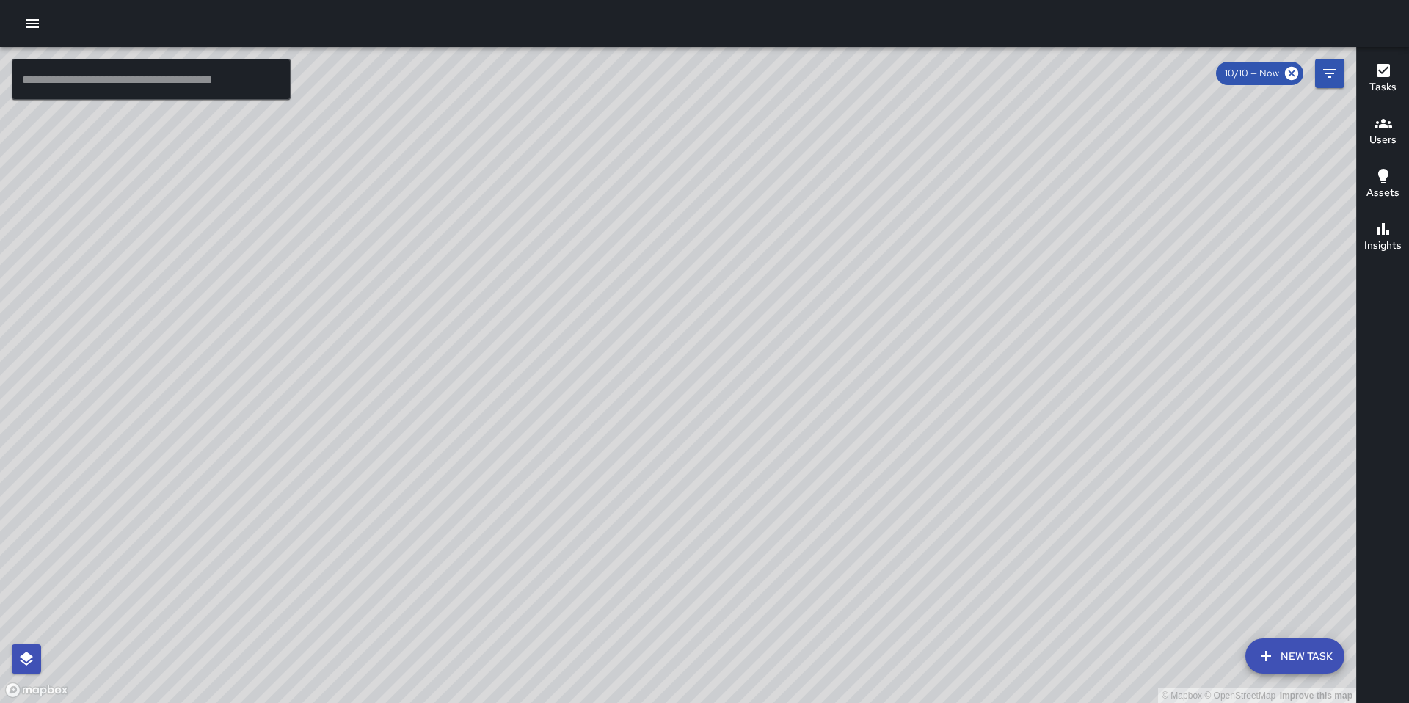
click at [895, 295] on div "© Mapbox © OpenStreetMap Improve this map" at bounding box center [678, 375] width 1356 height 656
drag, startPoint x: 532, startPoint y: 448, endPoint x: 590, endPoint y: 370, distance: 97.6
click at [591, 365] on div "© Mapbox © OpenStreetMap Improve this map" at bounding box center [678, 375] width 1356 height 656
drag, startPoint x: 542, startPoint y: 475, endPoint x: 595, endPoint y: 394, distance: 96.4
click at [595, 394] on div "© Mapbox © OpenStreetMap Improve this map" at bounding box center [678, 375] width 1356 height 656
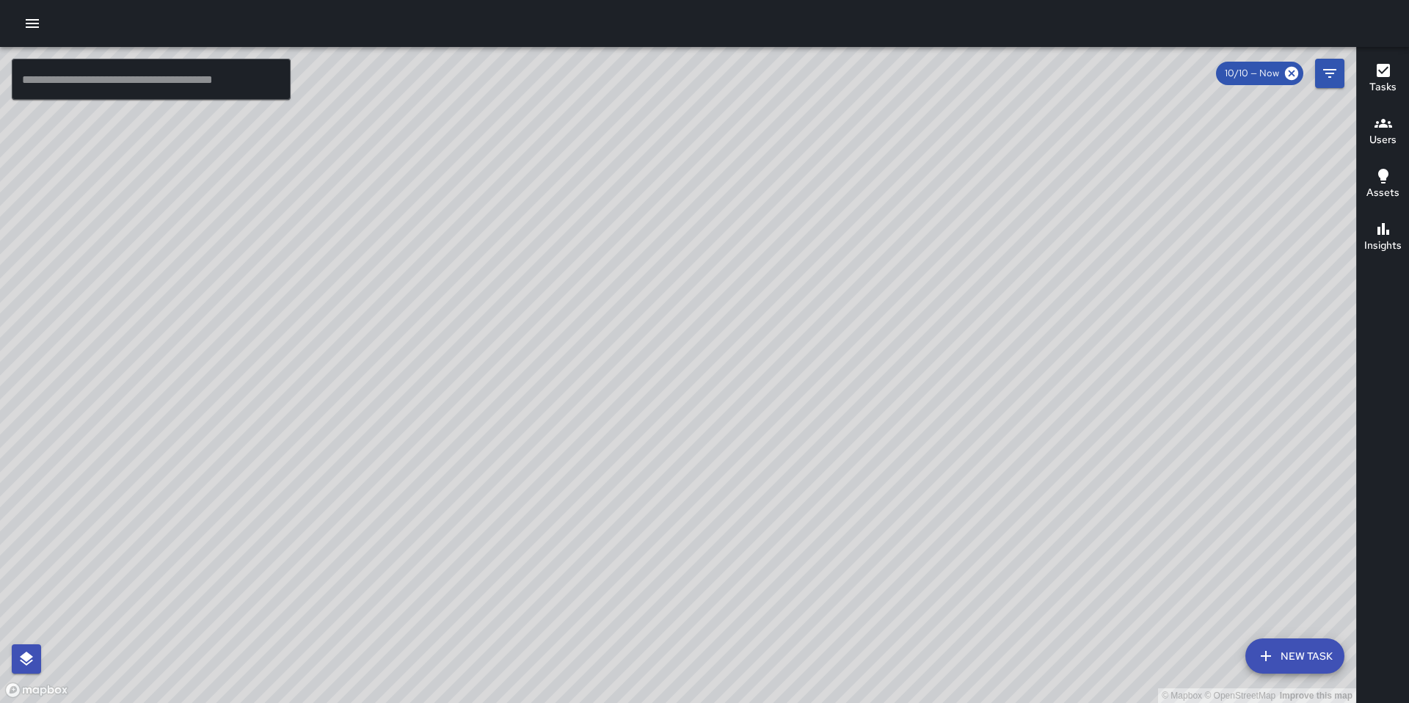
click at [161, 76] on input "text" at bounding box center [151, 79] width 279 height 41
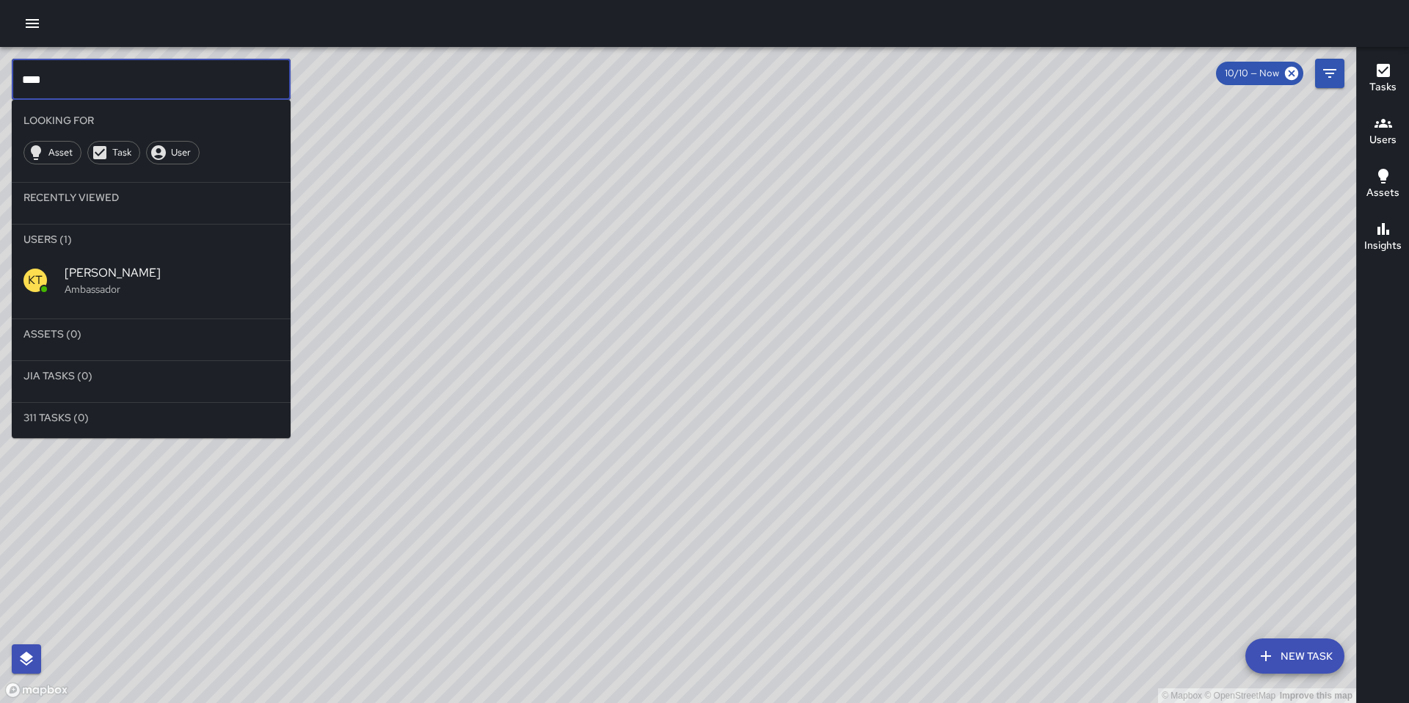
type input "****"
click at [148, 273] on span "[PERSON_NAME]" at bounding box center [172, 273] width 214 height 18
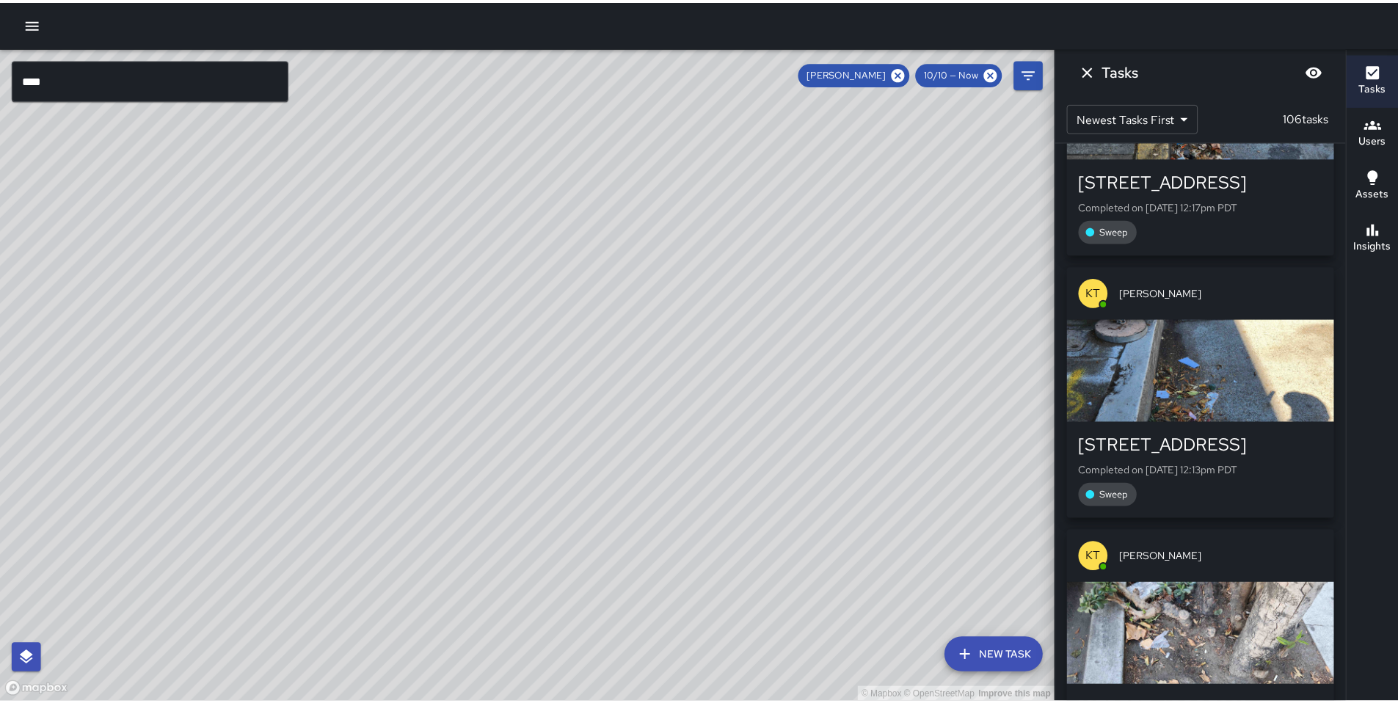
scroll to position [8511, 0]
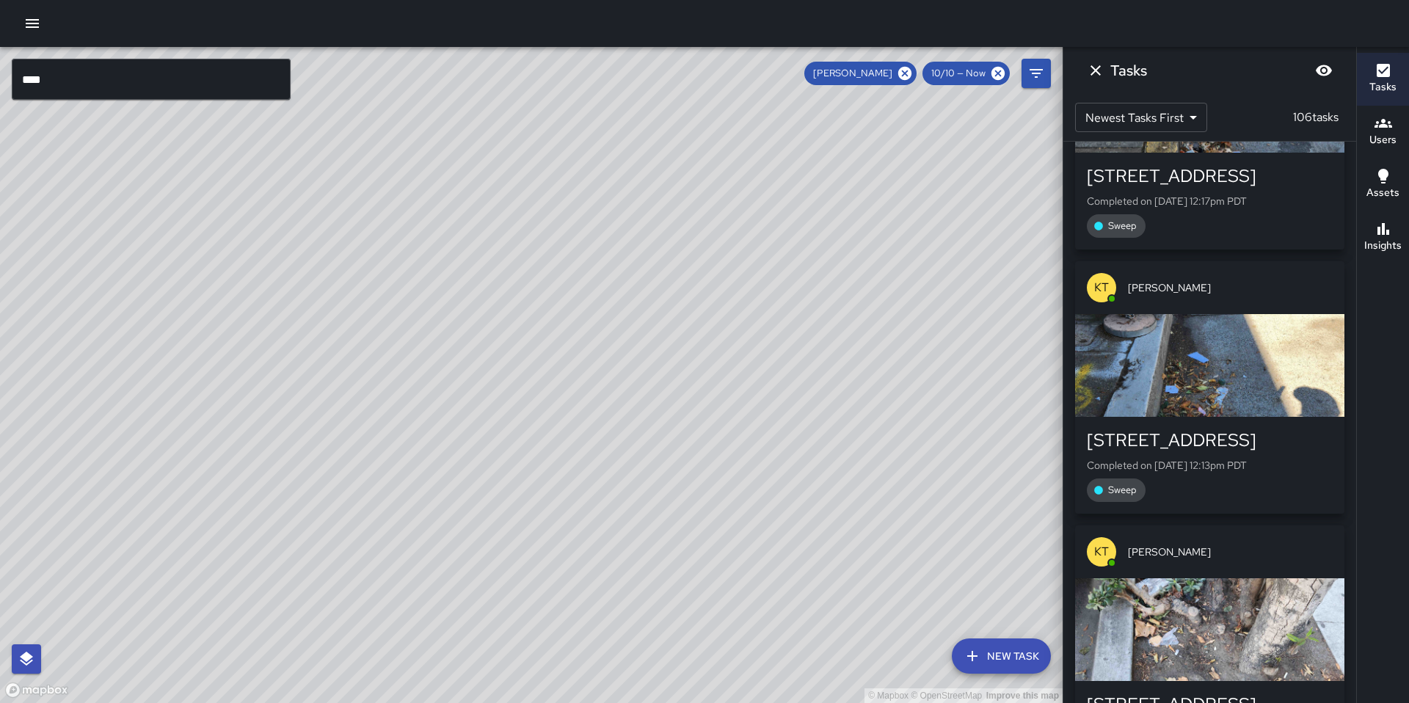
click at [36, 29] on icon "button" at bounding box center [32, 24] width 18 height 18
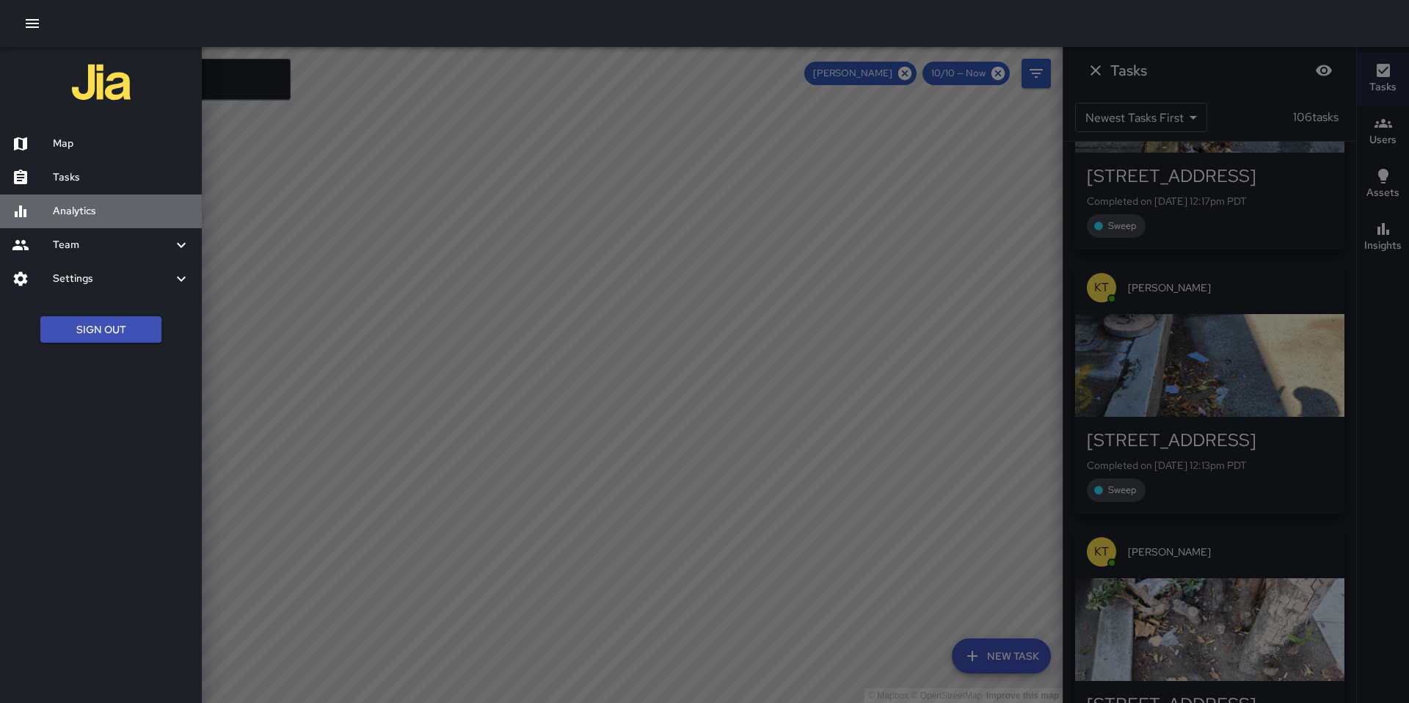
click at [82, 208] on h6 "Analytics" at bounding box center [121, 211] width 137 height 16
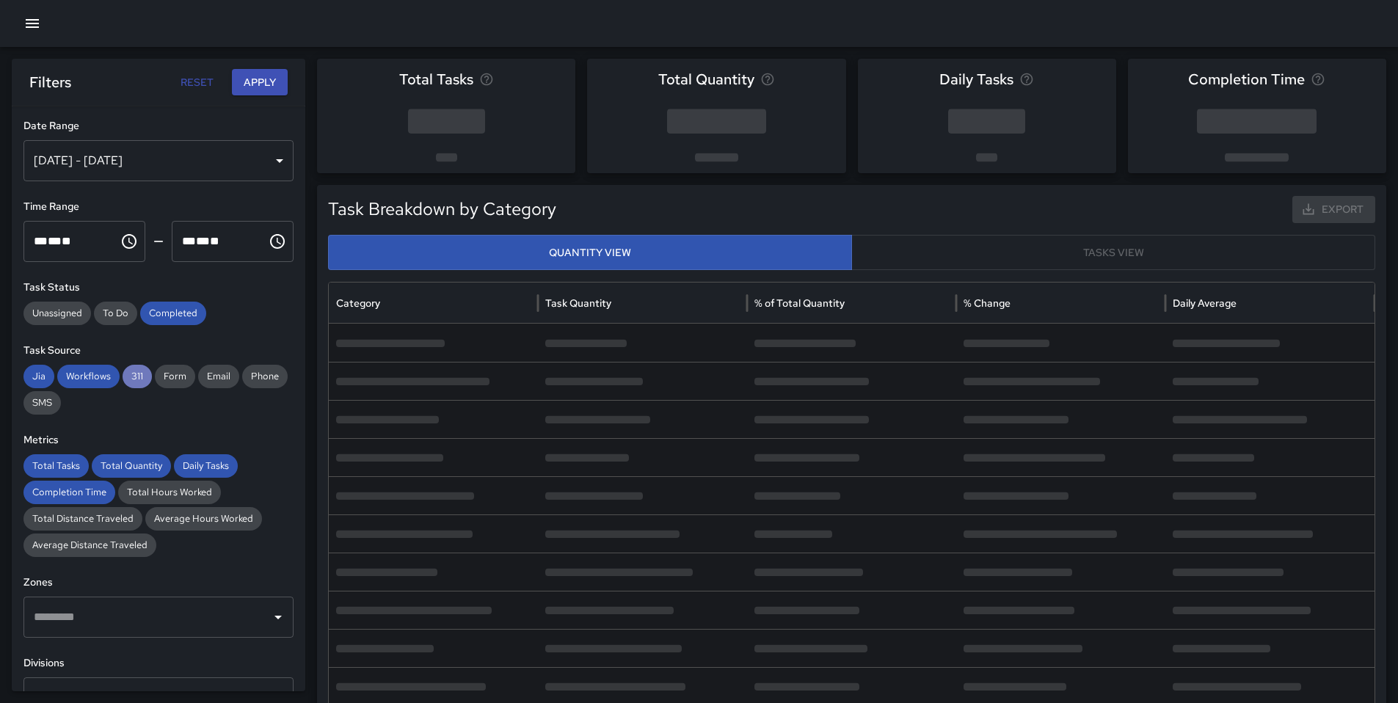
drag, startPoint x: 129, startPoint y: 370, endPoint x: 114, endPoint y: 376, distance: 16.5
click at [128, 371] on span "311" at bounding box center [137, 376] width 29 height 15
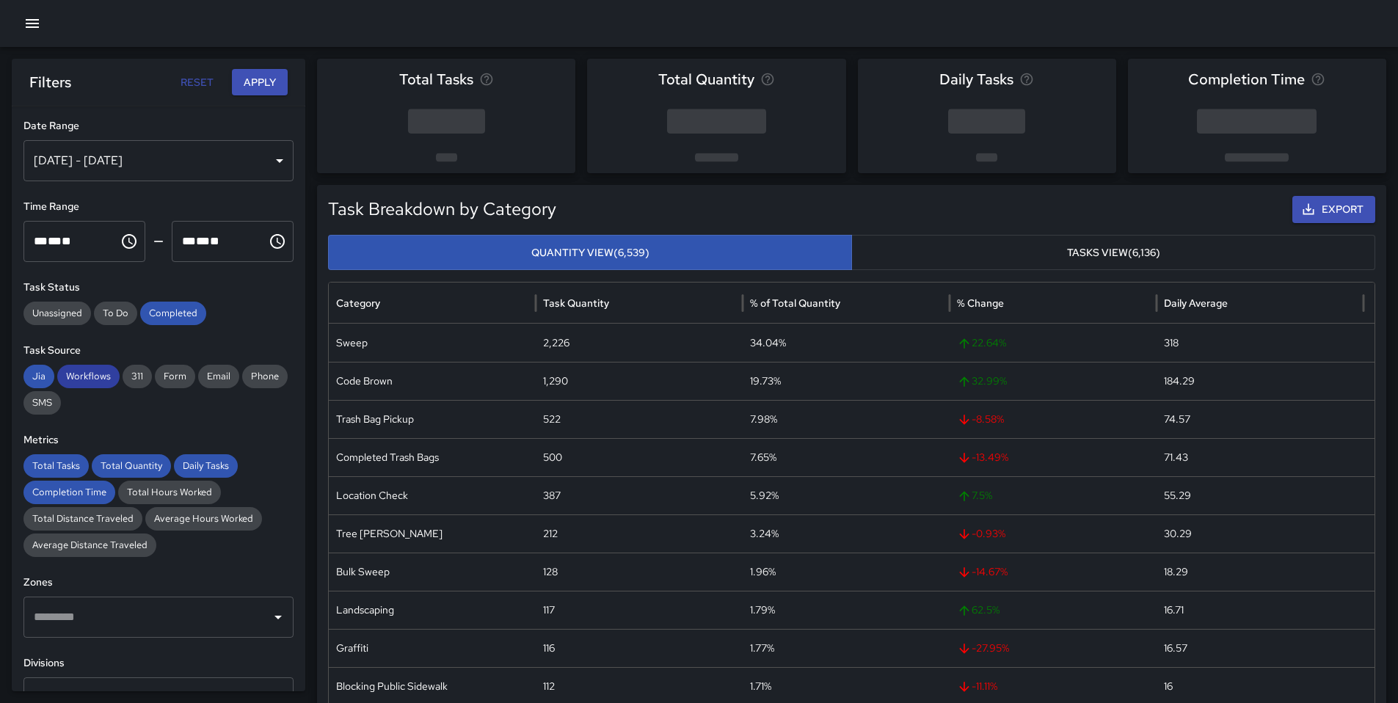
drag, startPoint x: 109, startPoint y: 376, endPoint x: 70, endPoint y: 377, distance: 39.6
click at [107, 377] on span "Workflows" at bounding box center [88, 376] width 62 height 15
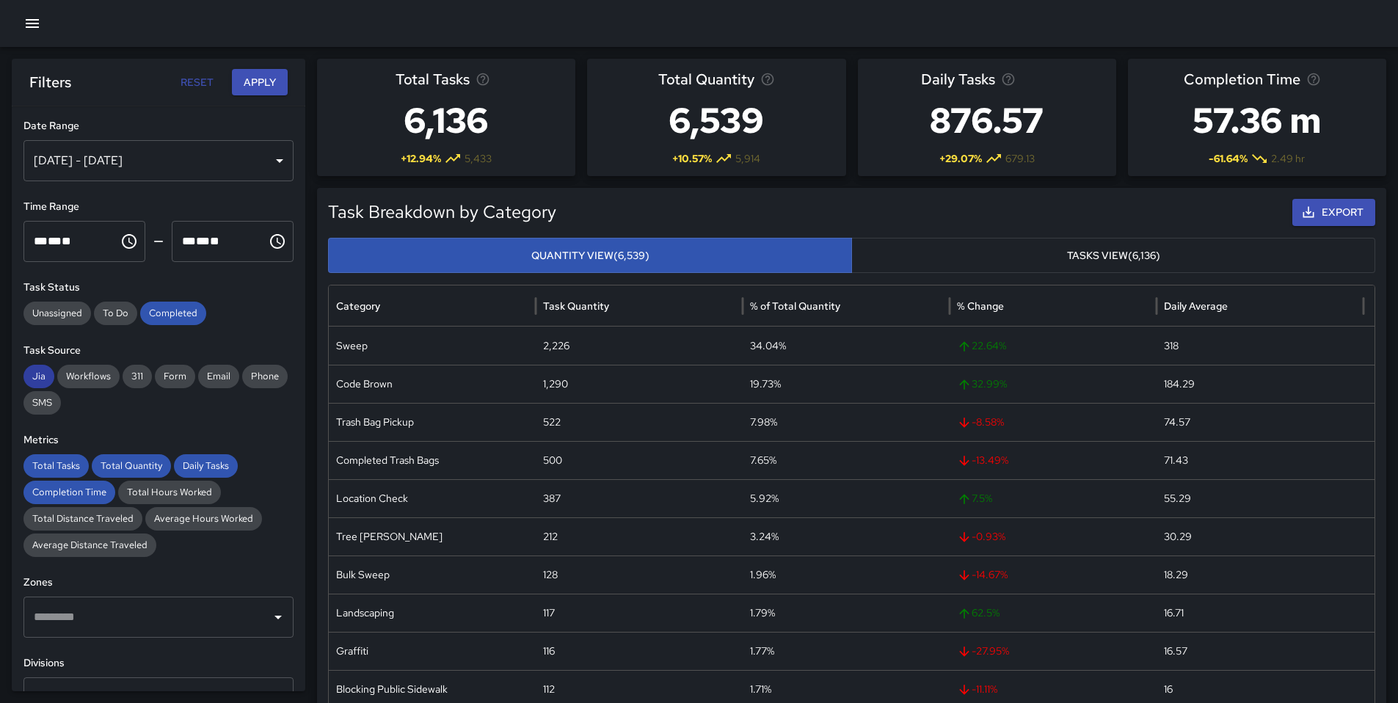
click at [44, 373] on span "Jia" at bounding box center [38, 376] width 31 height 15
drag, startPoint x: 178, startPoint y: 311, endPoint x: 169, endPoint y: 340, distance: 30.6
click at [178, 316] on span "Completed" at bounding box center [173, 313] width 66 height 15
click at [123, 466] on span "Total Quantity" at bounding box center [131, 465] width 79 height 15
click at [56, 471] on span "Total Tasks" at bounding box center [55, 465] width 65 height 15
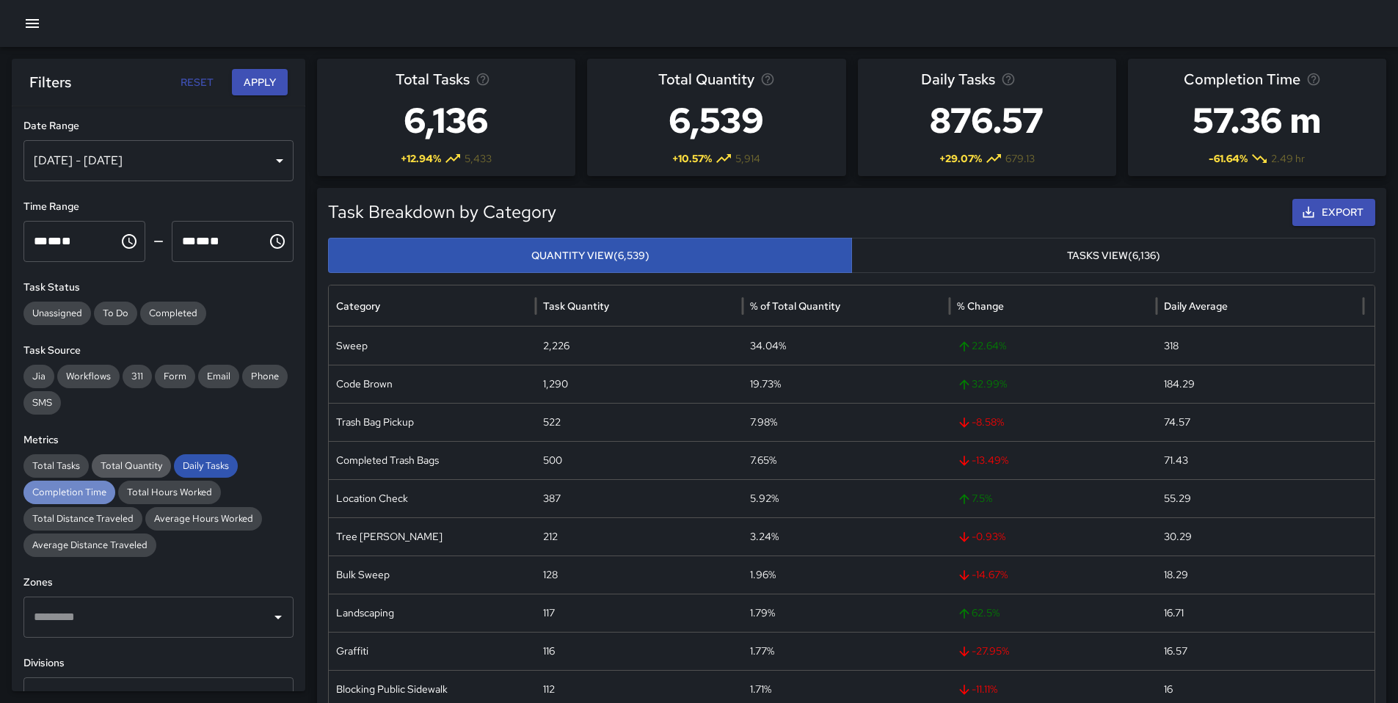
drag, startPoint x: 61, startPoint y: 482, endPoint x: 125, endPoint y: 470, distance: 64.9
click at [61, 482] on div "Completion Time" at bounding box center [69, 492] width 92 height 23
click at [205, 456] on div "Daily Tasks" at bounding box center [206, 465] width 64 height 23
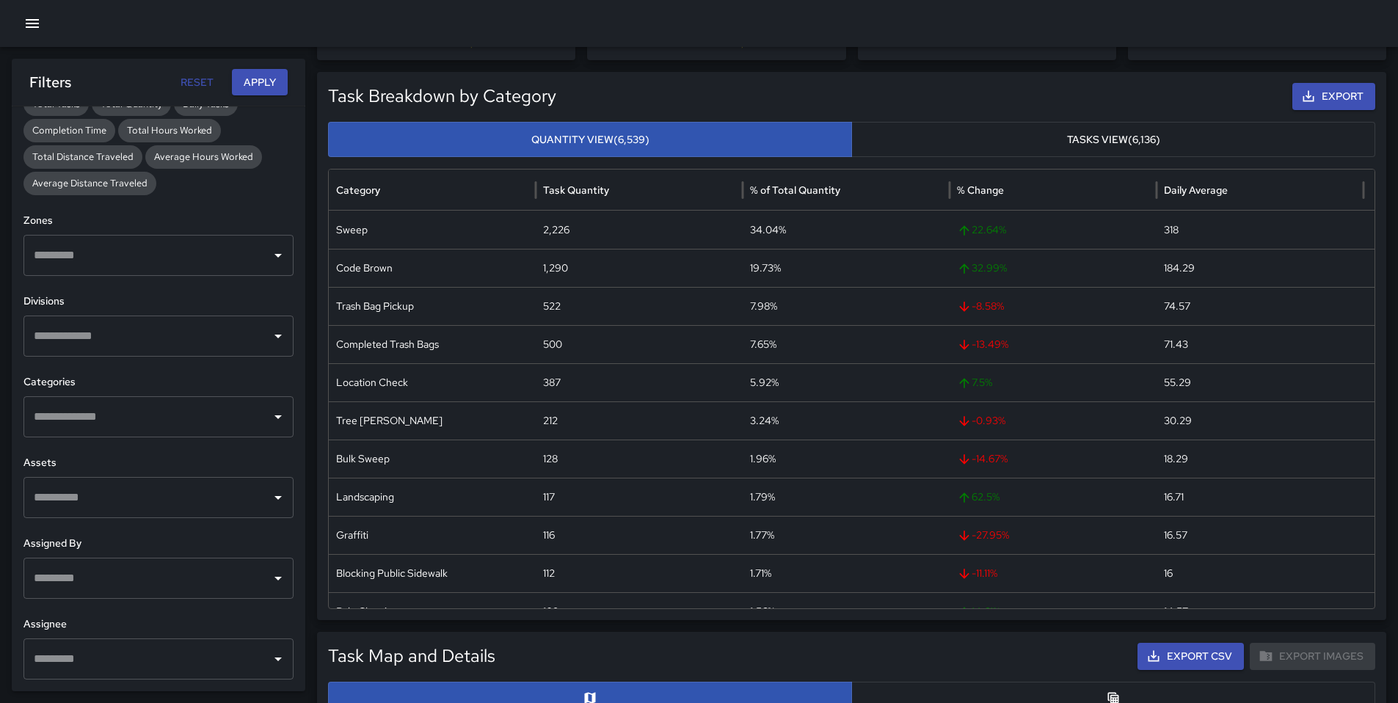
scroll to position [134, 0]
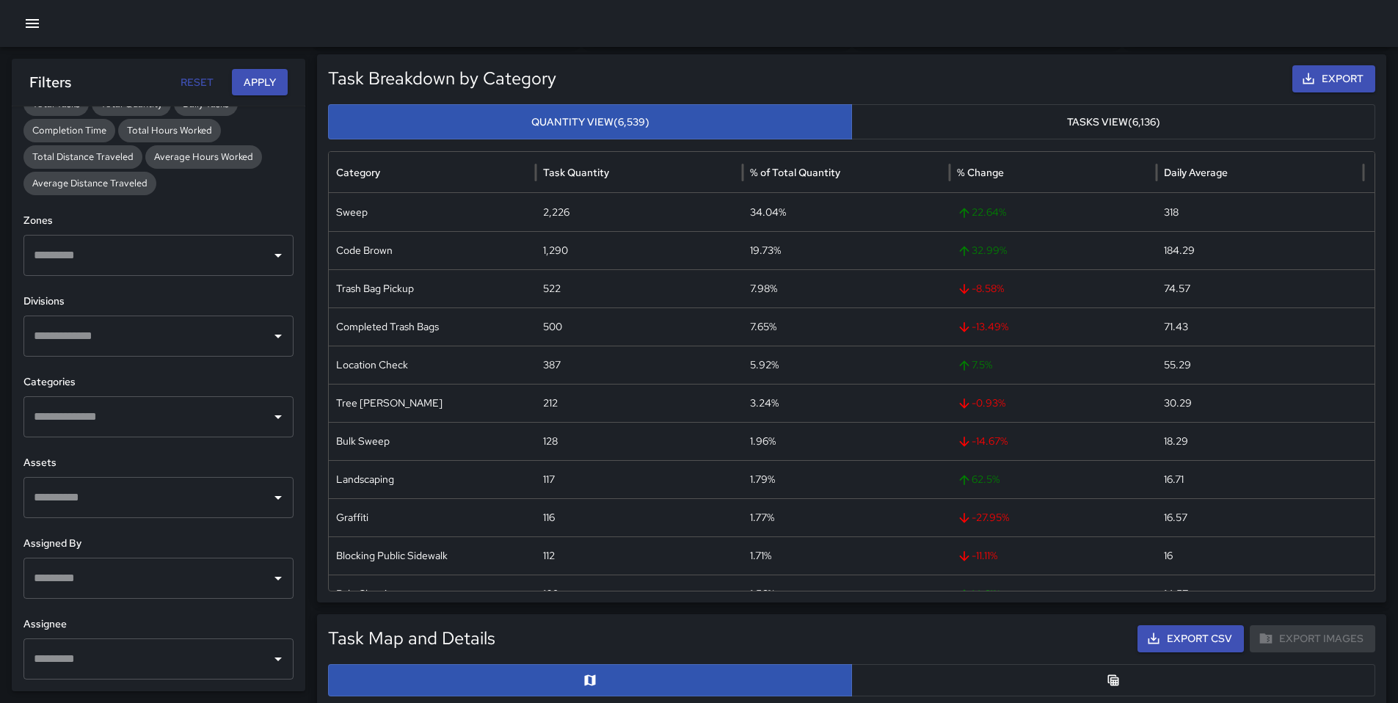
click at [99, 646] on input "text" at bounding box center [147, 659] width 235 height 28
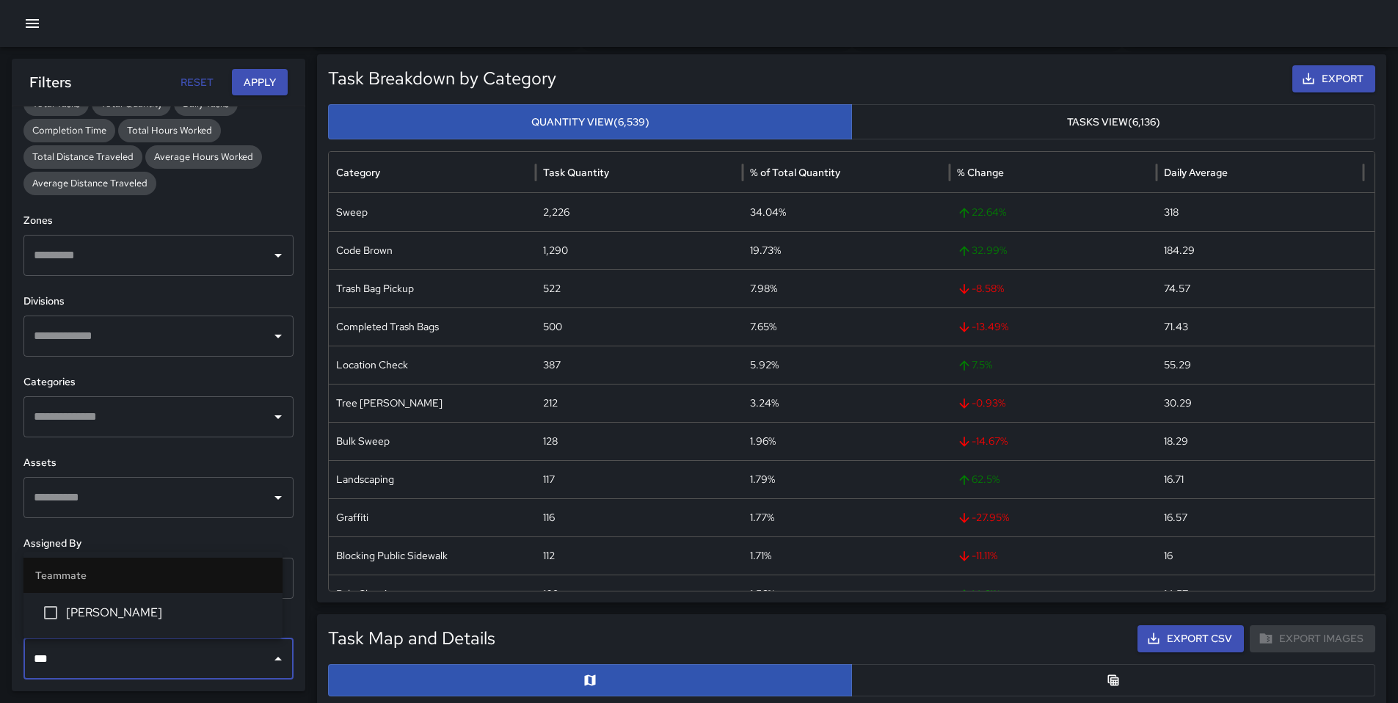
type input "****"
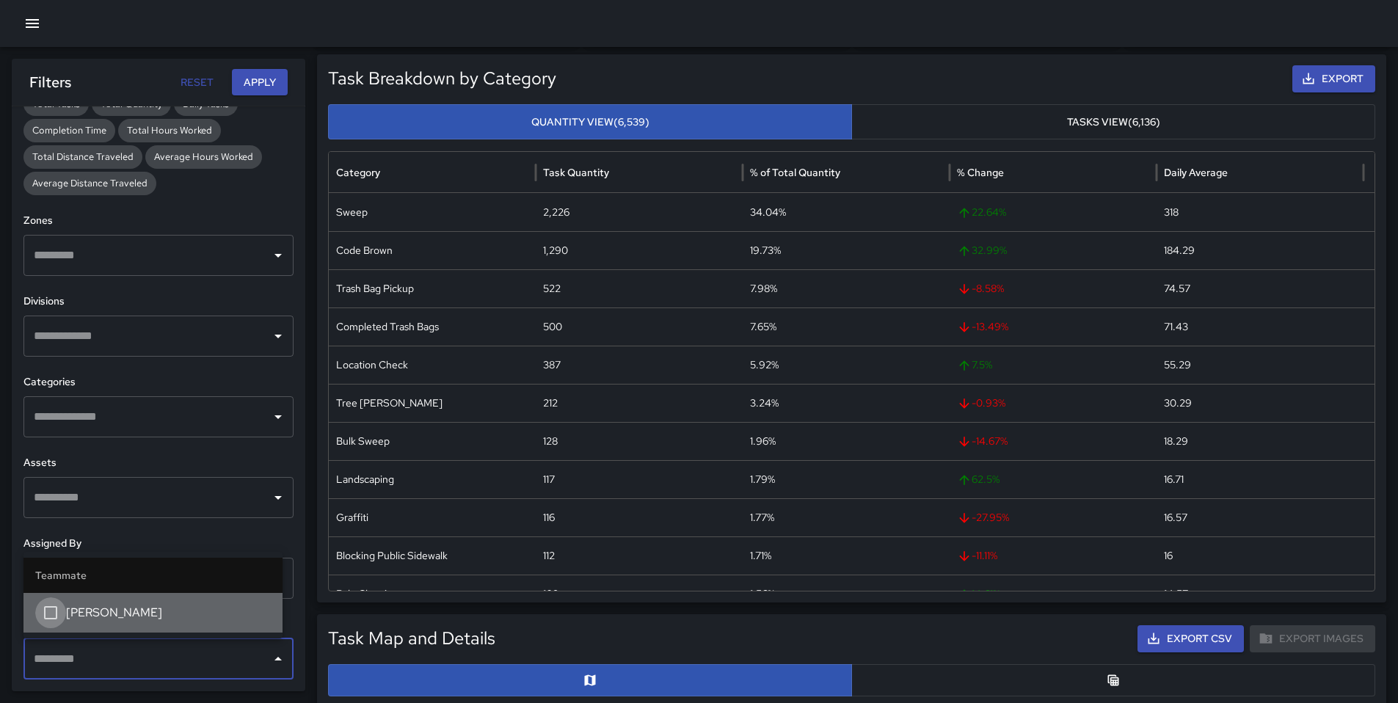
scroll to position [4097, 0]
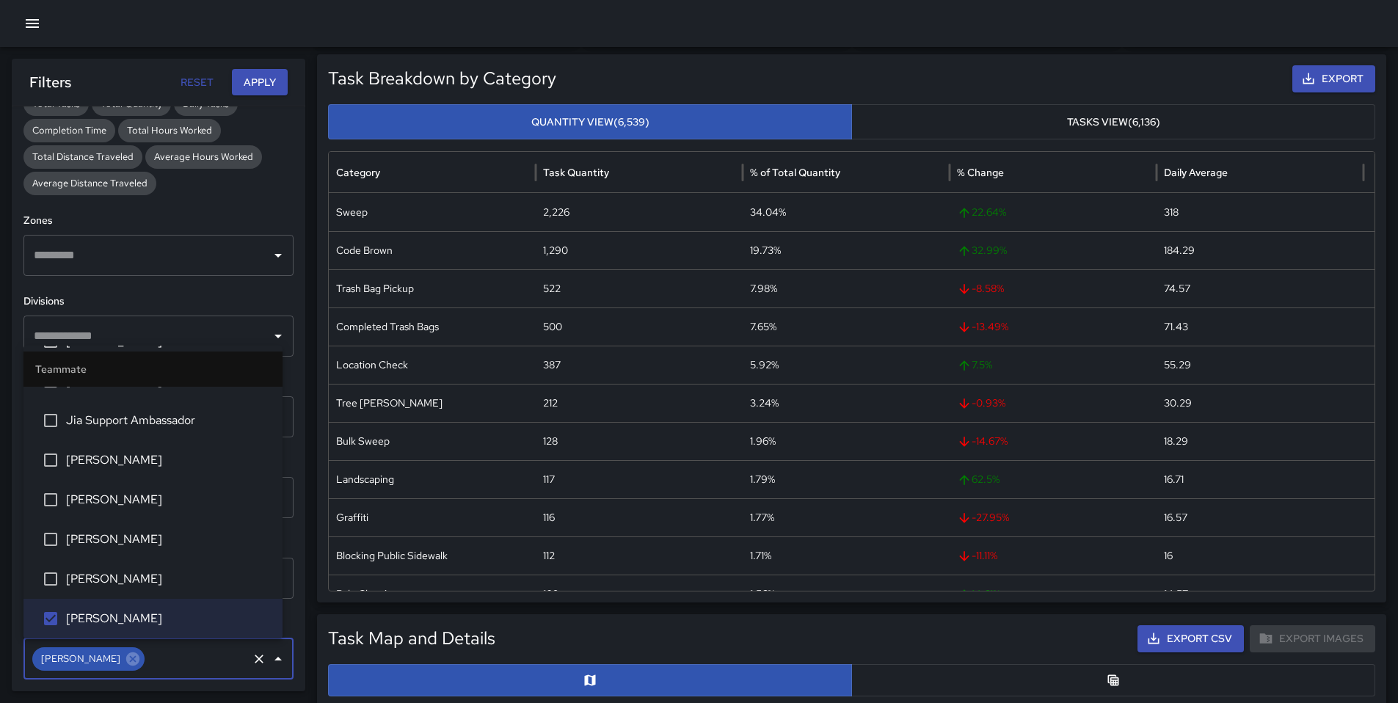
click at [271, 79] on button "Apply" at bounding box center [260, 82] width 56 height 27
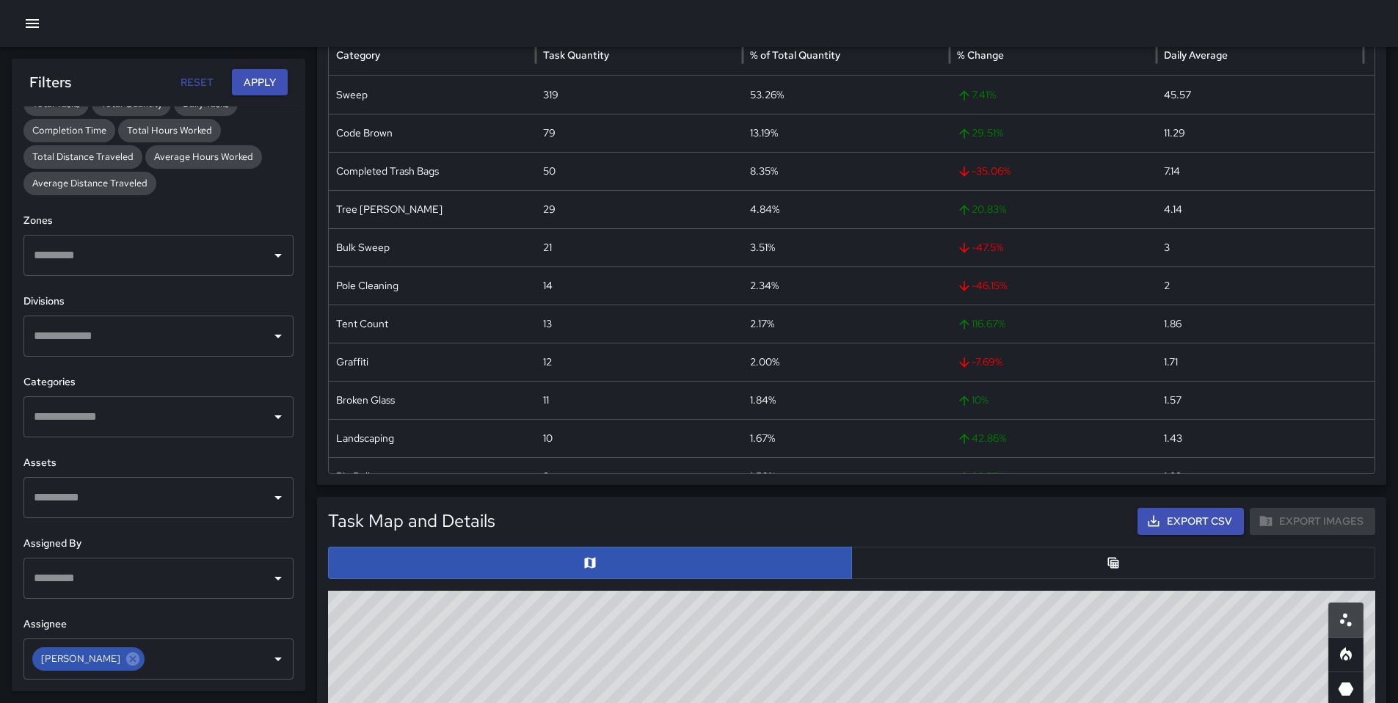
click at [921, 569] on button "button" at bounding box center [1113, 563] width 524 height 32
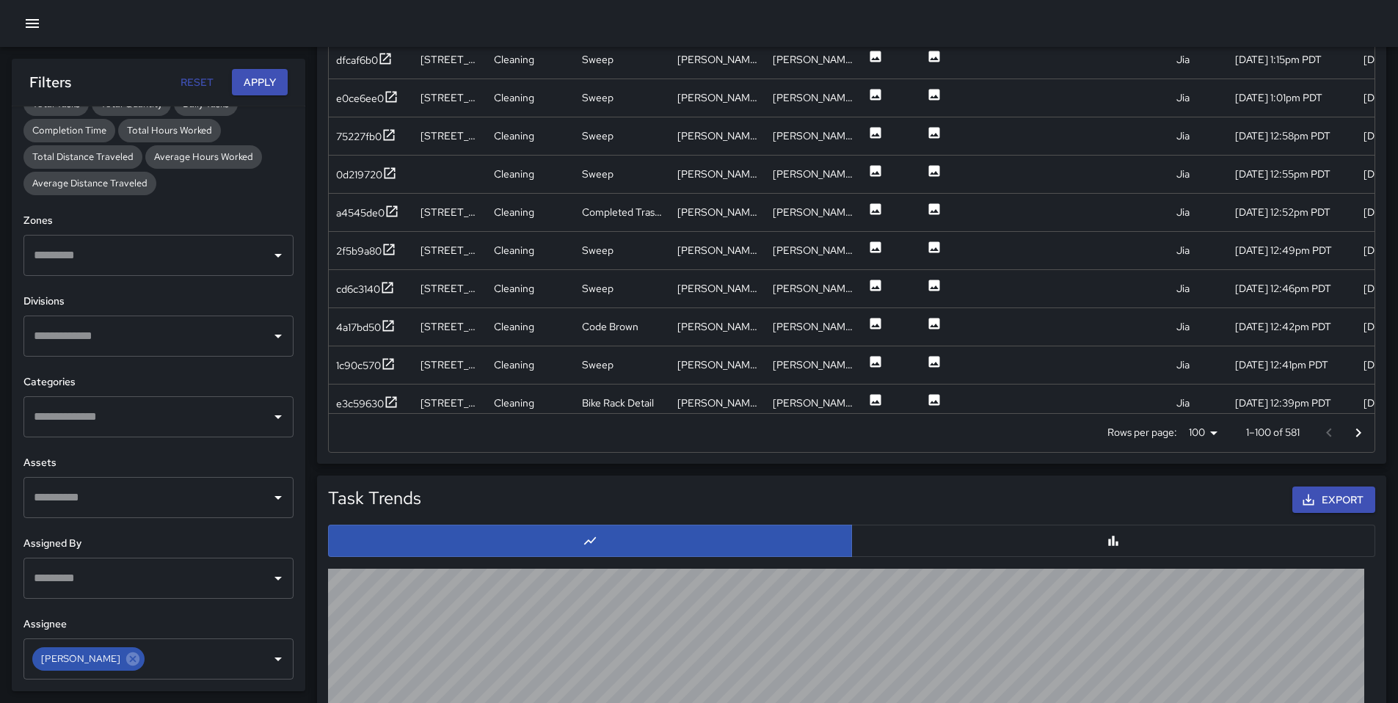
scroll to position [379, 0]
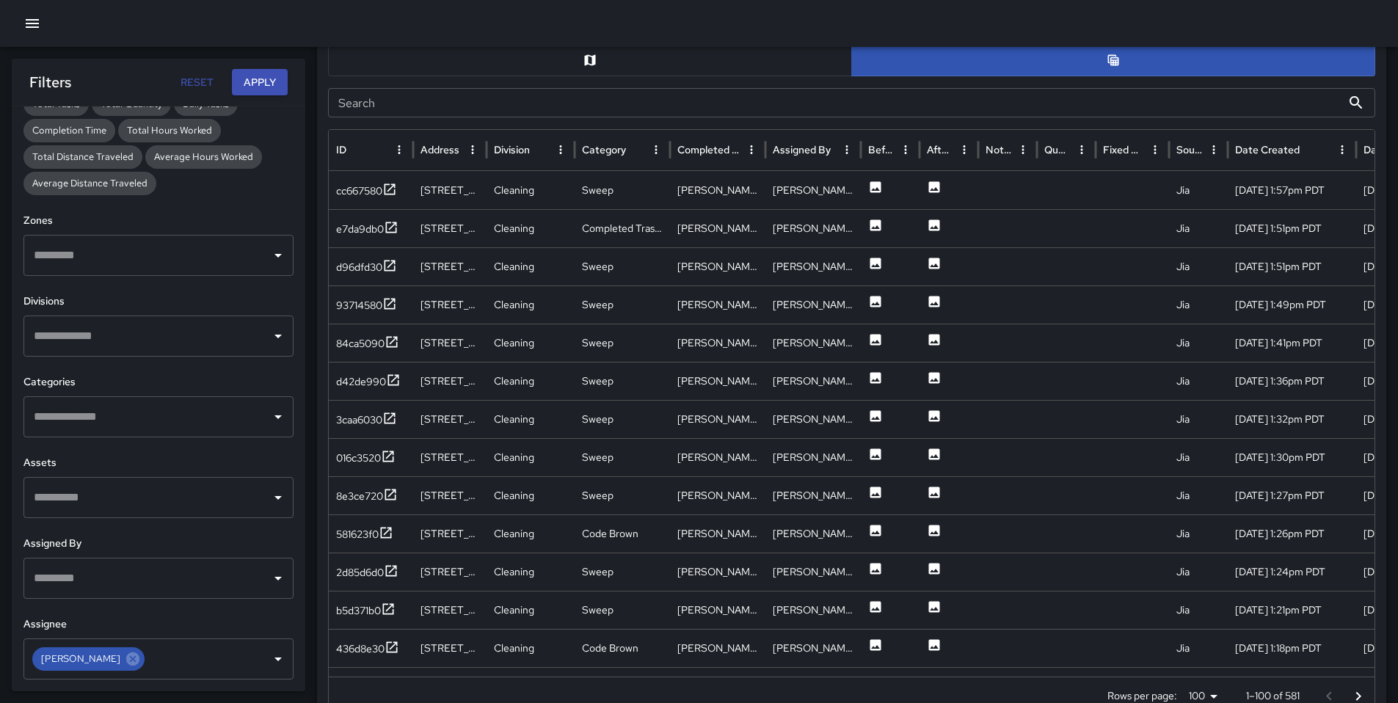
click at [462, 109] on input "Search" at bounding box center [834, 102] width 1013 height 29
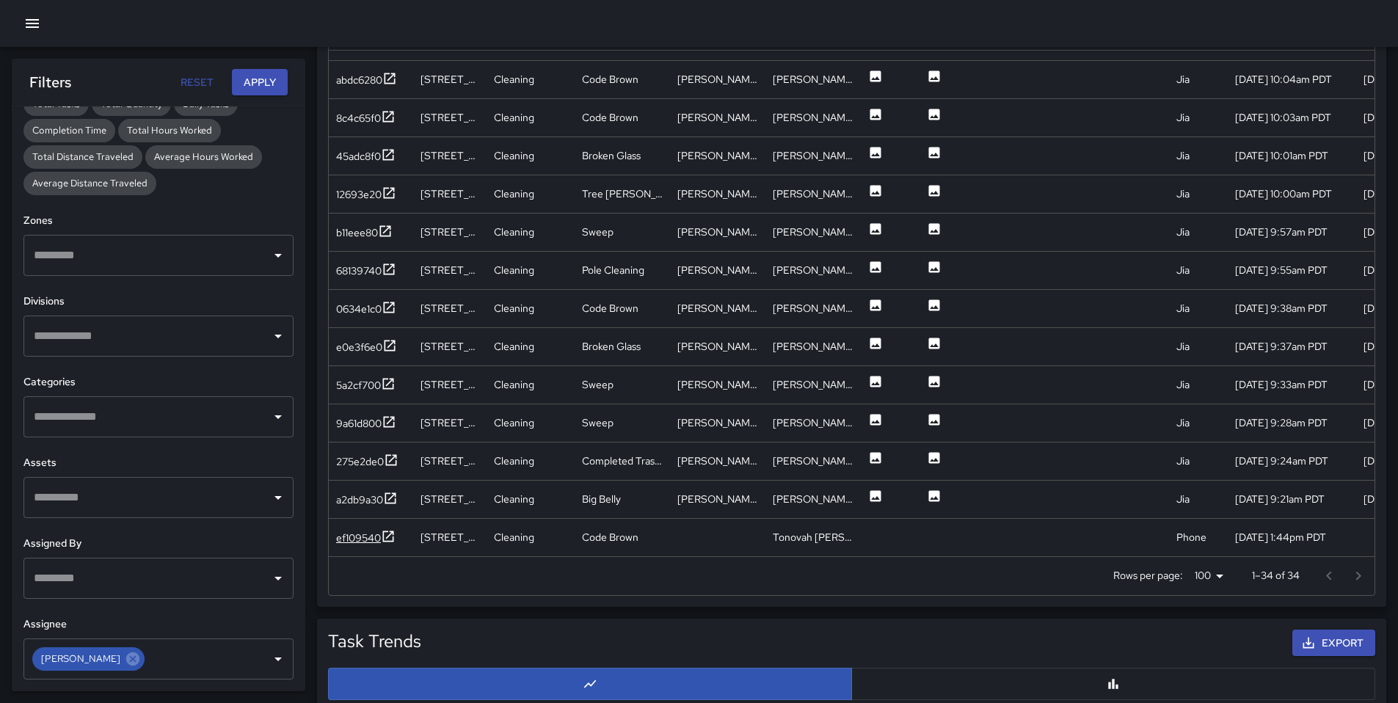
type input "***"
click at [363, 532] on div "ef109540" at bounding box center [358, 537] width 45 height 15
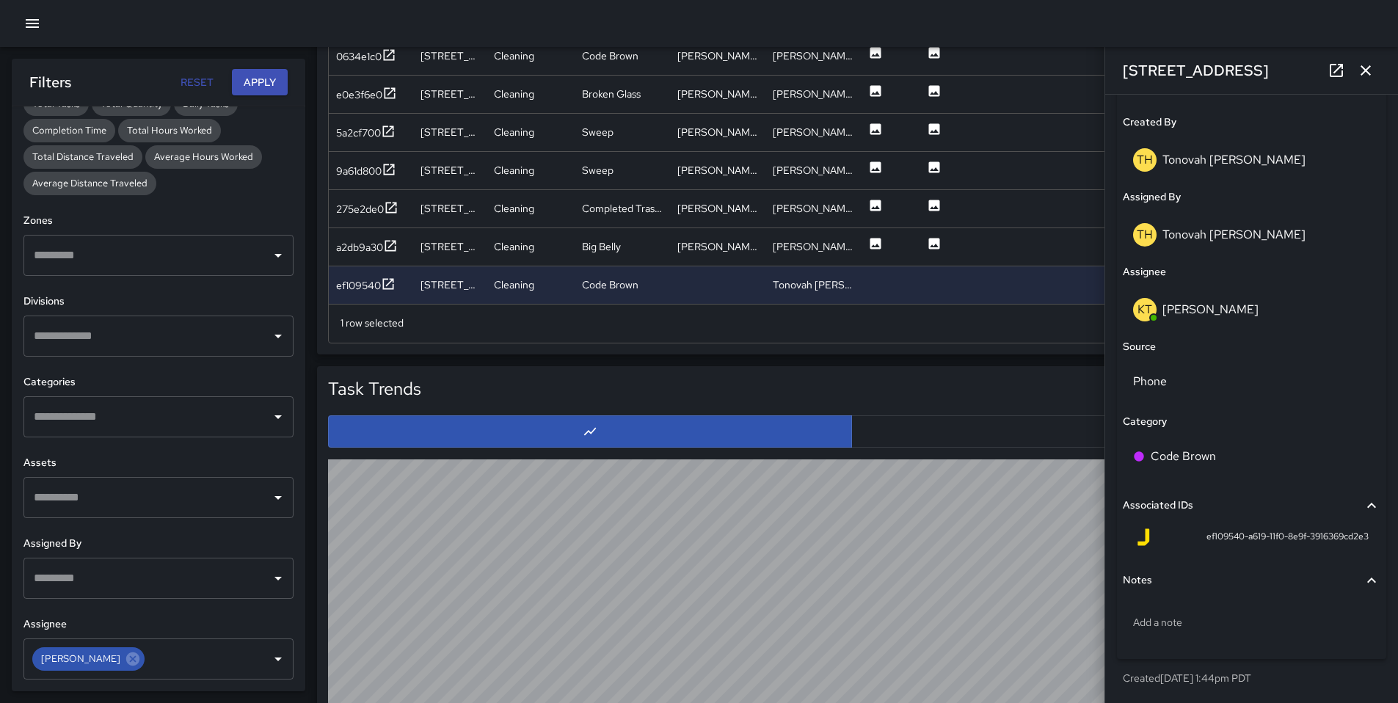
click at [1370, 73] on icon "button" at bounding box center [1365, 71] width 18 height 18
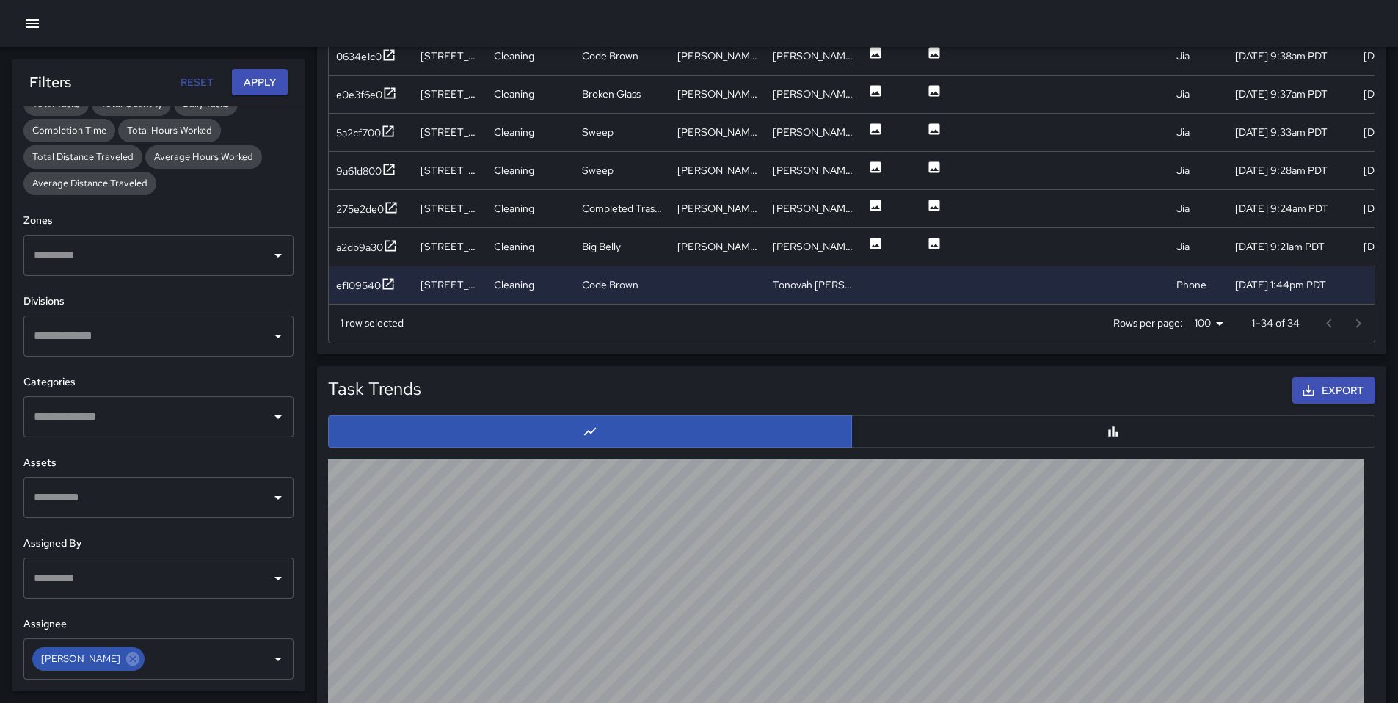
click at [17, 10] on div at bounding box center [699, 23] width 1398 height 47
click at [29, 26] on icon "button" at bounding box center [32, 24] width 18 height 18
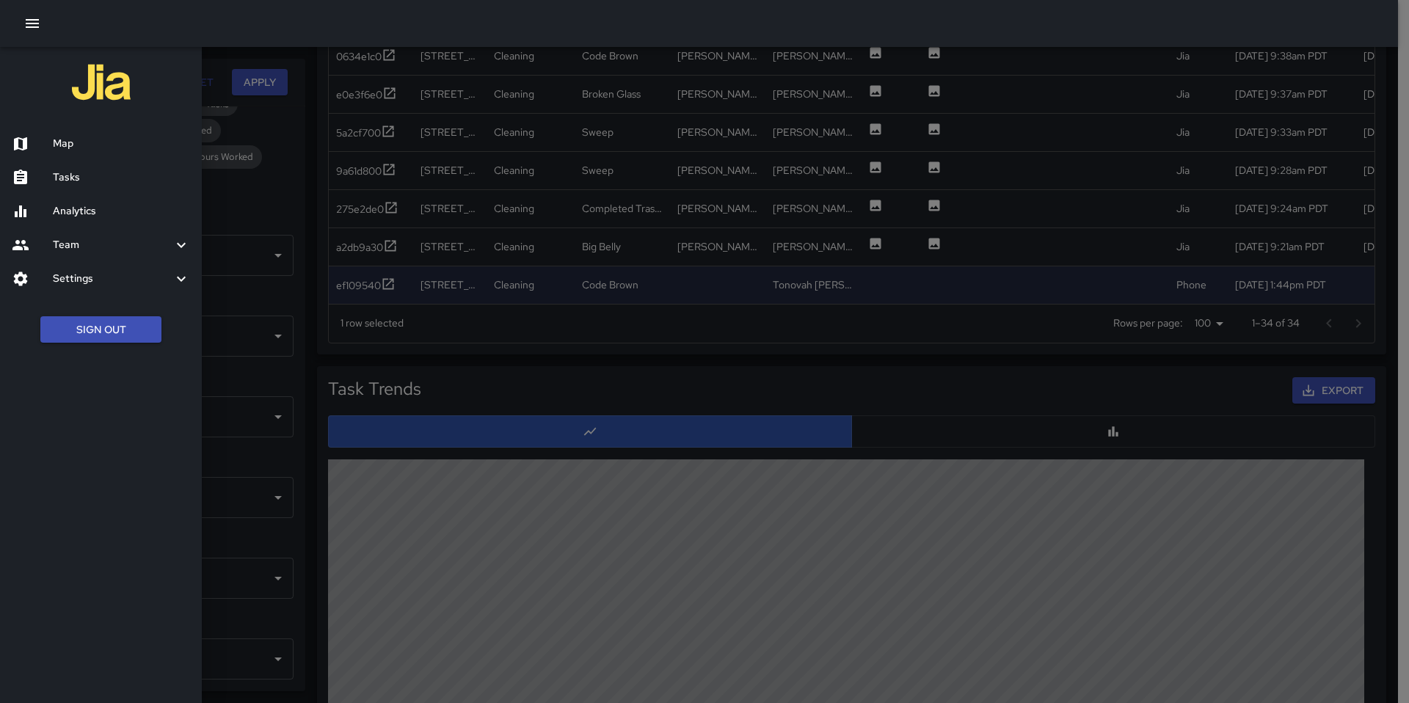
click at [98, 139] on h6 "Map" at bounding box center [121, 144] width 137 height 16
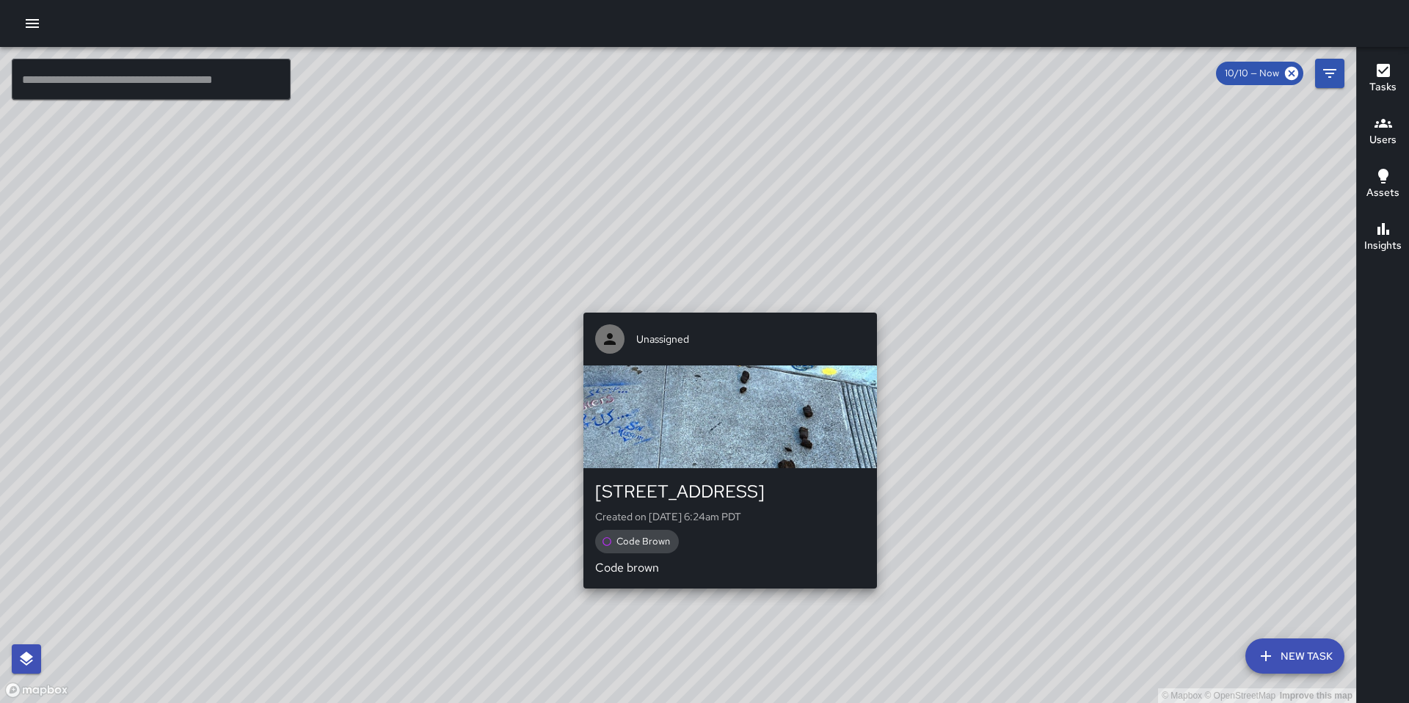
click at [725, 304] on div "© Mapbox © OpenStreetMap Improve this map Unassigned [STREET_ADDRESS] Created o…" at bounding box center [678, 375] width 1356 height 656
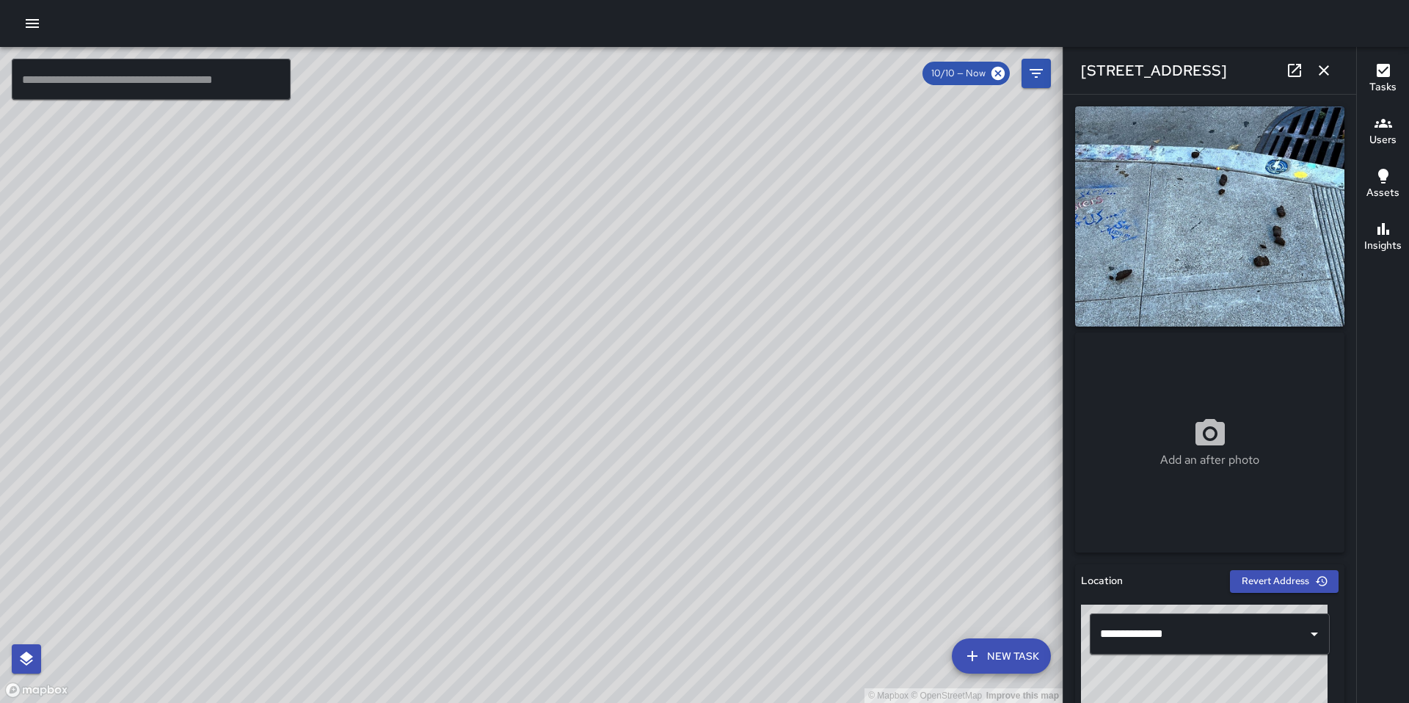
click at [1327, 72] on icon "button" at bounding box center [1324, 71] width 18 height 18
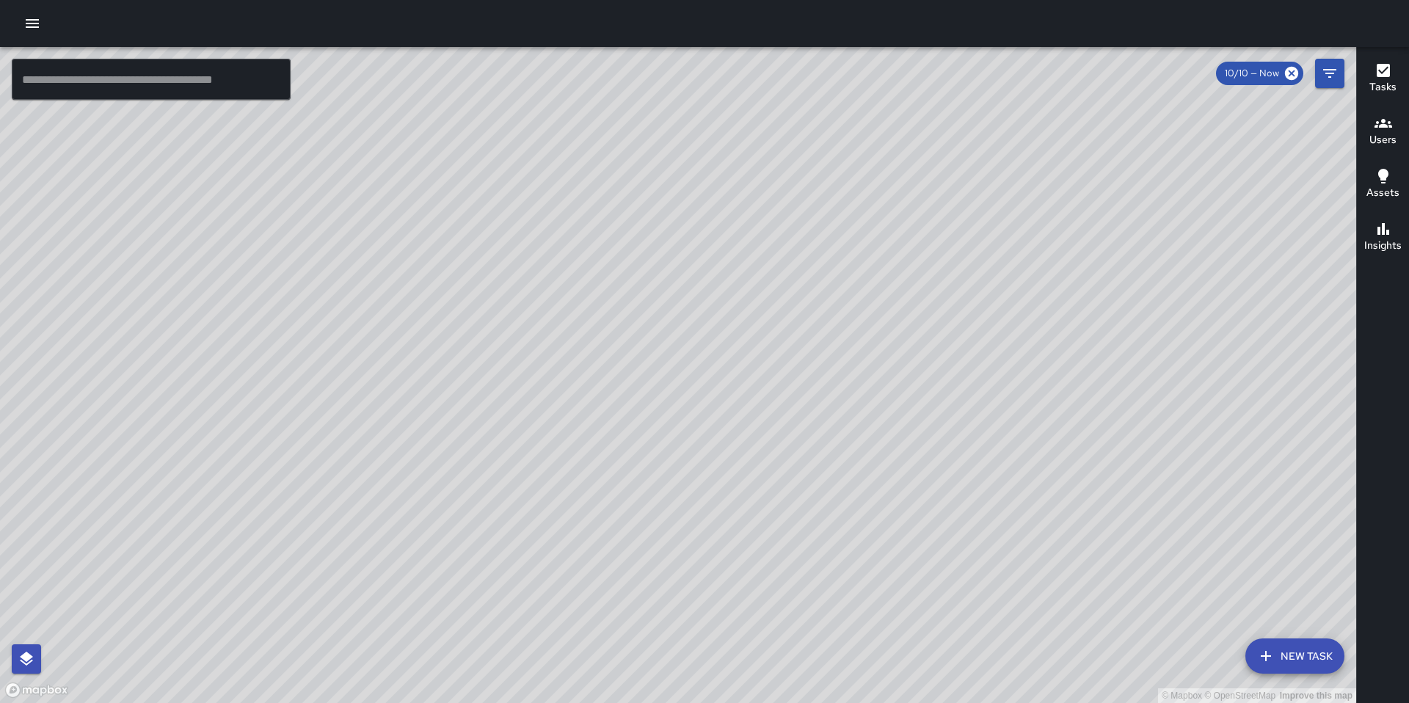
drag, startPoint x: 639, startPoint y: 213, endPoint x: 739, endPoint y: 464, distance: 270.0
click at [744, 472] on div "© Mapbox © OpenStreetMap Improve this map" at bounding box center [678, 375] width 1356 height 656
drag, startPoint x: 699, startPoint y: 456, endPoint x: 720, endPoint y: 486, distance: 36.8
click at [720, 486] on div "© Mapbox © OpenStreetMap Improve this map" at bounding box center [678, 375] width 1356 height 656
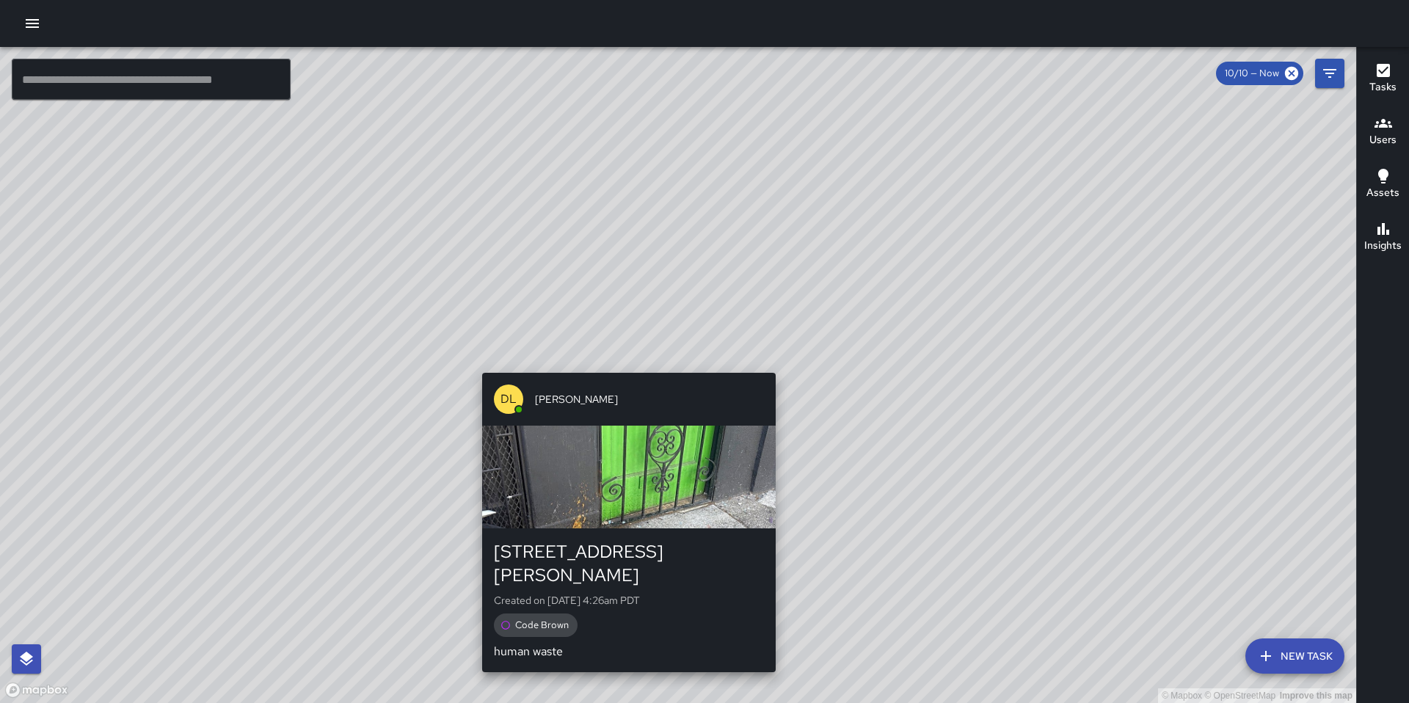
click at [617, 363] on div "© Mapbox © OpenStreetMap Improve this map DL [PERSON_NAME] [STREET_ADDRESS][PER…" at bounding box center [678, 375] width 1356 height 656
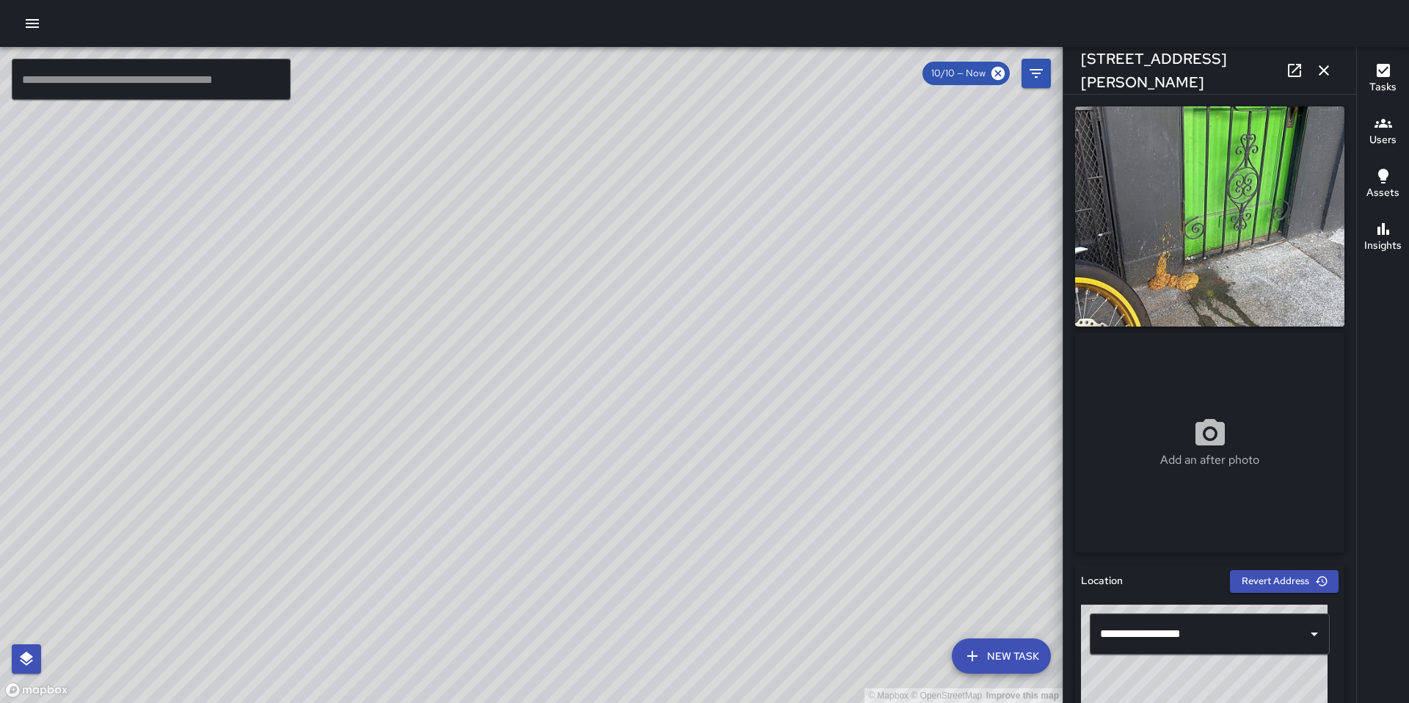
drag, startPoint x: 418, startPoint y: 335, endPoint x: 494, endPoint y: 213, distance: 142.7
click at [494, 213] on div "© Mapbox © OpenStreetMap Improve this map" at bounding box center [531, 375] width 1062 height 656
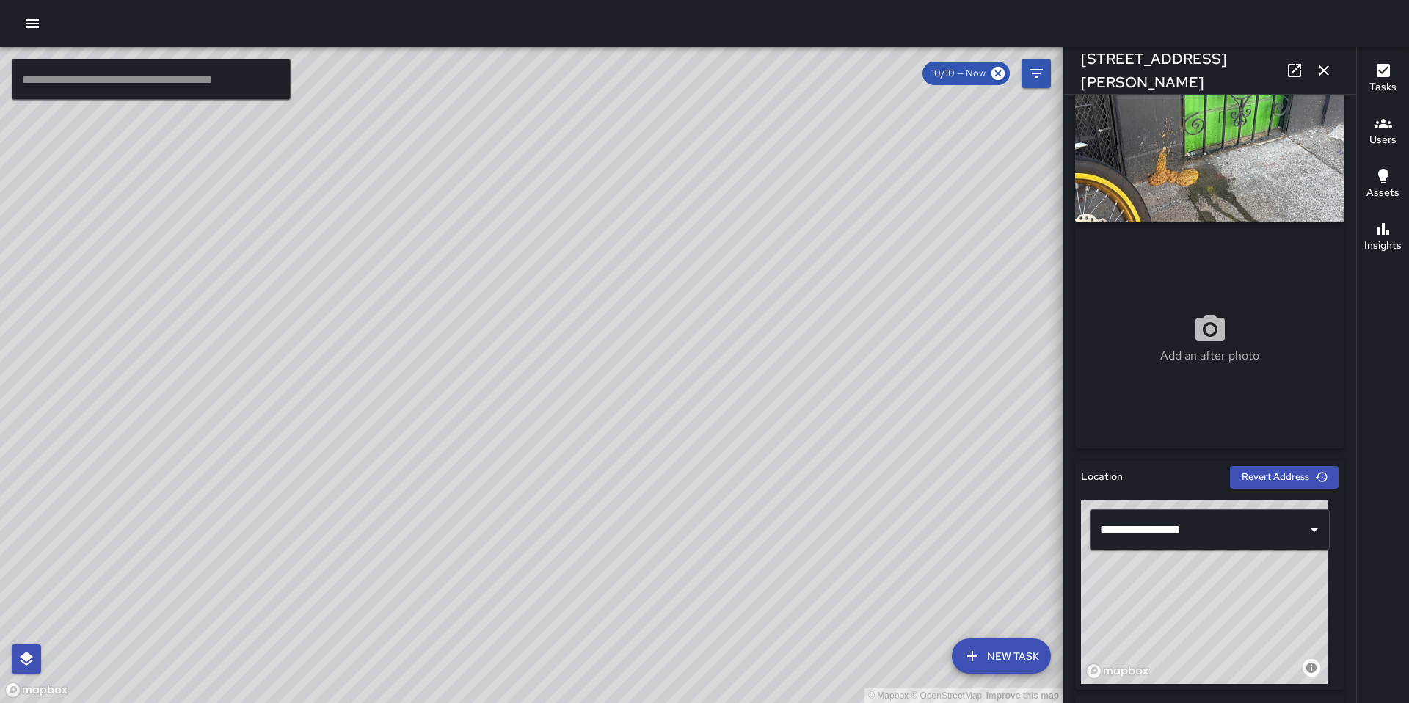
click at [533, 270] on div "© Mapbox © OpenStreetMap Improve this map KT [PERSON_NAME] [STREET_ADDRESS][PER…" at bounding box center [531, 375] width 1062 height 656
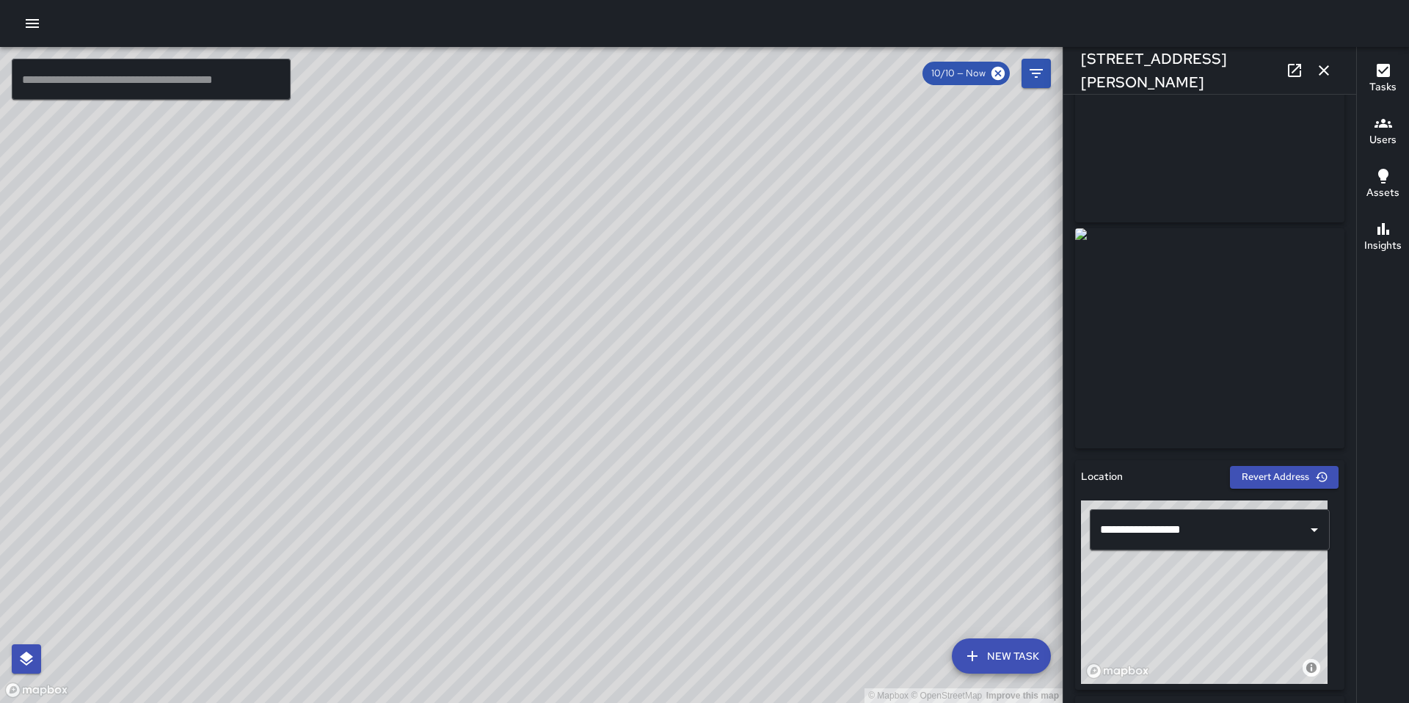
click at [444, 379] on div "© Mapbox © OpenStreetMap Improve this map DL [PERSON_NAME] [STREET_ADDRESS] Com…" at bounding box center [531, 375] width 1062 height 656
click at [613, 373] on div "© Mapbox © OpenStreetMap Improve this map KT [PERSON_NAME] [STREET_ADDRESS][PER…" at bounding box center [531, 375] width 1062 height 656
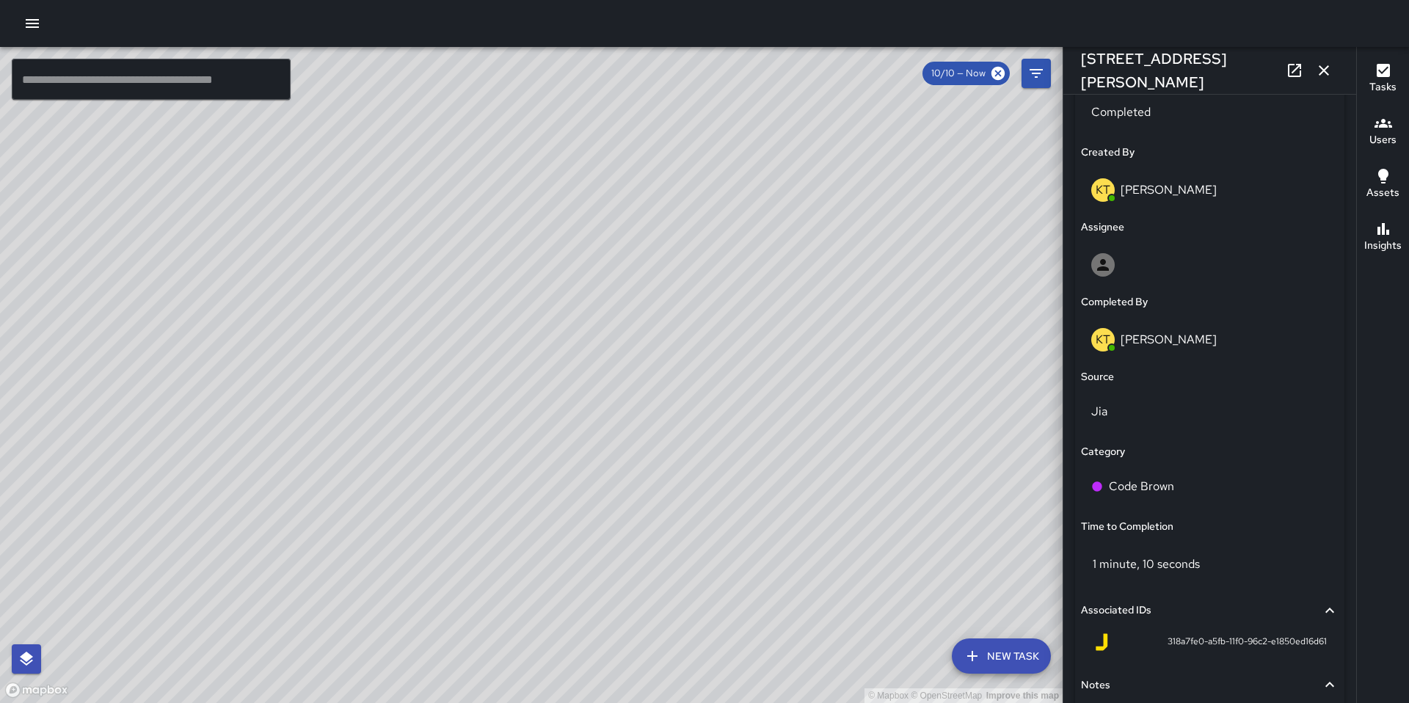
scroll to position [739, 0]
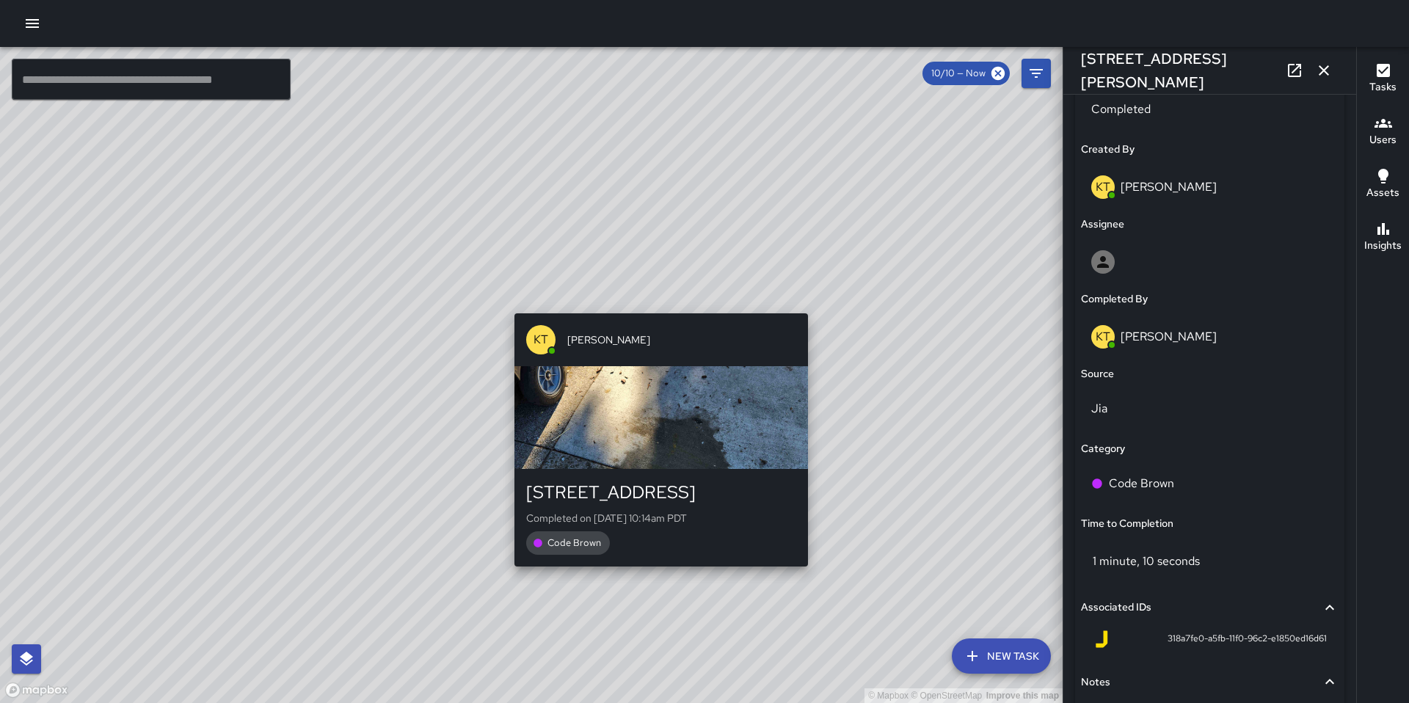
click at [654, 577] on div "© Mapbox © OpenStreetMap Improve this map KT [PERSON_NAME] [STREET_ADDRESS] Com…" at bounding box center [531, 375] width 1062 height 656
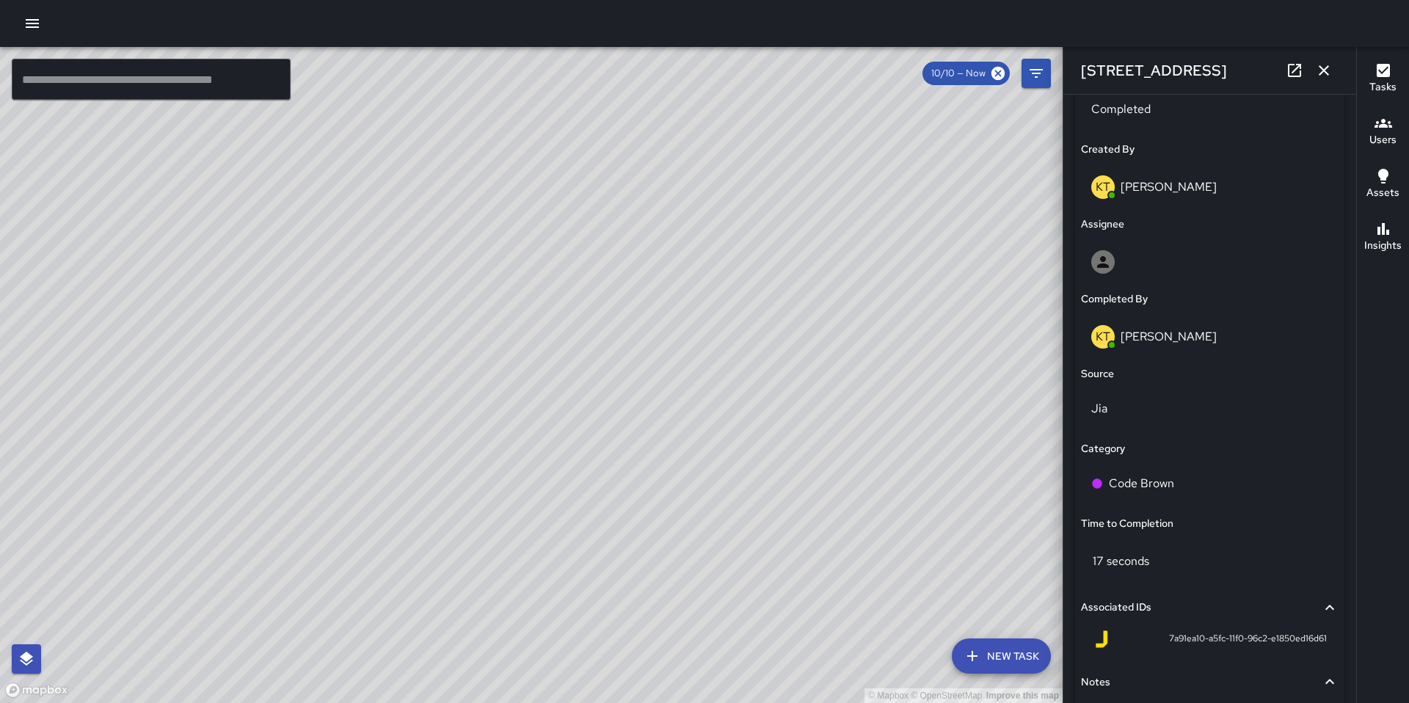
click at [541, 414] on div "© Mapbox © OpenStreetMap Improve this map KT [PERSON_NAME] [STREET_ADDRESS] Com…" at bounding box center [531, 375] width 1062 height 656
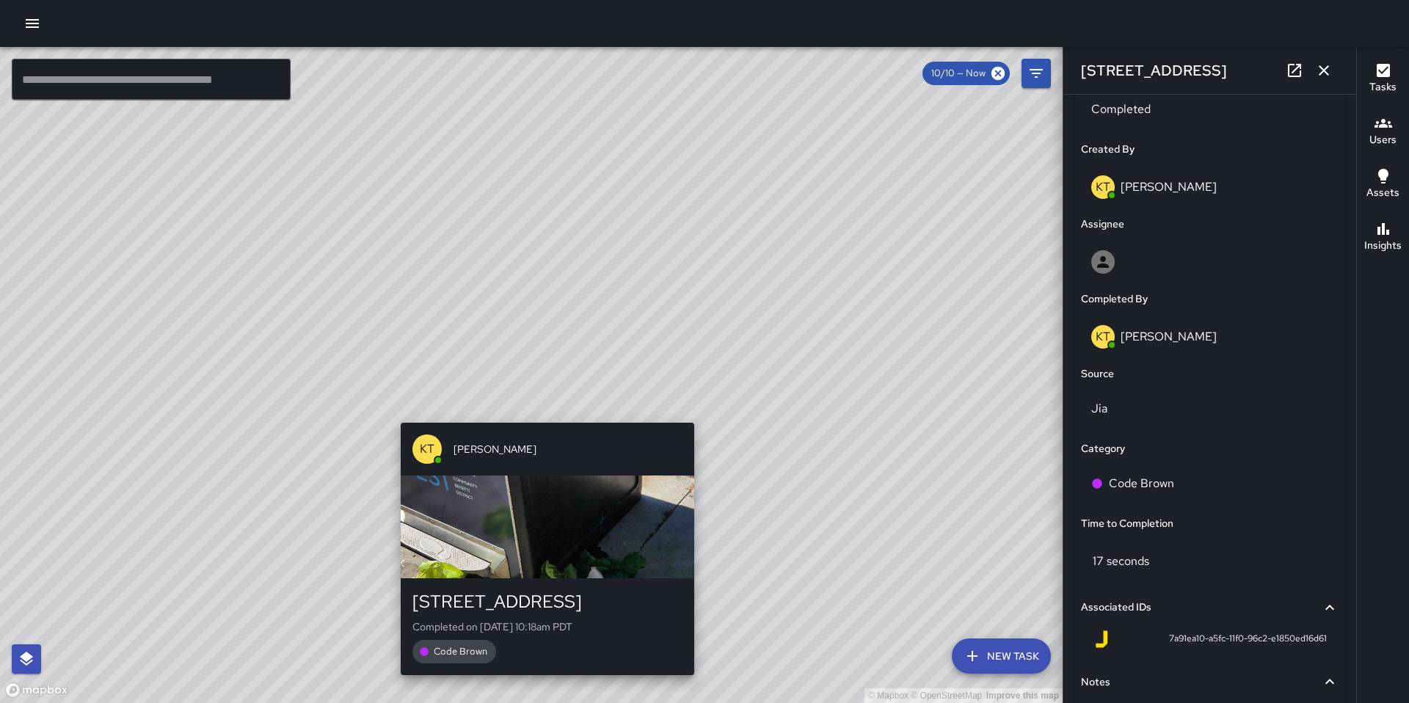
type input "**********"
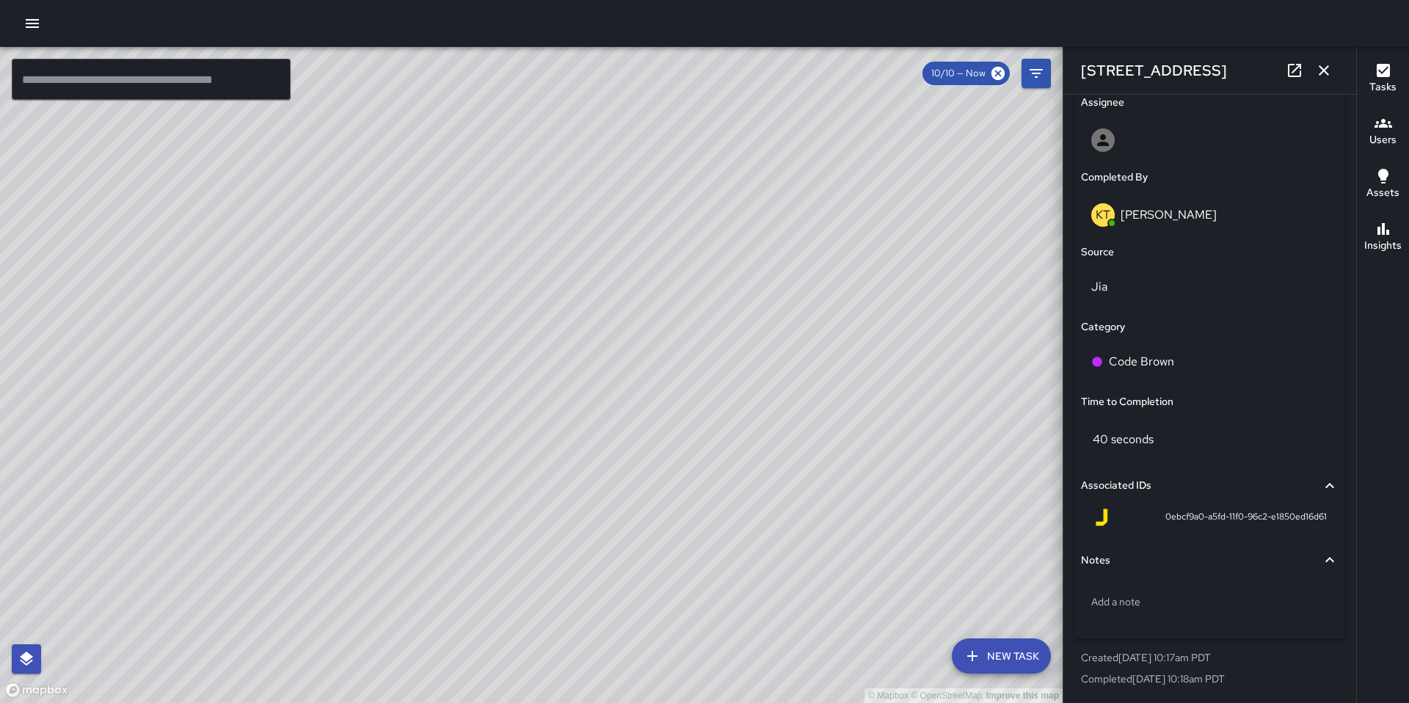
scroll to position [861, 0]
drag, startPoint x: 691, startPoint y: 257, endPoint x: 605, endPoint y: 415, distance: 179.6
click at [596, 437] on div "© Mapbox © OpenStreetMap Improve this map" at bounding box center [531, 375] width 1062 height 656
drag, startPoint x: 624, startPoint y: 400, endPoint x: 592, endPoint y: 467, distance: 73.8
click at [592, 466] on div "© Mapbox © OpenStreetMap Improve this map" at bounding box center [531, 375] width 1062 height 656
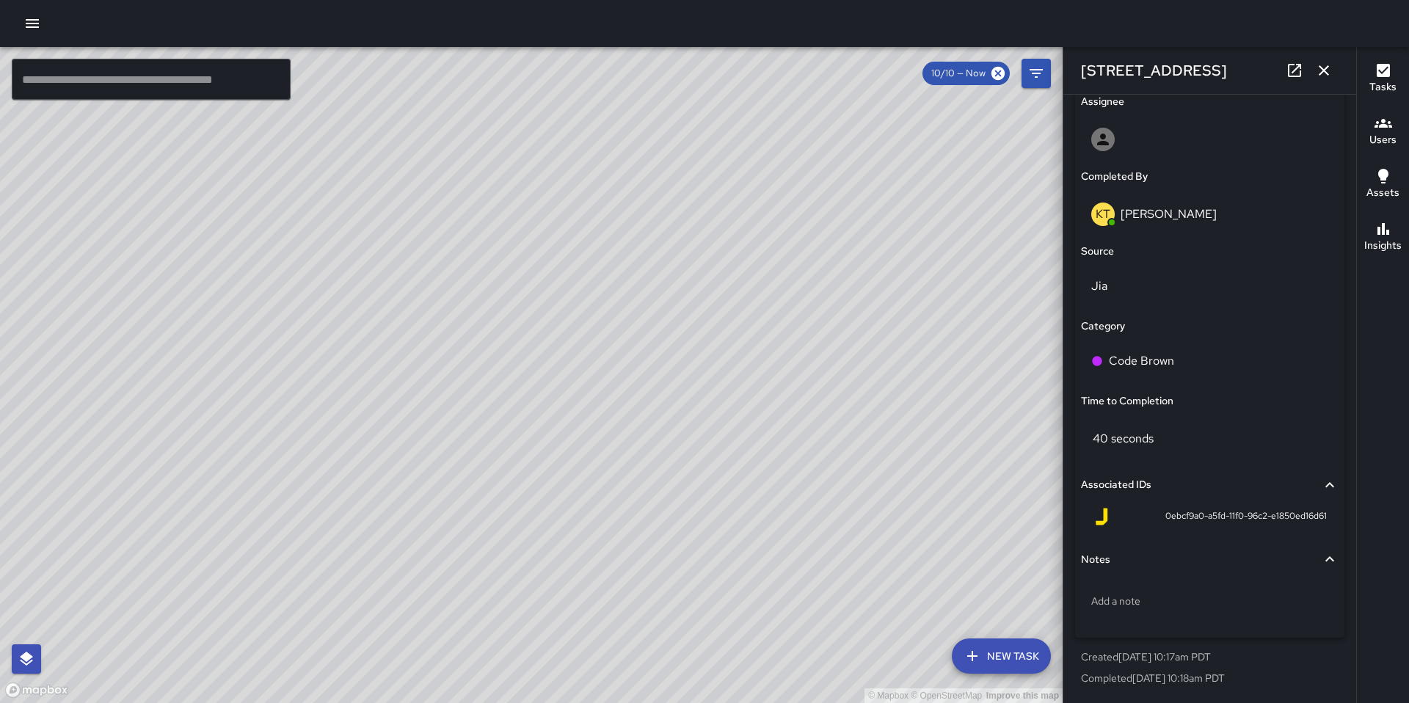
drag, startPoint x: 588, startPoint y: 460, endPoint x: 584, endPoint y: 480, distance: 20.3
click at [584, 480] on div "© Mapbox © OpenStreetMap Improve this map" at bounding box center [531, 375] width 1062 height 656
click at [1317, 68] on icon "button" at bounding box center [1324, 71] width 18 height 18
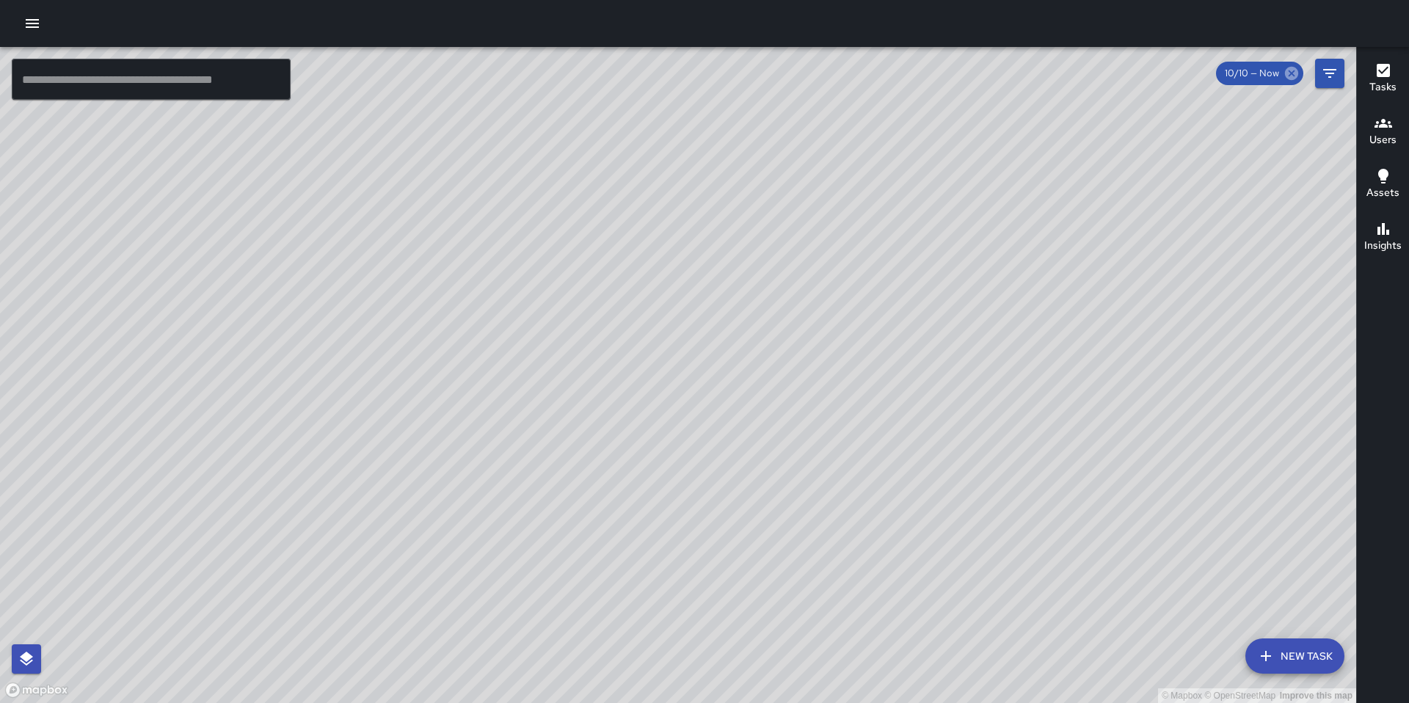
click at [1292, 75] on icon at bounding box center [1291, 73] width 16 height 16
click at [1320, 74] on icon "Filters" at bounding box center [1329, 74] width 18 height 18
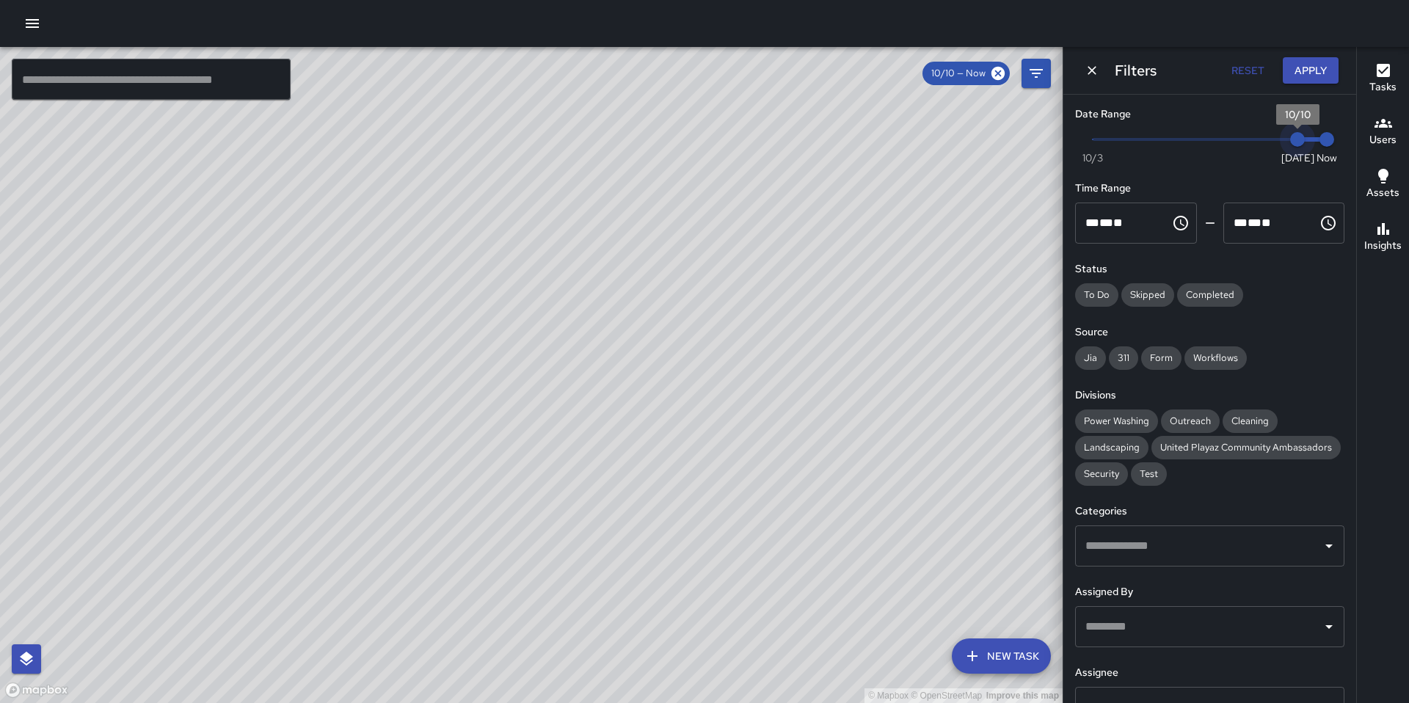
drag, startPoint x: 1282, startPoint y: 139, endPoint x: 1308, endPoint y: 142, distance: 26.6
click at [1308, 142] on span "Now [DATE] [DATE] 2:07 pm" at bounding box center [1209, 139] width 234 height 22
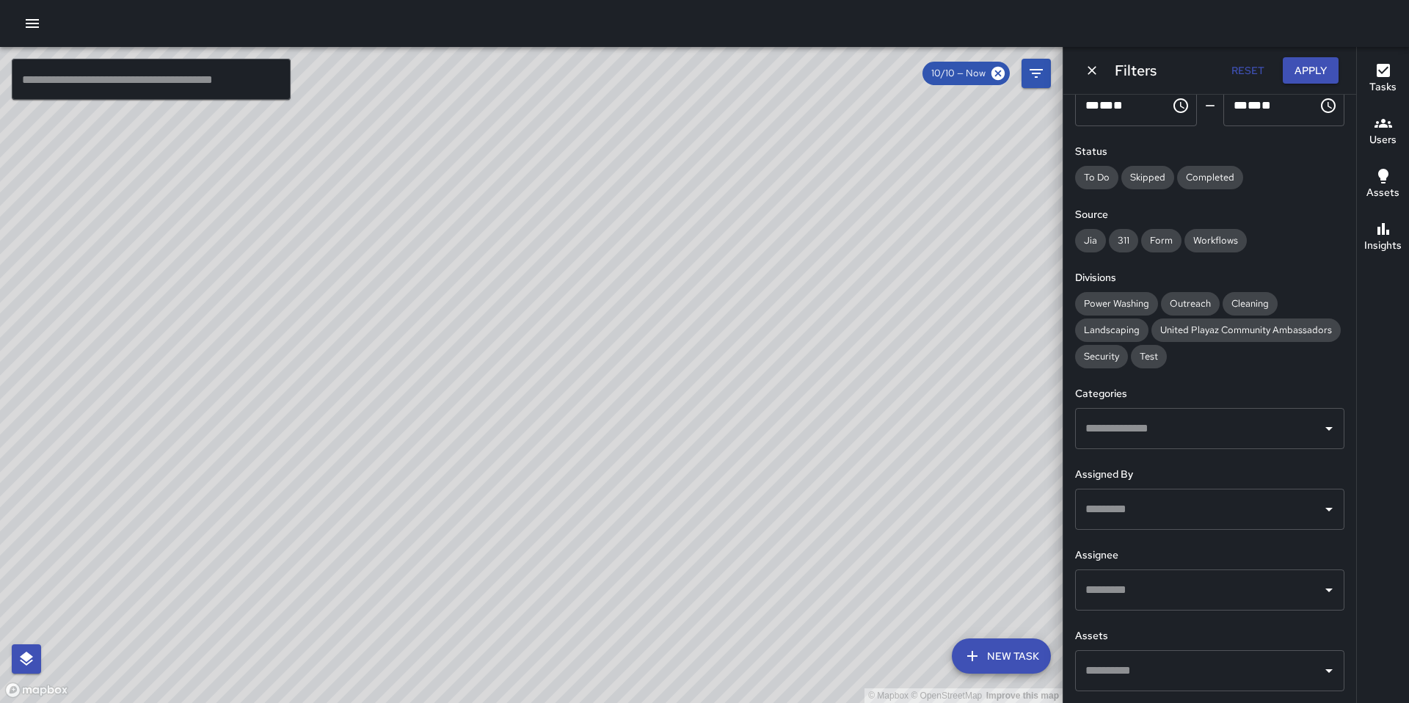
scroll to position [144, 0]
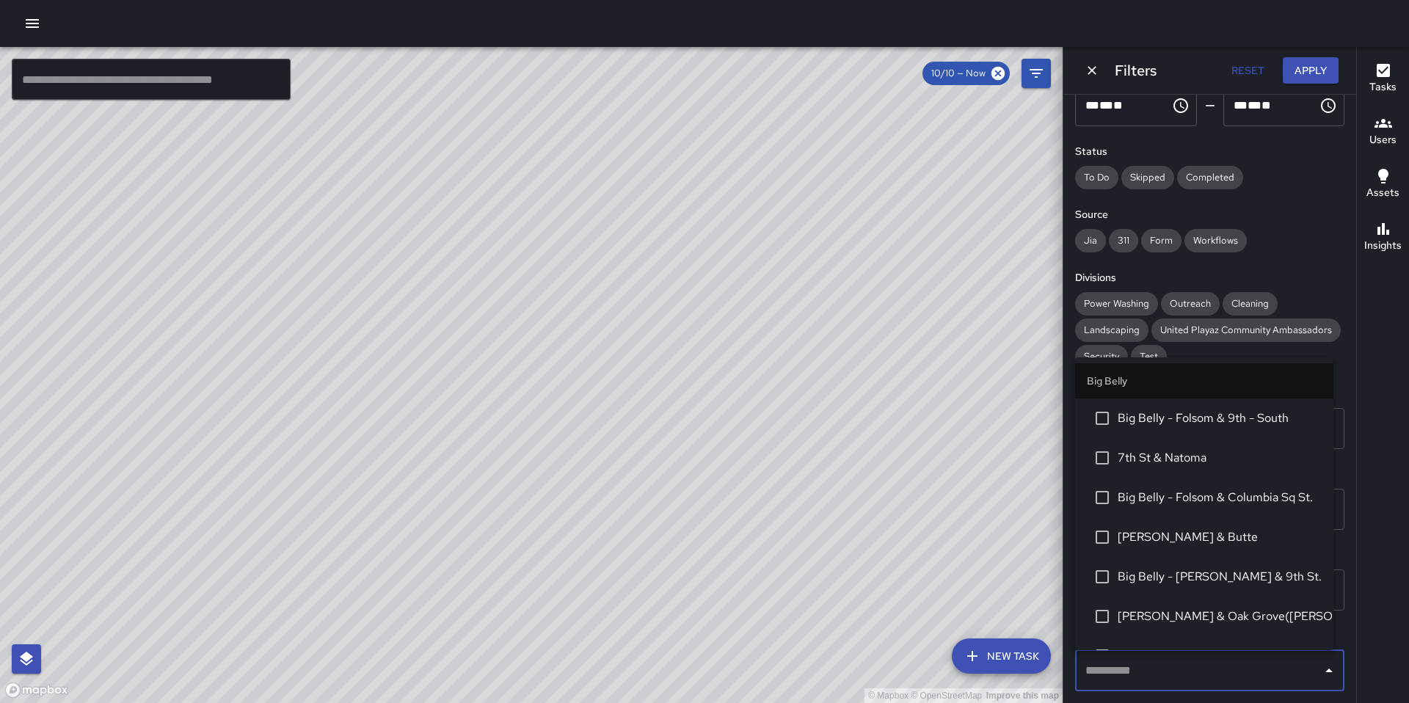
click at [1164, 676] on input "text" at bounding box center [1198, 671] width 234 height 28
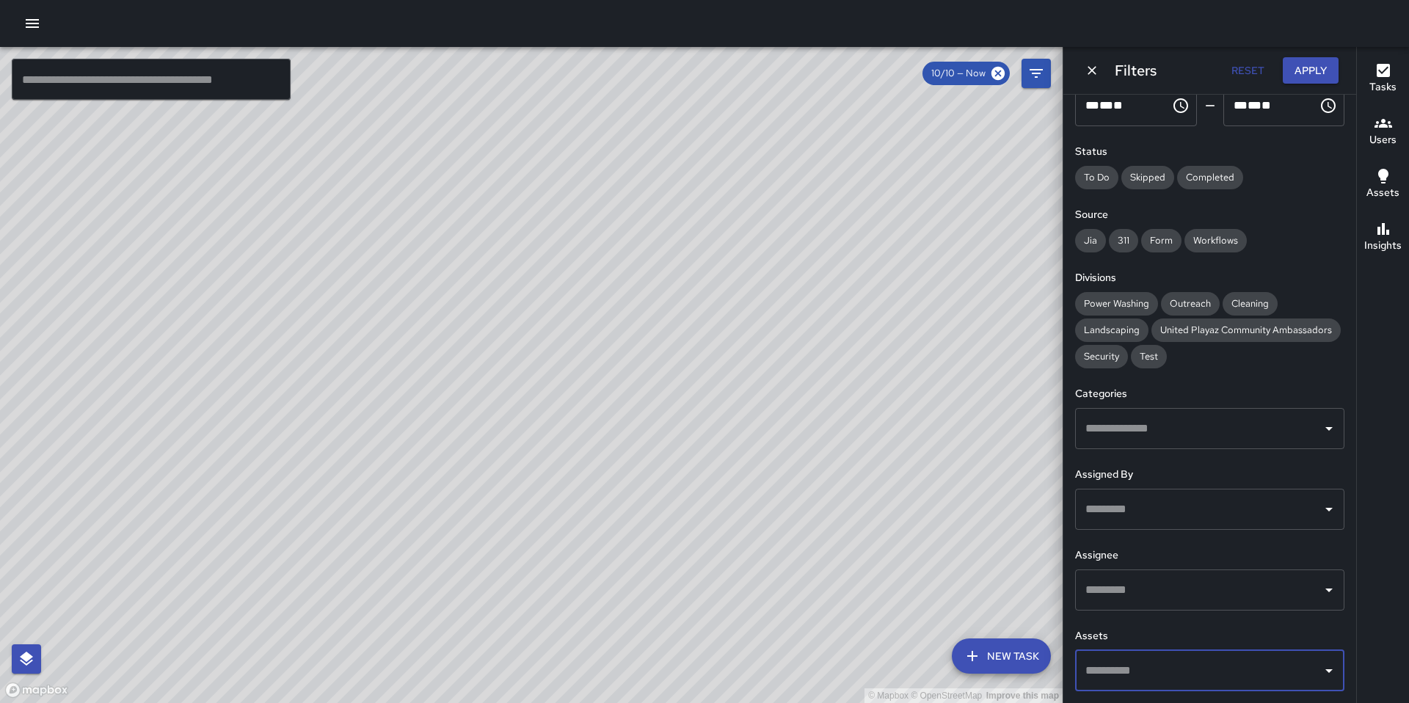
click at [1164, 676] on input "text" at bounding box center [1198, 671] width 234 height 28
click at [1123, 589] on input "text" at bounding box center [1198, 590] width 234 height 28
type input "****"
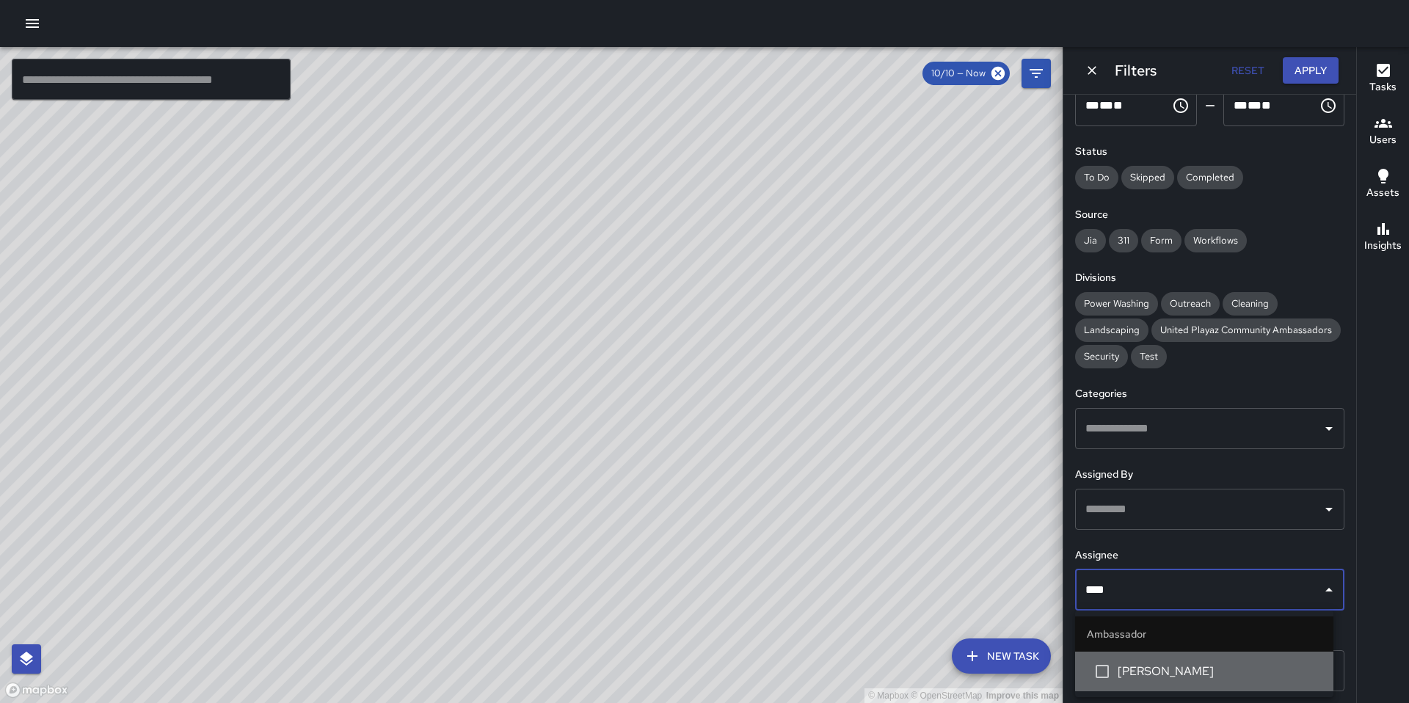
click at [1251, 668] on span "[PERSON_NAME]" at bounding box center [1219, 671] width 204 height 18
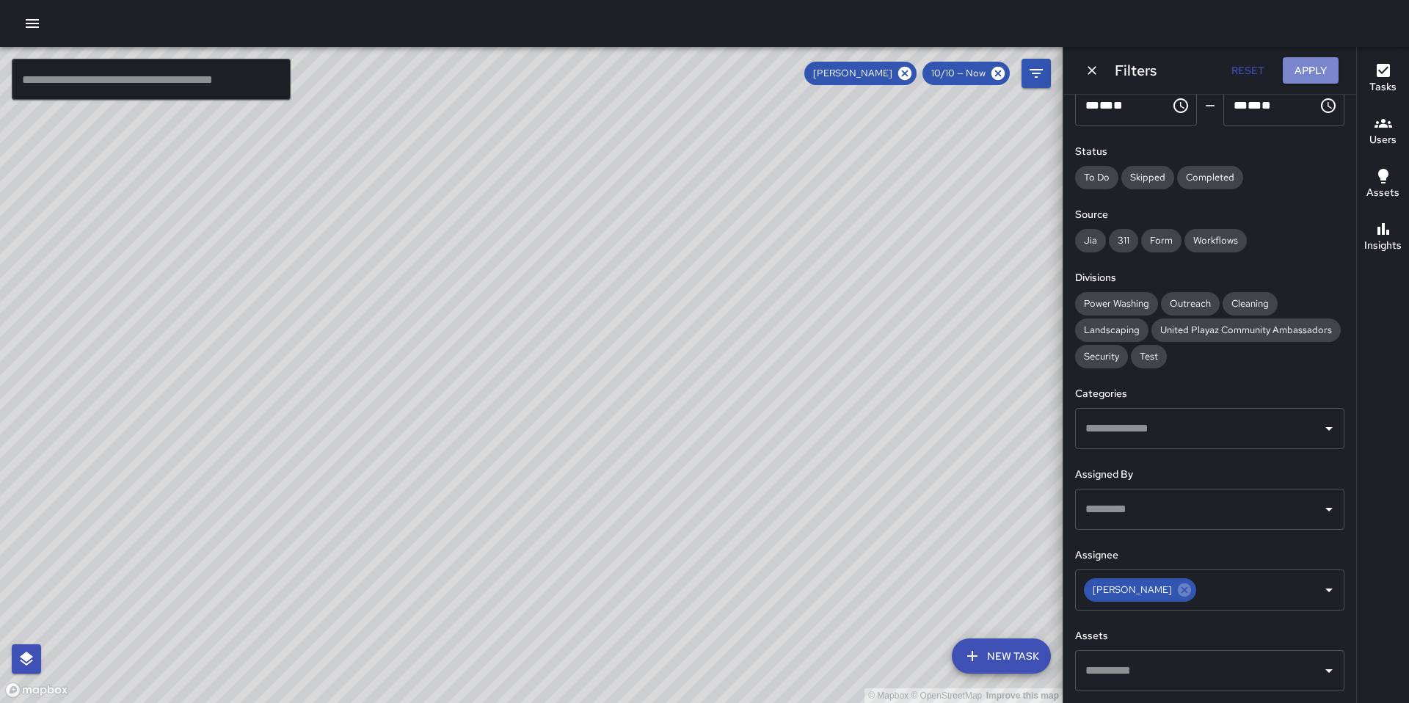
click at [1299, 78] on button "Apply" at bounding box center [1310, 70] width 56 height 27
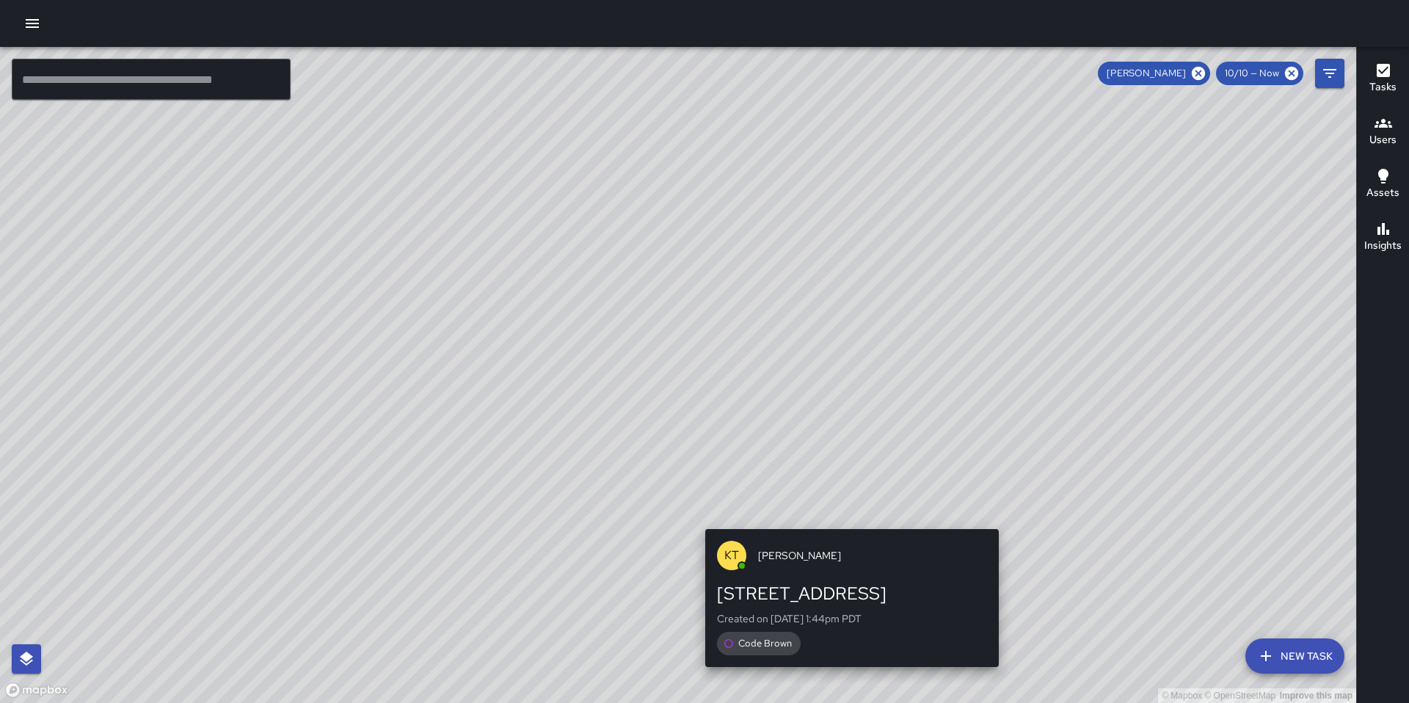
click at [845, 679] on div "© Mapbox © OpenStreetMap Improve this map KT [PERSON_NAME] [STREET_ADDRESS] Cre…" at bounding box center [678, 375] width 1356 height 656
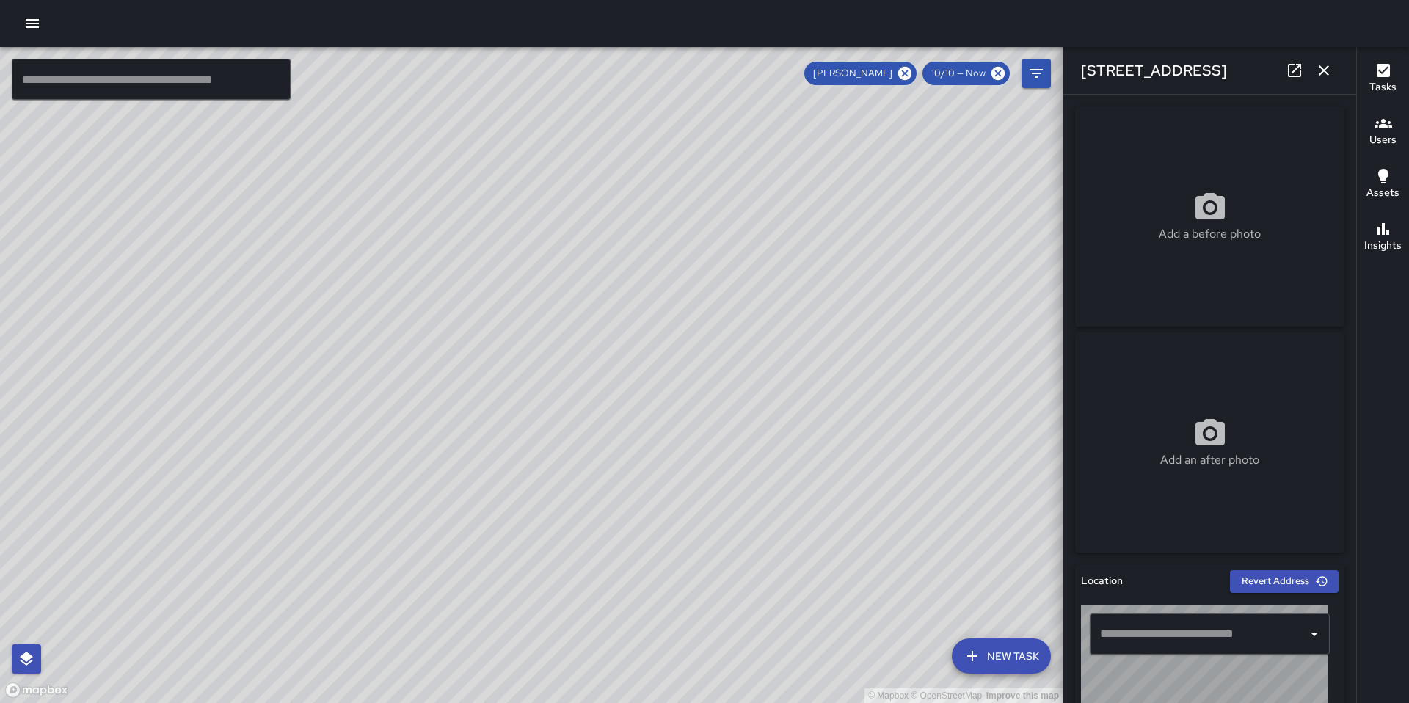
type input "**********"
